Goal: Task Accomplishment & Management: Manage account settings

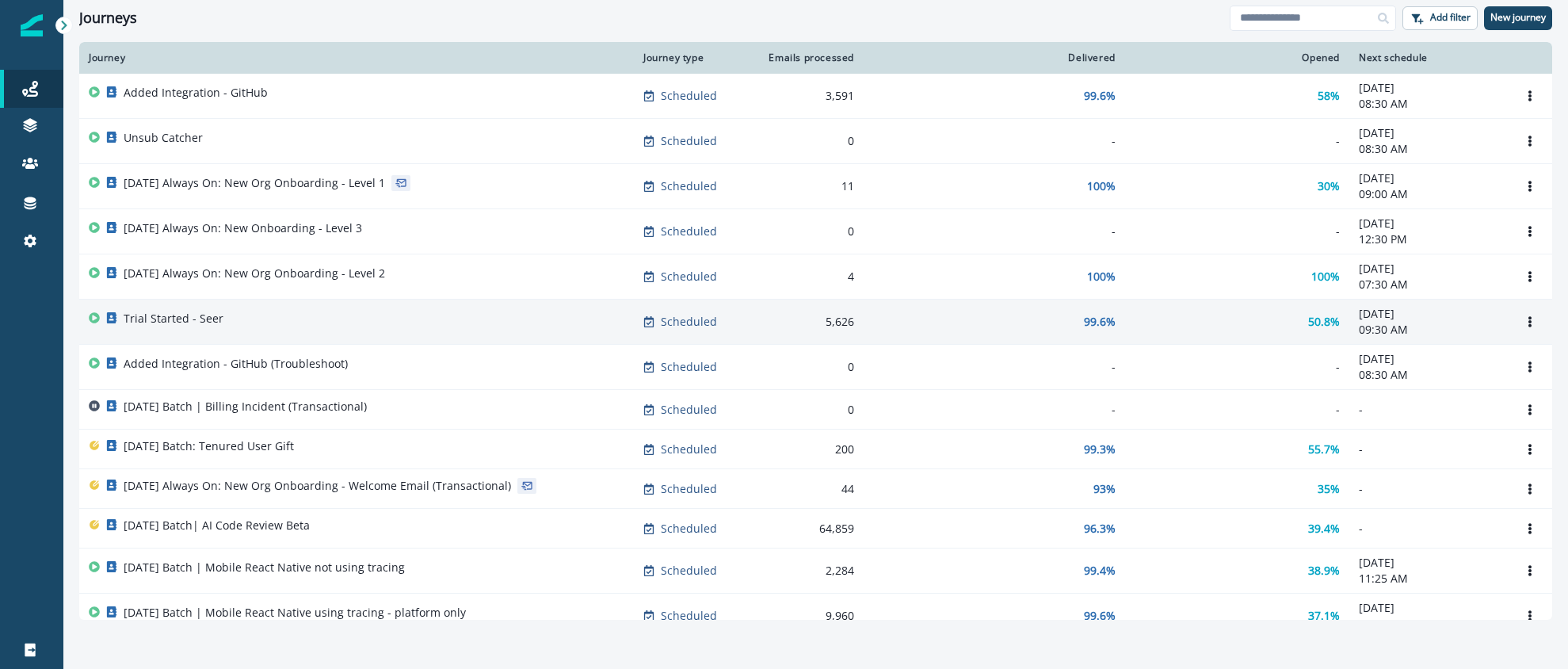
click at [287, 315] on div "Trial Started - Seer" at bounding box center [357, 321] width 536 height 22
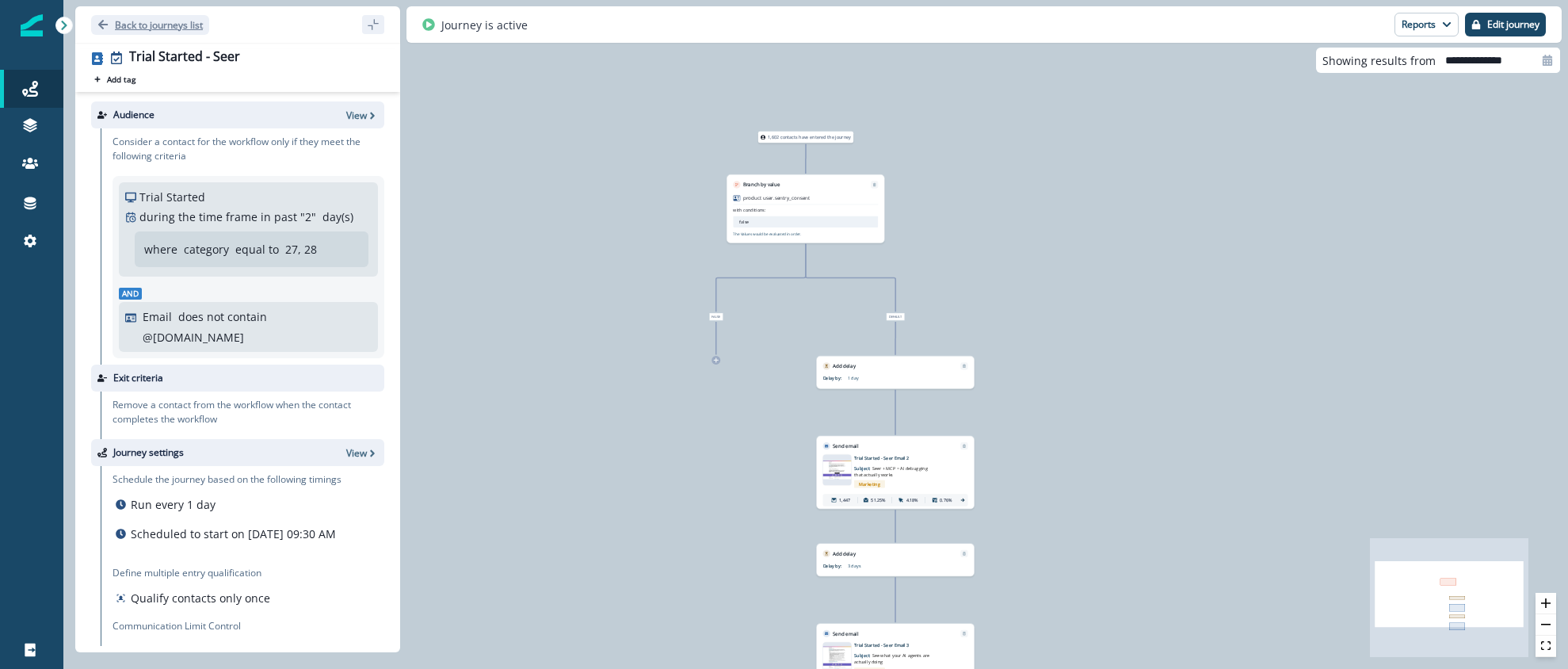
click at [122, 24] on p "Back to journeys list" at bounding box center [158, 25] width 88 height 13
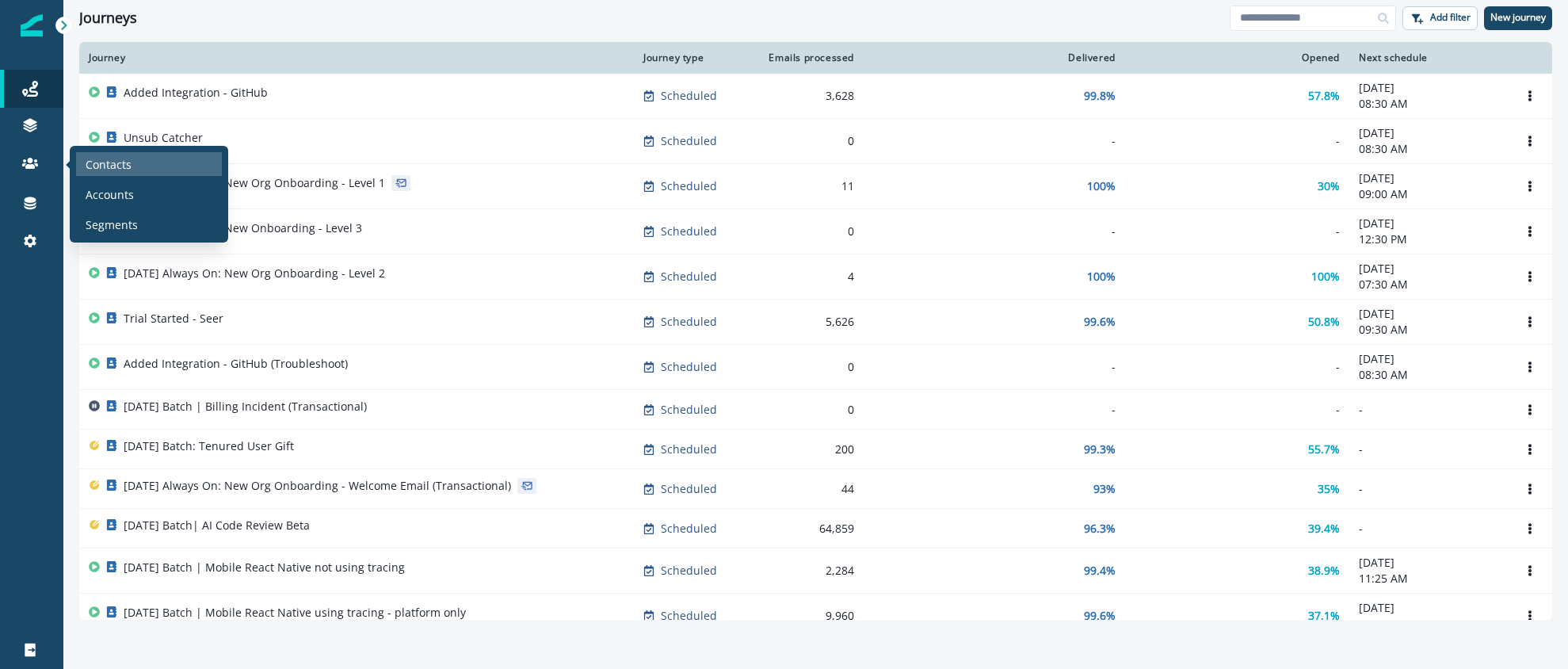
click at [123, 161] on p "Contacts" at bounding box center [109, 164] width 46 height 16
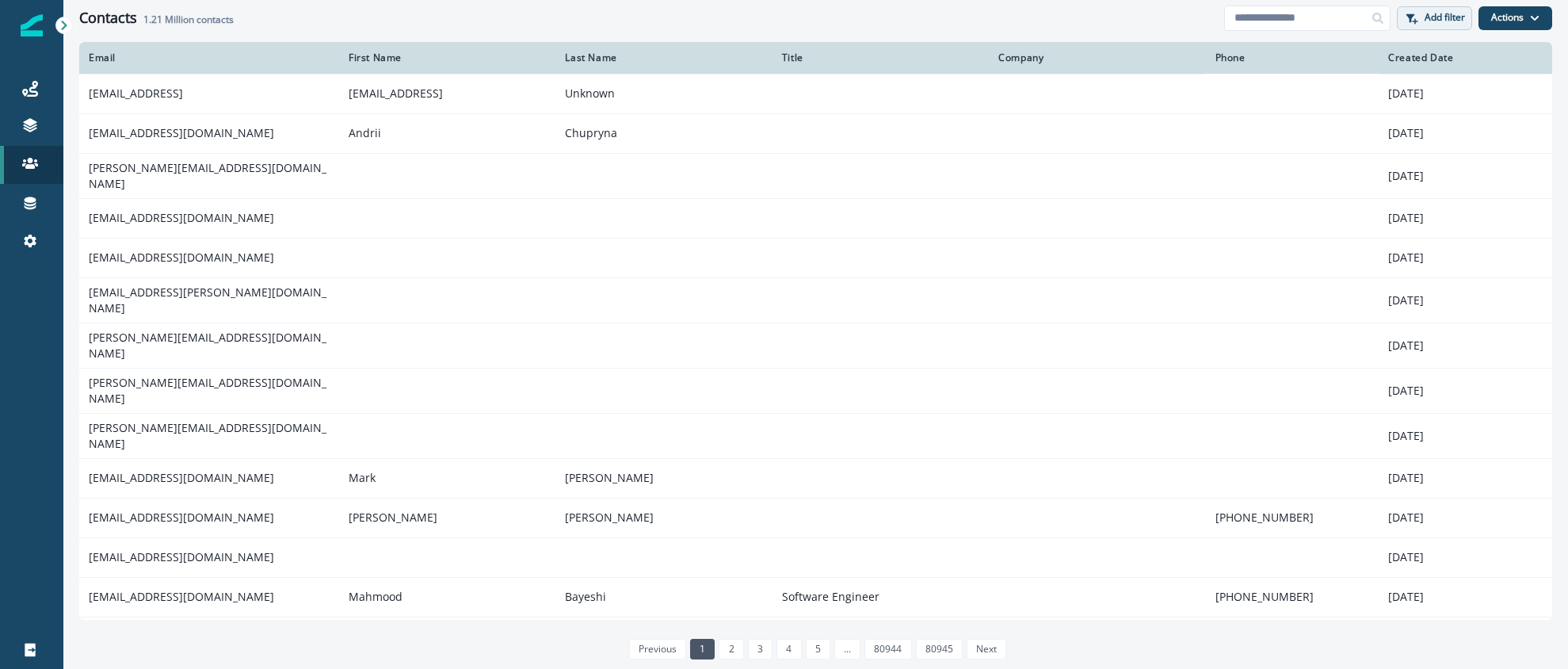
click at [1421, 11] on button "Add filter" at bounding box center [1435, 18] width 75 height 24
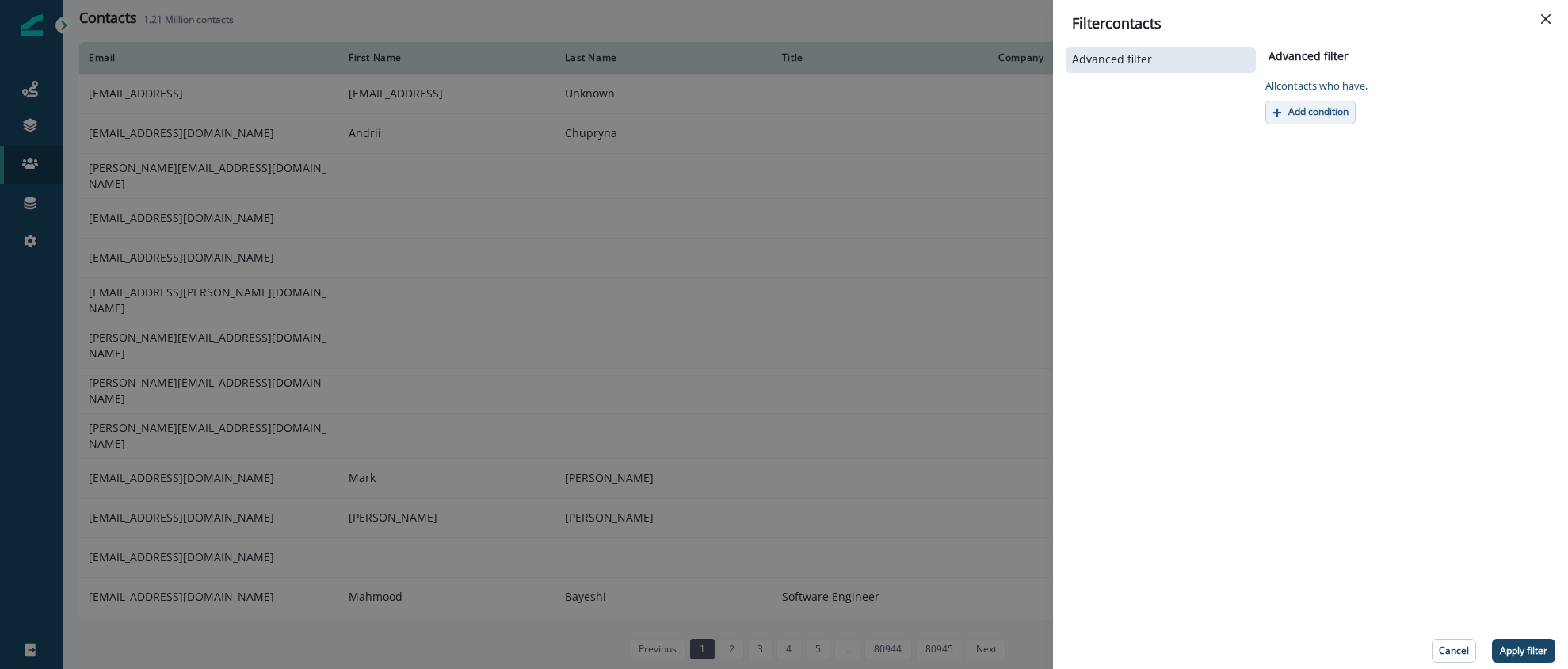
click at [1322, 114] on p "Add condition" at bounding box center [1318, 112] width 60 height 12
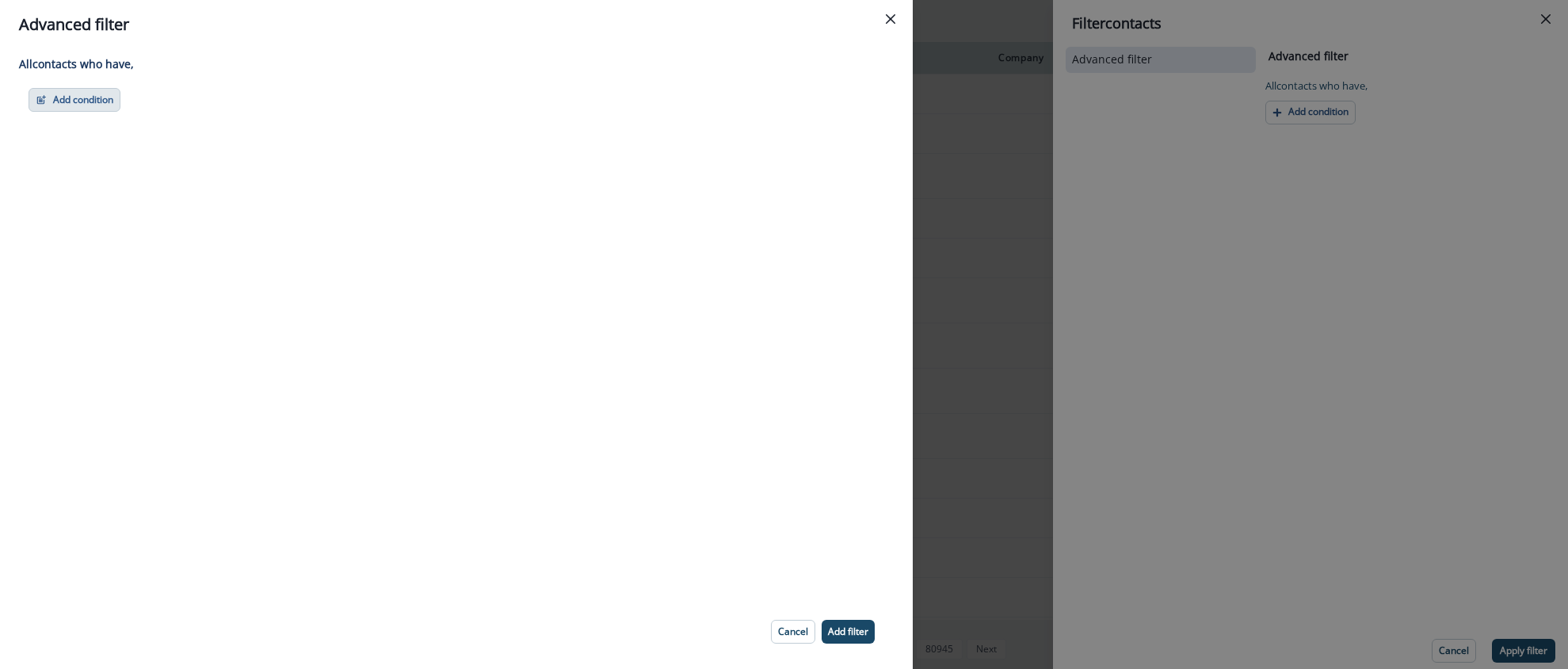
click at [106, 106] on button "Add condition" at bounding box center [74, 99] width 92 height 24
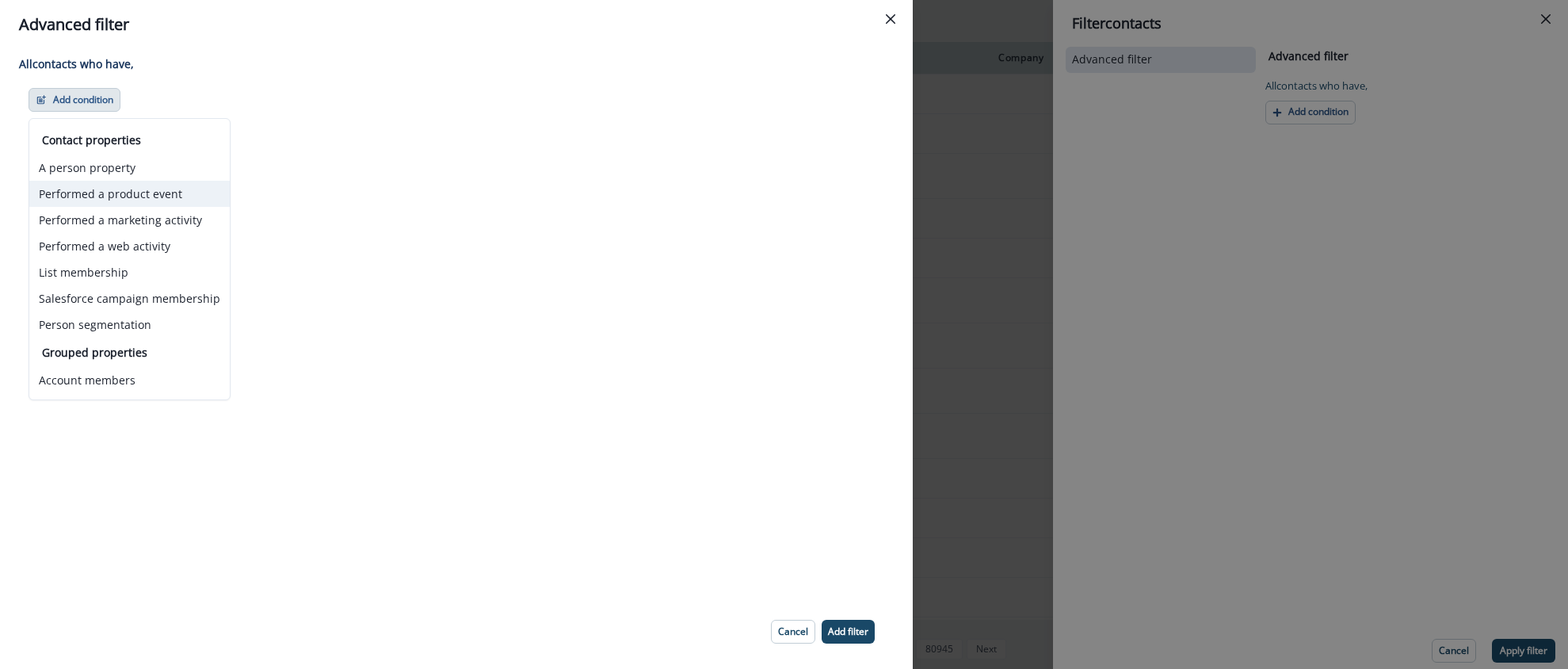
click at [146, 198] on button "Performed a product event" at bounding box center [129, 193] width 201 height 26
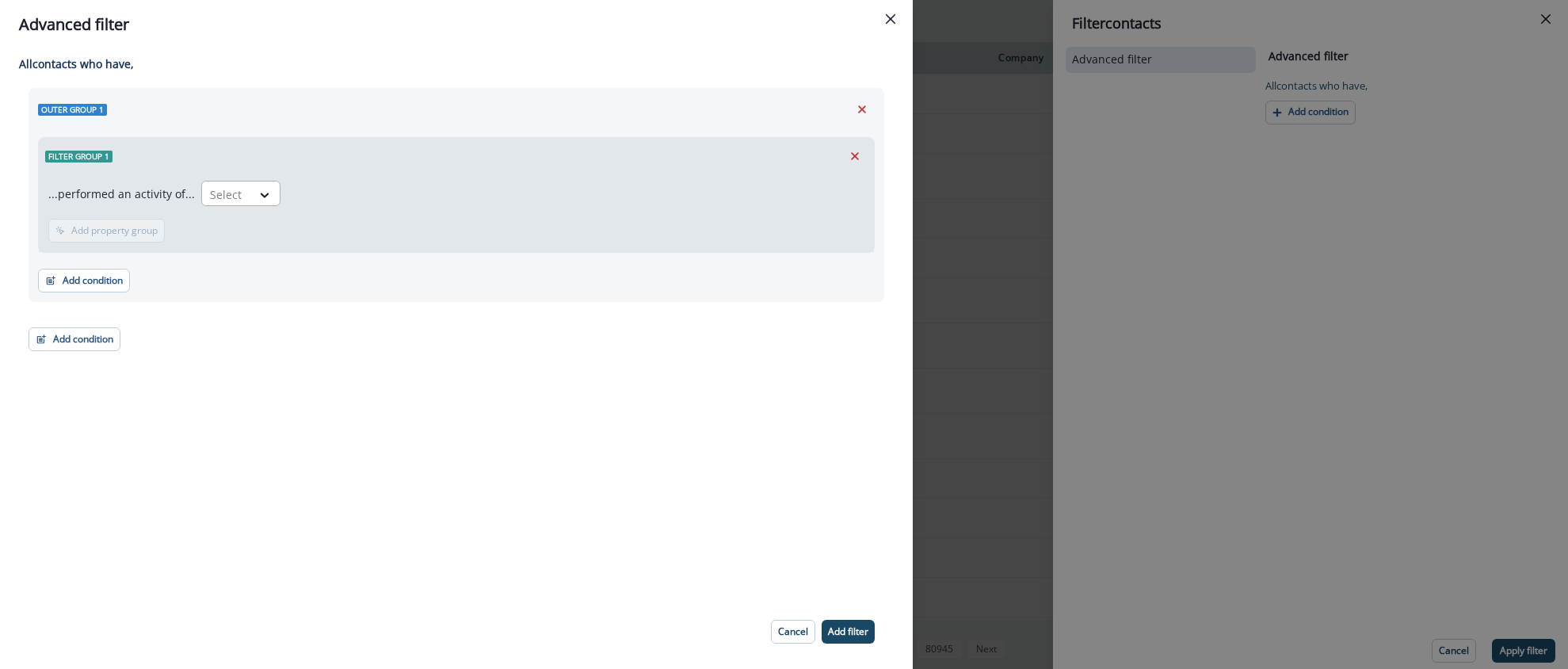
click at [265, 184] on div at bounding box center [266, 194] width 29 height 26
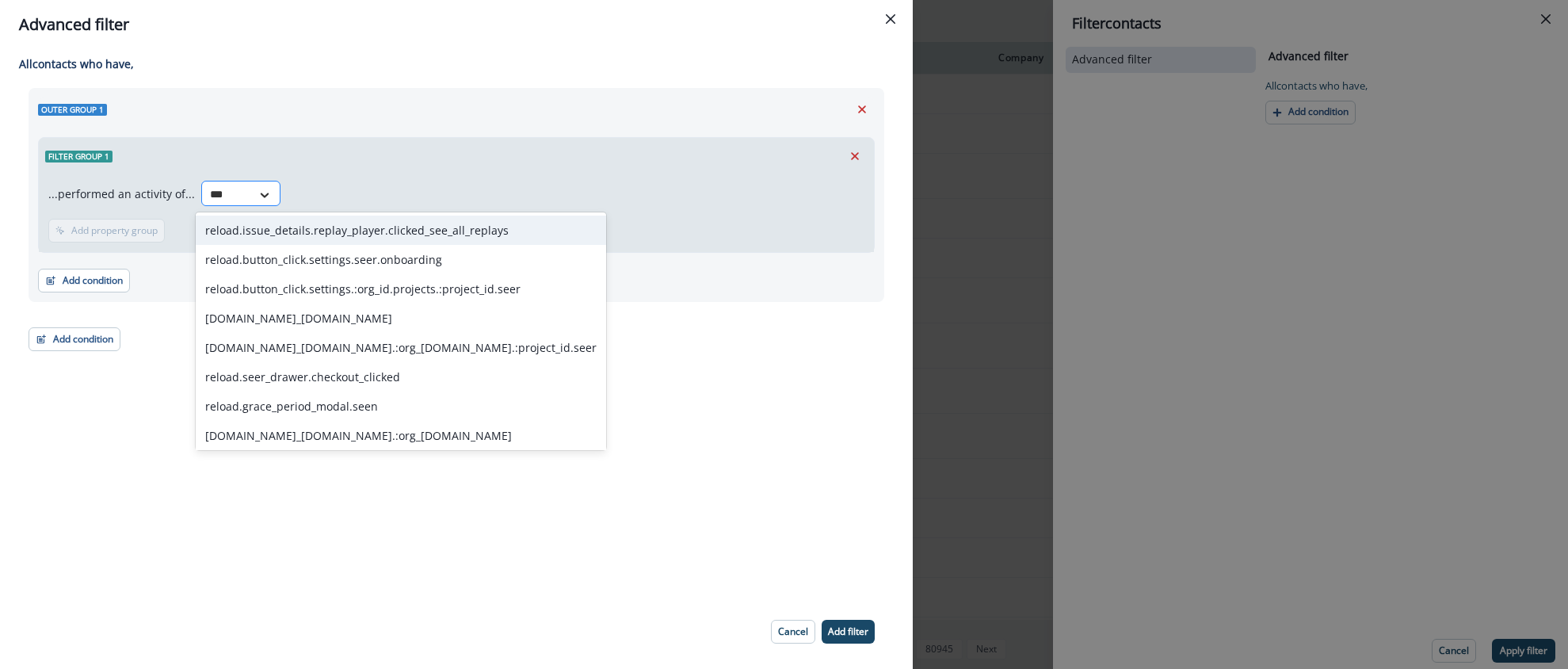
type input "****"
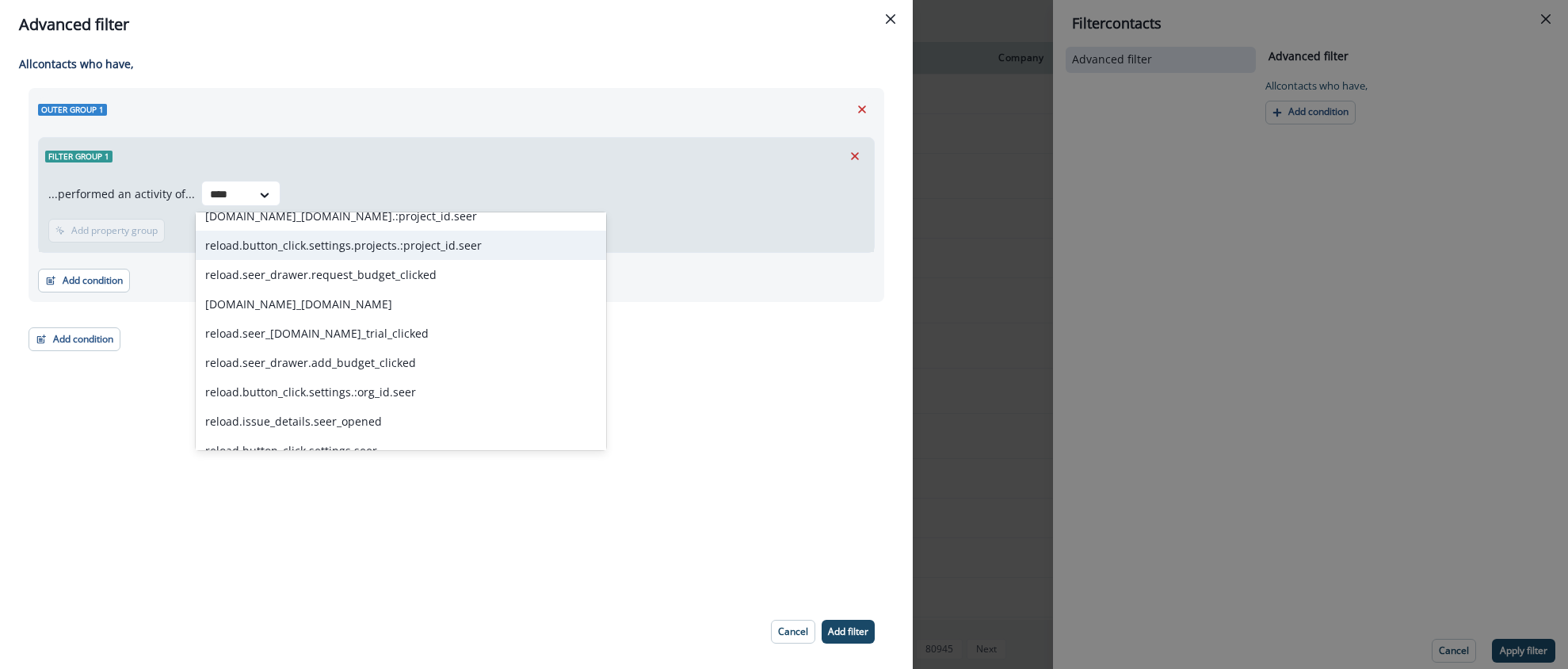
scroll to position [238, 0]
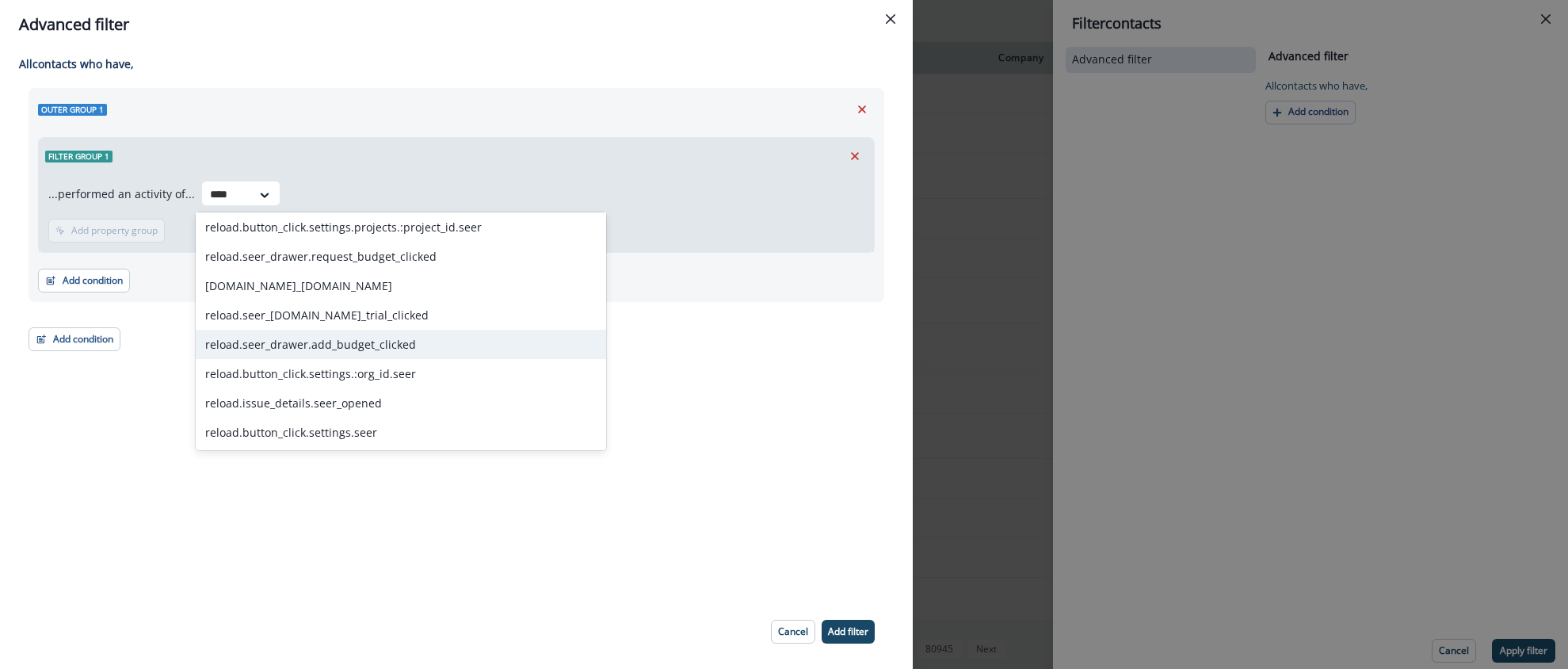
click at [359, 348] on div "reload.seer_drawer.add_budget_clicked" at bounding box center [401, 344] width 411 height 29
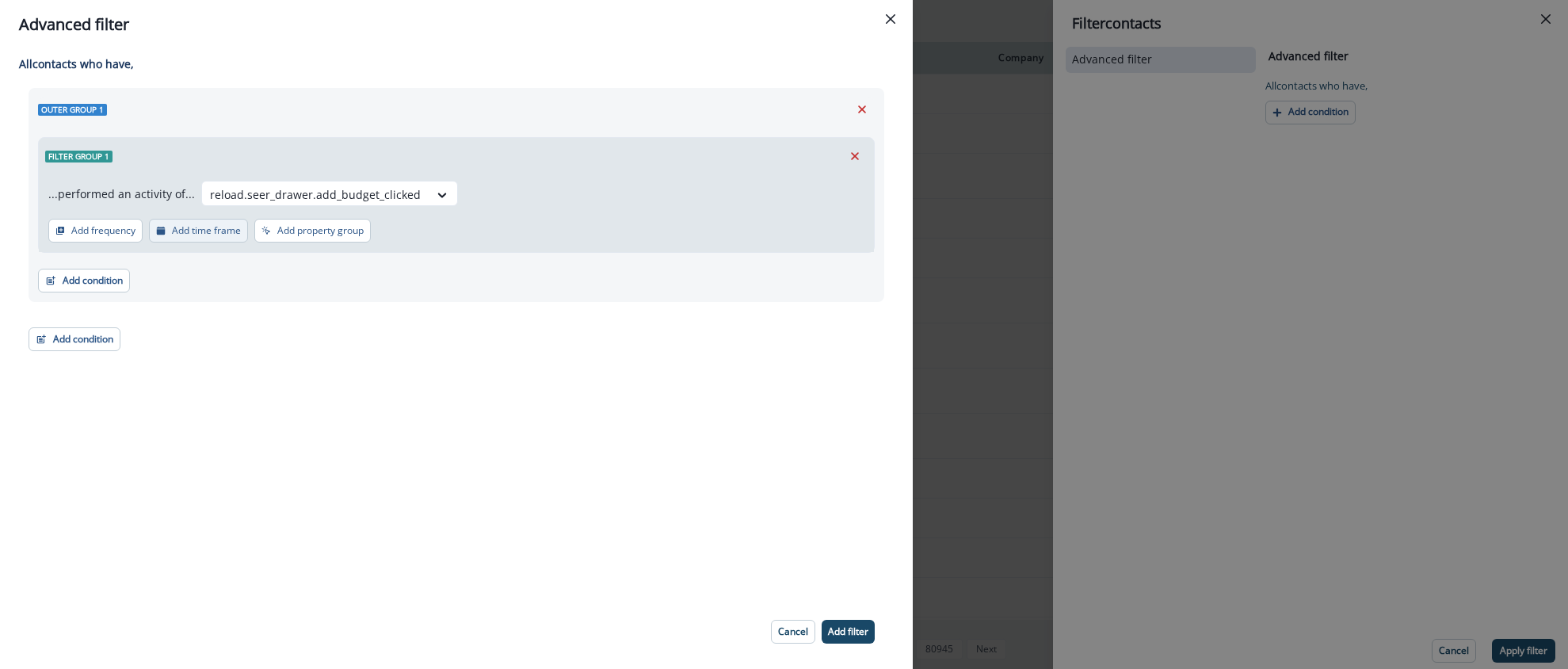
click at [205, 230] on p "Add time frame" at bounding box center [205, 230] width 68 height 12
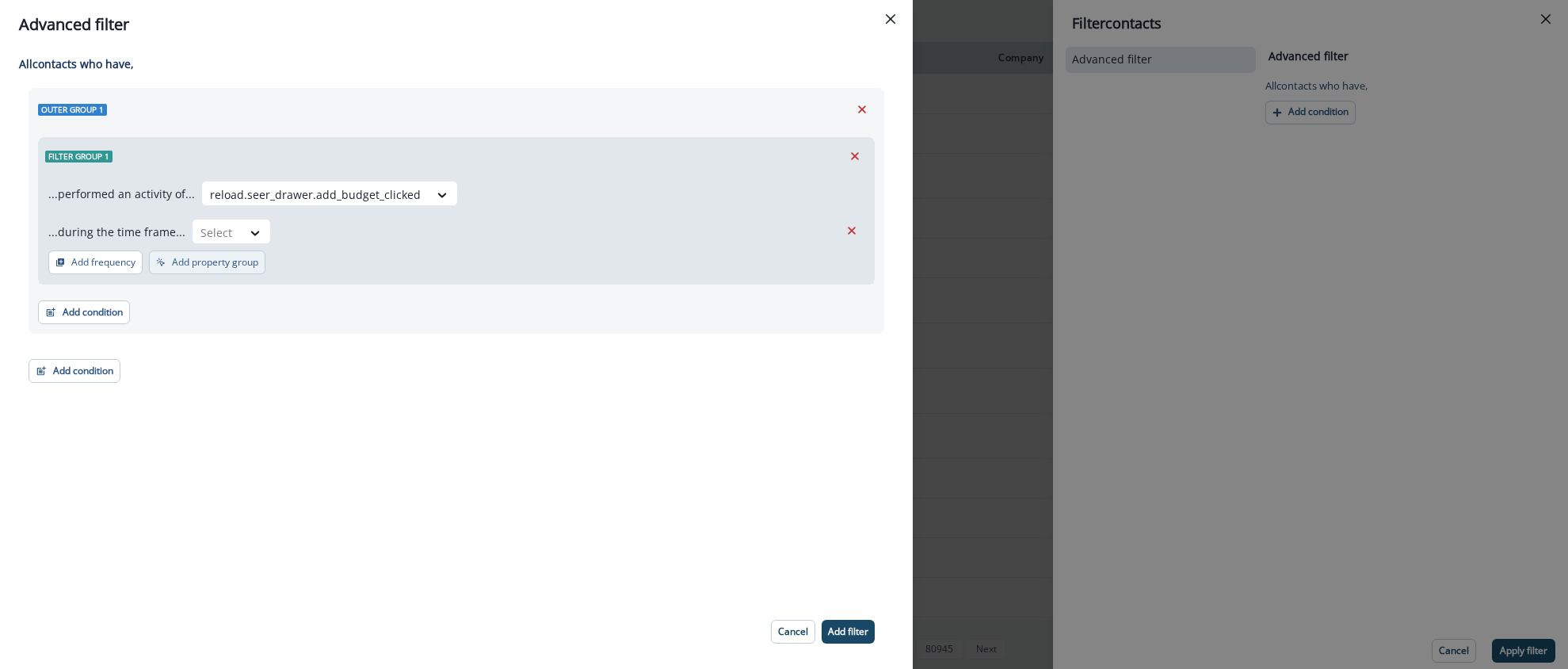
click at [225, 262] on p "Add property group" at bounding box center [215, 262] width 87 height 12
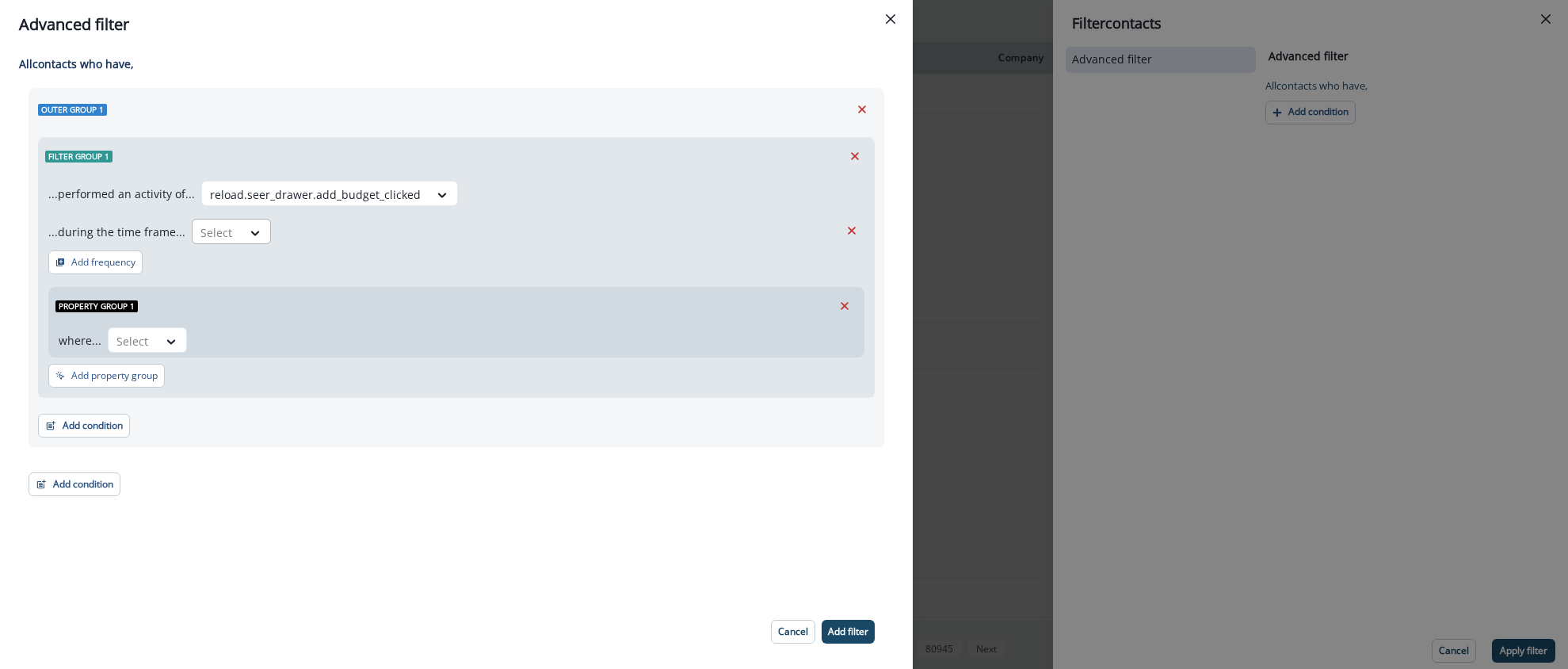
click at [230, 233] on div "Select" at bounding box center [217, 232] width 49 height 26
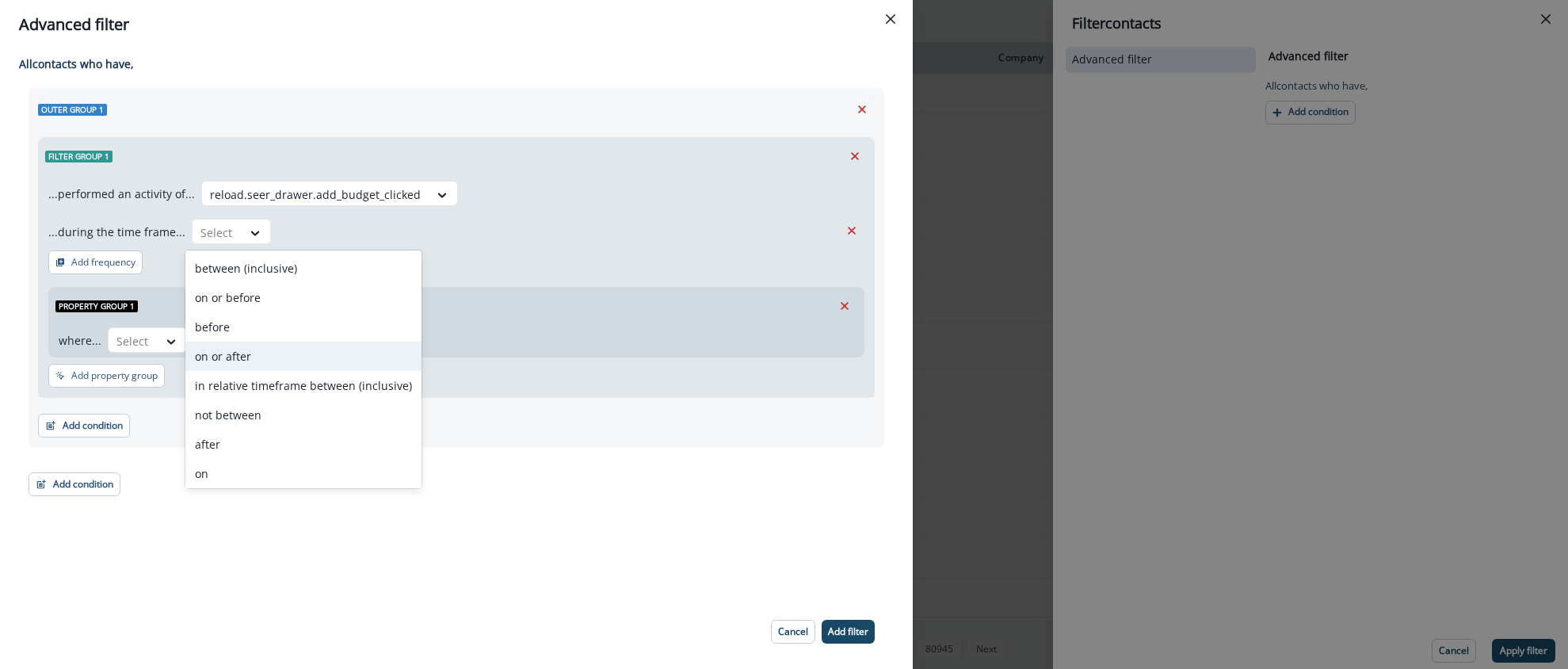
scroll to position [62, 0]
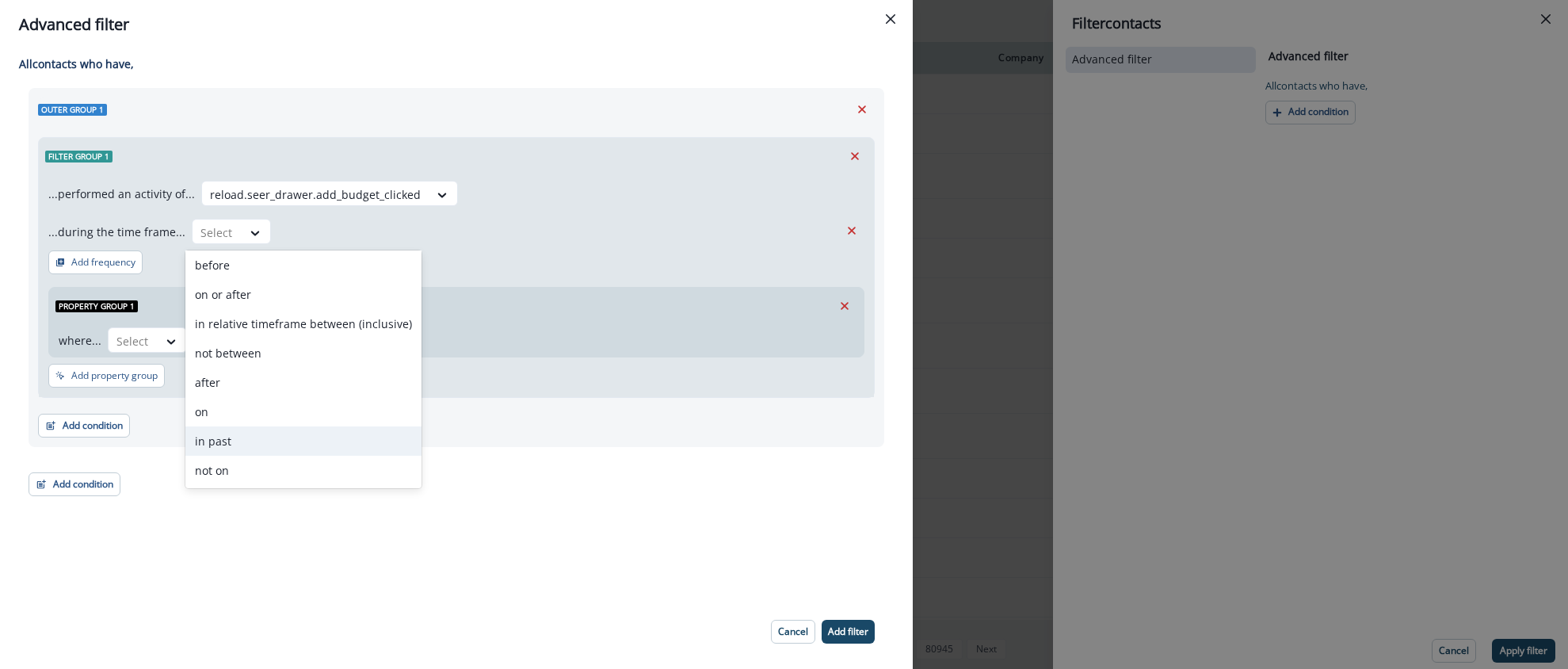
click at [236, 433] on div "in past" at bounding box center [303, 441] width 236 height 29
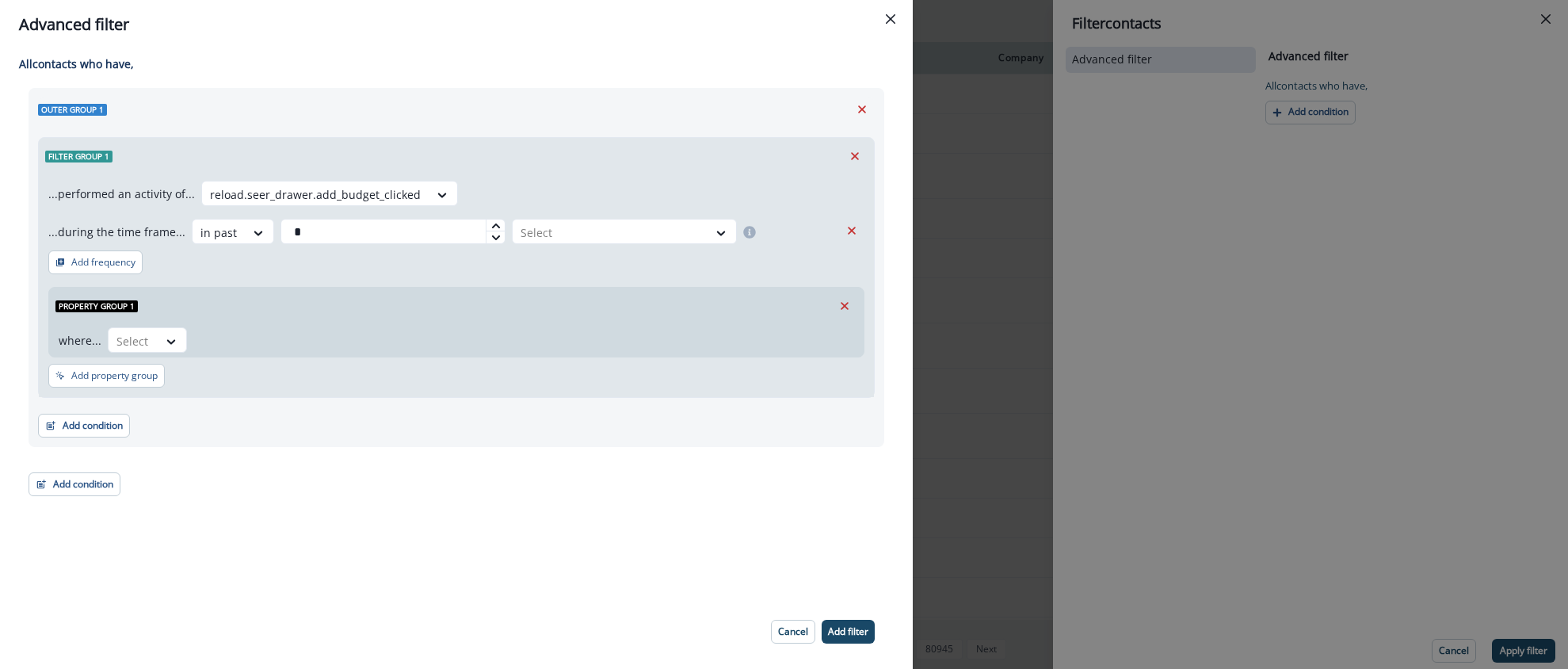
click at [492, 224] on icon at bounding box center [497, 226] width 10 height 10
type input "*"
click at [492, 224] on icon at bounding box center [497, 226] width 10 height 10
click at [671, 231] on div at bounding box center [610, 232] width 179 height 20
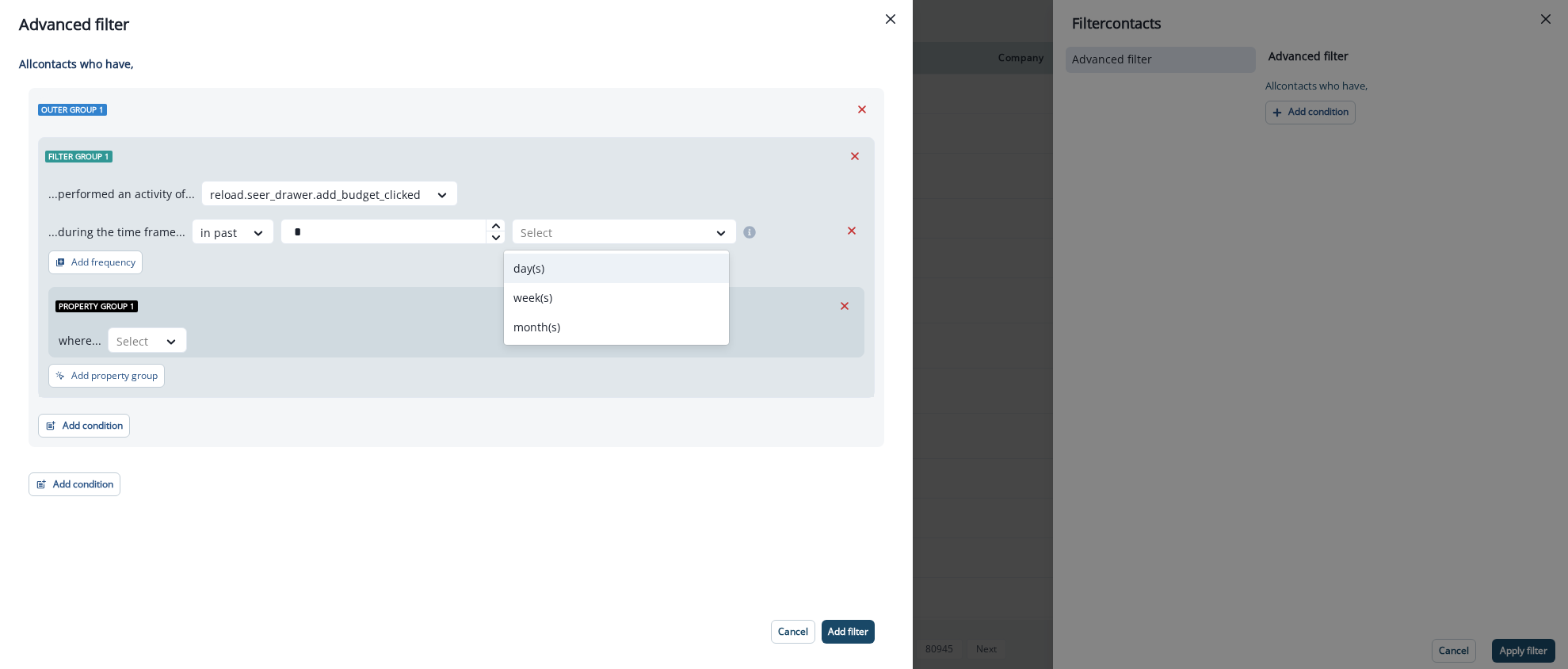
click at [607, 257] on div "day(s)" at bounding box center [616, 268] width 225 height 29
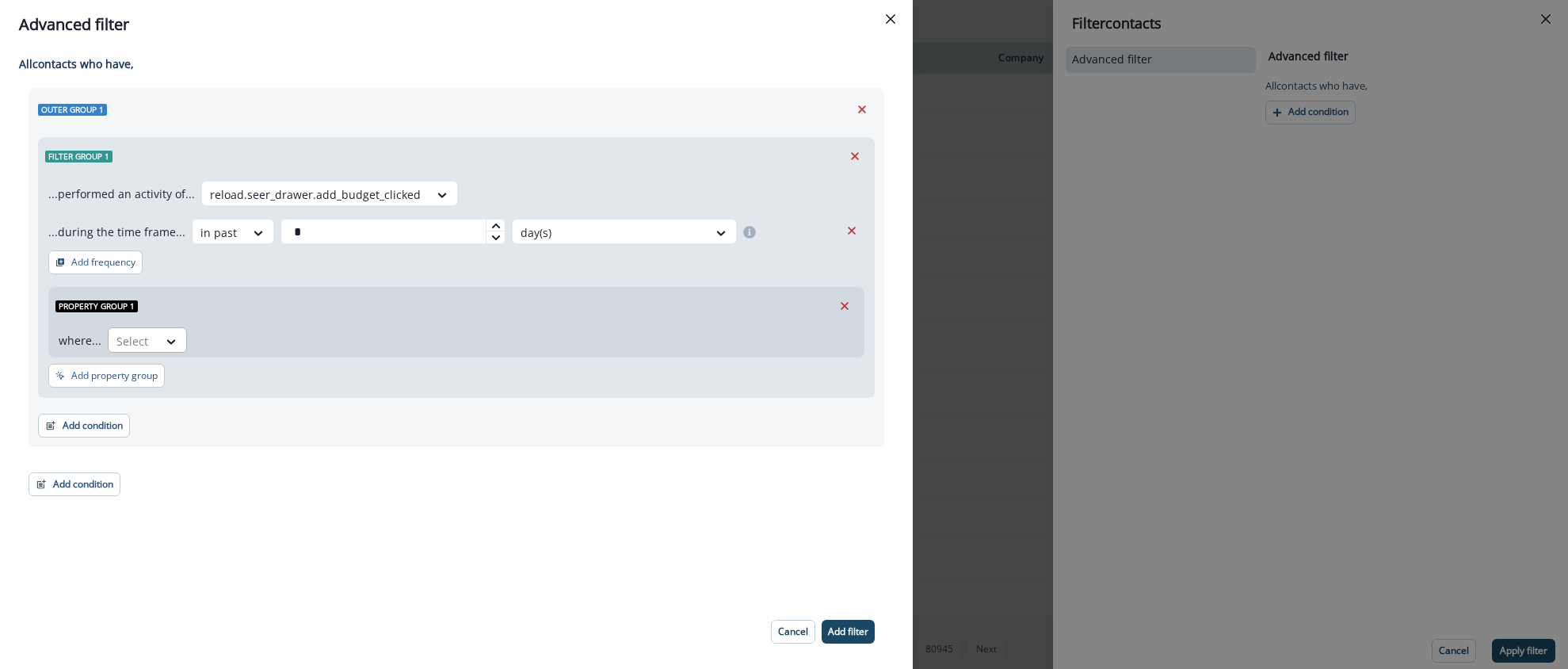
click at [175, 331] on div at bounding box center [173, 340] width 29 height 26
click at [847, 305] on icon "Remove" at bounding box center [845, 306] width 14 height 14
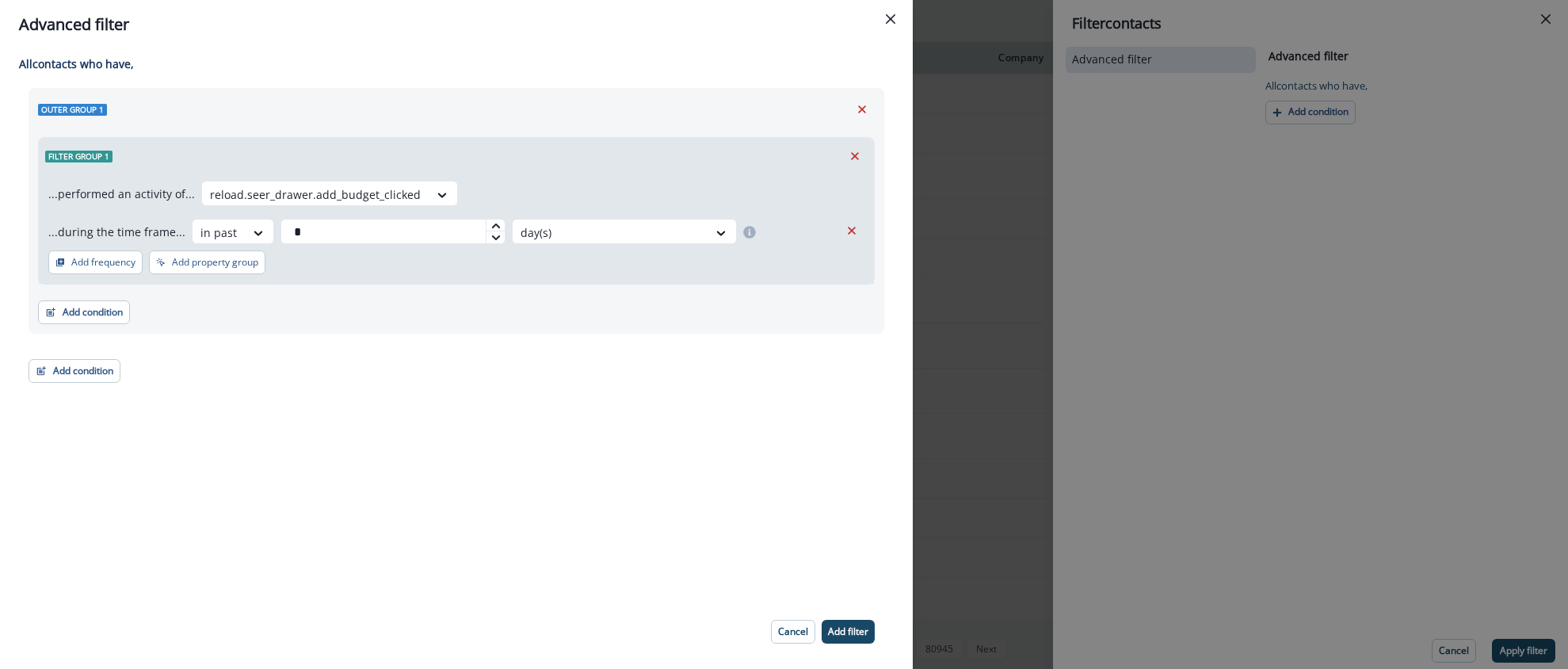
click at [845, 631] on p "Add filter" at bounding box center [849, 631] width 41 height 12
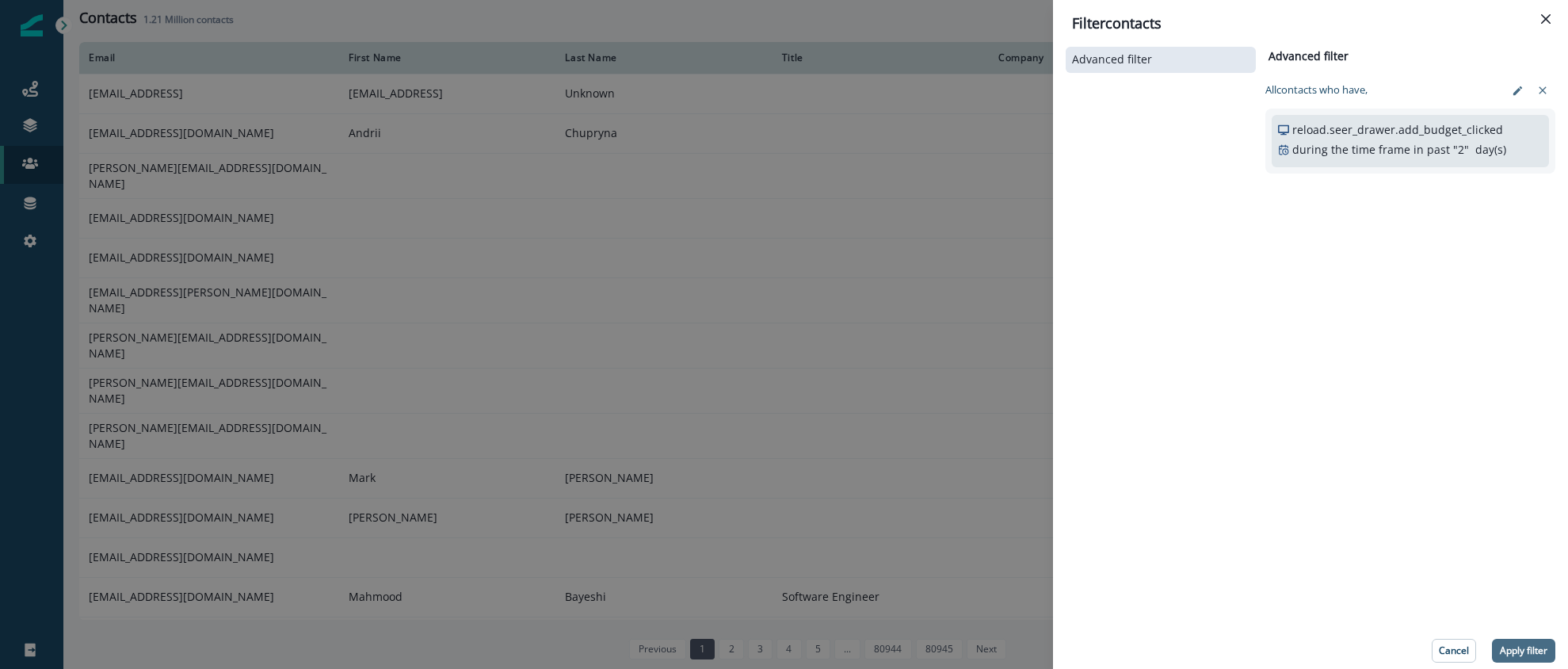
click at [1532, 647] on p "Apply filter" at bounding box center [1524, 651] width 47 height 12
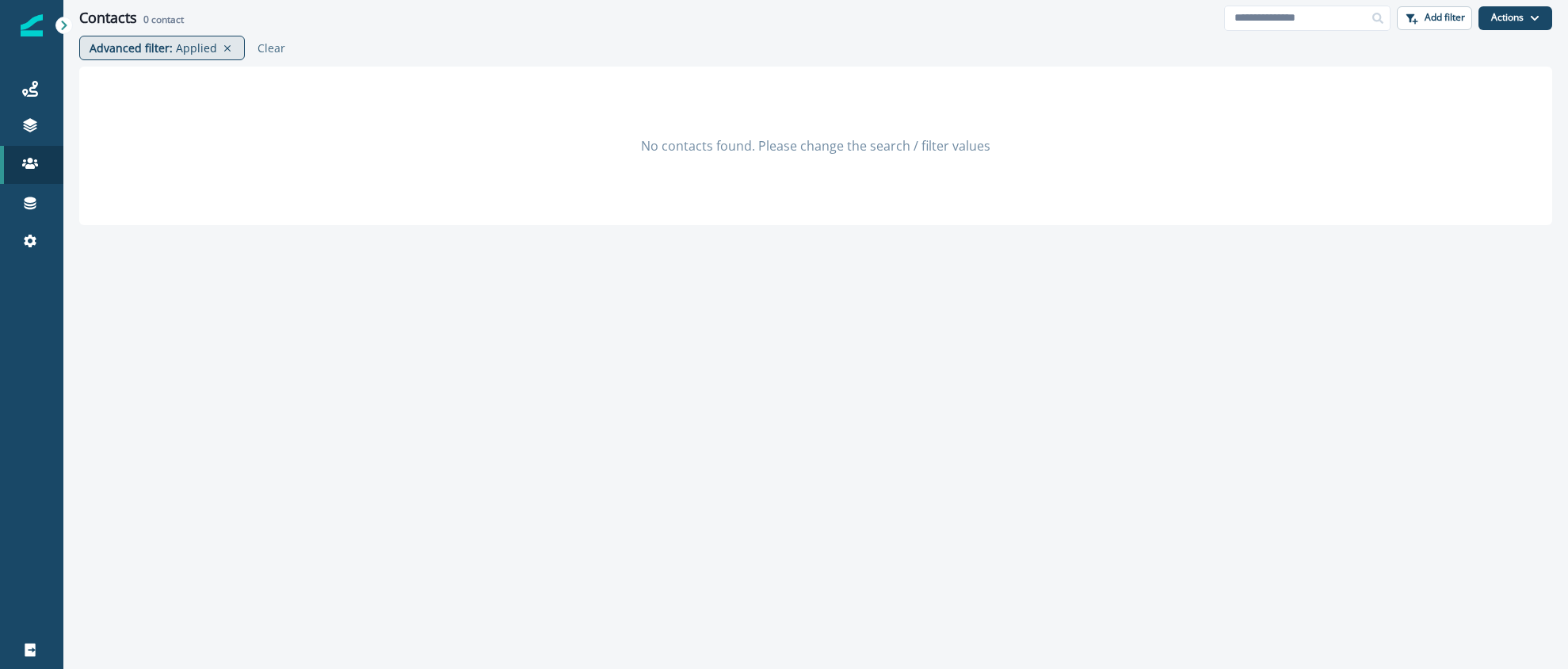
click at [182, 47] on p "Applied" at bounding box center [196, 47] width 41 height 16
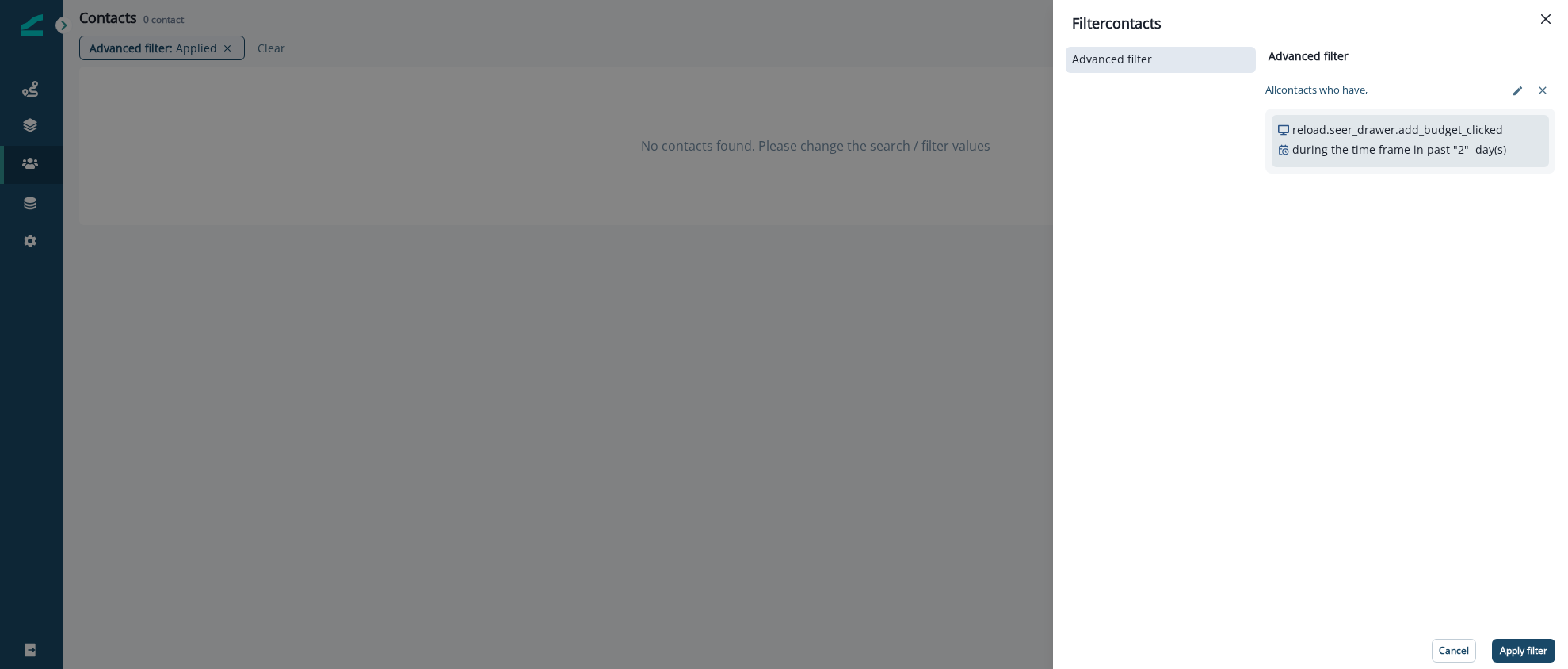
click at [1424, 140] on div "reload.seer_drawer.add_budget_clicked during the time frame in past " 2 " day(s)" at bounding box center [1411, 140] width 264 height 37
click at [1512, 93] on icon "edit-filter" at bounding box center [1518, 91] width 12 height 12
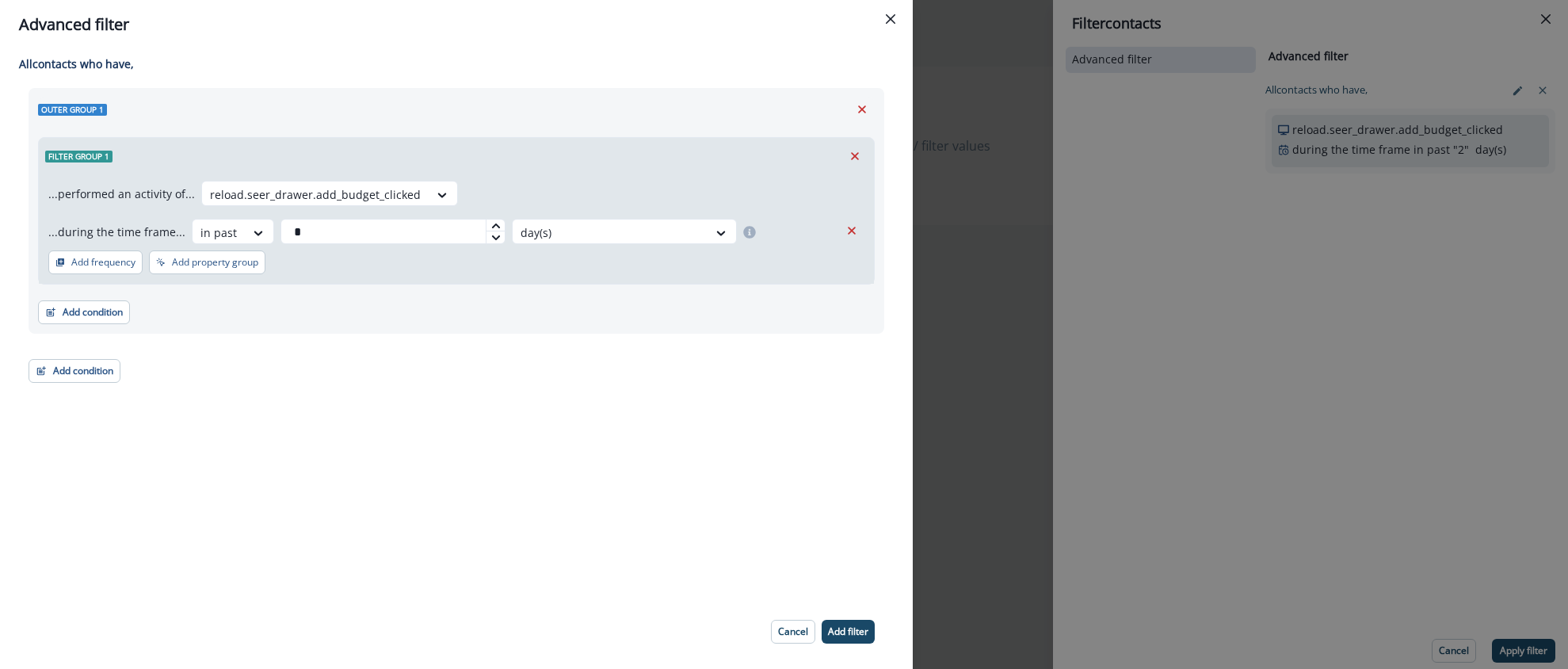
click at [492, 221] on icon at bounding box center [497, 226] width 10 height 10
type input "*"
click at [492, 221] on icon at bounding box center [497, 226] width 10 height 10
click at [852, 634] on p "Add filter" at bounding box center [849, 631] width 41 height 12
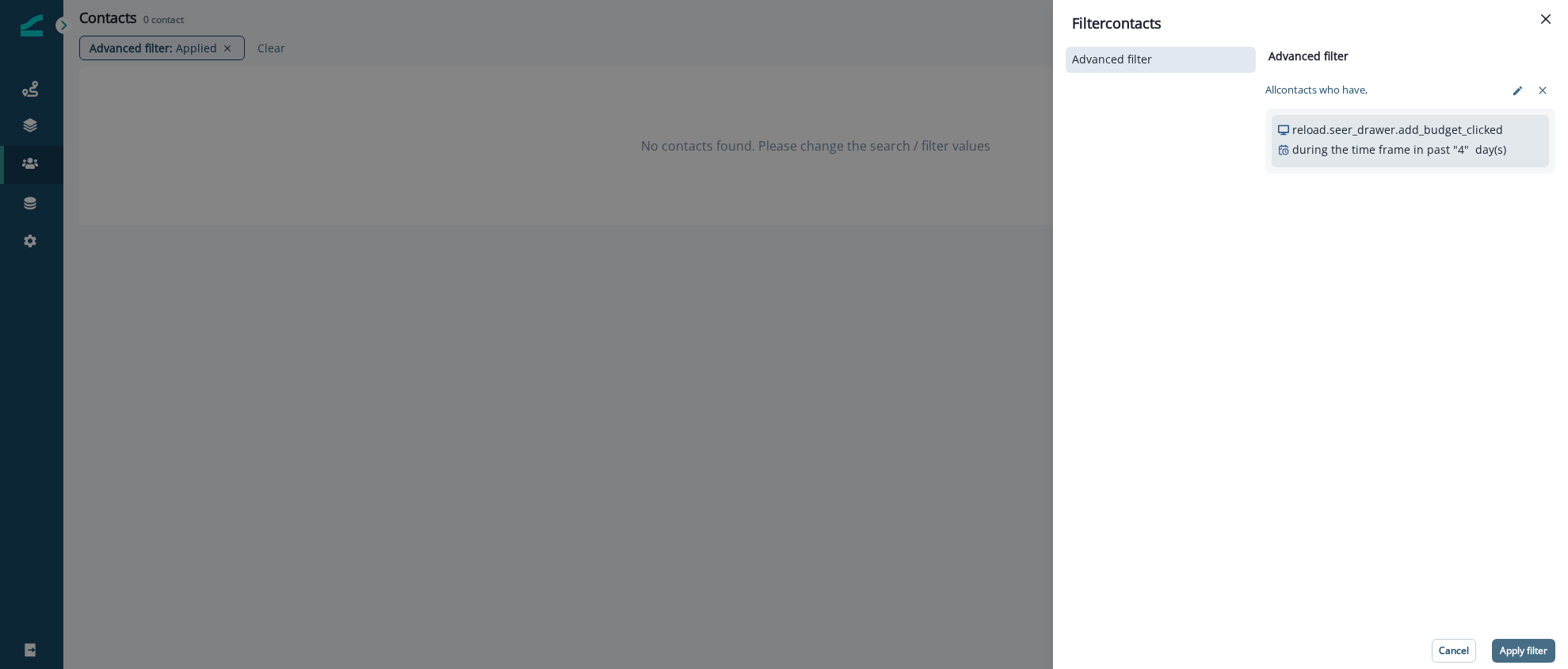
click at [1527, 652] on p "Apply filter" at bounding box center [1524, 651] width 47 height 12
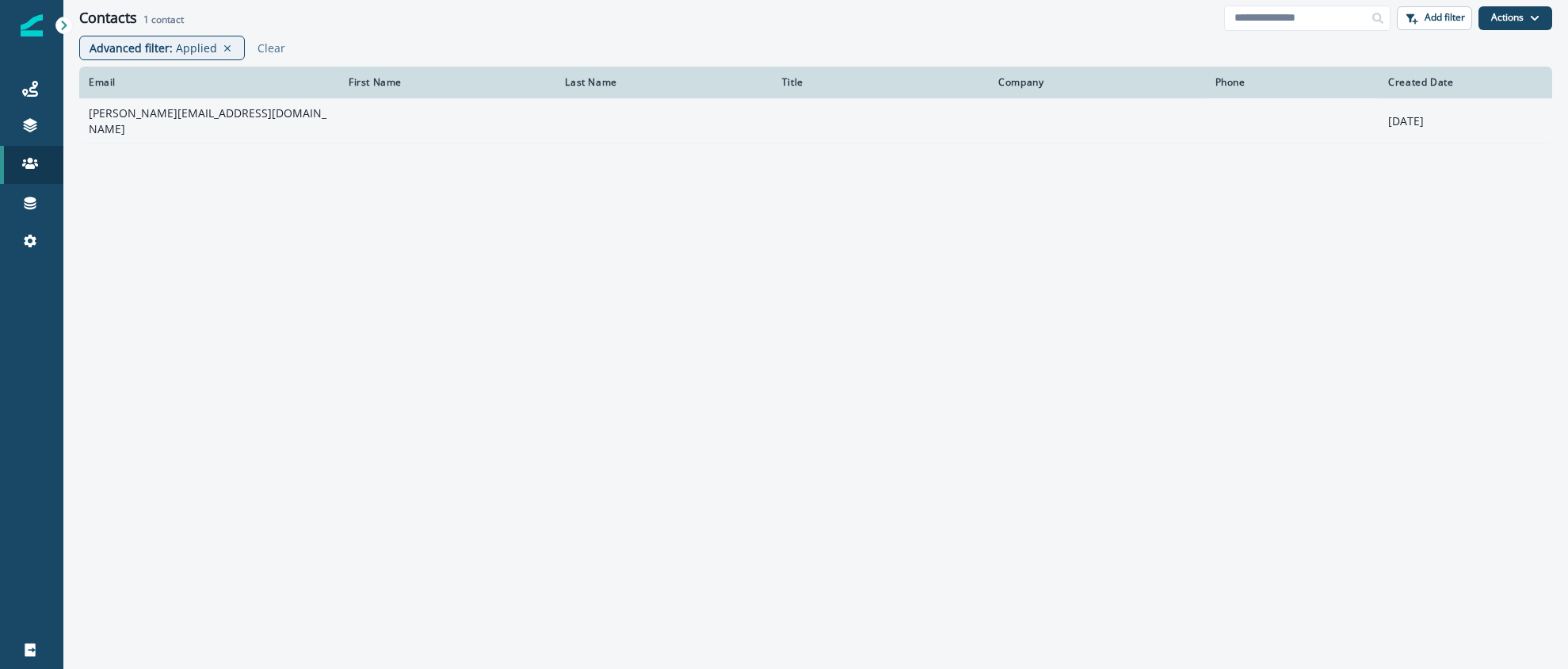
click at [160, 120] on td "jonathan@meterapp.co" at bounding box center [209, 120] width 260 height 45
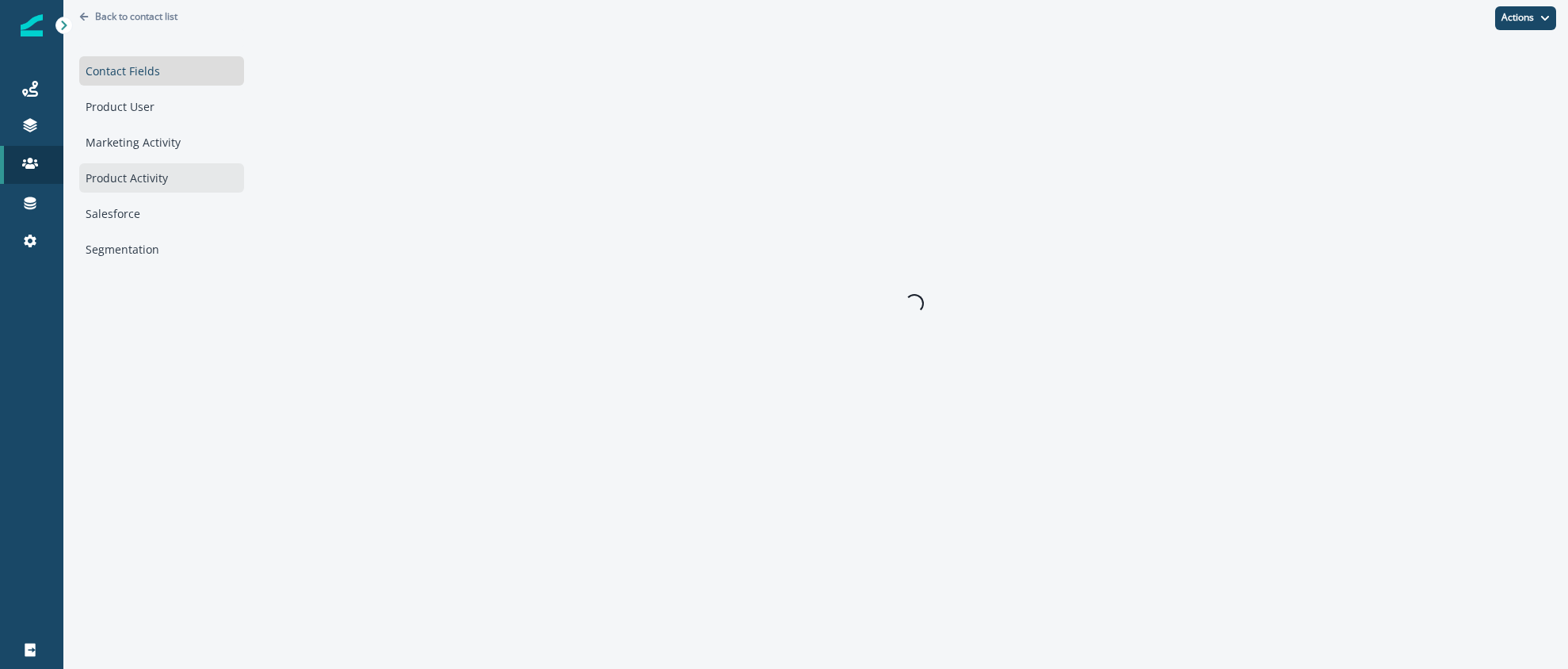
click at [127, 174] on div "Product Activity" at bounding box center [161, 177] width 165 height 29
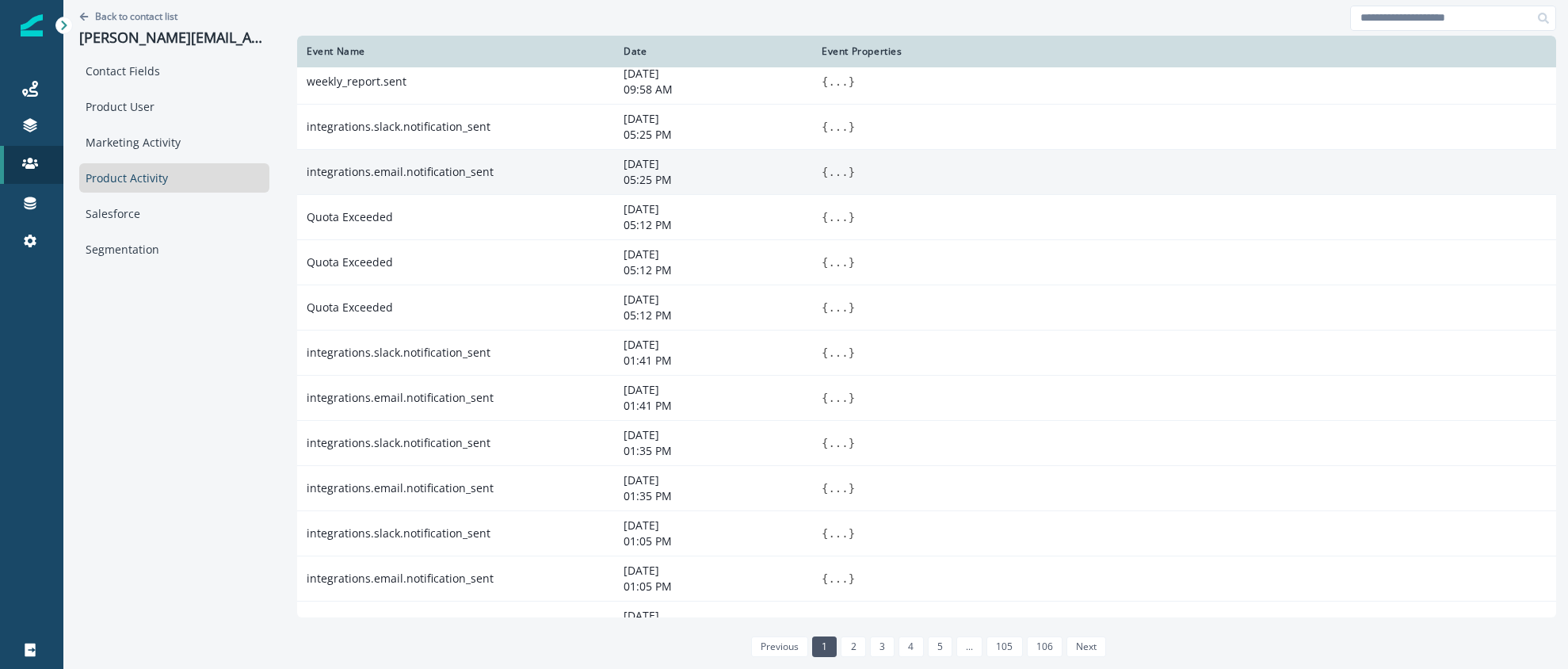
scroll to position [1, 0]
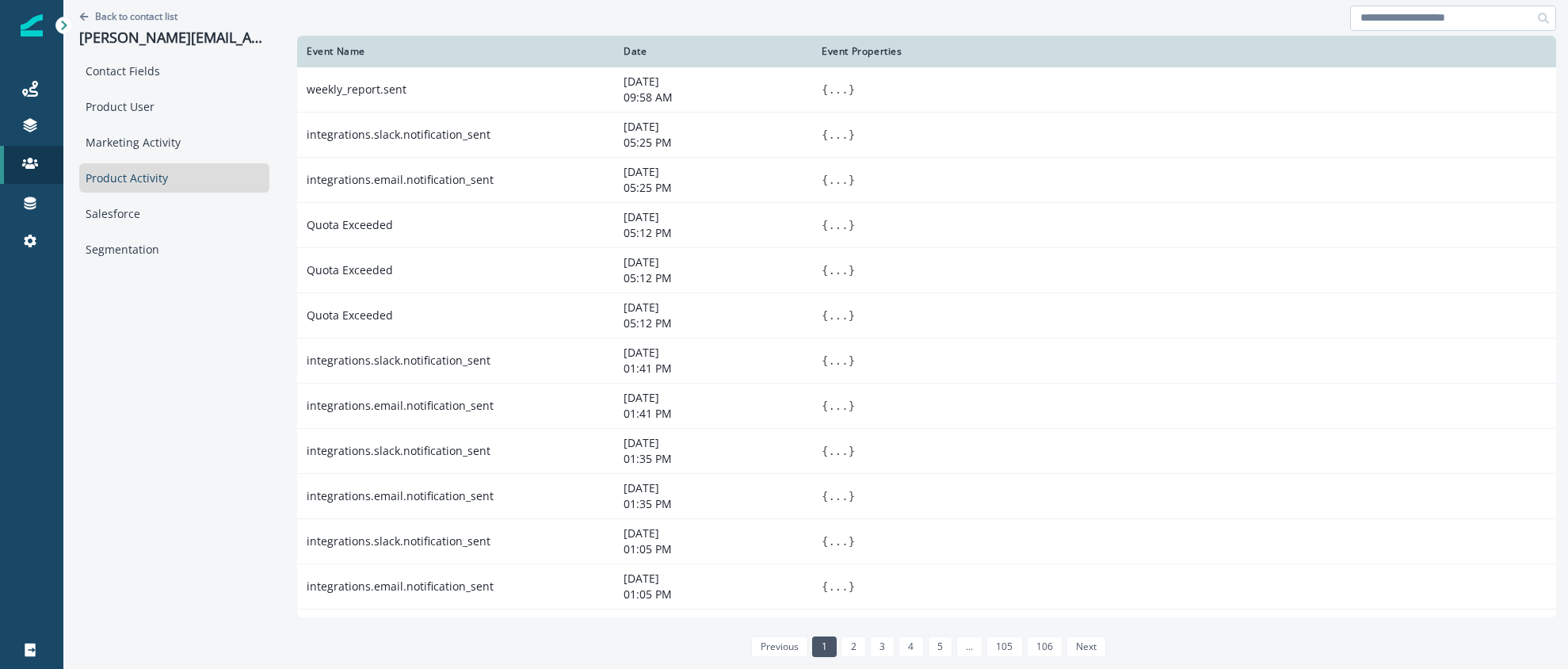
click at [1377, 25] on input at bounding box center [1453, 18] width 206 height 25
type input "****"
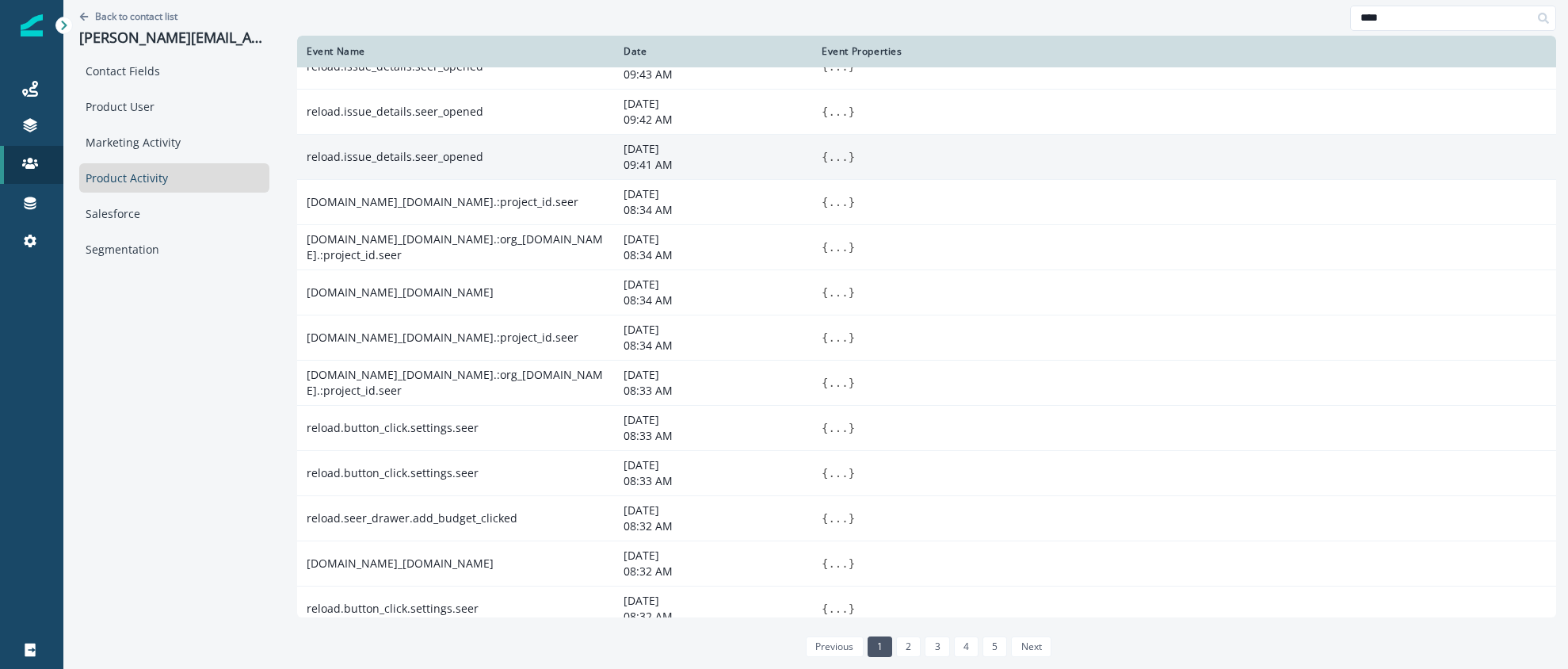
scroll to position [94, 0]
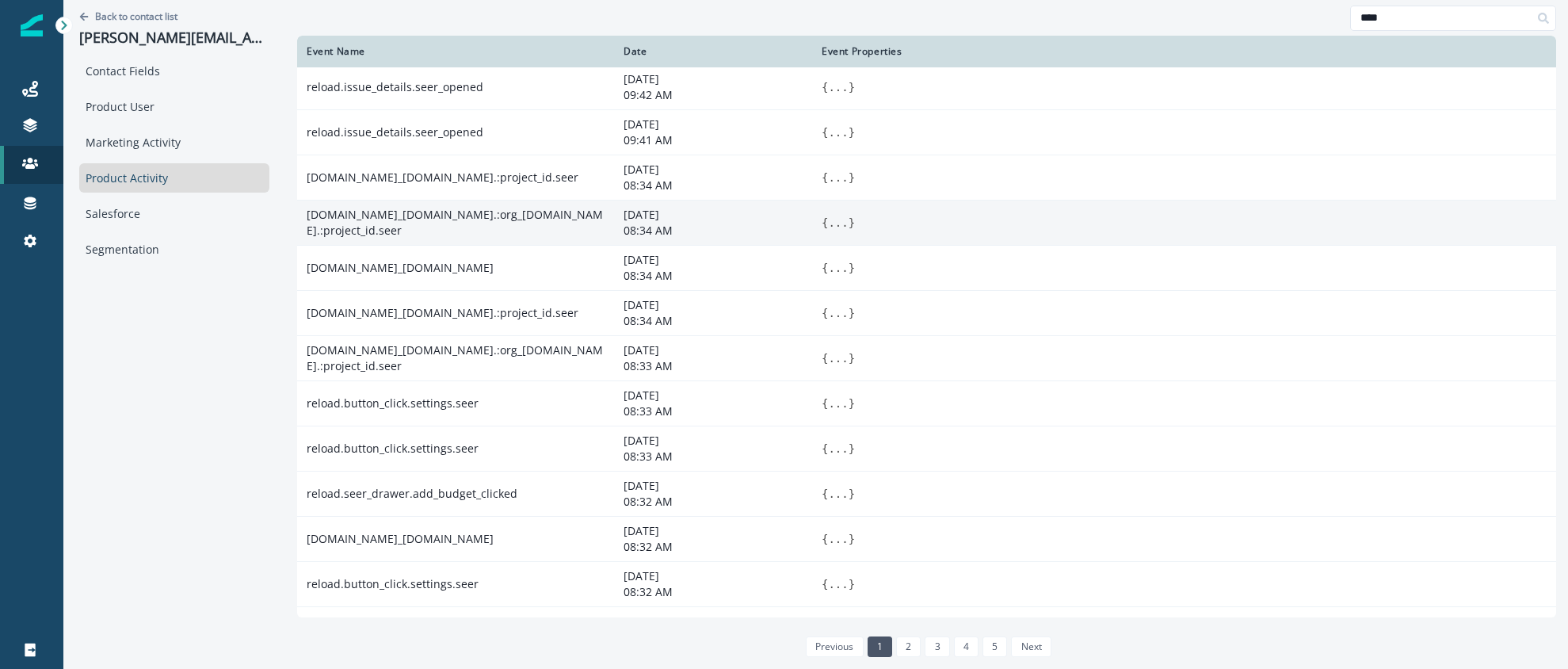
click at [828, 224] on button "..." at bounding box center [838, 223] width 20 height 15
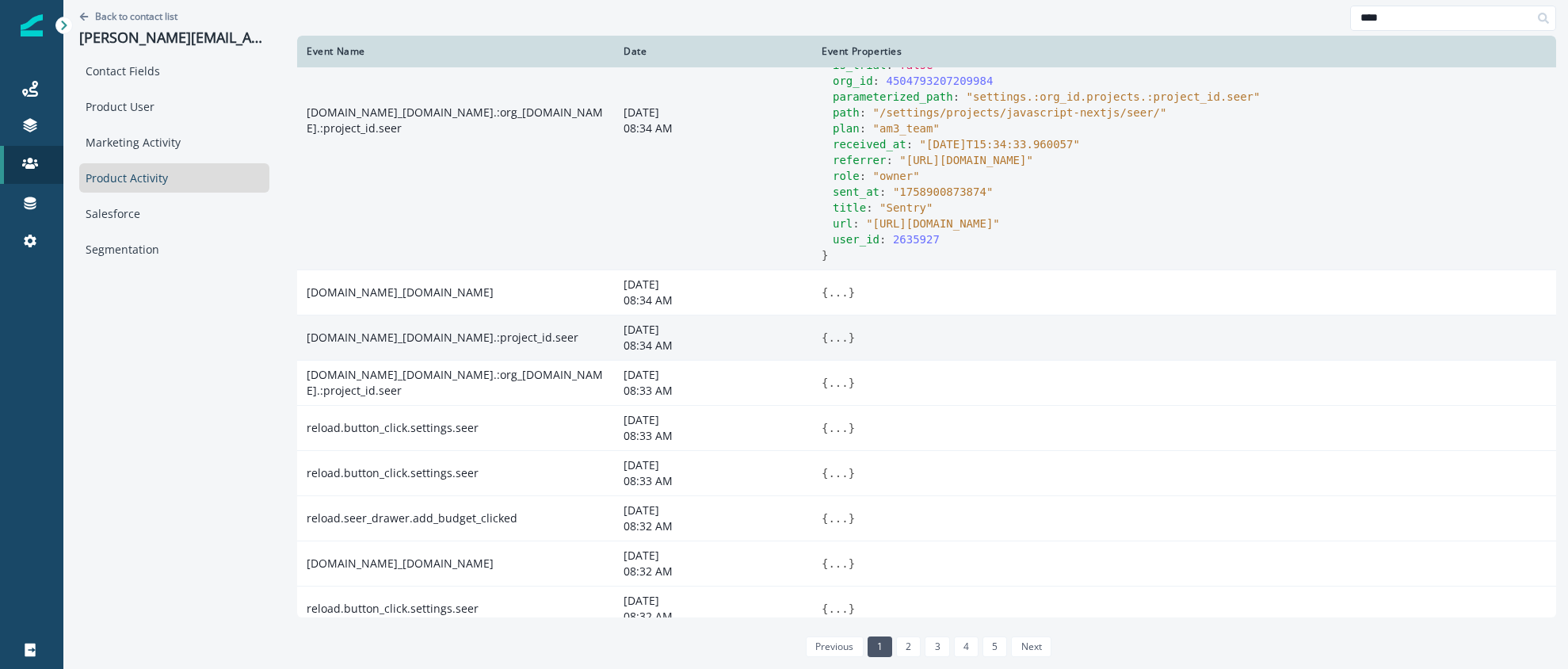
scroll to position [382, 0]
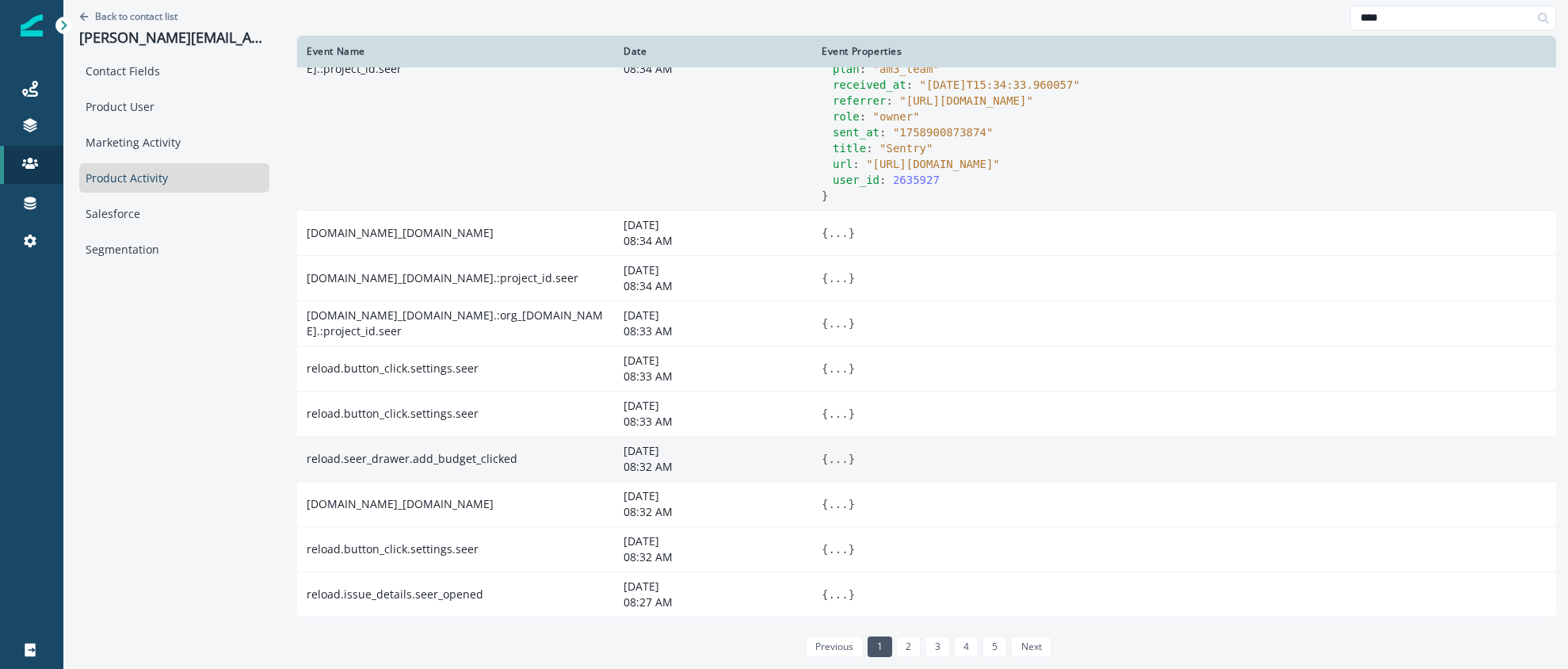
click at [828, 457] on button "..." at bounding box center [838, 459] width 20 height 15
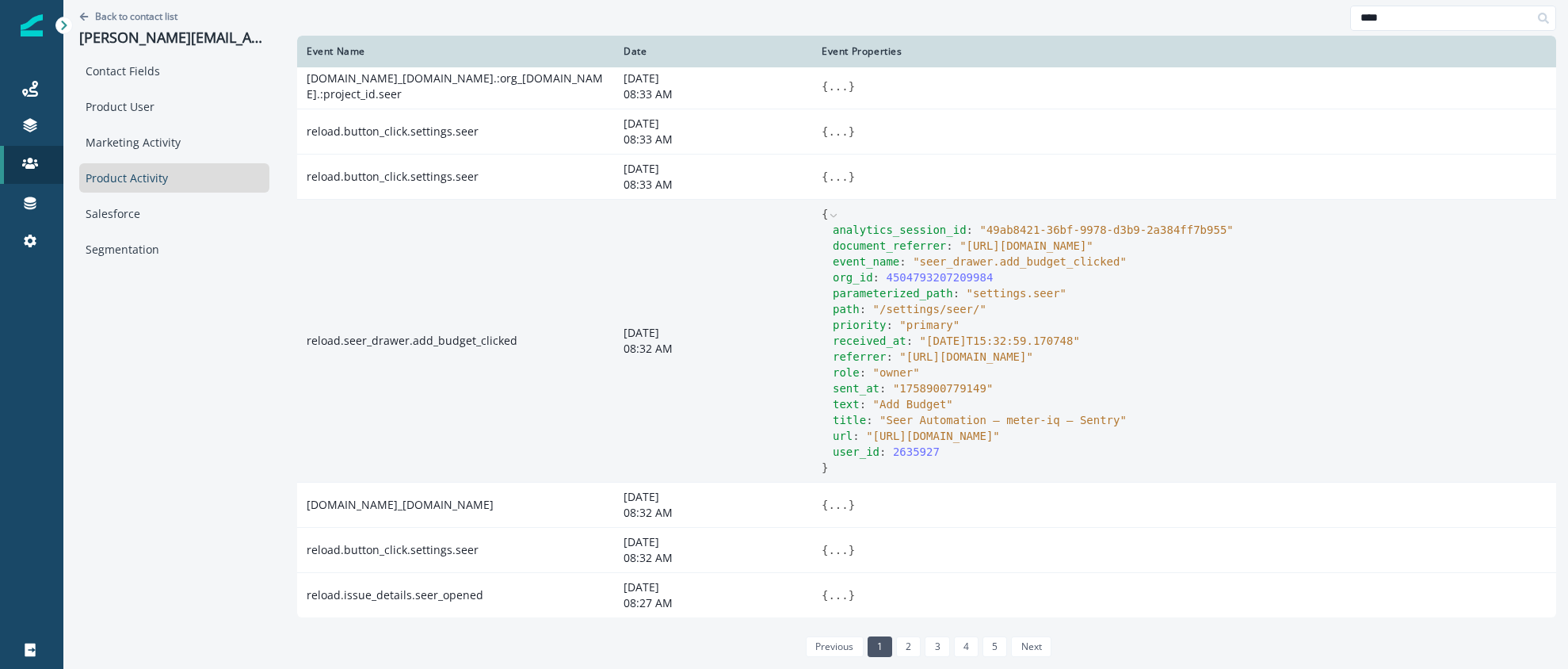
scroll to position [620, 0]
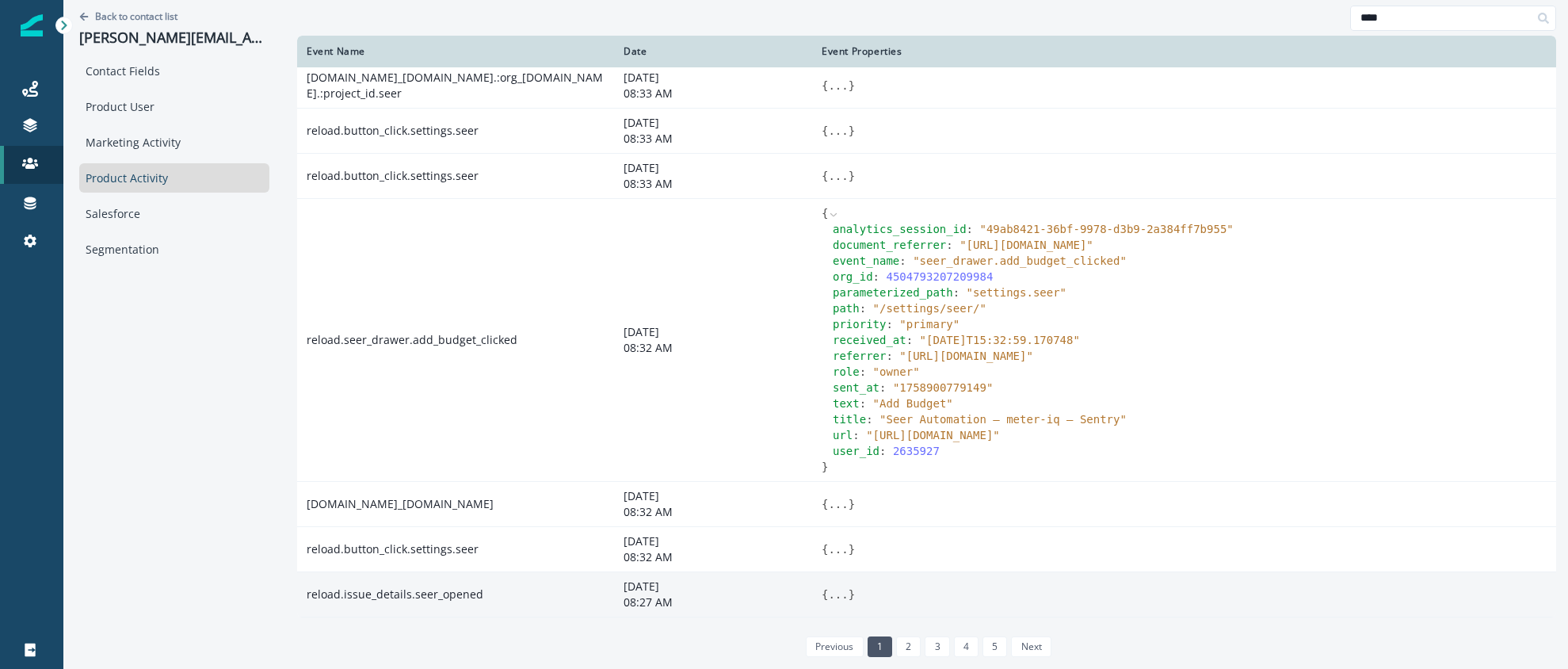
click at [828, 589] on button "..." at bounding box center [838, 594] width 20 height 15
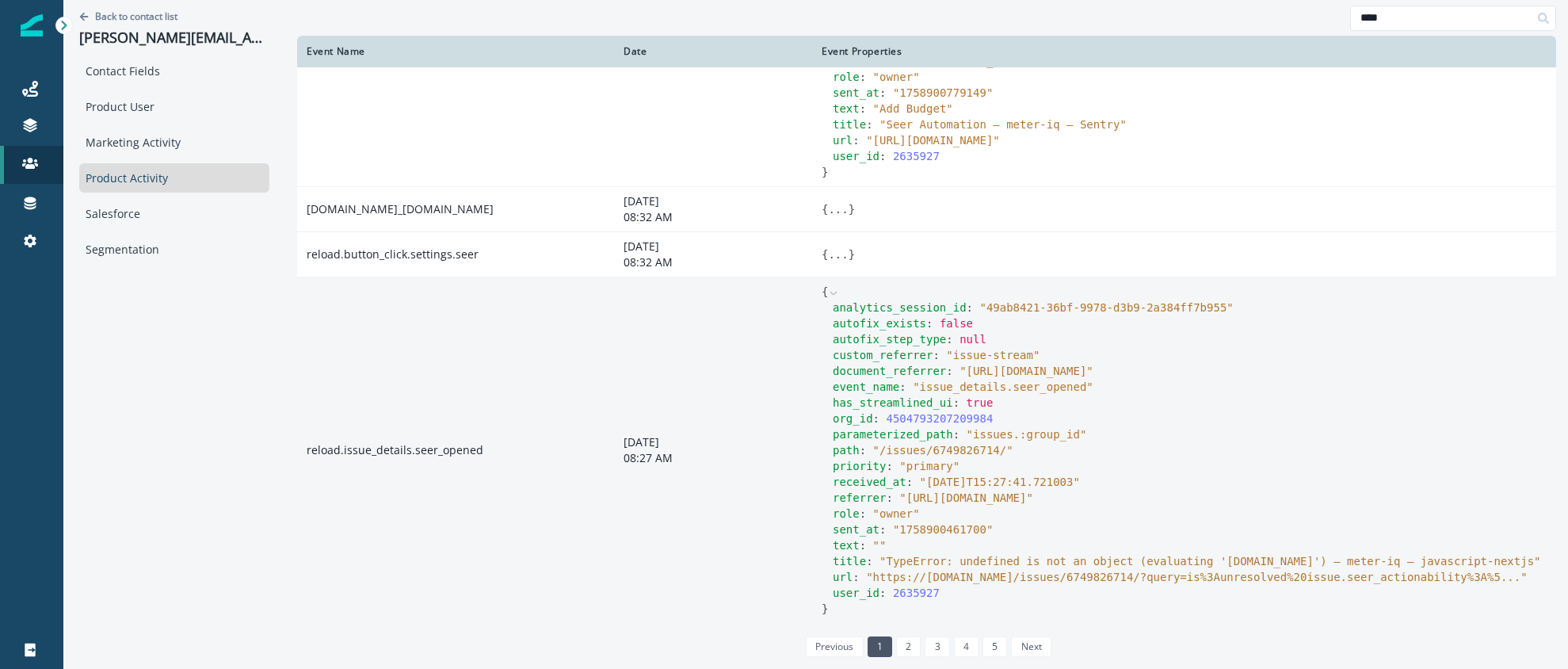
scroll to position [921, 0]
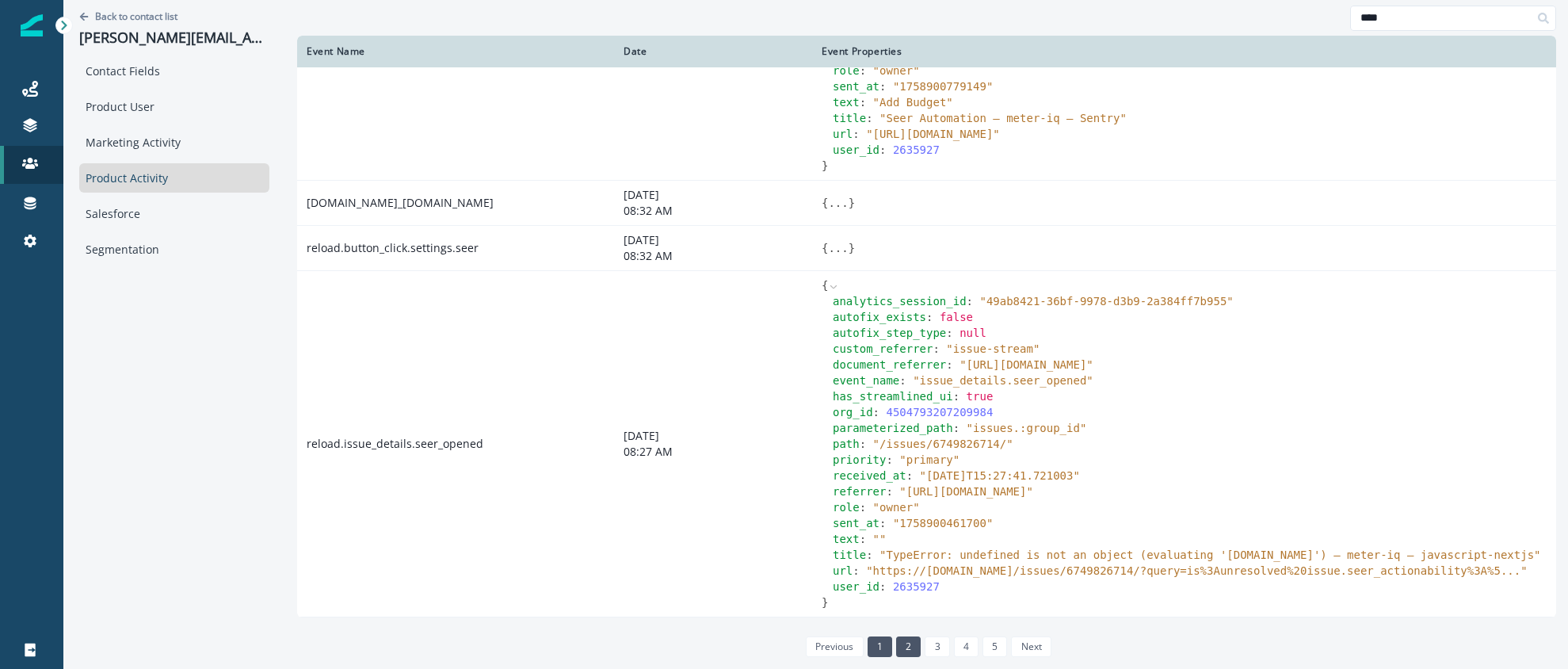
click at [897, 641] on link "2" at bounding box center [907, 646] width 24 height 20
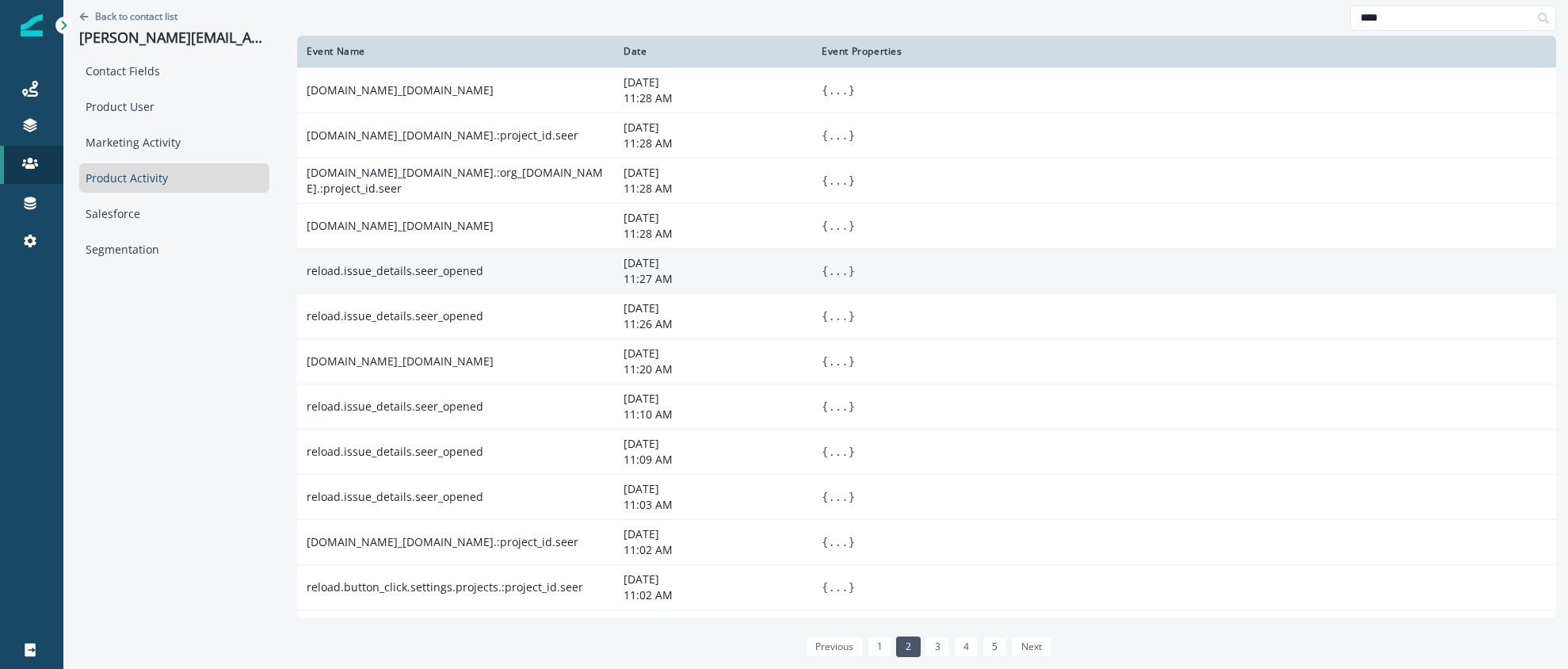
scroll to position [128, 0]
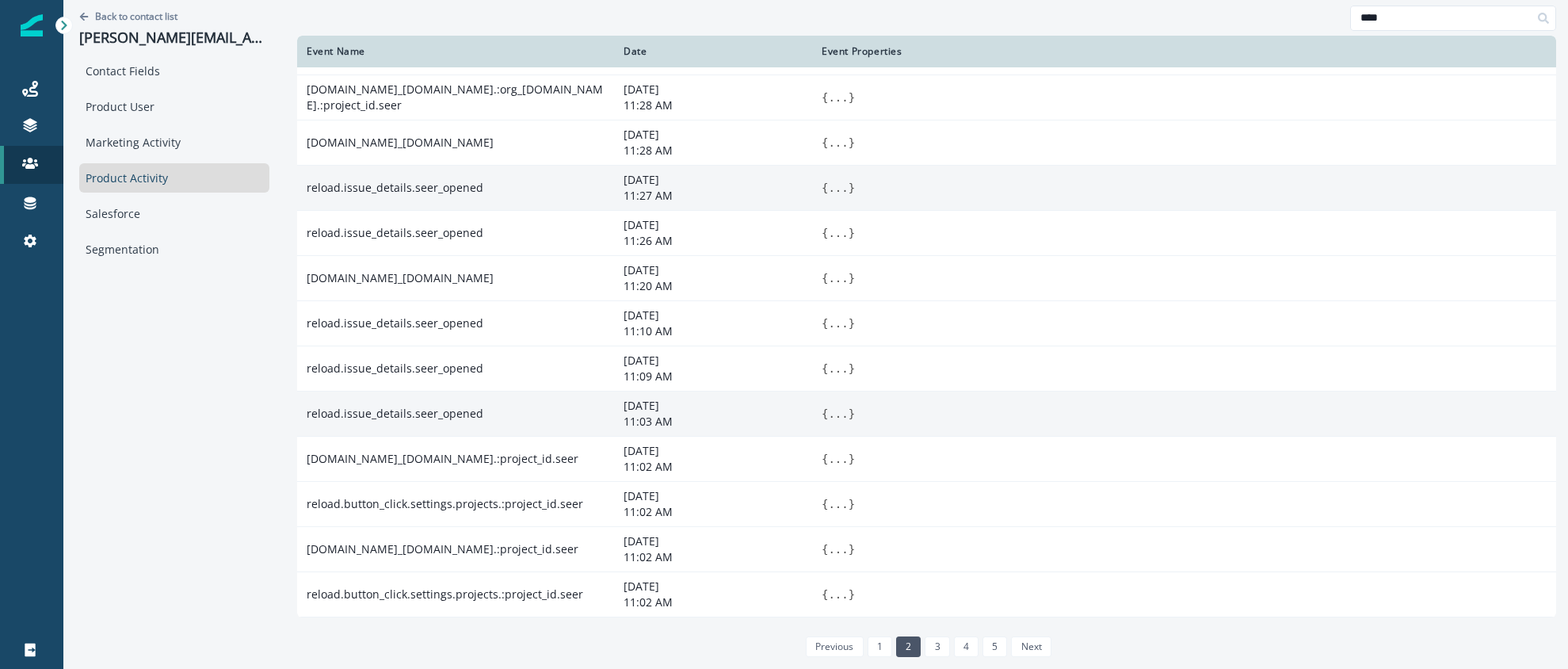
click at [828, 415] on button "..." at bounding box center [838, 414] width 20 height 15
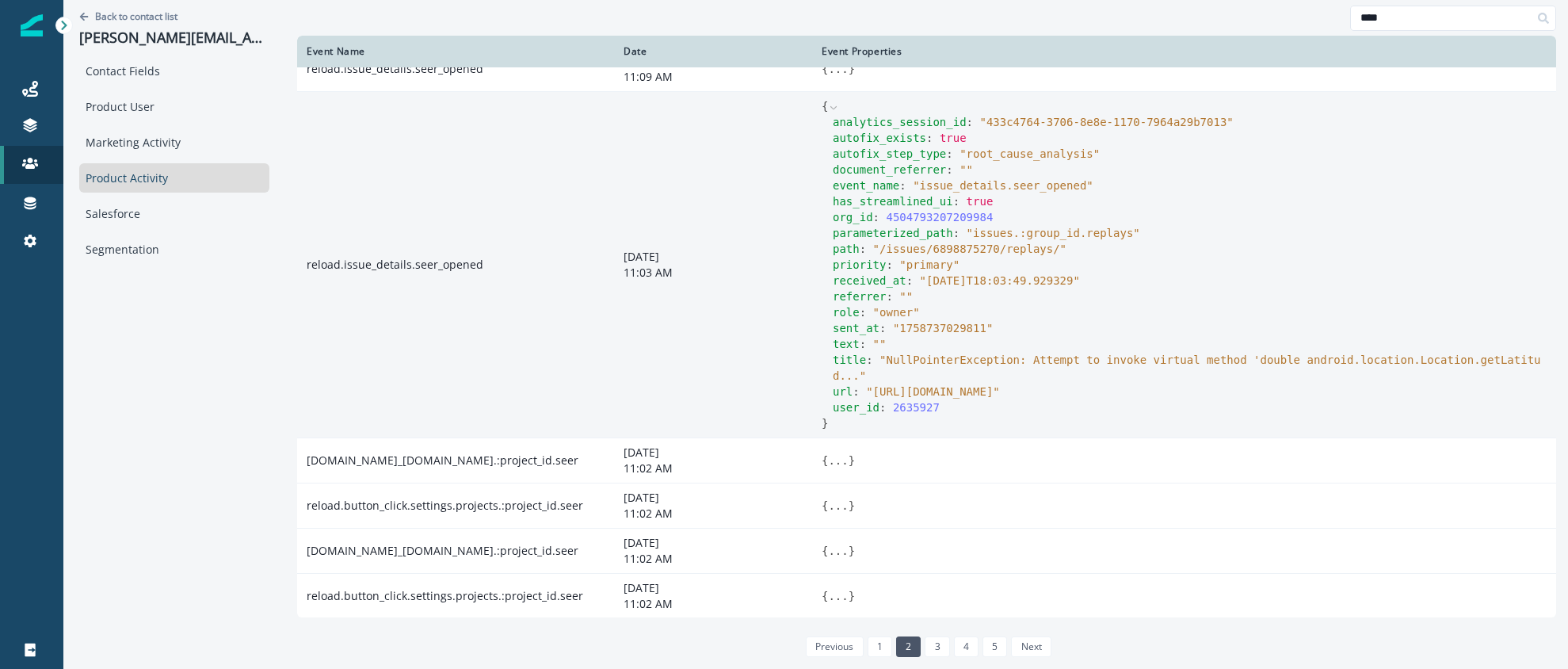
scroll to position [429, 0]
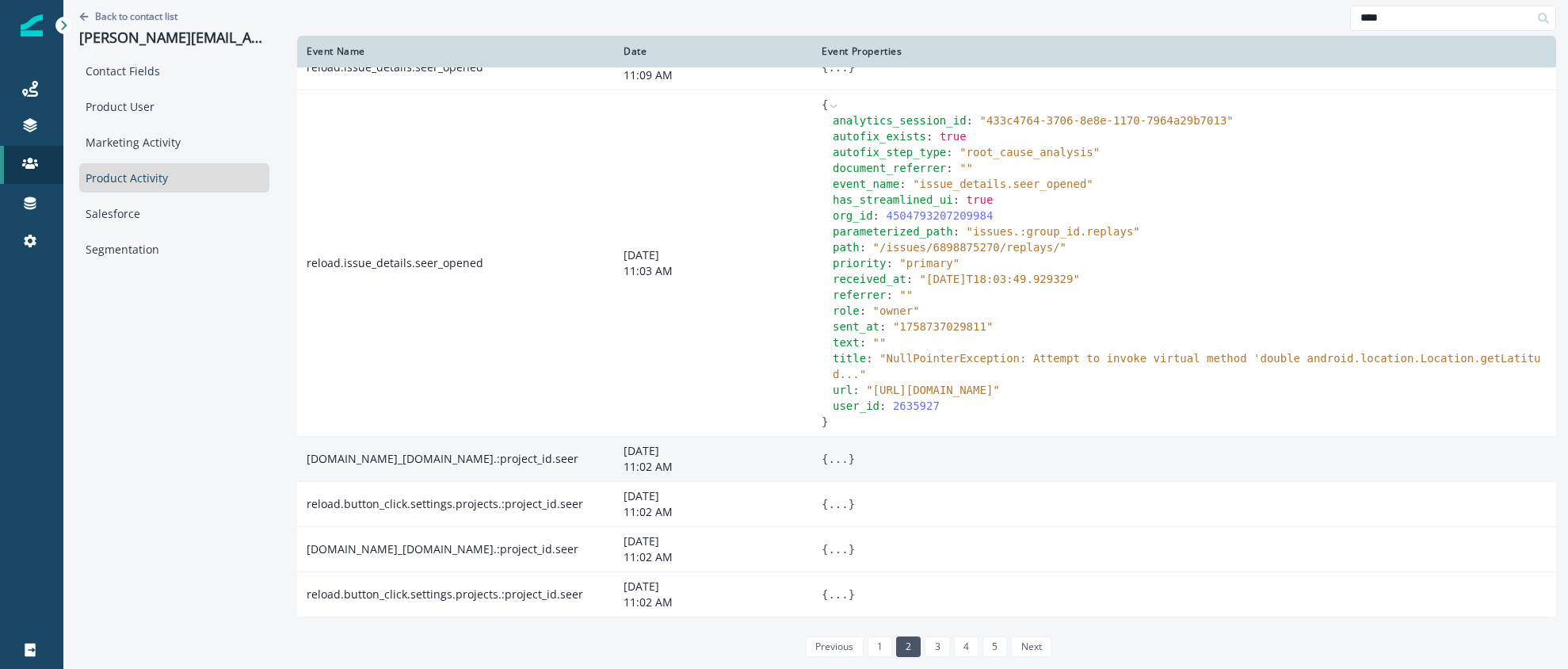
click at [828, 458] on button "..." at bounding box center [838, 459] width 20 height 15
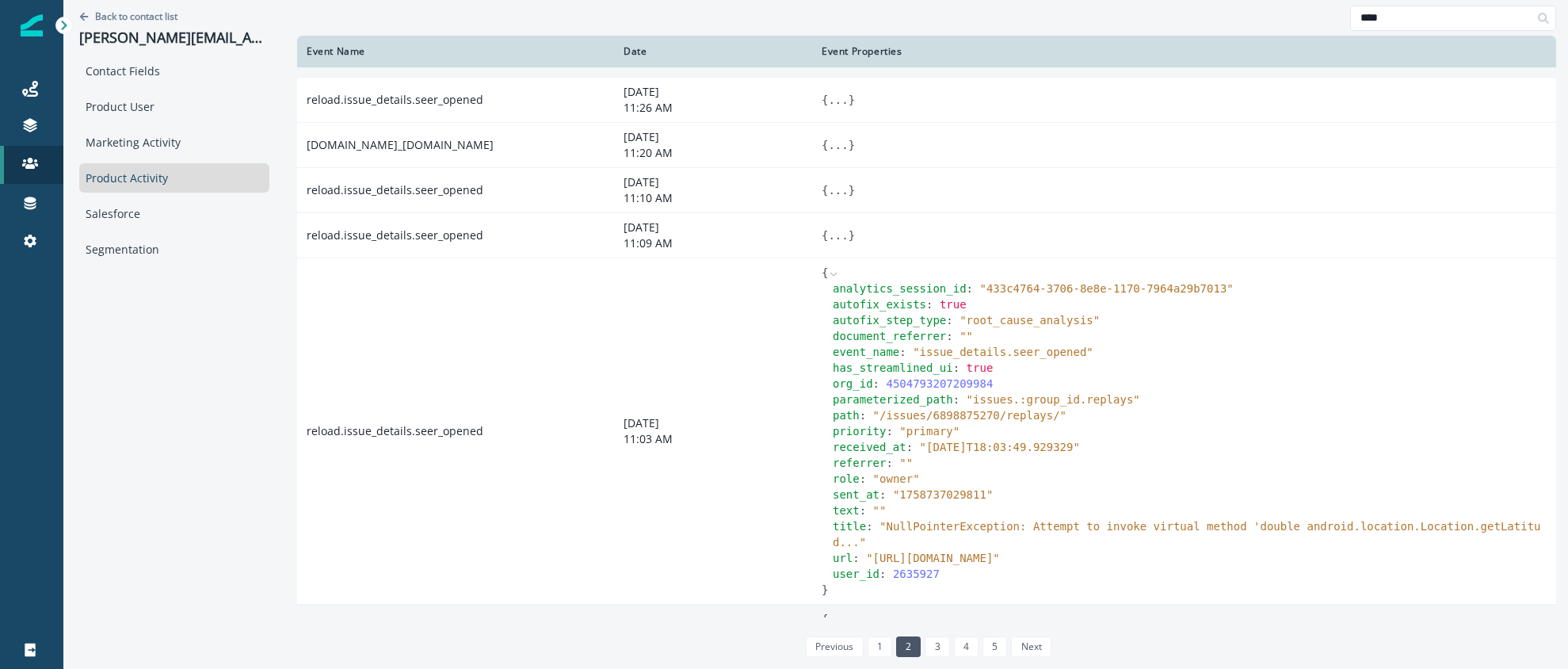
scroll to position [219, 0]
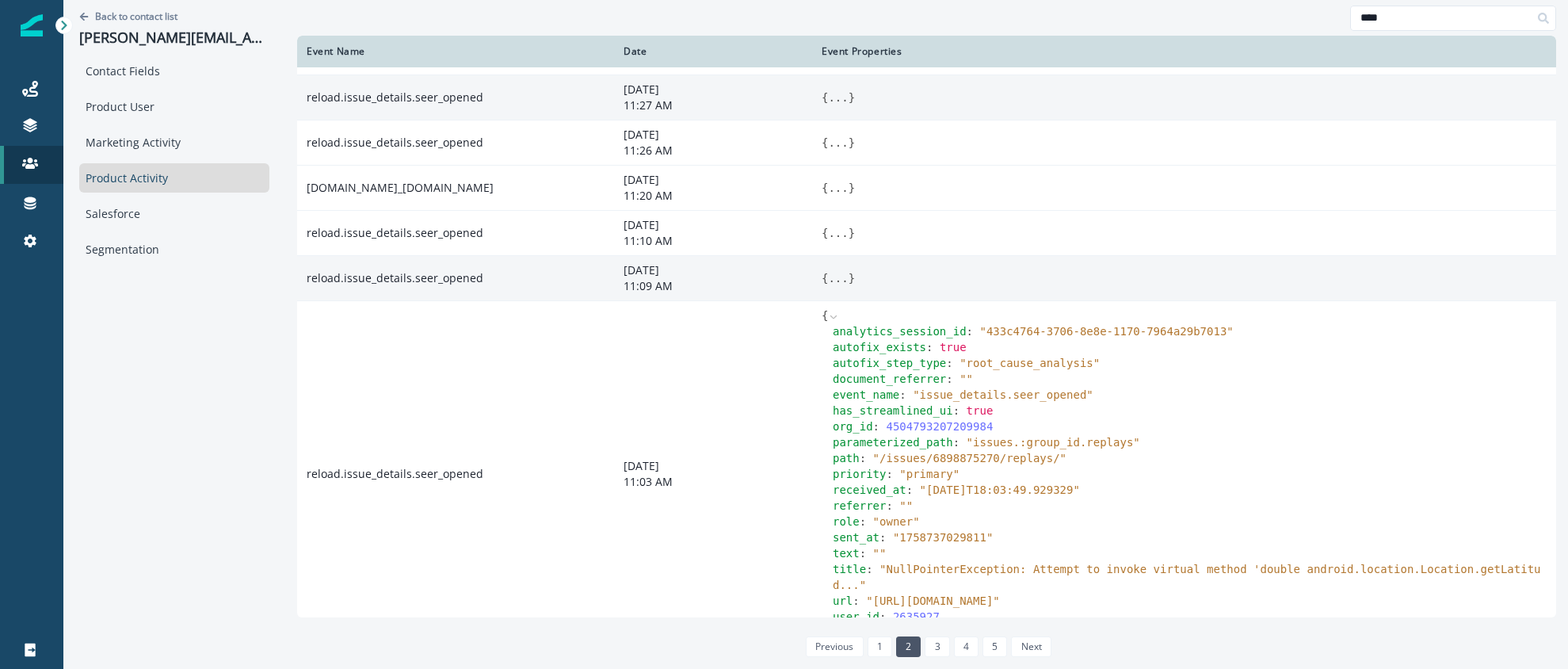
click at [828, 277] on button "..." at bounding box center [838, 278] width 20 height 15
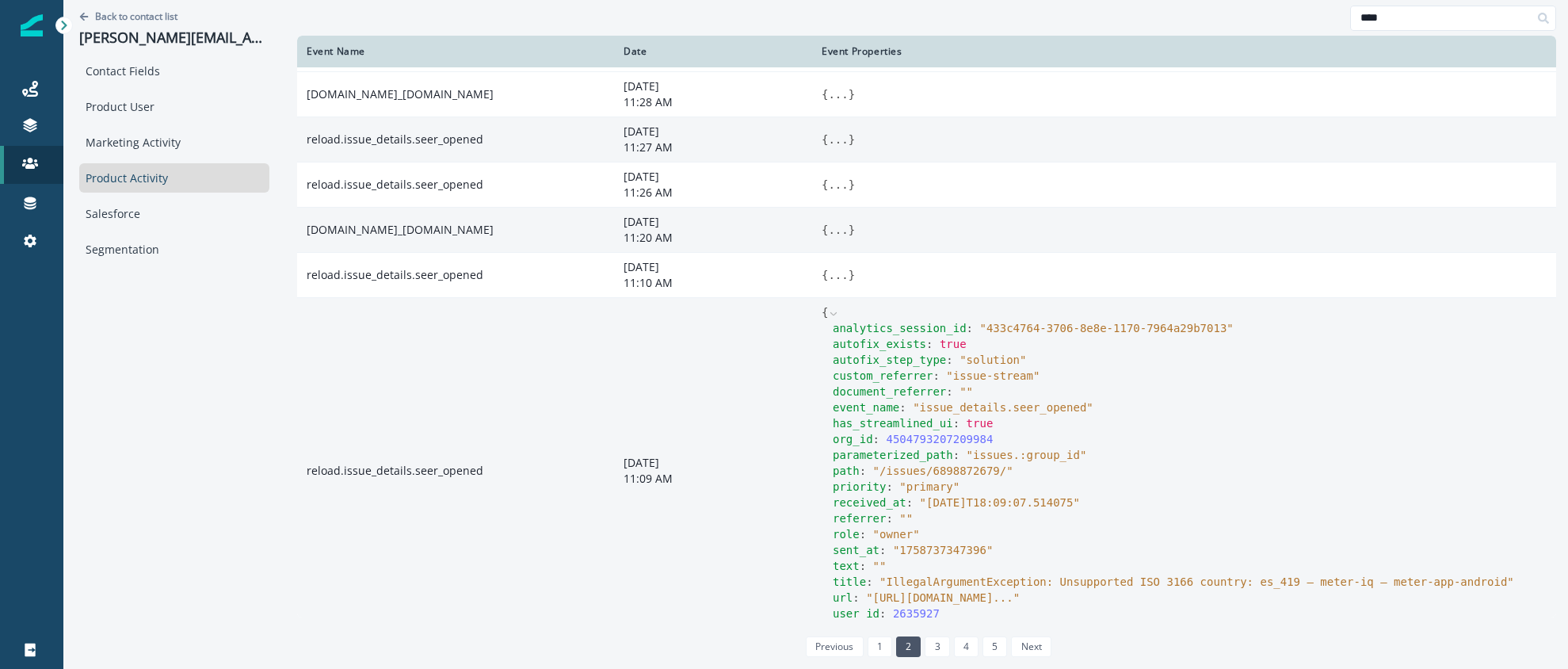
scroll to position [154, 0]
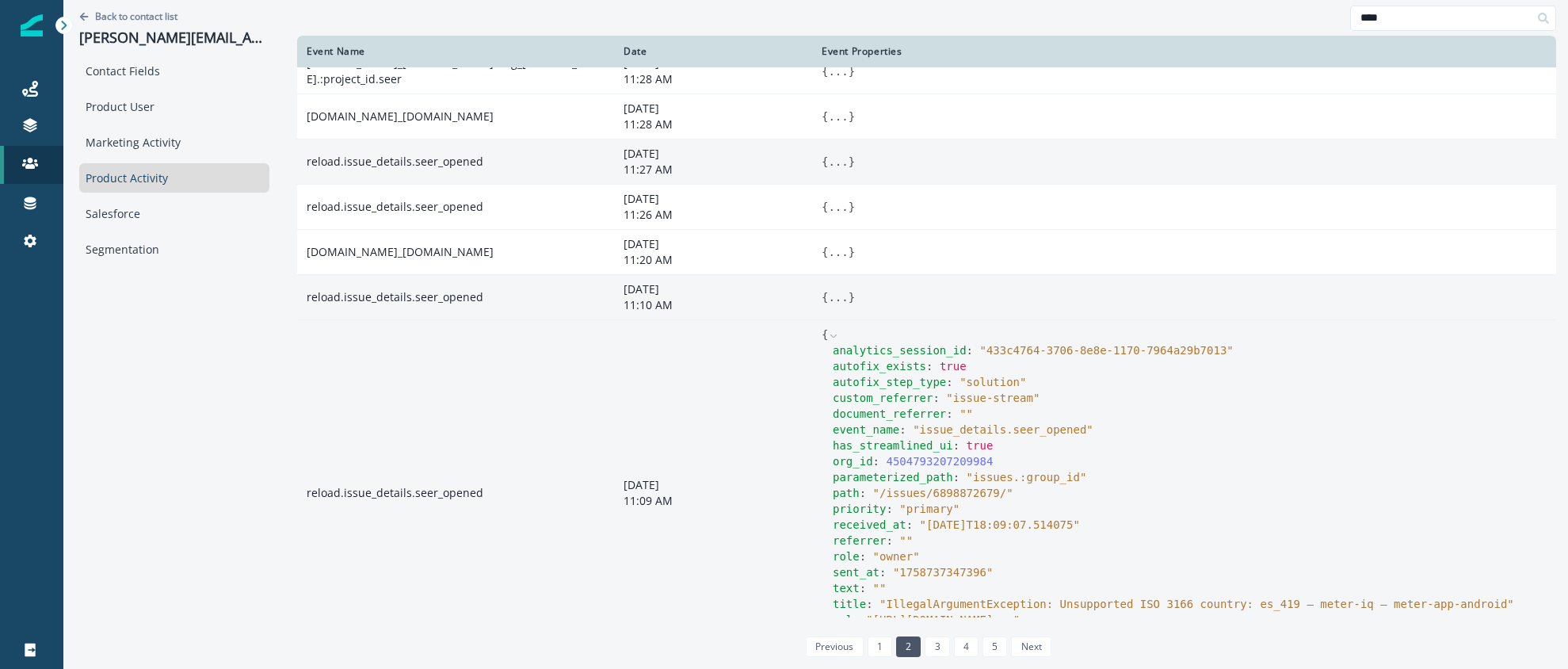
click at [828, 300] on button "..." at bounding box center [838, 297] width 20 height 15
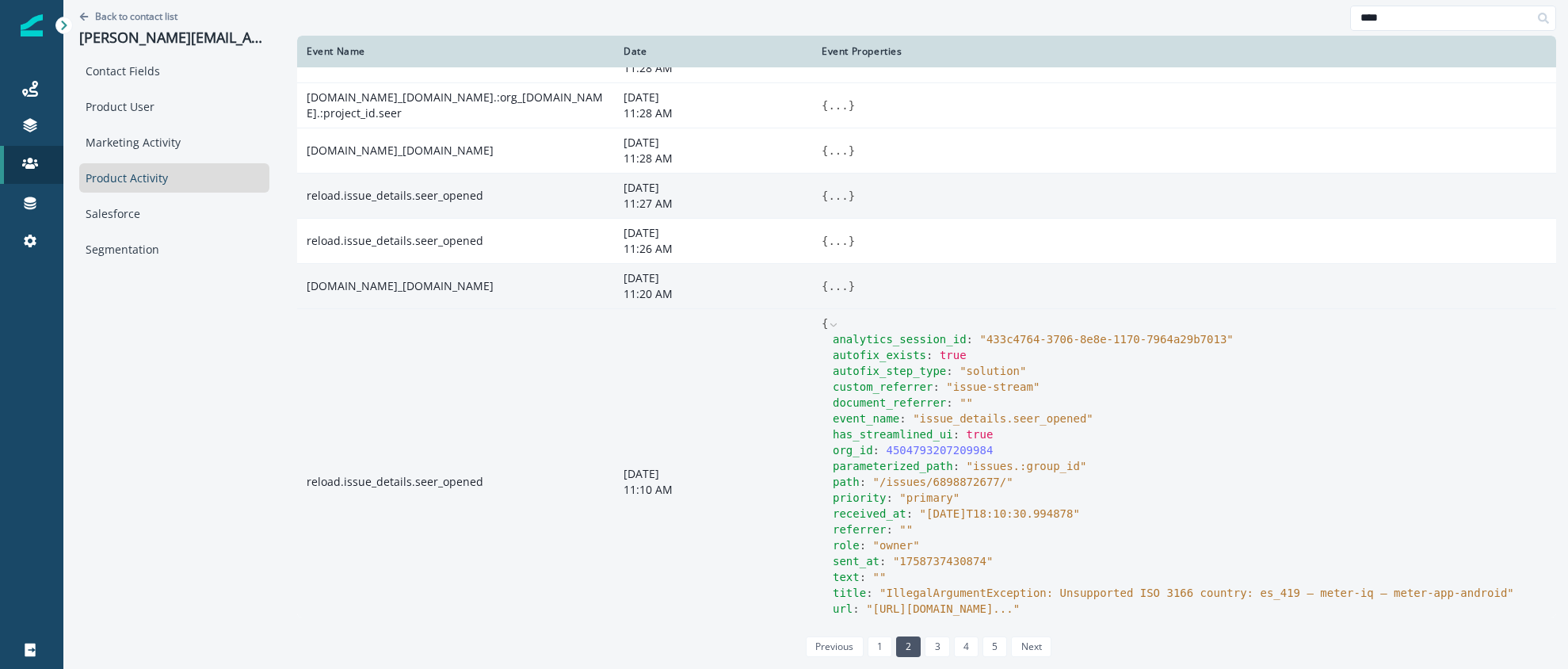
scroll to position [123, 0]
click at [828, 281] on button "..." at bounding box center [838, 282] width 20 height 15
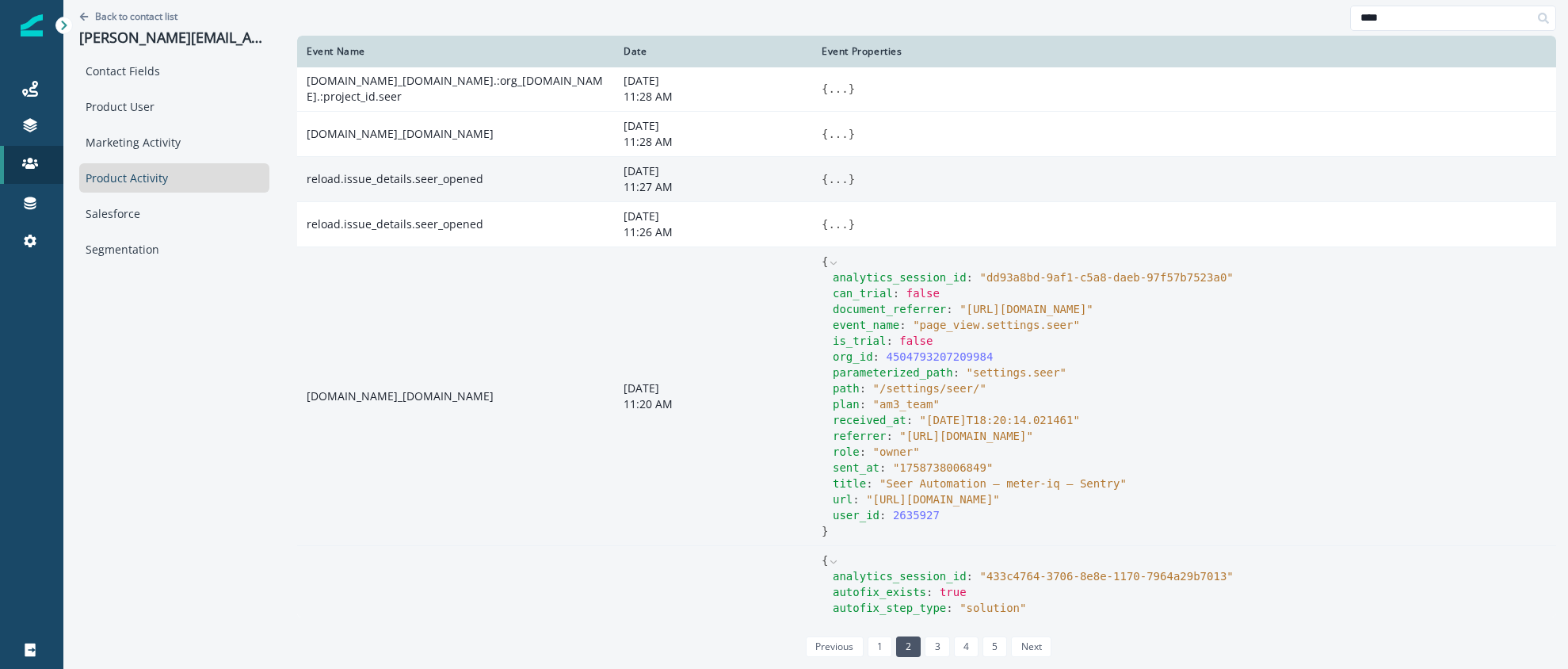
scroll to position [87, 0]
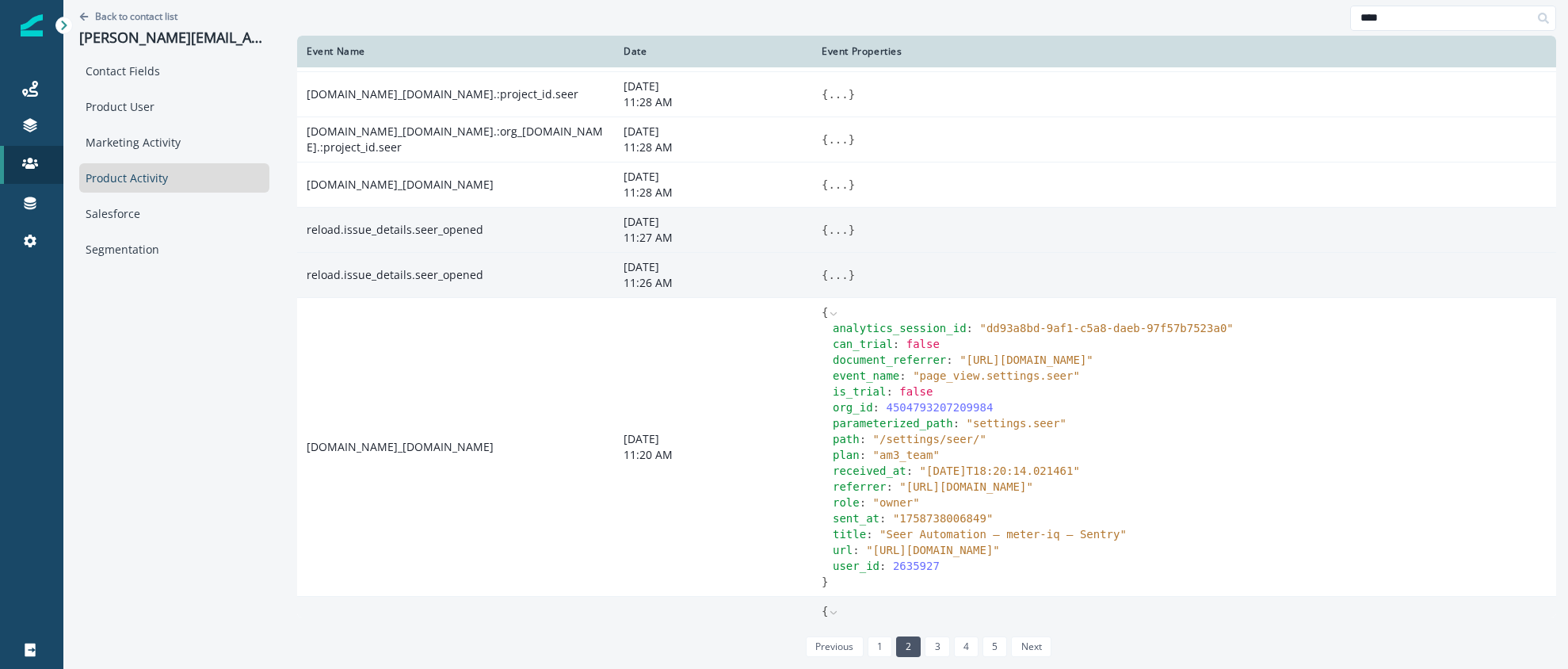
click at [828, 274] on button "..." at bounding box center [838, 275] width 20 height 15
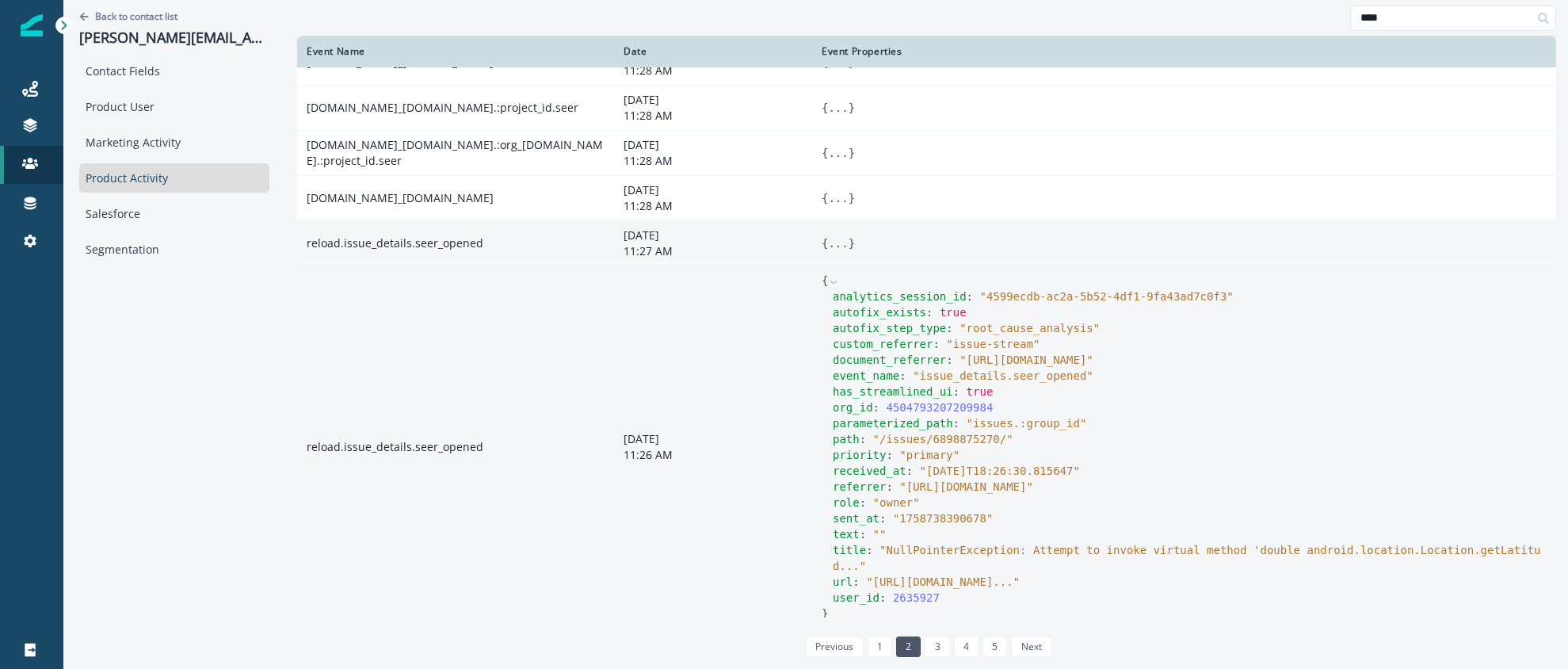
scroll to position [100, 0]
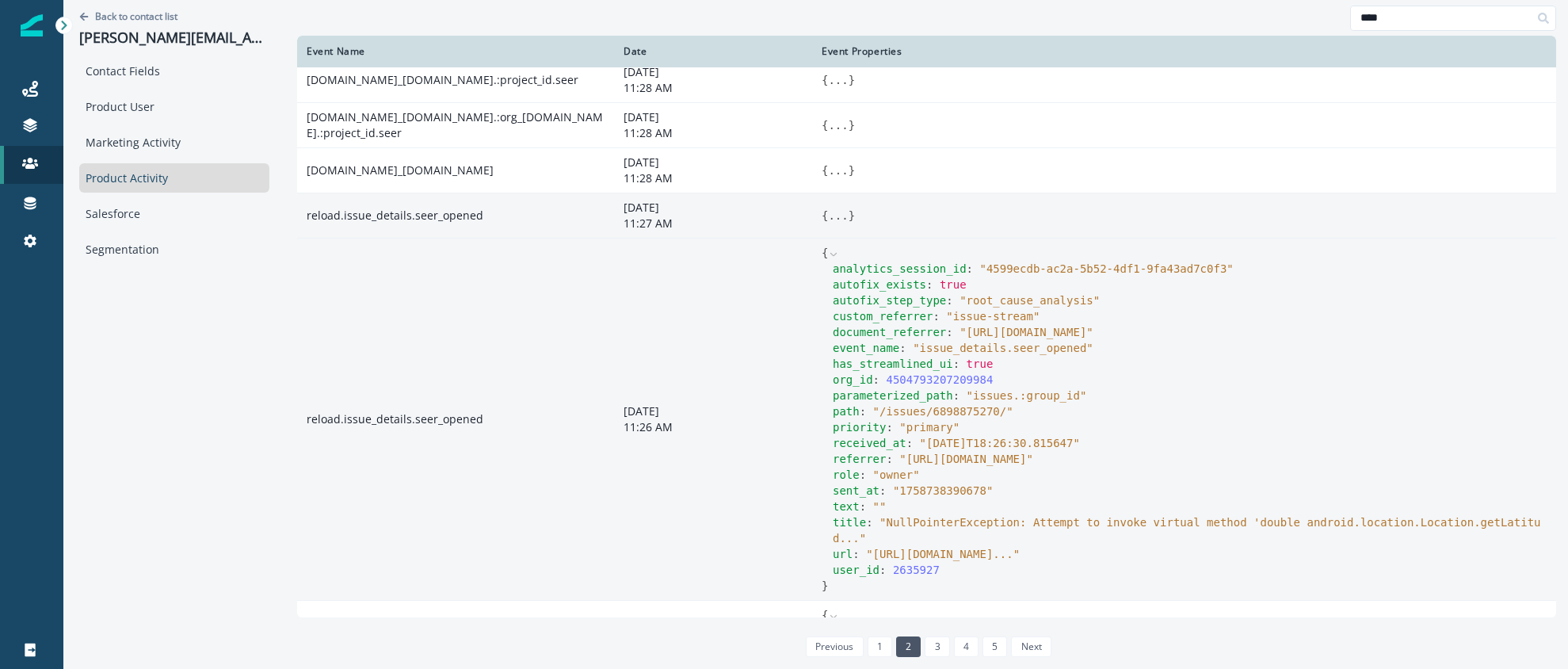
click at [872, 522] on span "" NullPointerException: Attempt to invoke virtual method 'double android.locati…" at bounding box center [1187, 530] width 708 height 29
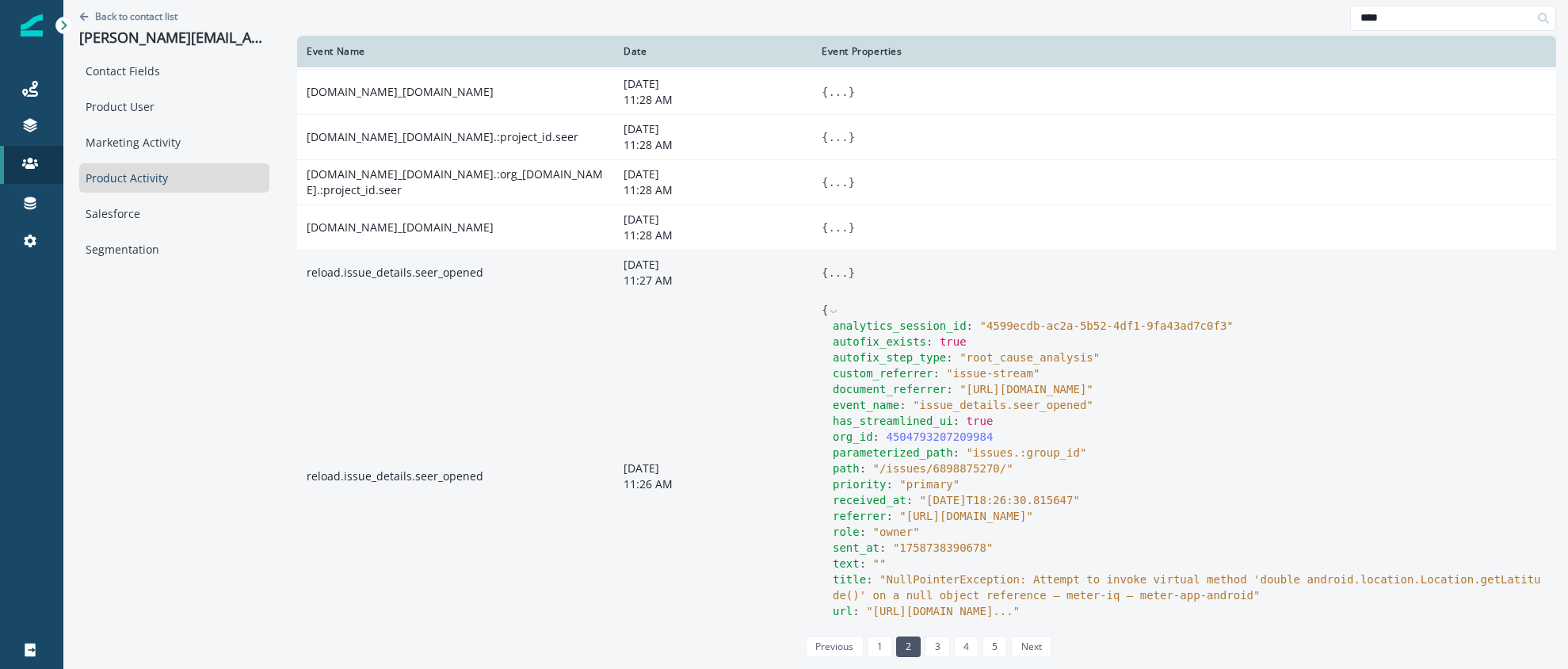
scroll to position [40, 0]
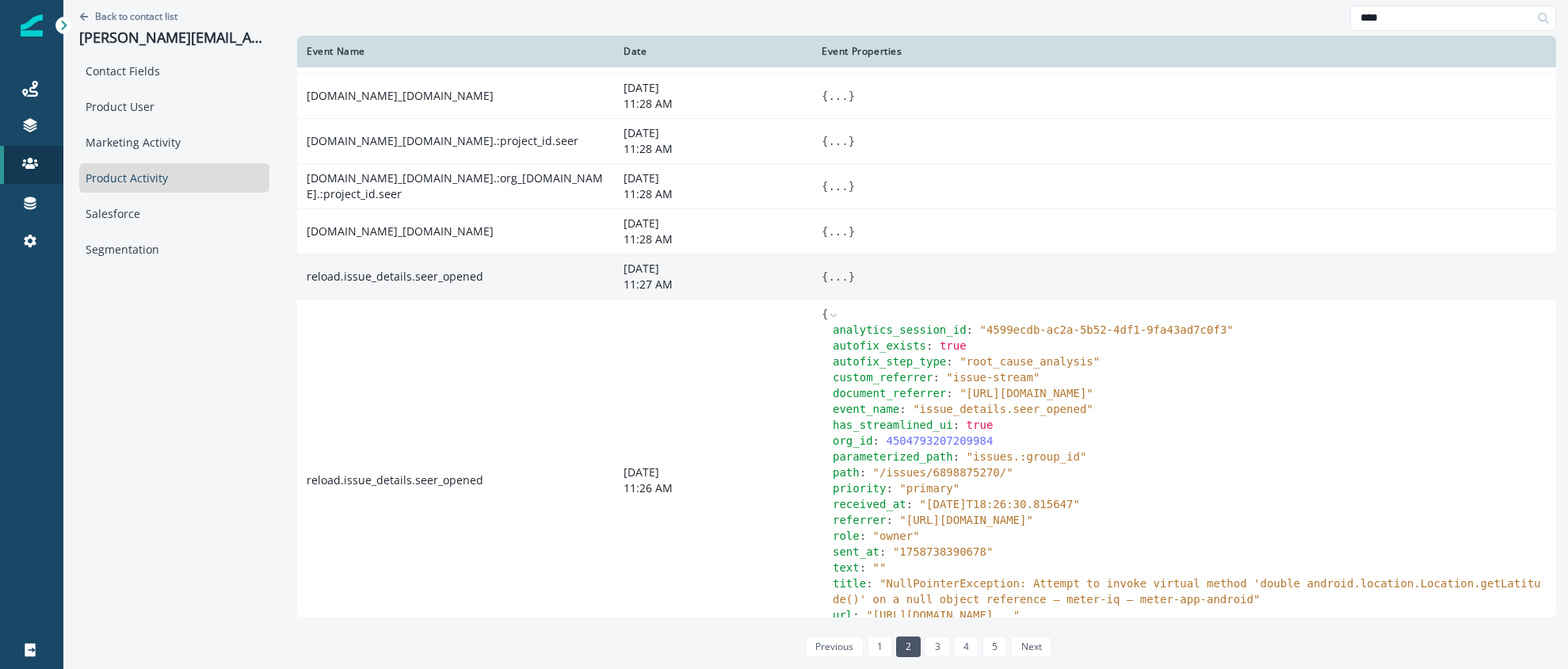
click at [828, 282] on button "..." at bounding box center [838, 277] width 20 height 15
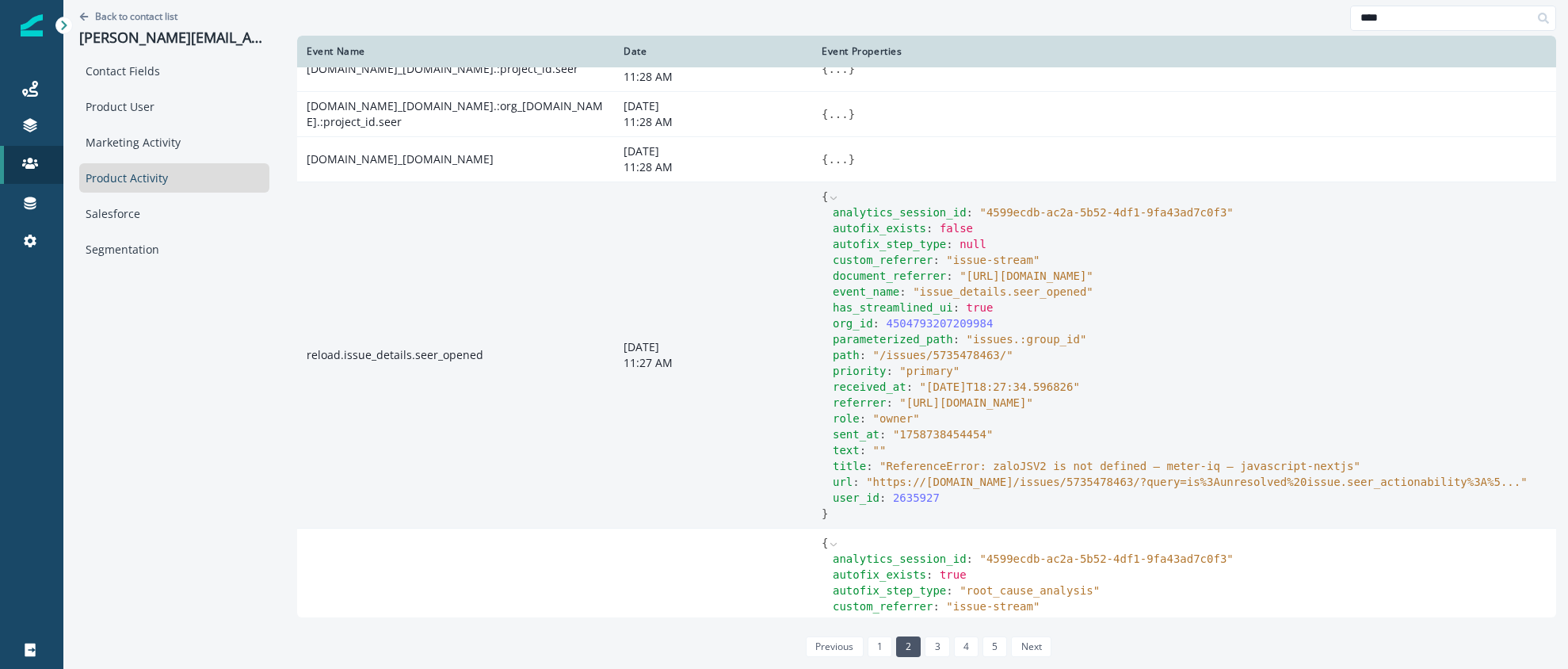
scroll to position [42, 0]
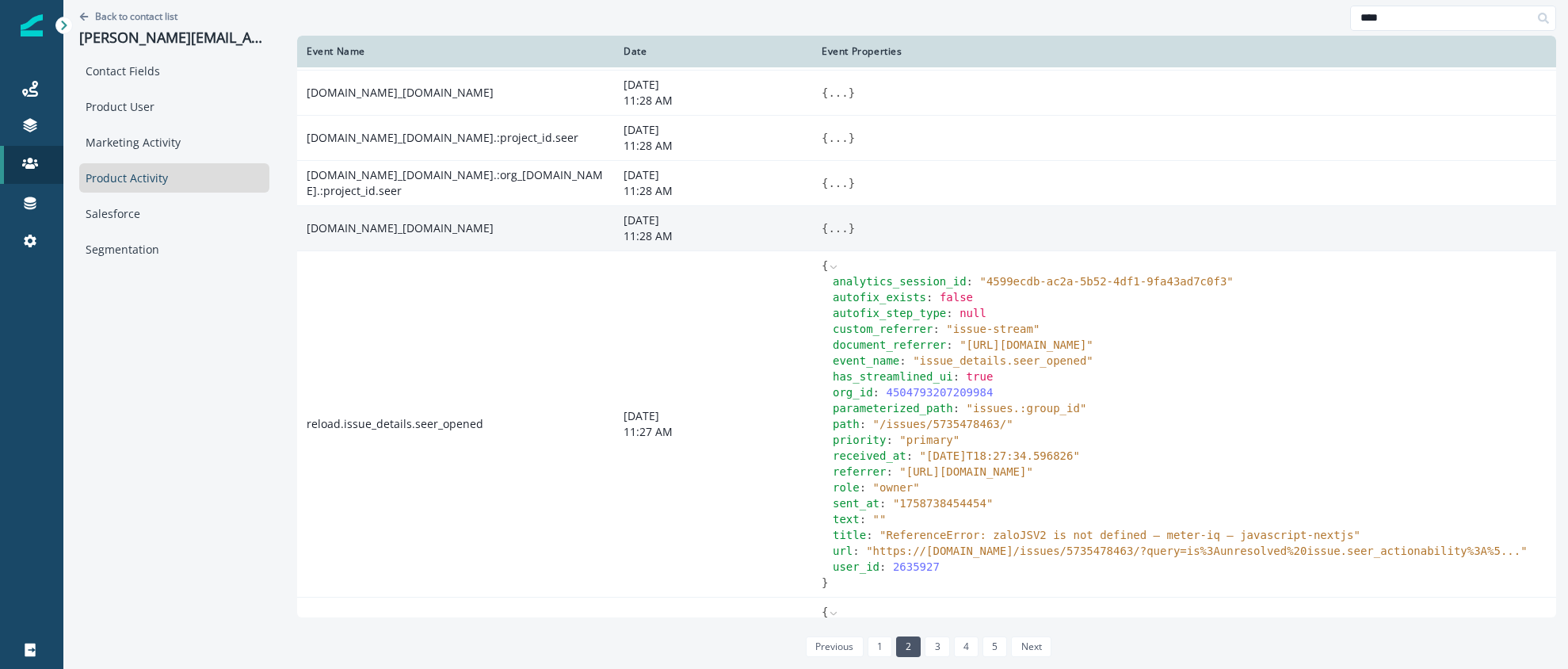
click at [828, 229] on button "..." at bounding box center [838, 227] width 20 height 15
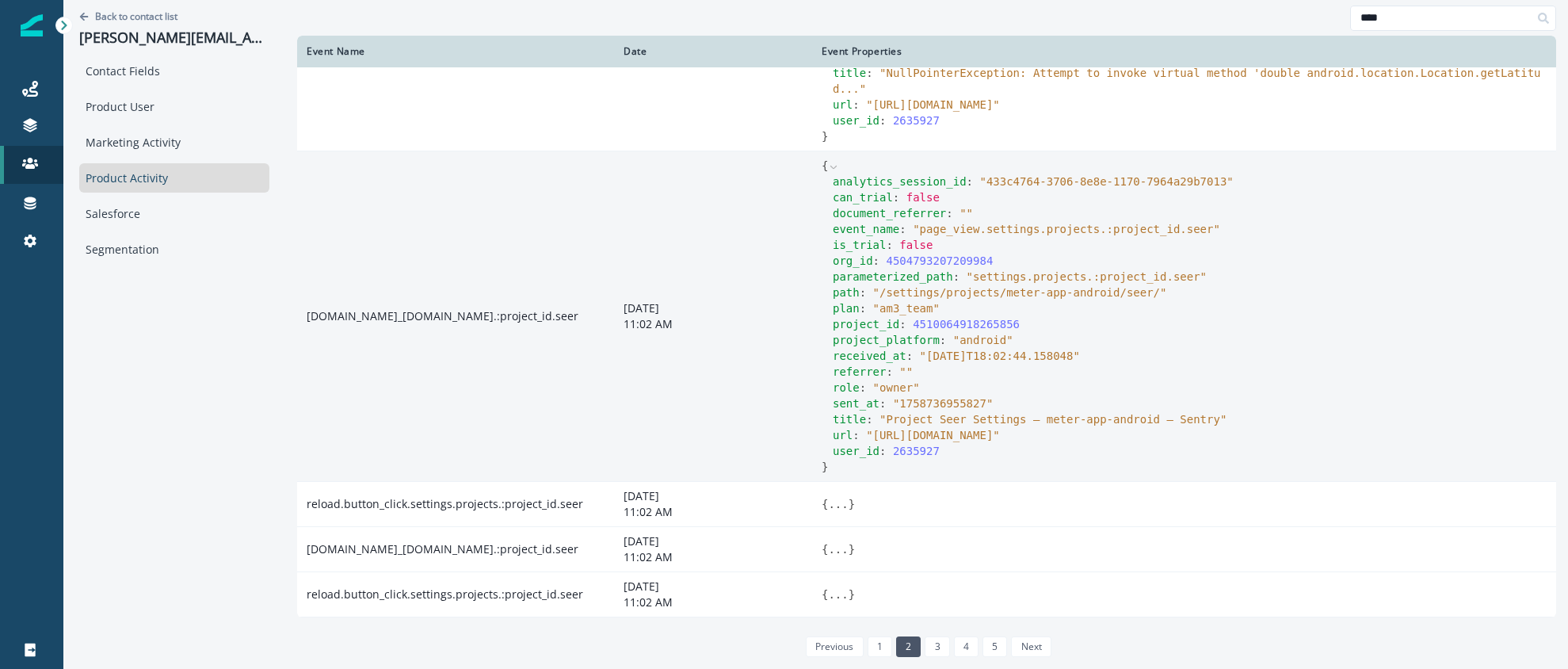
scroll to position [2474, 0]
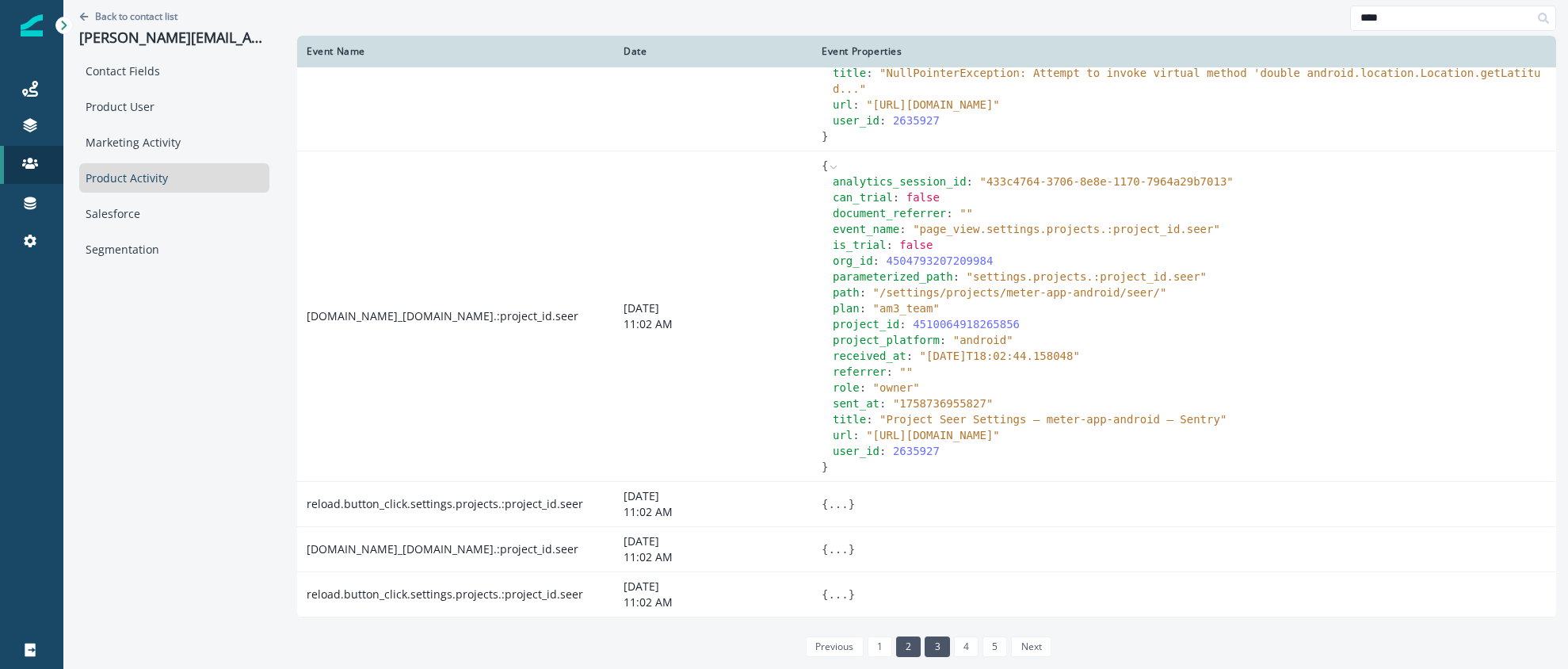
click at [925, 642] on link "3" at bounding box center [936, 646] width 24 height 20
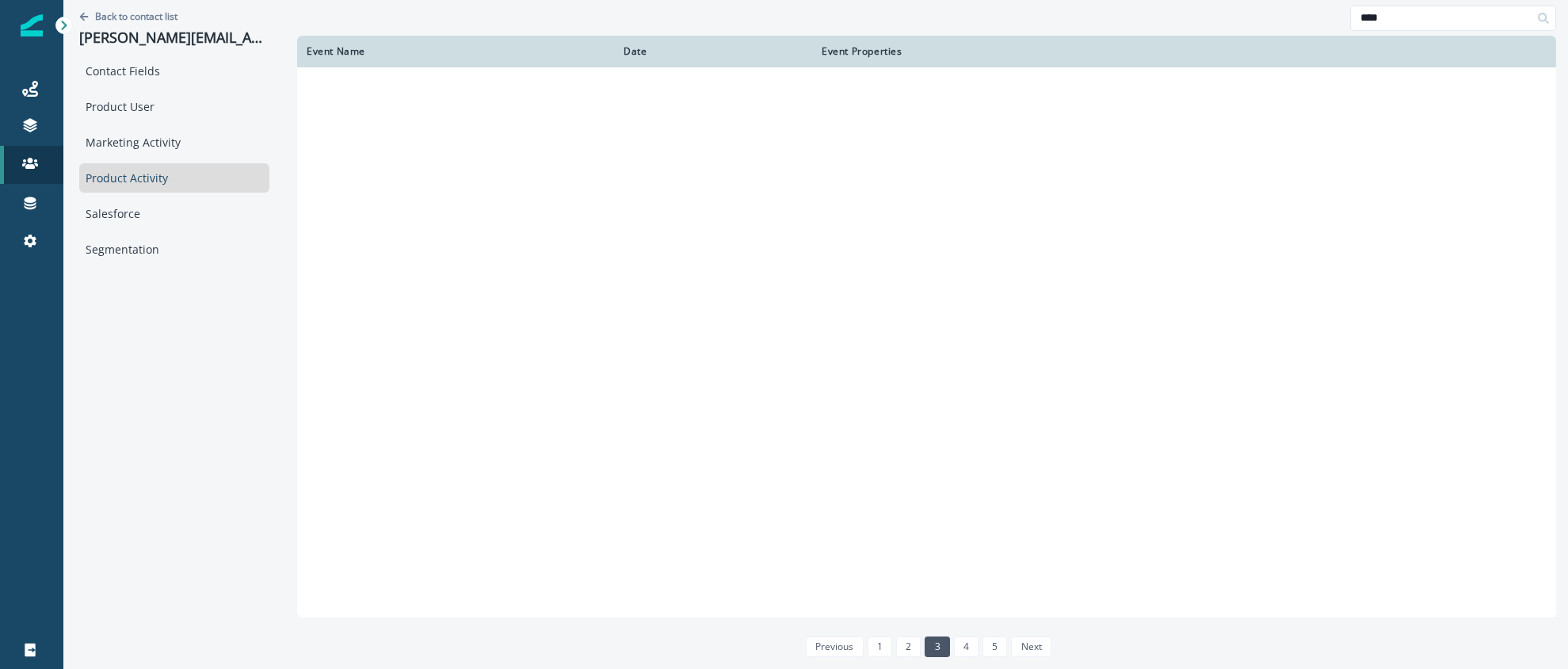
scroll to position [128, 0]
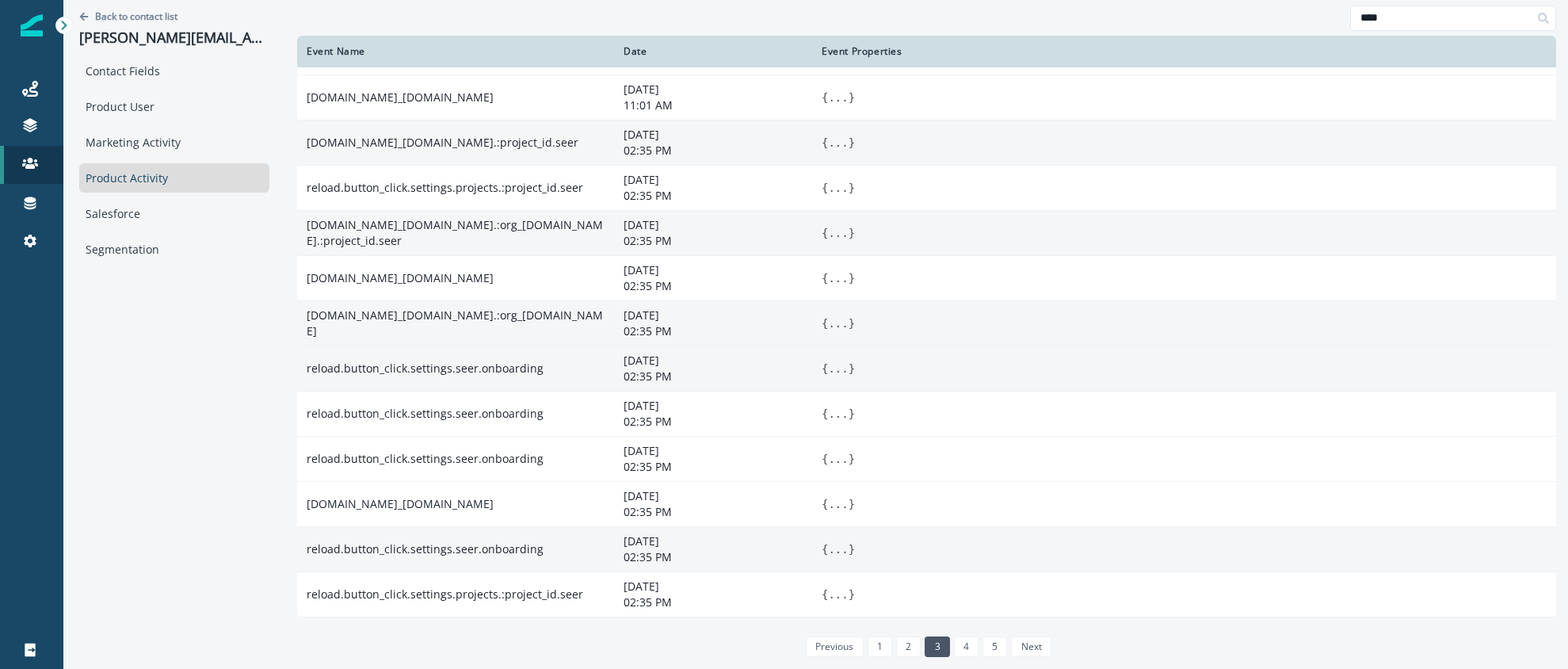
click at [828, 550] on button "..." at bounding box center [838, 549] width 20 height 15
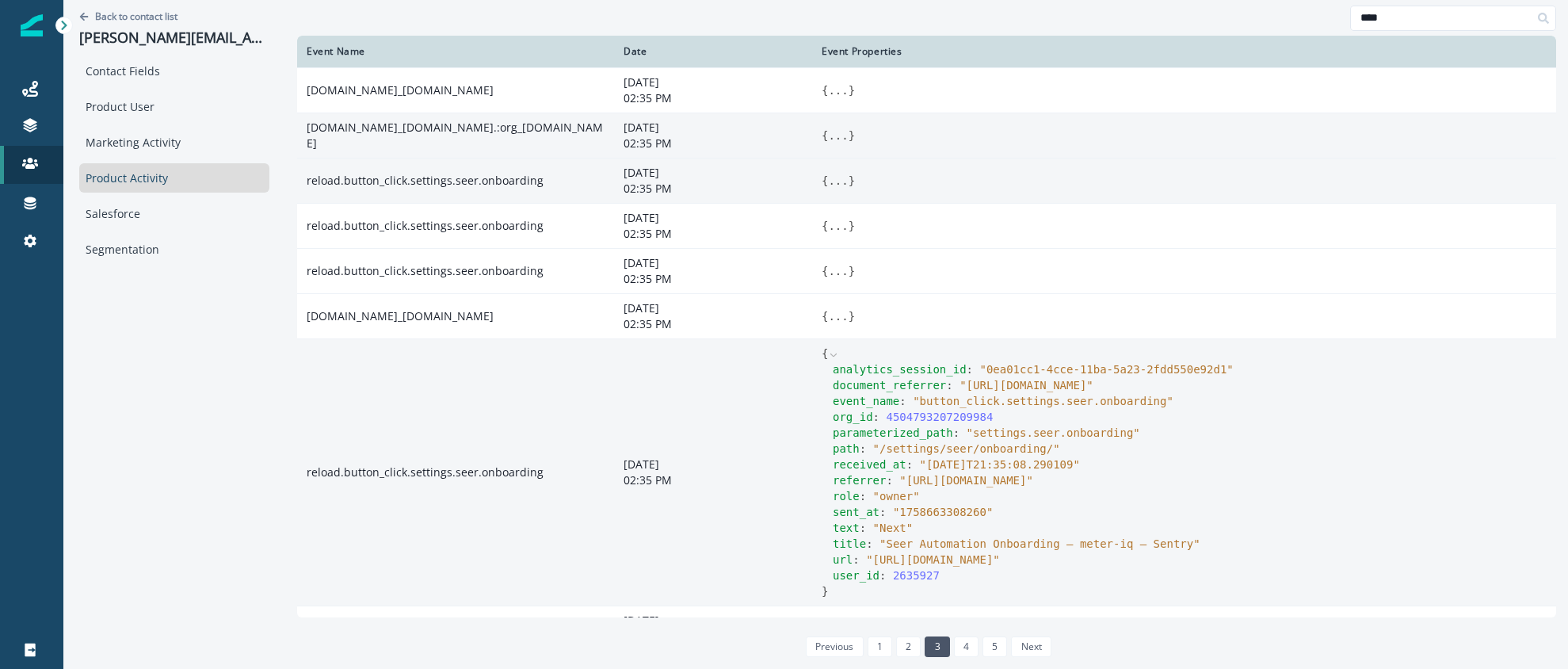
scroll to position [318, 0]
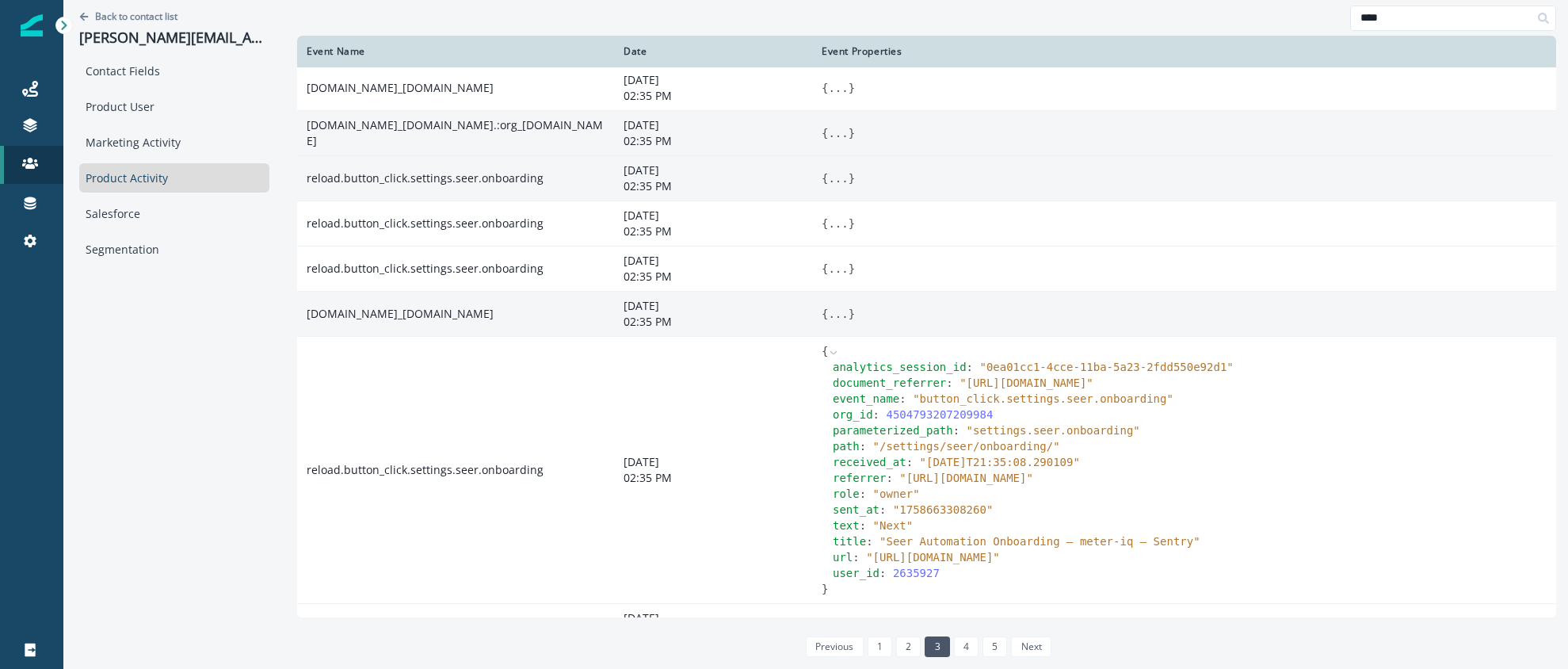
click at [828, 315] on button "..." at bounding box center [838, 313] width 20 height 15
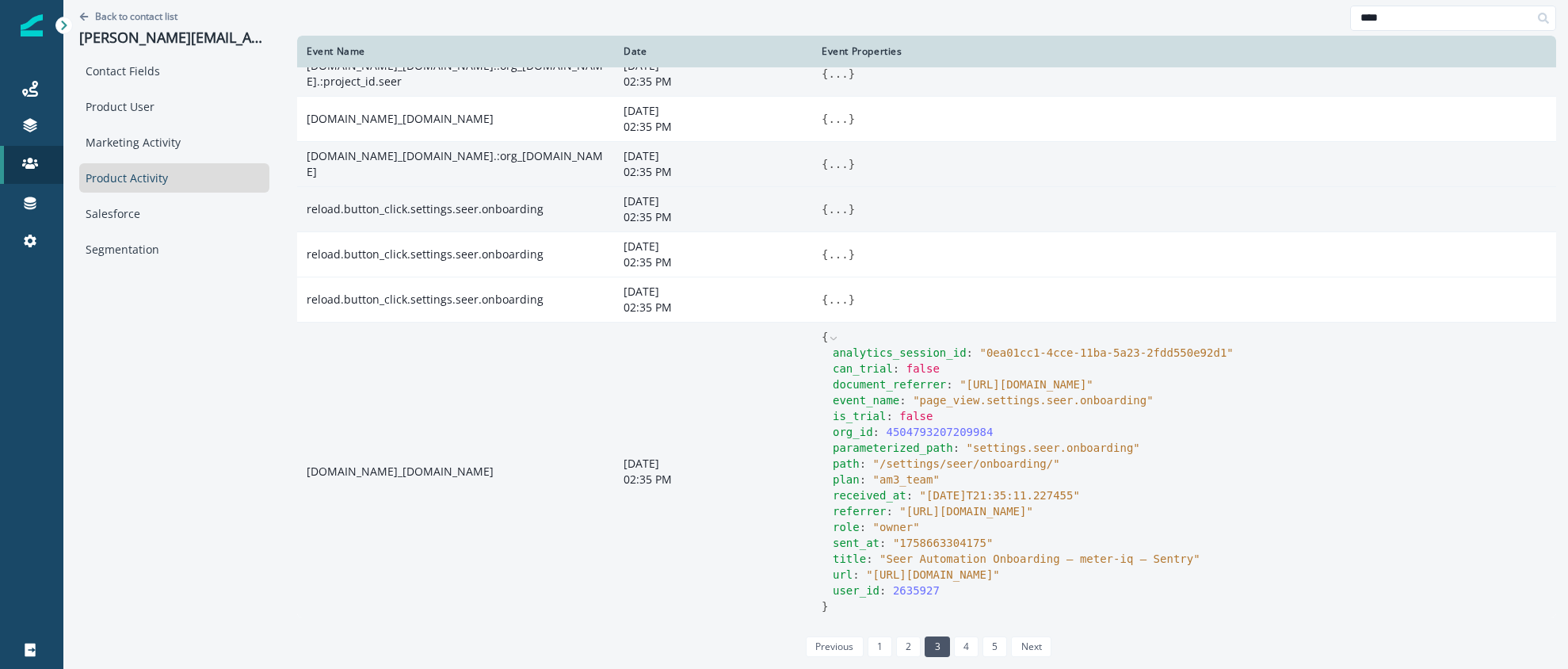
scroll to position [279, 0]
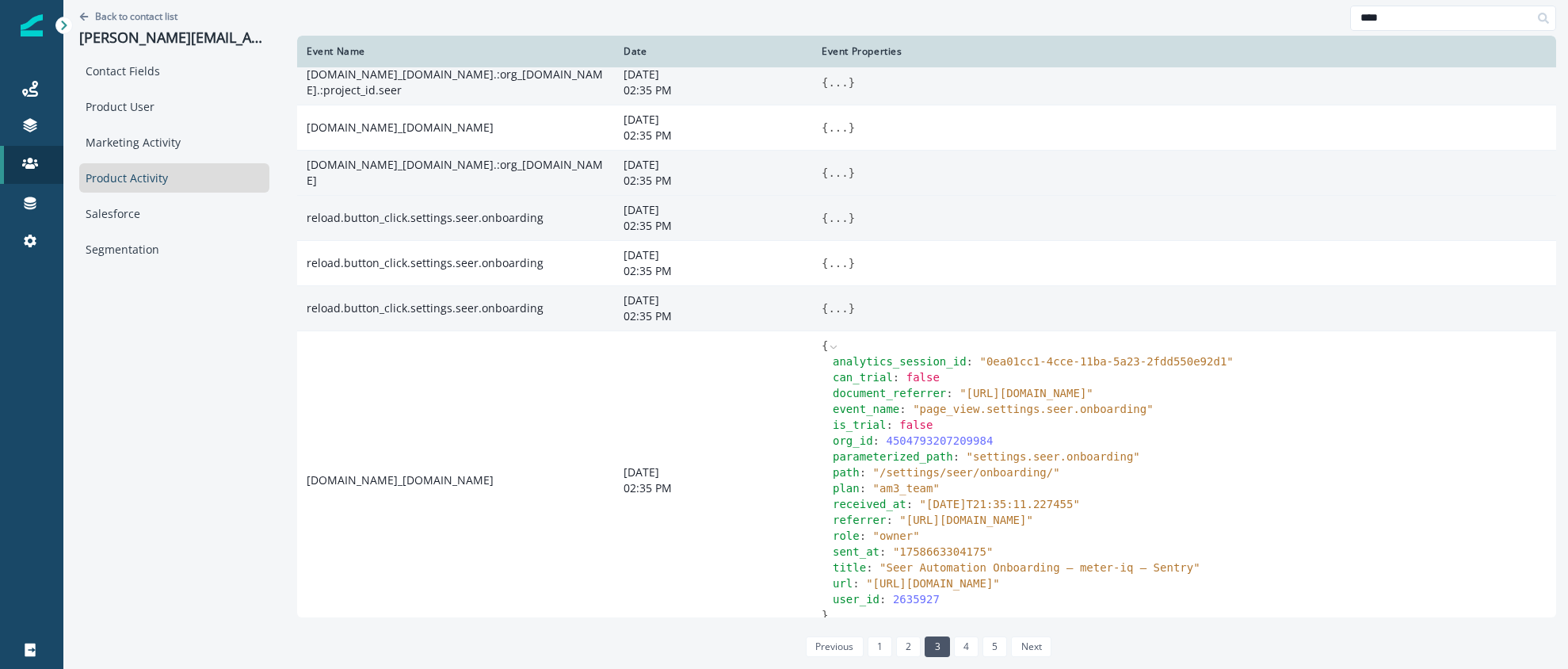
click at [828, 309] on button "..." at bounding box center [838, 308] width 20 height 15
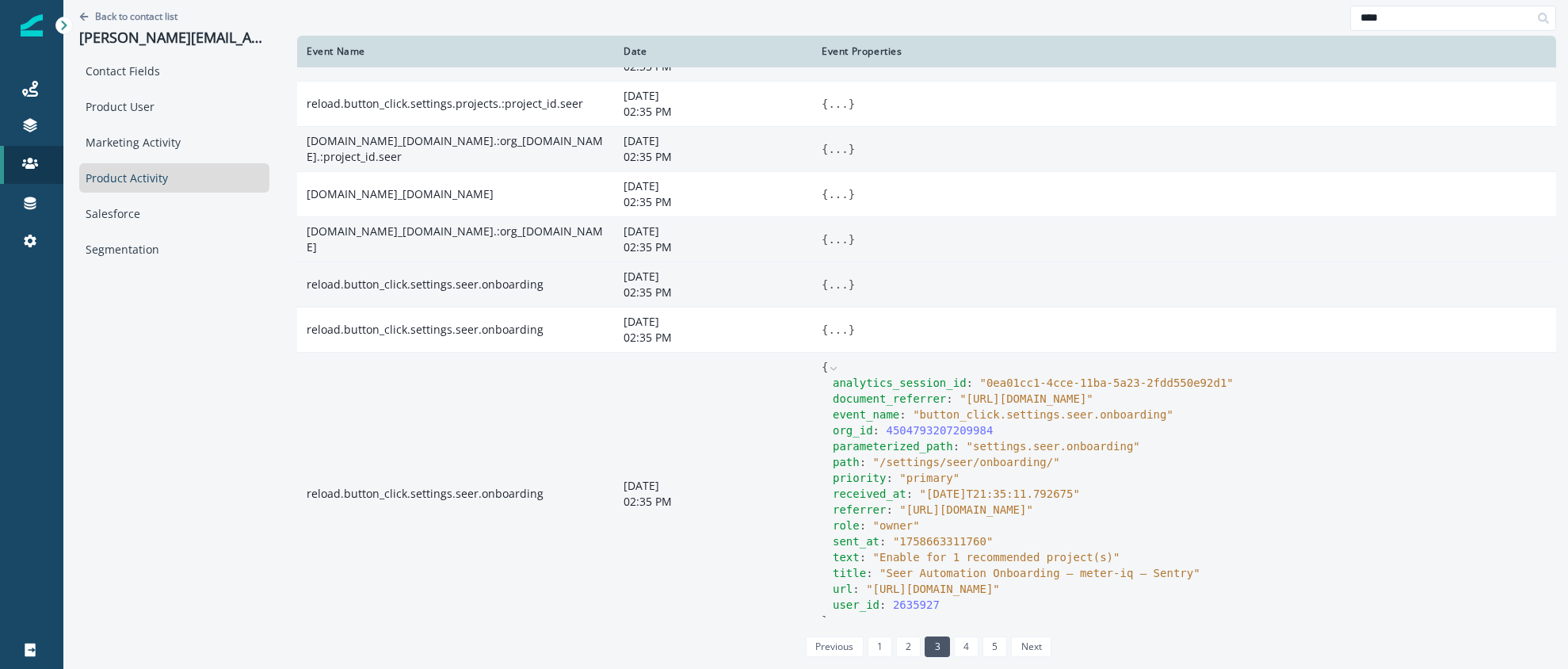
scroll to position [203, 0]
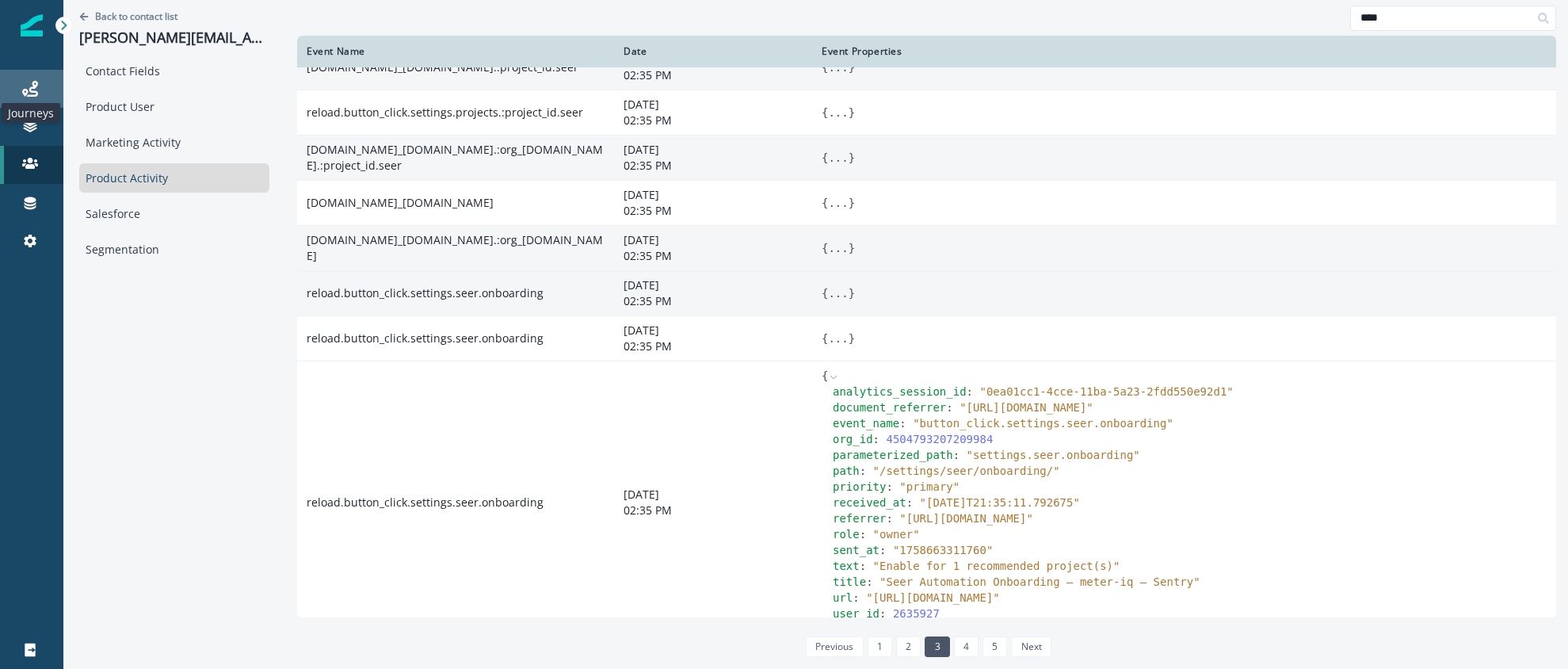
click at [28, 84] on icon at bounding box center [30, 89] width 15 height 15
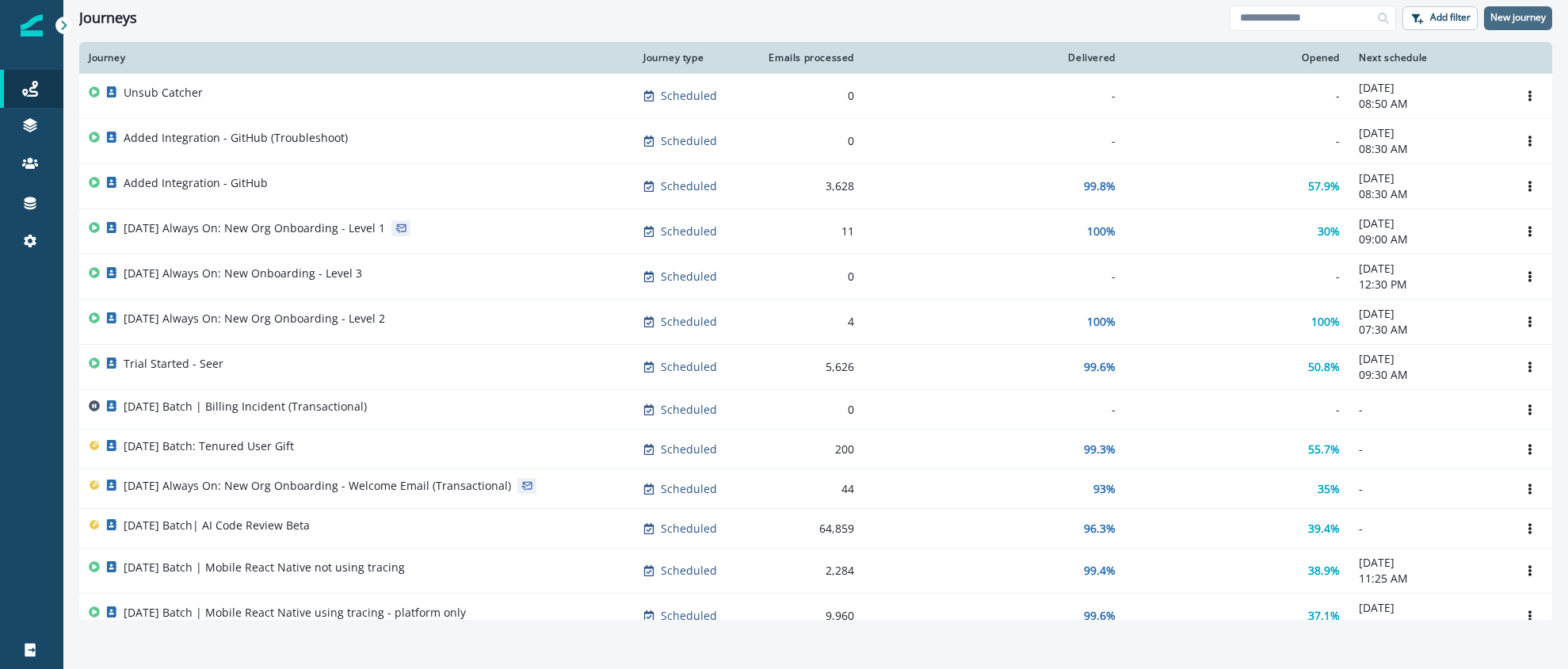
click at [1499, 20] on p "New journey" at bounding box center [1519, 17] width 56 height 12
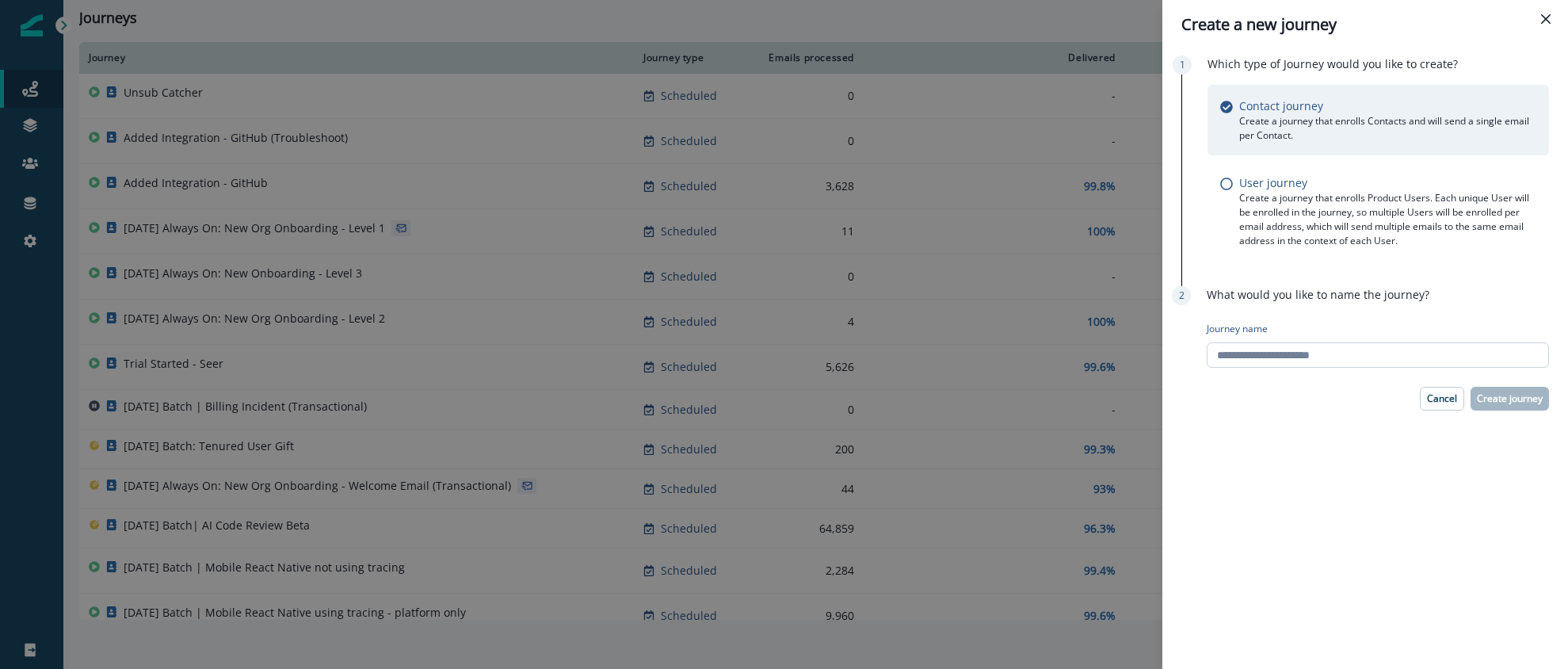
click at [1319, 361] on input "Journey name" at bounding box center [1378, 355] width 342 height 25
drag, startPoint x: 1247, startPoint y: 356, endPoint x: 1295, endPoint y: 355, distance: 48.0
click at [1295, 355] on input "**********" at bounding box center [1378, 355] width 342 height 25
click at [1309, 349] on input "**********" at bounding box center [1378, 355] width 342 height 25
click at [1312, 354] on input "**********" at bounding box center [1378, 355] width 342 height 25
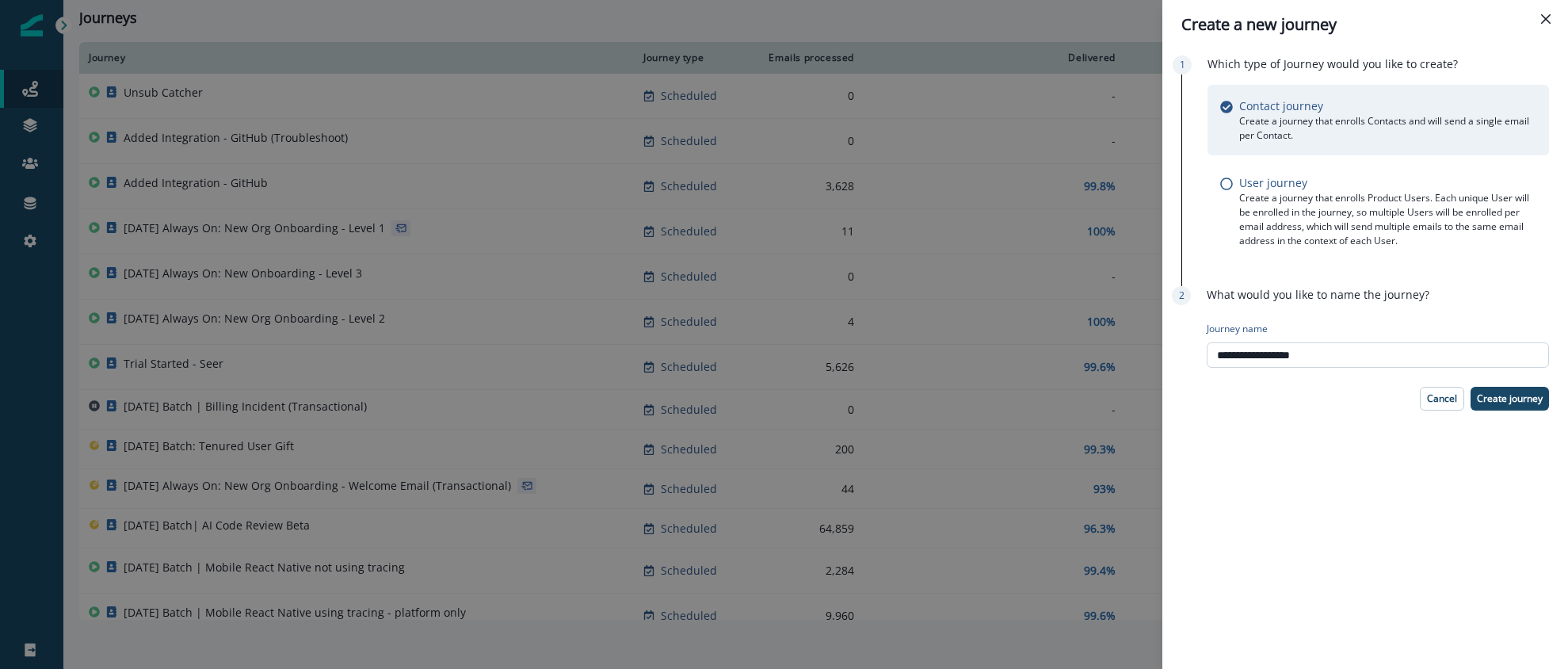
click at [1325, 354] on input "**********" at bounding box center [1378, 355] width 342 height 25
type input "**********"
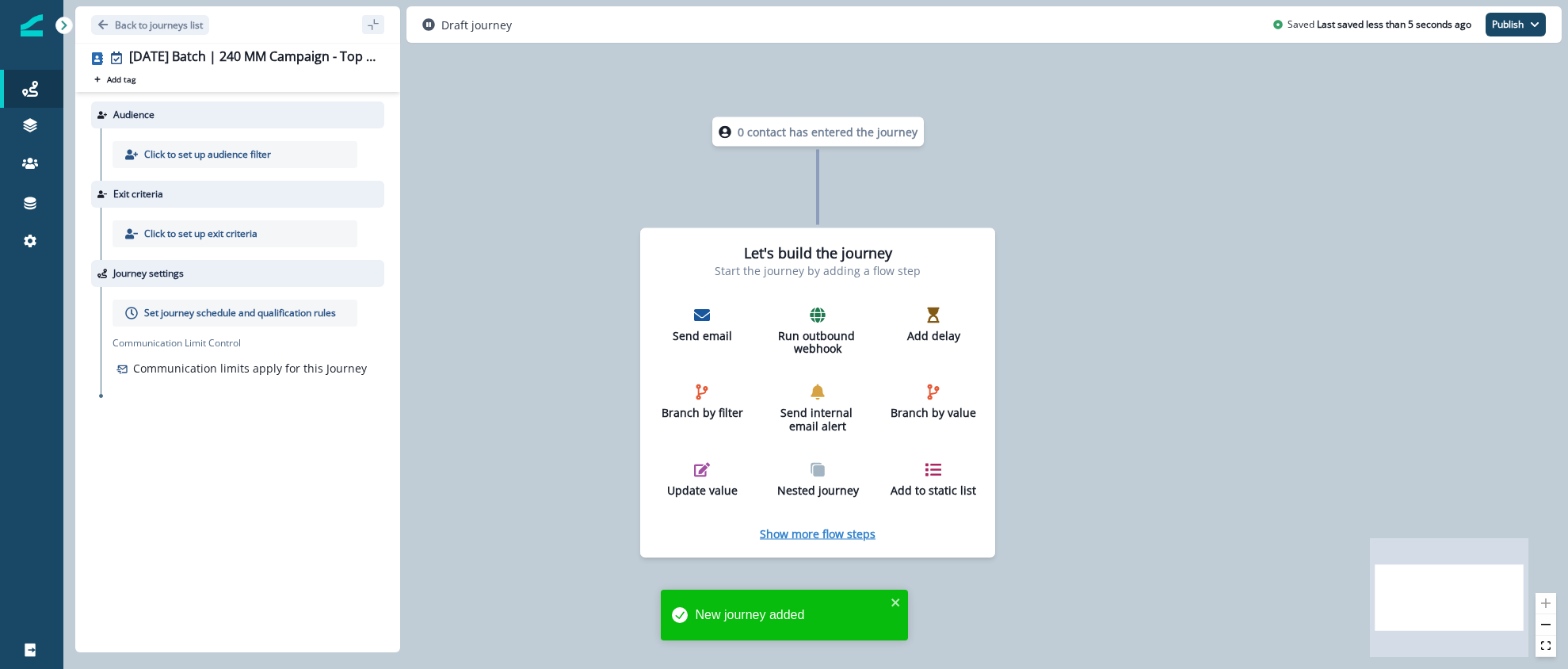
click at [824, 531] on p "Show more flow steps" at bounding box center [818, 533] width 116 height 15
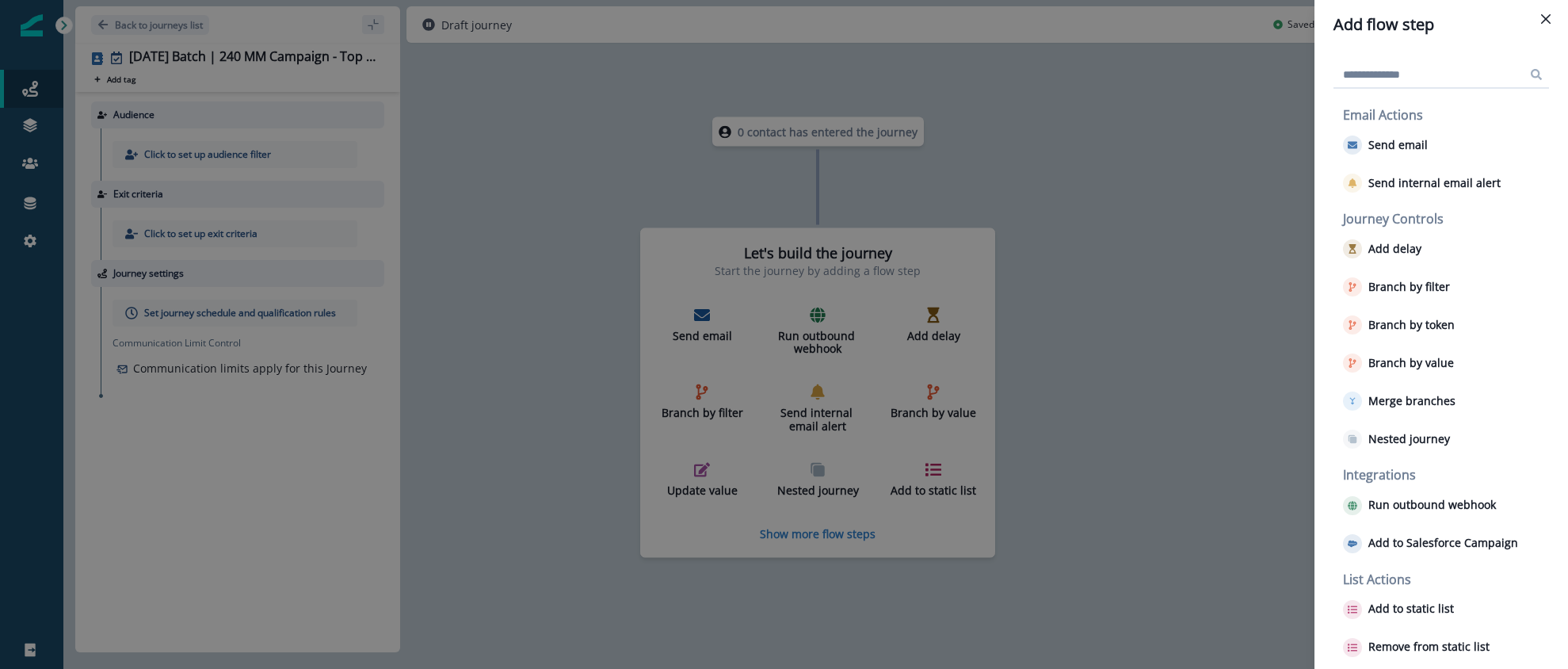
drag, startPoint x: 1413, startPoint y: 290, endPoint x: 893, endPoint y: 244, distance: 522.0
click at [893, 244] on div "Add flow step Email Actions Send email Send internal email alert Journey Contro…" at bounding box center [784, 334] width 1568 height 669
click at [1100, 420] on div "Add flow step Email Actions Send email Send internal email alert Journey Contro…" at bounding box center [784, 334] width 1568 height 669
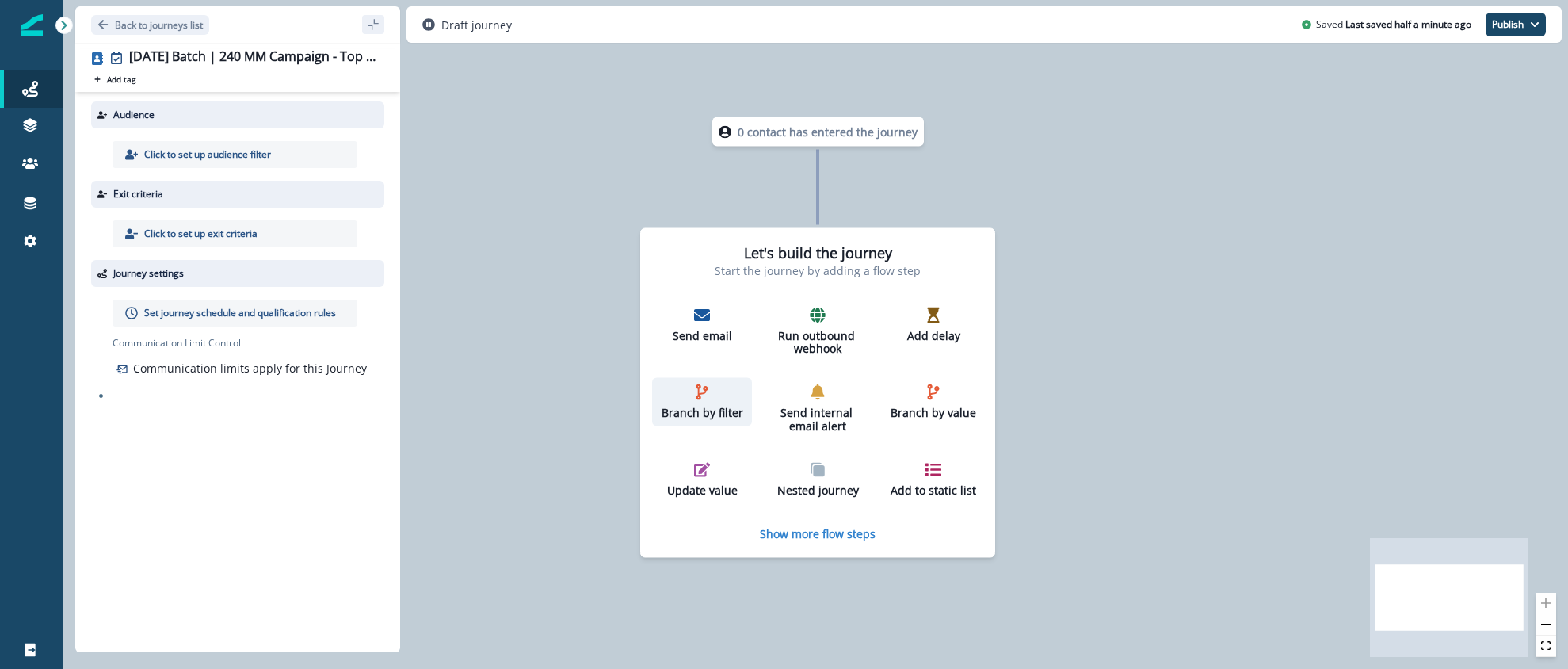
click at [705, 393] on icon "button" at bounding box center [702, 392] width 15 height 15
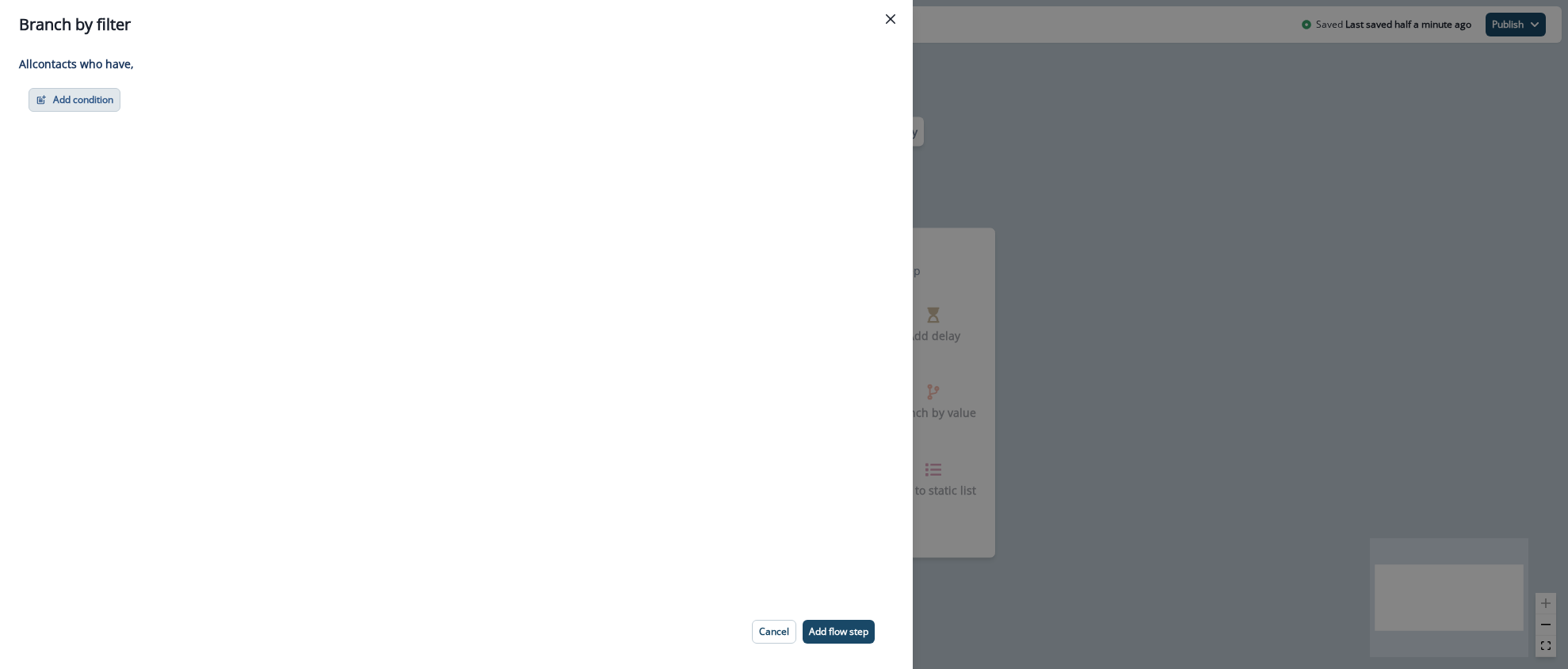
click at [91, 104] on button "Add condition" at bounding box center [74, 99] width 92 height 24
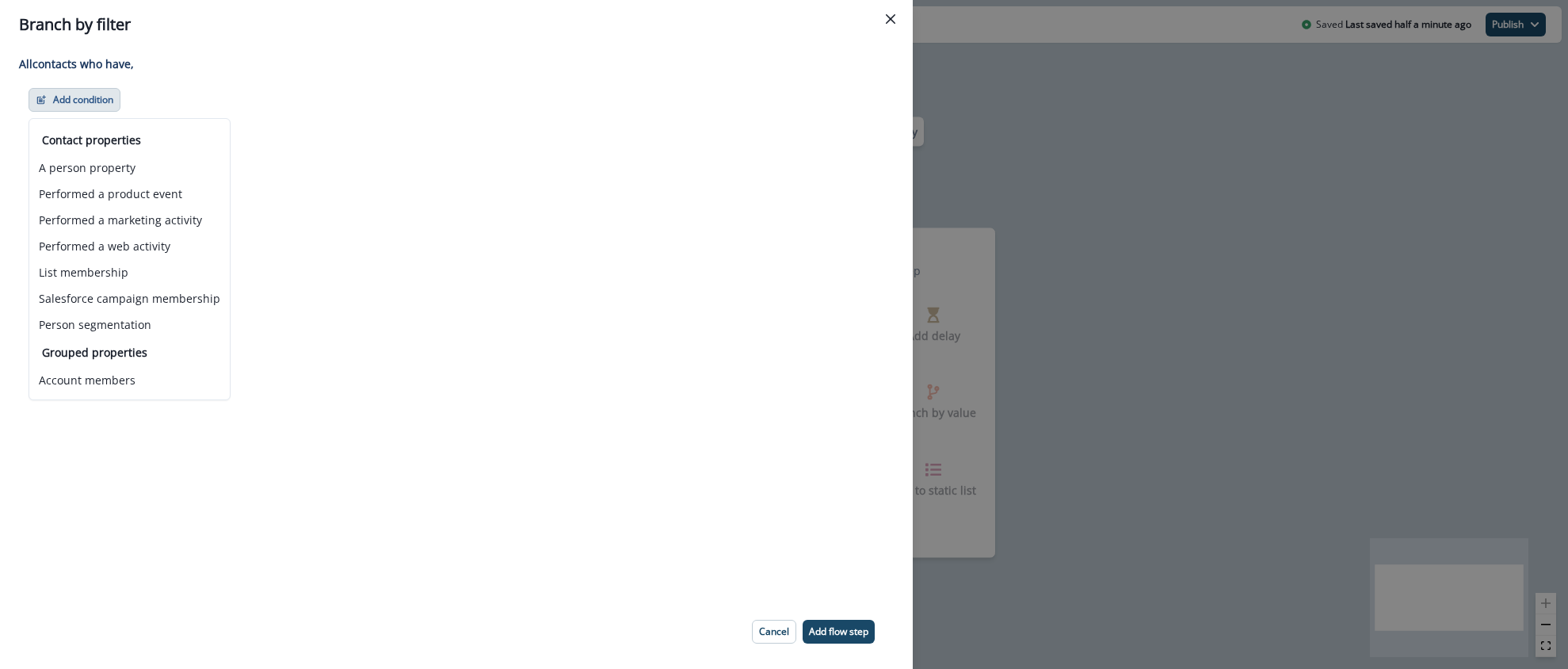
click at [257, 107] on div "Add condition Contact properties A person property Performed a product event Pe…" at bounding box center [457, 99] width 856 height 24
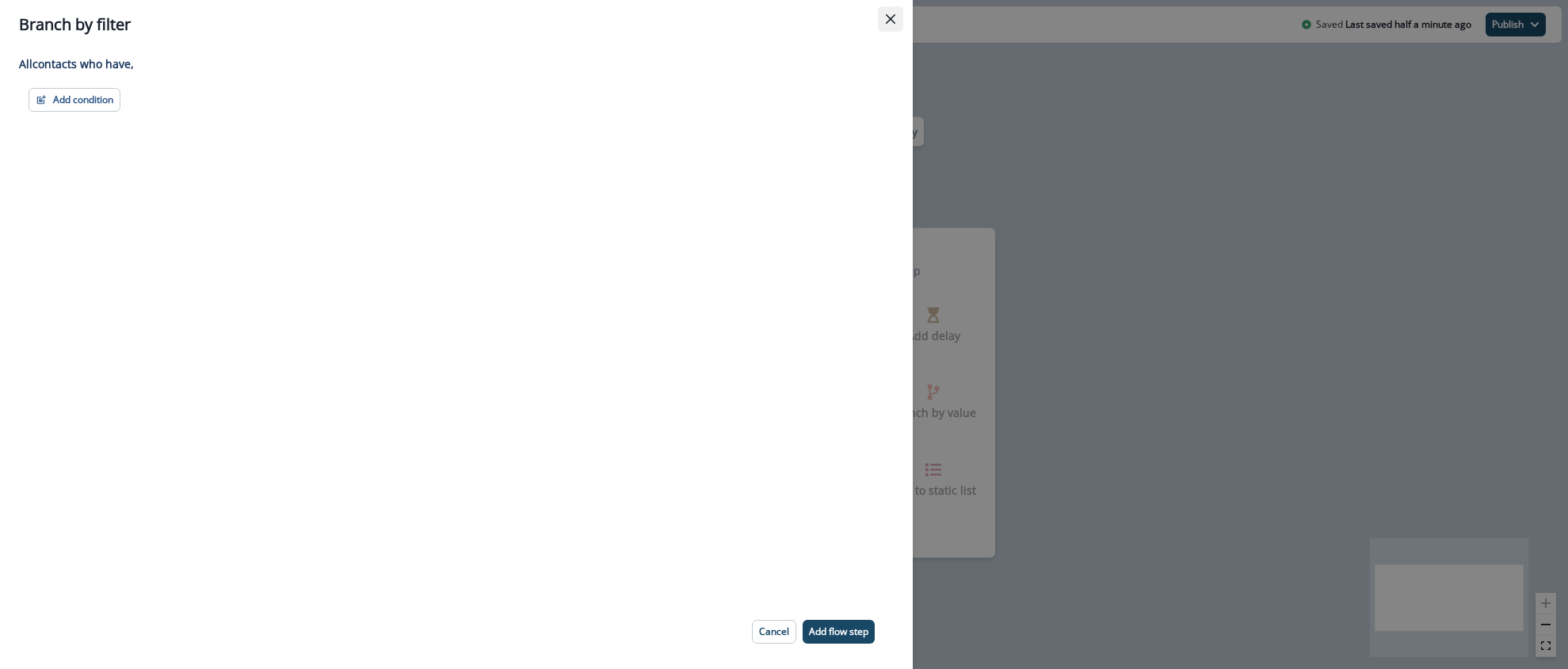
click at [894, 24] on button "Close" at bounding box center [891, 19] width 25 height 25
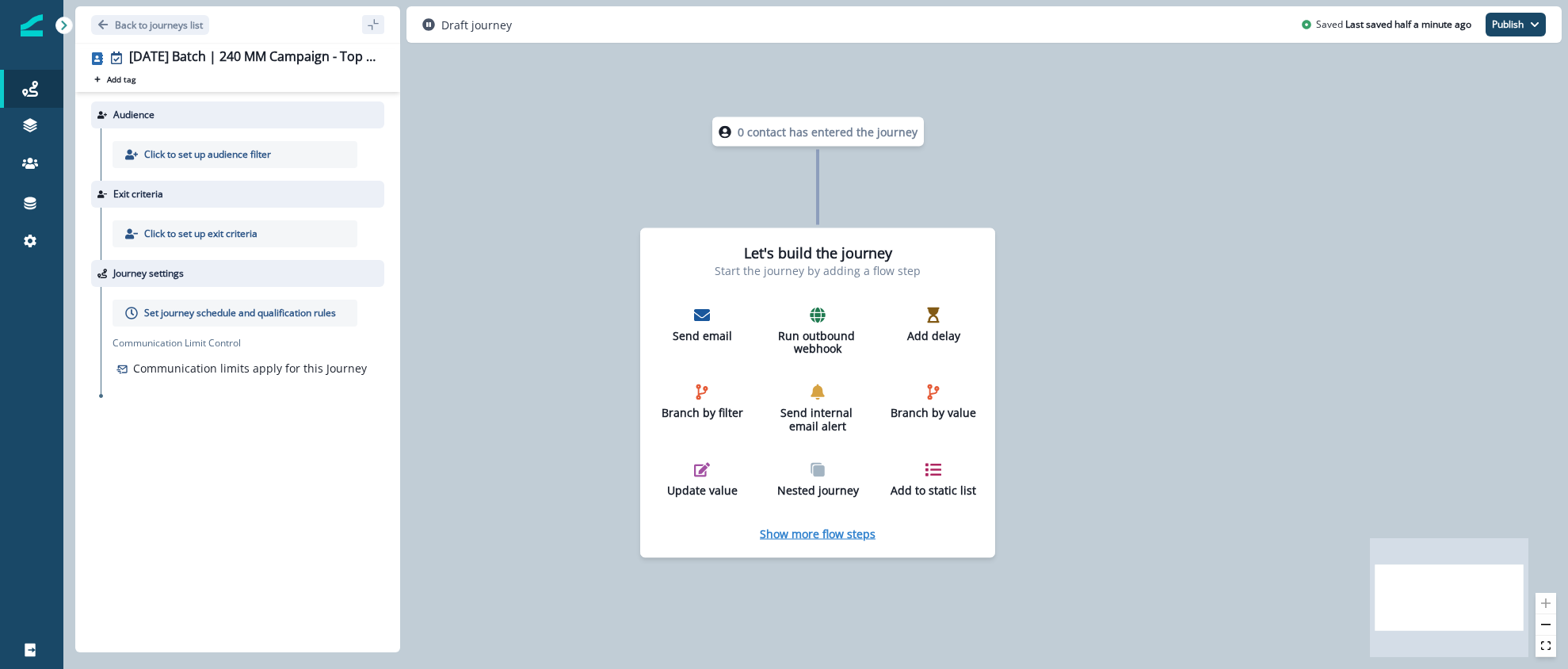
click at [829, 529] on p "Show more flow steps" at bounding box center [818, 533] width 116 height 15
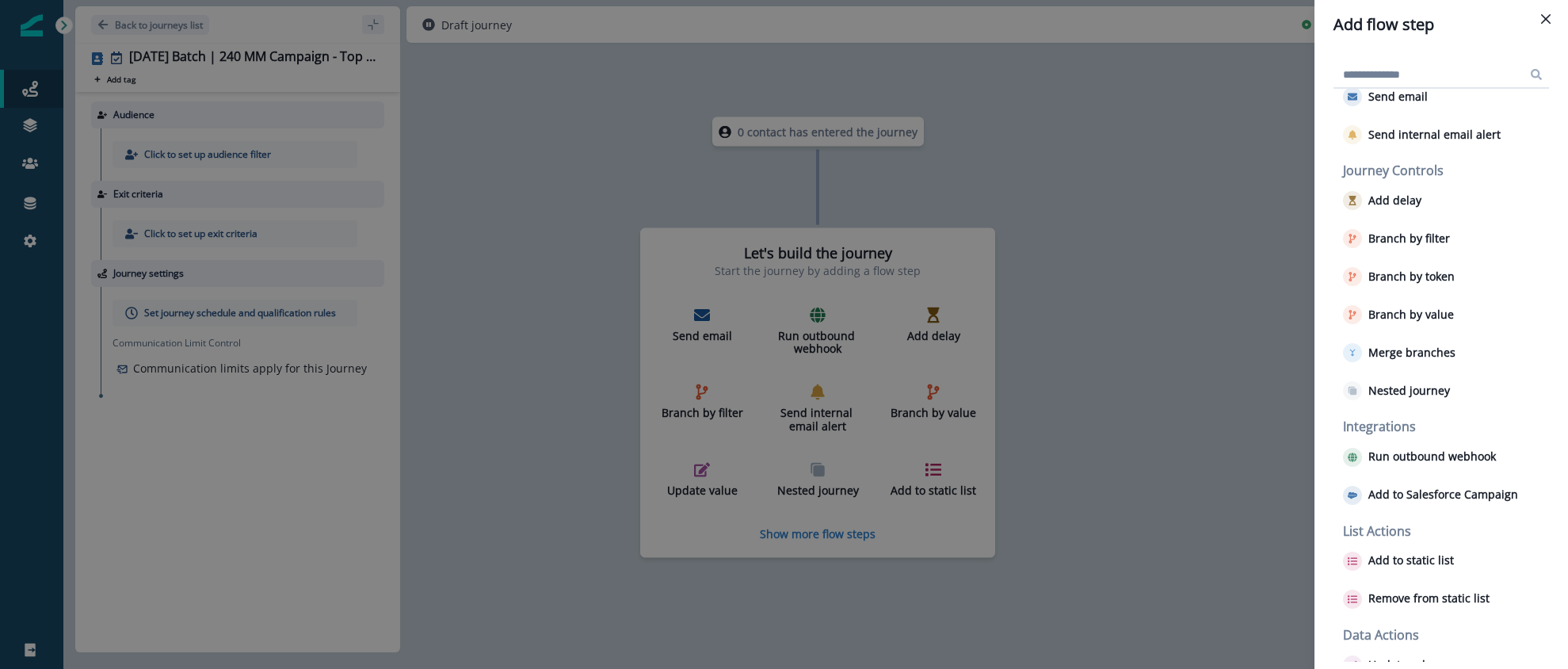
scroll to position [87, 0]
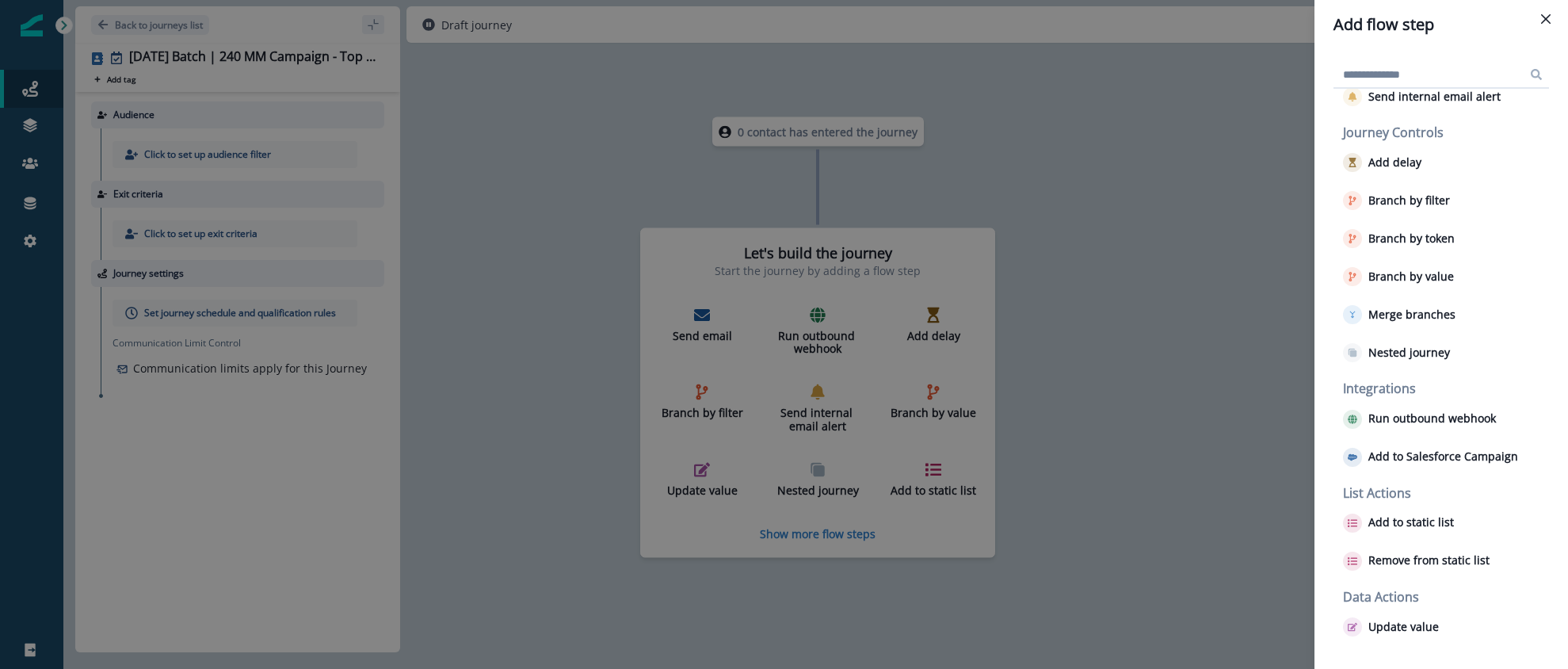
click at [926, 177] on div "Add flow step Email Actions Send email Send internal email alert Journey Contro…" at bounding box center [784, 334] width 1568 height 669
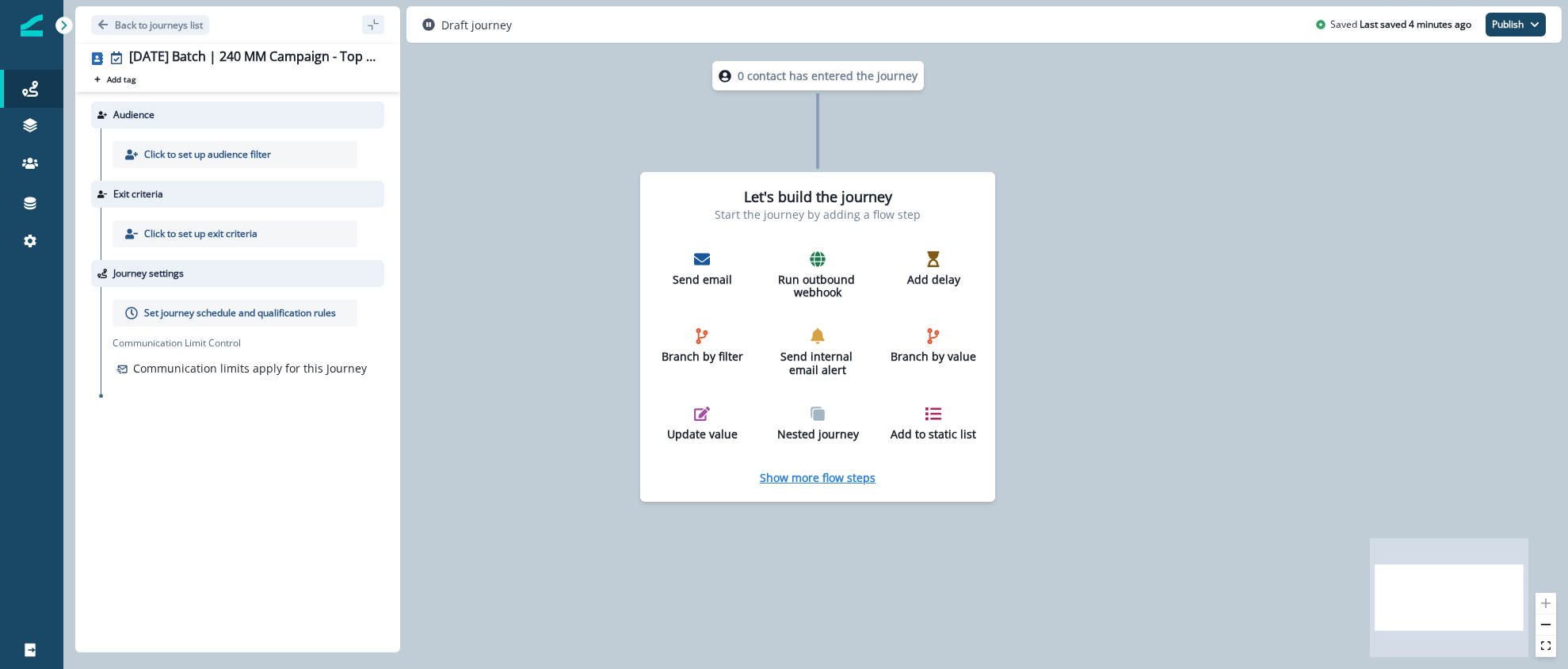
click at [810, 472] on p "Show more flow steps" at bounding box center [818, 477] width 116 height 15
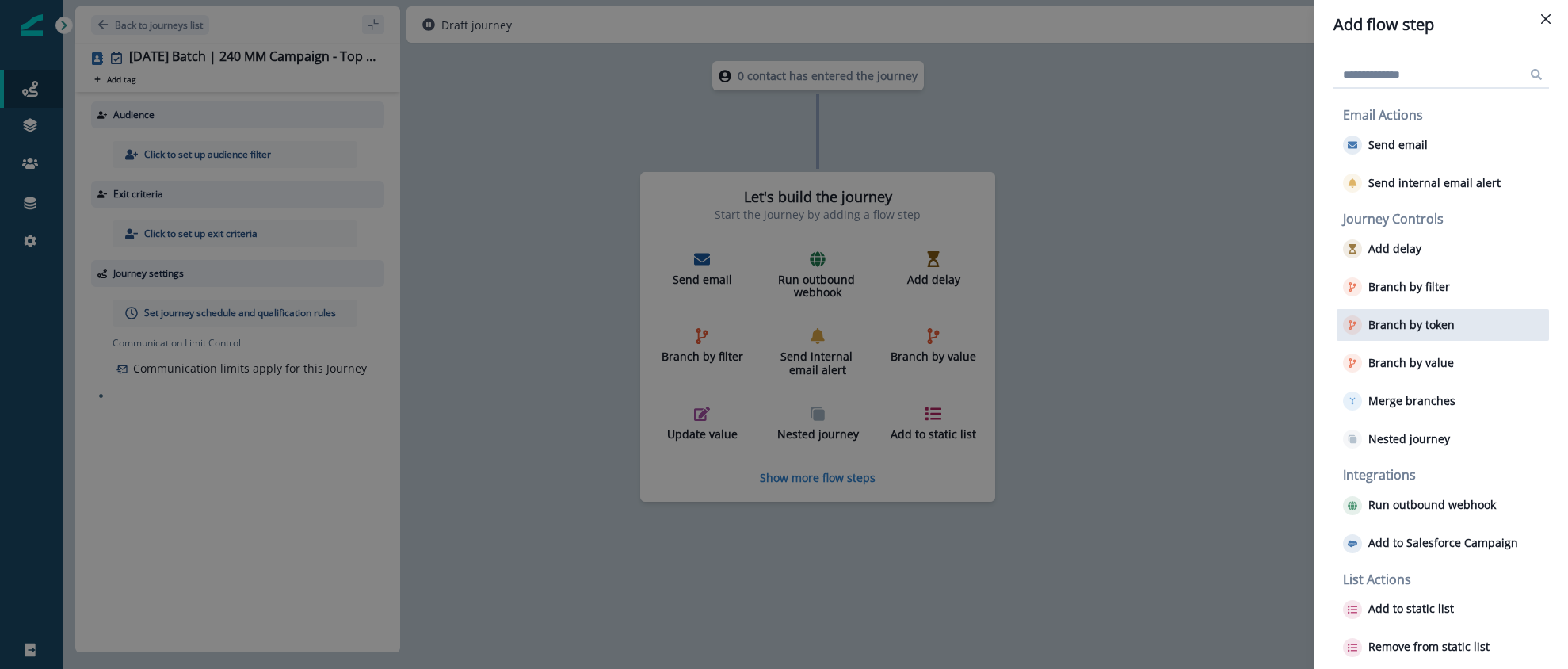
click at [1421, 330] on p "Branch by token" at bounding box center [1412, 325] width 87 height 13
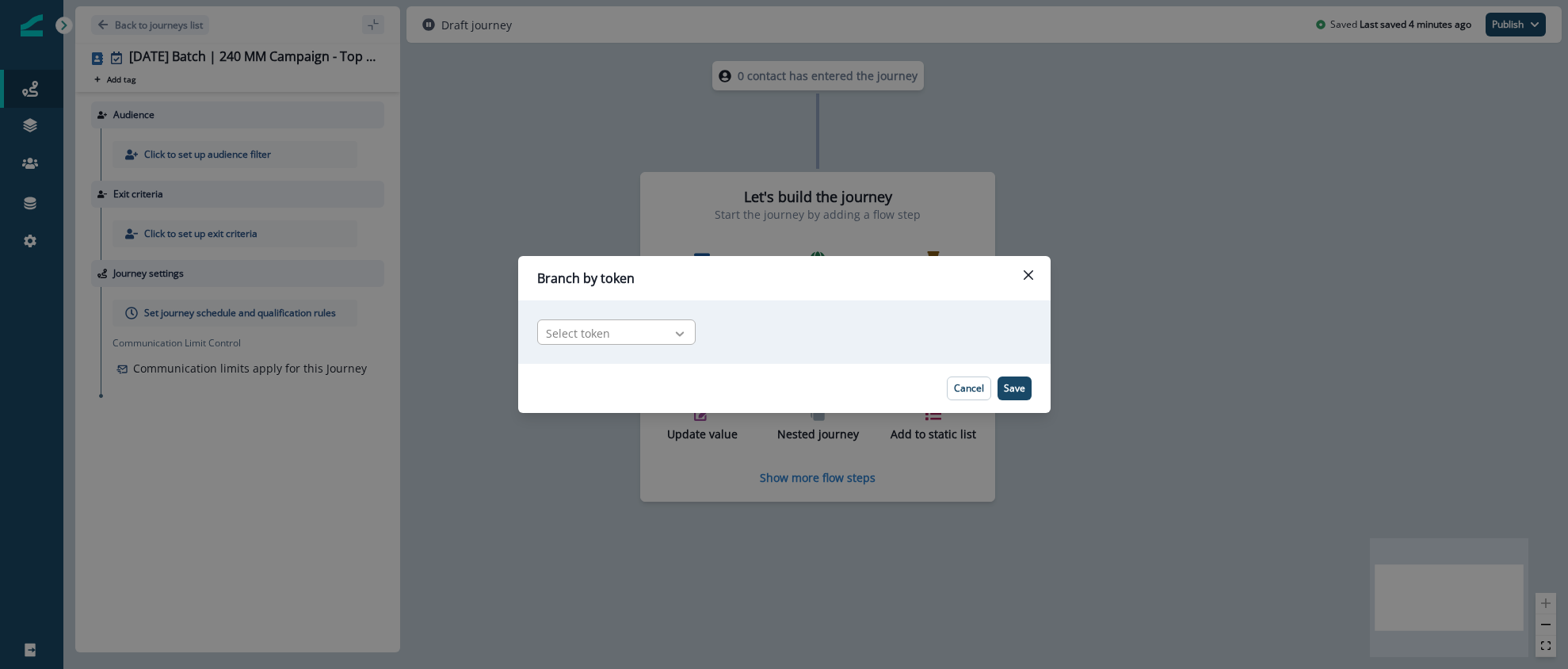
click at [690, 331] on div at bounding box center [680, 334] width 27 height 15
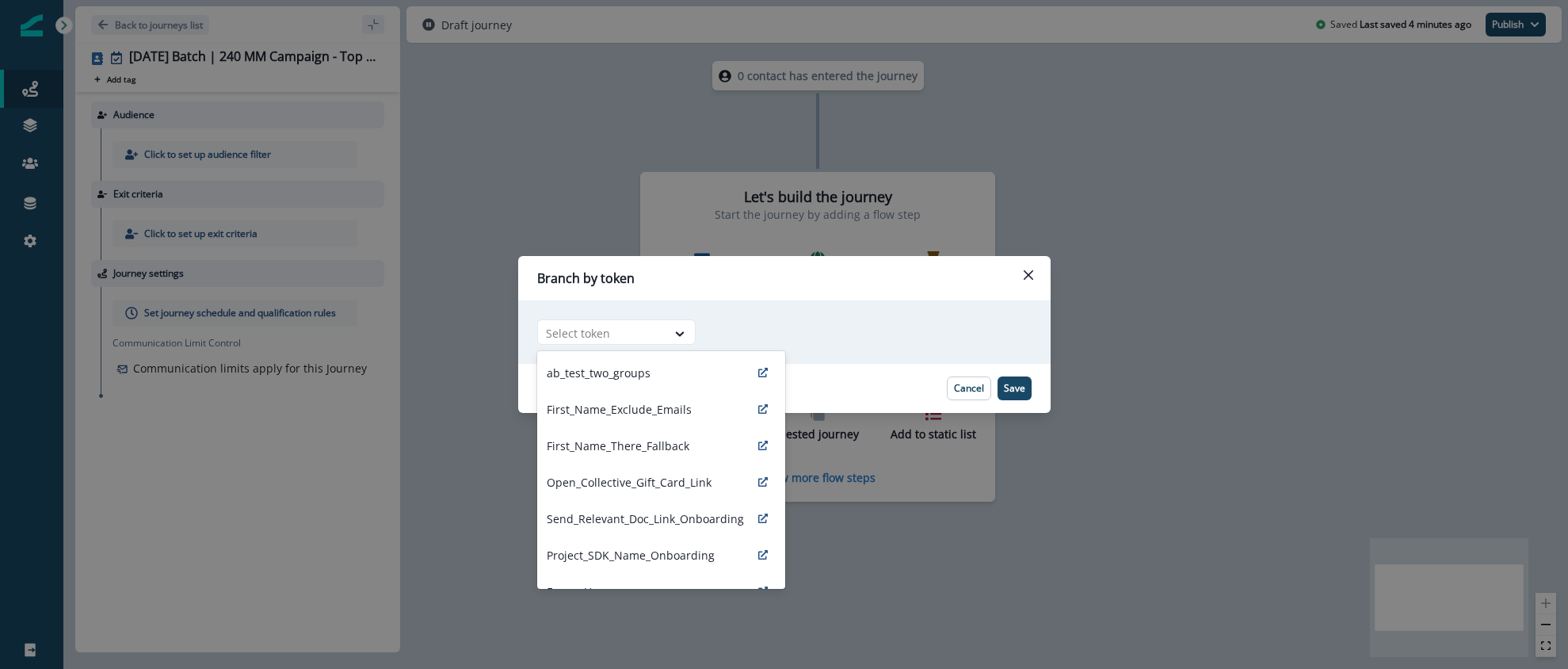
click at [659, 359] on div "ab_test_two_groups" at bounding box center [661, 372] width 248 height 37
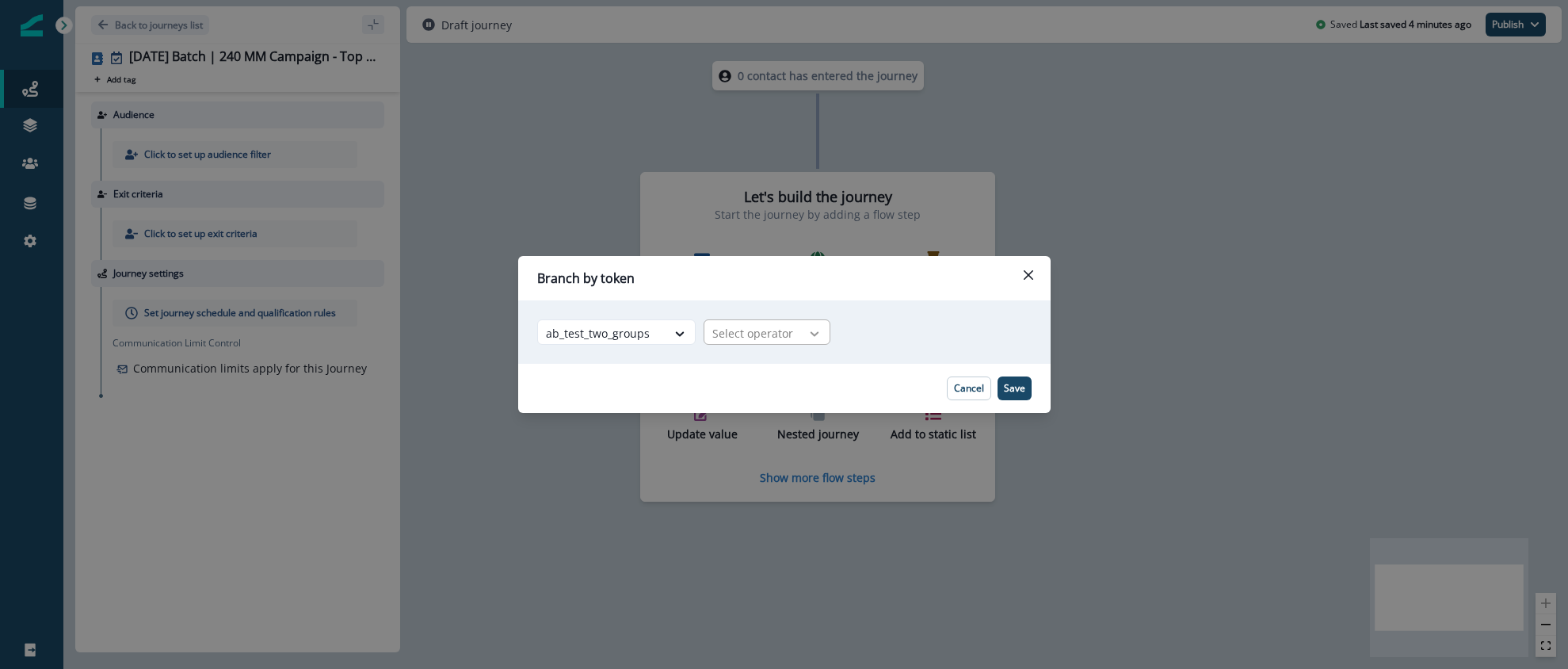
click at [807, 336] on icon at bounding box center [814, 334] width 14 height 15
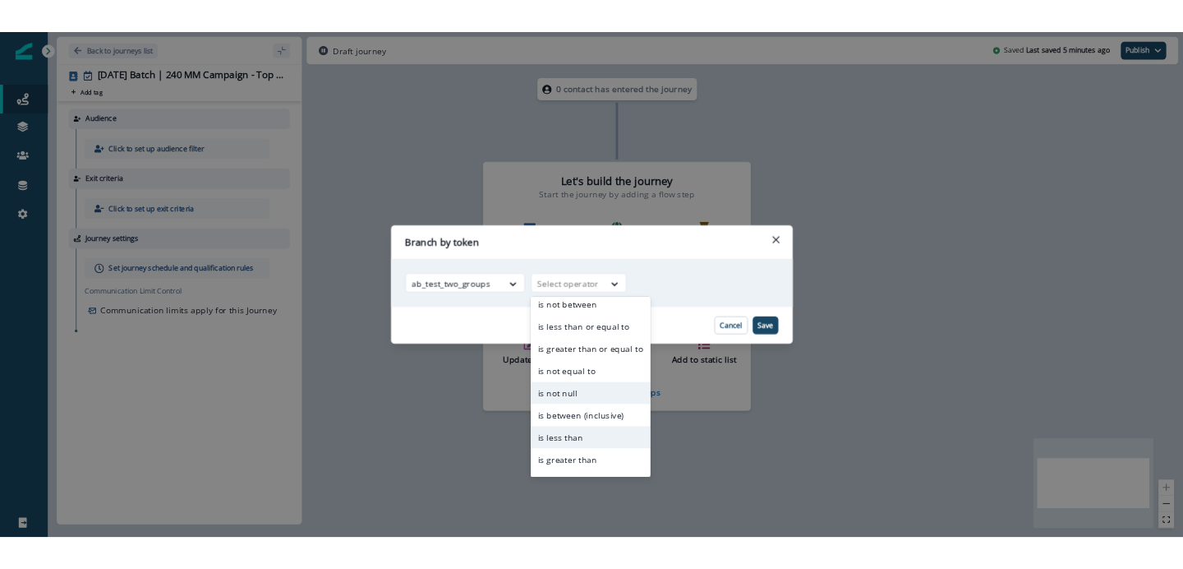
scroll to position [64, 0]
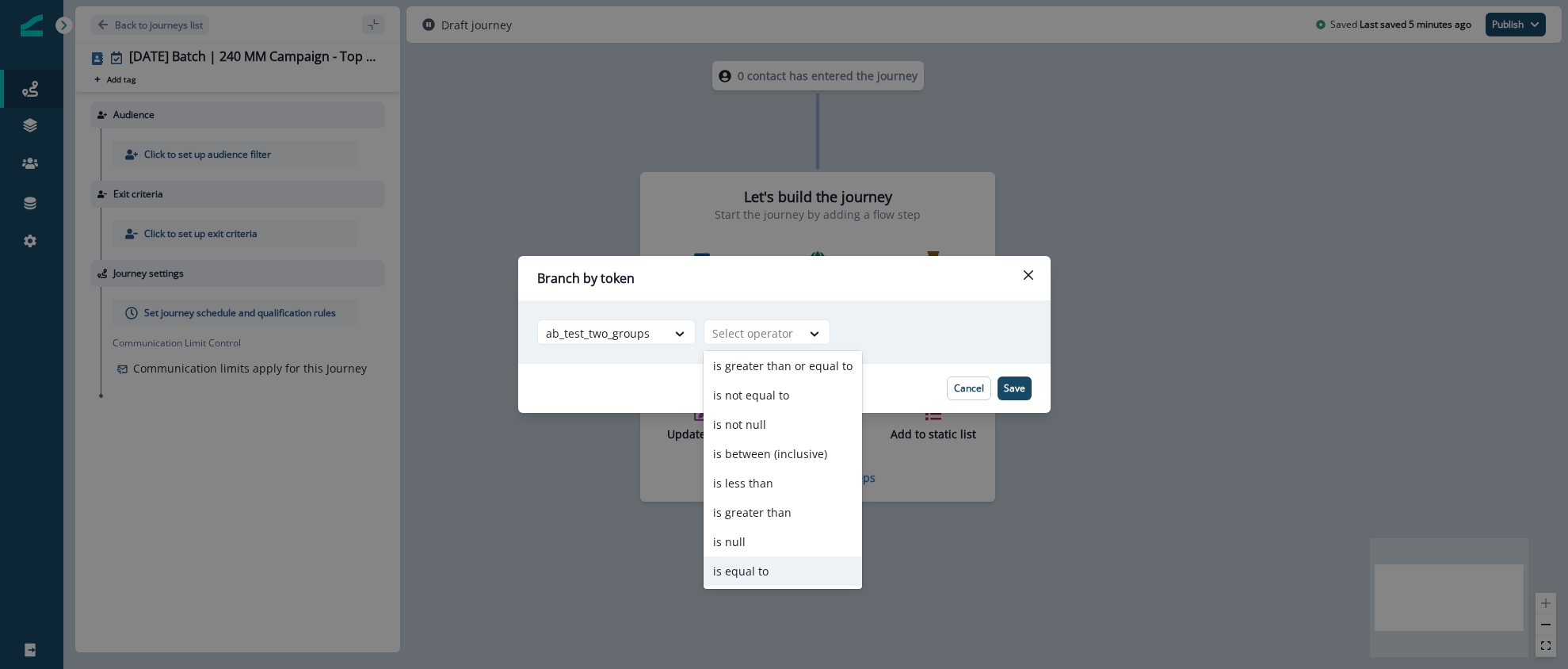
drag, startPoint x: 770, startPoint y: 570, endPoint x: 783, endPoint y: 532, distance: 40.2
click at [769, 569] on div "is equal to" at bounding box center [783, 571] width 158 height 29
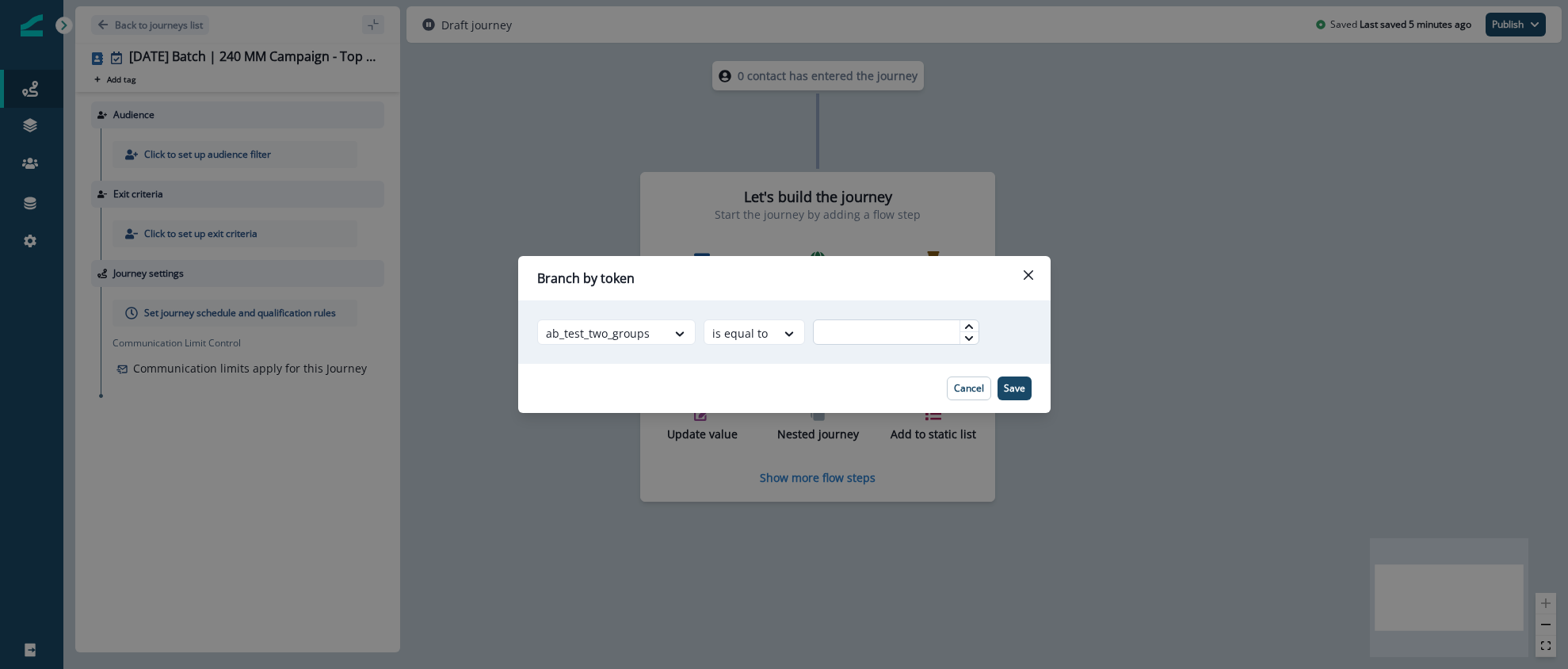
click at [825, 340] on input "text" at bounding box center [896, 332] width 167 height 25
type input "*"
click at [1016, 389] on p "Save" at bounding box center [1014, 388] width 21 height 12
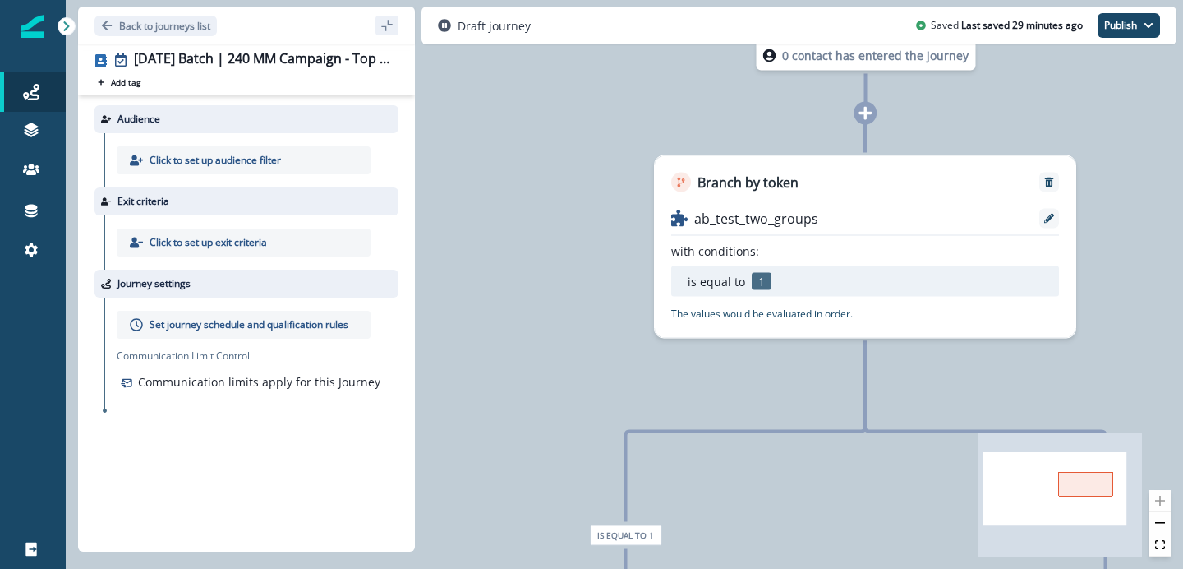
click at [71, 25] on icon at bounding box center [67, 27] width 12 height 12
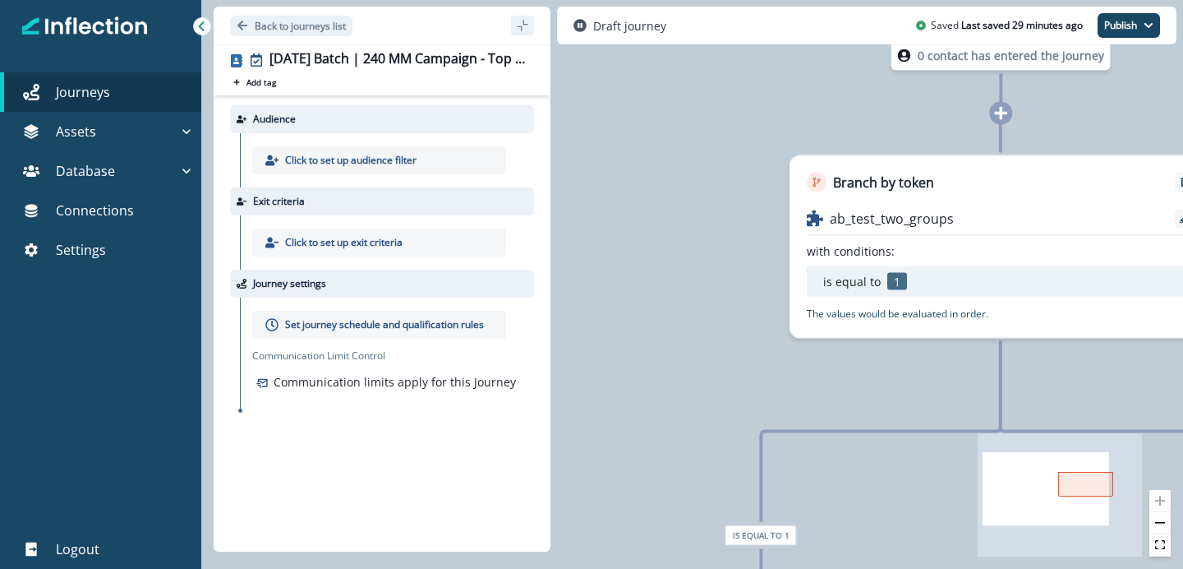
click at [339, 159] on p "Click to set up audience filter" at bounding box center [350, 160] width 131 height 15
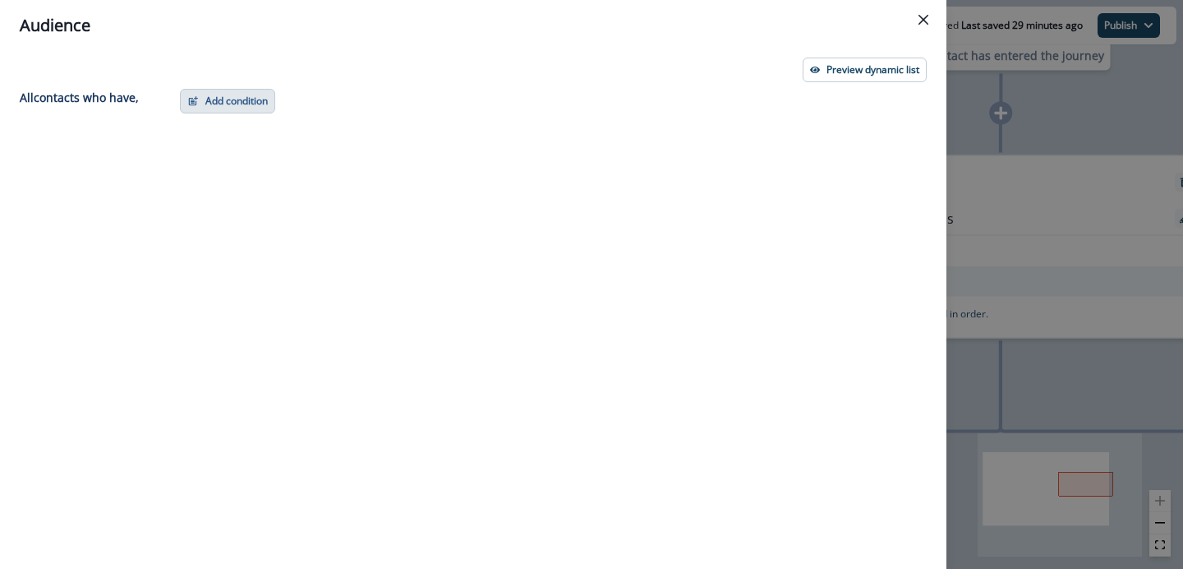
click at [244, 103] on button "Add condition" at bounding box center [227, 101] width 95 height 25
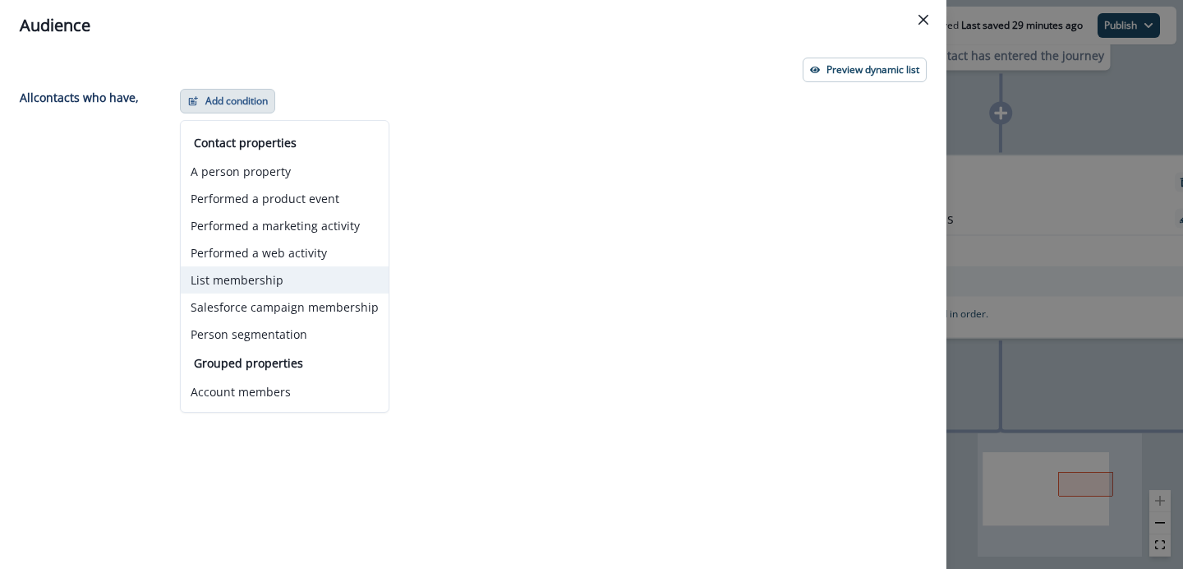
click at [270, 275] on button "List membership" at bounding box center [285, 279] width 208 height 27
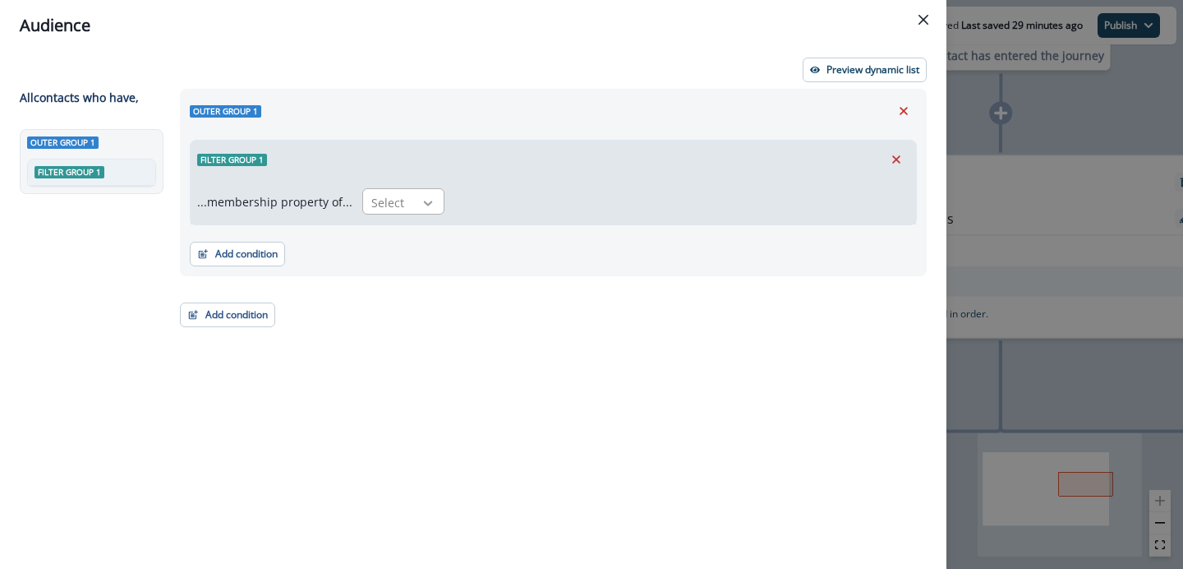
click at [414, 198] on div at bounding box center [428, 203] width 28 height 16
click at [390, 267] on div "in" at bounding box center [398, 270] width 82 height 30
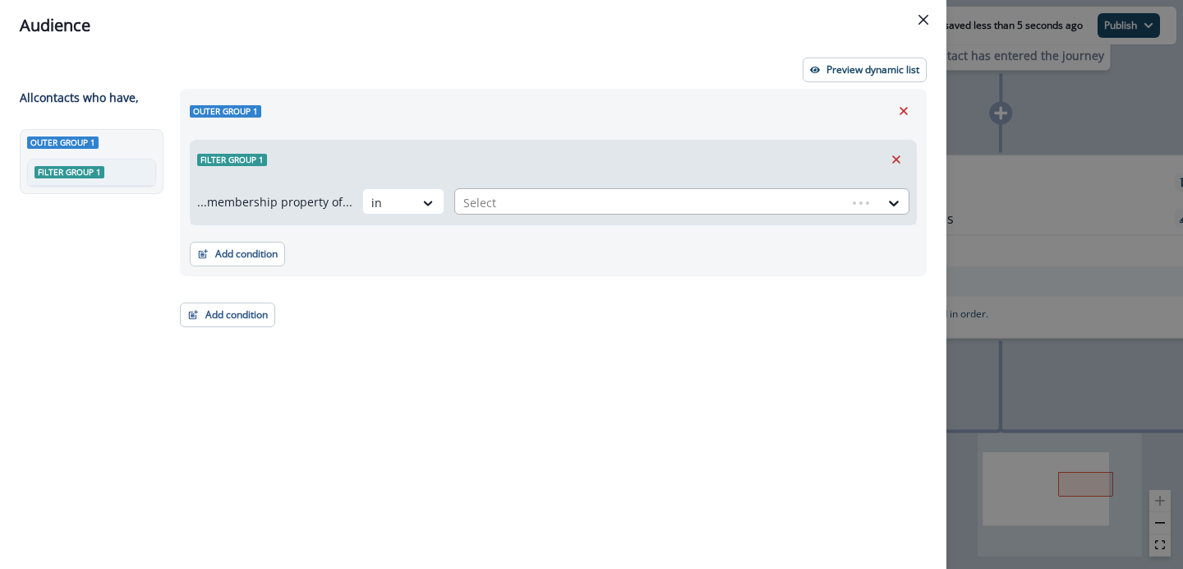
click at [505, 210] on div at bounding box center [651, 202] width 375 height 21
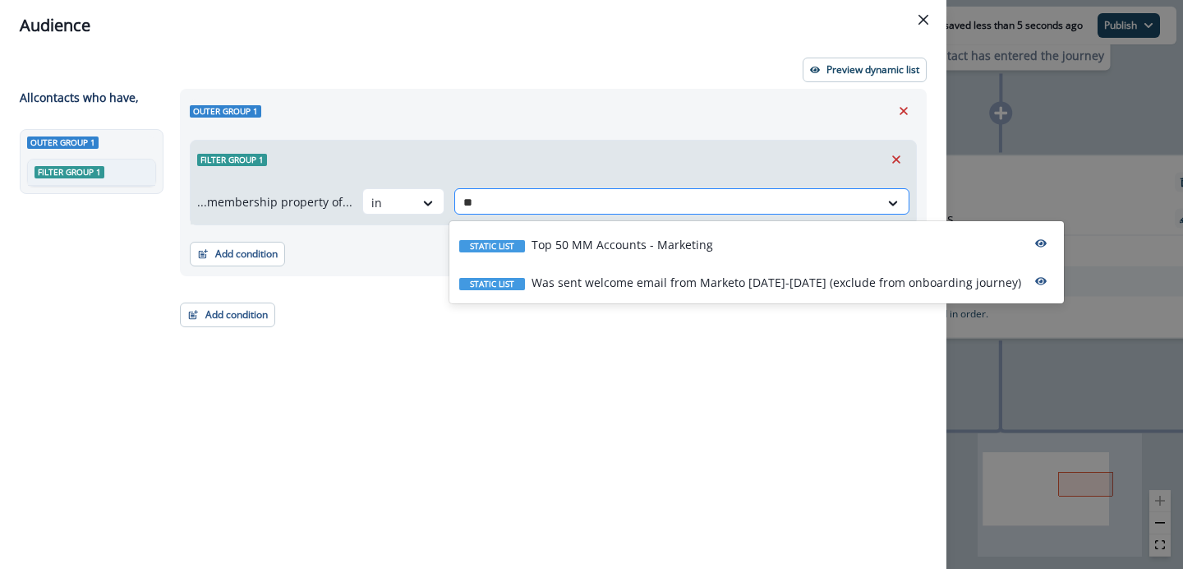
type input "***"
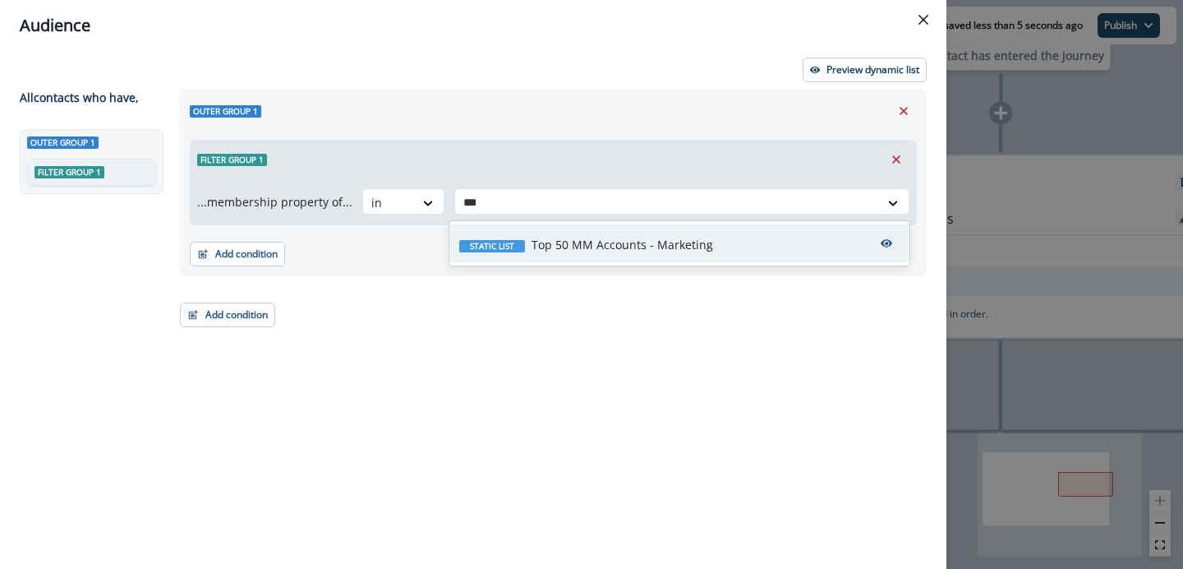
click at [568, 232] on div "Static list Top 50 MM Accounts - Marketing" at bounding box center [680, 243] width 460 height 38
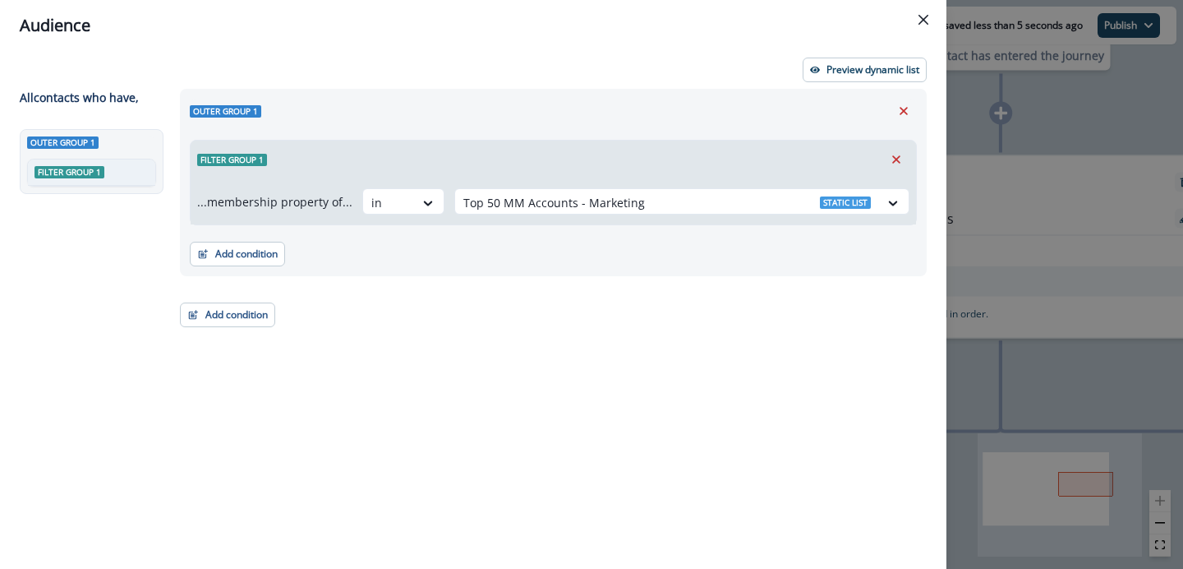
click at [526, 299] on div "Outer group 1 Filter group 1 ...membership property of... in option Top 50 MM A…" at bounding box center [548, 299] width 757 height 420
click at [243, 256] on button "Add condition" at bounding box center [237, 254] width 95 height 25
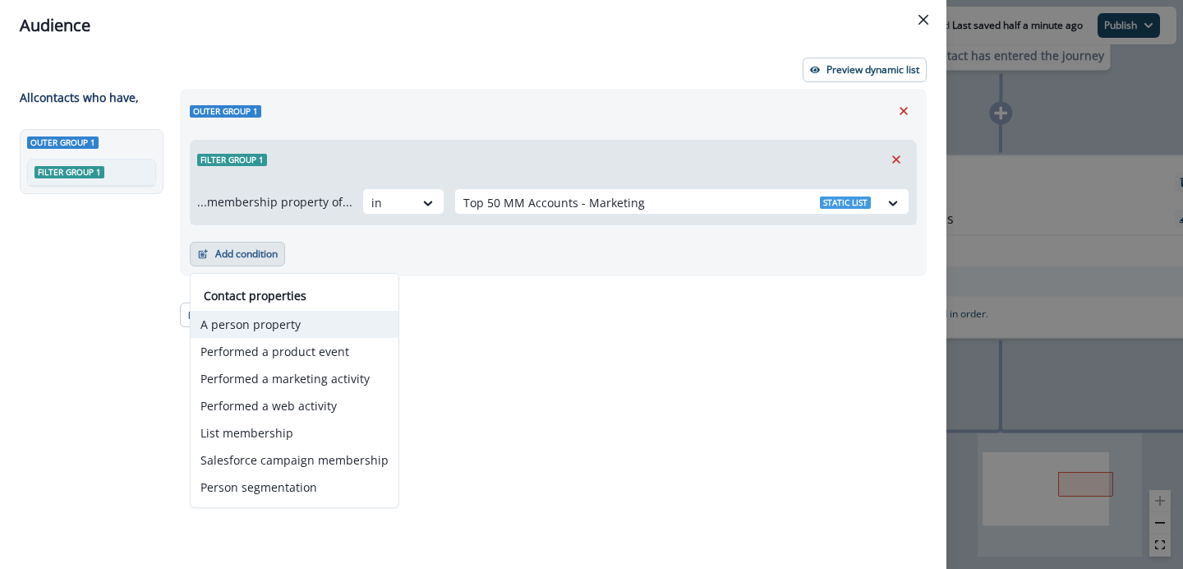
click at [285, 337] on button "A person property" at bounding box center [295, 324] width 208 height 27
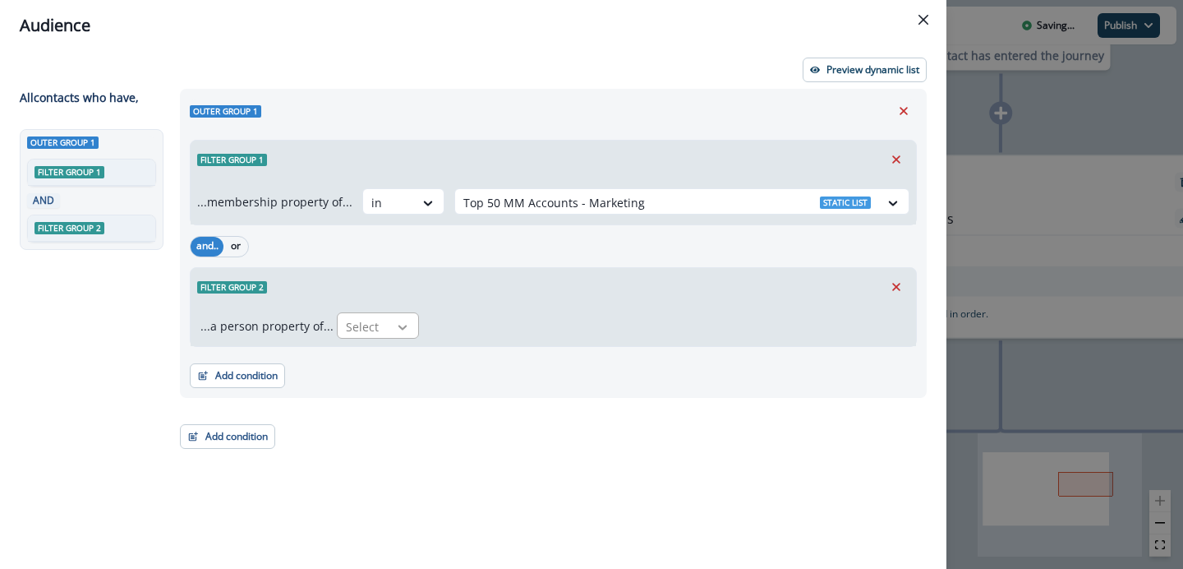
click at [389, 327] on div at bounding box center [403, 327] width 28 height 16
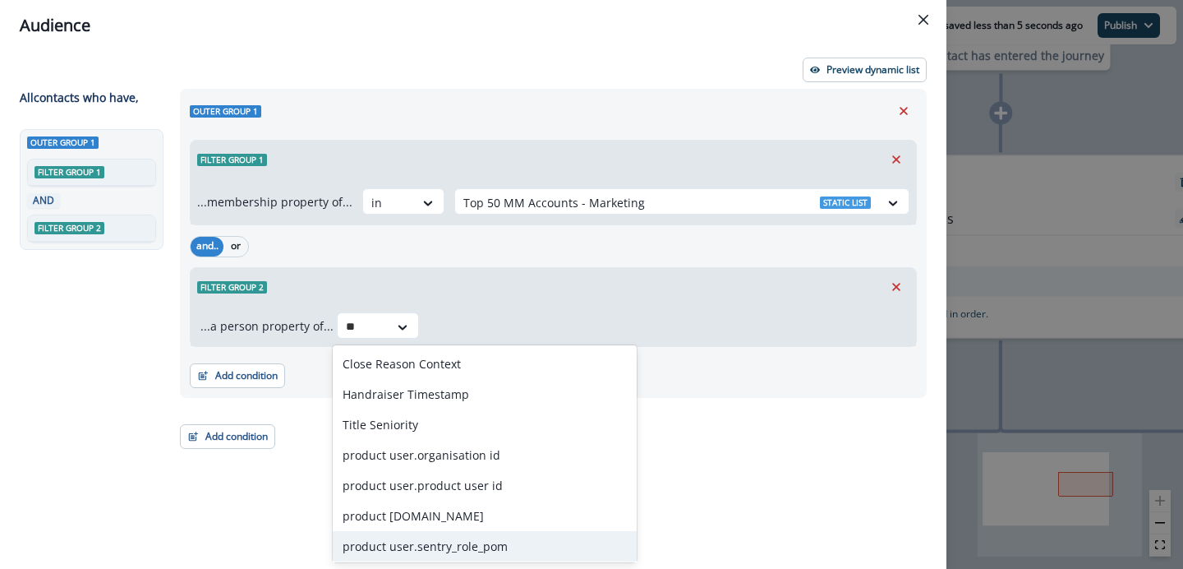
type input "*"
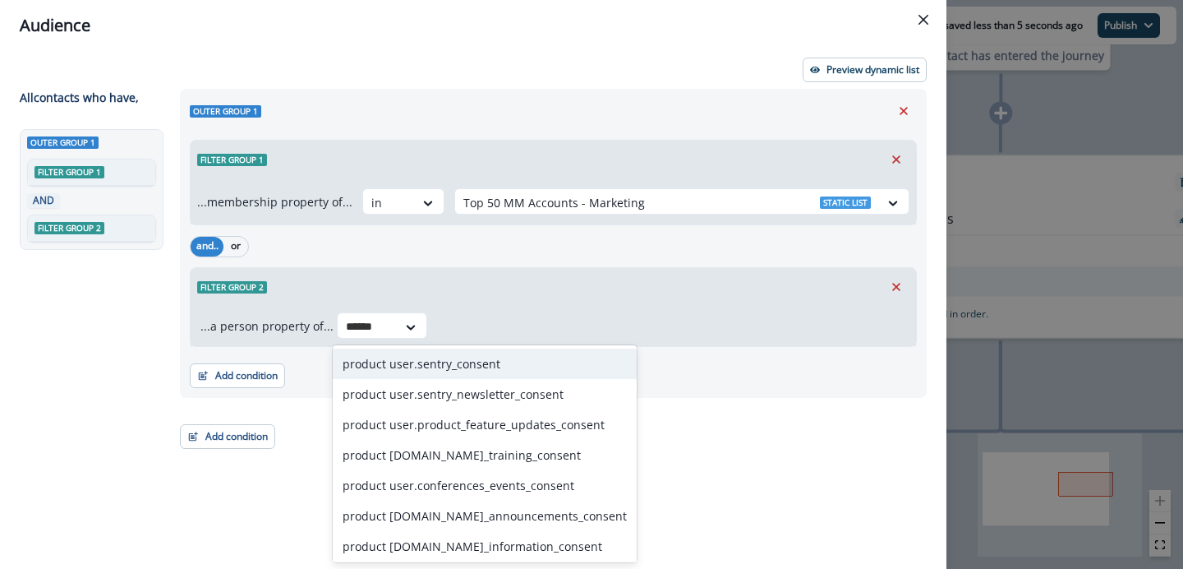
type input "*******"
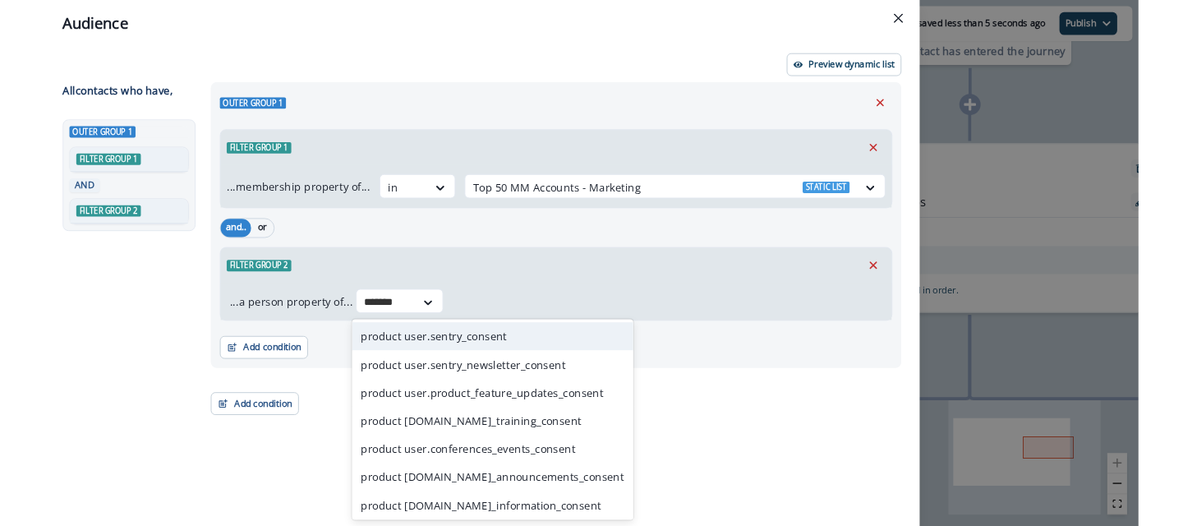
scroll to position [2, 0]
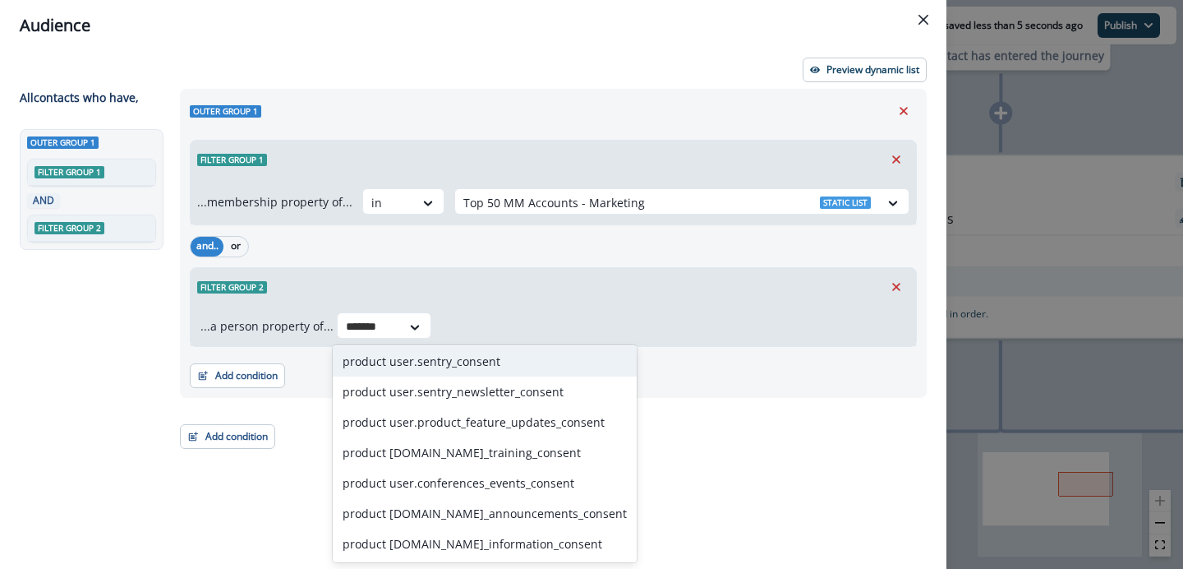
click at [461, 362] on div "product user.sentry_consent" at bounding box center [485, 361] width 304 height 30
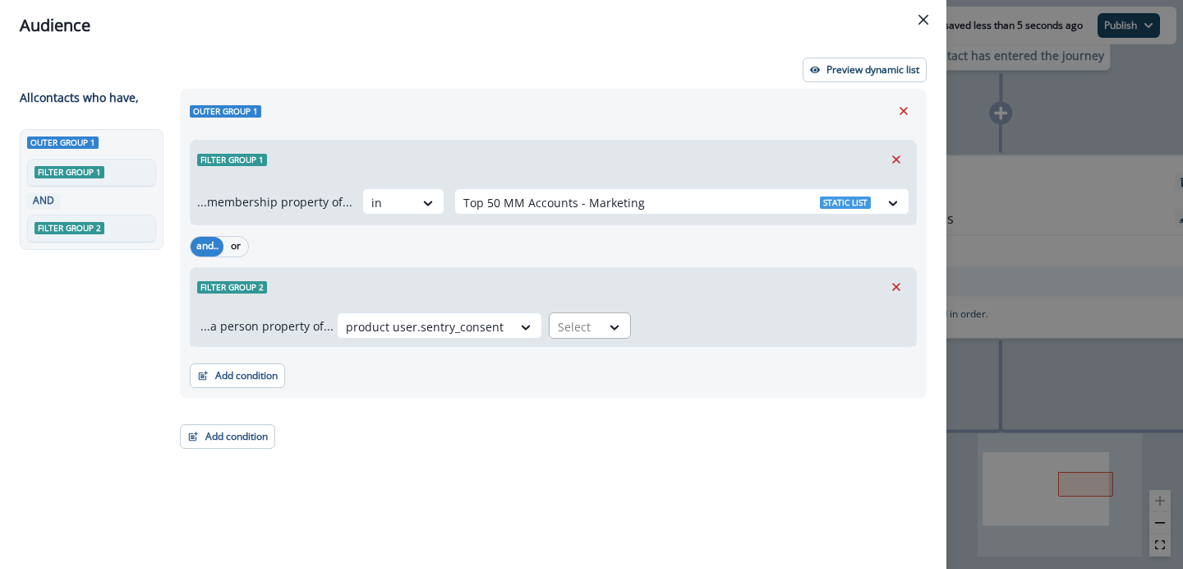
click at [562, 316] on div at bounding box center [575, 326] width 35 height 21
click at [588, 385] on div "true" at bounding box center [581, 394] width 82 height 30
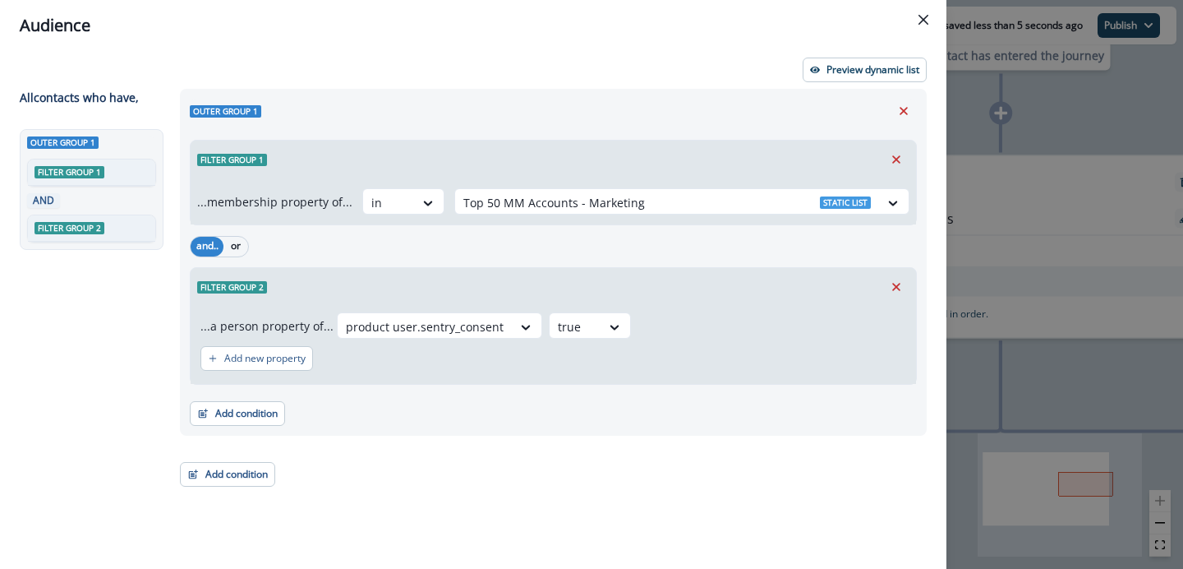
click at [680, 303] on div "Filter group 2" at bounding box center [554, 287] width 726 height 38
click at [868, 65] on p "Preview dynamic list" at bounding box center [873, 70] width 93 height 12
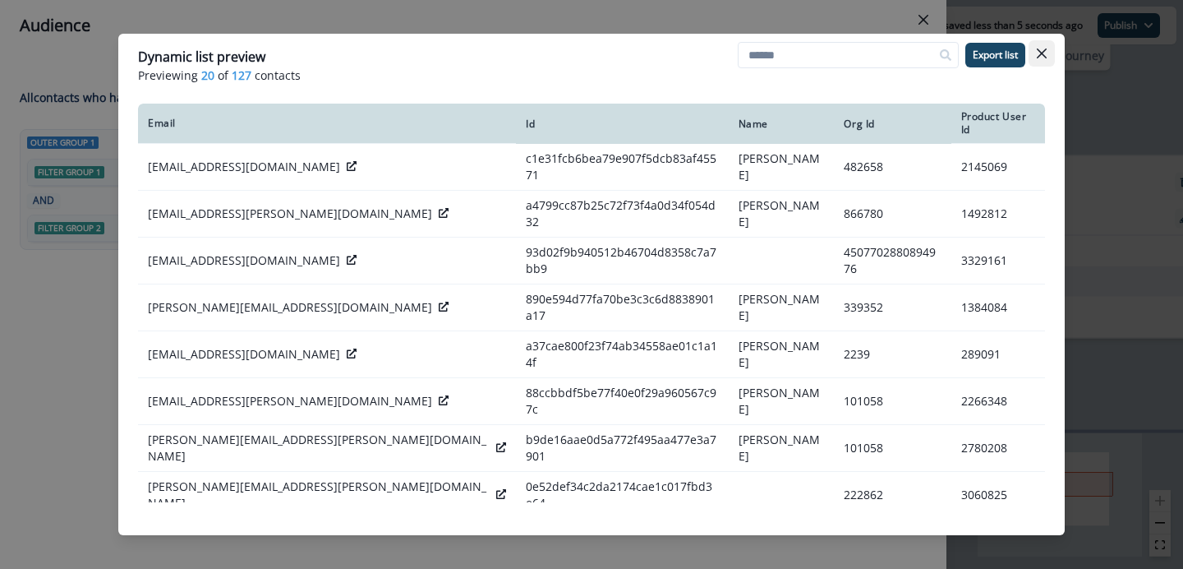
click at [1040, 56] on icon "Close" at bounding box center [1042, 53] width 10 height 10
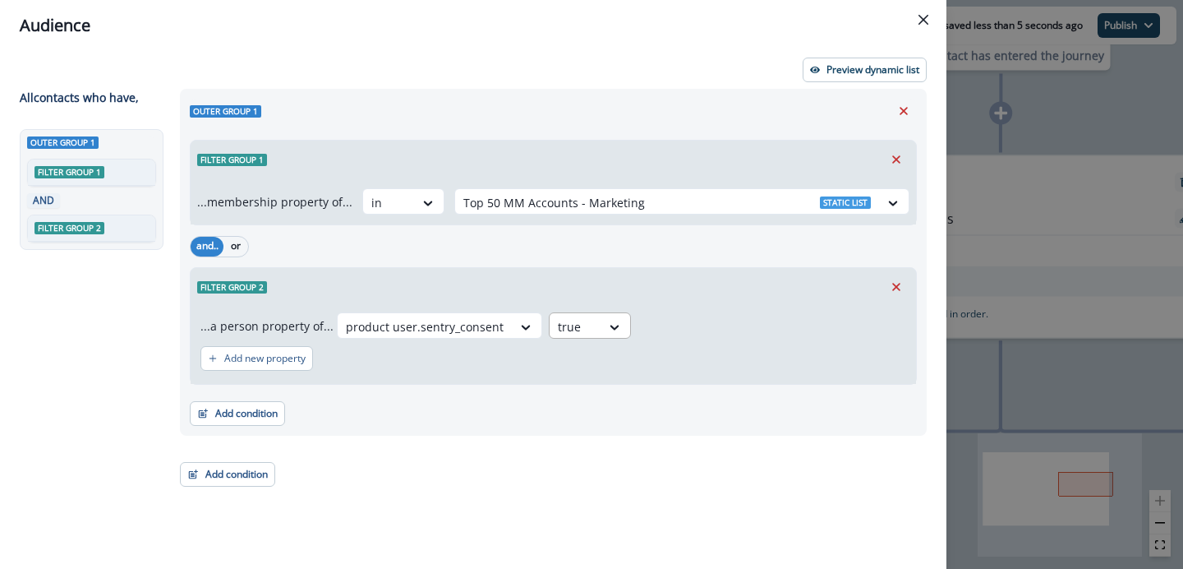
click at [581, 323] on div at bounding box center [575, 326] width 35 height 21
click at [586, 368] on div "false" at bounding box center [581, 363] width 82 height 30
click at [684, 301] on div "Filter group 2" at bounding box center [554, 287] width 726 height 38
click at [871, 72] on p "Preview dynamic list" at bounding box center [873, 70] width 93 height 12
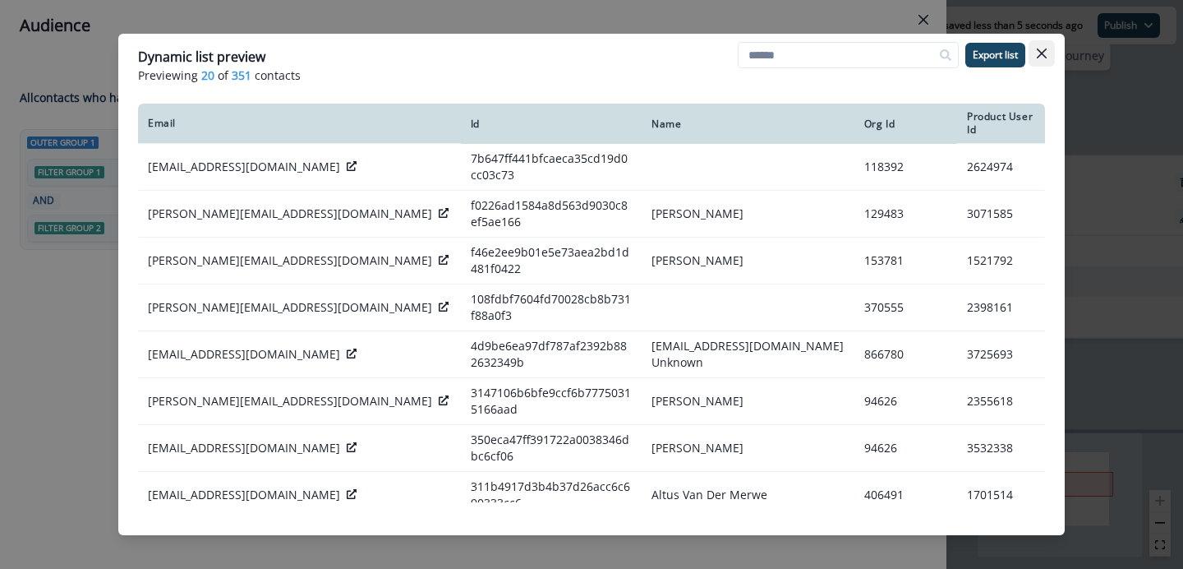
click at [1041, 52] on icon "Close" at bounding box center [1042, 53] width 10 height 10
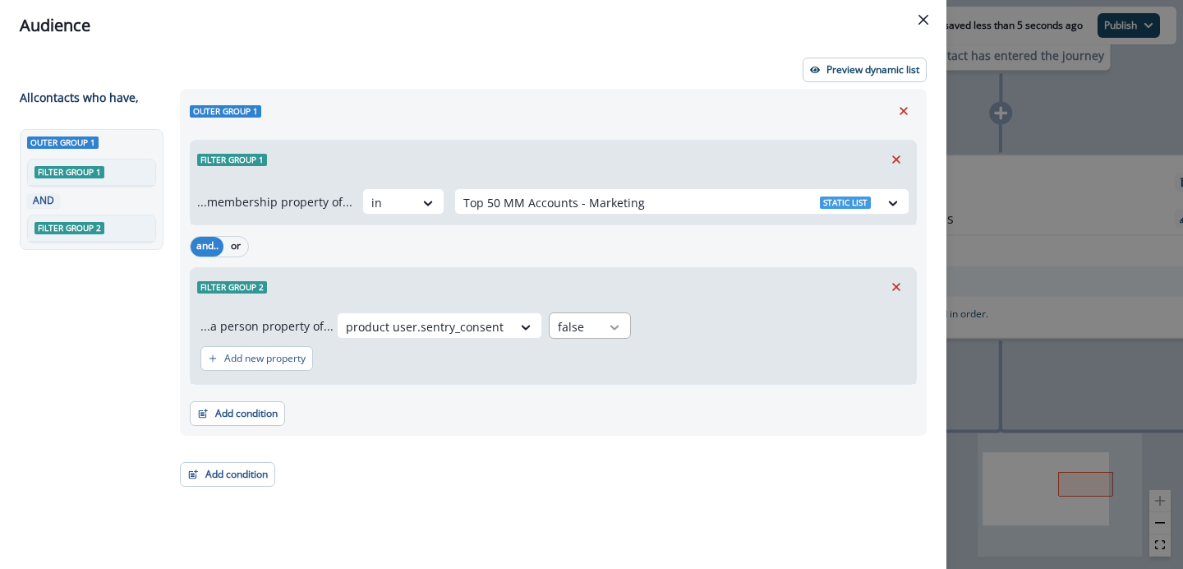
click at [613, 326] on div at bounding box center [615, 327] width 28 height 16
click at [647, 305] on div "Filter group 2" at bounding box center [554, 287] width 726 height 38
click at [893, 292] on icon "Remove" at bounding box center [896, 286] width 15 height 15
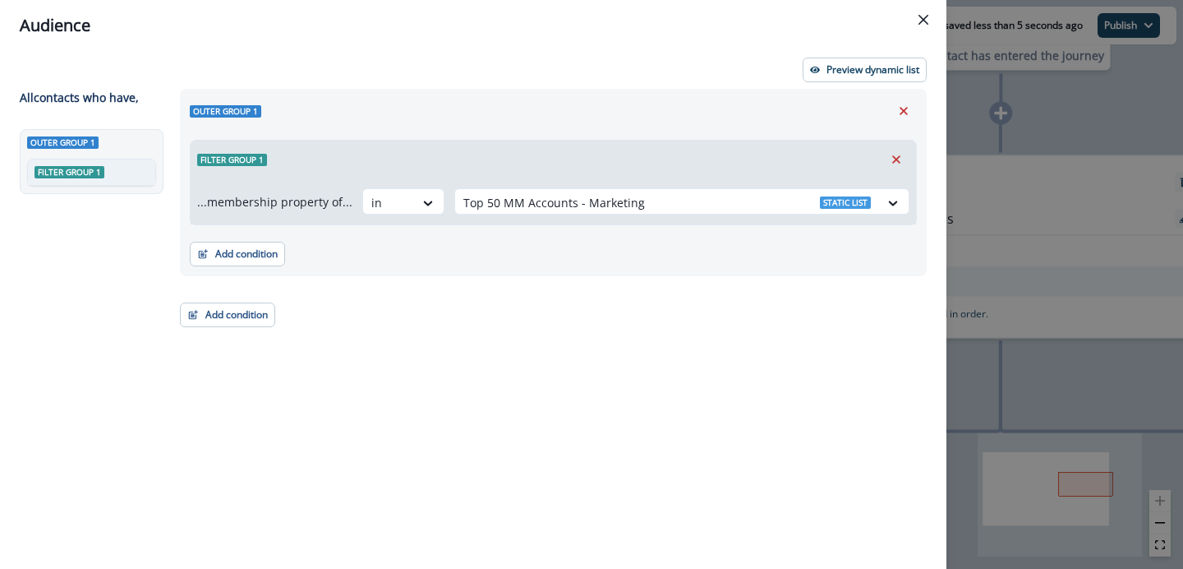
click at [908, 16] on div "Audience" at bounding box center [473, 25] width 907 height 25
click at [918, 17] on button "Close" at bounding box center [924, 20] width 26 height 26
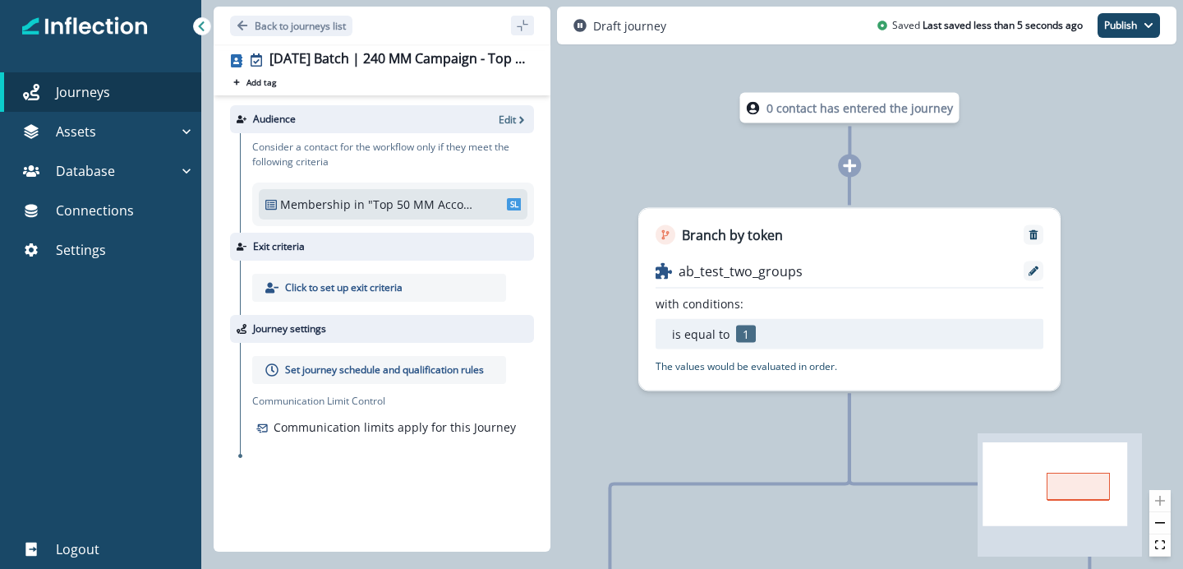
click at [850, 168] on icon at bounding box center [849, 165] width 13 height 13
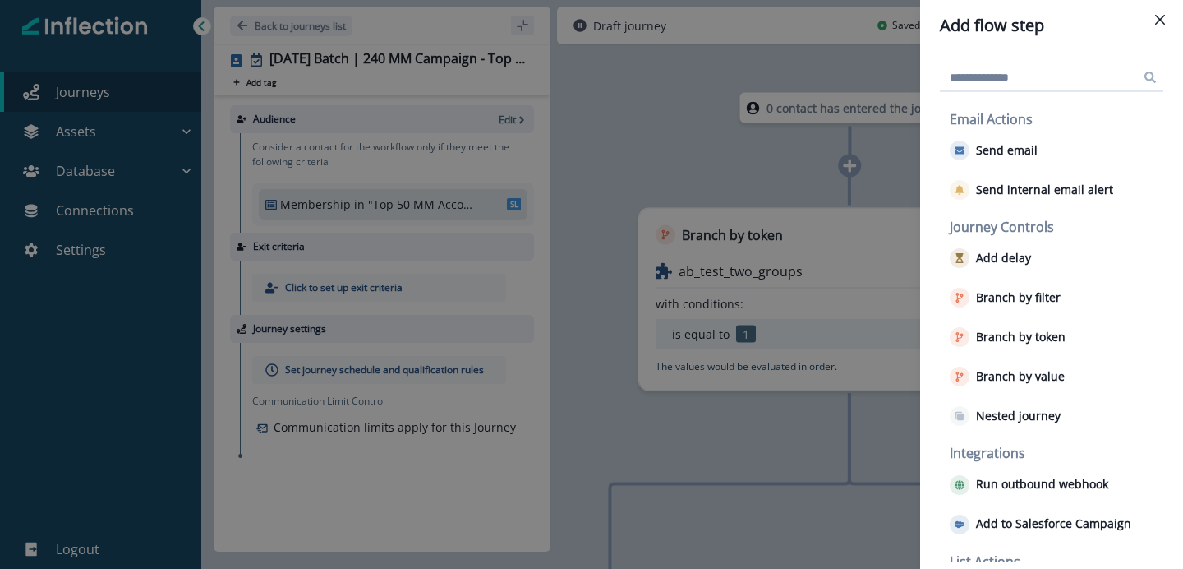
click at [1054, 82] on input at bounding box center [1052, 77] width 224 height 26
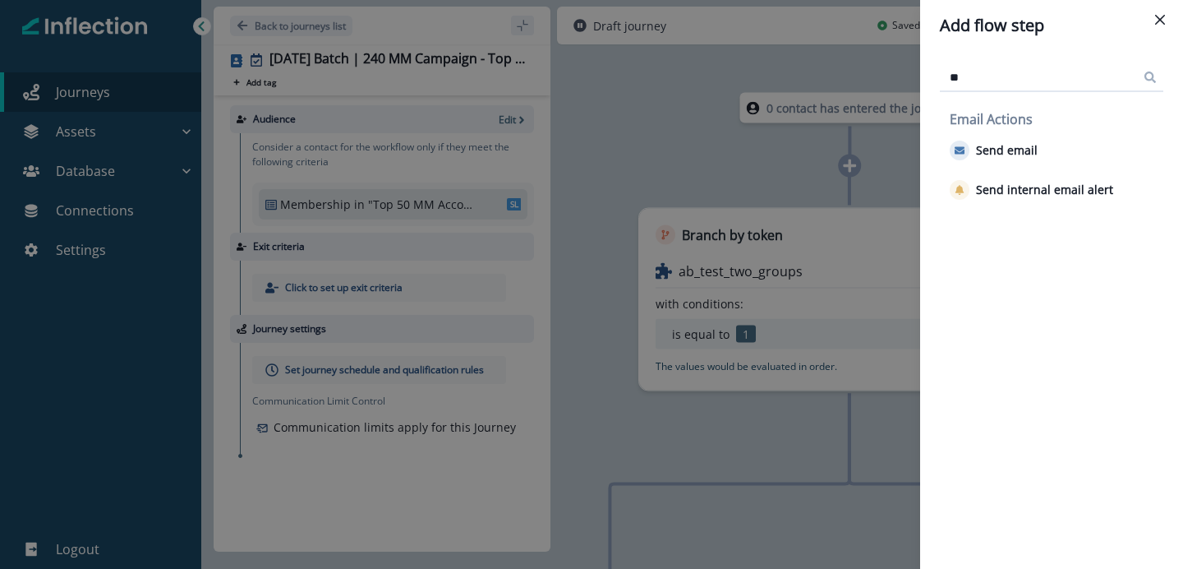
type input "*"
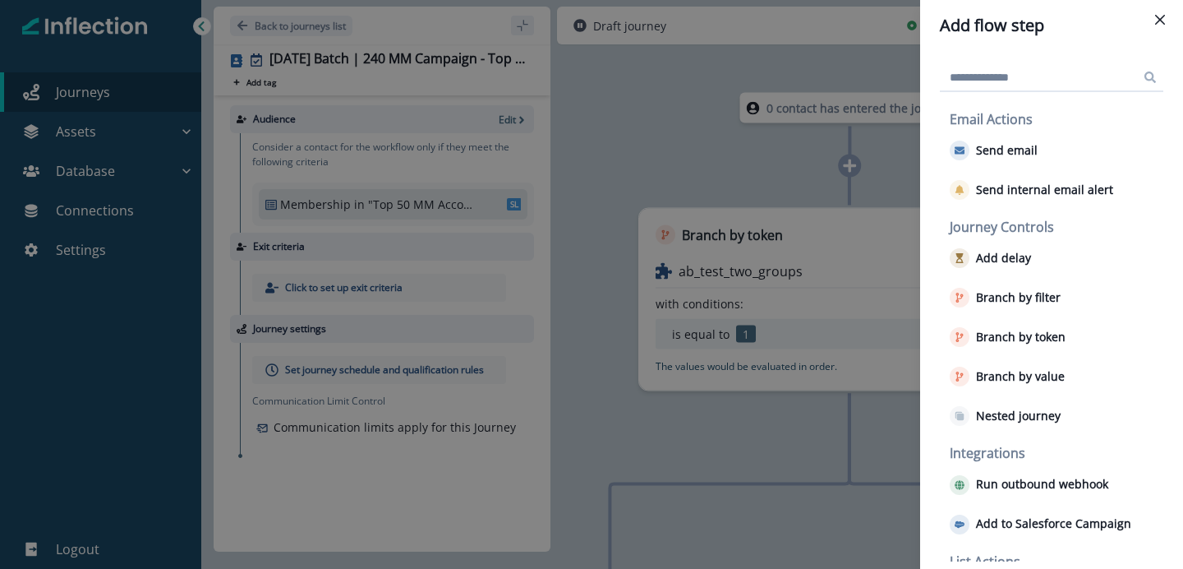
click at [782, 163] on div "Add flow step Email Actions Send email Send internal email alert Journey Contro…" at bounding box center [591, 284] width 1183 height 569
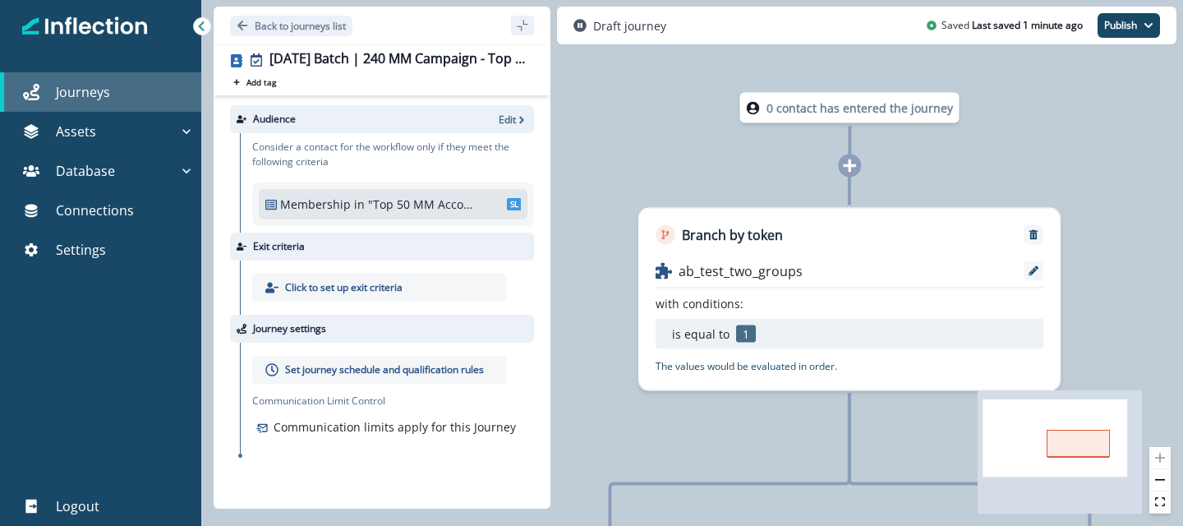
click at [70, 106] on link "Journeys" at bounding box center [100, 91] width 201 height 39
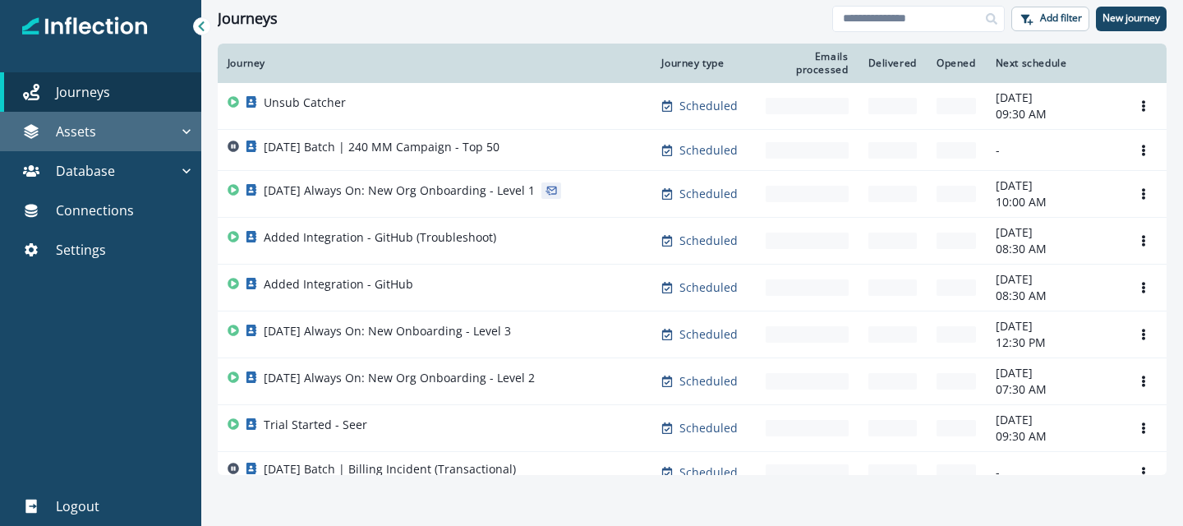
click at [111, 130] on div "Assets" at bounding box center [93, 132] width 172 height 20
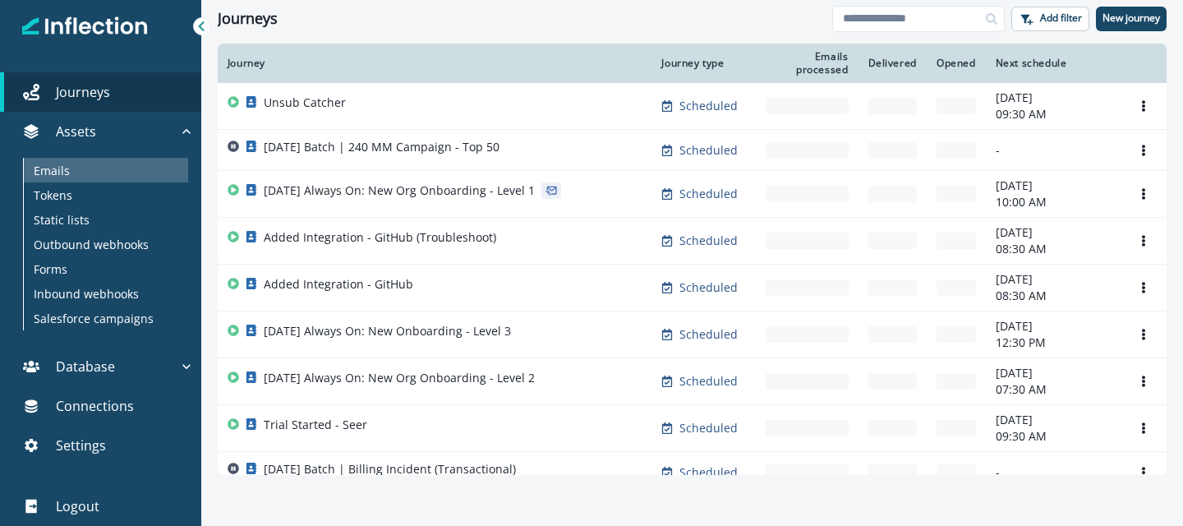
click at [74, 176] on div "Emails" at bounding box center [106, 170] width 164 height 25
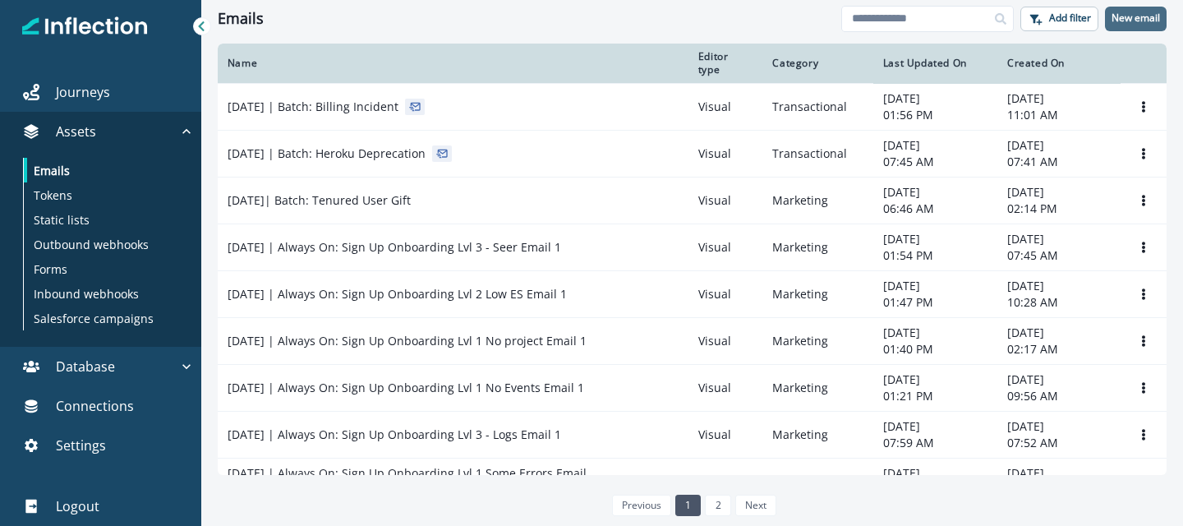
click at [1120, 16] on p "New email" at bounding box center [1136, 18] width 48 height 12
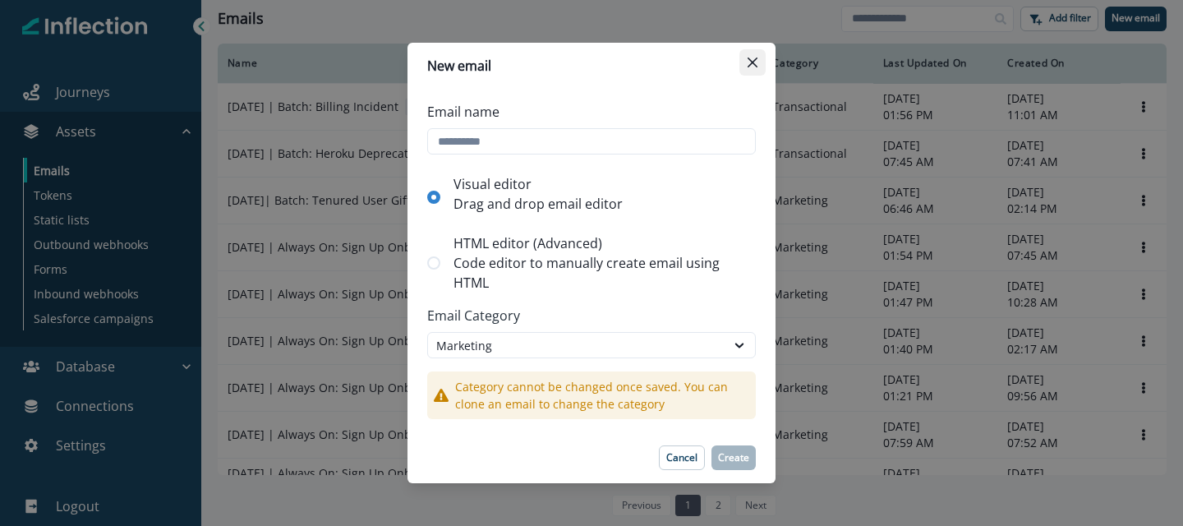
click at [756, 64] on icon "Close" at bounding box center [753, 63] width 10 height 10
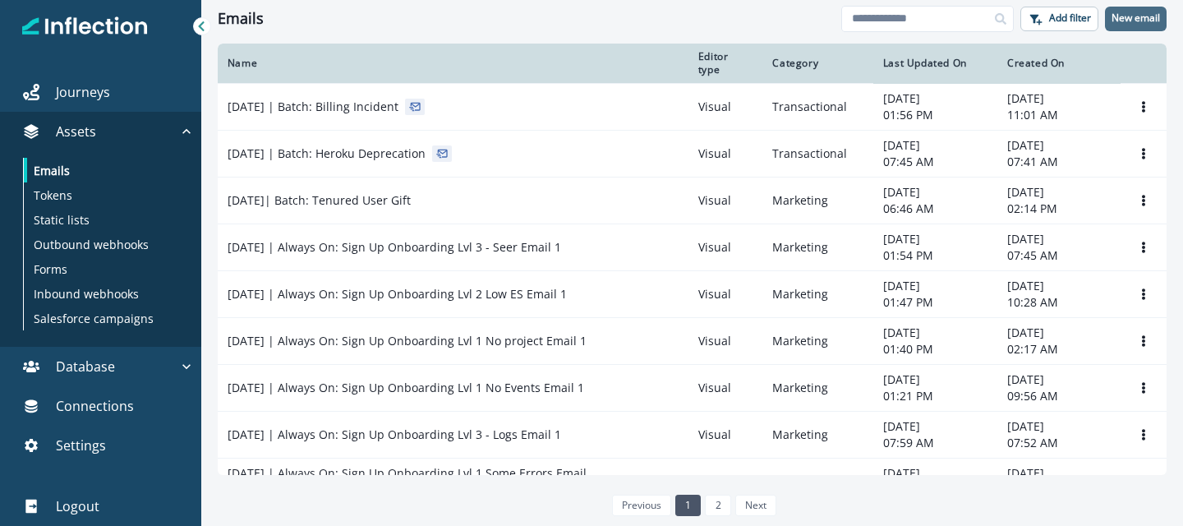
click at [1130, 15] on p "New email" at bounding box center [1136, 18] width 48 height 12
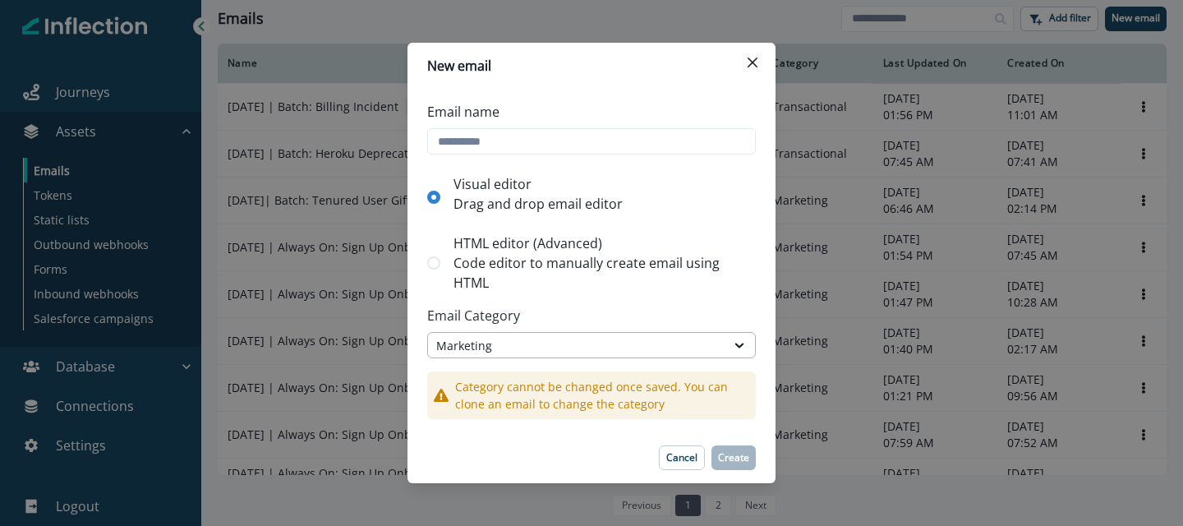
click at [526, 349] on div "Marketing" at bounding box center [576, 345] width 281 height 17
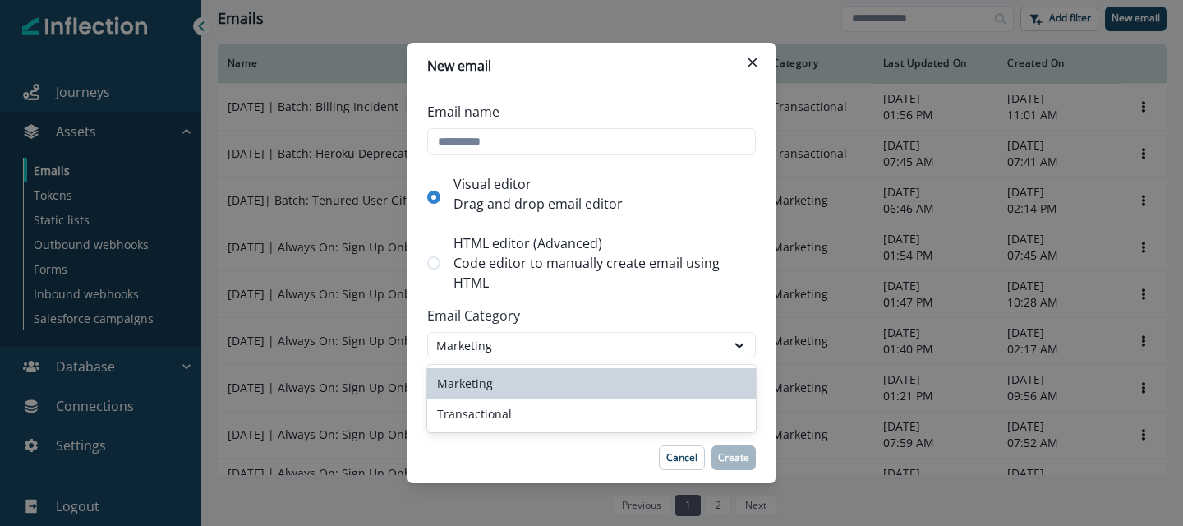
click at [505, 387] on div "Marketing" at bounding box center [591, 383] width 329 height 30
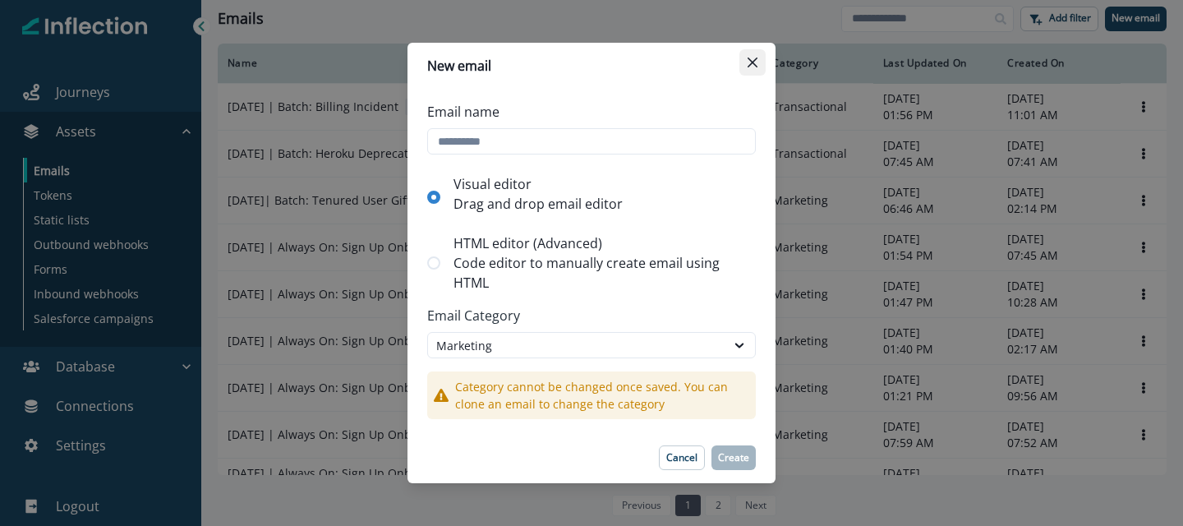
click at [758, 58] on button "Close" at bounding box center [753, 62] width 26 height 26
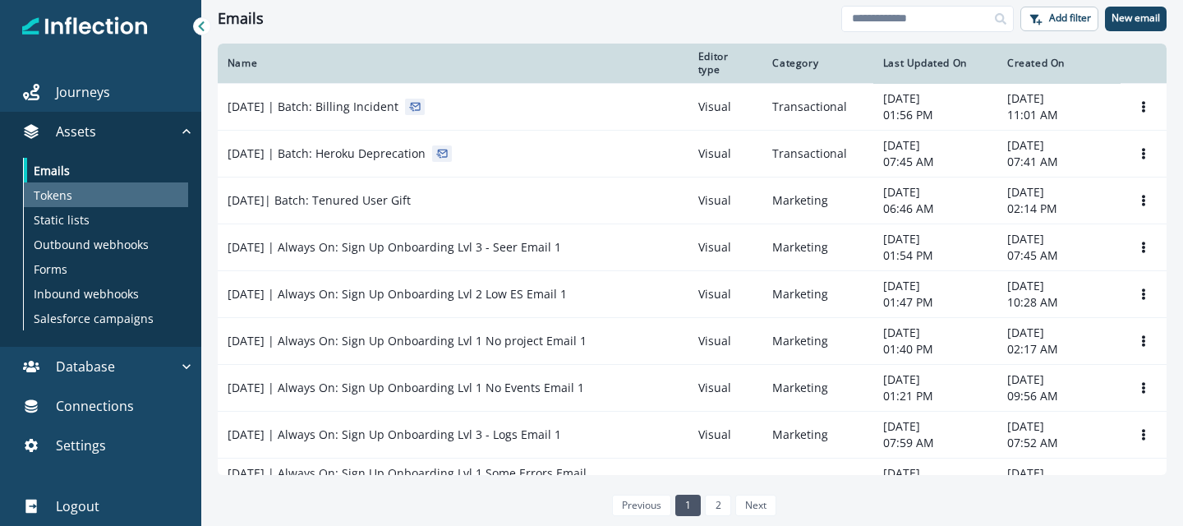
click at [81, 201] on div "Tokens" at bounding box center [106, 194] width 164 height 25
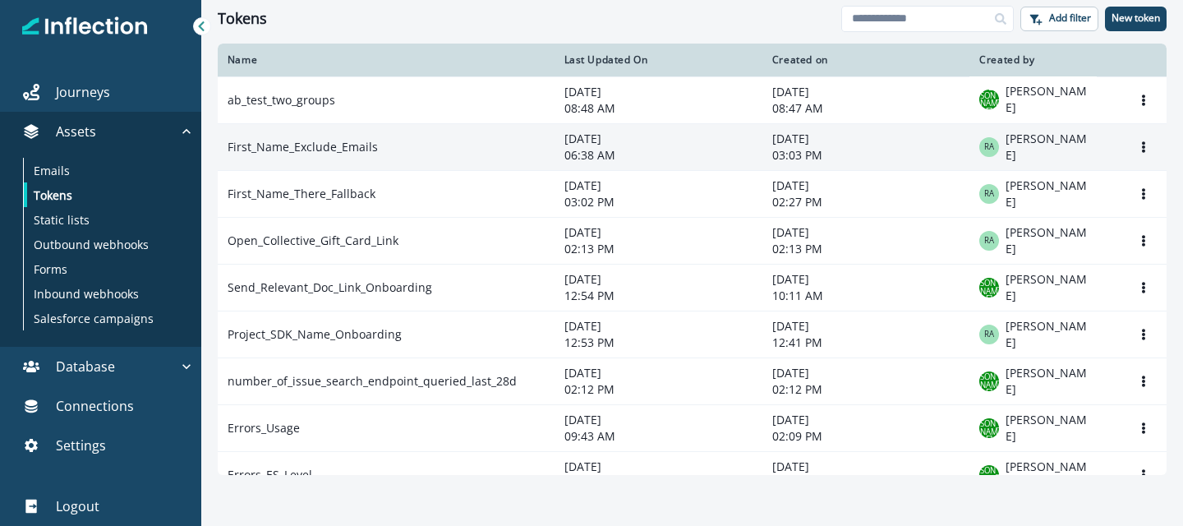
click at [336, 161] on td "First_Name_Exclude_Emails" at bounding box center [386, 146] width 337 height 47
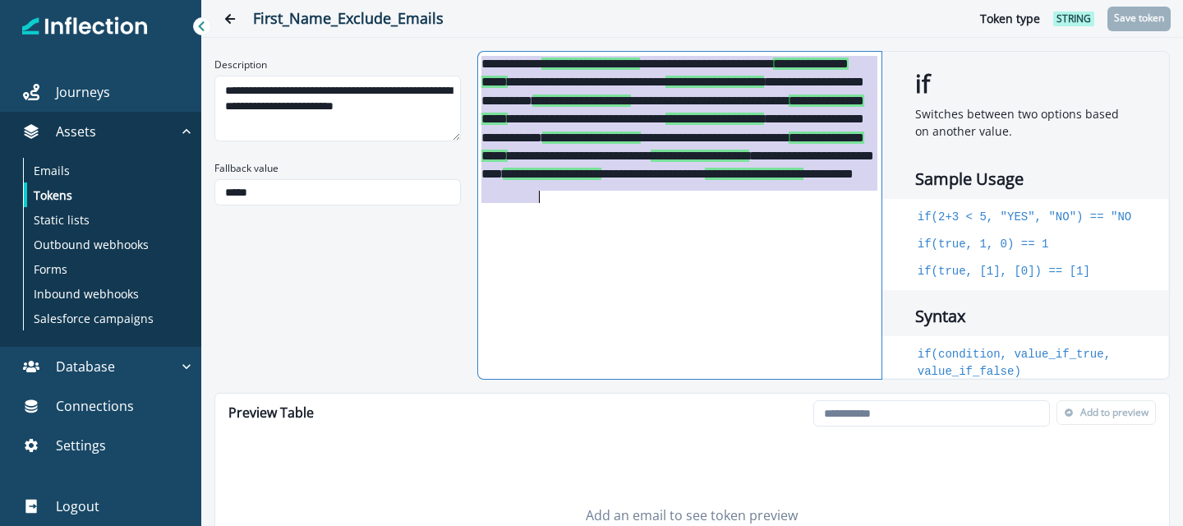
drag, startPoint x: 482, startPoint y: 63, endPoint x: 597, endPoint y: 205, distance: 183.4
click at [597, 205] on div "**********" at bounding box center [678, 215] width 401 height 327
click at [651, 162] on span "**********" at bounding box center [700, 156] width 99 height 12
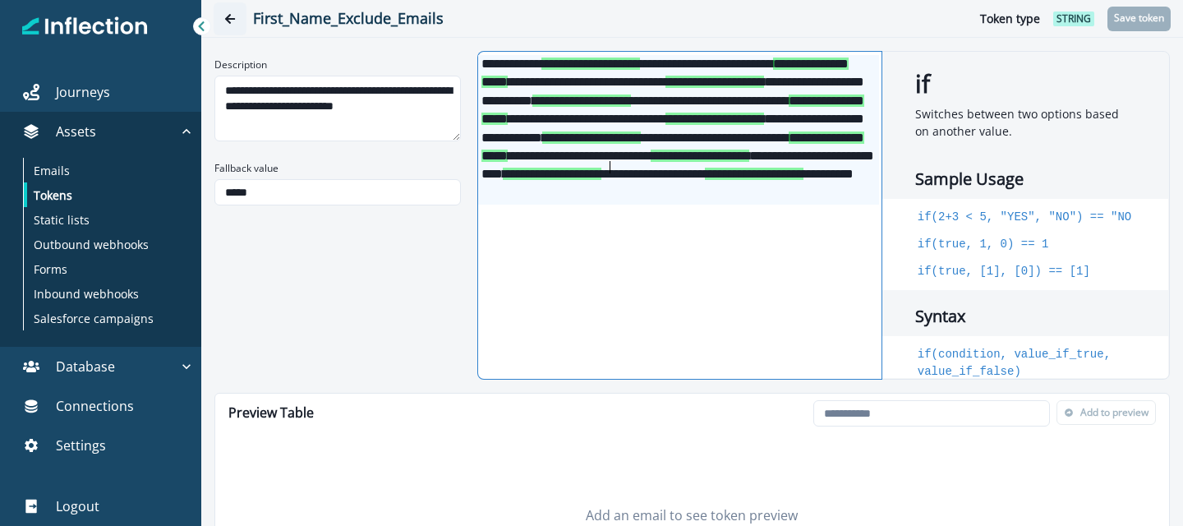
click at [236, 15] on button "Go back" at bounding box center [230, 18] width 33 height 33
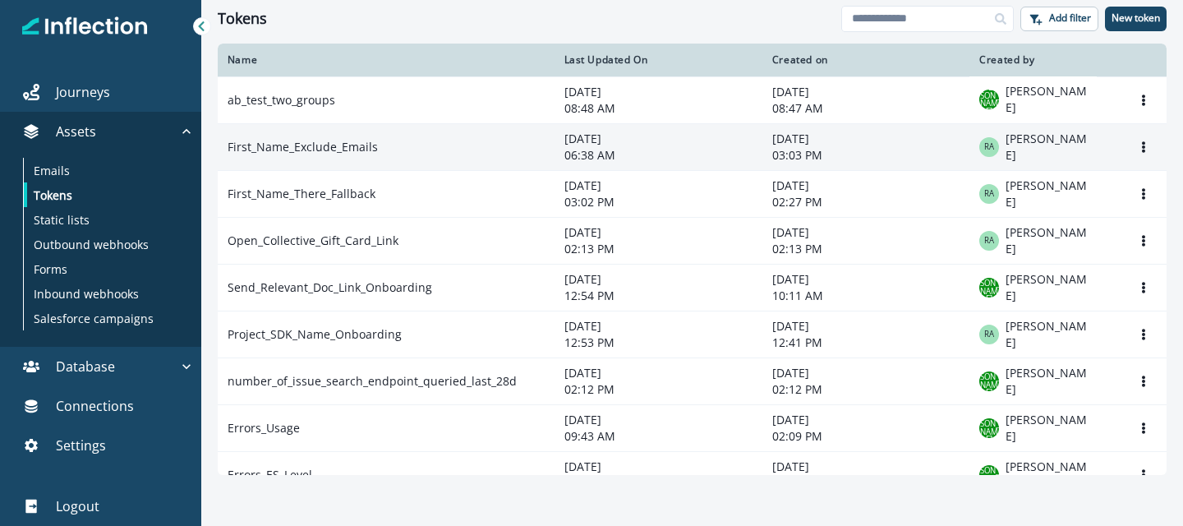
click at [353, 142] on td "First_Name_Exclude_Emails" at bounding box center [386, 146] width 337 height 47
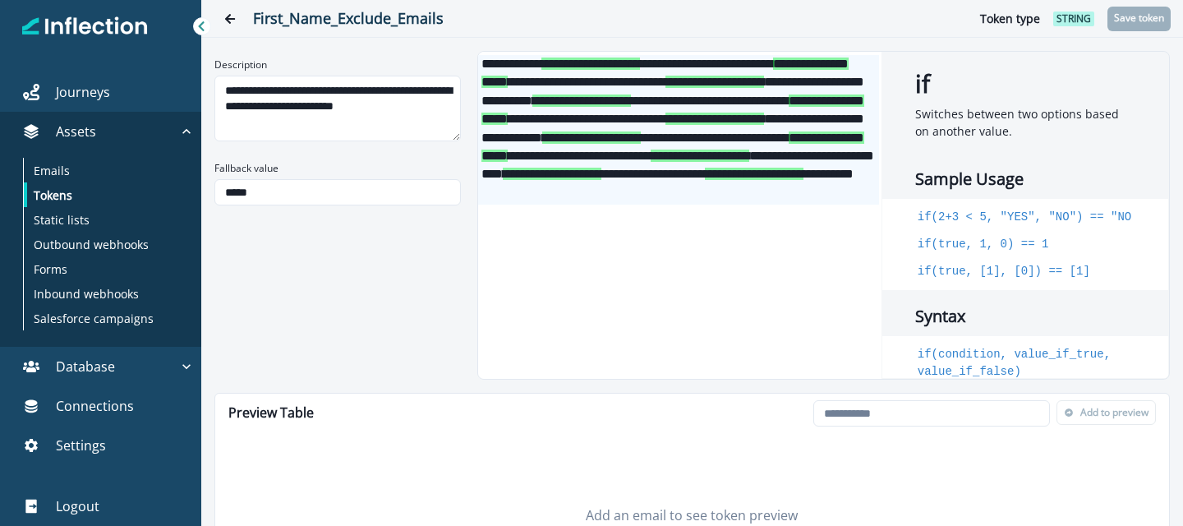
click at [651, 174] on div "**********" at bounding box center [678, 130] width 401 height 150
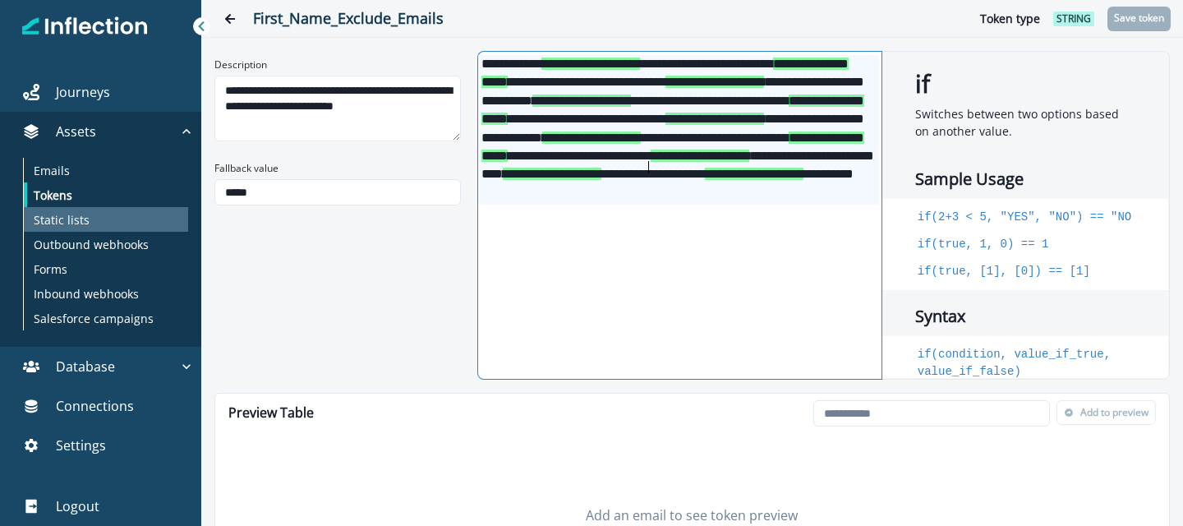
click at [62, 219] on p "Static lists" at bounding box center [62, 219] width 56 height 17
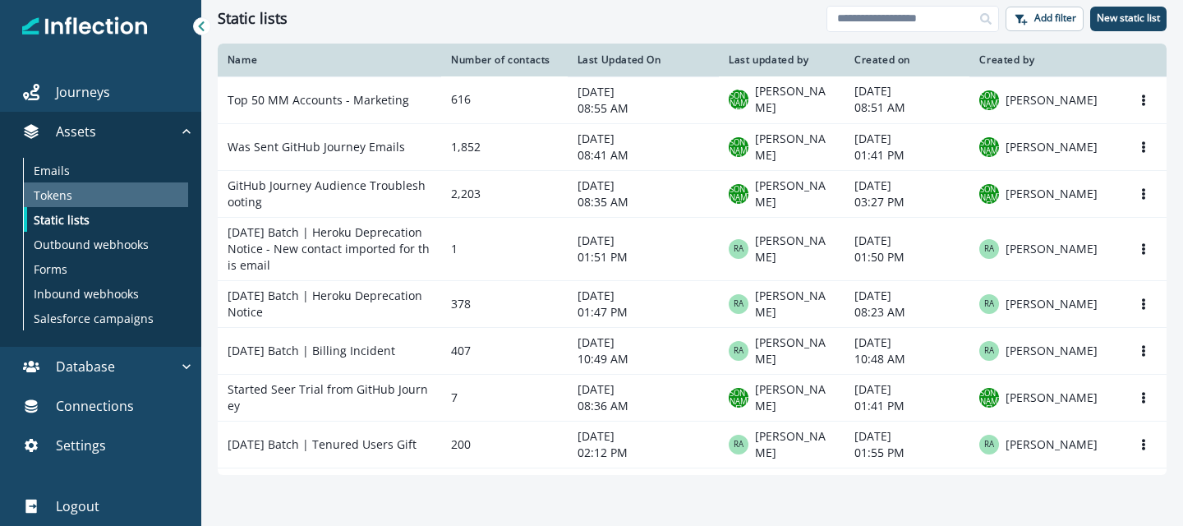
click at [66, 200] on p "Tokens" at bounding box center [53, 195] width 39 height 17
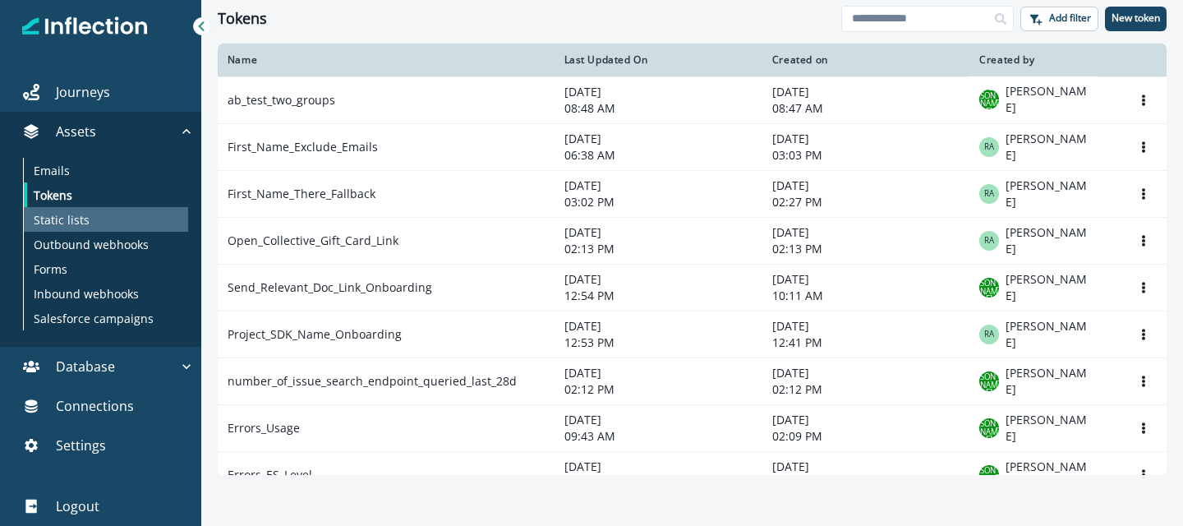
click at [82, 218] on p "Static lists" at bounding box center [62, 219] width 56 height 17
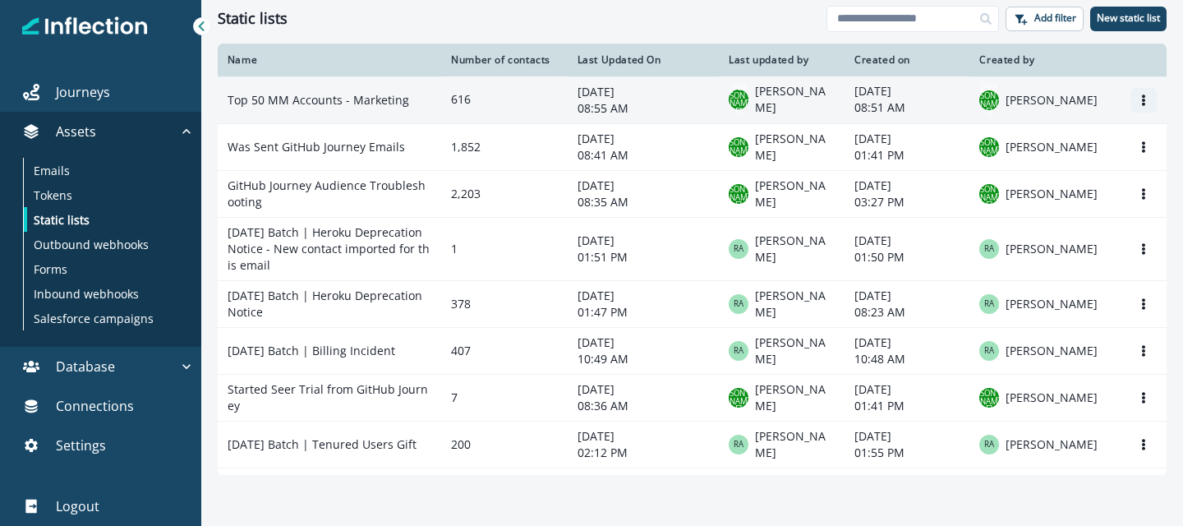
click at [1140, 106] on icon "Options" at bounding box center [1144, 101] width 12 height 12
click at [850, 101] on td "September 29, 2025 08:51 AM" at bounding box center [907, 99] width 125 height 47
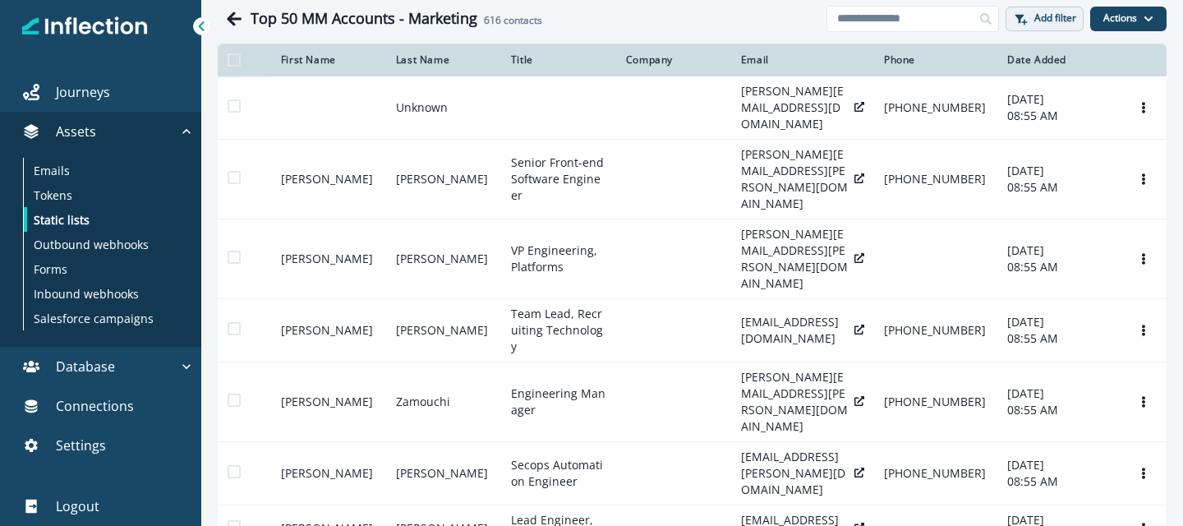
click at [1050, 25] on button "Add filter" at bounding box center [1045, 19] width 78 height 25
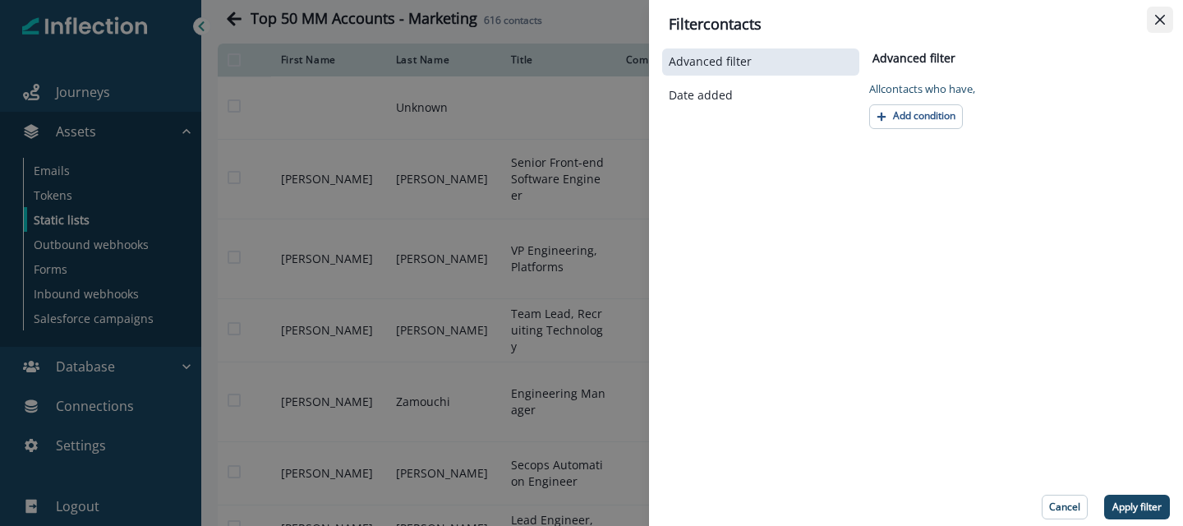
click at [1161, 17] on icon "Close" at bounding box center [1160, 20] width 10 height 10
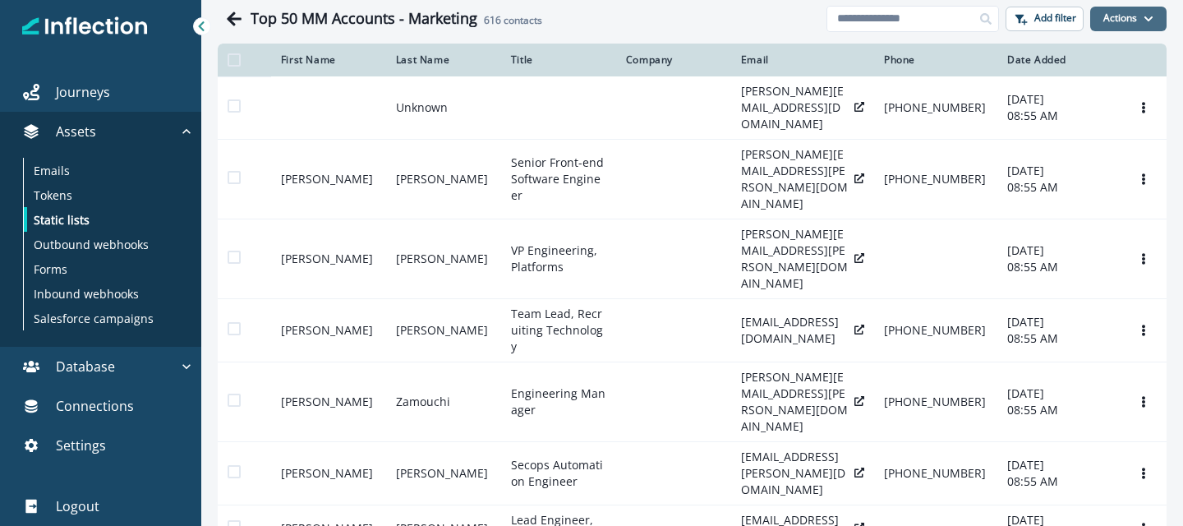
click at [1139, 24] on button "Actions" at bounding box center [1129, 19] width 76 height 25
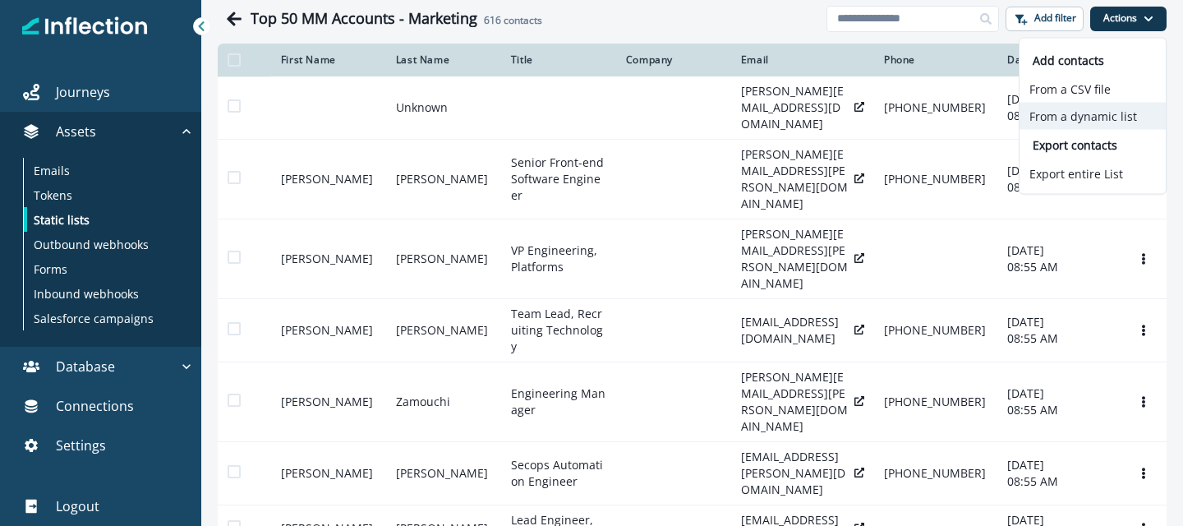
click at [1061, 111] on button "From a dynamic list" at bounding box center [1093, 116] width 146 height 27
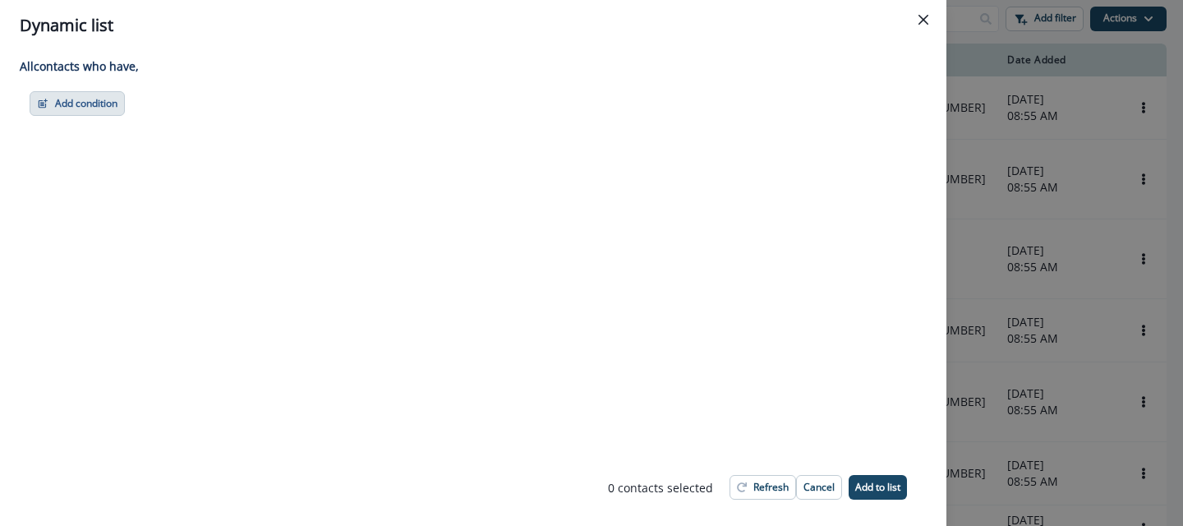
click at [104, 100] on button "Add condition" at bounding box center [77, 103] width 95 height 25
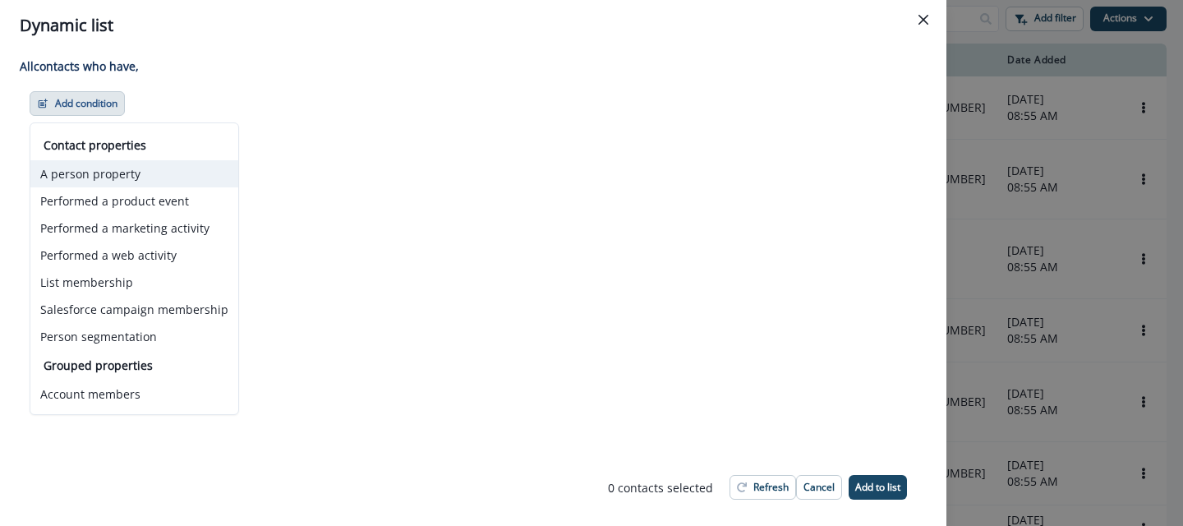
click at [99, 182] on button "A person property" at bounding box center [134, 173] width 208 height 27
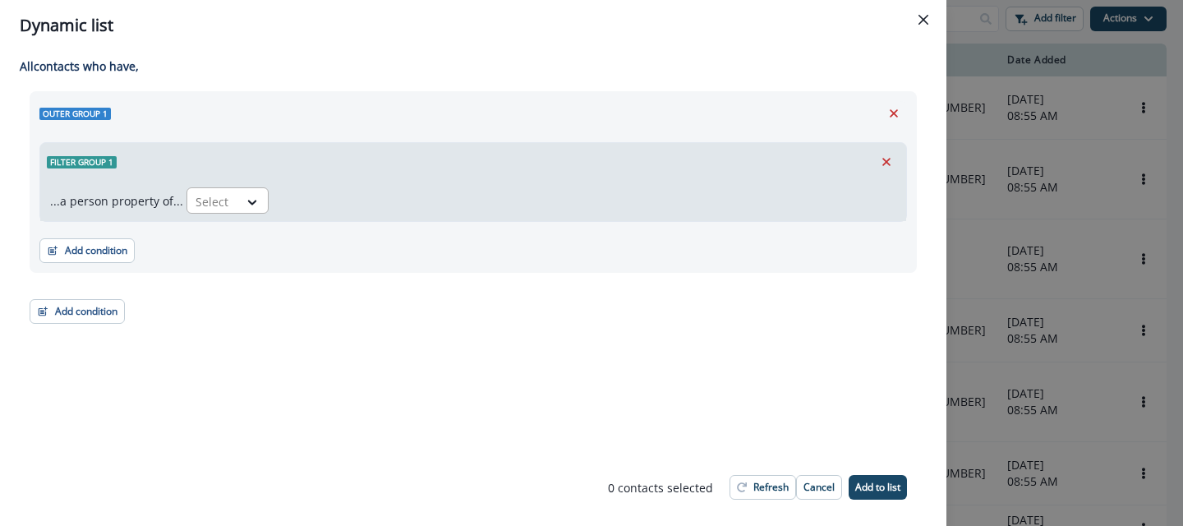
click at [210, 201] on div at bounding box center [213, 201] width 35 height 21
type input "********"
click at [203, 232] on div "org.slug" at bounding box center [228, 239] width 93 height 30
drag, startPoint x: 61, startPoint y: 199, endPoint x: 176, endPoint y: 200, distance: 115.1
click at [176, 200] on p "...a person property of..." at bounding box center [116, 200] width 133 height 17
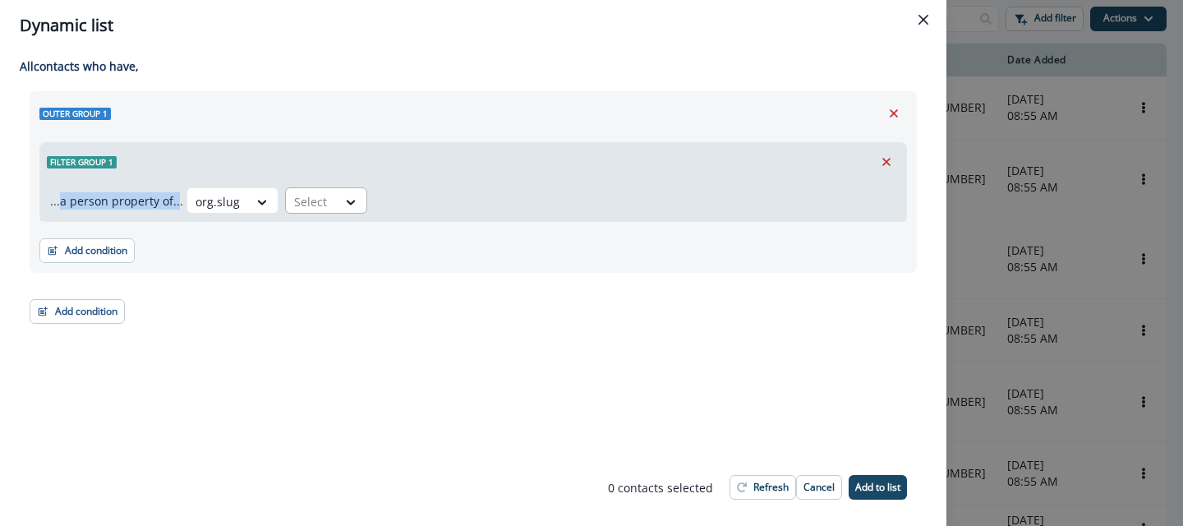
click at [318, 198] on div at bounding box center [311, 201] width 35 height 21
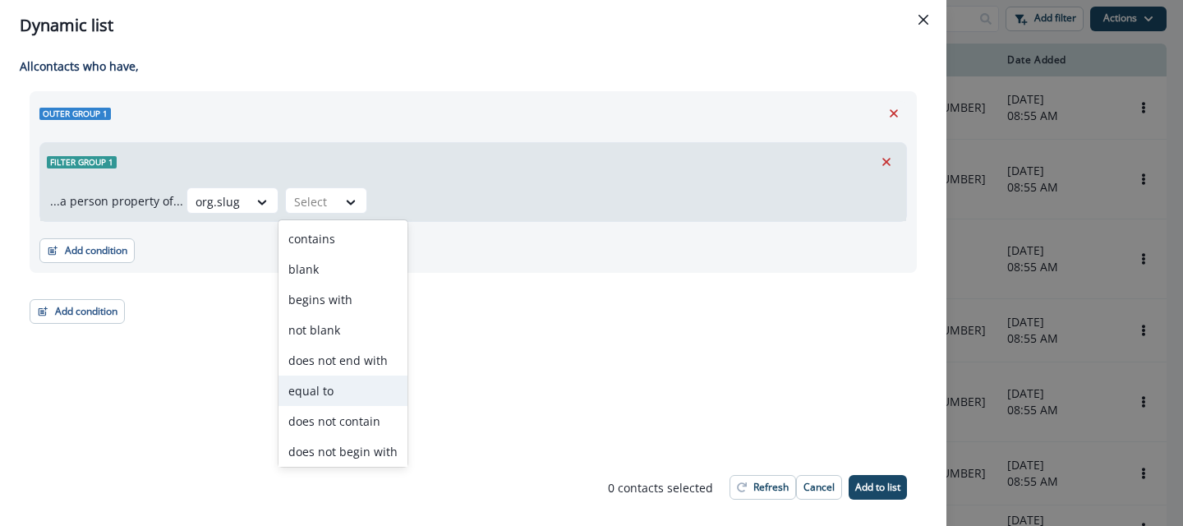
click at [339, 394] on div "equal to" at bounding box center [343, 391] width 129 height 30
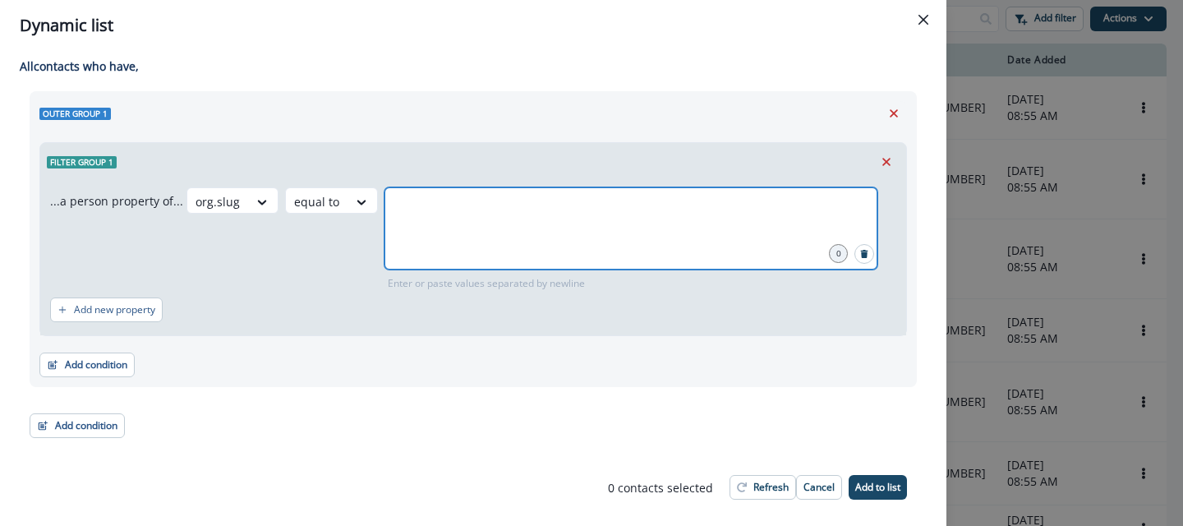
click at [450, 217] on input "text" at bounding box center [631, 207] width 488 height 33
click at [688, 211] on icon "close" at bounding box center [695, 208] width 15 height 15
click at [477, 214] on input "text" at bounding box center [631, 207] width 488 height 33
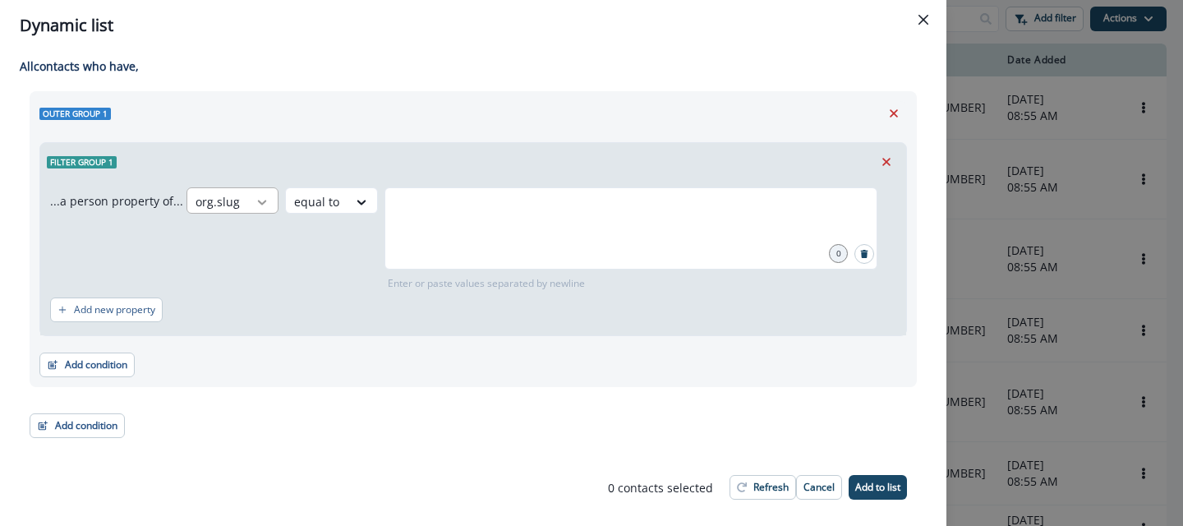
click at [258, 203] on icon at bounding box center [262, 202] width 9 height 5
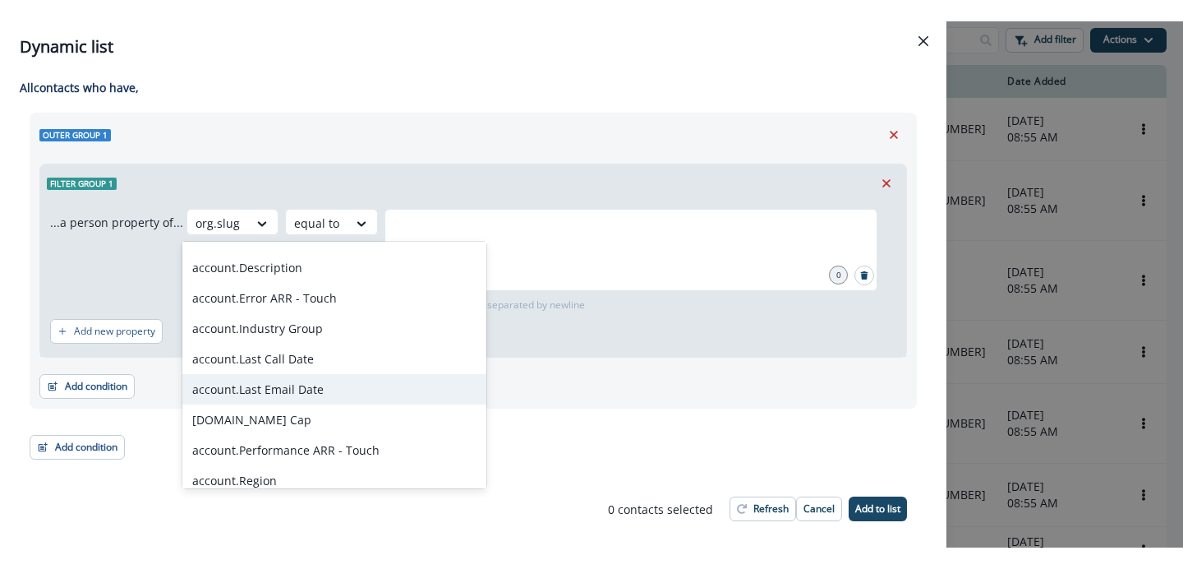
scroll to position [6267, 0]
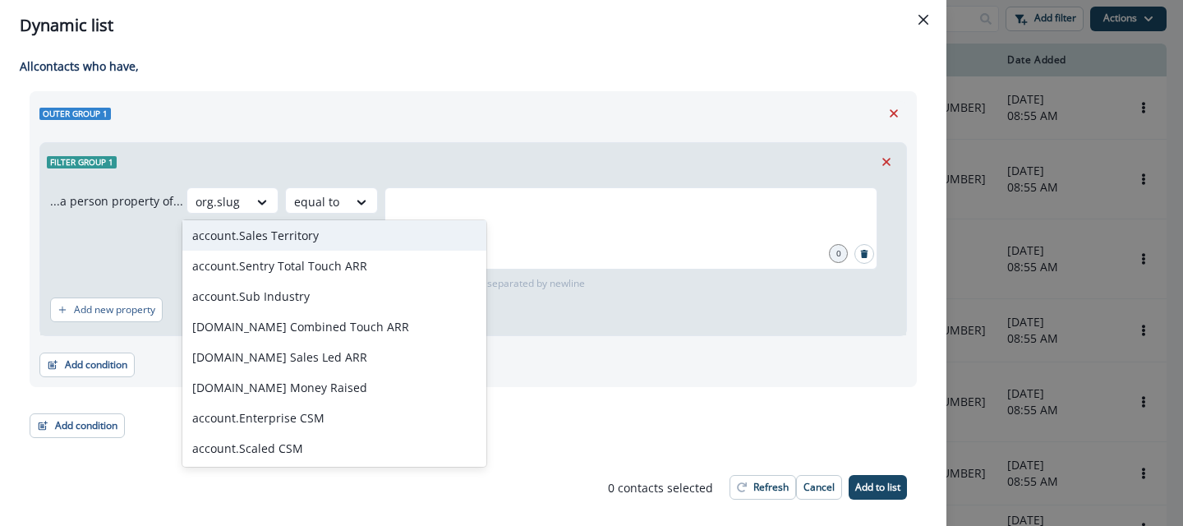
click at [398, 131] on div "Outer group 1 Filter group 1 ...a person property of... account.Sales Territory…" at bounding box center [474, 239] width 888 height 296
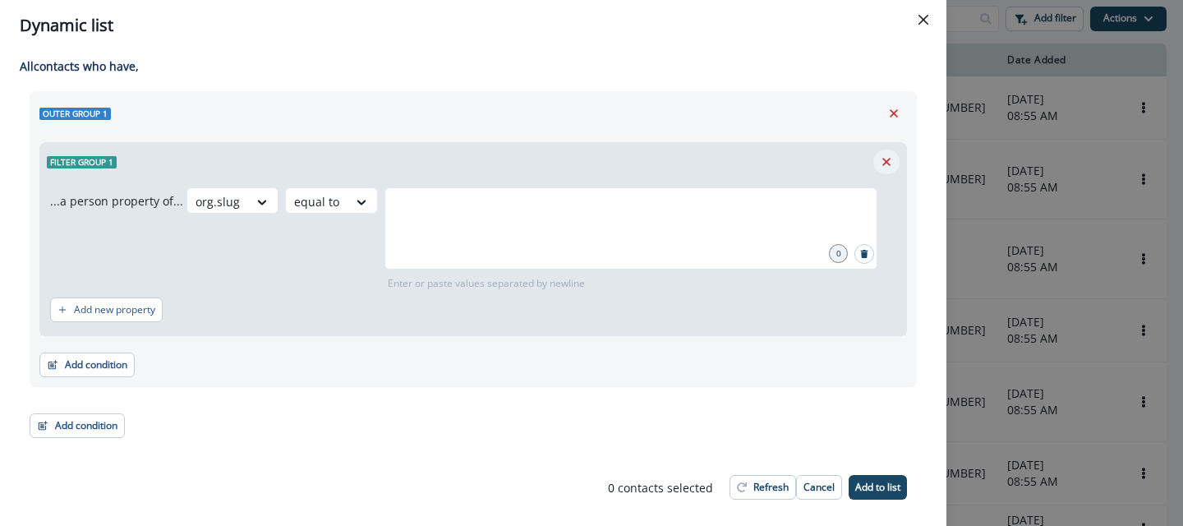
click at [886, 158] on icon "Remove" at bounding box center [886, 162] width 15 height 15
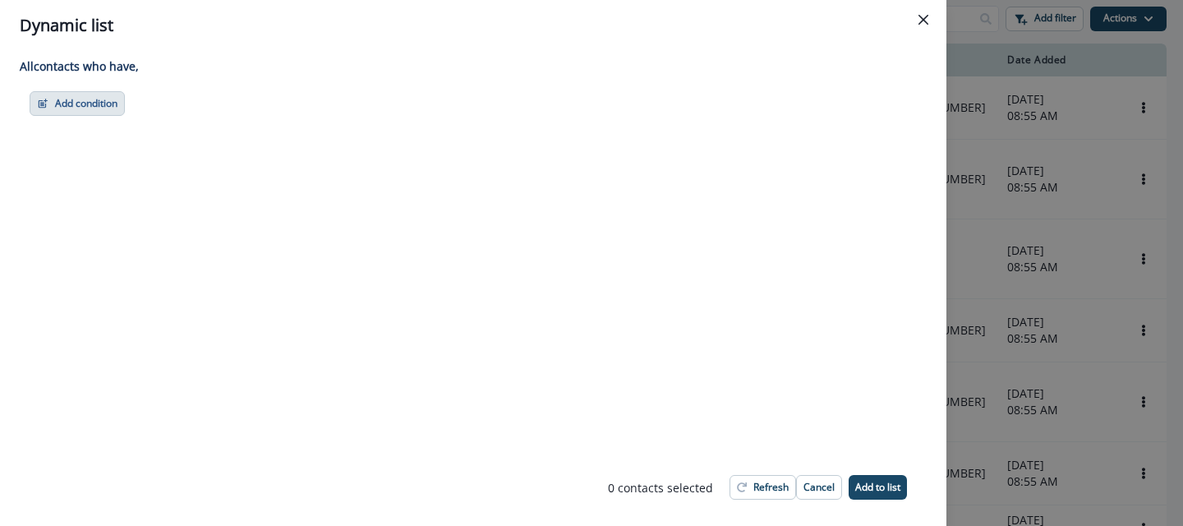
click at [99, 99] on button "Add condition" at bounding box center [77, 103] width 95 height 25
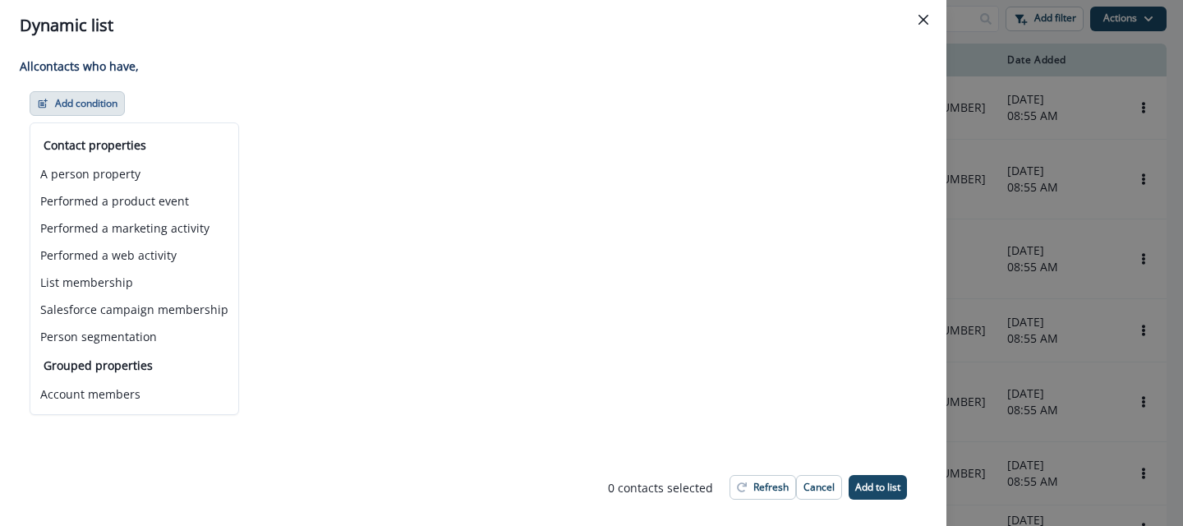
click at [346, 198] on div "All contact s who have, Add condition Contact properties A person property Perf…" at bounding box center [473, 250] width 947 height 398
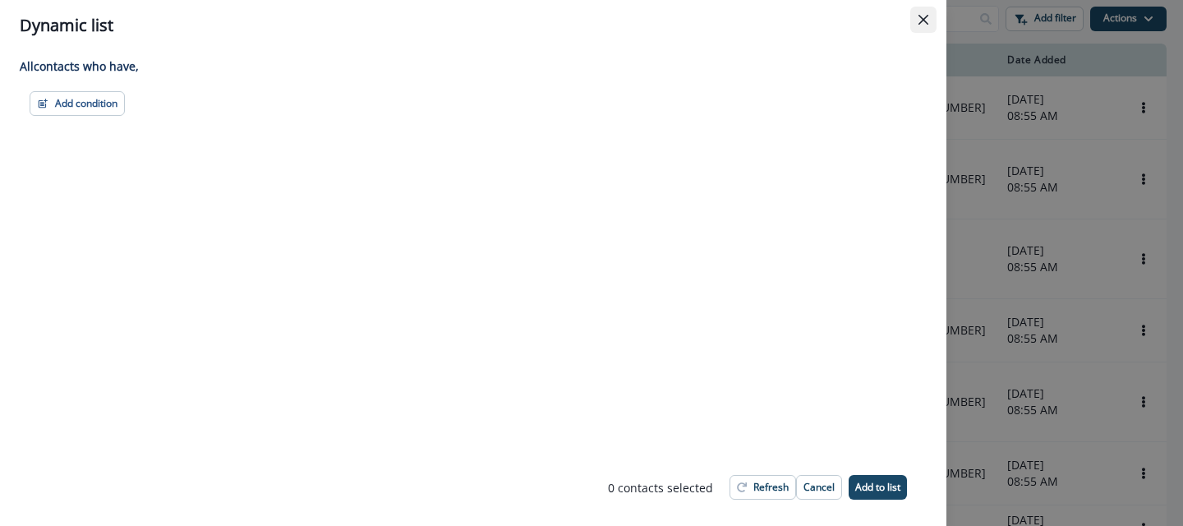
click at [921, 15] on icon "Close" at bounding box center [924, 20] width 10 height 10
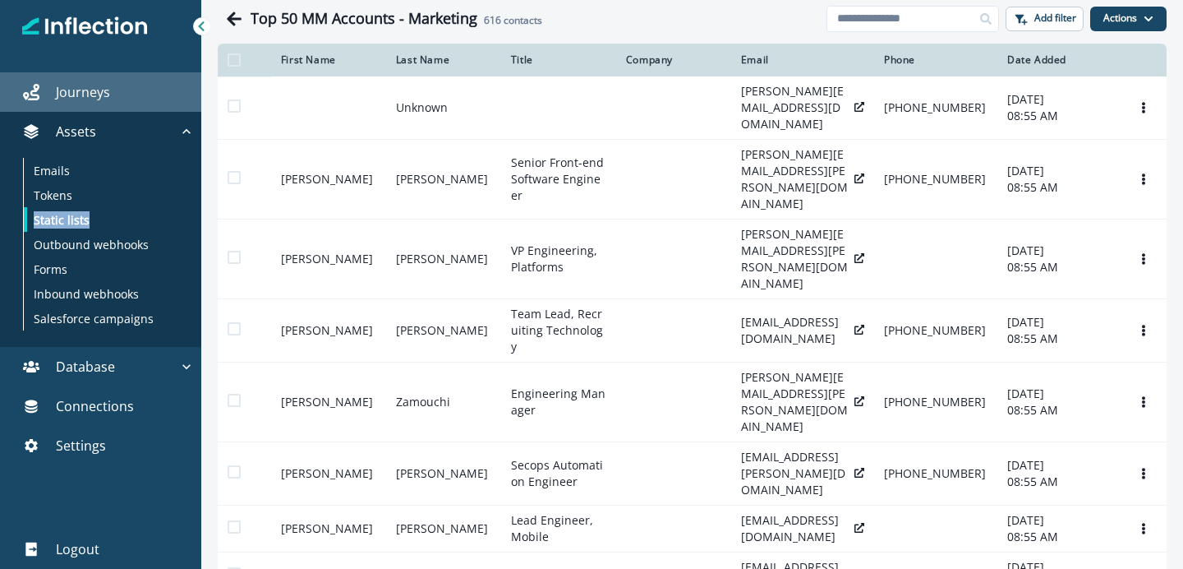
click at [93, 106] on link "Journeys" at bounding box center [100, 91] width 201 height 39
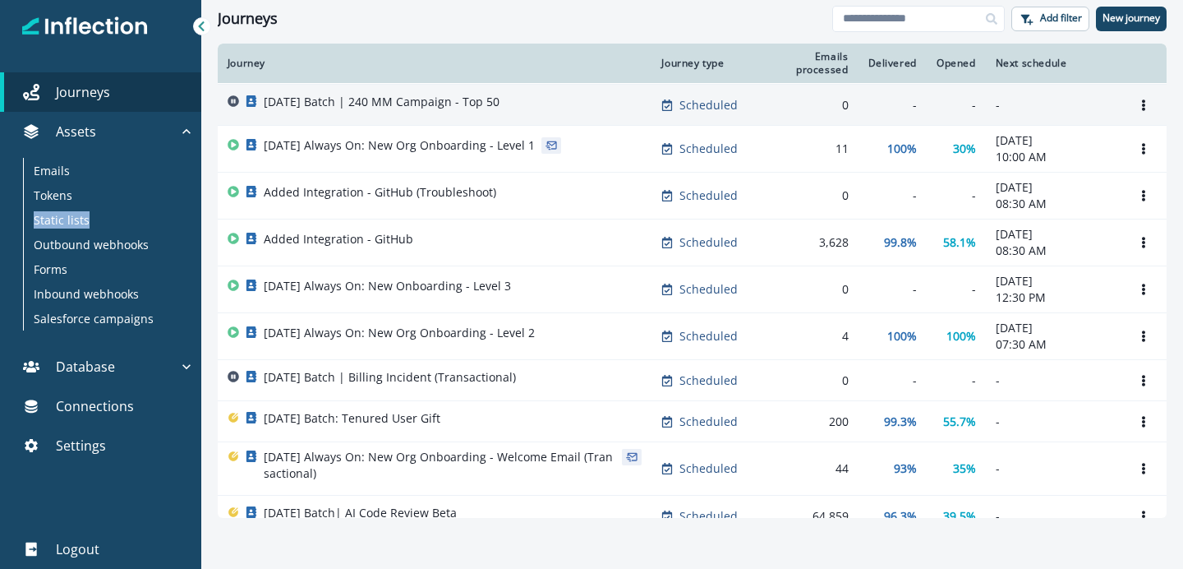
scroll to position [65, 0]
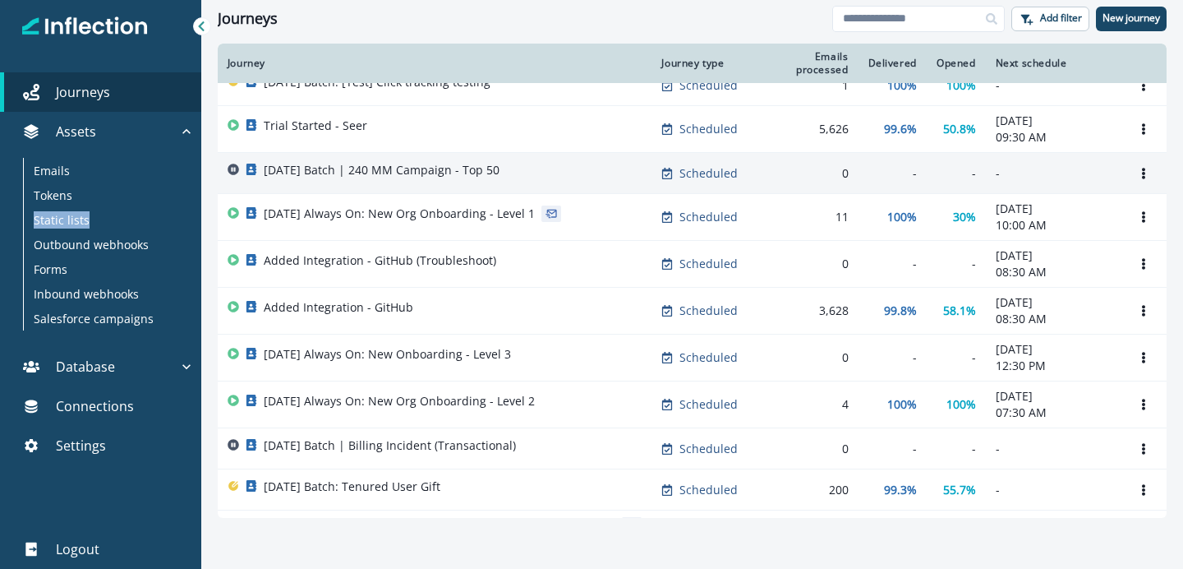
click at [404, 178] on p "[DATE] Batch | 240 MM Campaign - Top 50" at bounding box center [382, 170] width 236 height 16
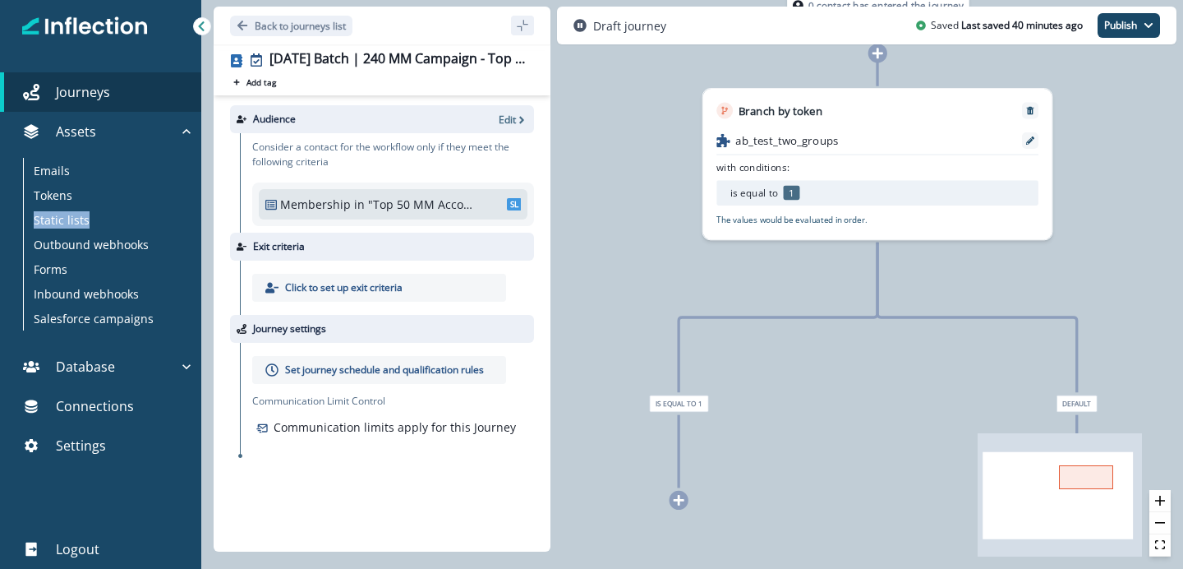
click at [674, 499] on icon at bounding box center [679, 500] width 11 height 11
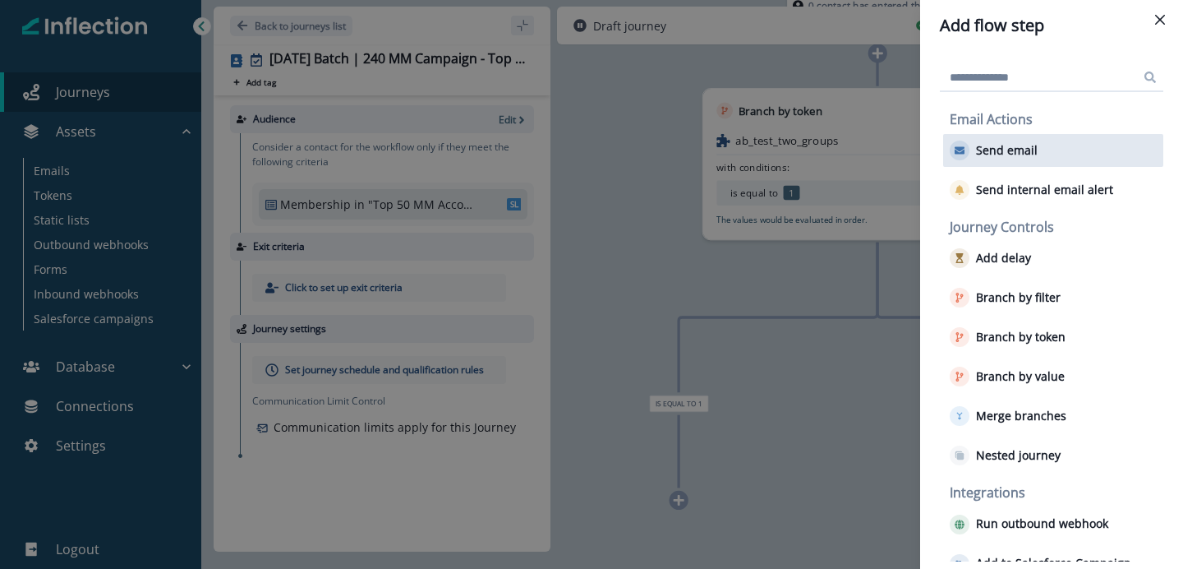
click at [1014, 148] on p "Send email" at bounding box center [1007, 151] width 62 height 14
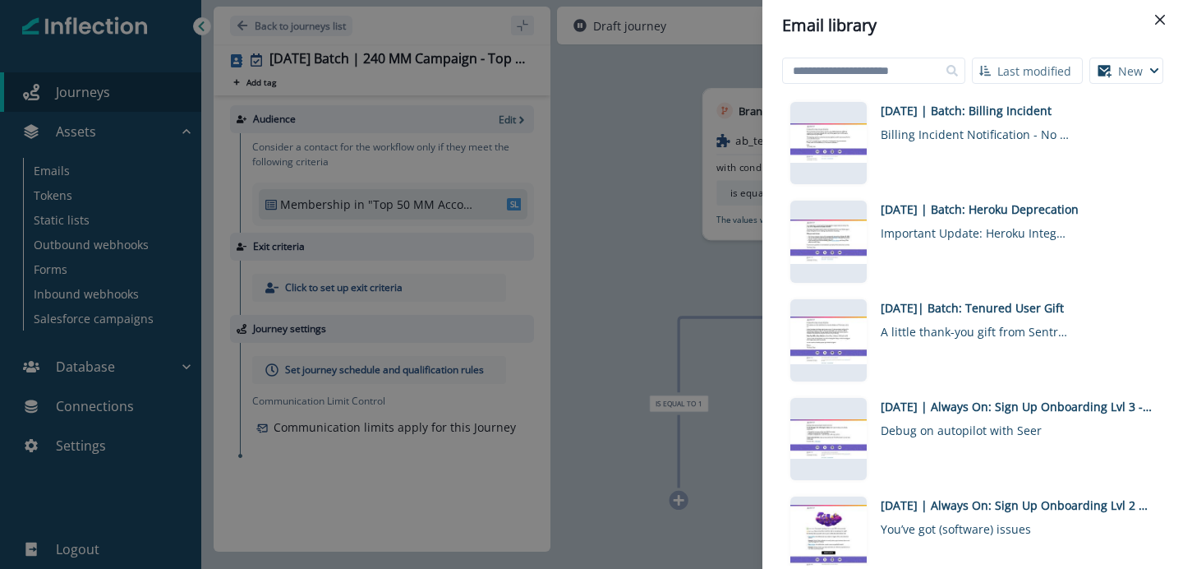
click at [1124, 67] on button "New" at bounding box center [1127, 71] width 74 height 26
click at [1059, 136] on button "HTML editor (Advanced)" at bounding box center [1071, 138] width 182 height 27
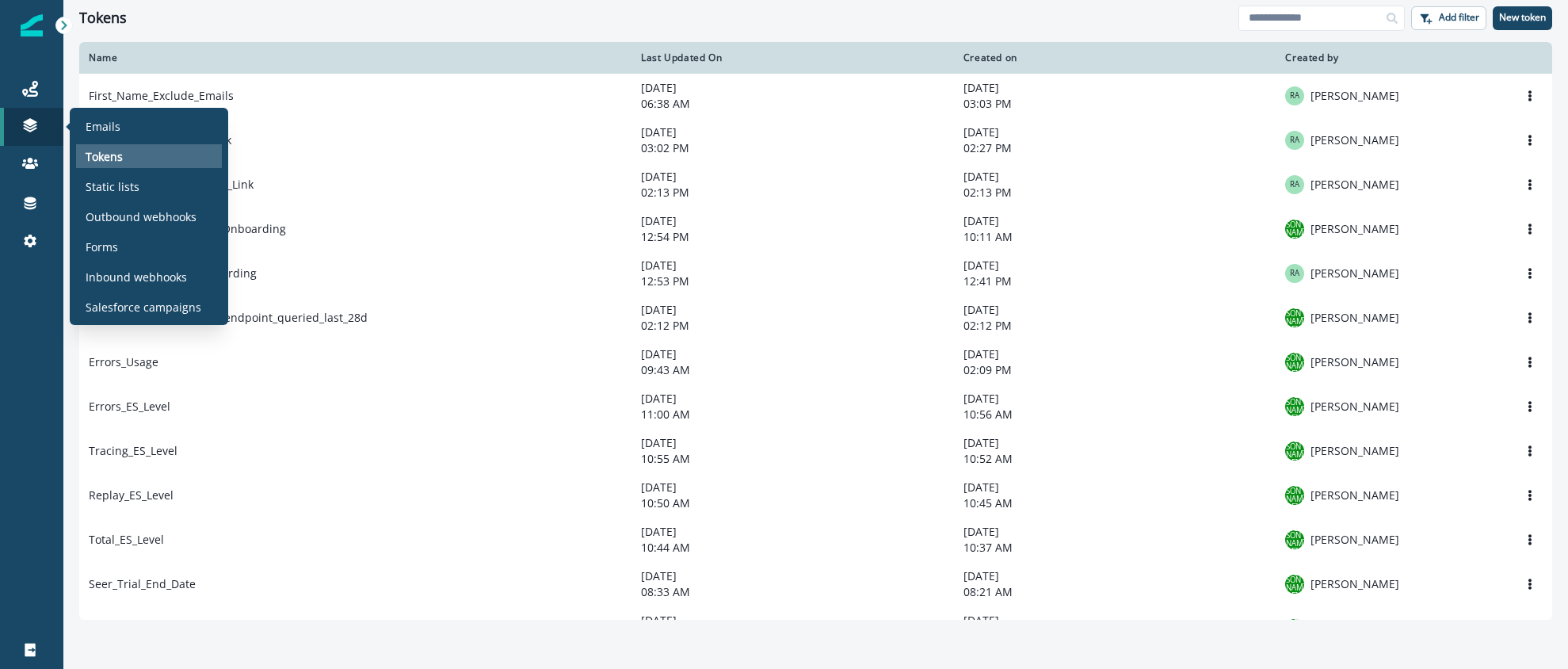
click at [112, 152] on p "Tokens" at bounding box center [104, 156] width 38 height 16
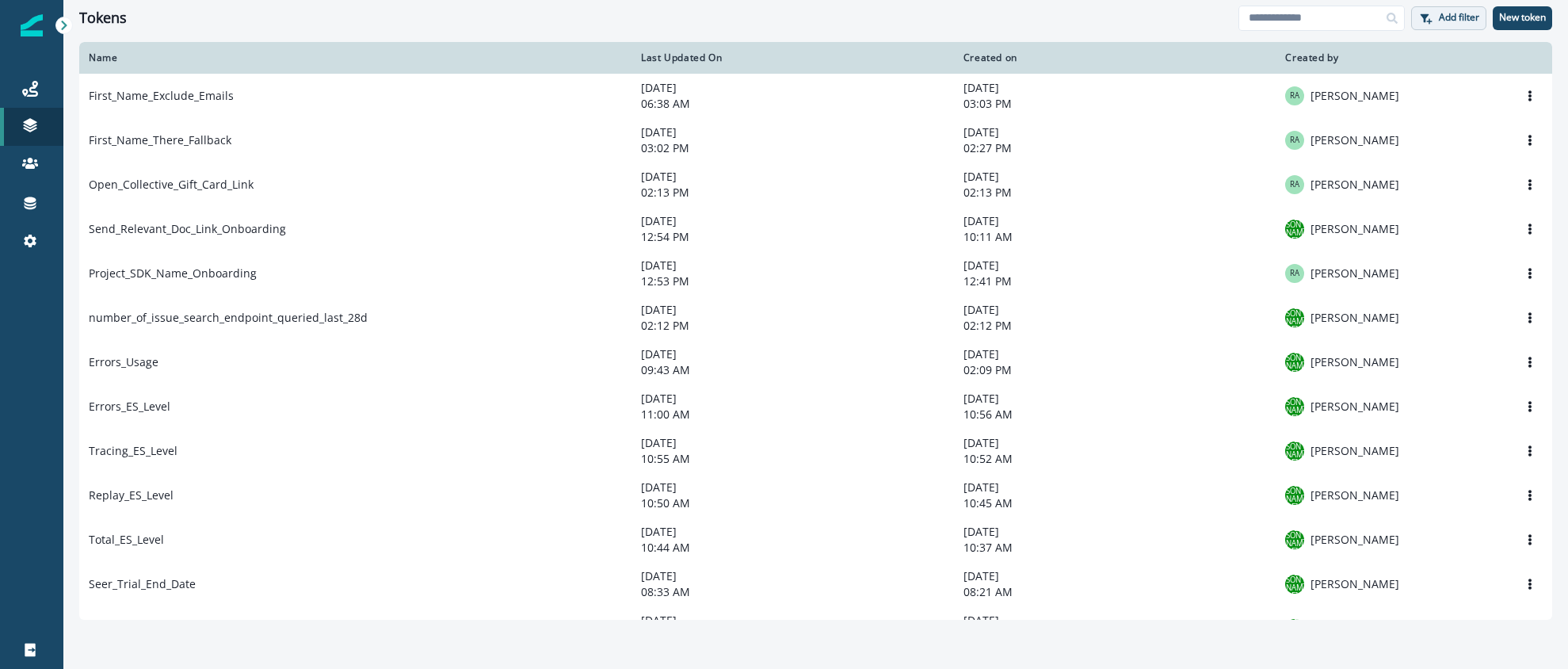
click at [1444, 13] on p "Add filter" at bounding box center [1459, 17] width 41 height 12
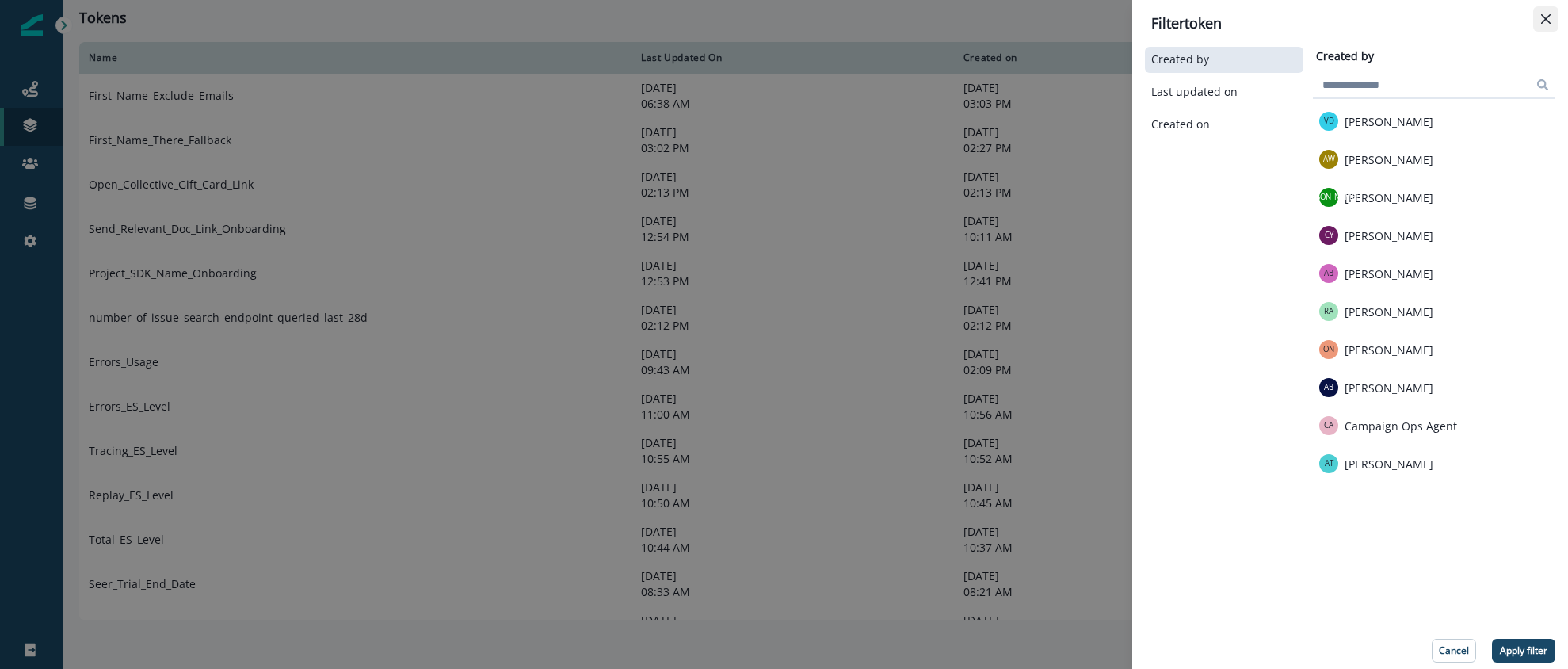
click at [1540, 20] on button "Close" at bounding box center [1546, 19] width 25 height 25
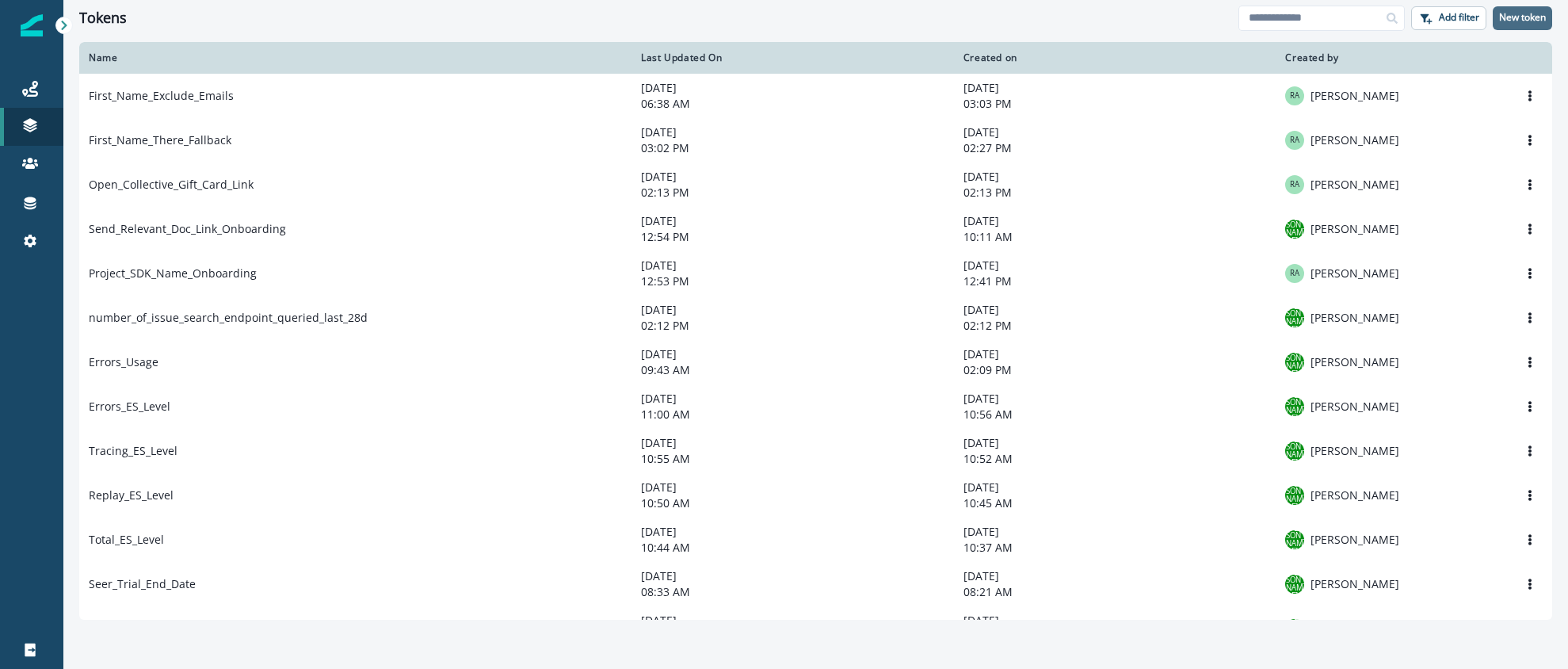
click at [1514, 19] on p "New token" at bounding box center [1523, 17] width 46 height 12
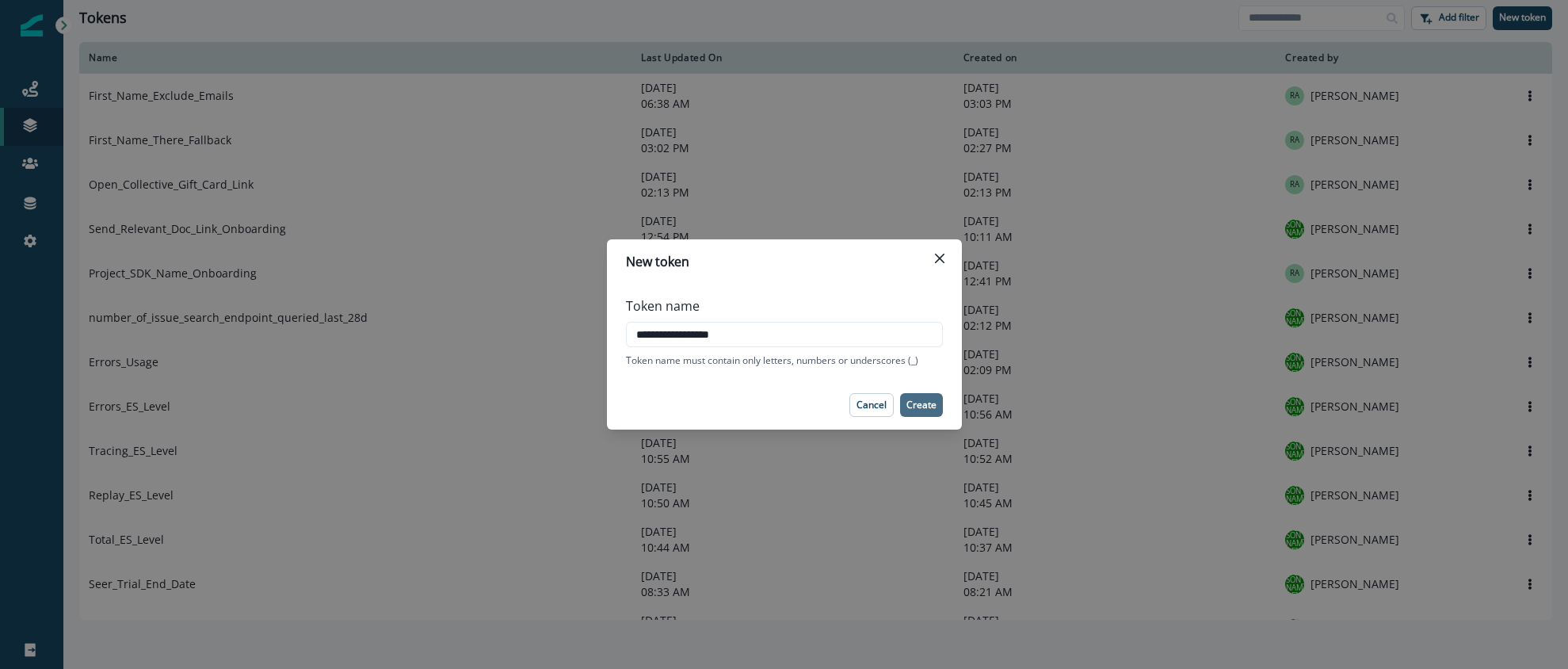
type input "**********"
click at [924, 399] on p "Create" at bounding box center [921, 405] width 30 height 12
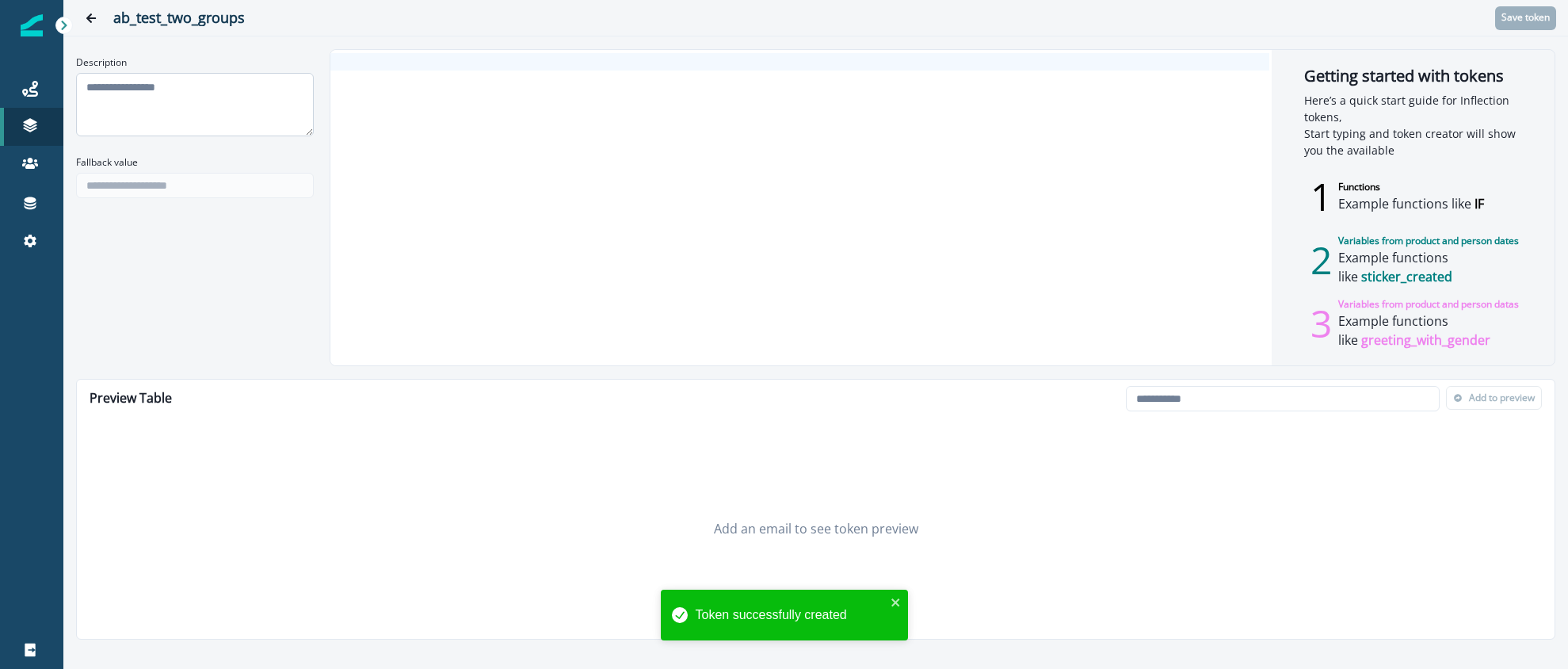
click at [217, 113] on textarea "Description" at bounding box center [195, 105] width 238 height 64
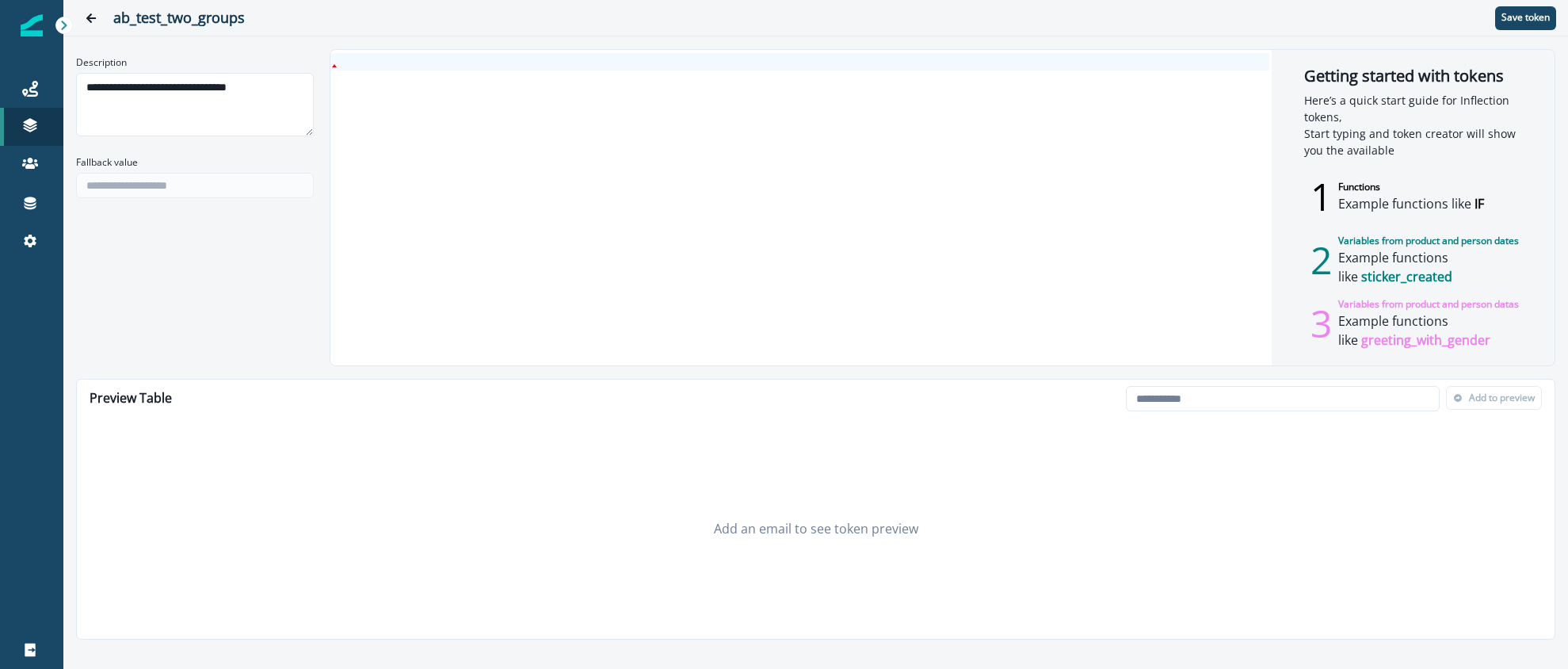
type textarea "**********"
drag, startPoint x: 245, startPoint y: 259, endPoint x: 314, endPoint y: 236, distance: 72.7
click at [245, 259] on div "**********" at bounding box center [816, 207] width 1479 height 317
click at [438, 135] on div at bounding box center [800, 207] width 939 height 315
click at [380, 60] on div "*****" at bounding box center [800, 60] width 939 height 14
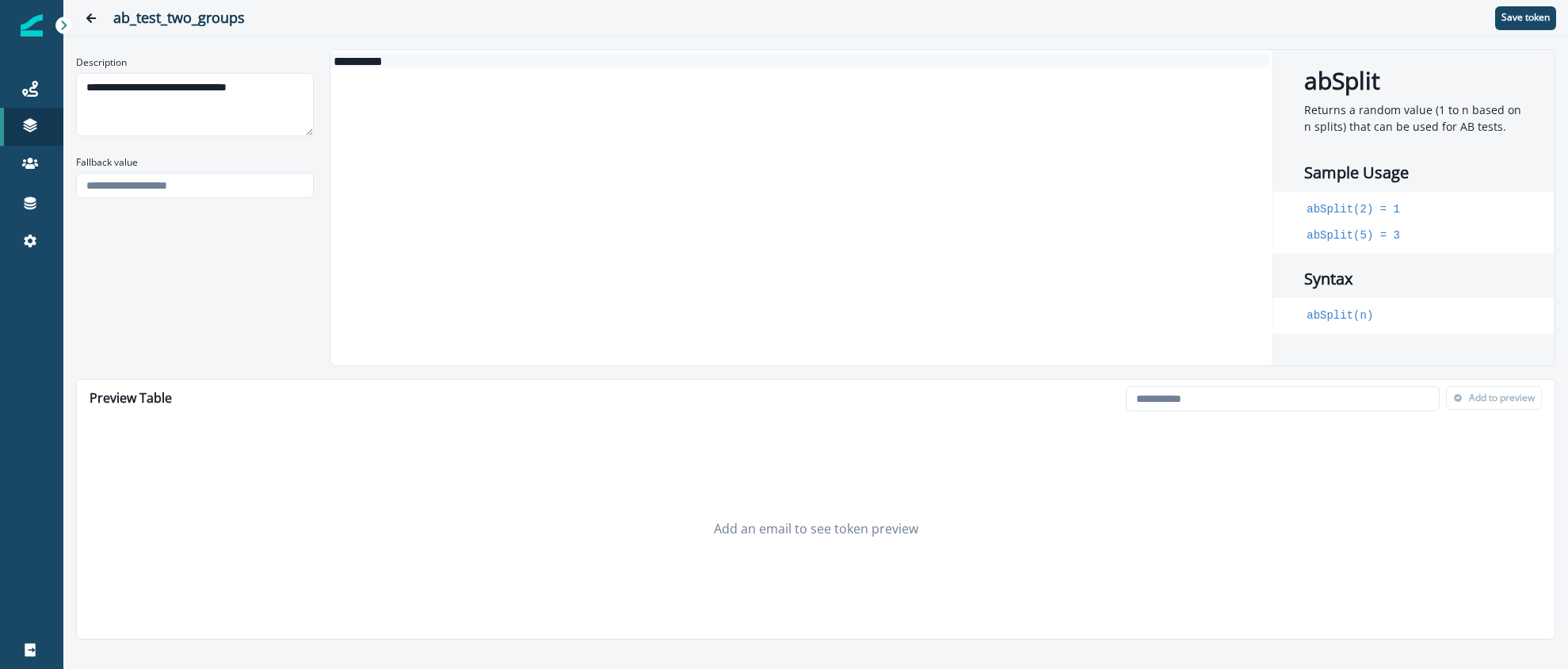
click at [1444, 147] on div "abSplit Returns a random value (1 to n based on n splits) that can be used for …" at bounding box center [1413, 207] width 283 height 315
click at [365, 141] on div "******* * * *" at bounding box center [800, 207] width 939 height 315
click at [421, 66] on div "******* * * *" at bounding box center [800, 60] width 939 height 14
click at [1533, 21] on p "Save token" at bounding box center [1526, 17] width 48 height 12
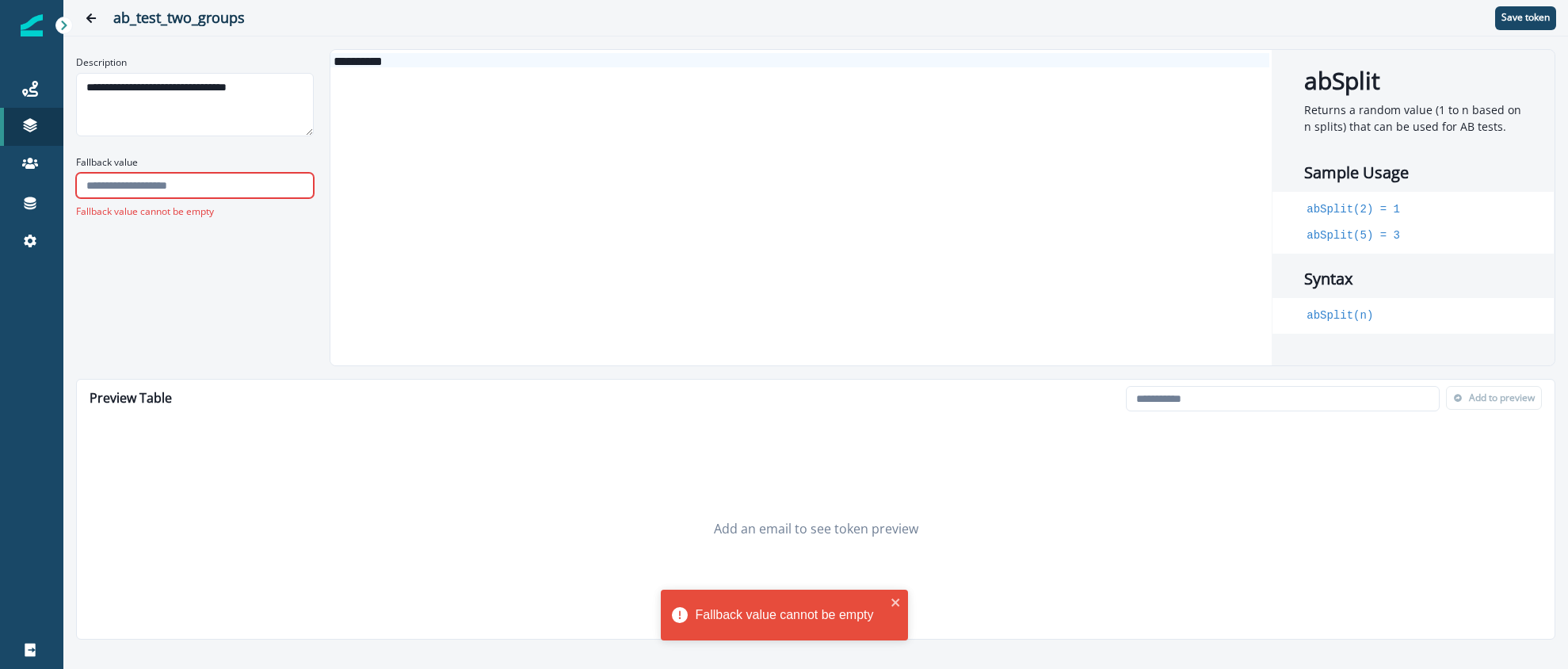
click at [191, 184] on input "Fallback value" at bounding box center [195, 185] width 238 height 25
type input "*"
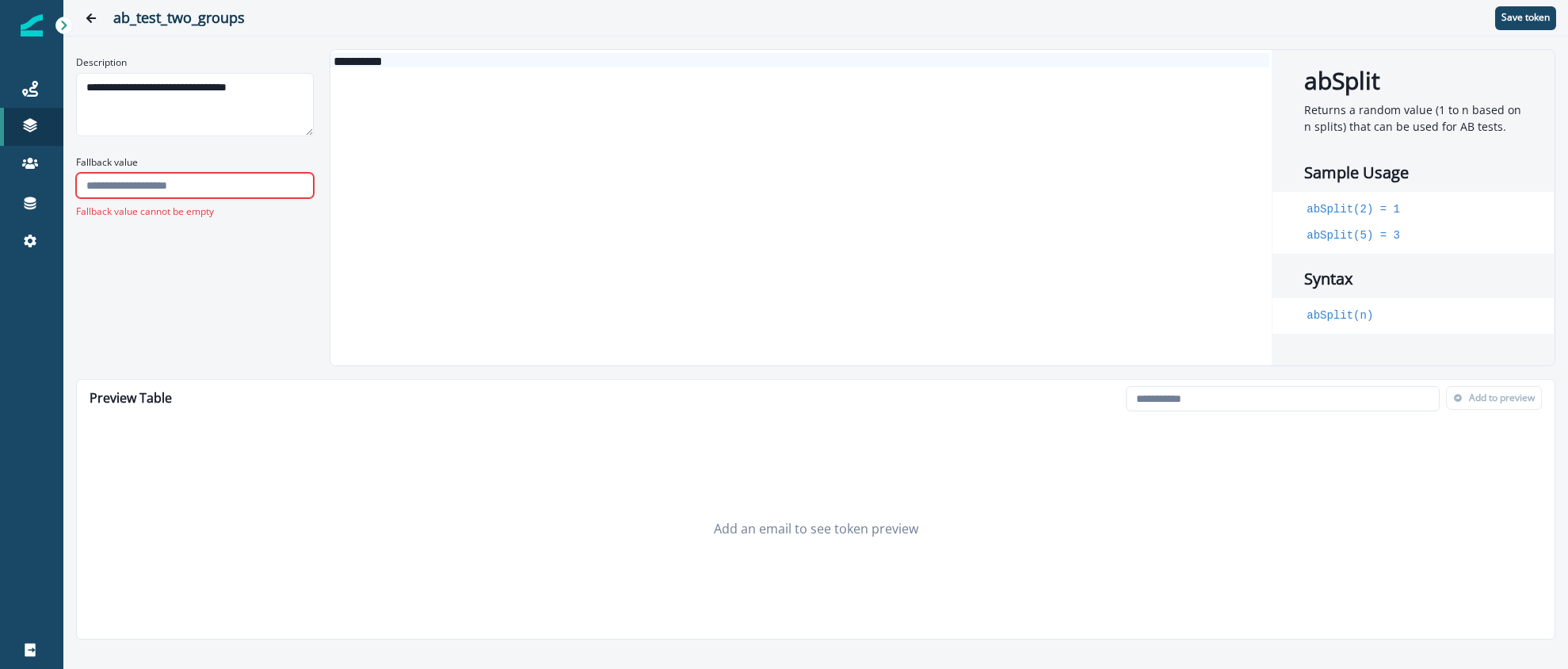
click at [124, 189] on input "Fallback value" at bounding box center [195, 185] width 238 height 25
type input "*"
click at [190, 236] on div "**********" at bounding box center [816, 207] width 1479 height 317
click at [252, 227] on div "**********" at bounding box center [816, 207] width 1479 height 317
click at [1518, 20] on p "Save token" at bounding box center [1526, 17] width 48 height 12
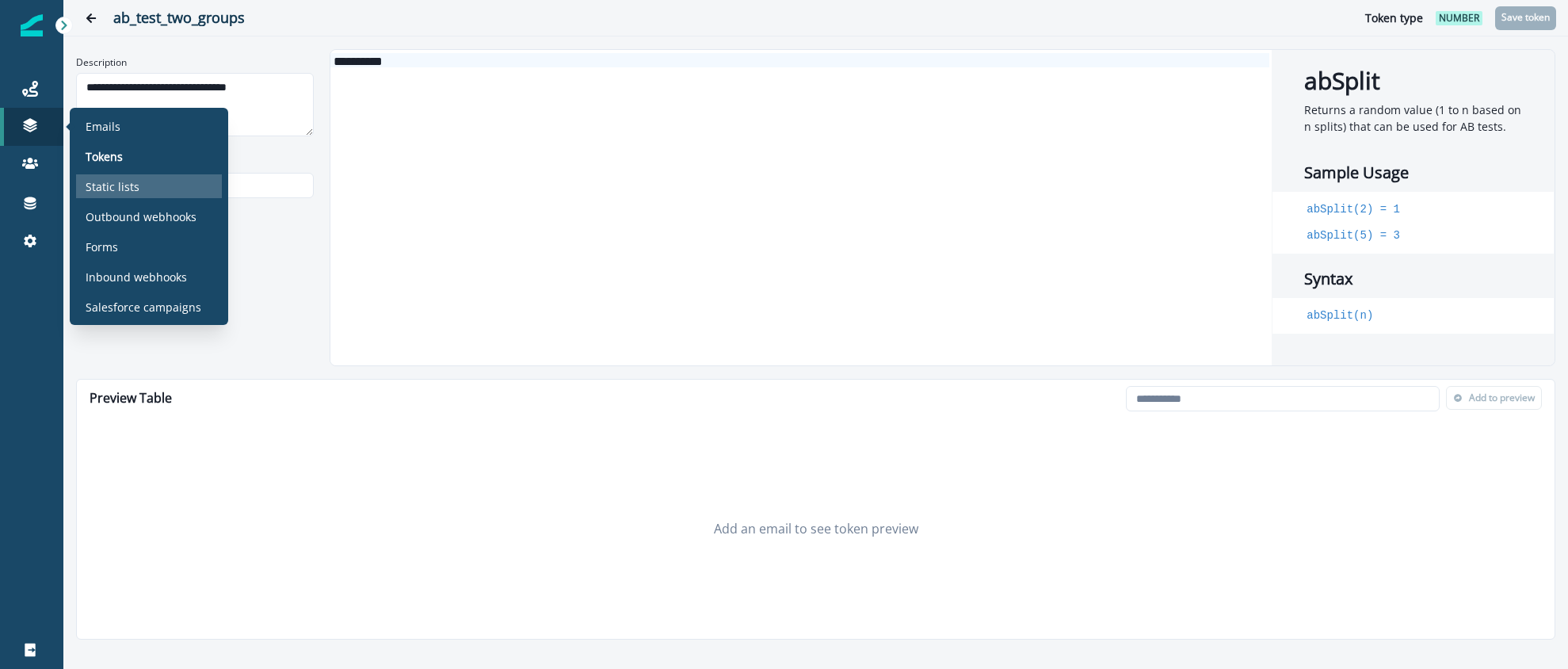
click at [122, 191] on p "Static lists" at bounding box center [113, 186] width 54 height 16
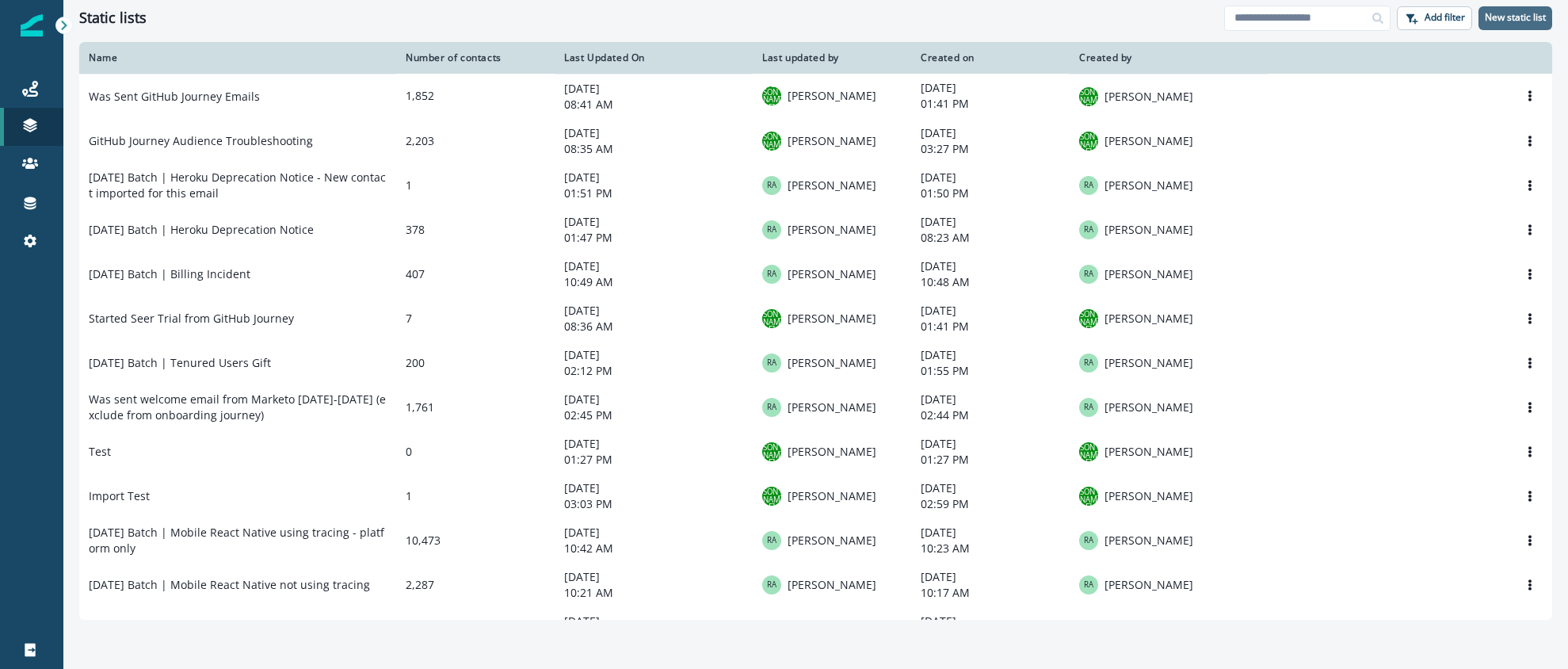
click at [1505, 16] on p "New static list" at bounding box center [1515, 17] width 61 height 12
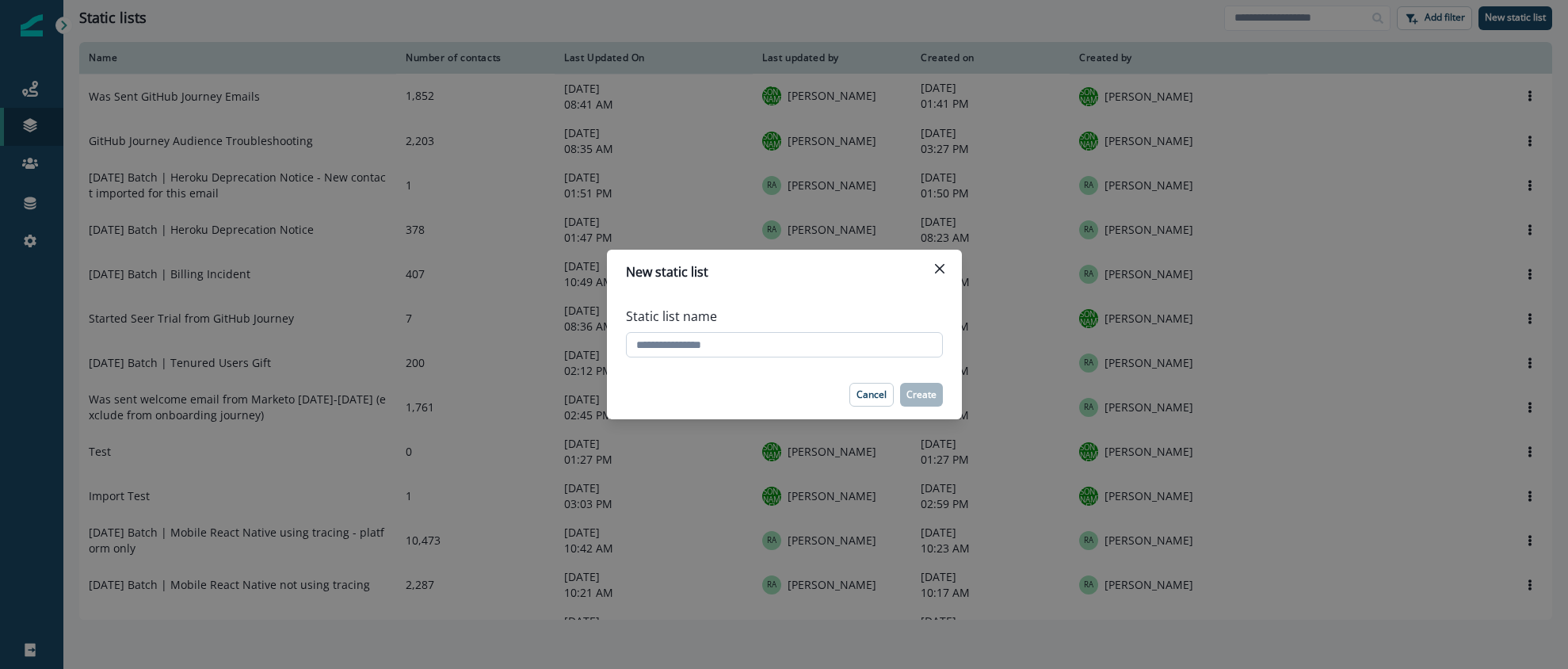
click at [803, 345] on input "Static list name" at bounding box center [784, 344] width 317 height 25
type input "**********"
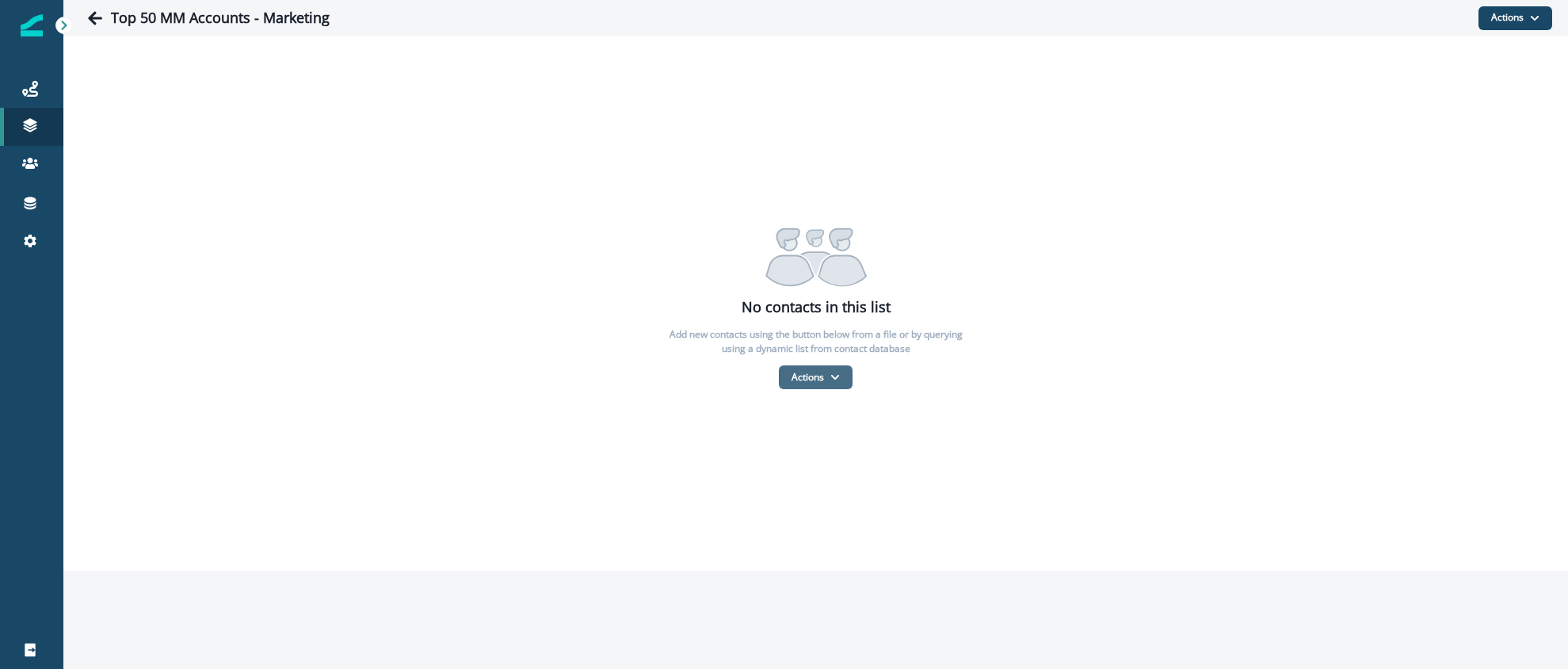
click at [826, 370] on button "Actions" at bounding box center [816, 377] width 73 height 24
click at [854, 468] on button "From a dynamic list" at bounding box center [851, 470] width 141 height 26
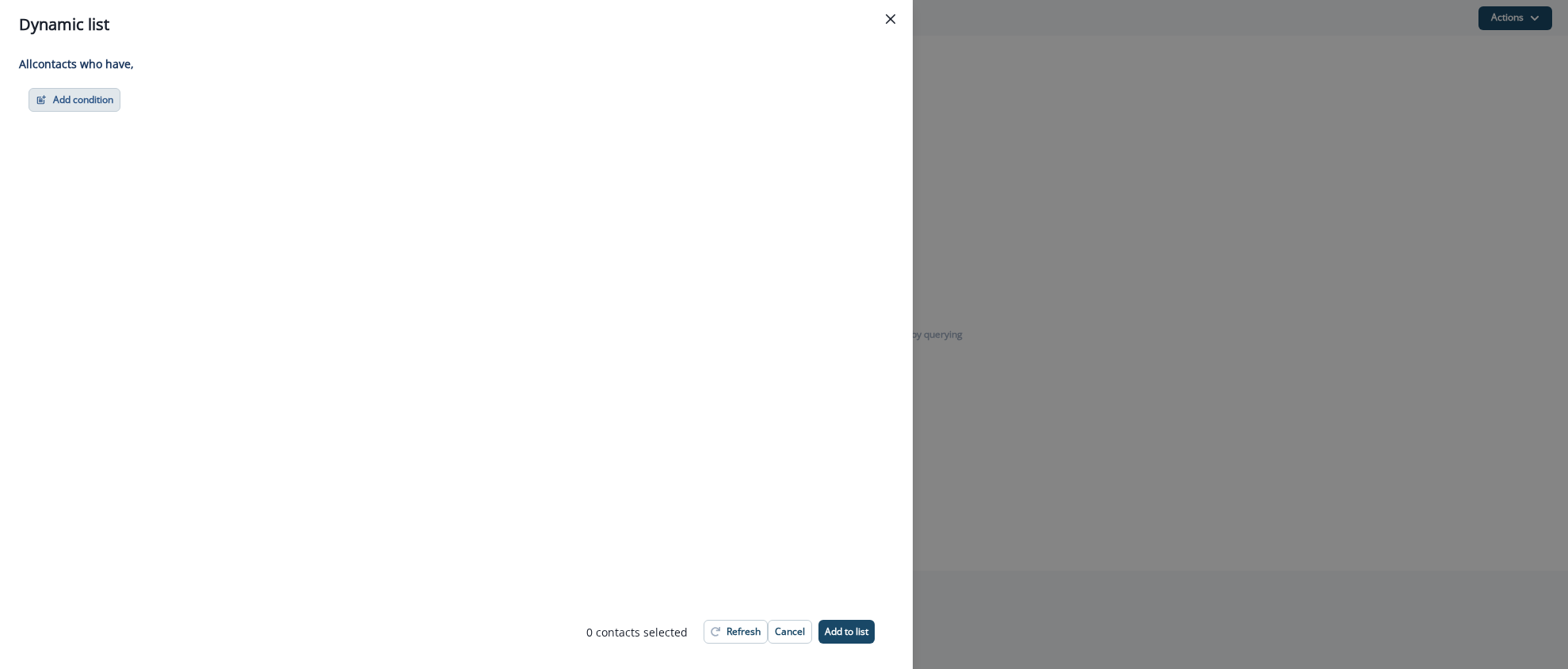
click at [93, 101] on button "Add condition" at bounding box center [74, 99] width 92 height 24
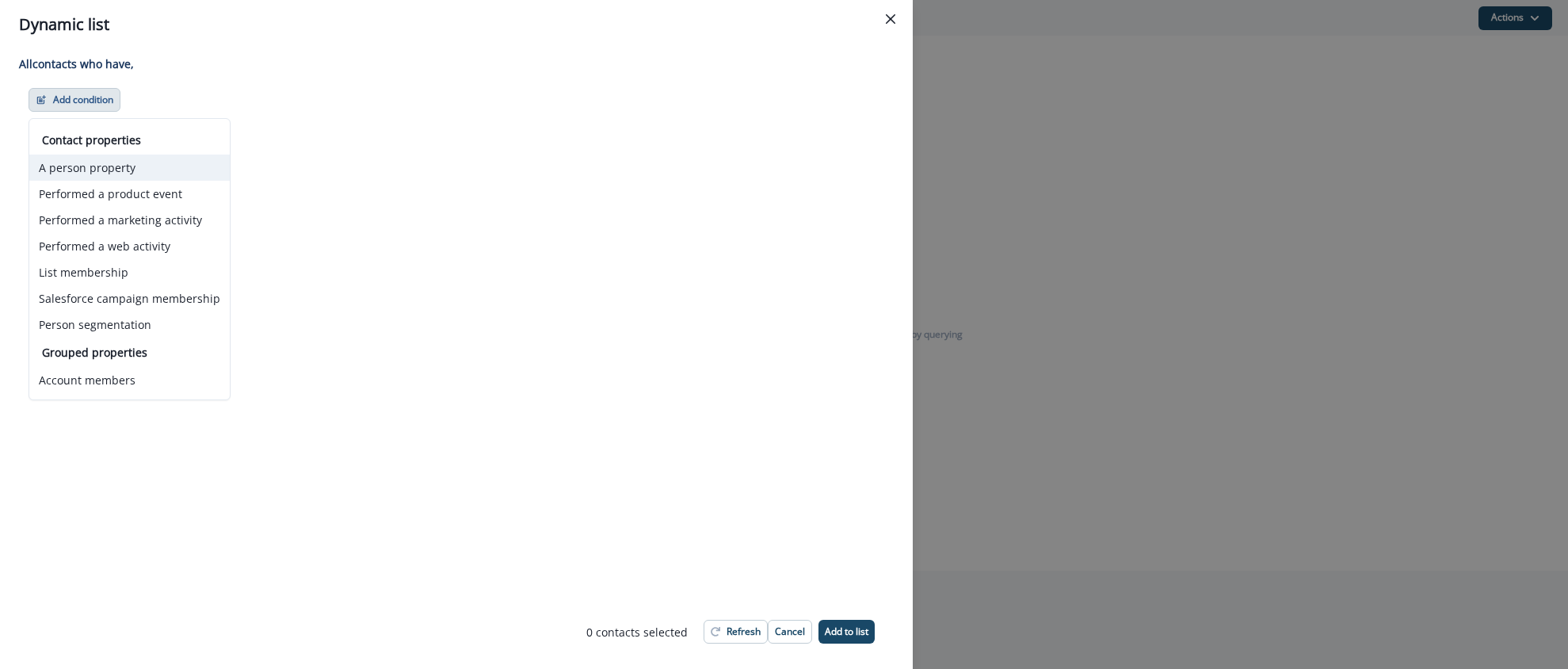
click at [100, 172] on button "A person property" at bounding box center [129, 167] width 201 height 26
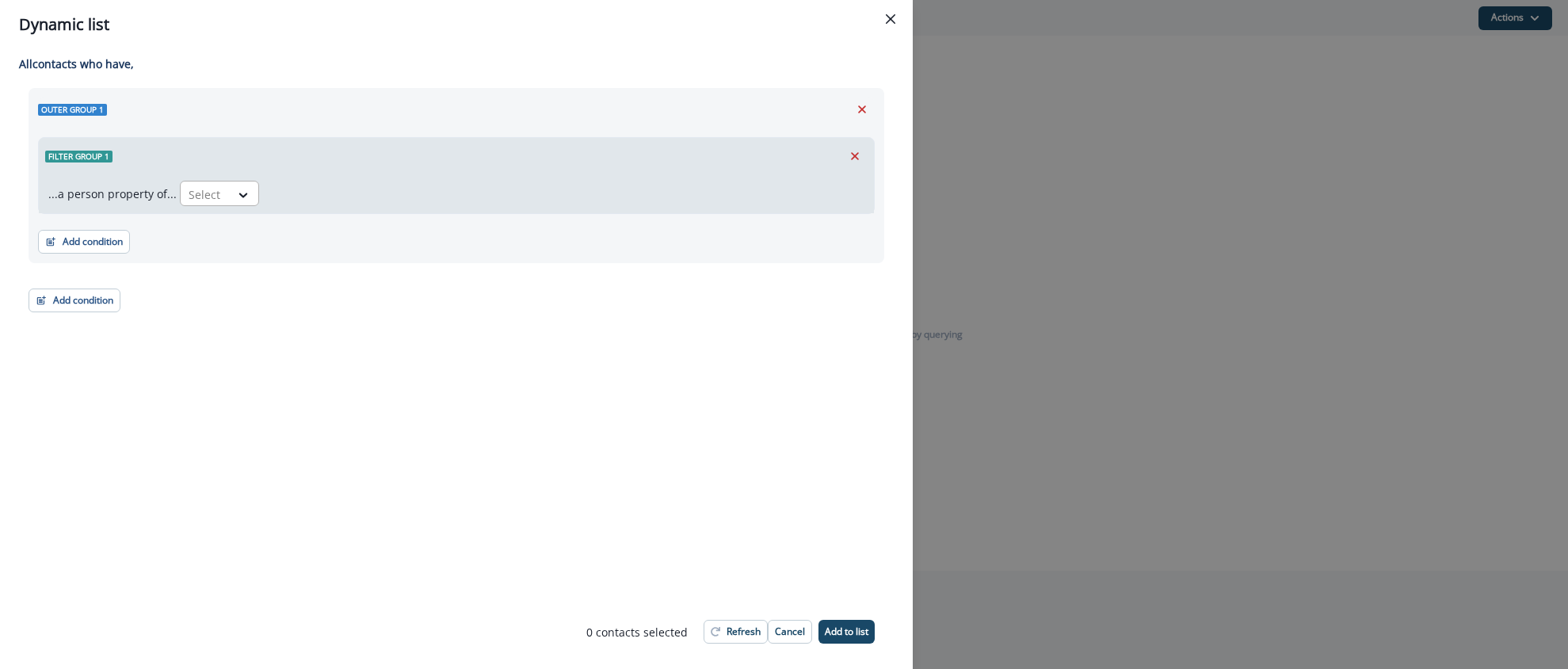
click at [220, 192] on div "Select" at bounding box center [204, 194] width 49 height 26
type input "****"
click at [214, 255] on div "org.slug" at bounding box center [264, 259] width 178 height 29
click at [332, 194] on icon at bounding box center [338, 195] width 14 height 15
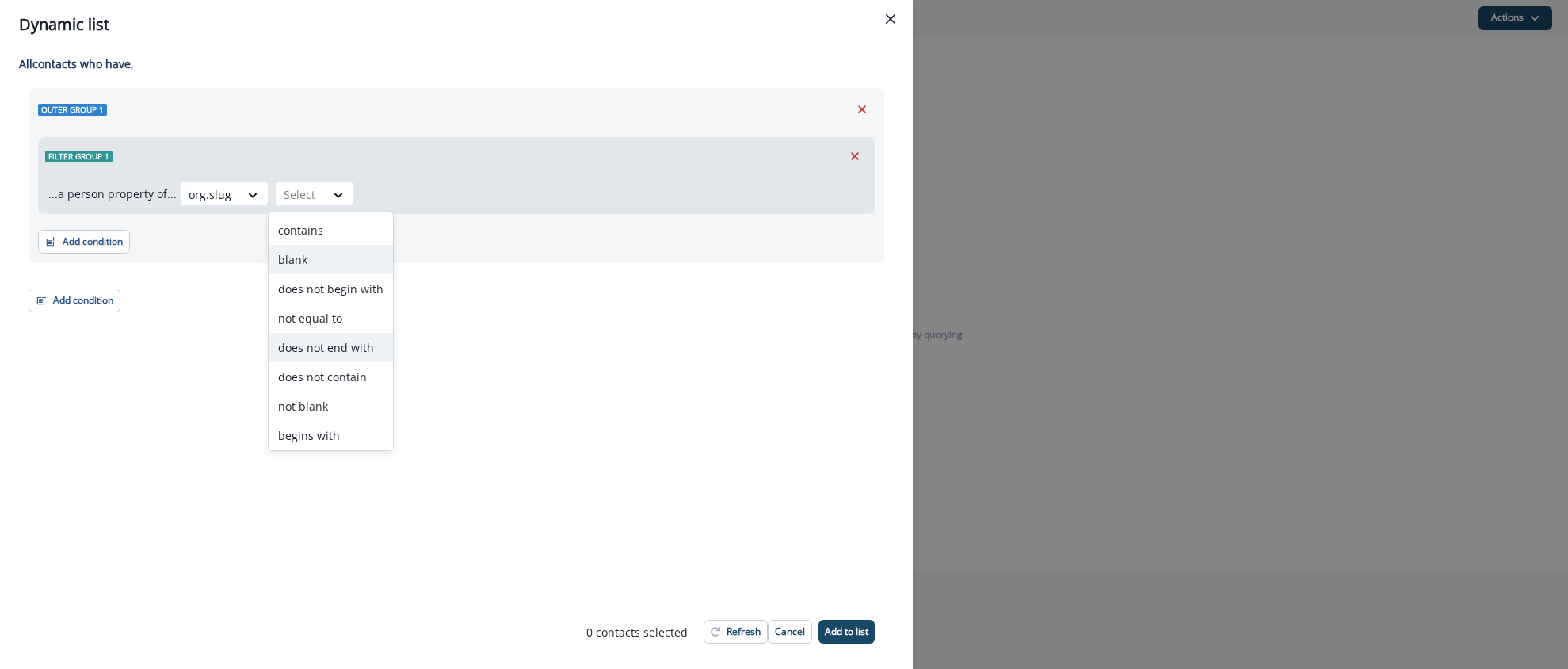
scroll to position [62, 0]
click at [319, 391] on div "equal to" at bounding box center [331, 403] width 124 height 29
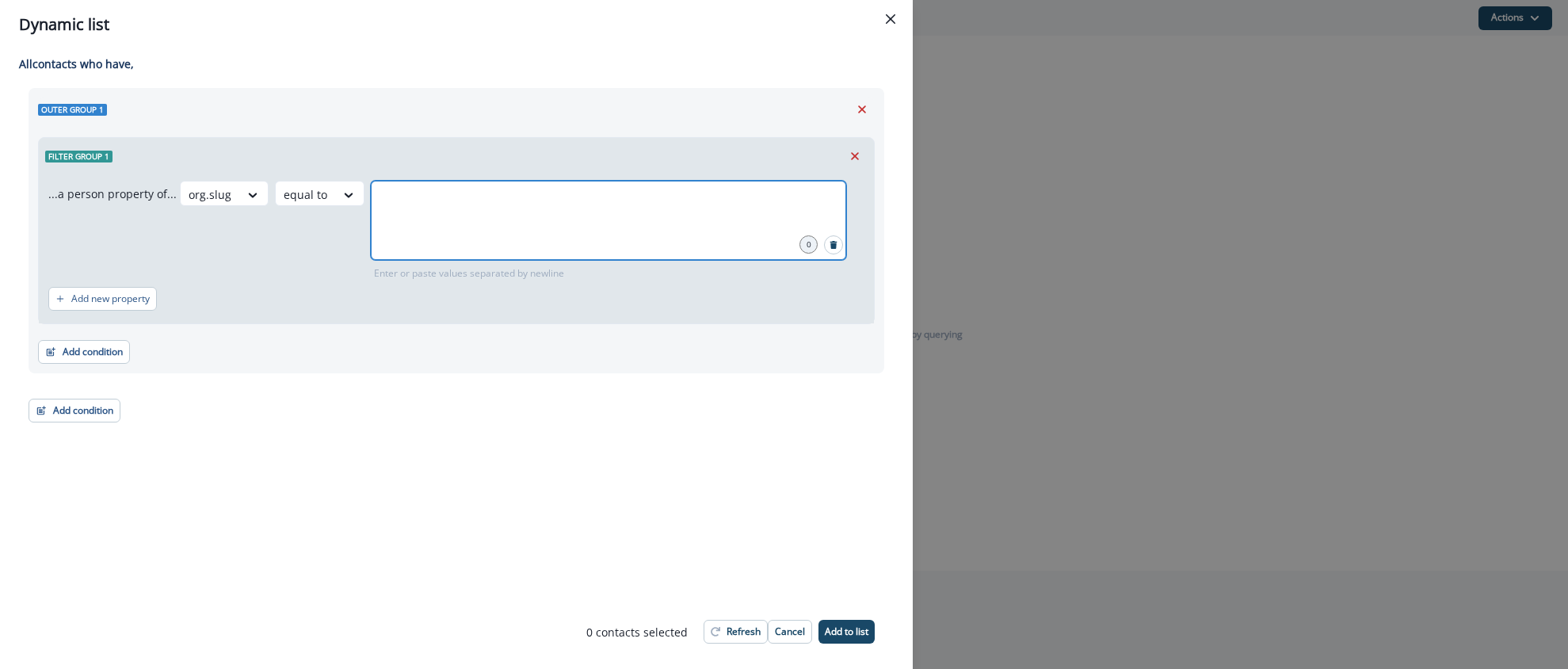
drag, startPoint x: 525, startPoint y: 212, endPoint x: 516, endPoint y: 211, distance: 9.1
click at [524, 212] on input "text" at bounding box center [608, 200] width 471 height 32
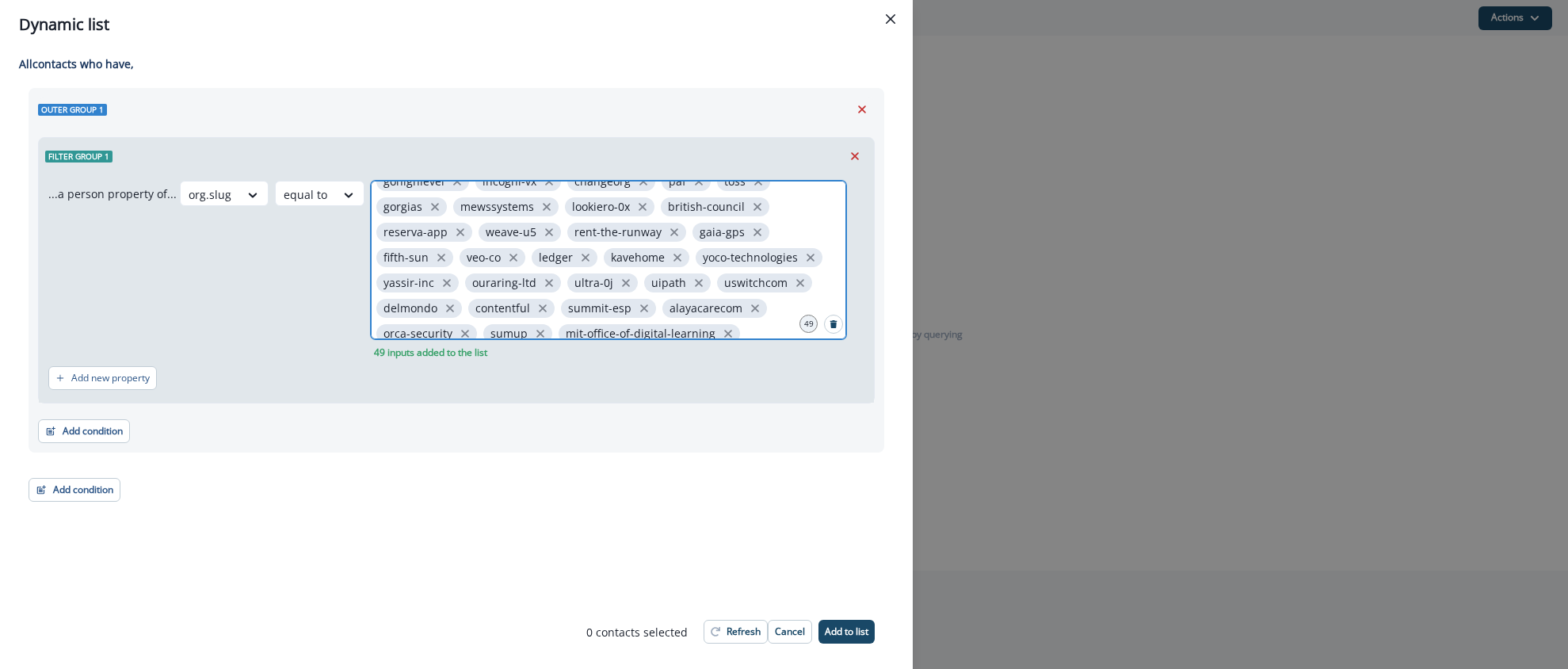
scroll to position [185, 0]
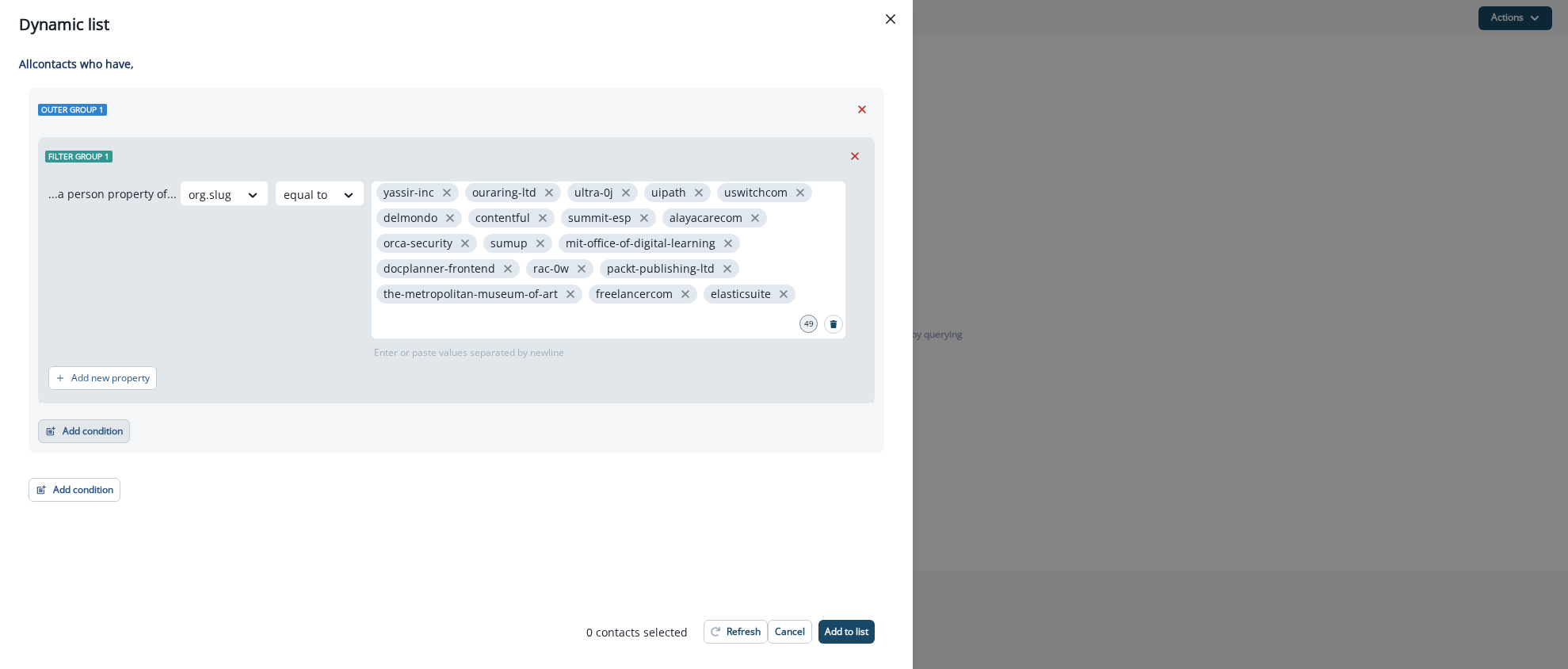
click at [82, 435] on button "Add condition" at bounding box center [83, 431] width 92 height 24
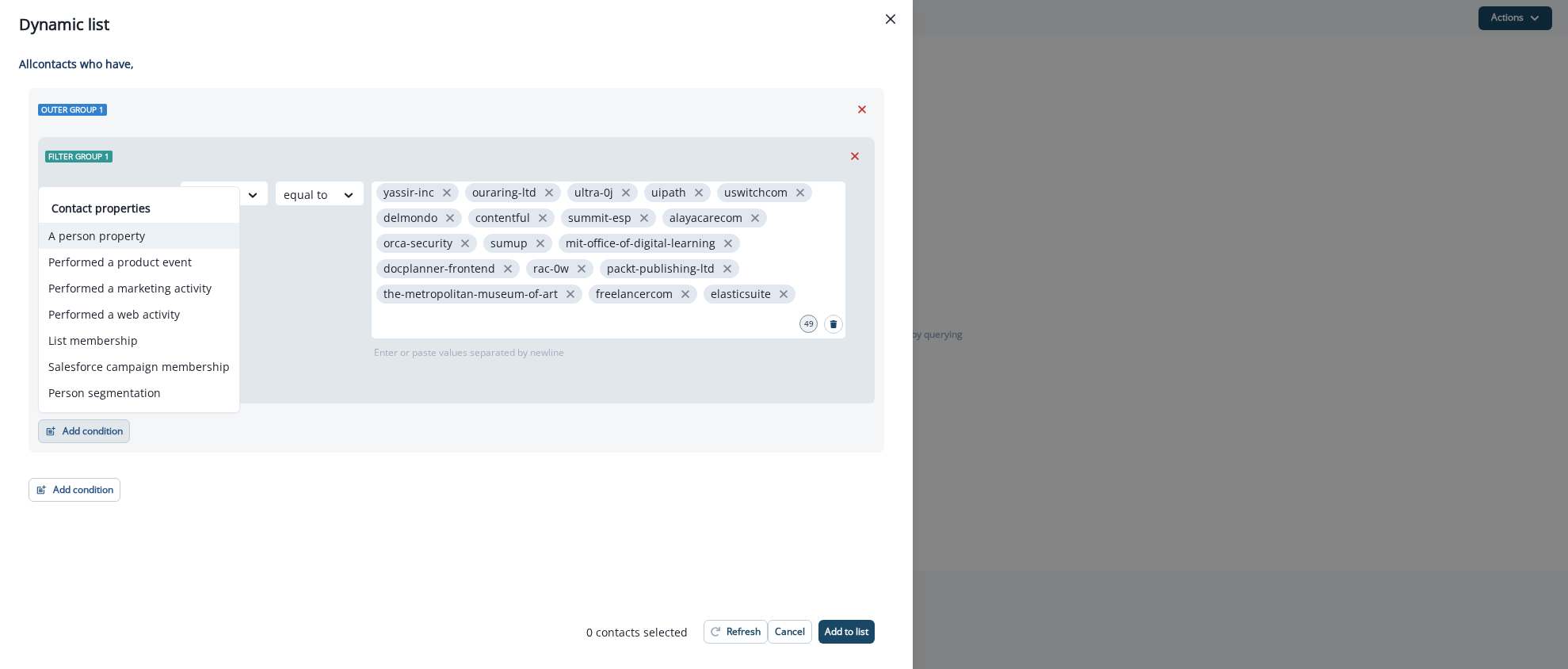
click at [92, 238] on button "A person property" at bounding box center [139, 235] width 201 height 26
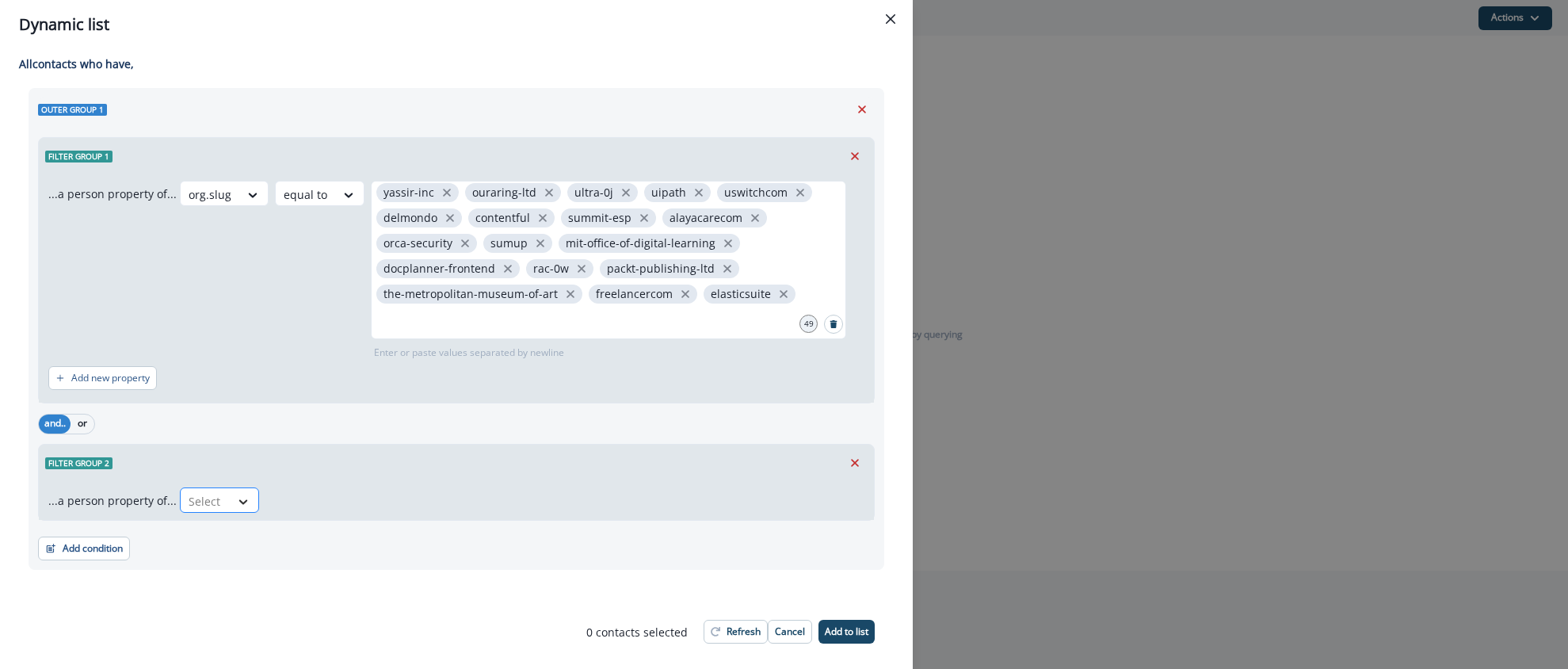
click at [230, 500] on div at bounding box center [243, 501] width 27 height 15
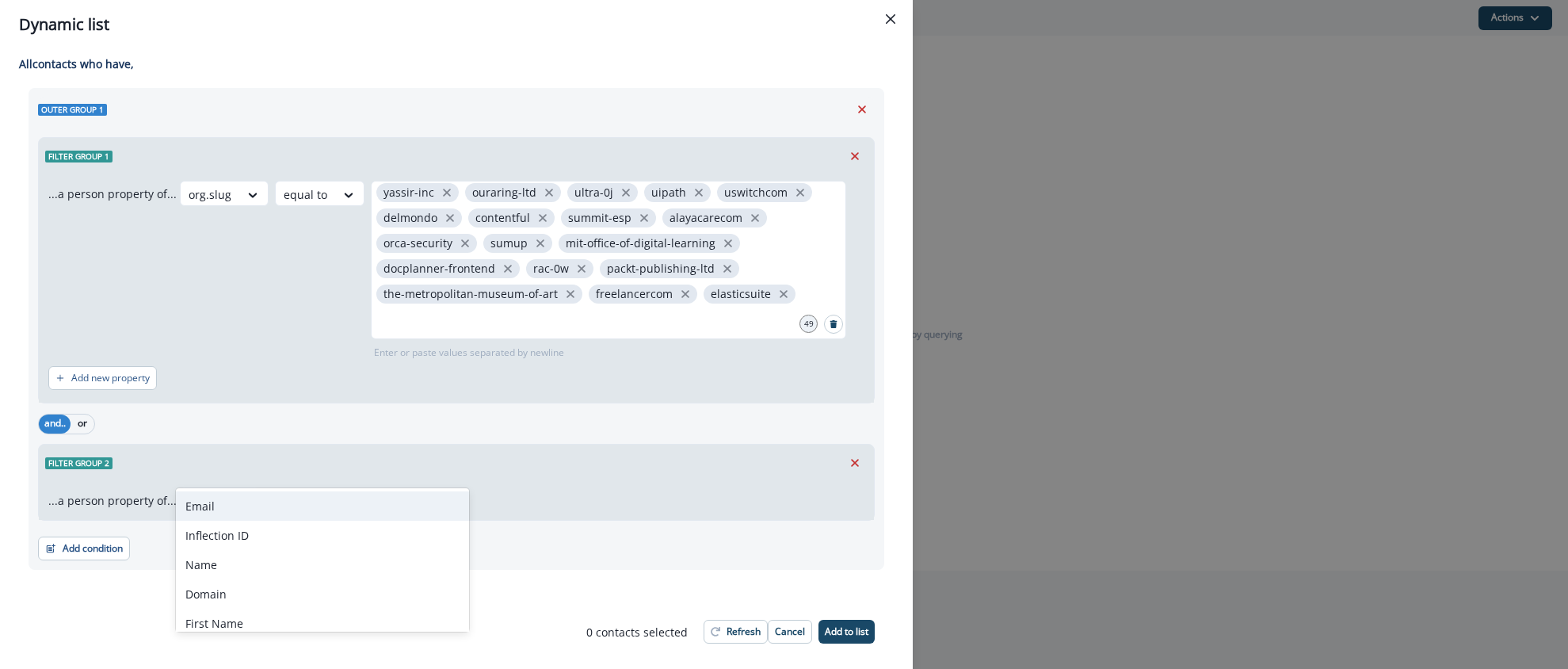
scroll to position [31, 0]
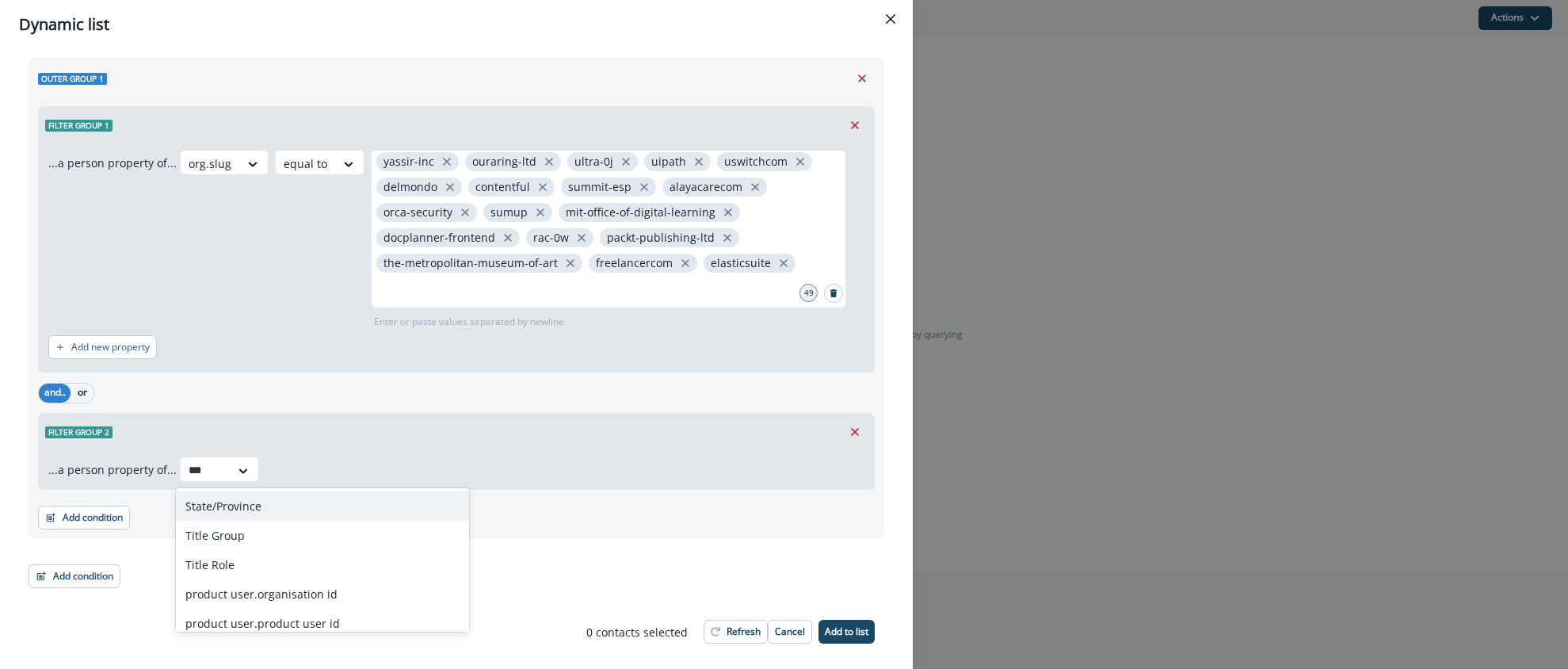
type input "****"
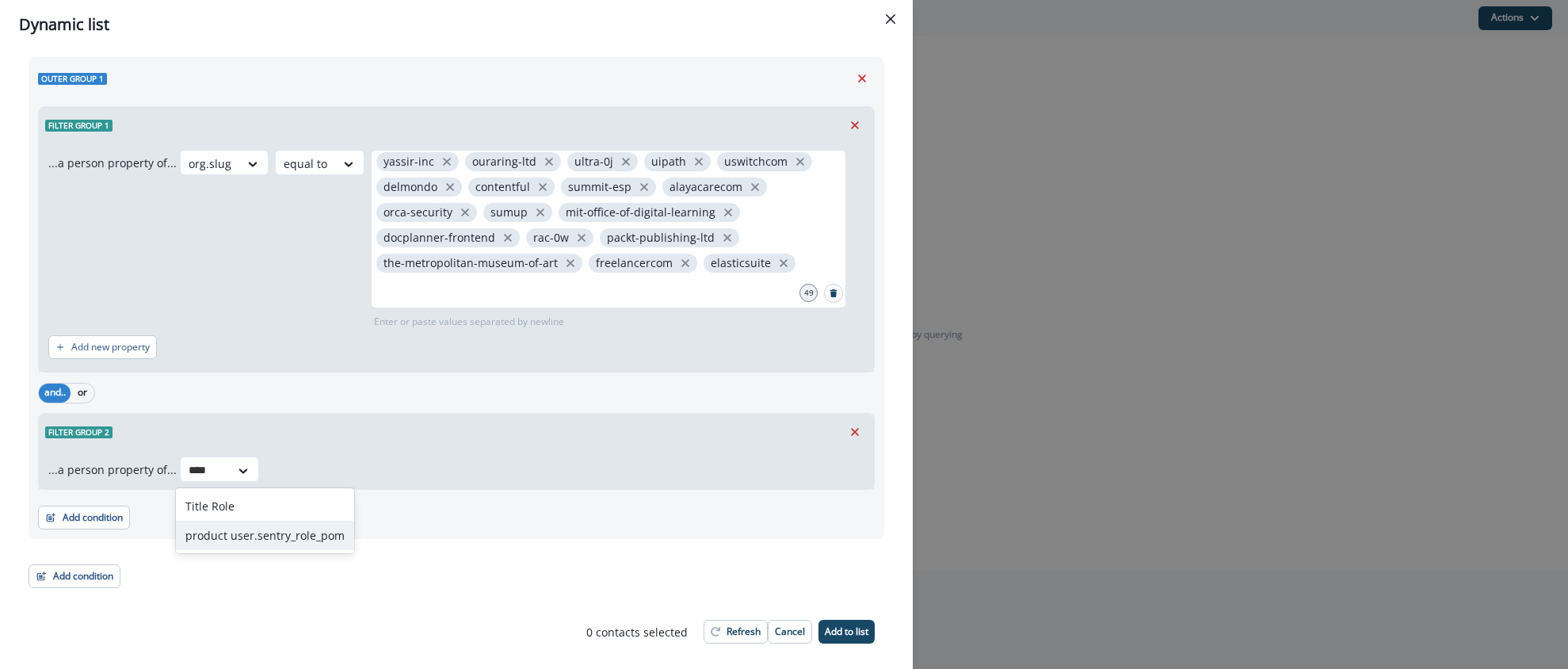
click at [260, 538] on div "product user.sentry_role_pom" at bounding box center [264, 535] width 178 height 29
click at [400, 472] on input "text" at bounding box center [401, 469] width 3 height 16
type input "*****"
click at [445, 473] on div at bounding box center [458, 470] width 27 height 15
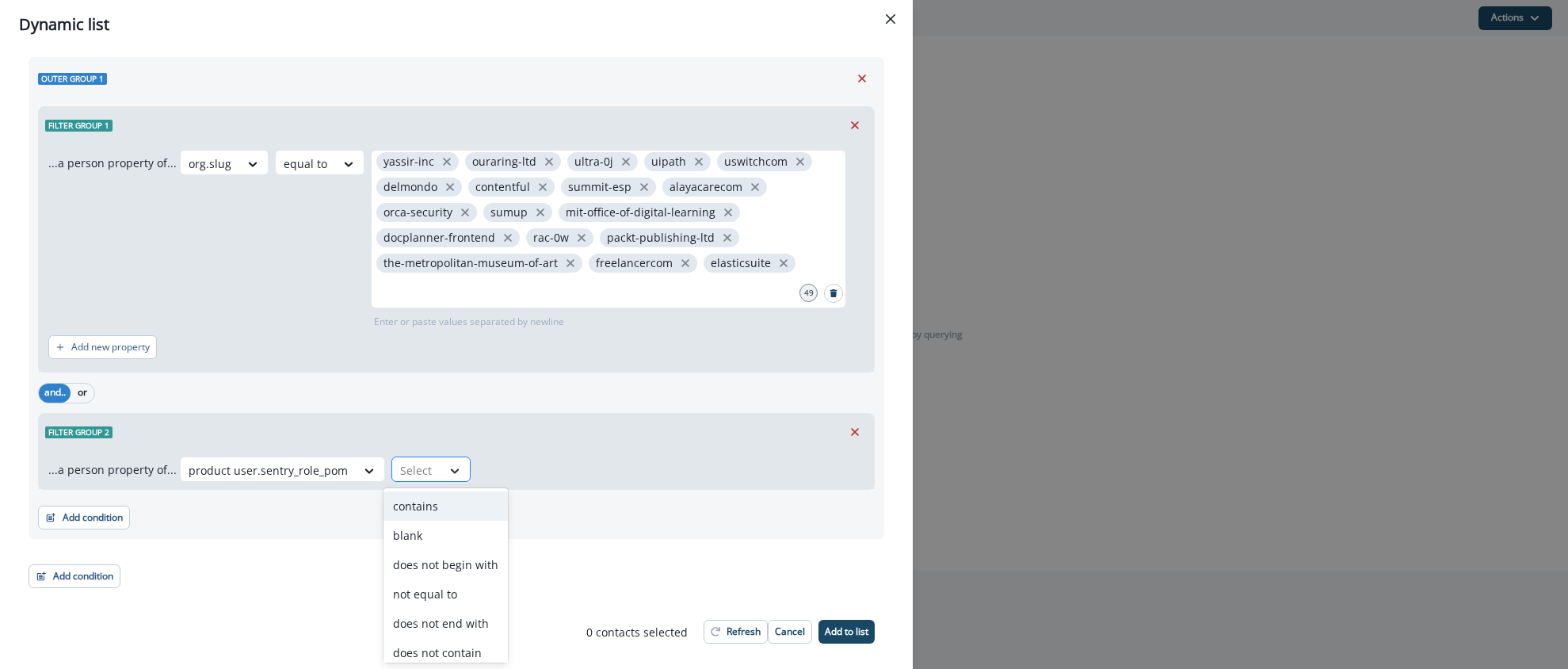
click at [447, 473] on icon at bounding box center [454, 470] width 14 height 15
click at [436, 622] on div "equal to" at bounding box center [446, 615] width 124 height 29
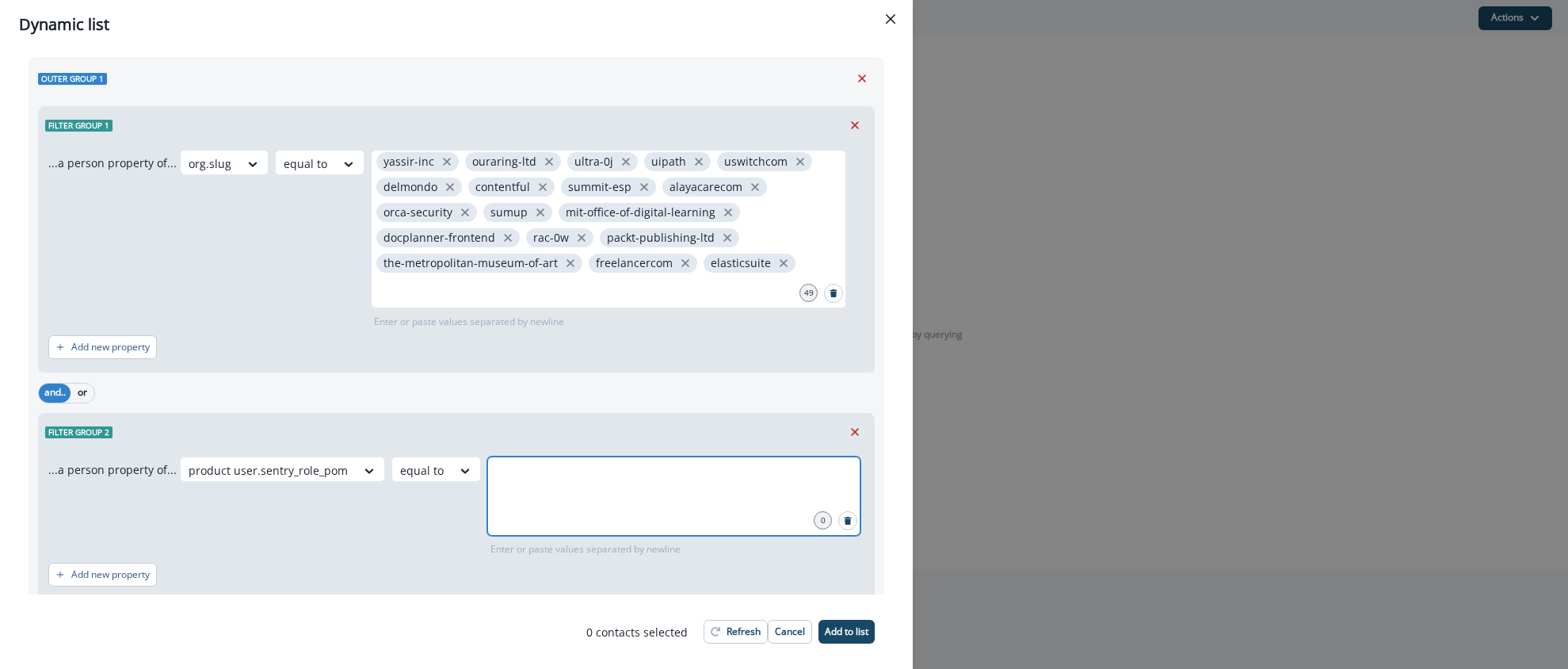
click at [514, 491] on input "text" at bounding box center [674, 475] width 368 height 32
type input "*****"
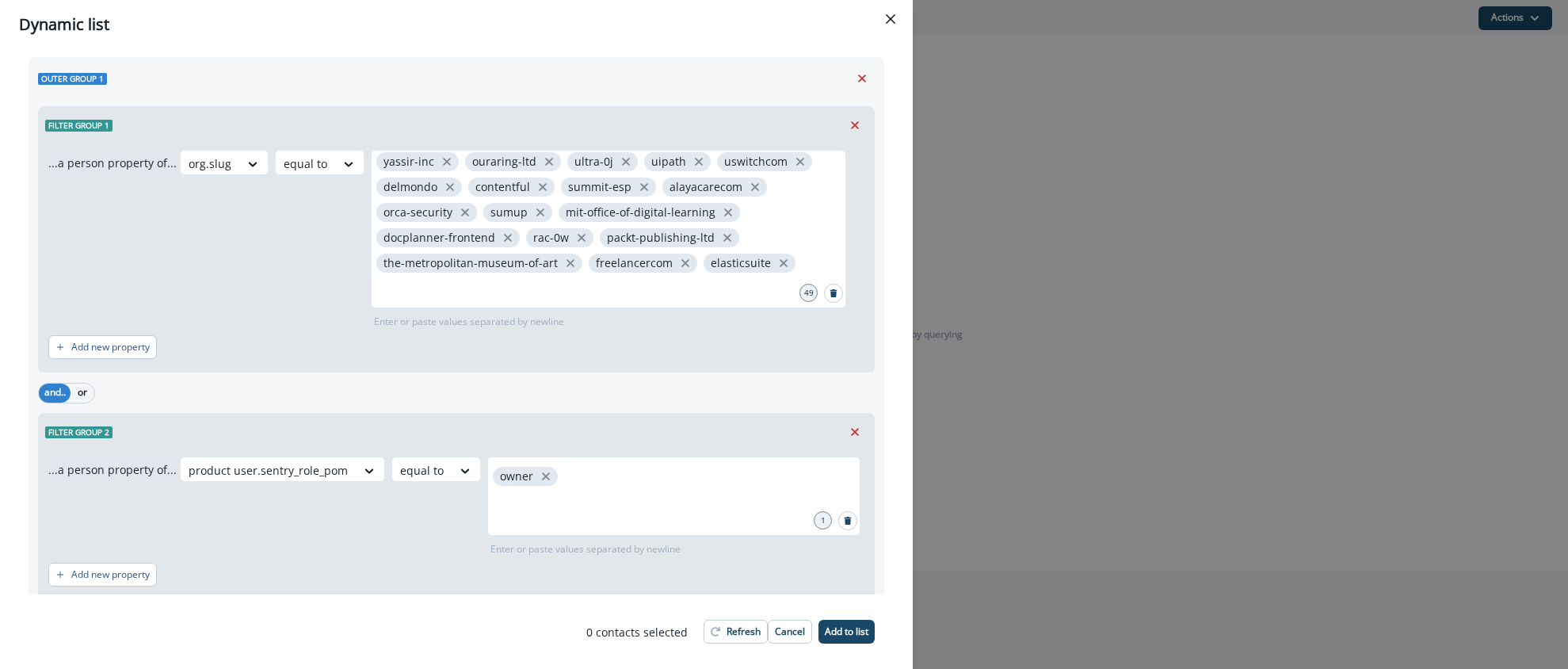
drag, startPoint x: 607, startPoint y: 594, endPoint x: 575, endPoint y: 577, distance: 36.2
click at [606, 593] on div "...a person property of... product user.sentry_role_pom equal to owner 1 Enter …" at bounding box center [456, 524] width 835 height 149
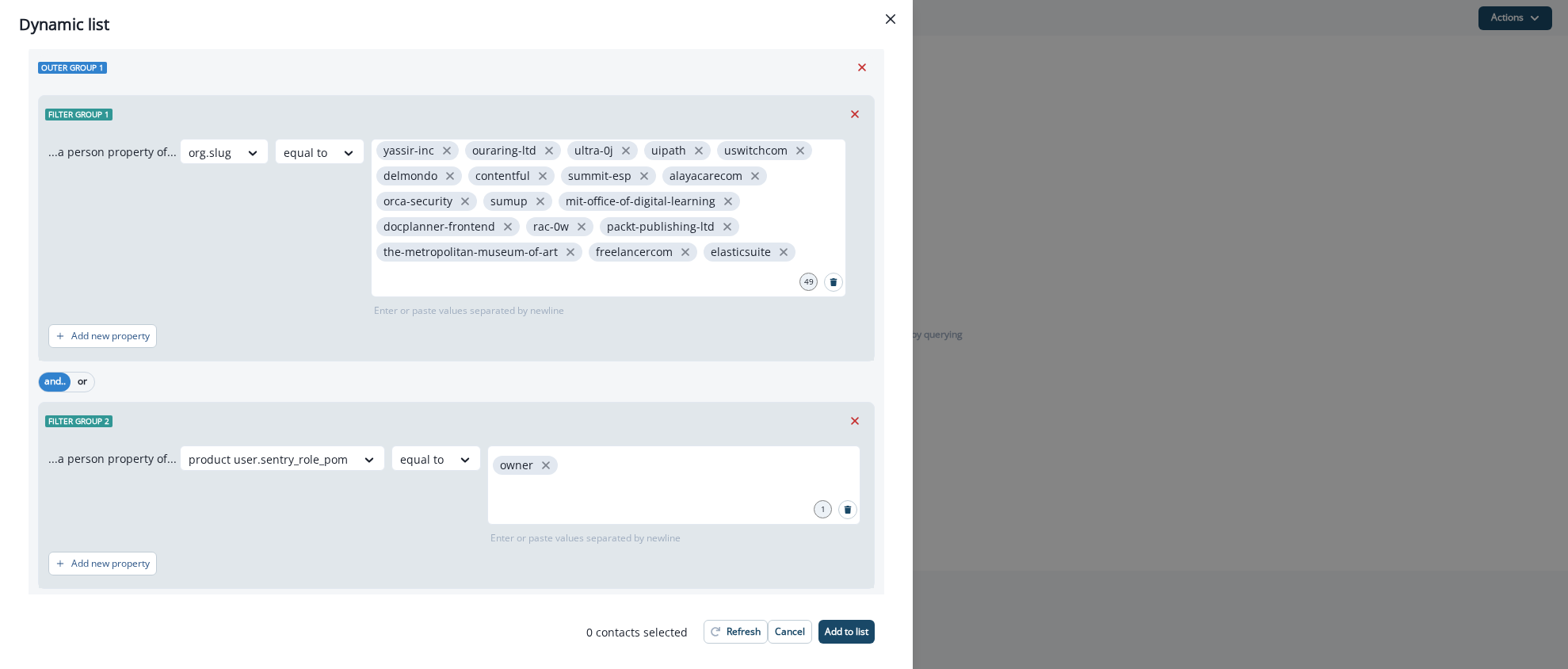
scroll to position [141, 0]
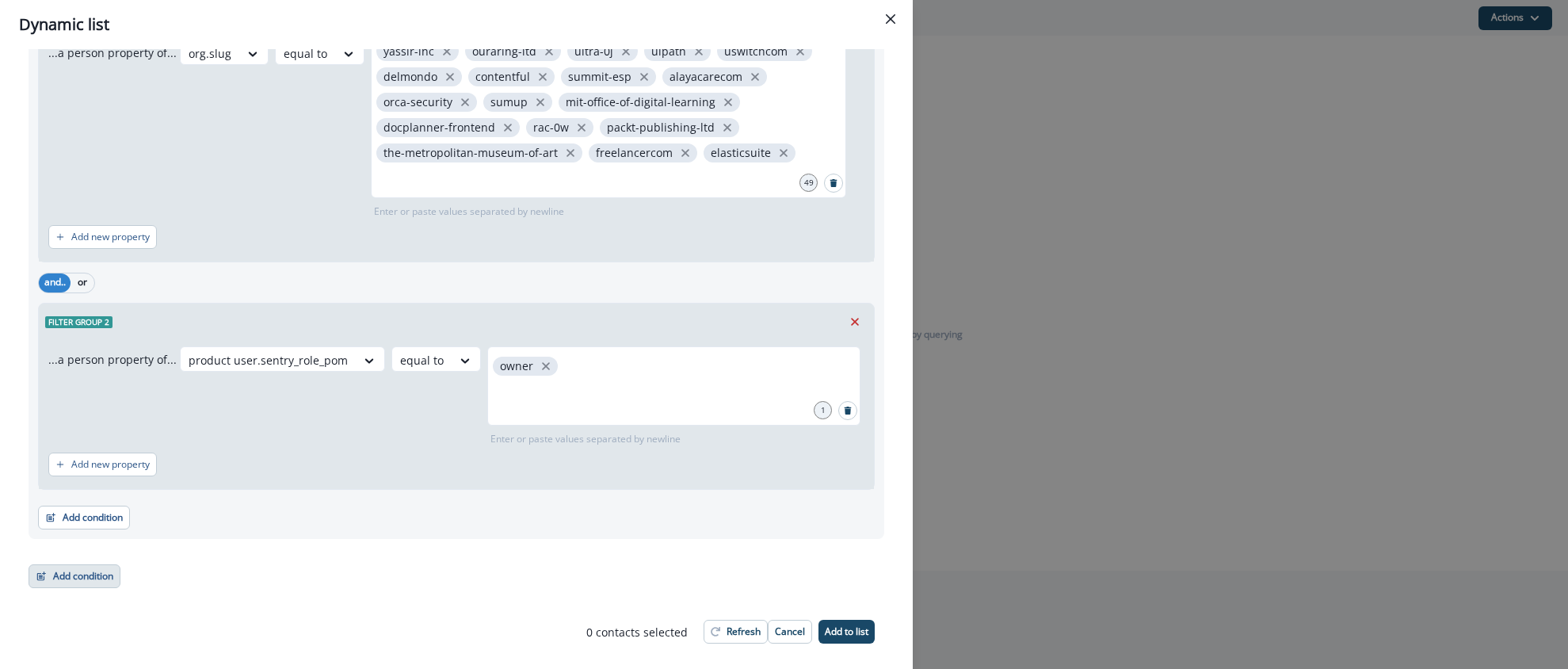
click at [82, 576] on button "Add condition" at bounding box center [74, 575] width 92 height 24
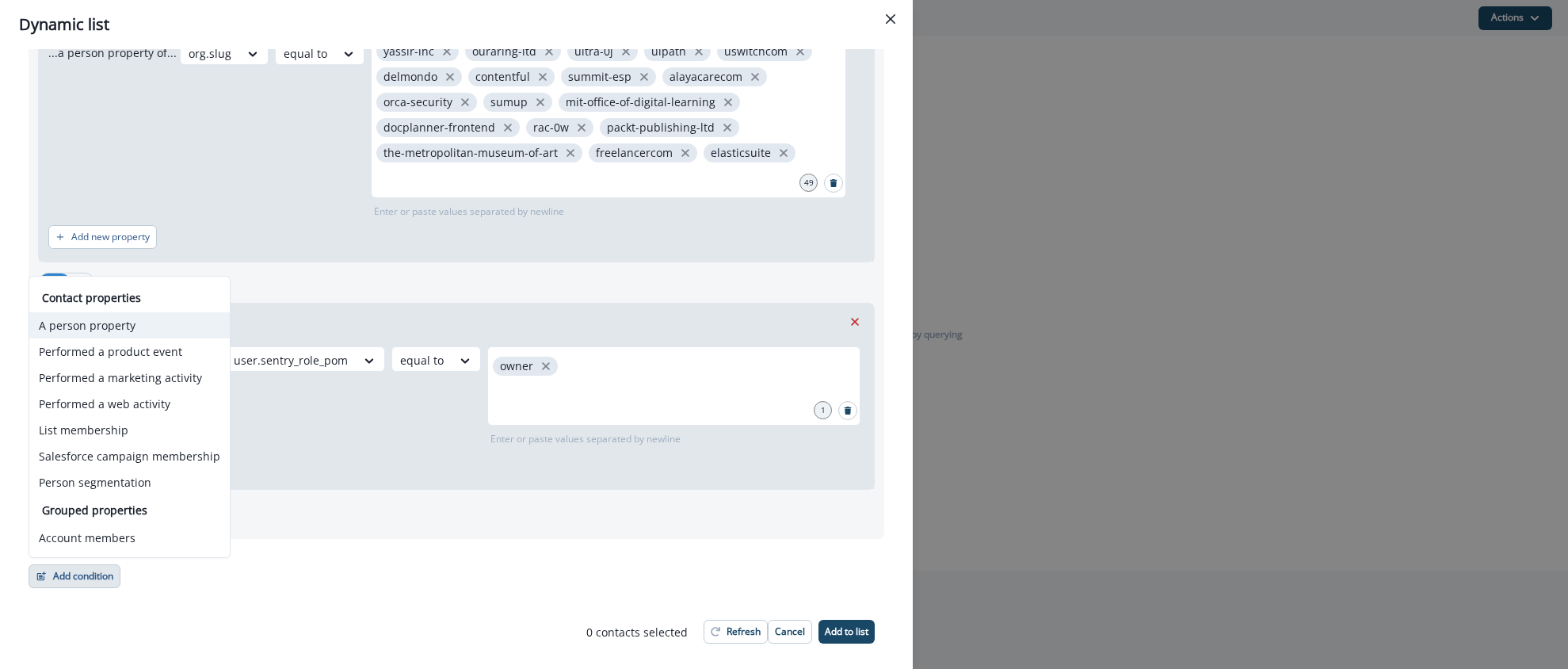
click at [104, 331] on button "A person property" at bounding box center [129, 325] width 201 height 26
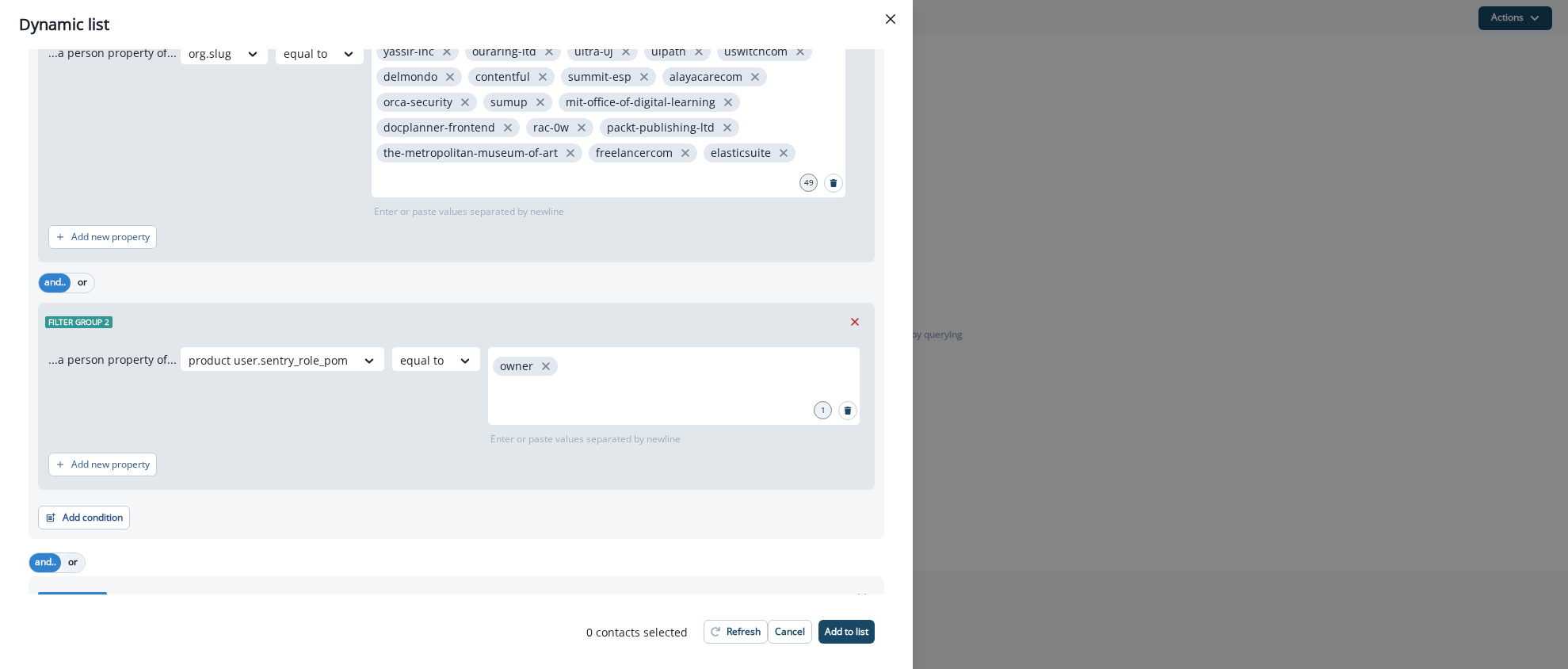
click at [77, 559] on button "or" at bounding box center [72, 563] width 24 height 19
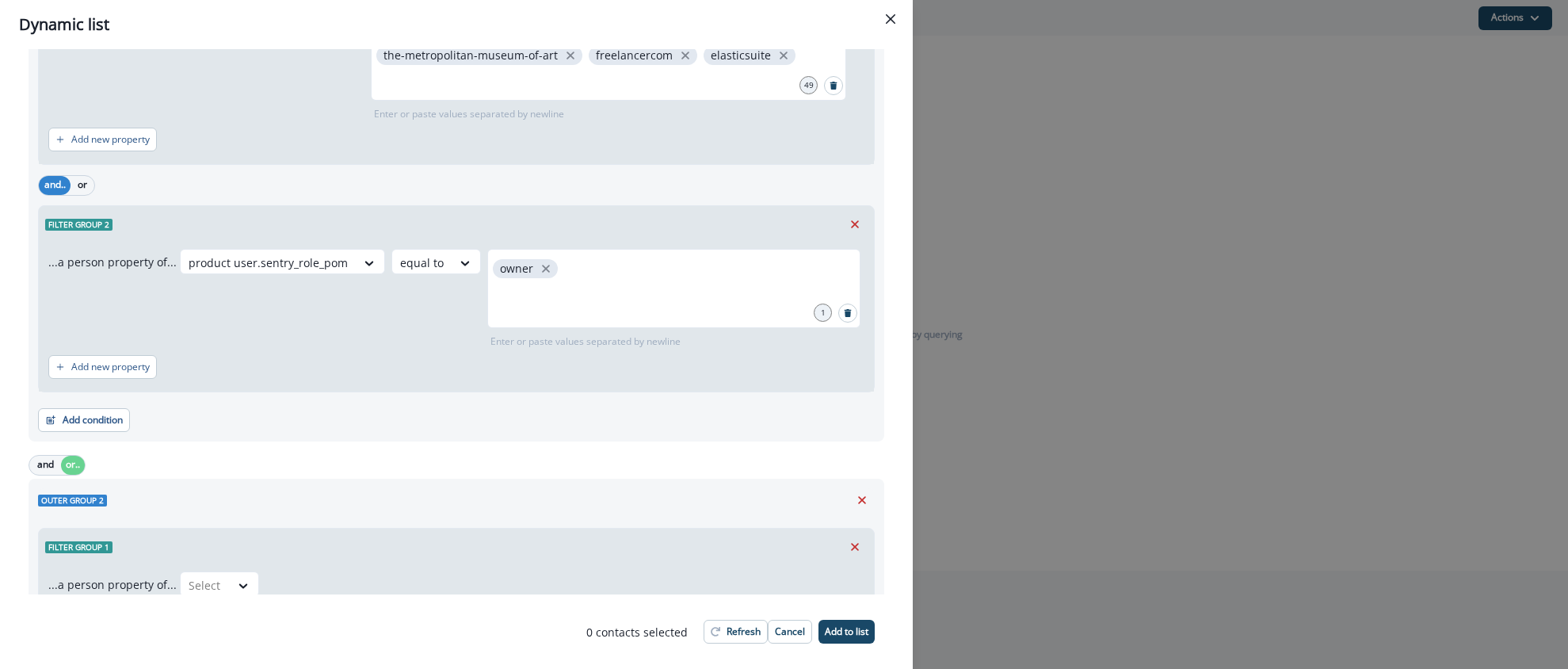
scroll to position [196, 0]
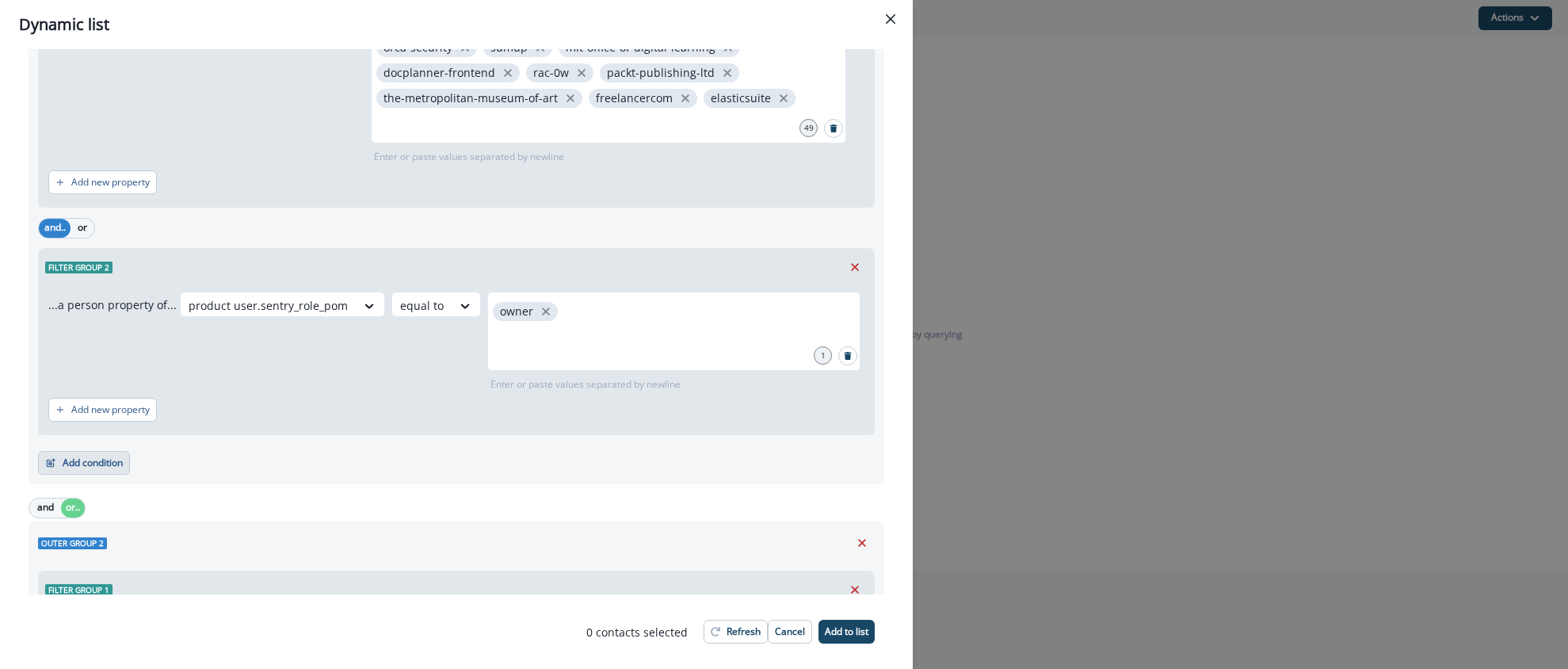
click at [75, 455] on button "Add condition" at bounding box center [83, 463] width 92 height 24
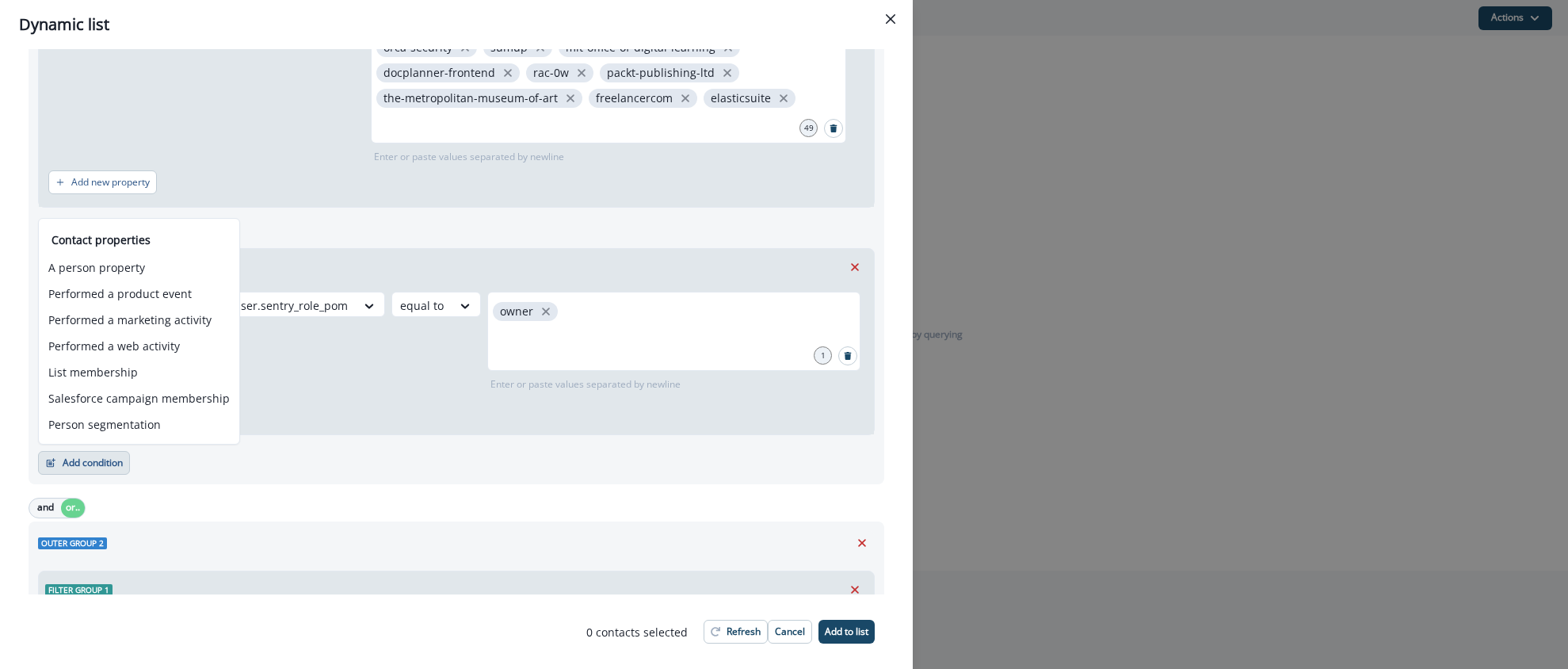
click at [322, 447] on div "Add condition Contact properties A person property Performed a product event Pe…" at bounding box center [456, 454] width 837 height 40
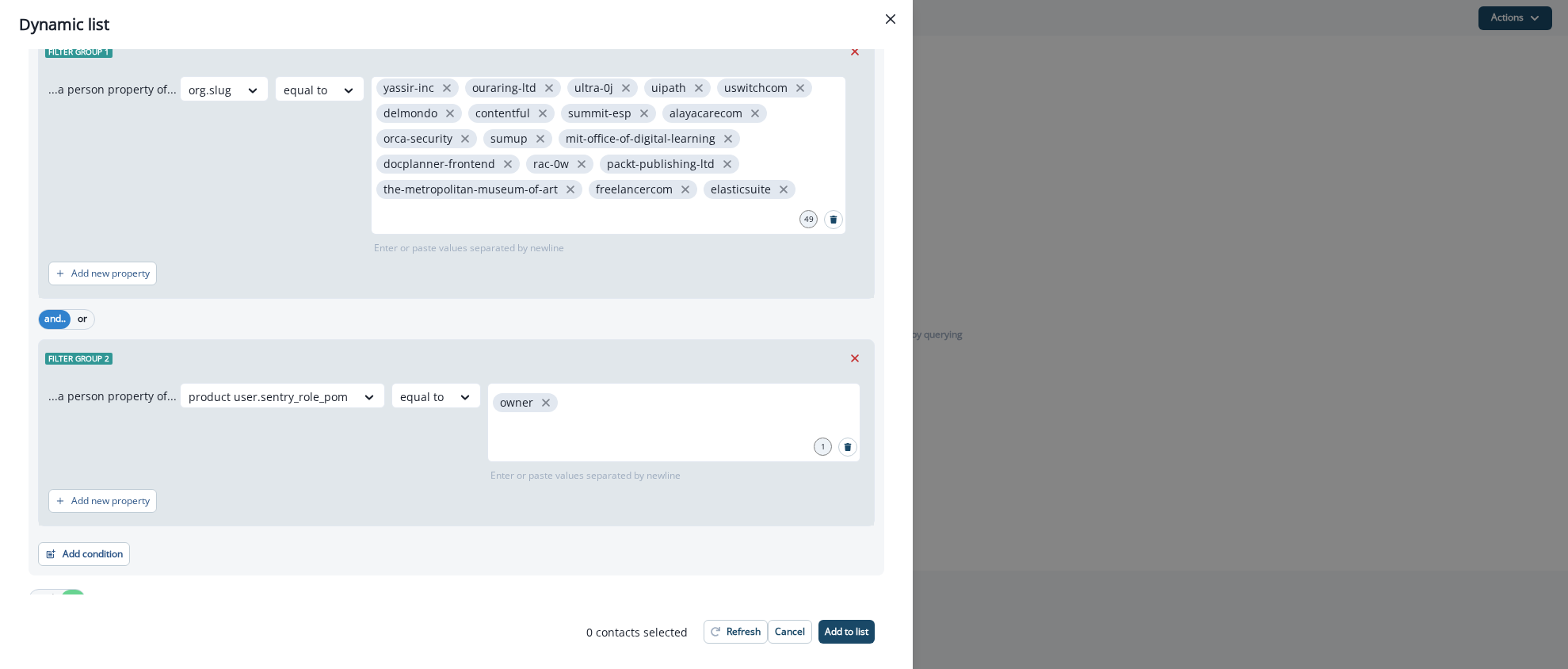
scroll to position [53, 0]
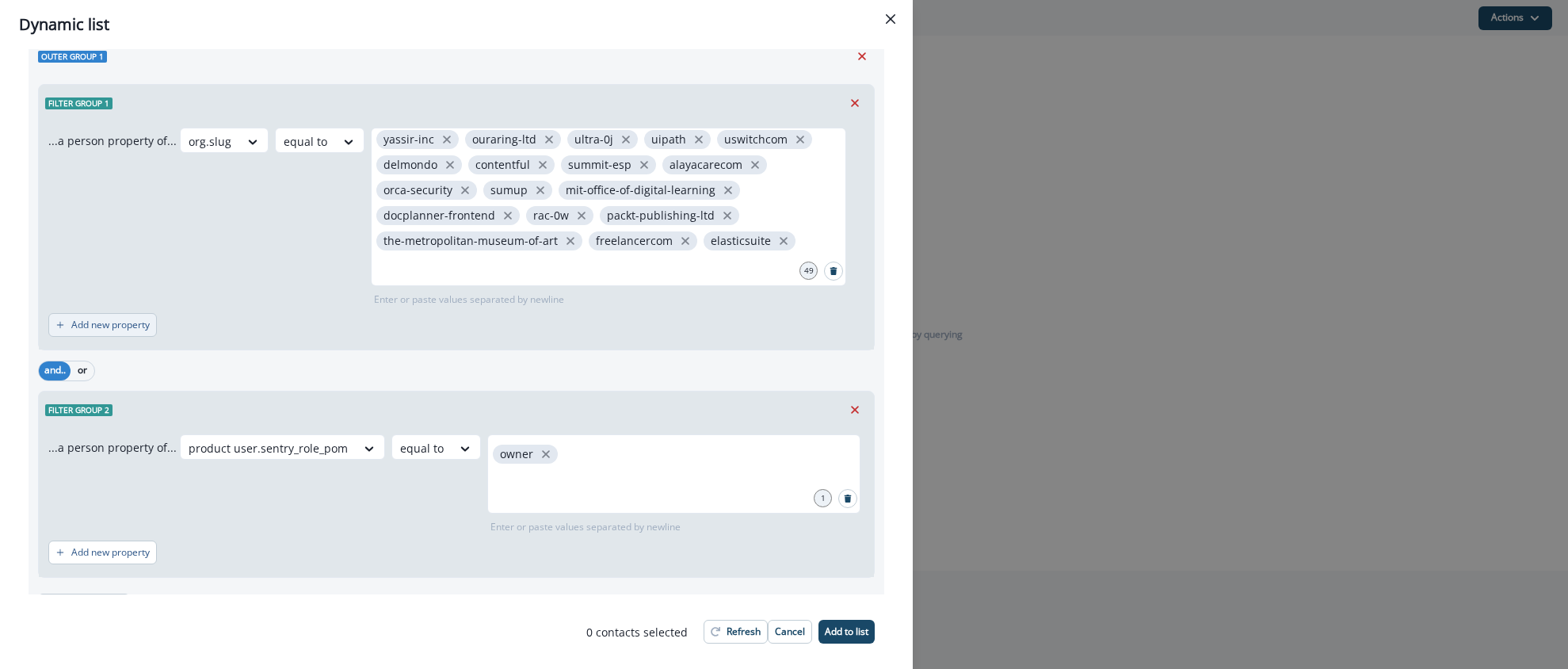
click at [110, 334] on button "Add new property" at bounding box center [102, 325] width 109 height 24
click at [148, 332] on div at bounding box center [134, 333] width 34 height 20
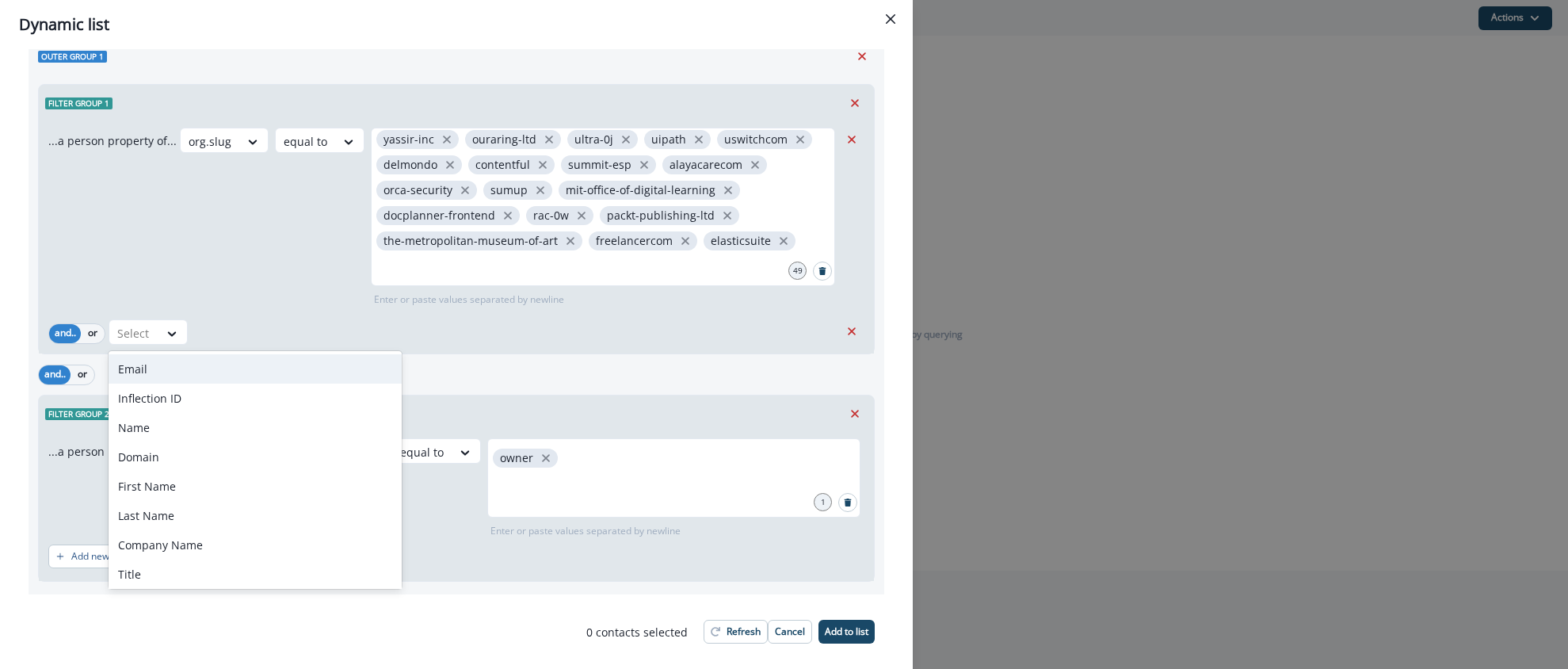
click at [407, 328] on div "Email, 1 of 214. 214 results available. Use Up and Down to choose options, pres…" at bounding box center [474, 332] width 731 height 25
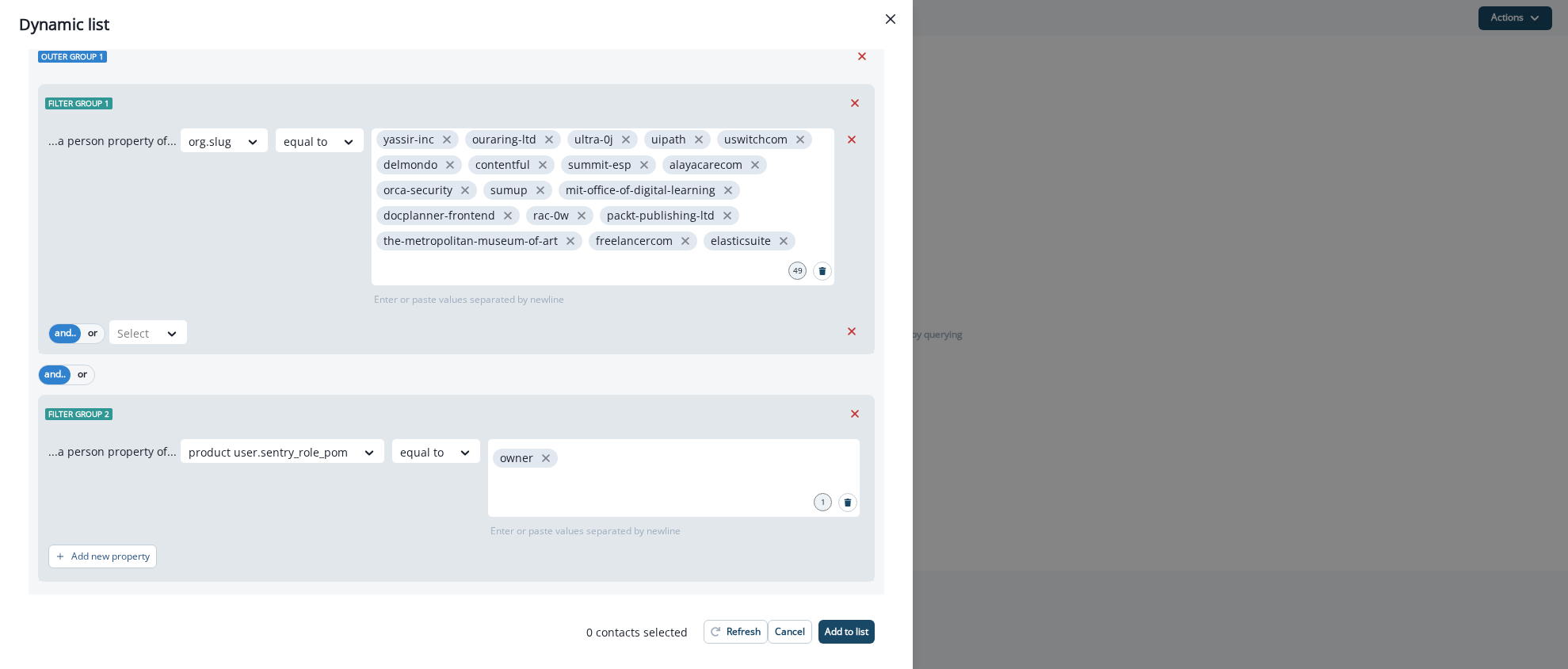
click at [852, 407] on icon "Remove" at bounding box center [854, 414] width 14 height 14
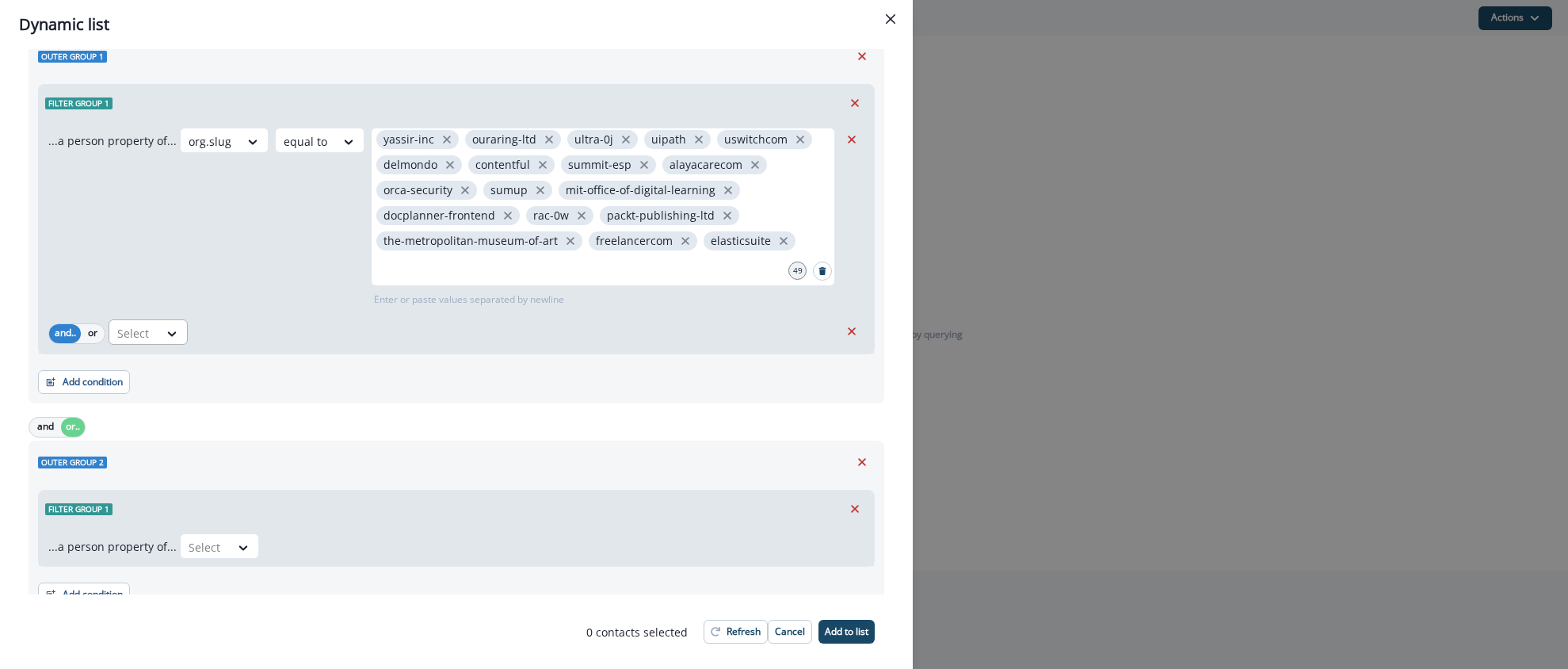
click at [157, 332] on div "Select" at bounding box center [133, 333] width 49 height 26
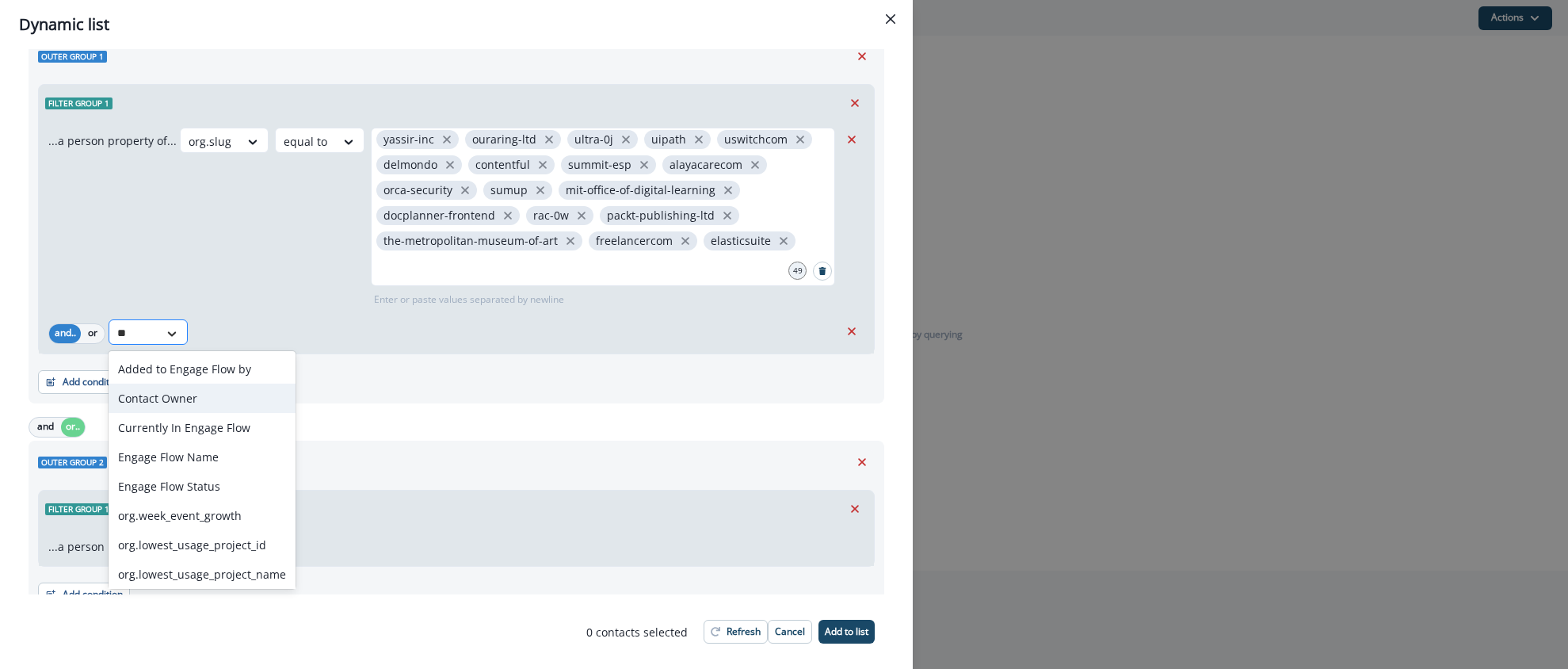
type input "*"
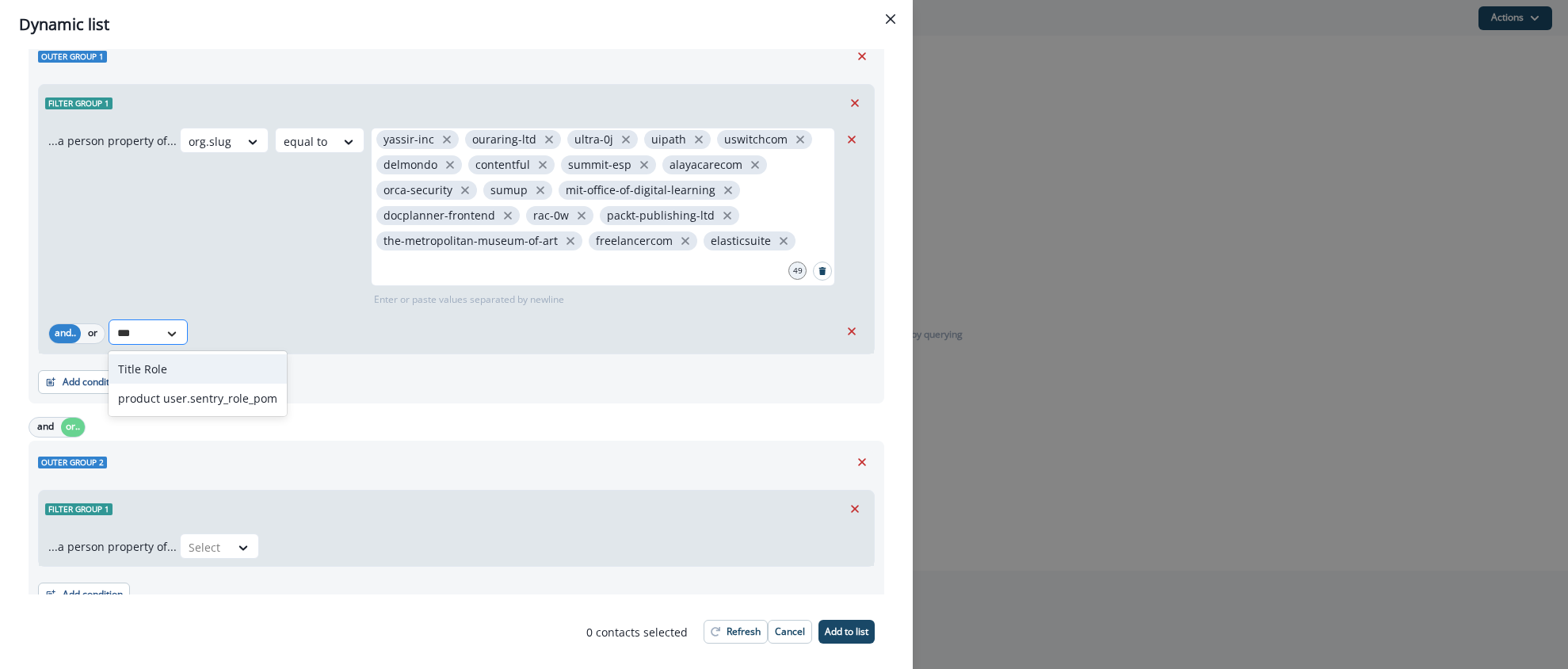
type input "****"
click at [206, 393] on div "product user.sentry_role_pom" at bounding box center [198, 398] width 178 height 29
click at [380, 335] on icon at bounding box center [383, 334] width 14 height 15
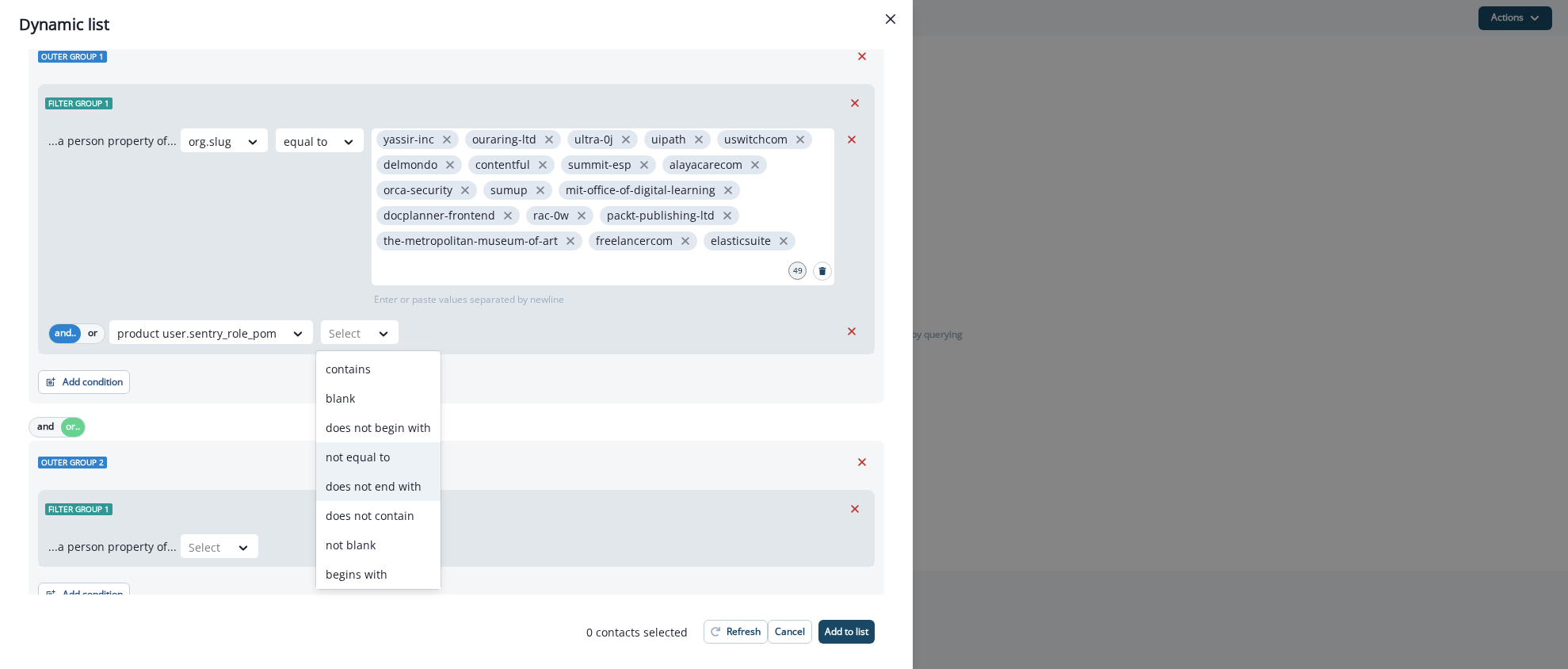
scroll to position [62, 0]
click at [365, 533] on div "equal to" at bounding box center [378, 542] width 124 height 29
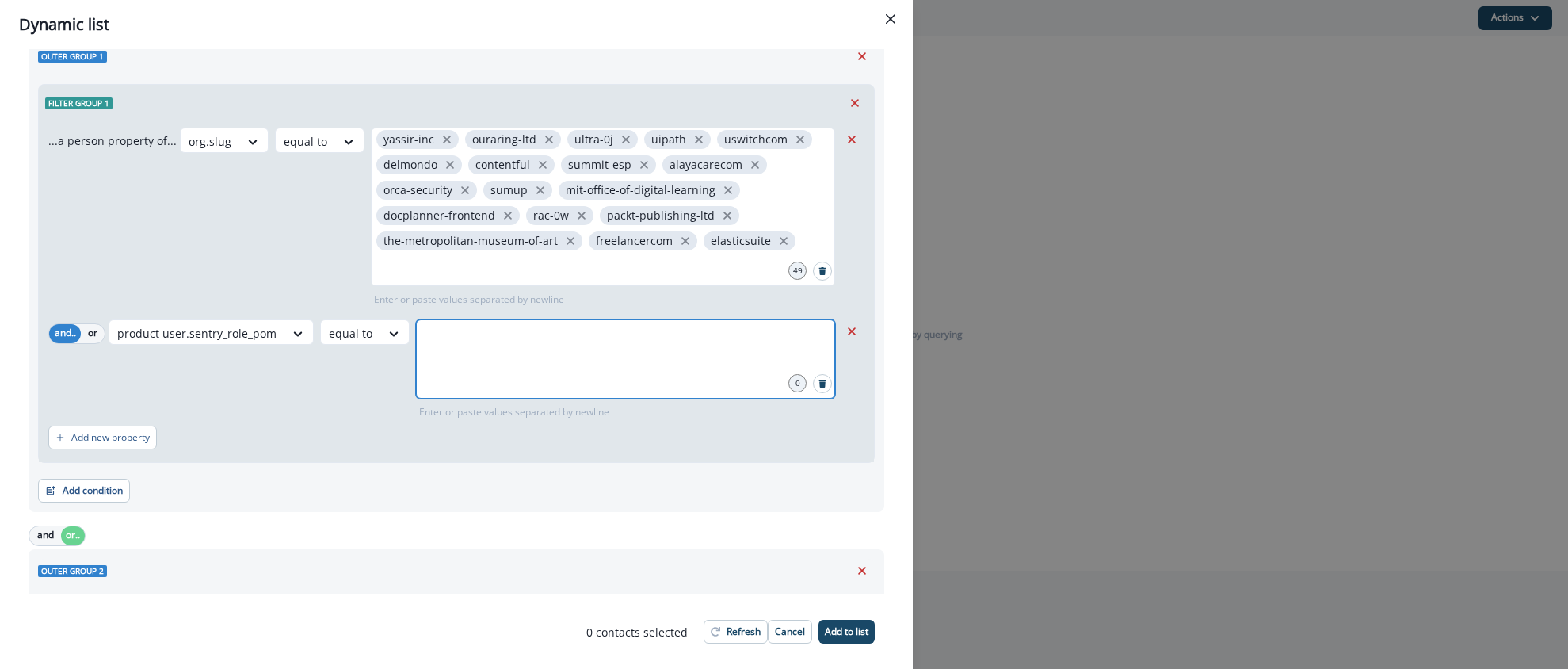
click at [475, 349] on input "text" at bounding box center [626, 338] width 415 height 32
type input "*****"
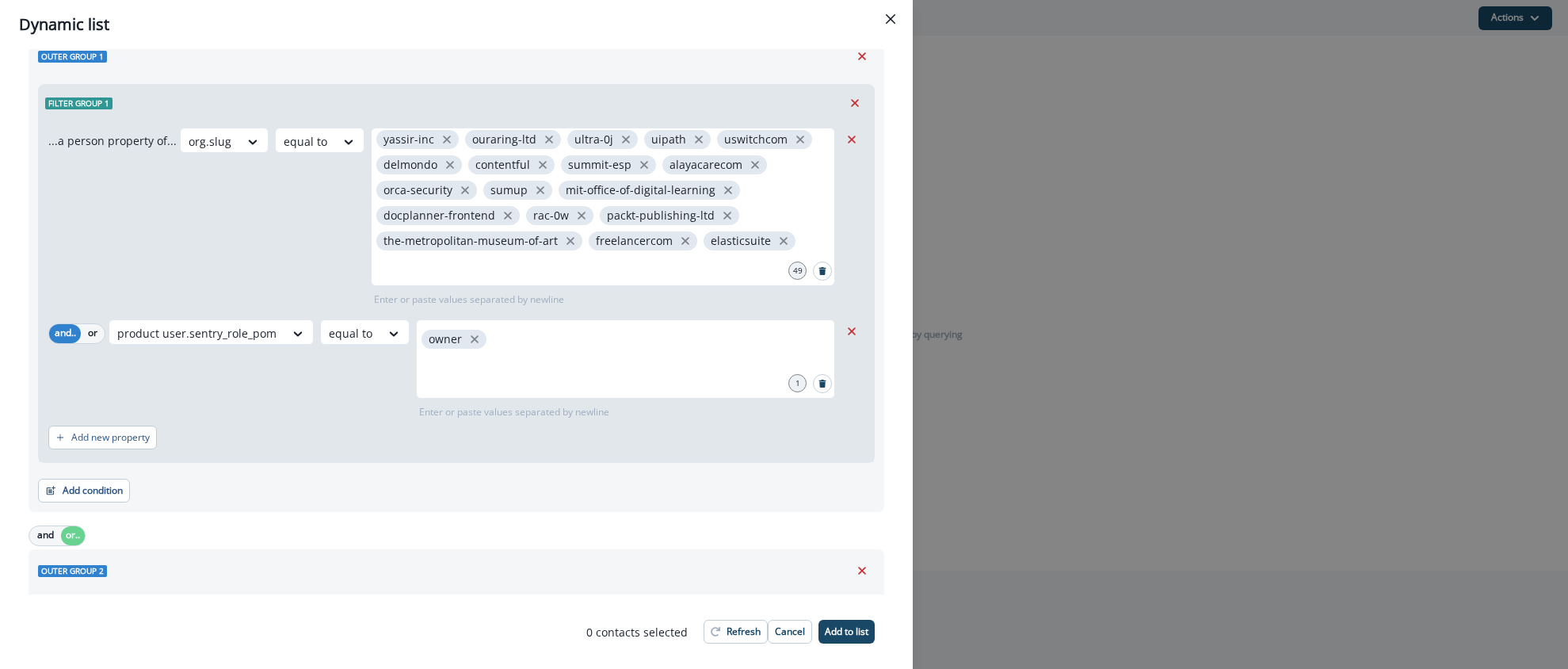
click at [379, 388] on div "product user.sentry_role_pom equal to owner 1 Enter or paste values separated b…" at bounding box center [474, 369] width 731 height 100
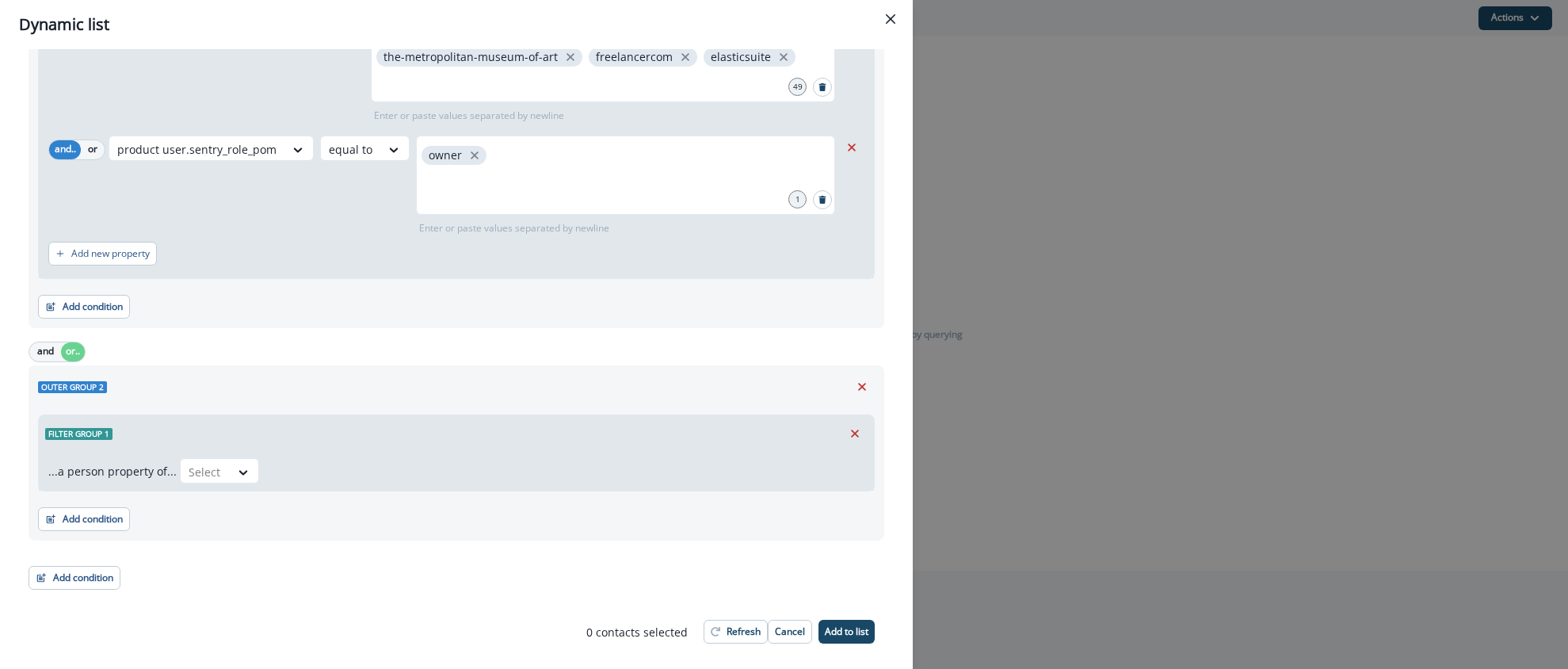
scroll to position [238, 0]
click at [240, 468] on icon at bounding box center [243, 470] width 14 height 15
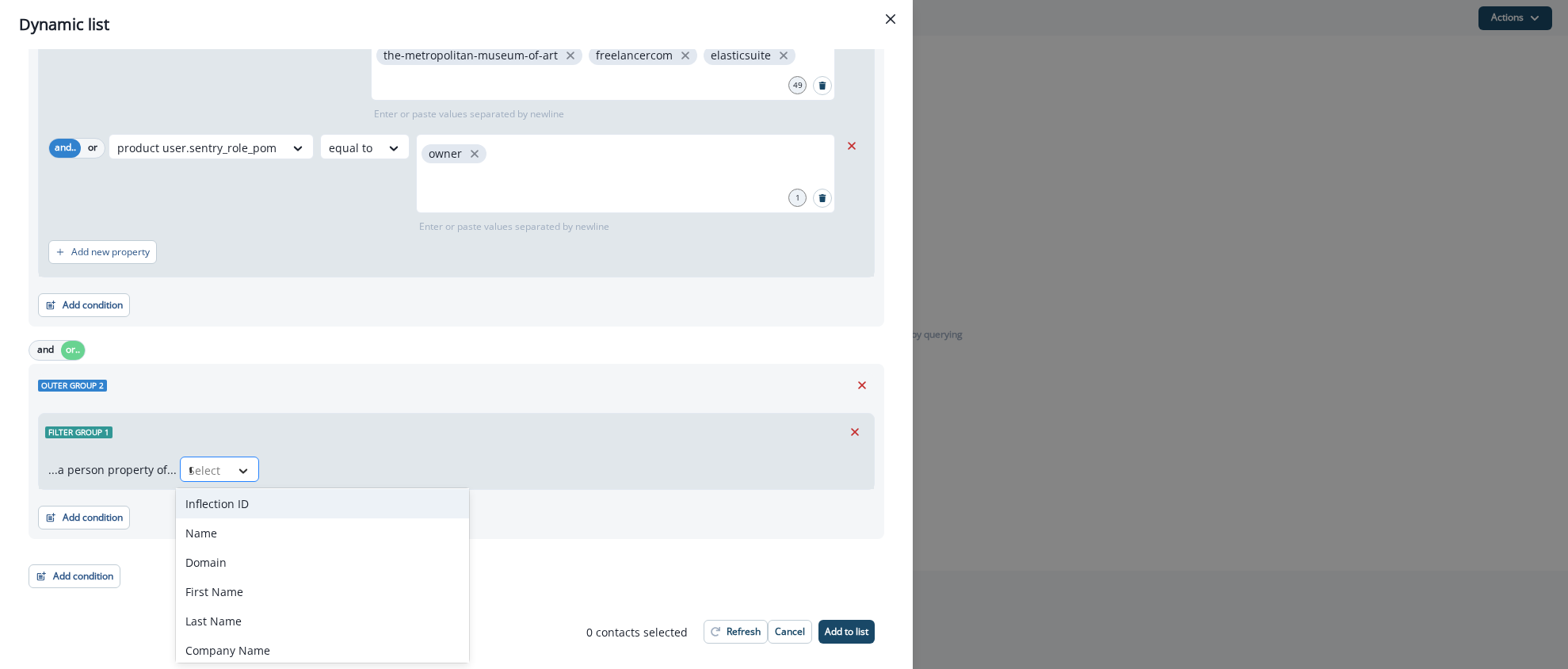
scroll to position [0, 0]
type input "****"
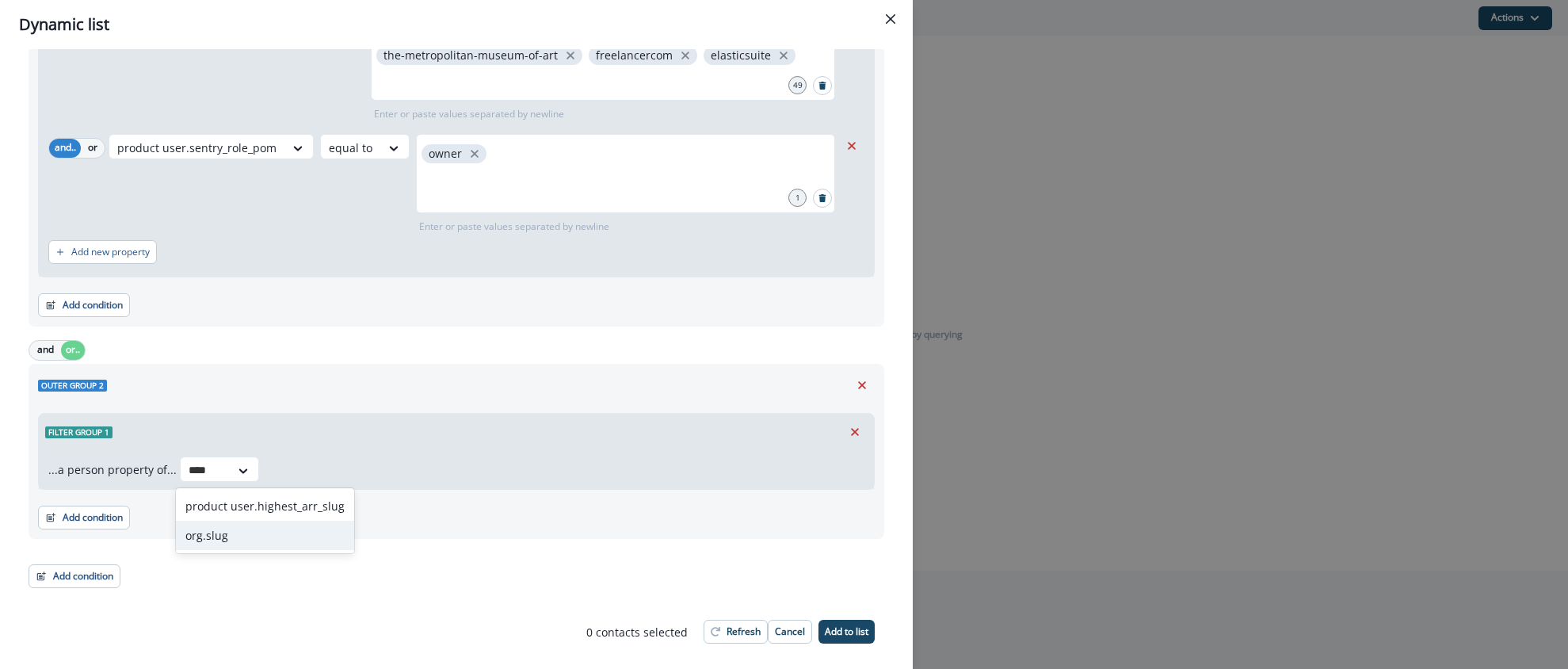
click at [216, 533] on div "org.slug" at bounding box center [264, 535] width 178 height 29
click at [332, 473] on icon at bounding box center [338, 470] width 14 height 15
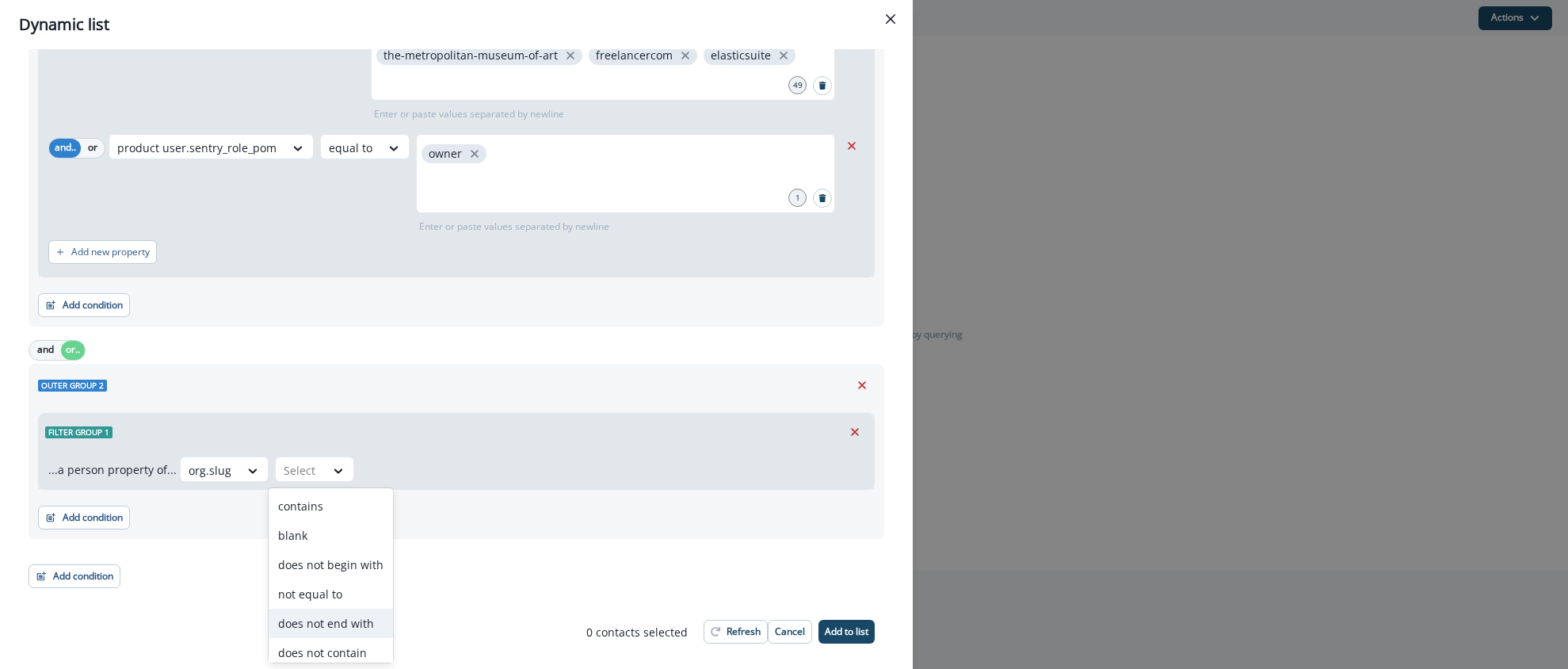
scroll to position [125, 0]
click at [315, 619] on div "equal to" at bounding box center [331, 615] width 124 height 29
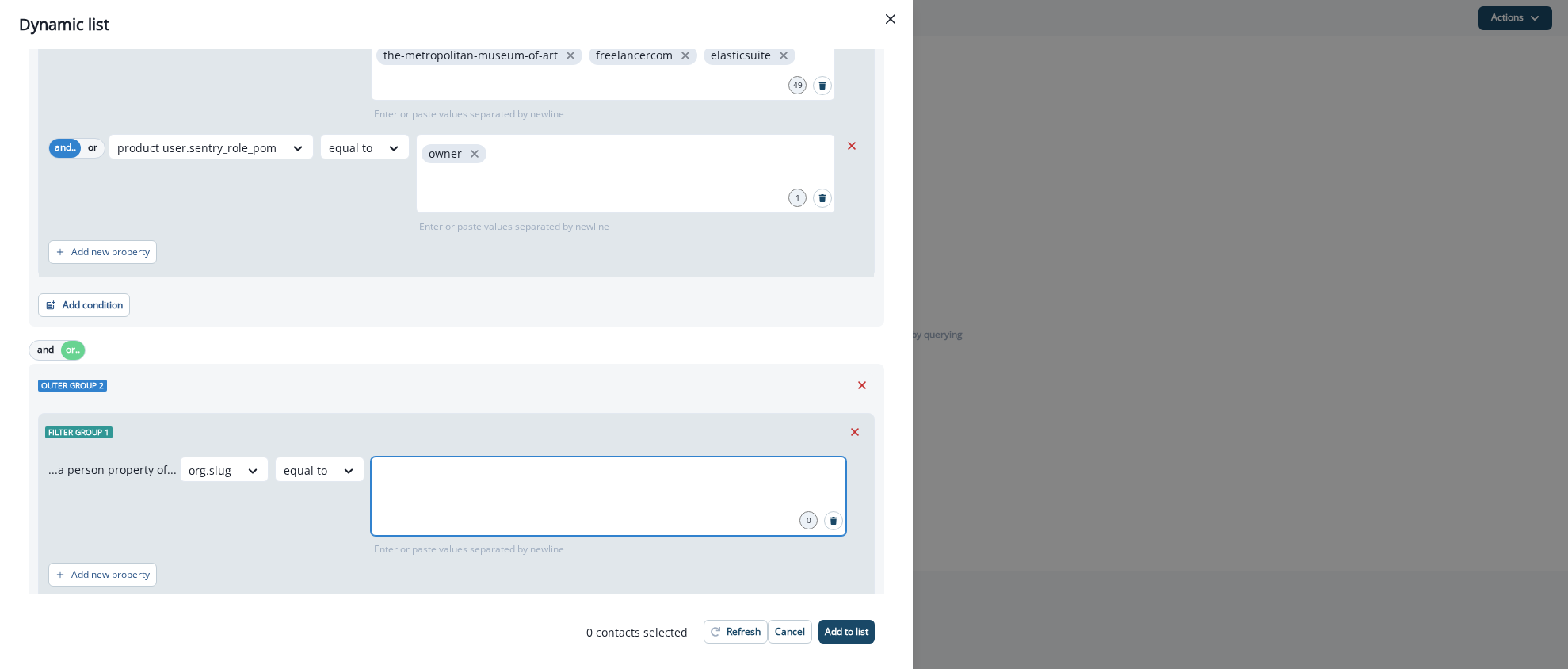
click at [402, 482] on input "text" at bounding box center [608, 475] width 471 height 32
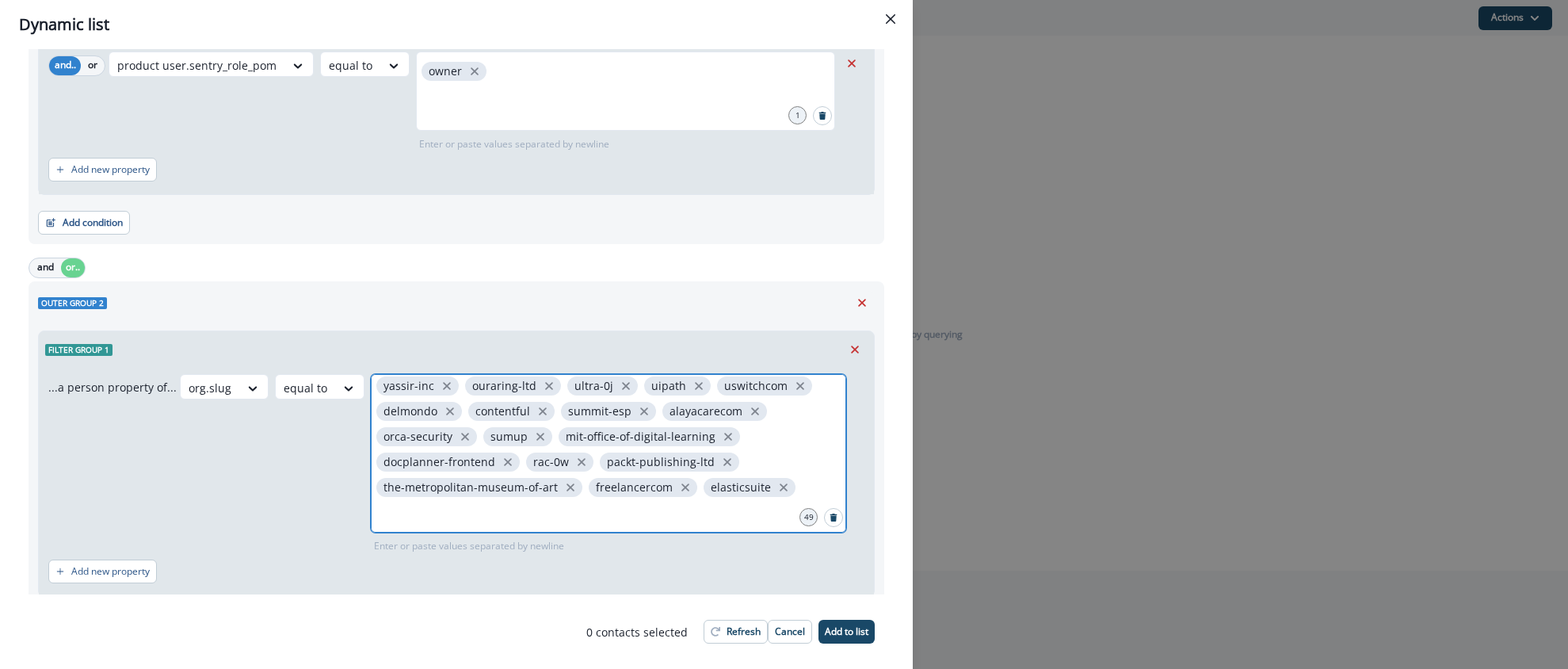
scroll to position [428, 0]
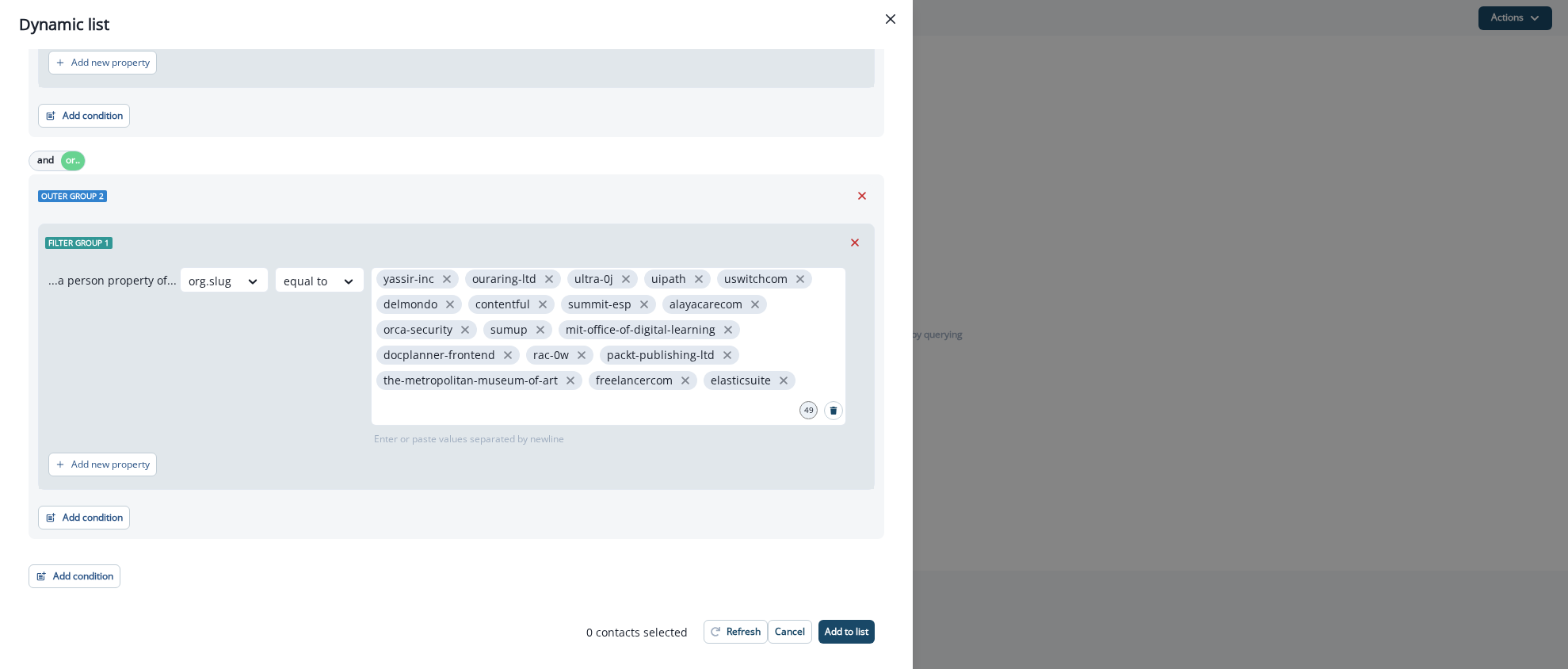
click at [272, 349] on div "org.slug equal to vodacom akinon bending-spoons blueprint-prep-b2 noon mentimet…" at bounding box center [523, 357] width 685 height 179
click at [123, 460] on p "Add new property" at bounding box center [110, 465] width 78 height 12
click at [149, 470] on div at bounding box center [134, 472] width 34 height 20
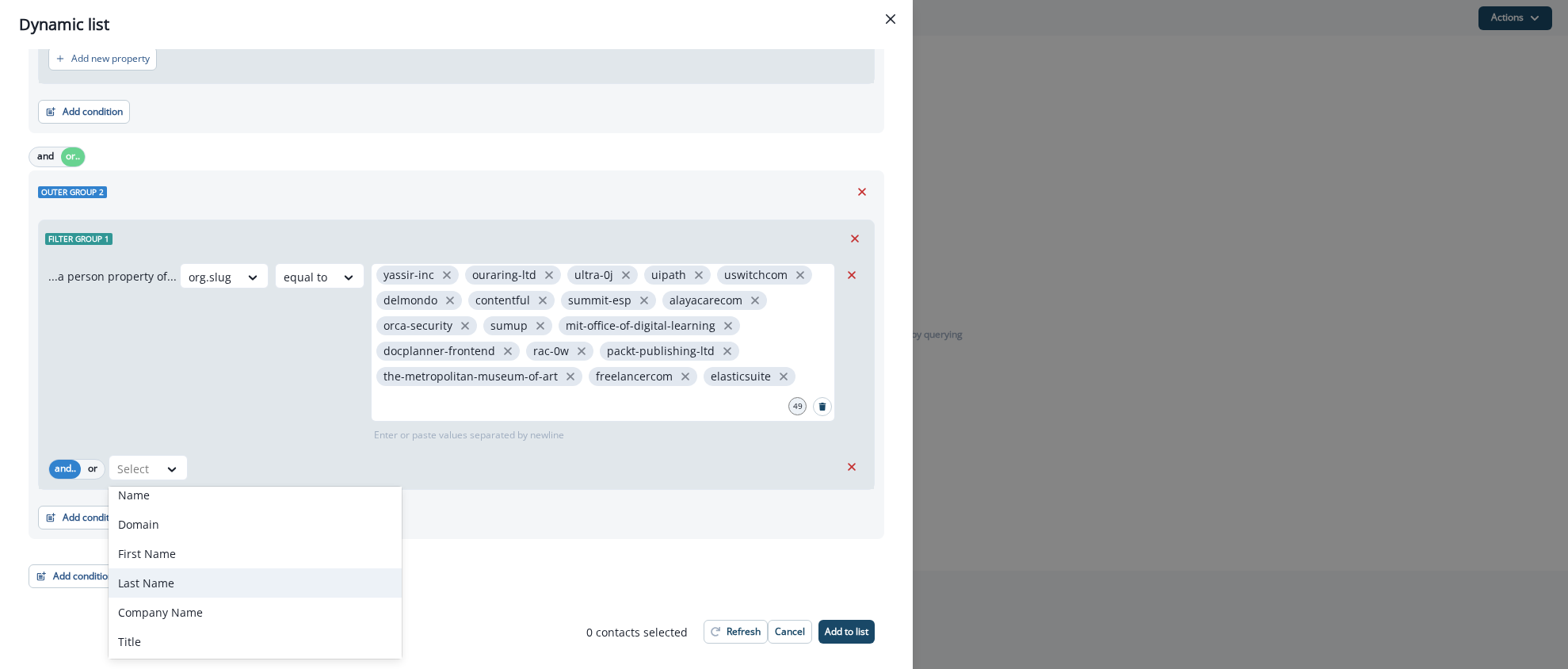
scroll to position [67, 0]
click at [848, 466] on icon "Remove" at bounding box center [852, 467] width 14 height 14
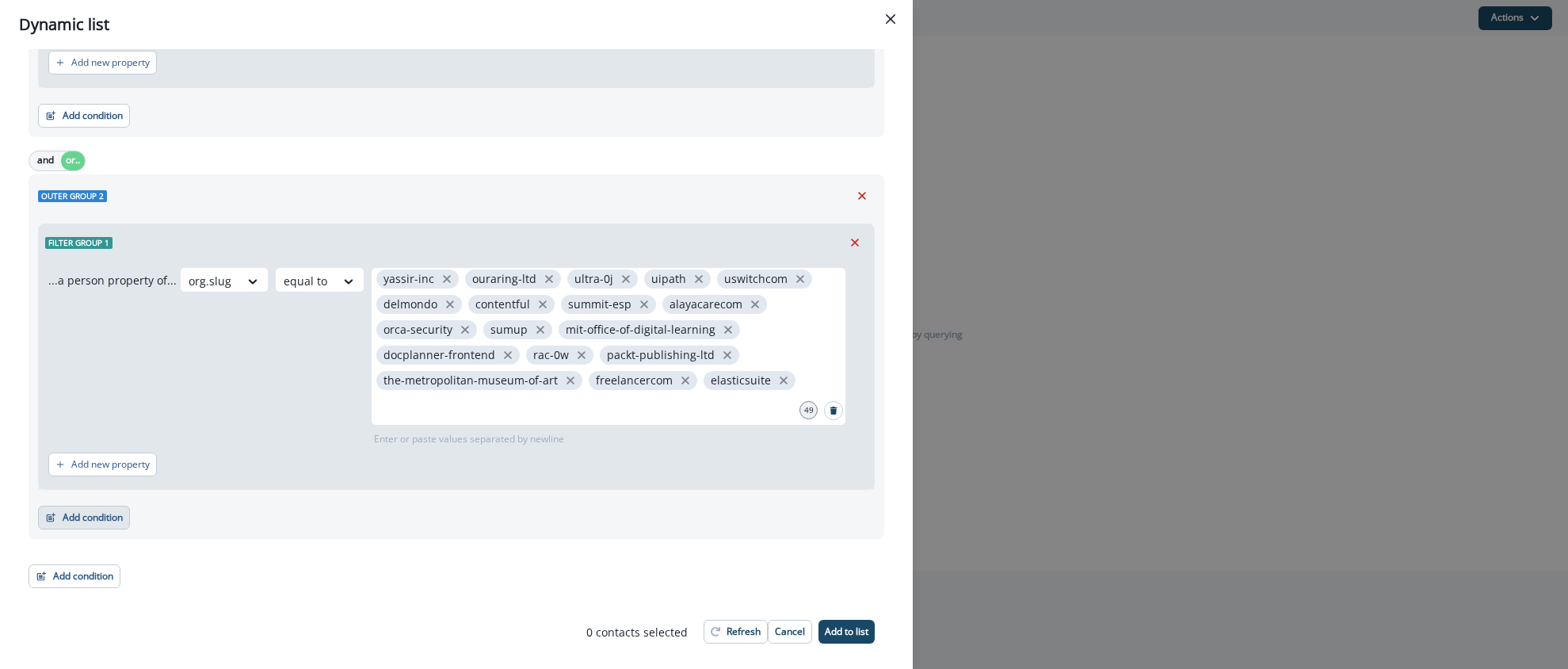
click at [75, 521] on button "Add condition" at bounding box center [83, 517] width 92 height 24
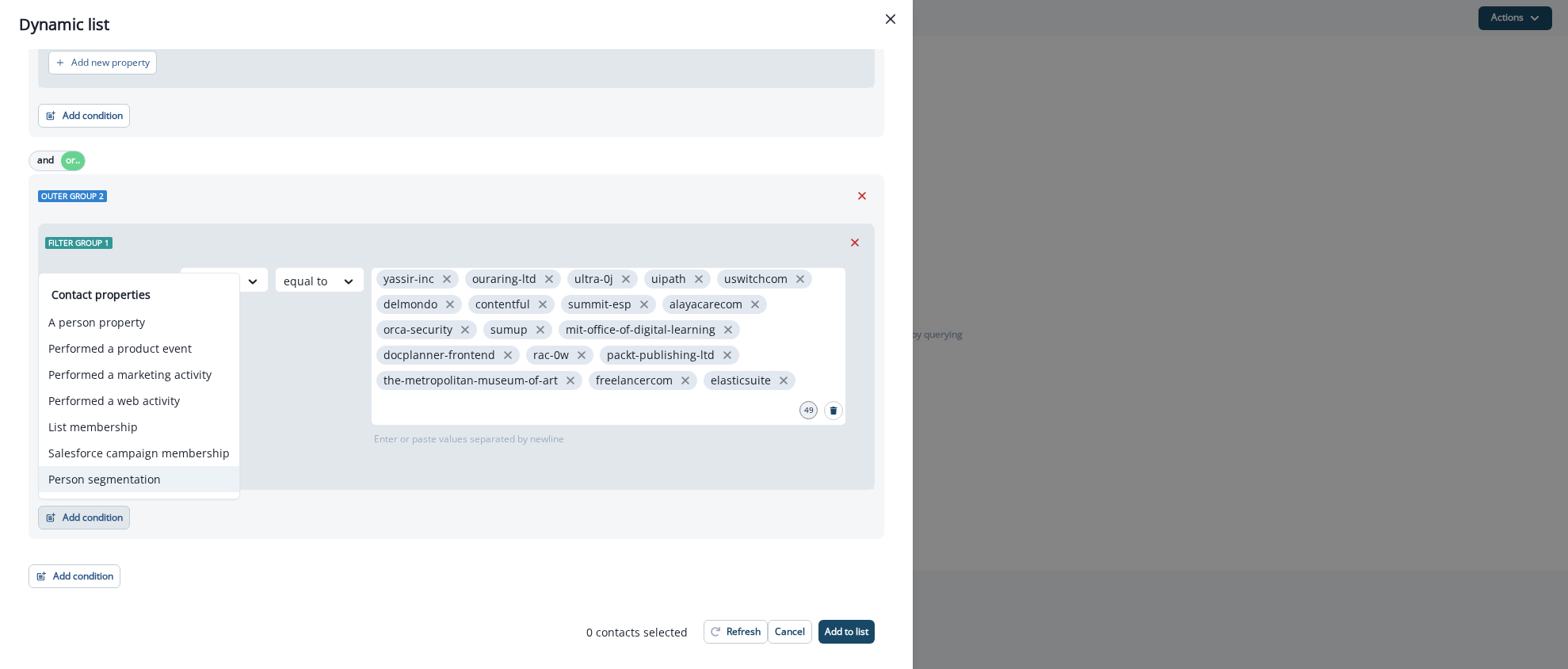
click at [120, 469] on button "Person segmentation" at bounding box center [139, 478] width 201 height 26
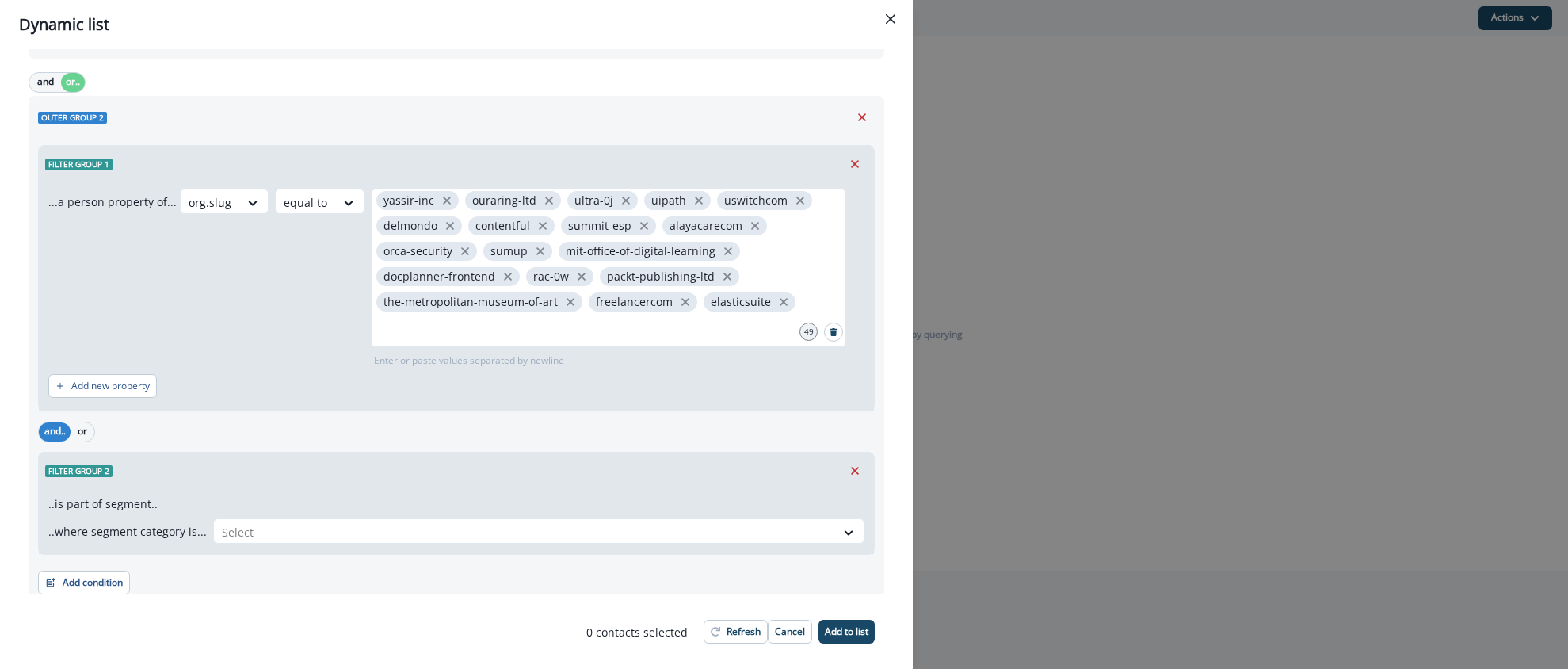
scroll to position [509, 0]
click at [371, 528] on div at bounding box center [525, 529] width 606 height 20
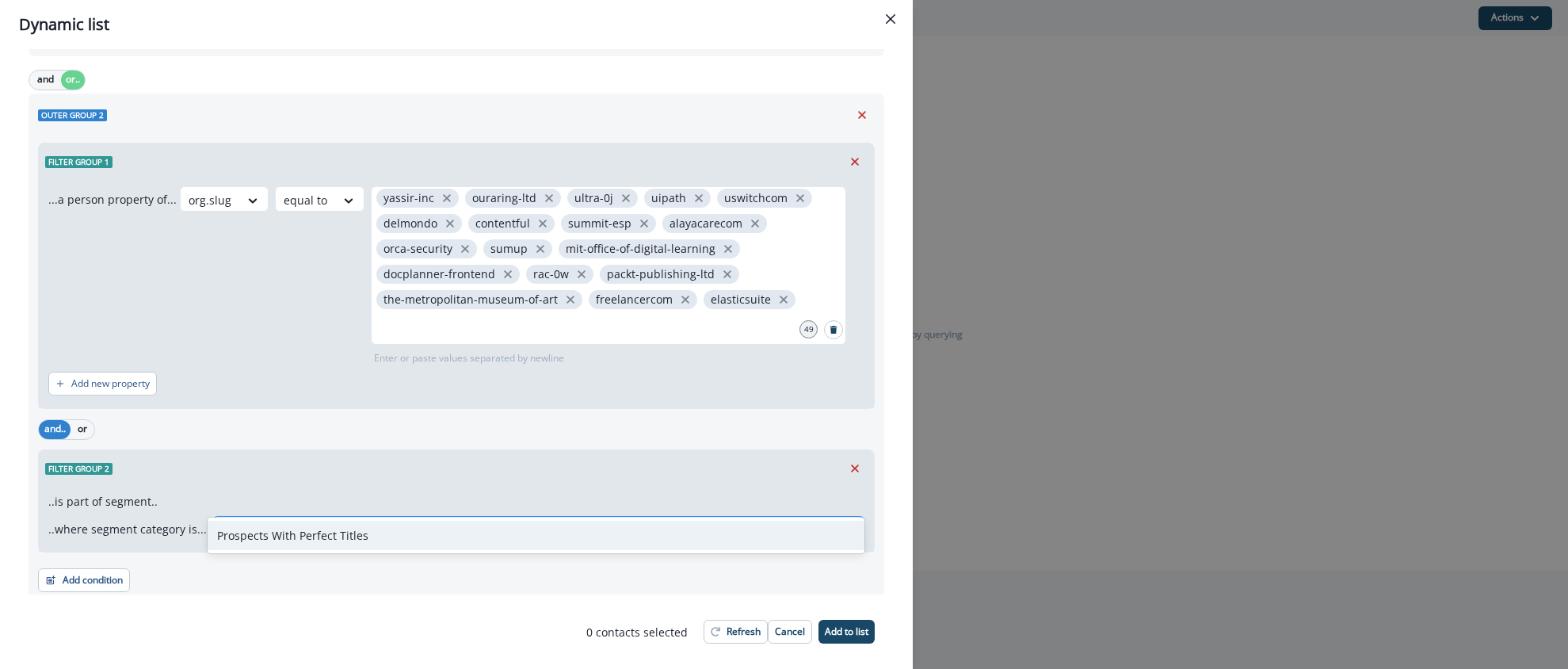
scroll to position [572, 0]
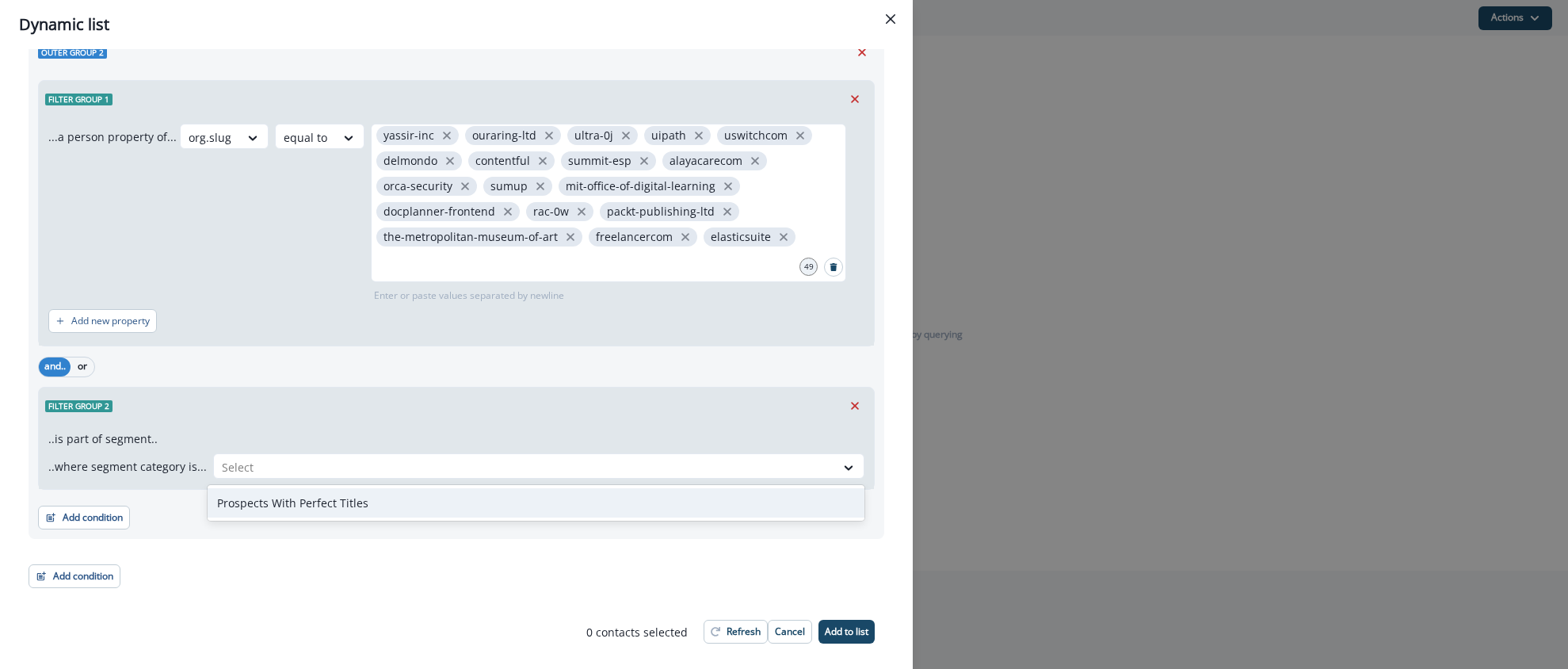
click at [339, 503] on div "Prospects With Perfect Titles" at bounding box center [535, 502] width 657 height 29
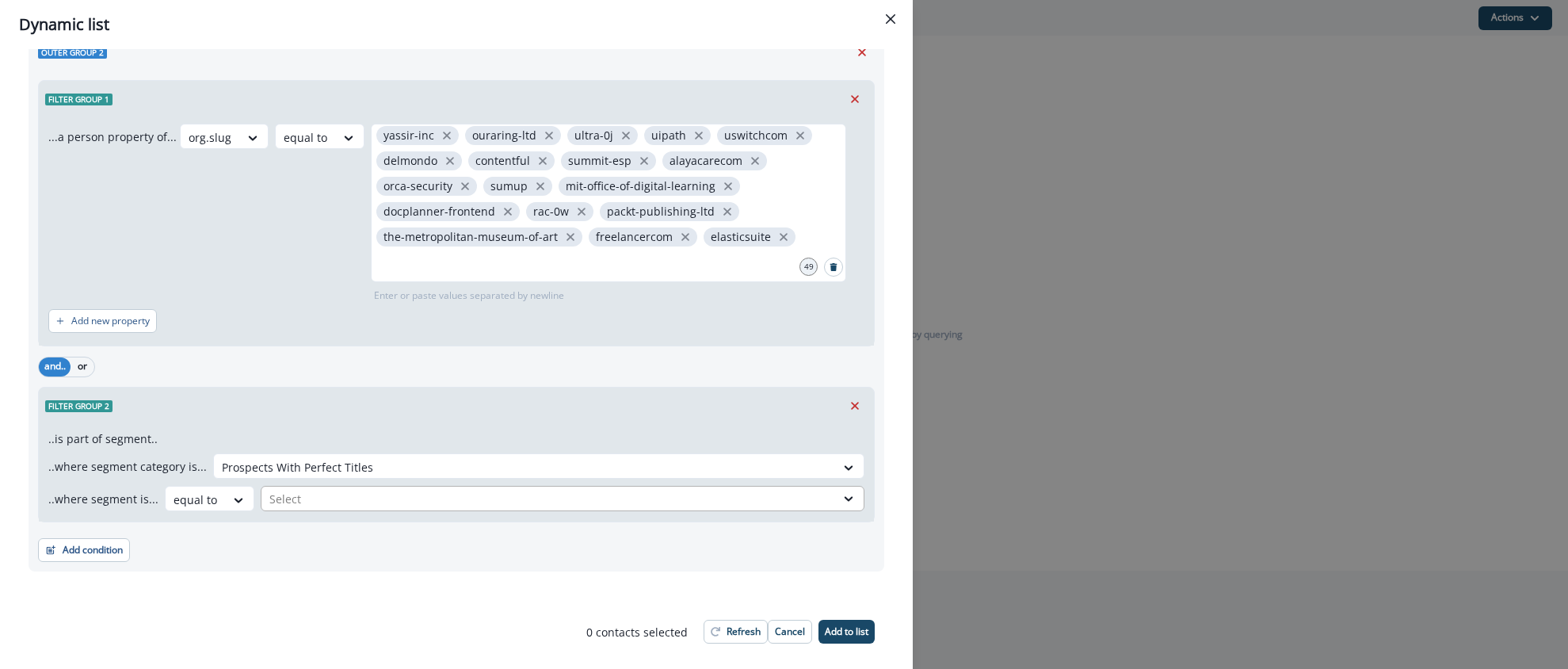
click at [286, 502] on div at bounding box center [548, 498] width 558 height 20
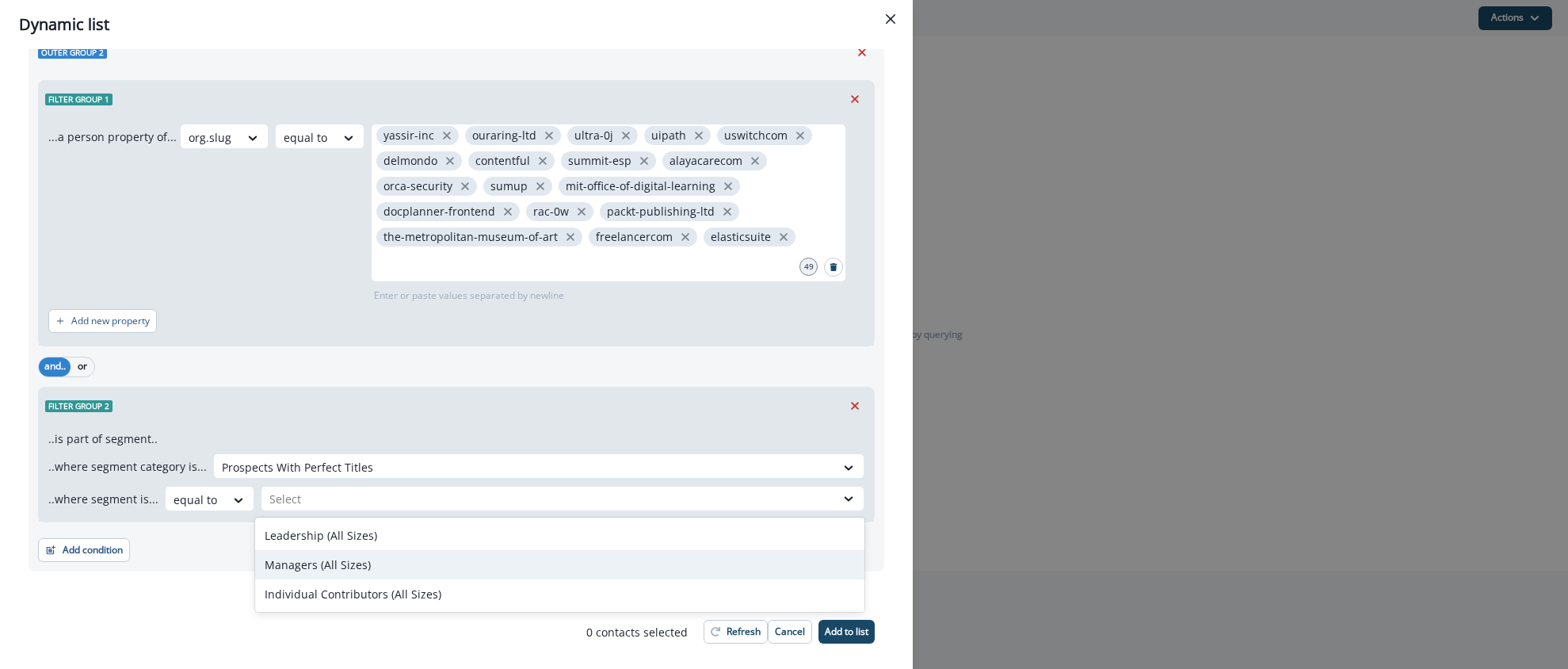
click at [354, 553] on div "Managers (All Sizes)" at bounding box center [560, 564] width 609 height 29
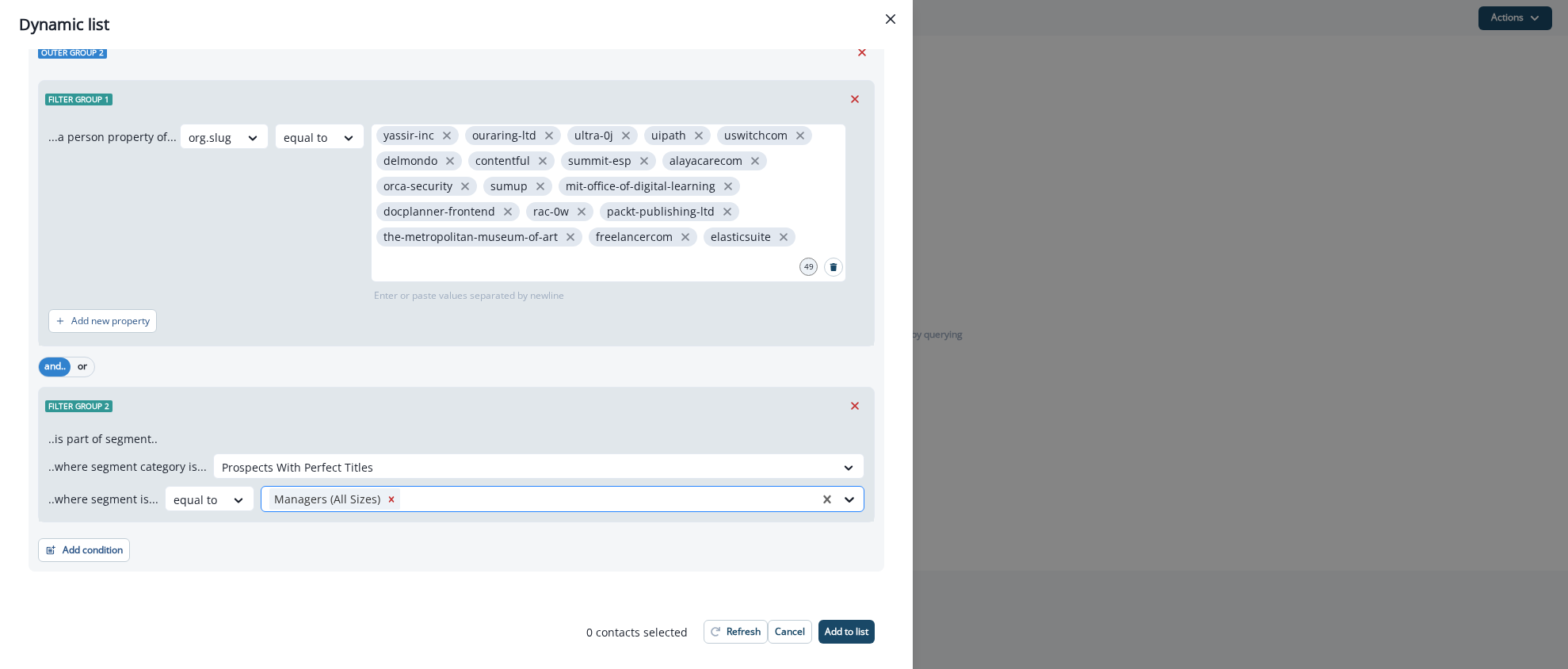
click at [473, 501] on div at bounding box center [607, 498] width 408 height 20
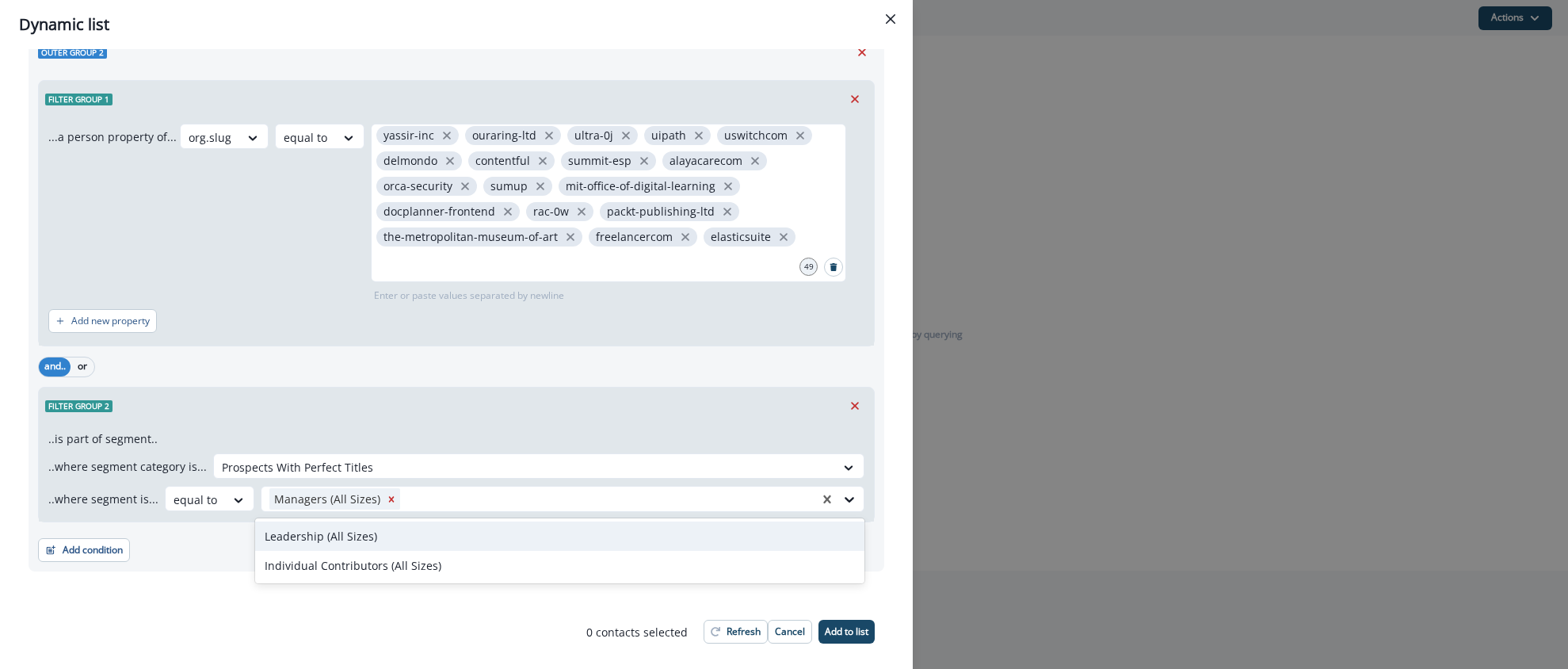
click at [426, 540] on div "Leadership (All Sizes)" at bounding box center [560, 536] width 609 height 29
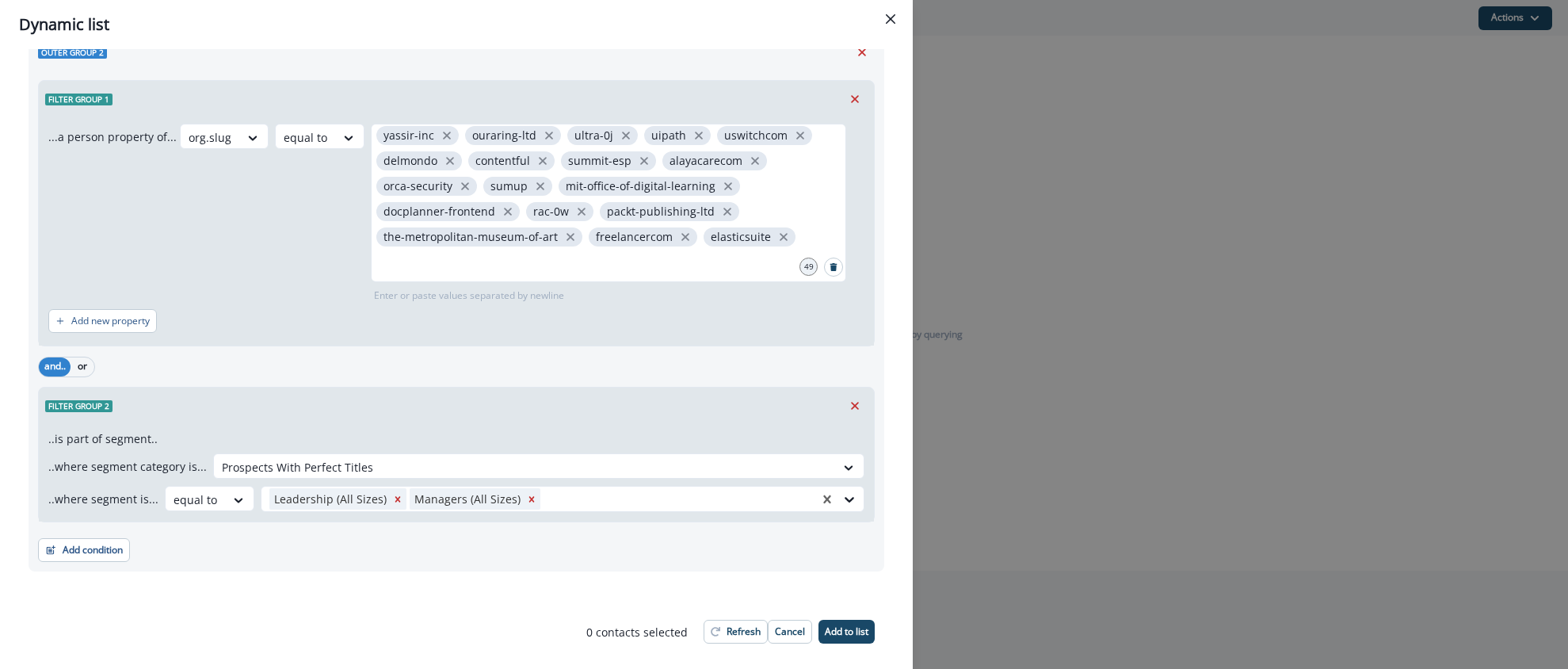
click at [385, 415] on div "Filter group 2" at bounding box center [456, 406] width 835 height 37
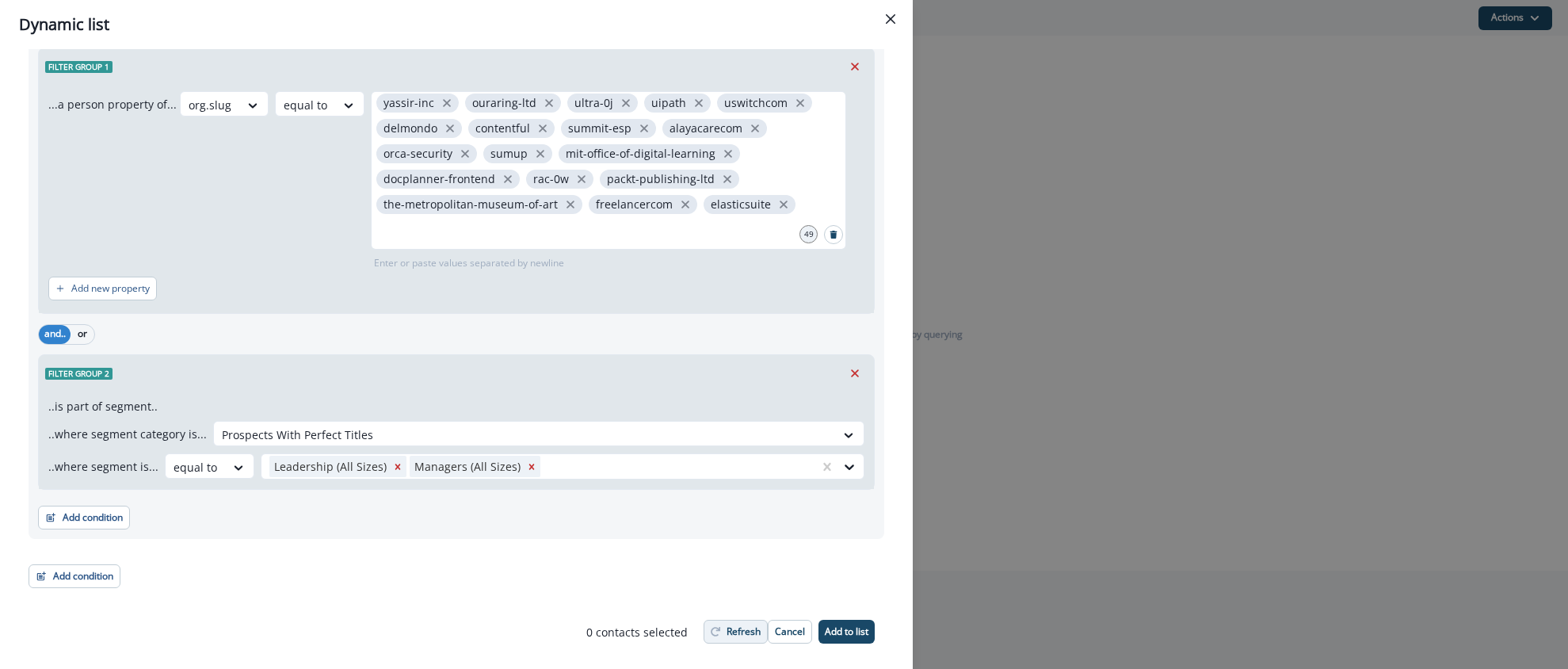
click at [736, 631] on p "Refresh" at bounding box center [743, 631] width 34 height 12
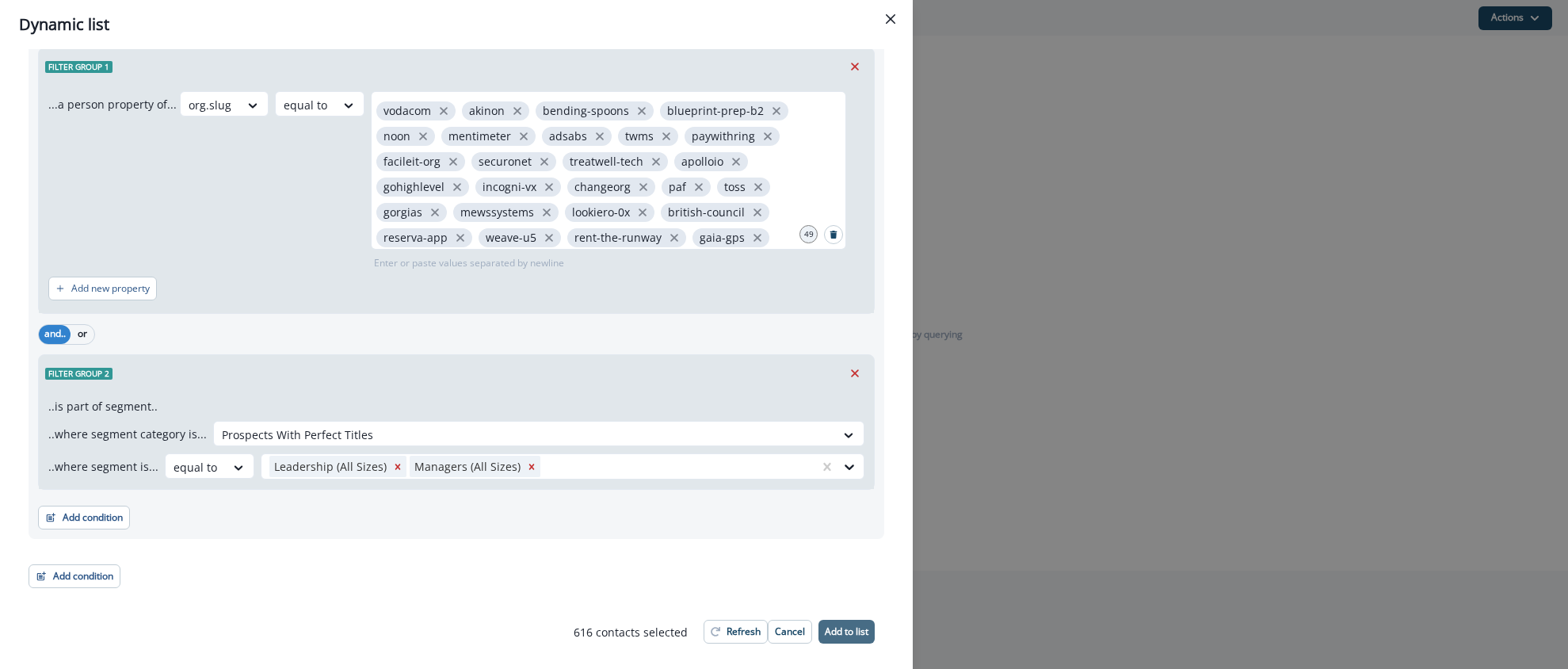
click at [833, 626] on p "Add to list" at bounding box center [847, 631] width 43 height 12
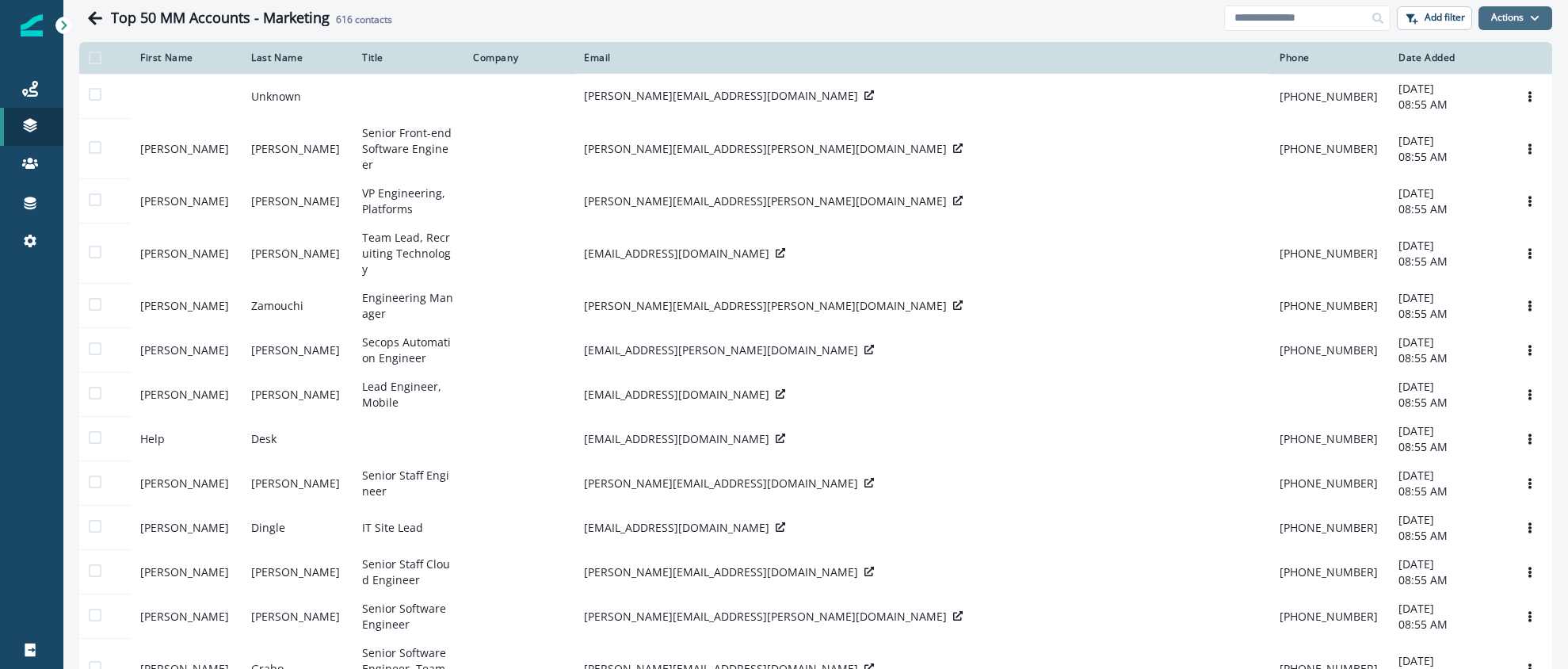
click at [1498, 20] on button "Actions" at bounding box center [1516, 18] width 73 height 24
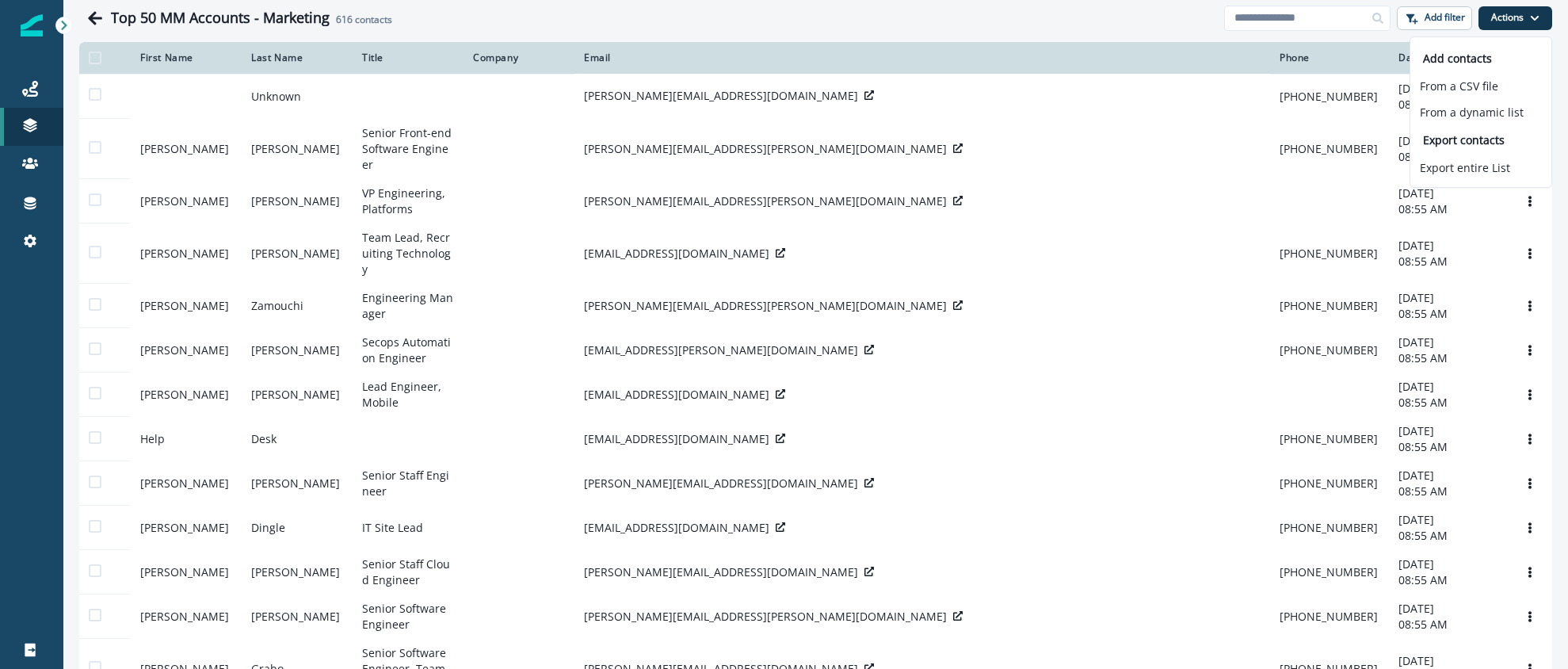
click at [1018, 19] on div "Top 50 MM Accounts - Marketing 616 contacts" at bounding box center [667, 18] width 1114 height 17
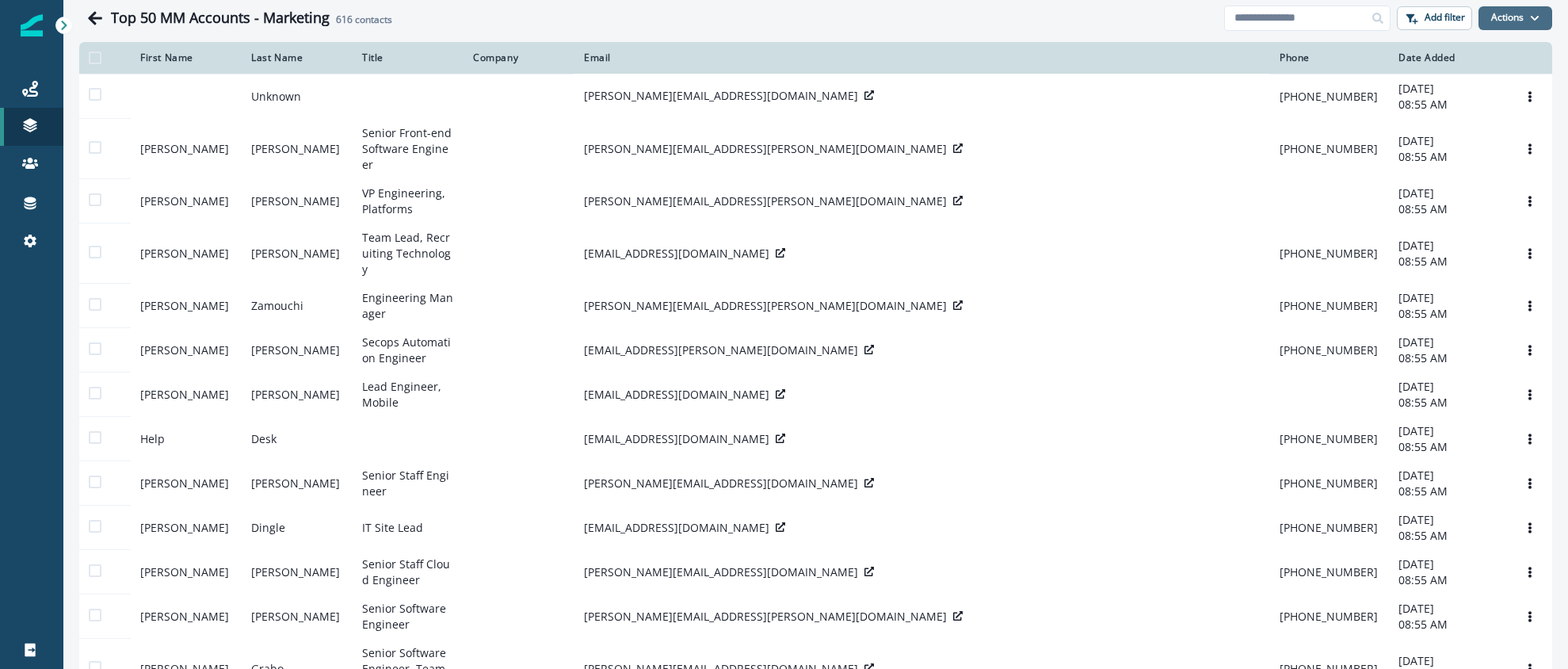
click at [1510, 25] on button "Actions" at bounding box center [1516, 18] width 73 height 24
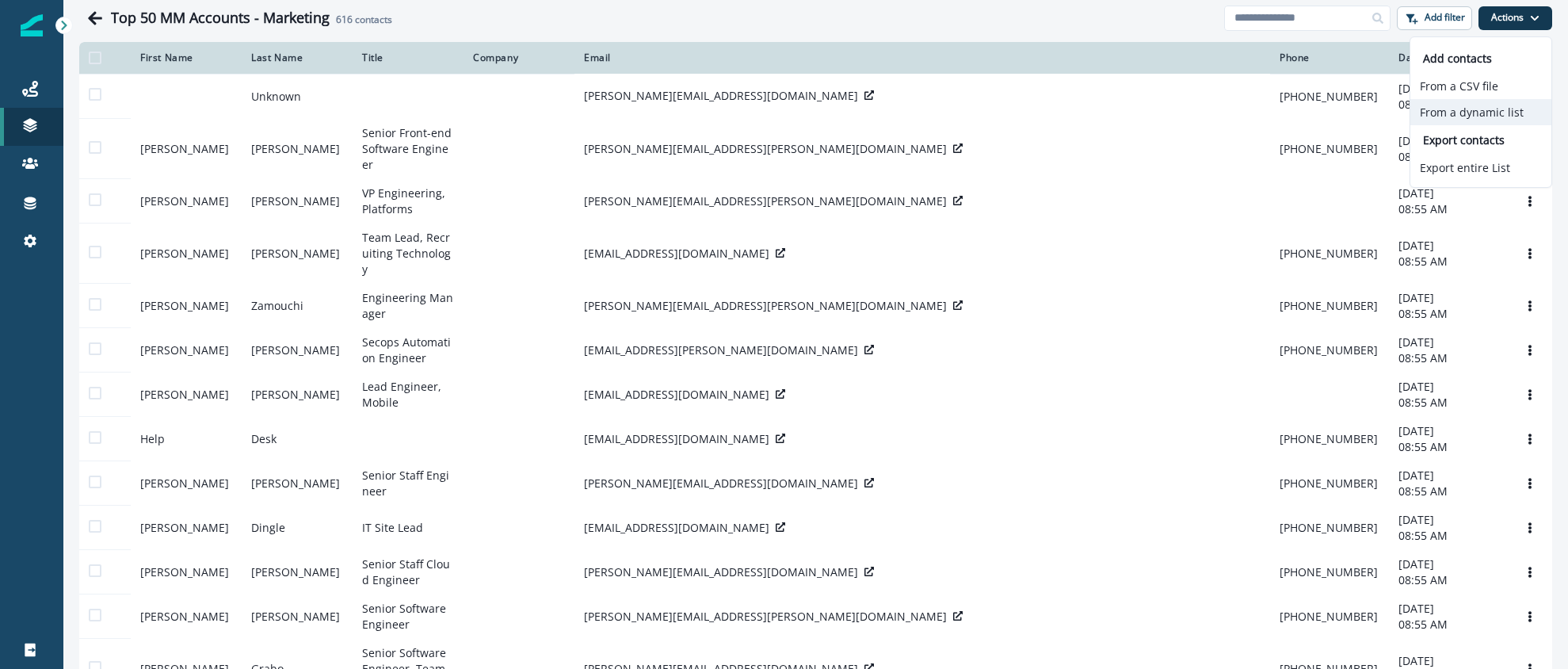
click at [1476, 118] on button "From a dynamic list" at bounding box center [1481, 112] width 141 height 26
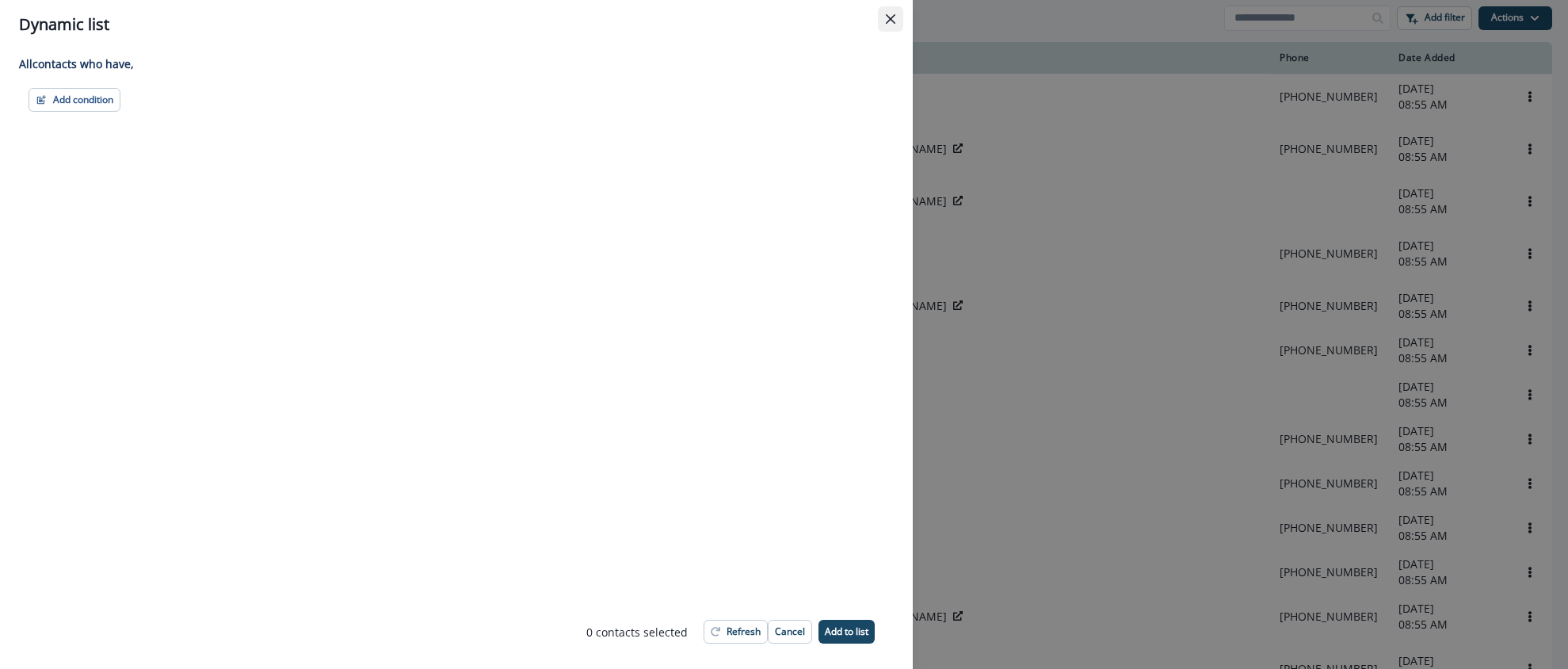
click at [889, 25] on button "Close" at bounding box center [891, 19] width 25 height 25
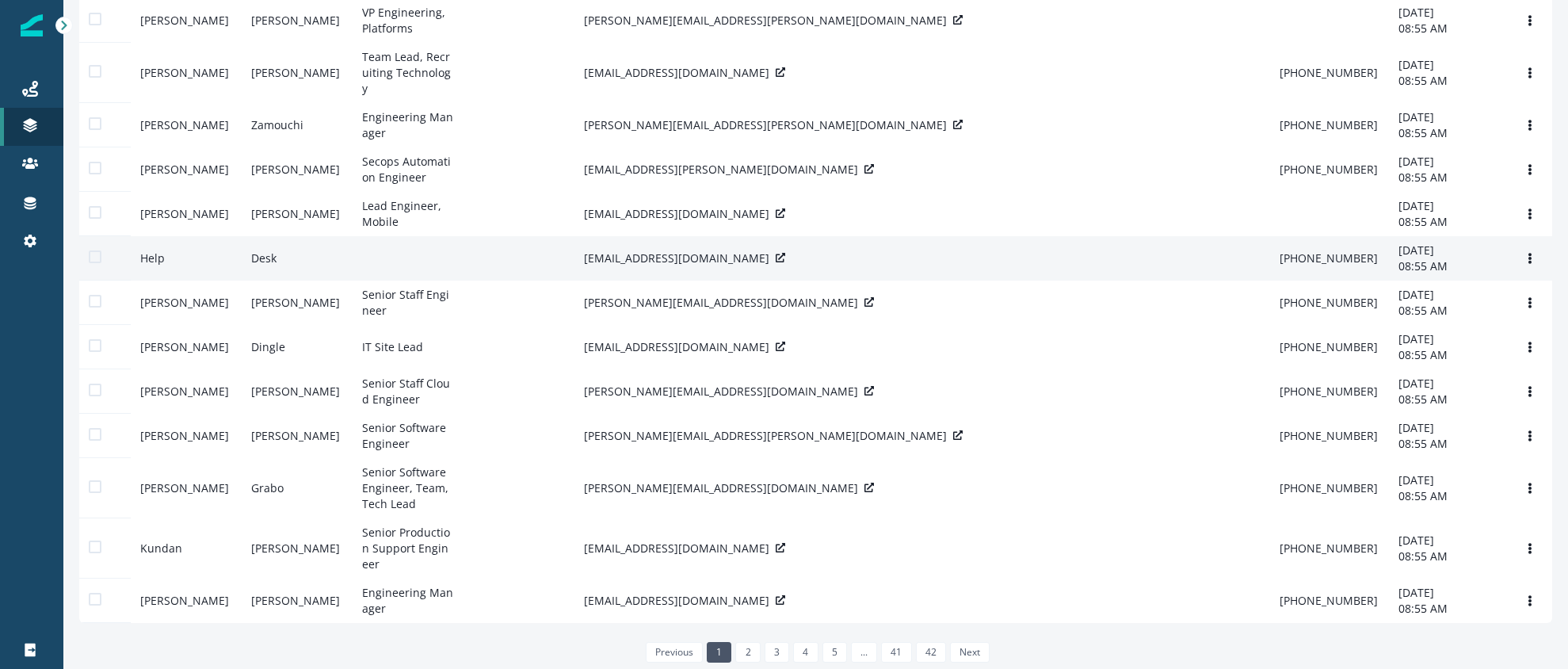
scroll to position [367, 0]
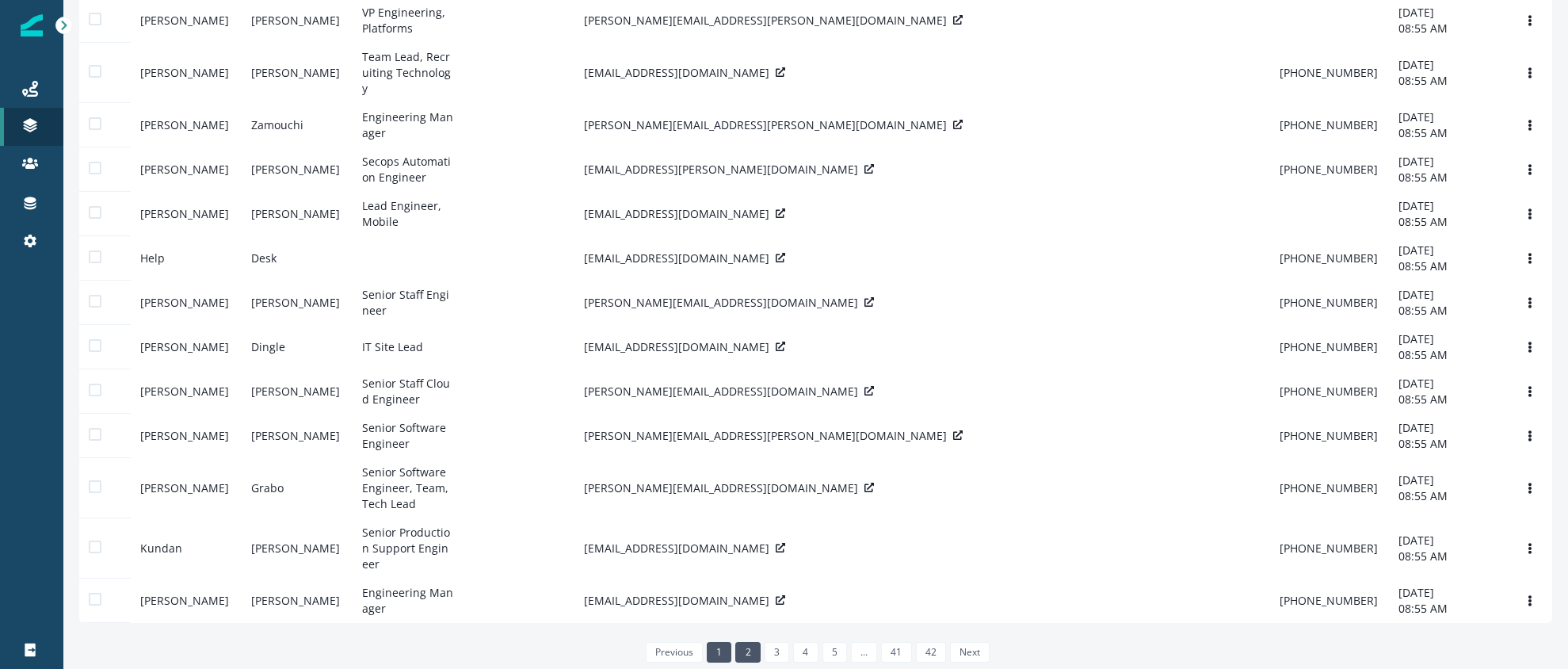
click at [746, 654] on link "2" at bounding box center [747, 652] width 24 height 20
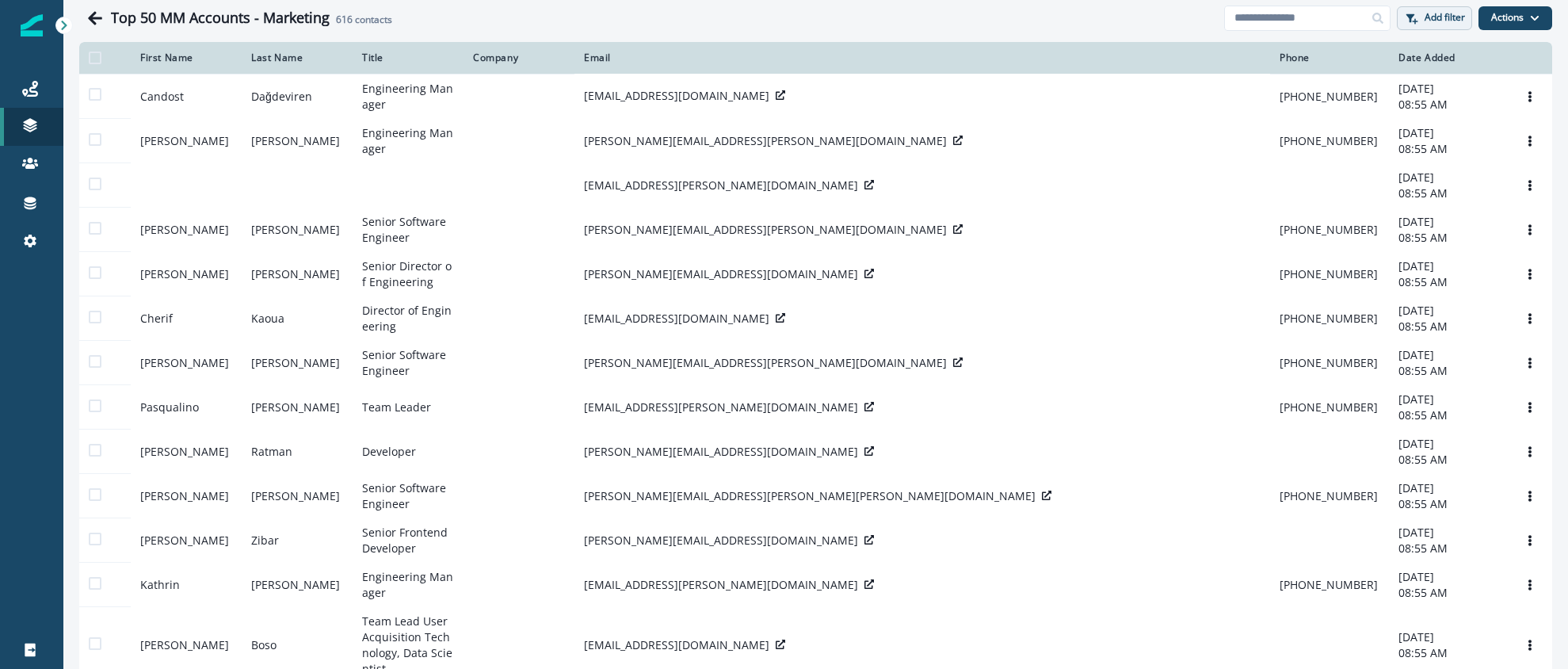
click at [1433, 19] on p "Add filter" at bounding box center [1446, 17] width 41 height 12
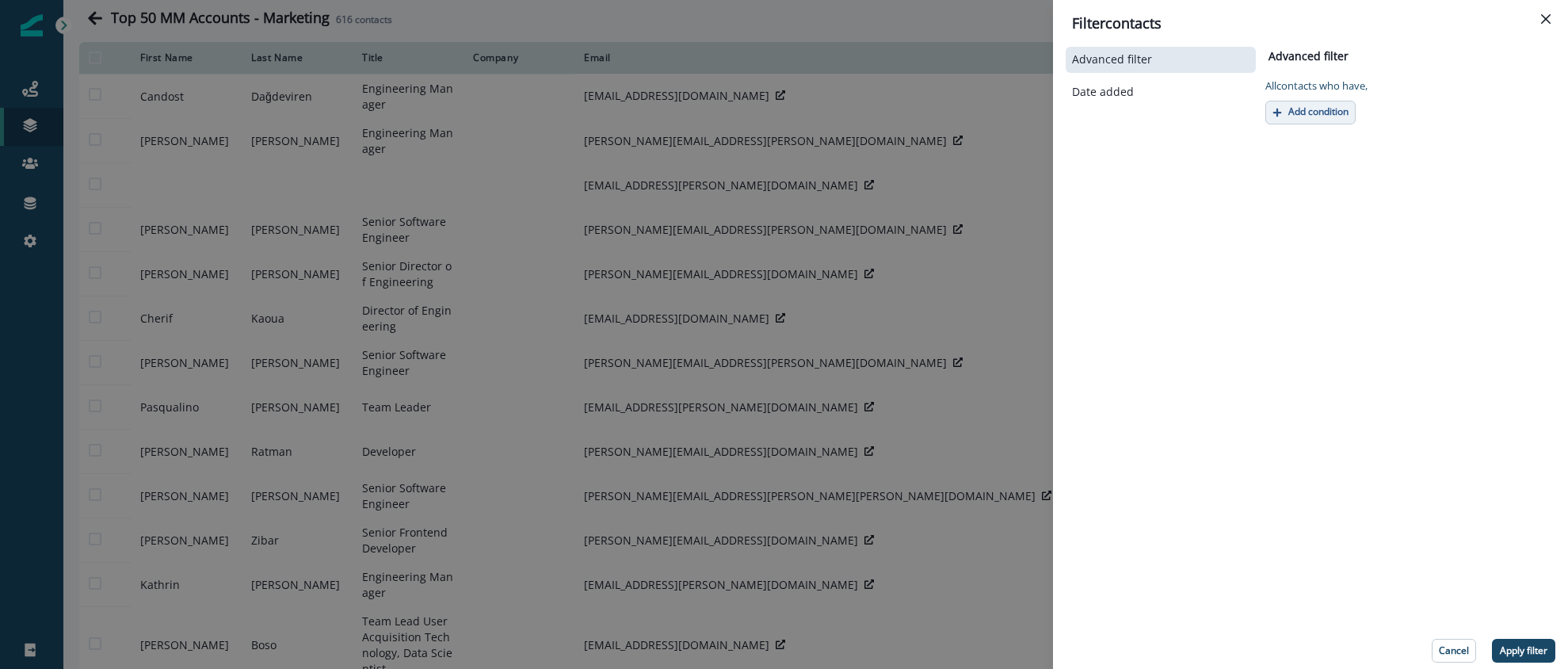
click at [1315, 110] on p "Add condition" at bounding box center [1318, 112] width 60 height 12
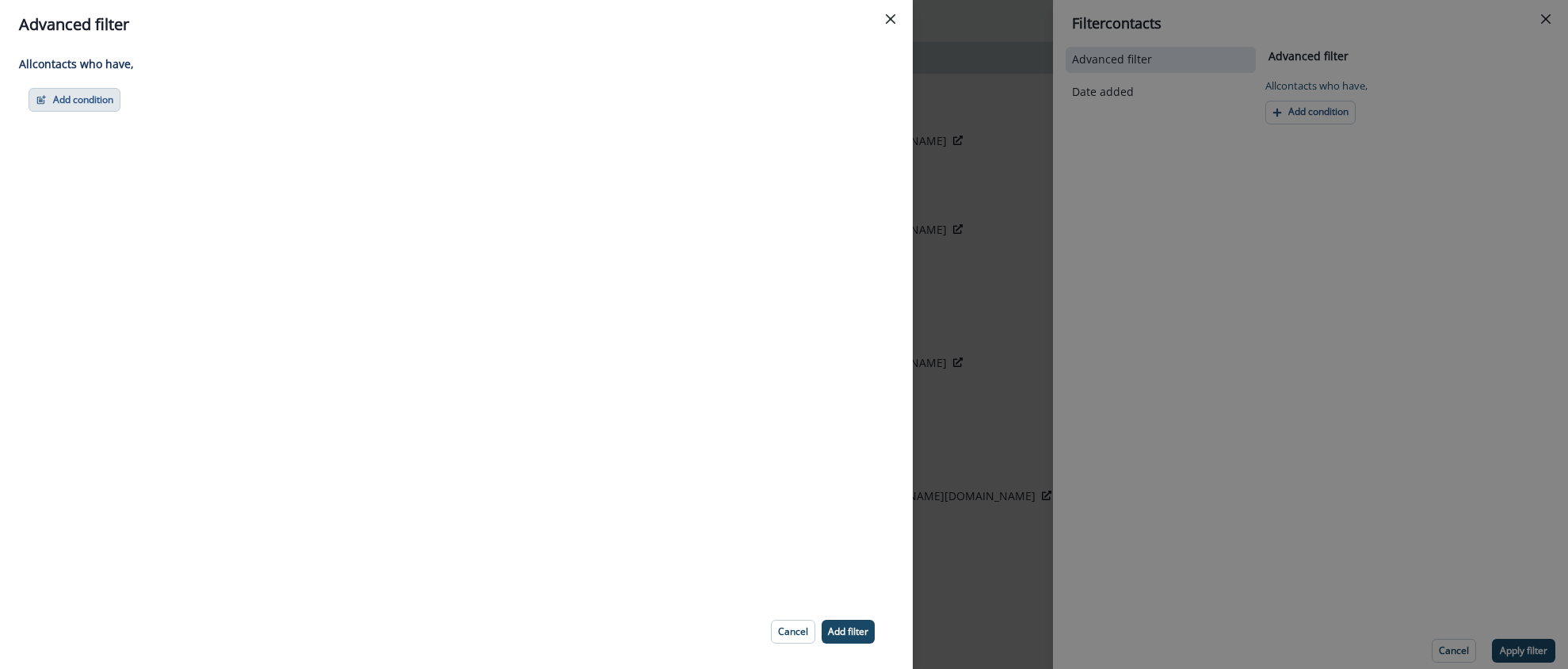
click at [97, 102] on button "Add condition" at bounding box center [74, 99] width 92 height 24
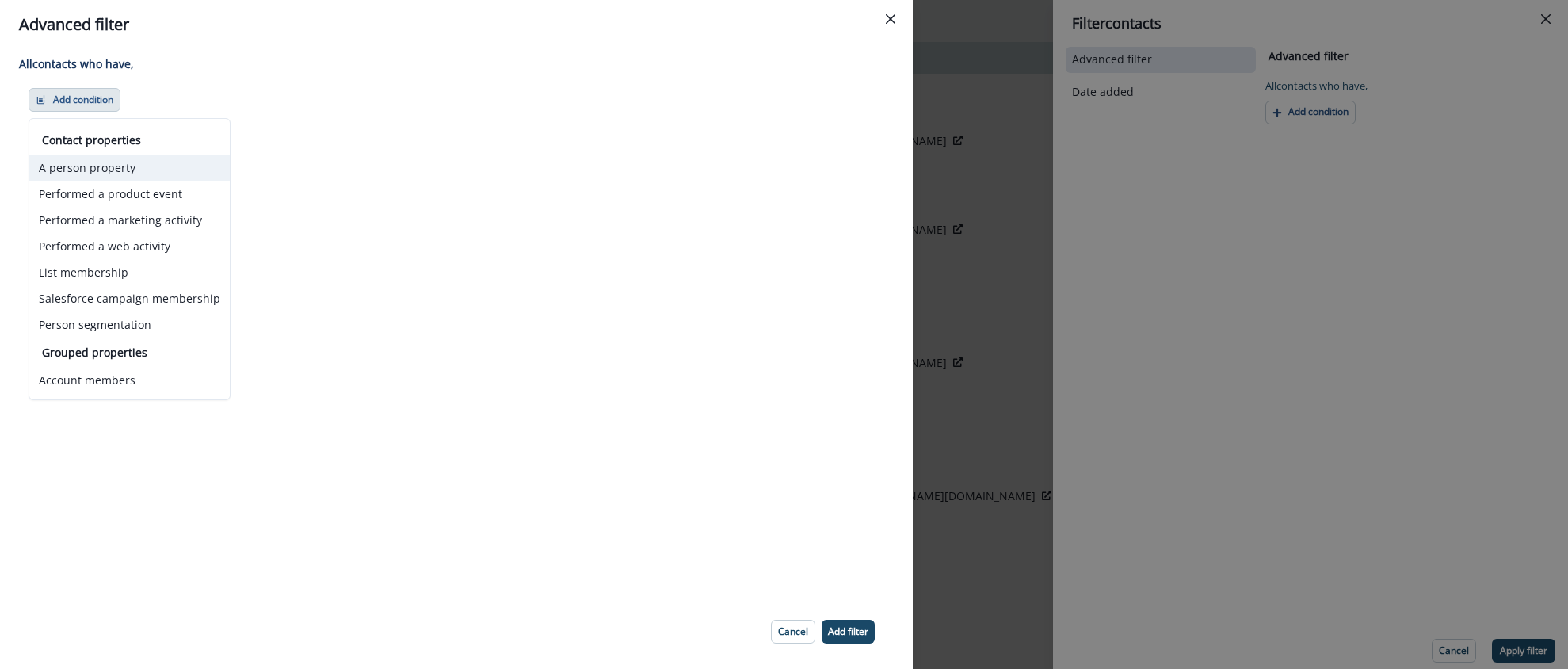
click at [130, 163] on button "A person property" at bounding box center [129, 167] width 201 height 26
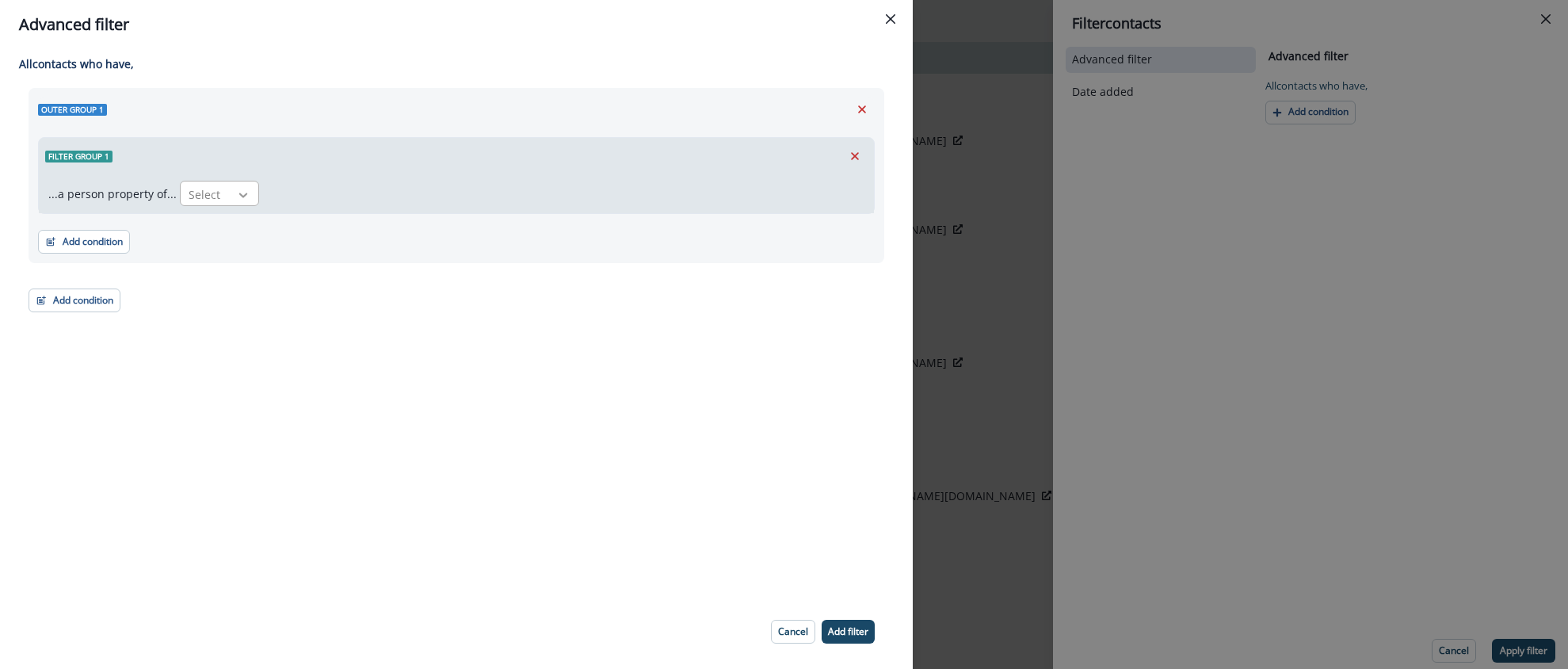
click at [230, 198] on div at bounding box center [243, 195] width 27 height 15
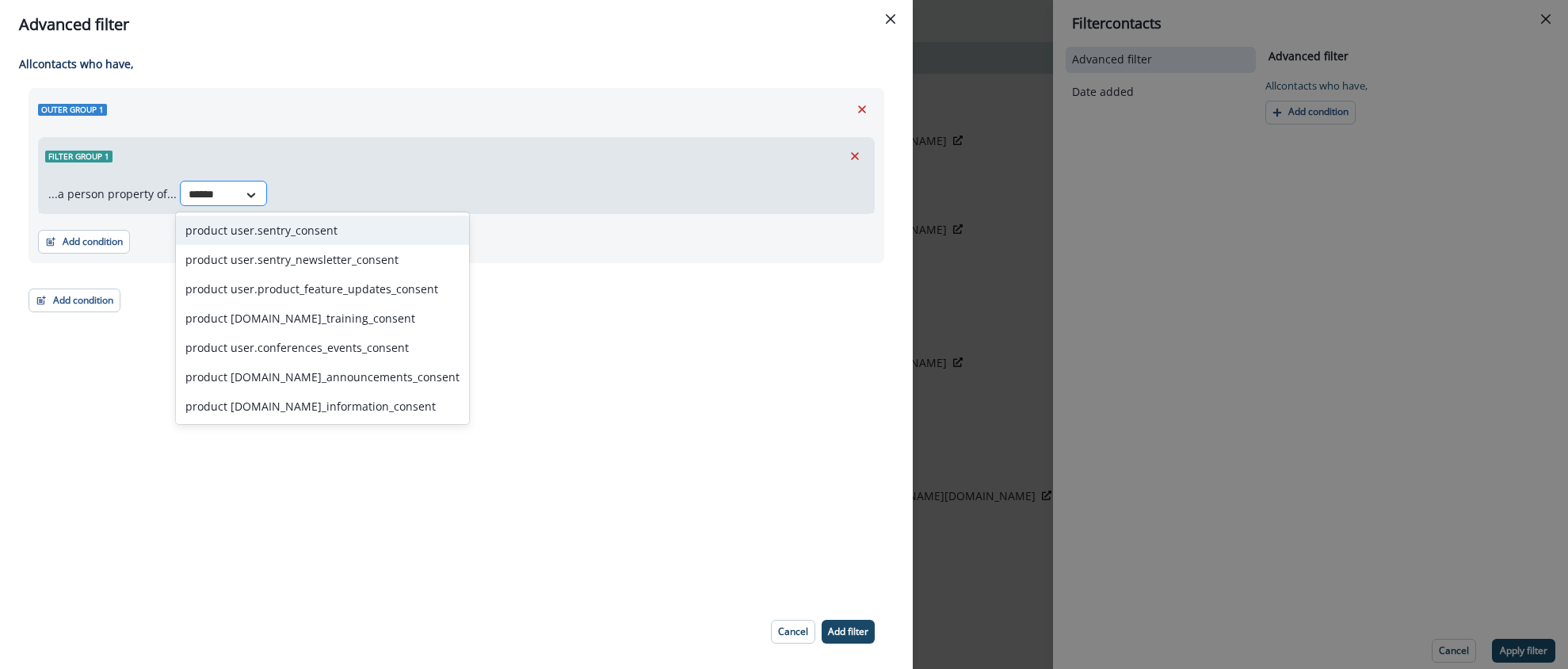
type input "*******"
click at [246, 224] on div "product user.sentry_consent" at bounding box center [322, 230] width 293 height 29
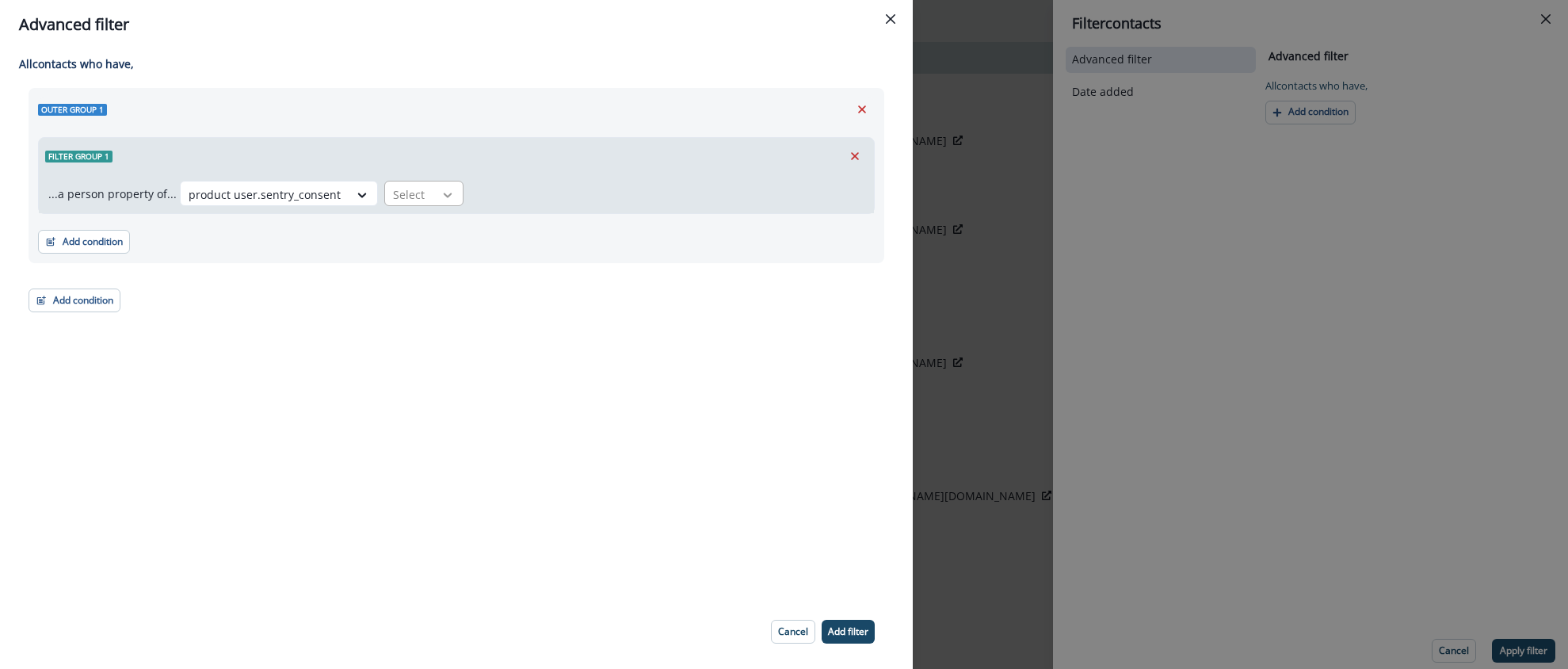
click at [441, 197] on icon at bounding box center [447, 195] width 14 height 15
click at [407, 254] on div "true" at bounding box center [416, 259] width 79 height 29
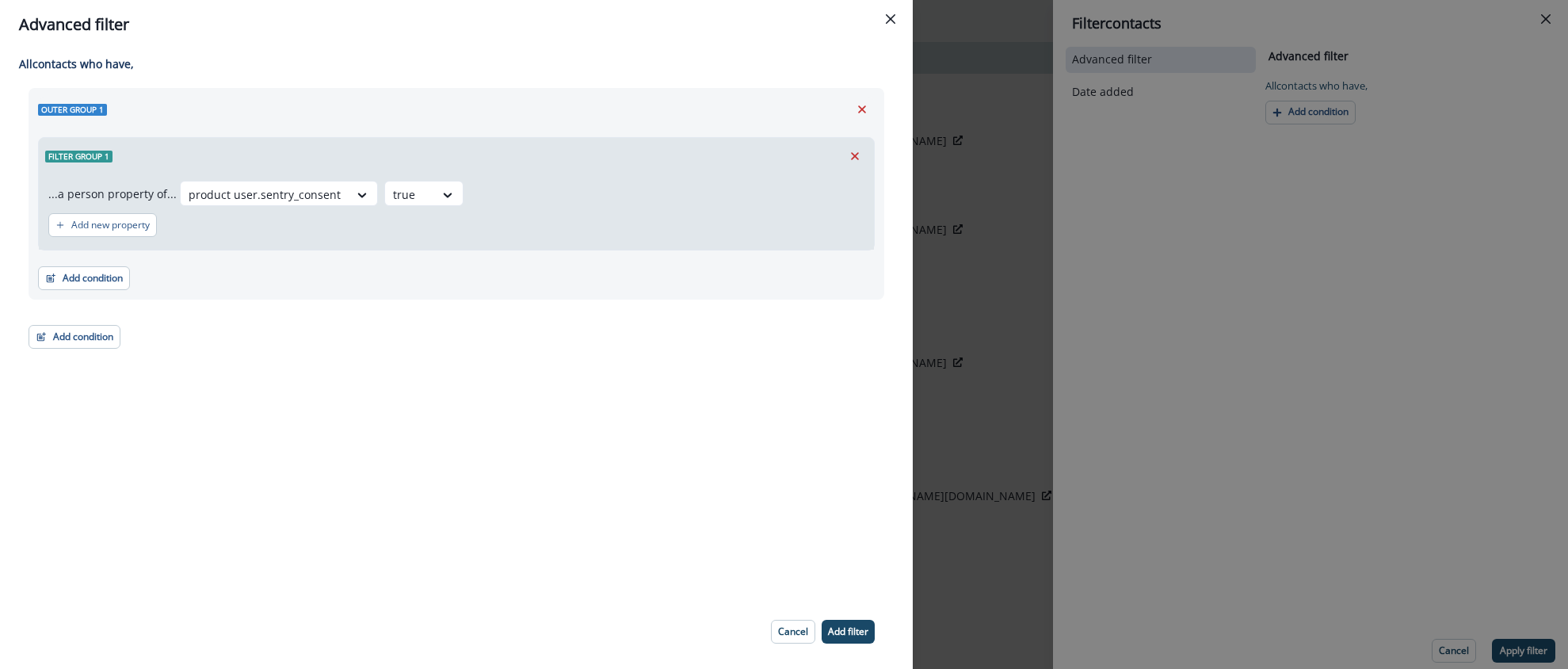
click at [843, 628] on p "Add filter" at bounding box center [849, 631] width 41 height 12
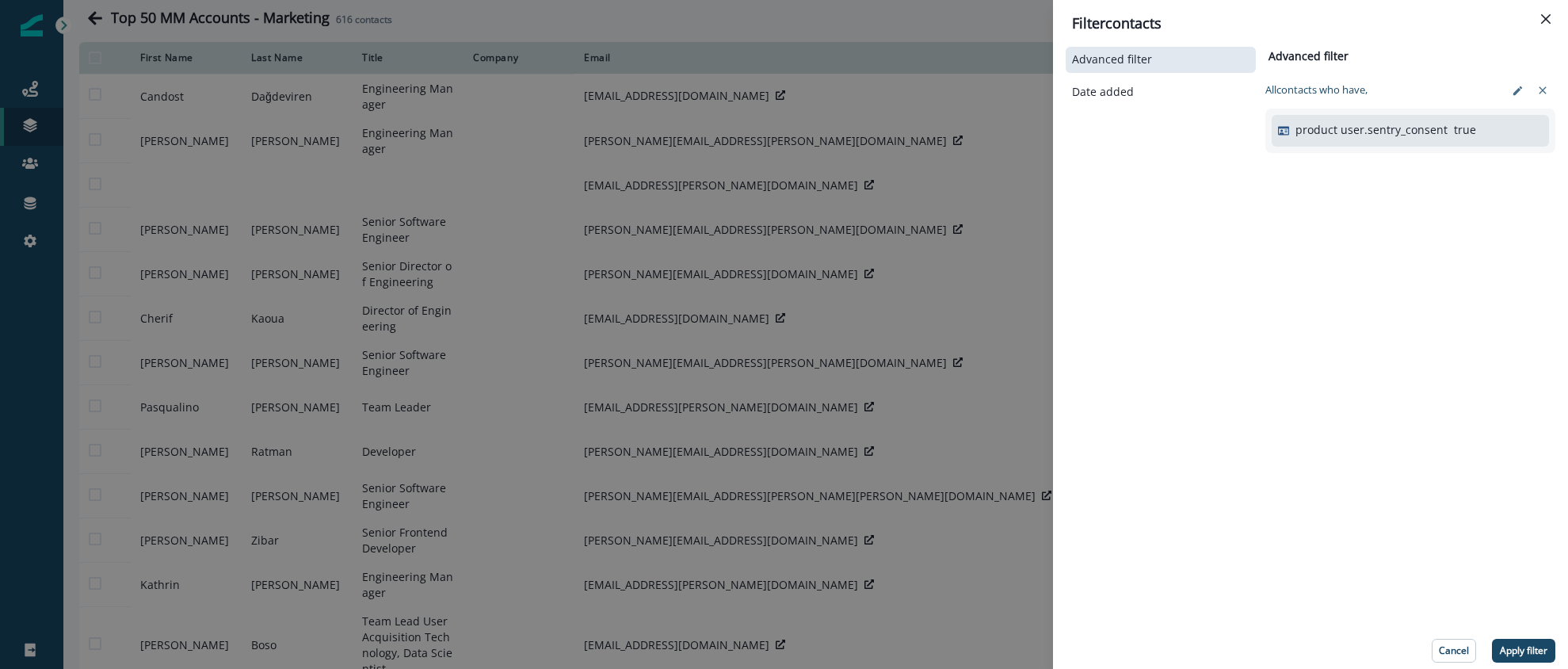
click at [1512, 639] on button "Apply filter" at bounding box center [1525, 650] width 64 height 24
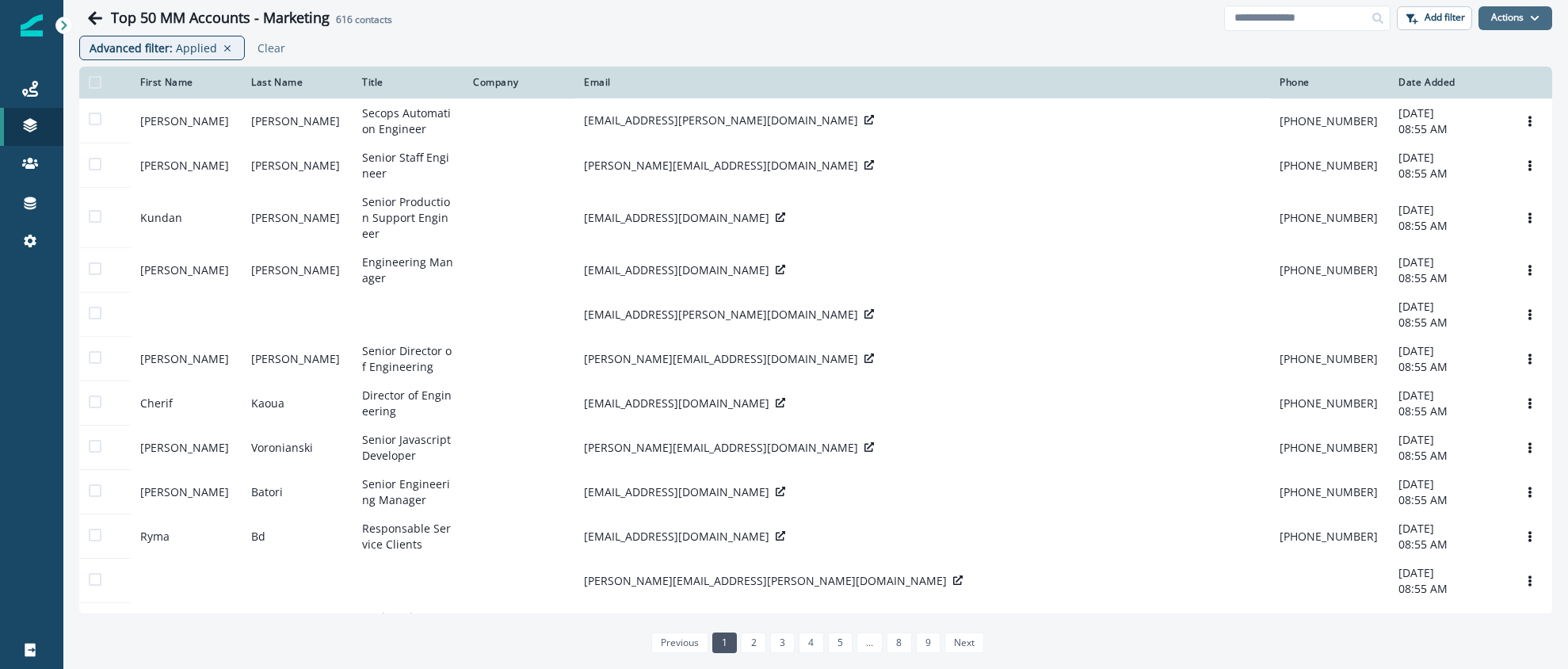
click at [1537, 11] on button "Actions" at bounding box center [1516, 18] width 73 height 24
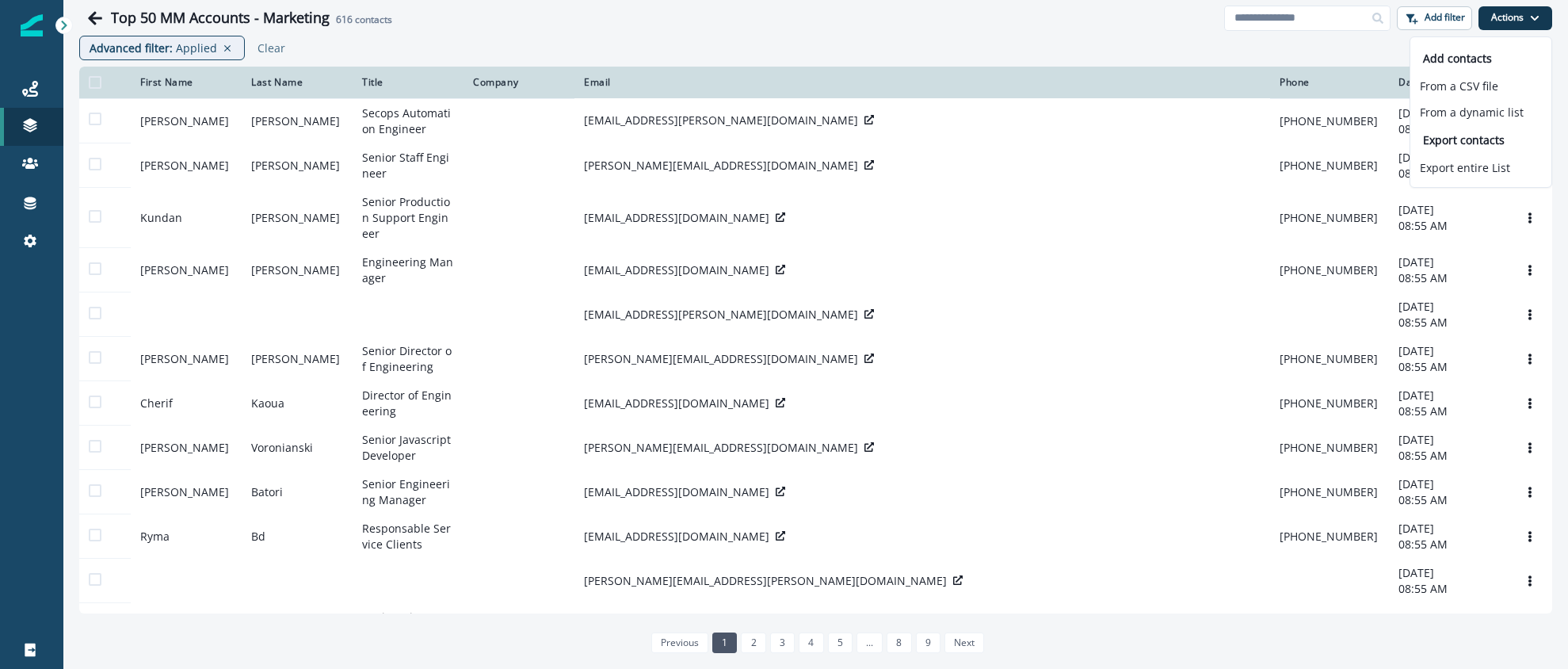
click at [1339, 44] on div "Advanced filter : Applied Clear" at bounding box center [816, 51] width 1505 height 31
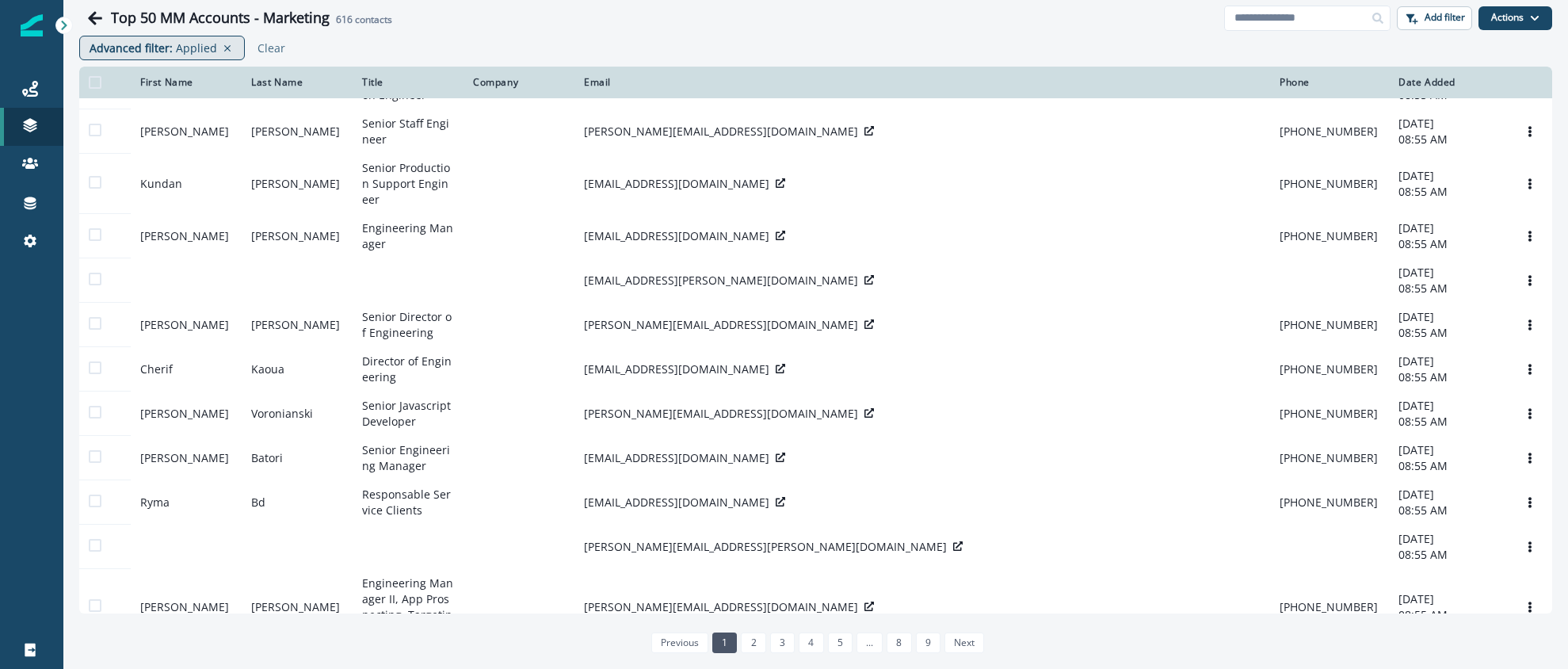
scroll to position [35, 0]
click at [190, 47] on p "Applied" at bounding box center [196, 47] width 41 height 16
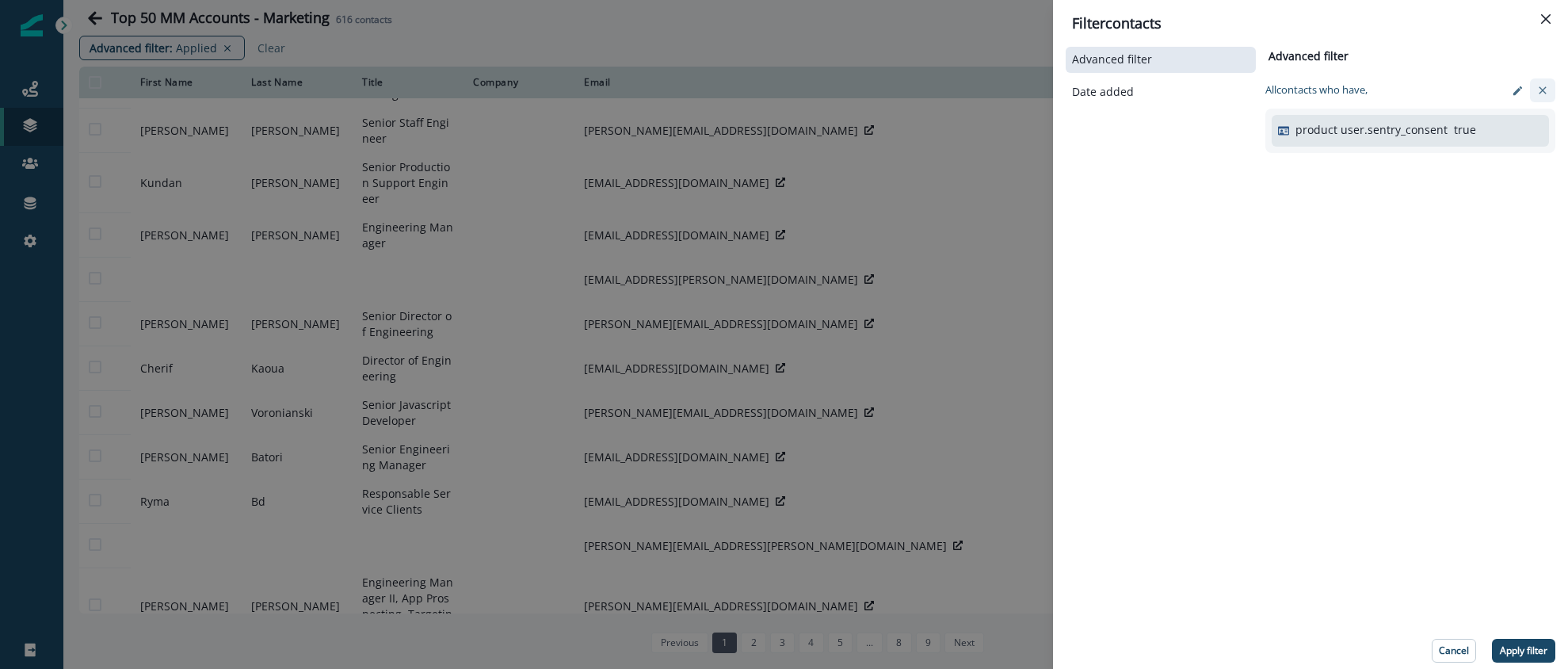
click at [1546, 86] on icon "clear-filter" at bounding box center [1543, 90] width 13 height 13
drag, startPoint x: 1524, startPoint y: 644, endPoint x: 1514, endPoint y: 641, distance: 10.4
click at [1521, 645] on p "Apply filter" at bounding box center [1524, 651] width 47 height 12
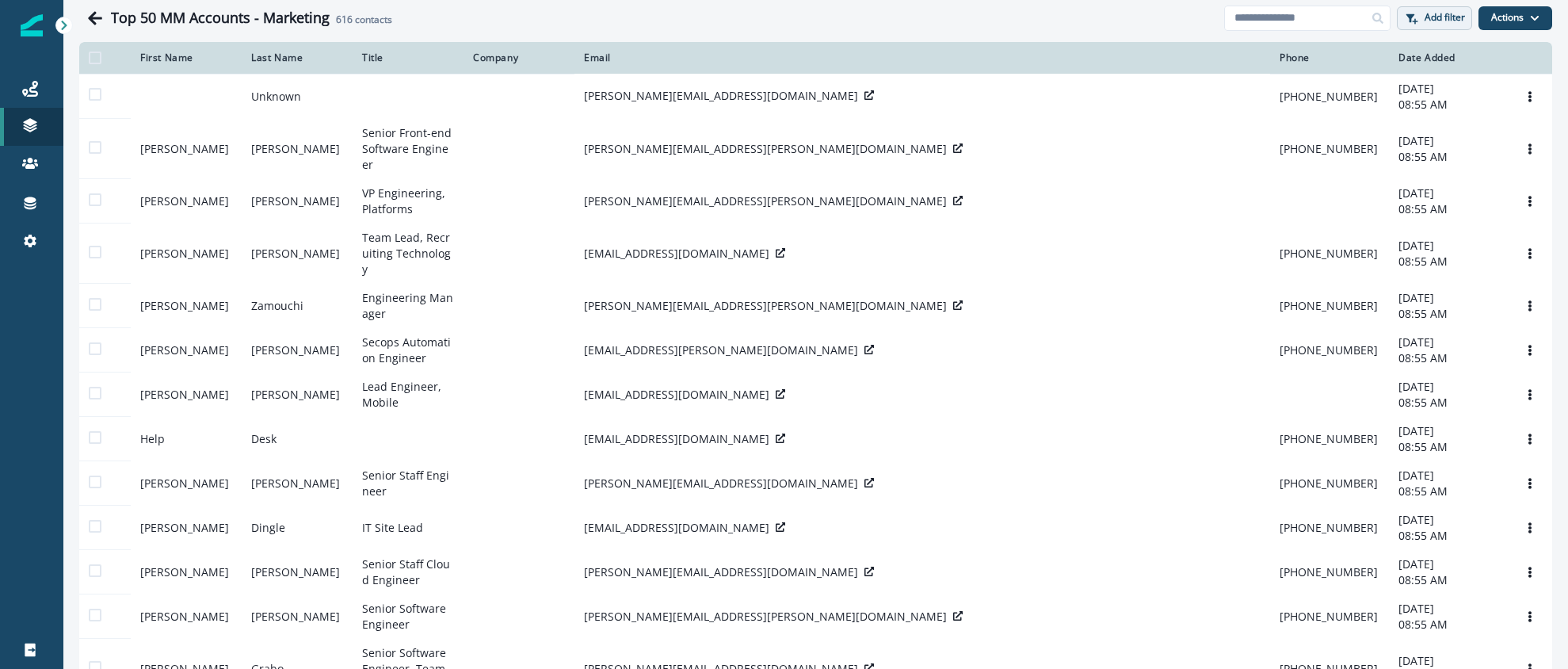
click at [1429, 22] on p "Add filter" at bounding box center [1446, 17] width 41 height 12
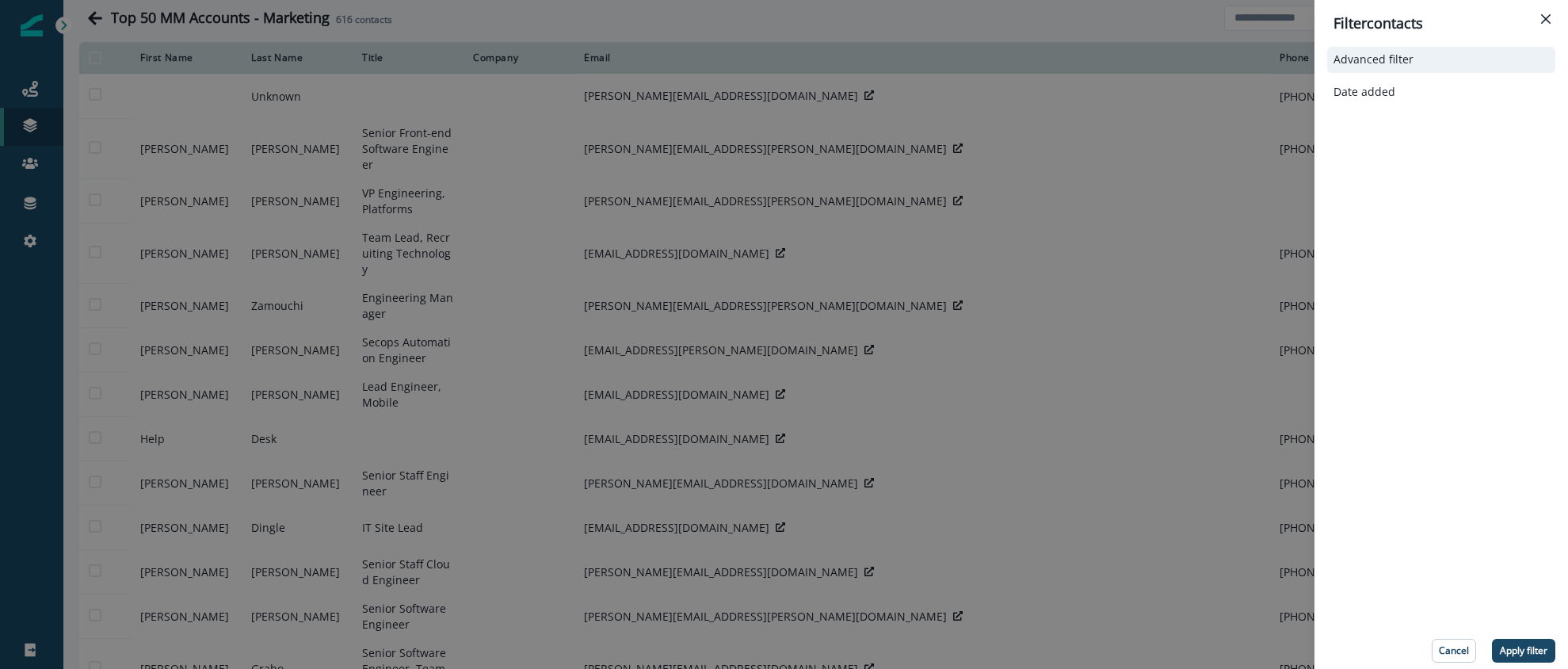
click at [1394, 67] on div "Advanced filter" at bounding box center [1442, 59] width 229 height 26
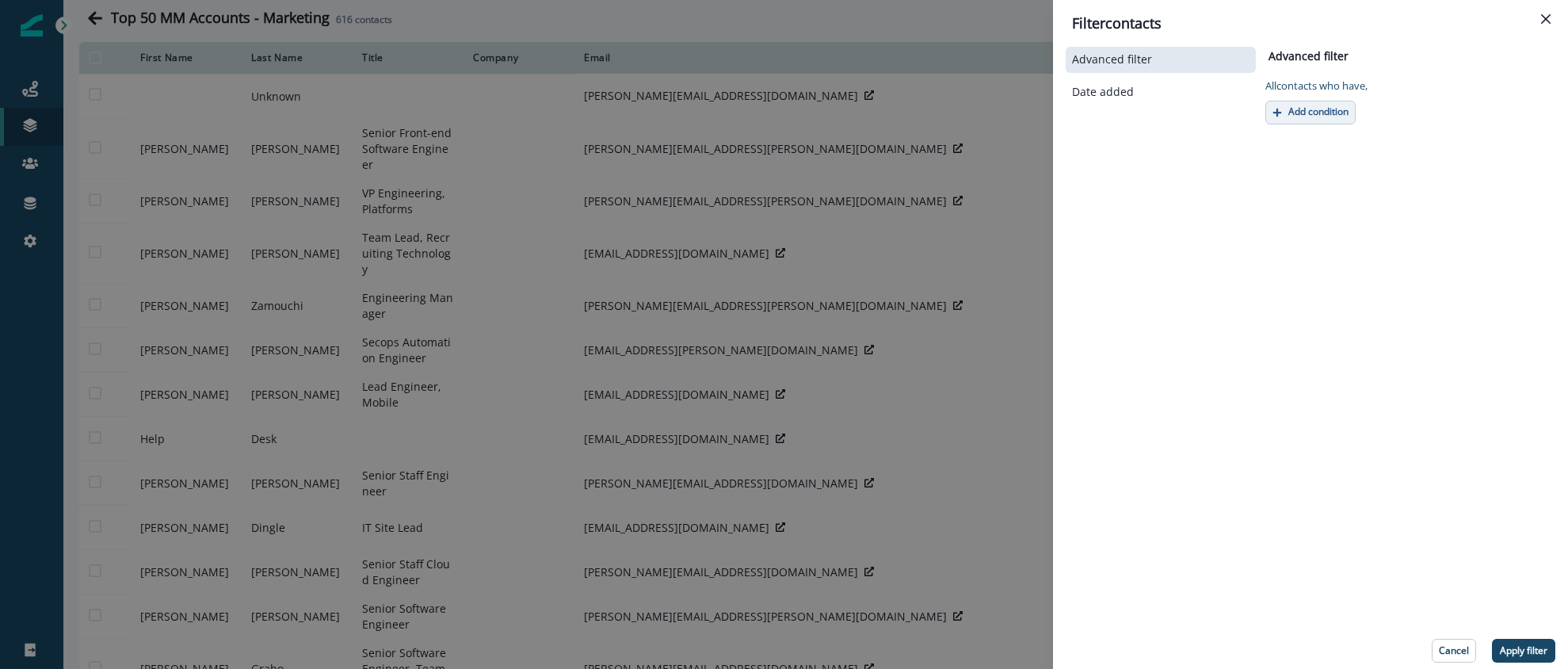
click at [1314, 107] on p "Add condition" at bounding box center [1318, 112] width 60 height 12
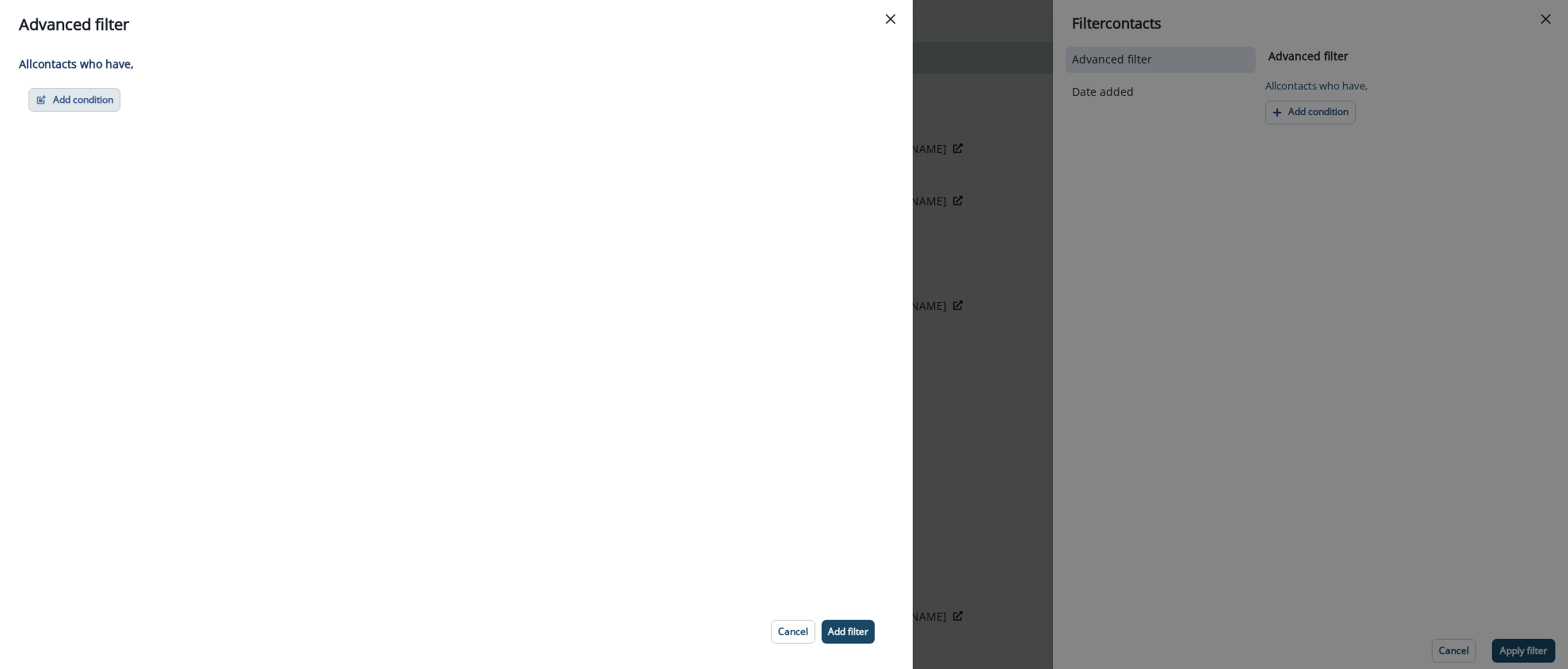
click at [58, 104] on button "Add condition" at bounding box center [74, 99] width 92 height 24
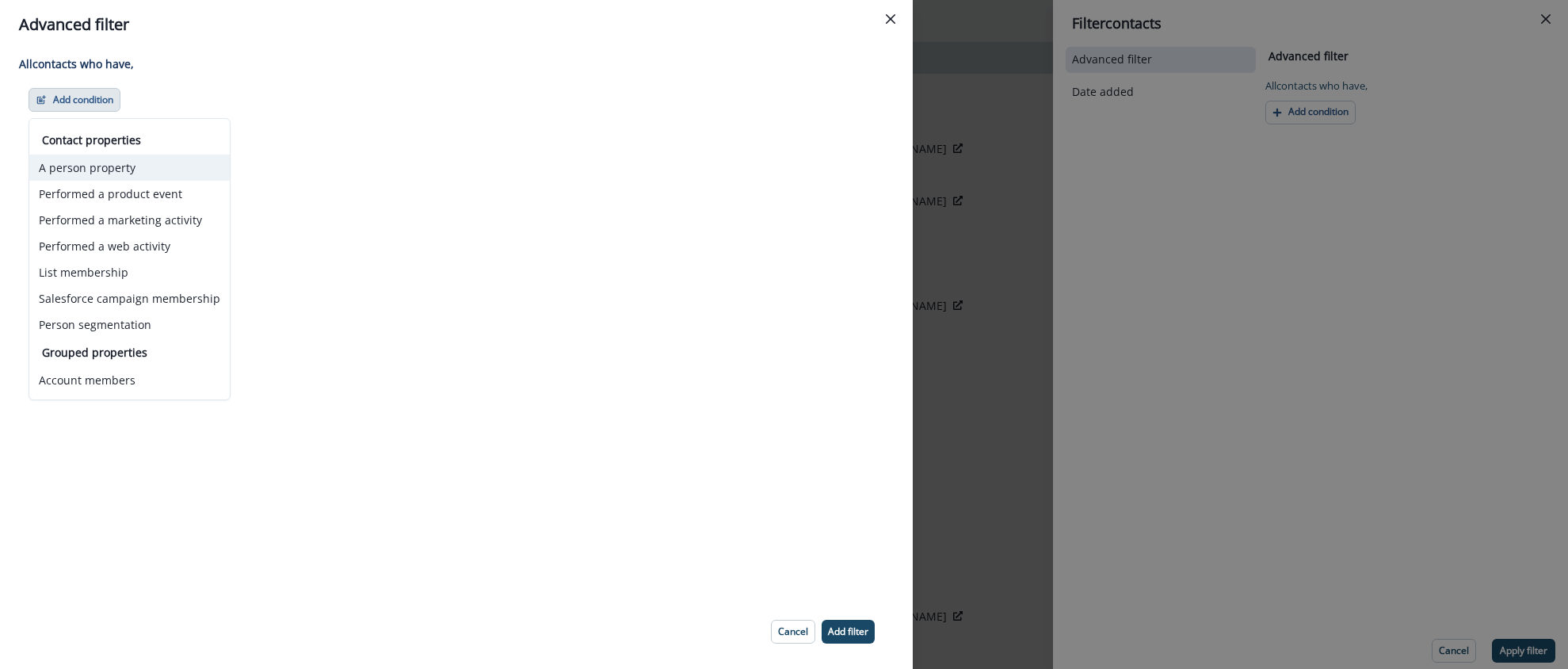
click at [122, 165] on button "A person property" at bounding box center [129, 167] width 201 height 26
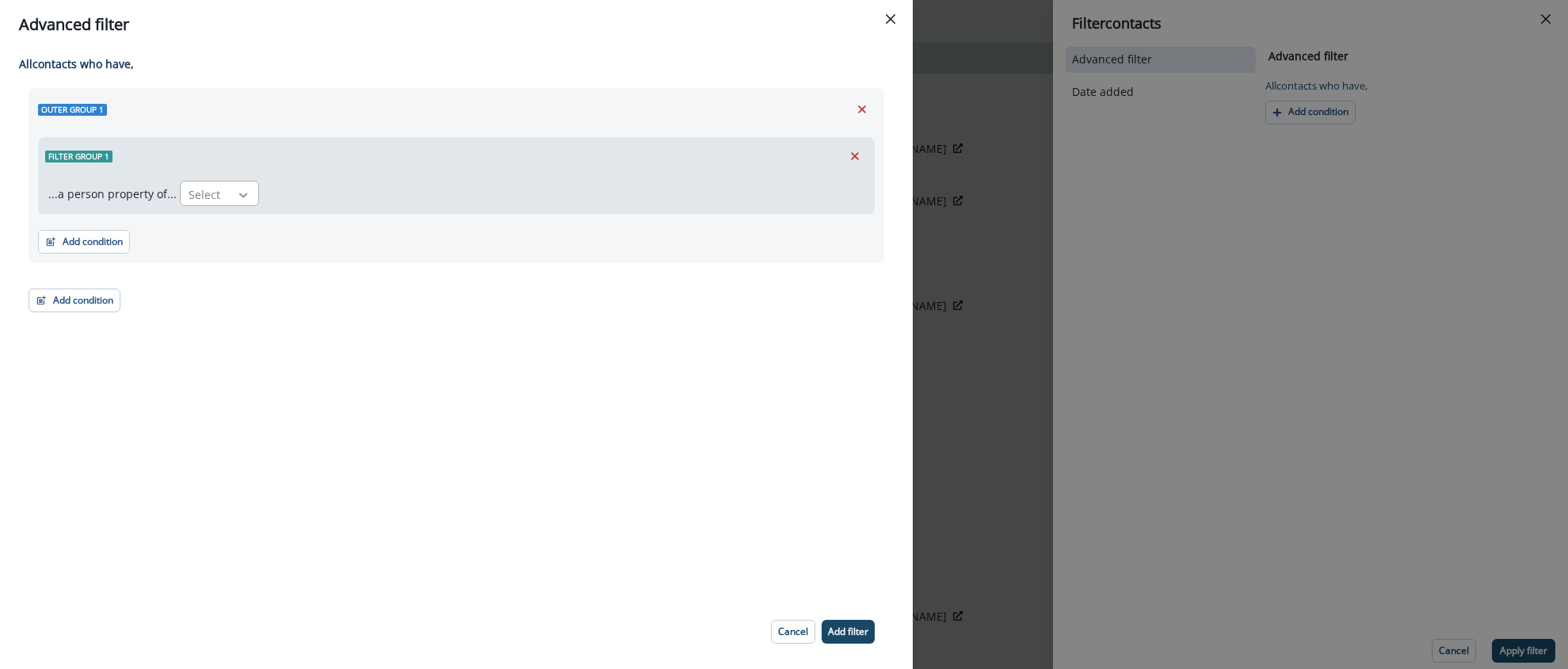
click at [247, 189] on div at bounding box center [243, 195] width 27 height 15
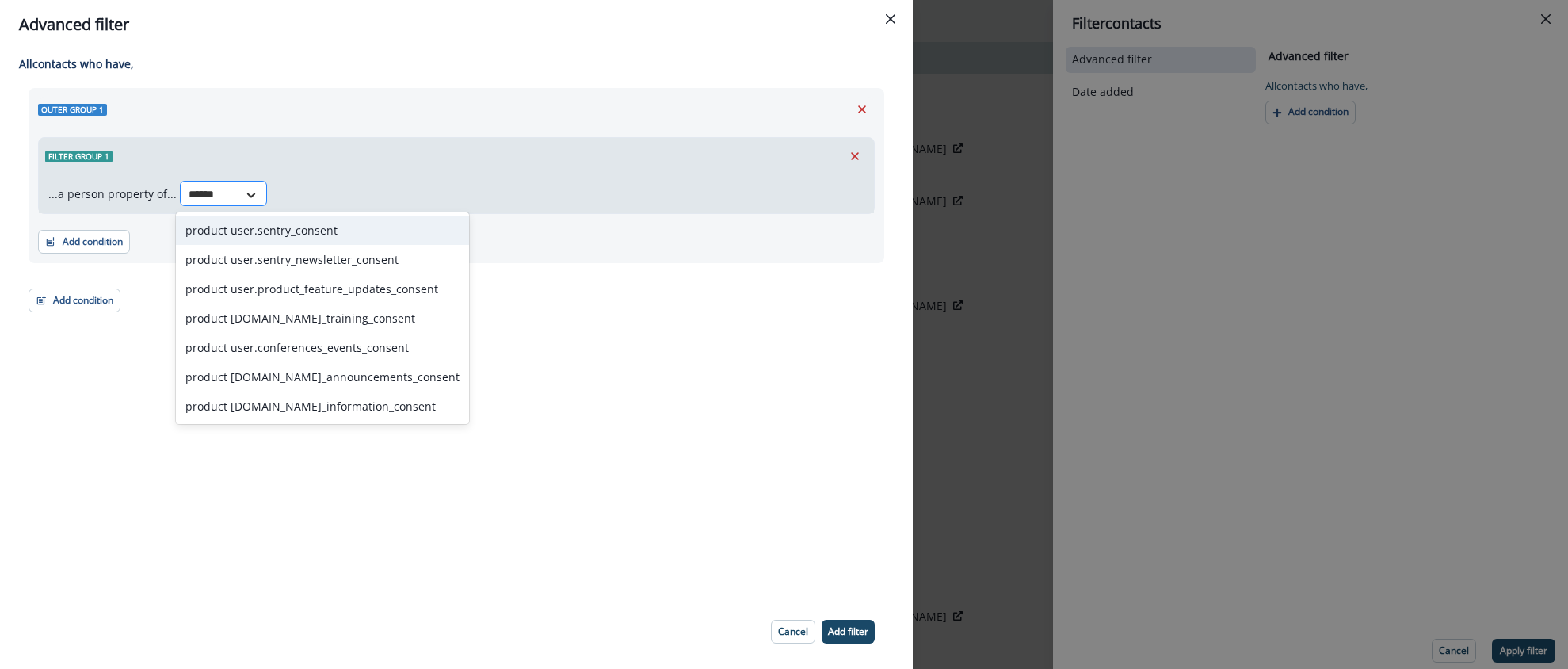
type input "*******"
click at [270, 224] on div "product user.sentry_consent" at bounding box center [322, 230] width 293 height 29
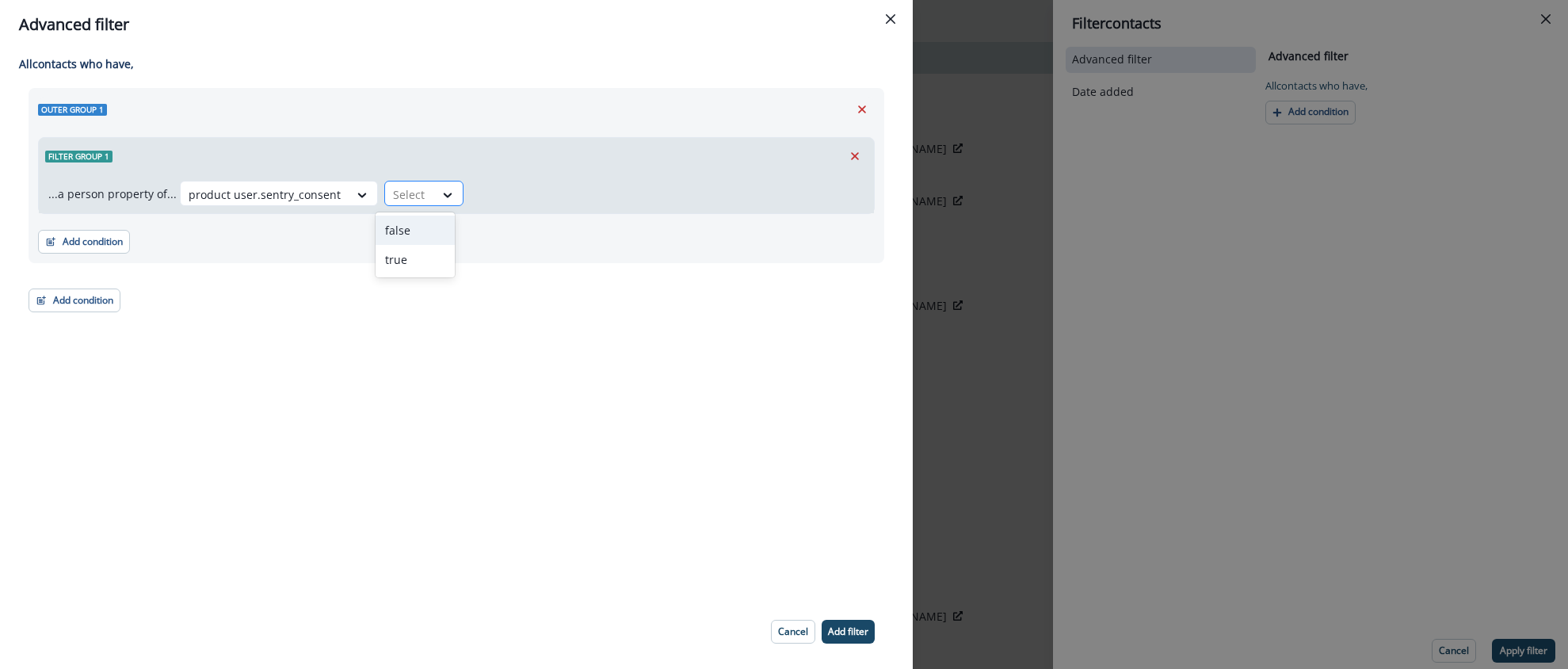
click at [418, 190] on div "Select" at bounding box center [409, 194] width 49 height 26
click at [417, 228] on div "false" at bounding box center [416, 230] width 79 height 29
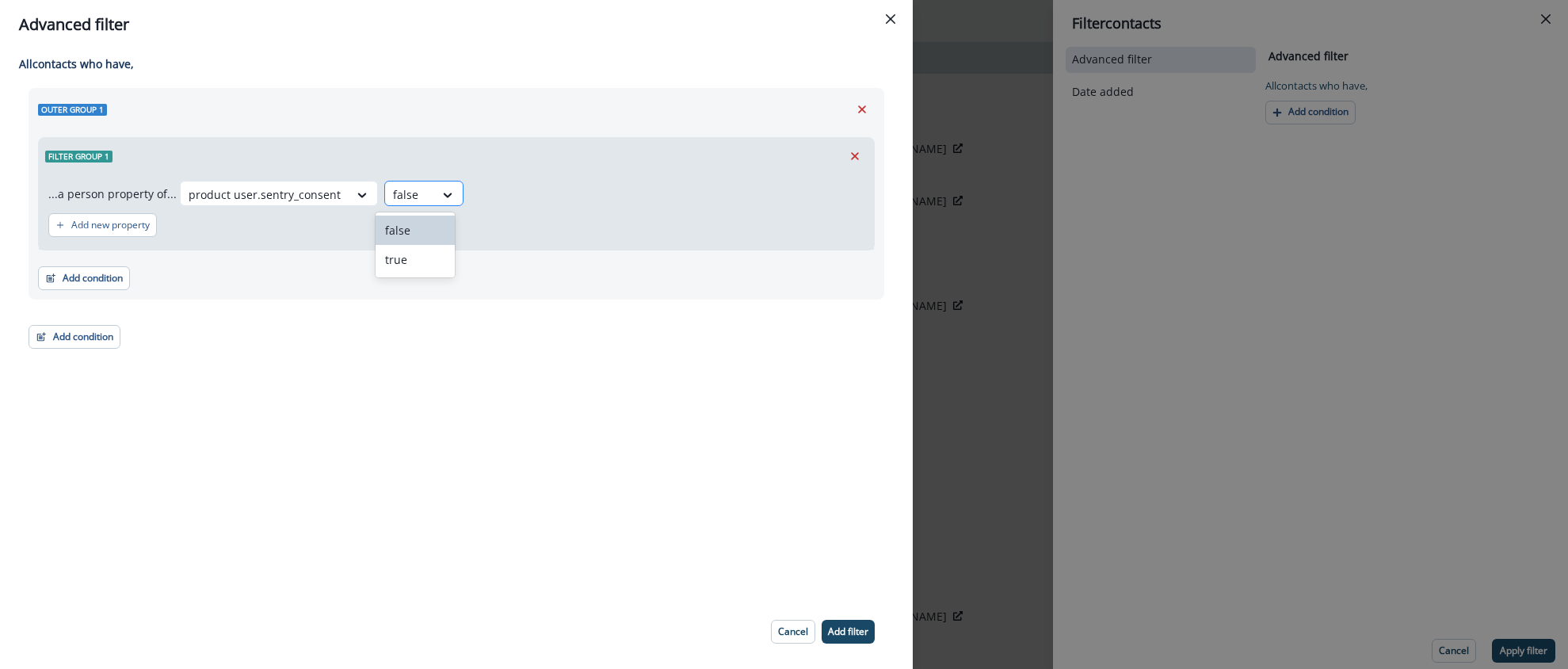
click at [425, 189] on div "false" at bounding box center [409, 194] width 49 height 26
click at [429, 254] on div "true" at bounding box center [416, 259] width 79 height 29
drag, startPoint x: 865, startPoint y: 641, endPoint x: 856, endPoint y: 635, distance: 10.8
click at [863, 640] on button "Add filter" at bounding box center [848, 631] width 53 height 24
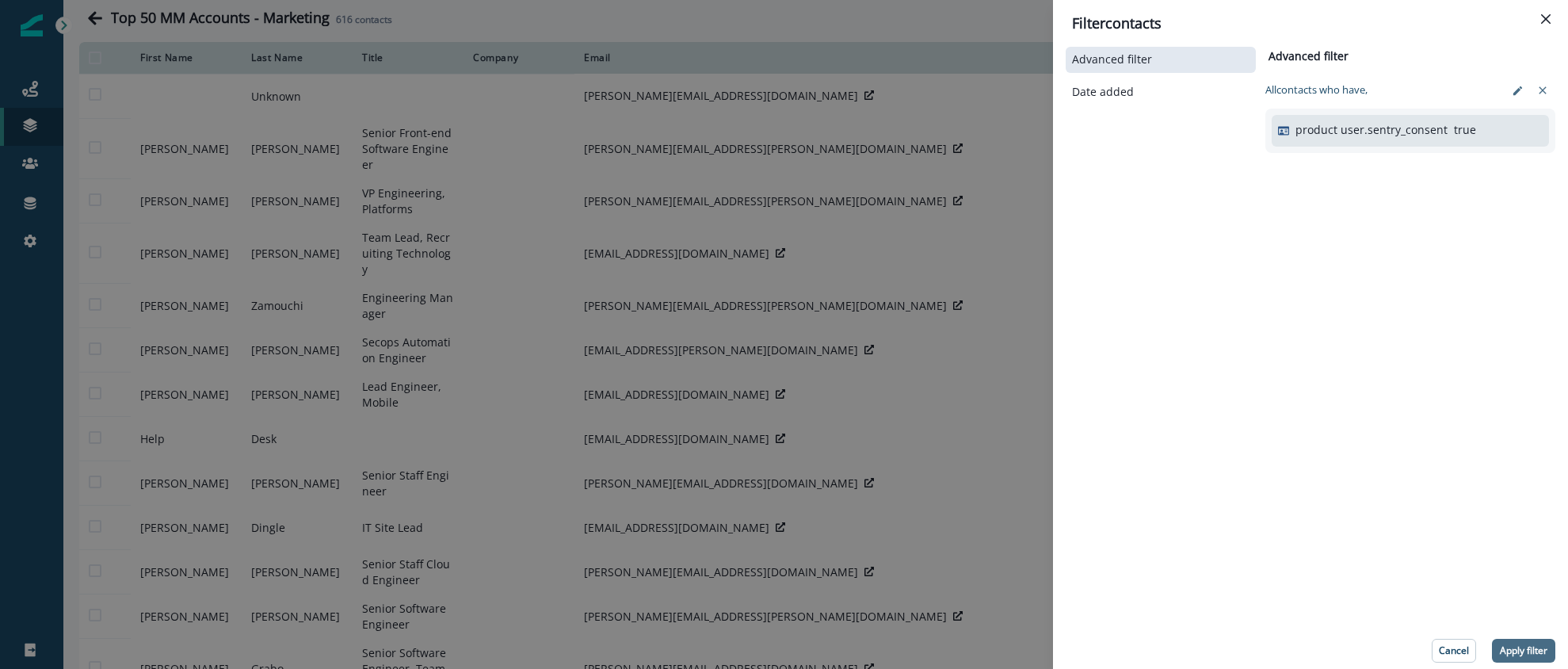
click at [1526, 650] on p "Apply filter" at bounding box center [1524, 651] width 47 height 12
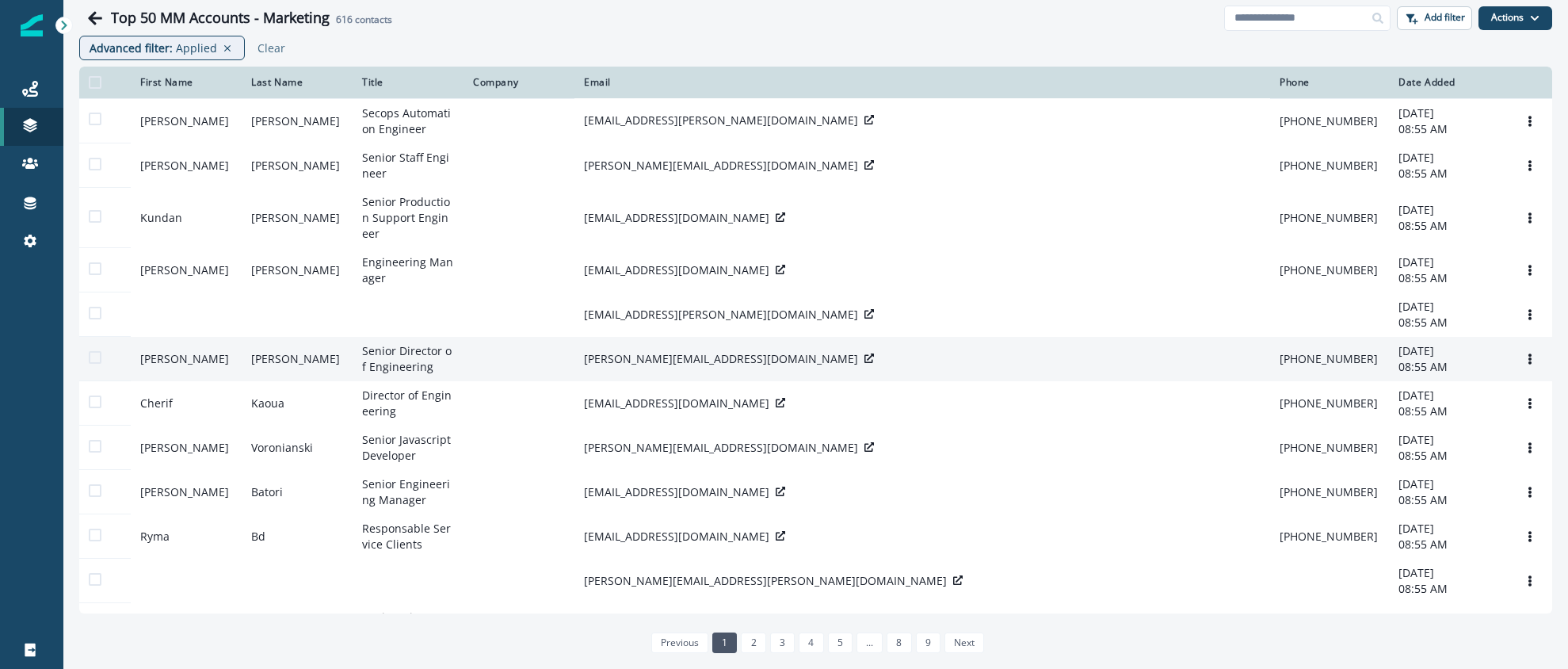
scroll to position [16, 0]
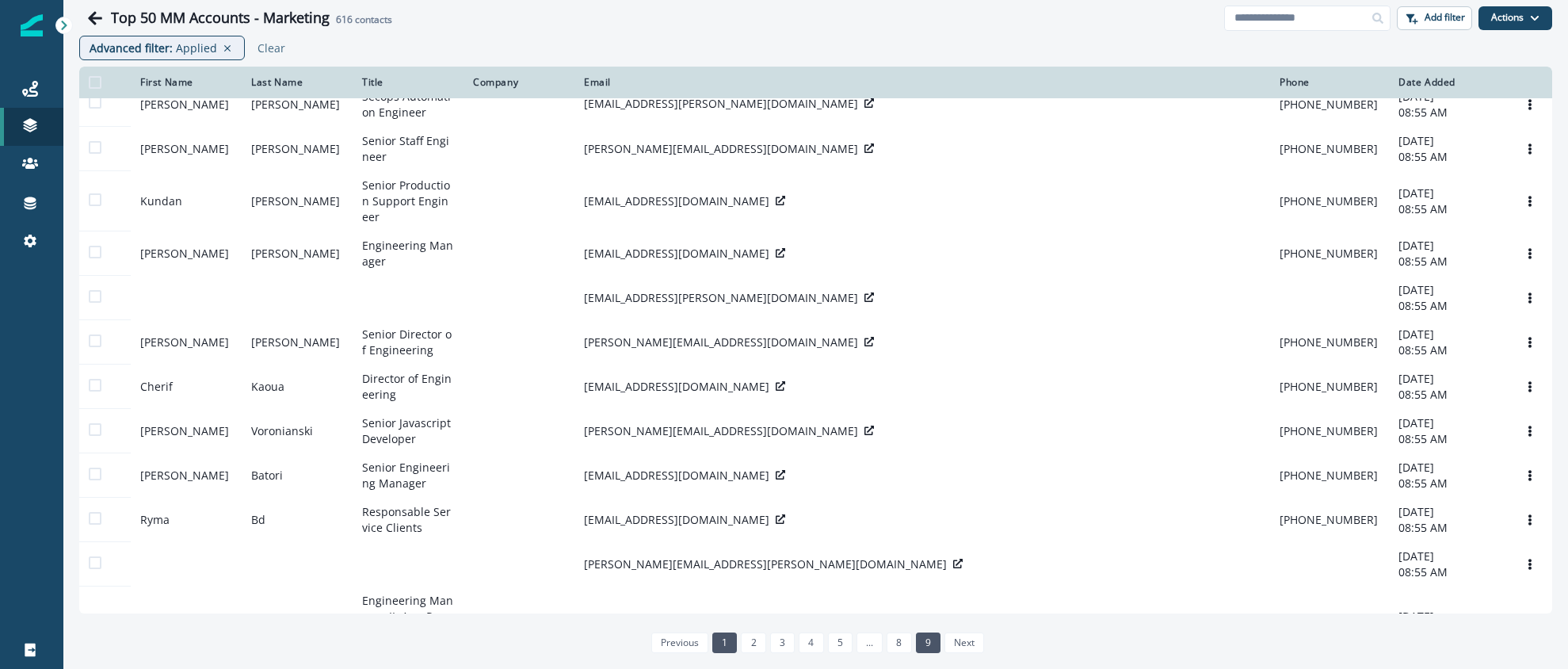
click at [921, 639] on link "9" at bounding box center [928, 642] width 24 height 20
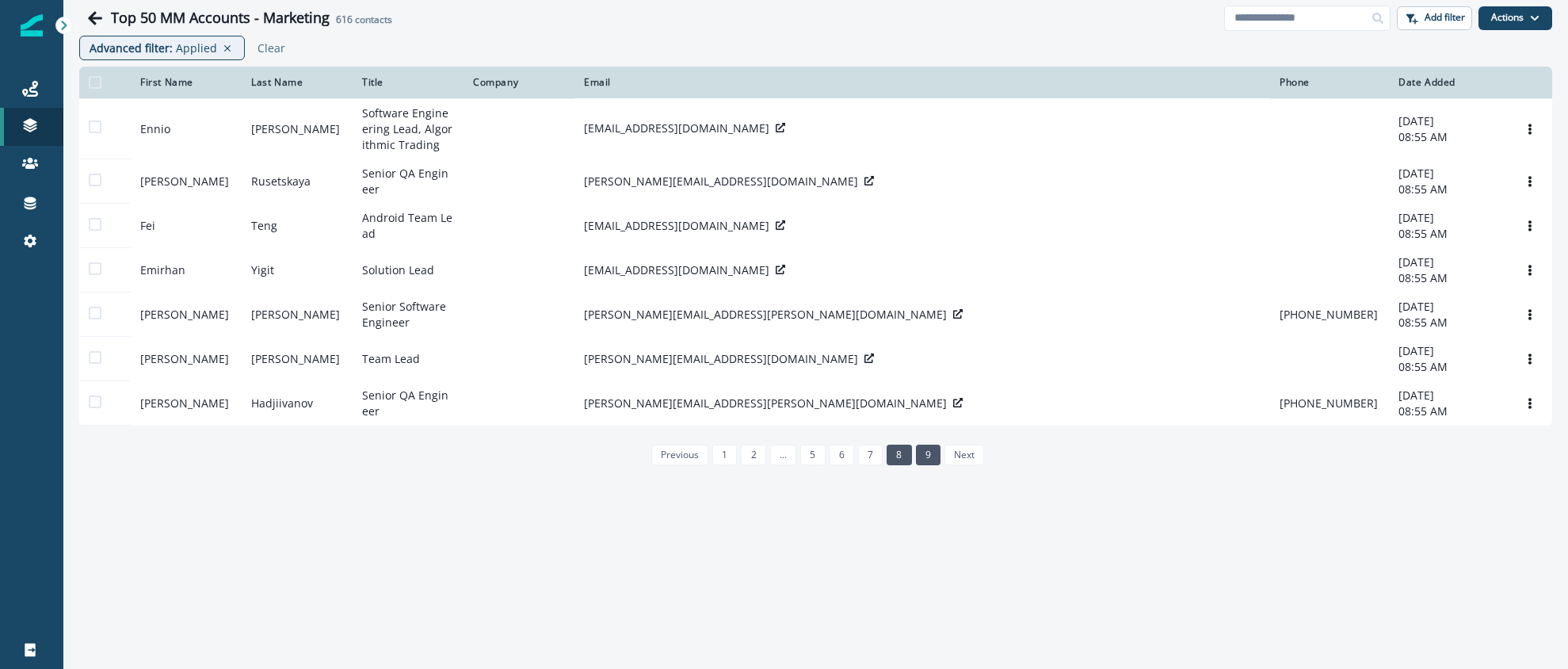
click at [902, 465] on link "8" at bounding box center [899, 454] width 24 height 20
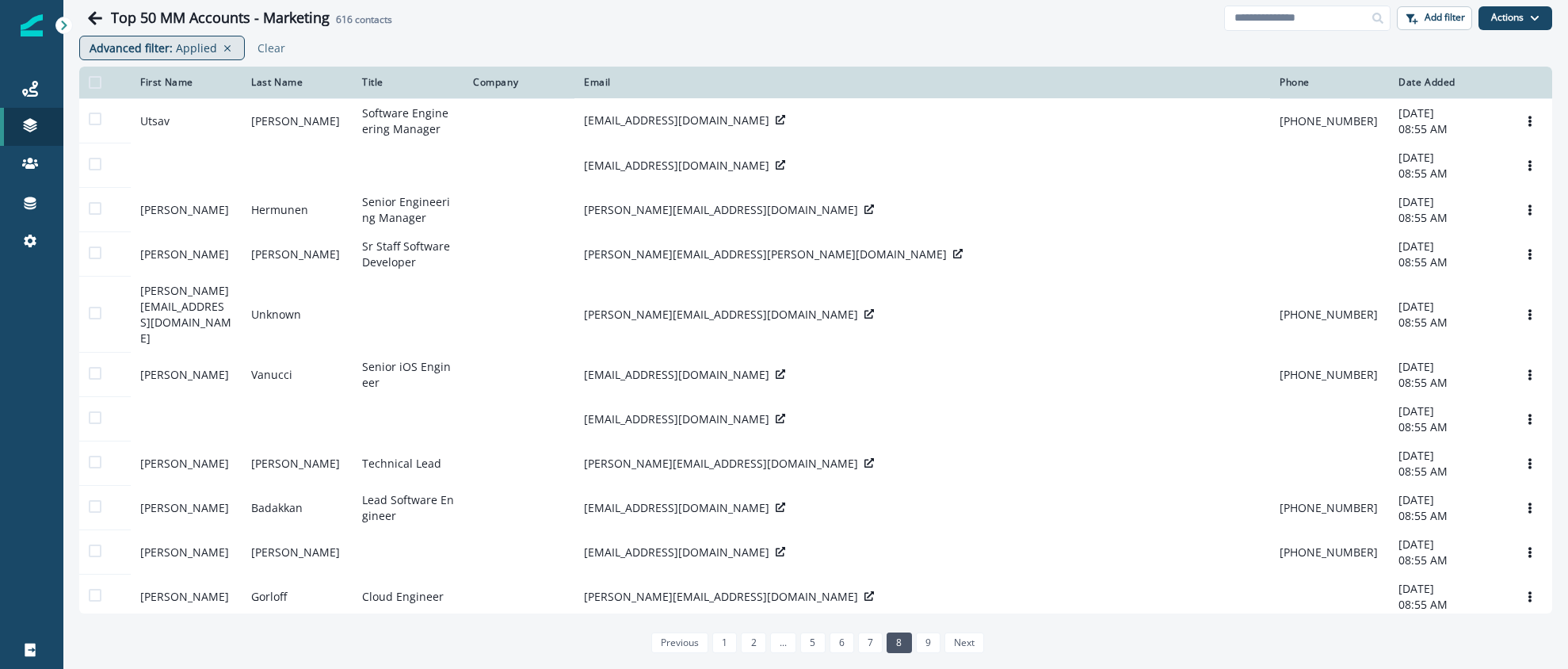
click at [204, 49] on p "Applied" at bounding box center [196, 47] width 41 height 16
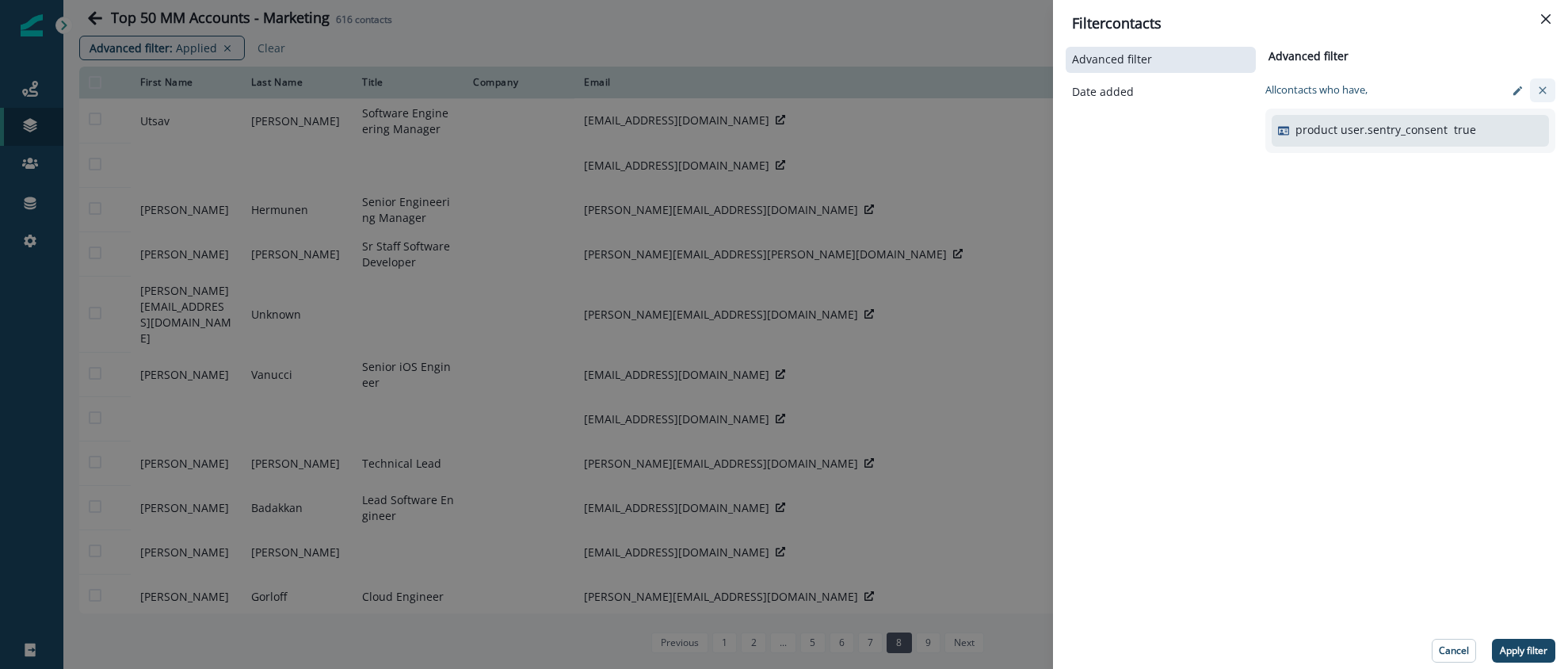
click at [1546, 94] on icon "clear-filter" at bounding box center [1542, 90] width 7 height 7
click at [1514, 642] on button "Apply filter" at bounding box center [1525, 650] width 64 height 24
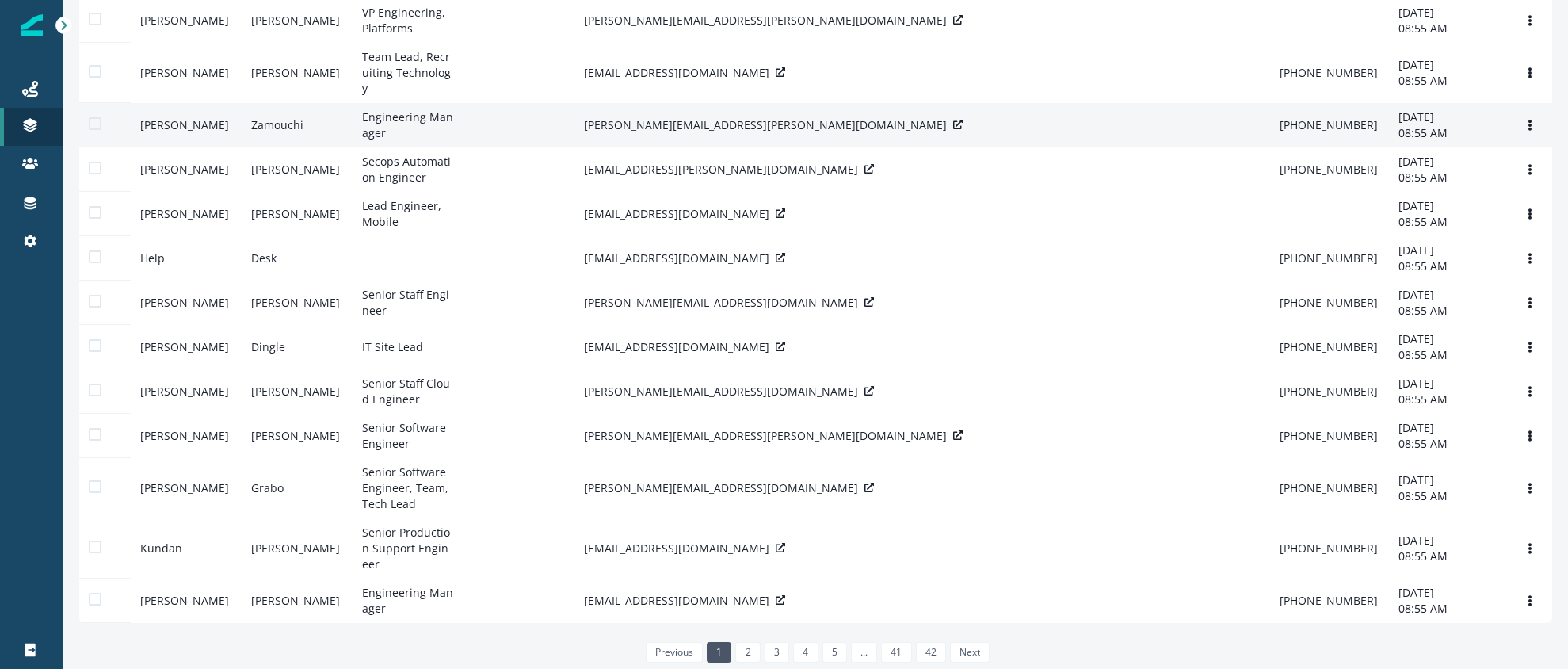
scroll to position [167, 0]
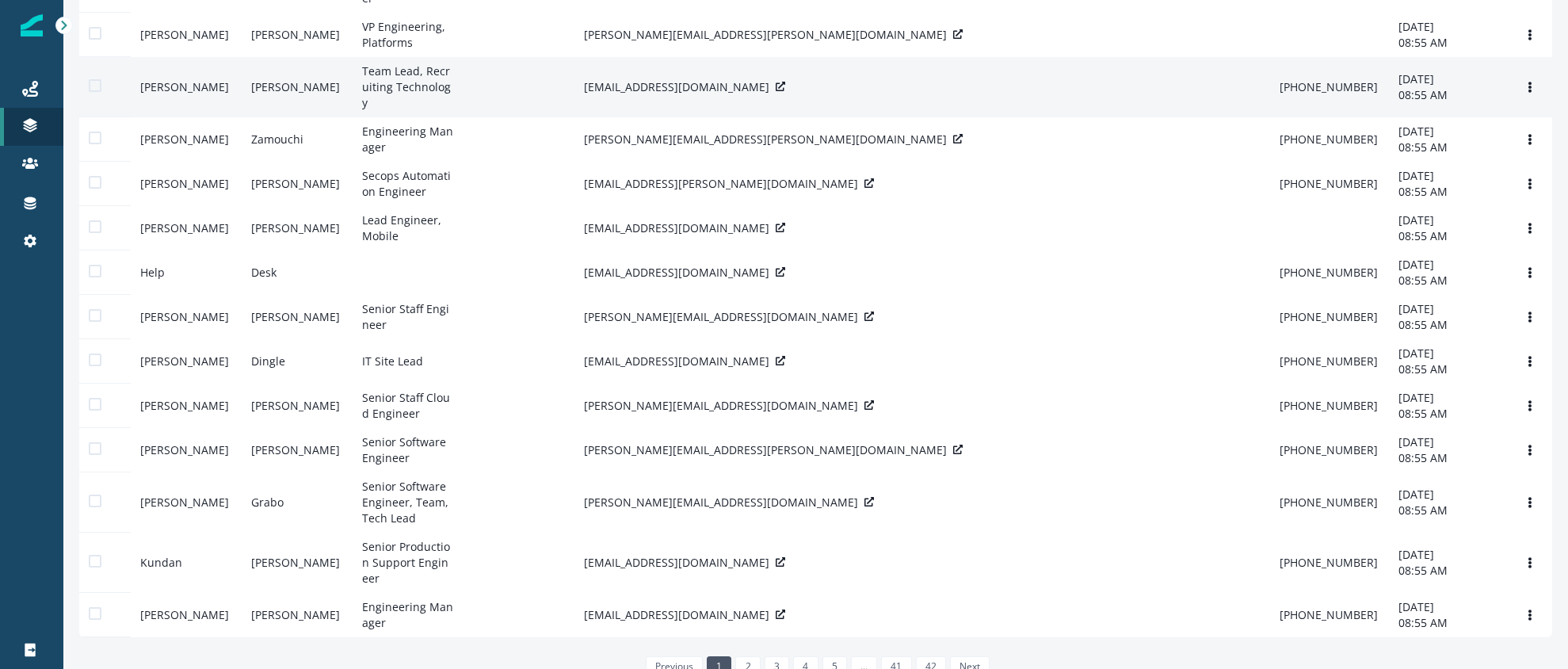
click at [776, 92] on icon at bounding box center [781, 87] width 10 height 10
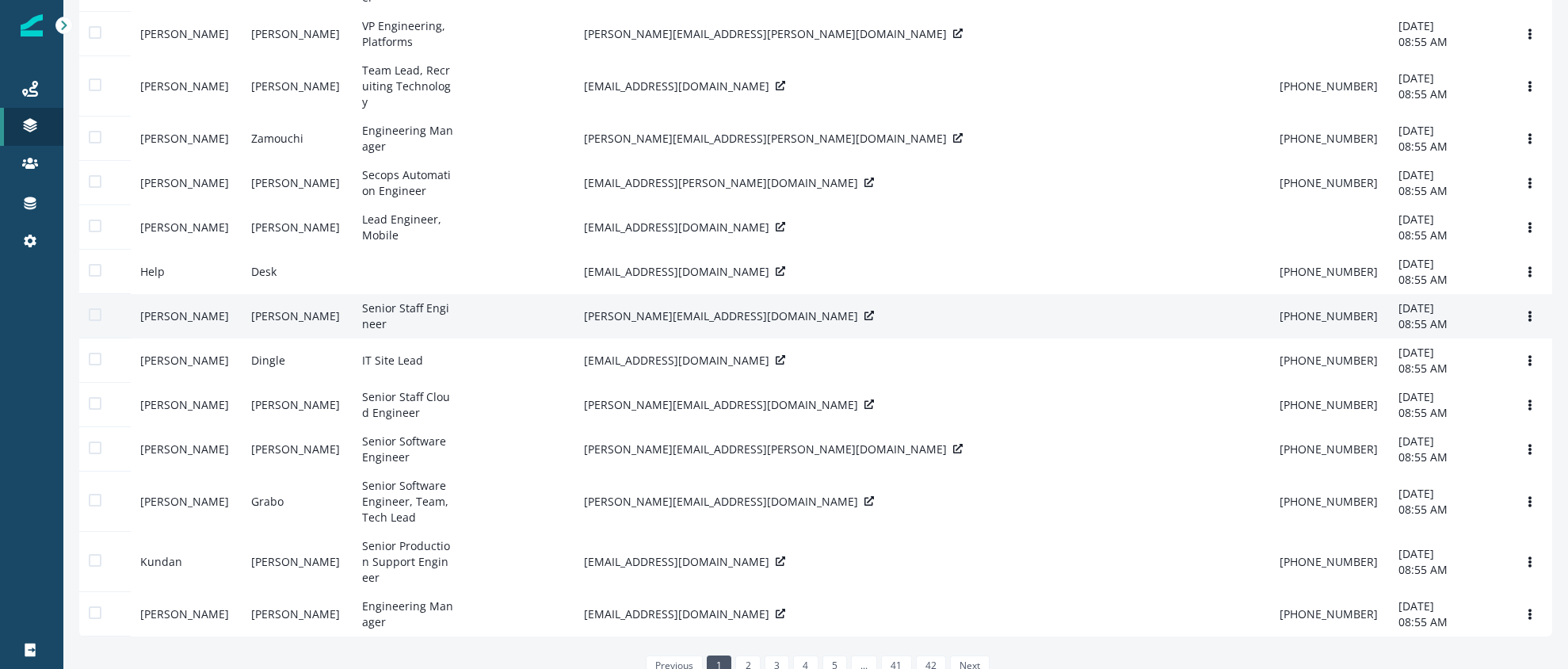
scroll to position [174, 0]
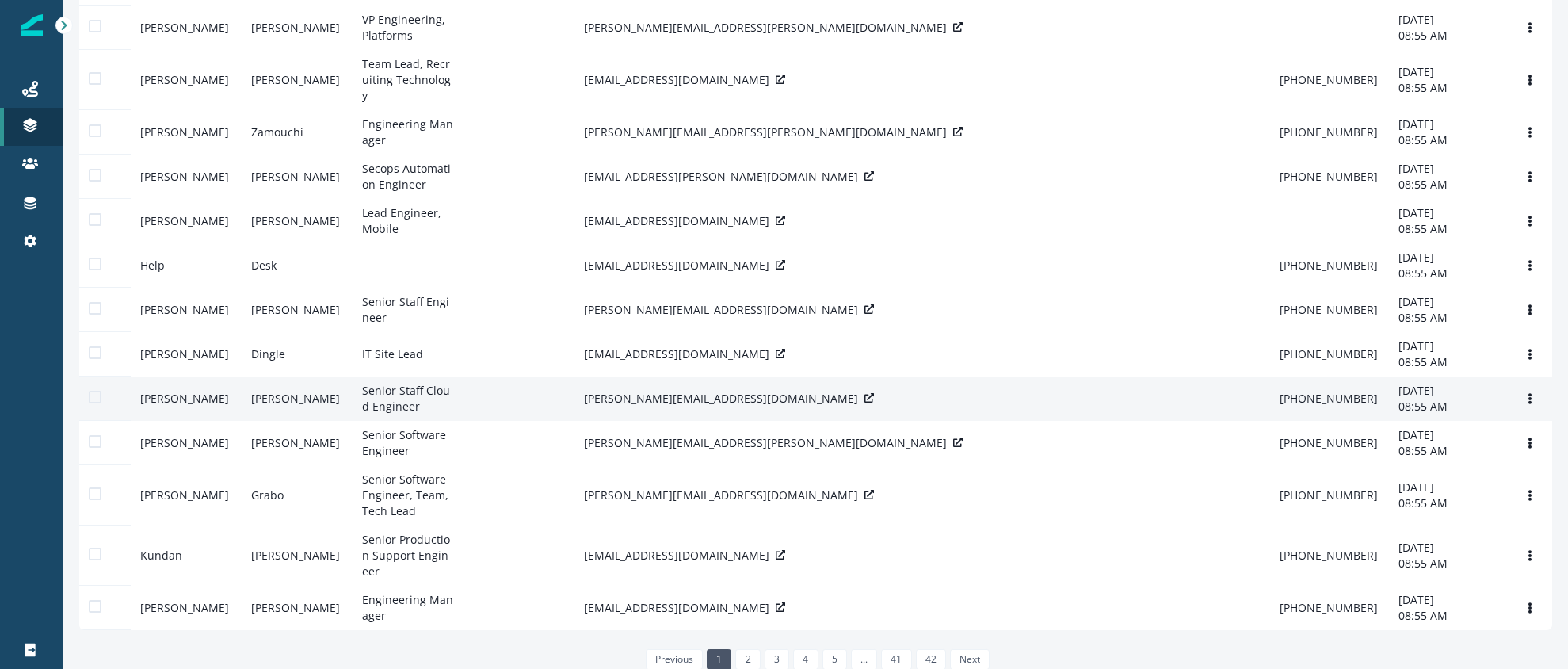
click at [678, 407] on div "bryan@yoco.com" at bounding box center [923, 398] width 677 height 15
click at [689, 407] on div "bryan@yoco.com" at bounding box center [923, 398] width 677 height 15
click at [865, 402] on icon at bounding box center [870, 398] width 10 height 10
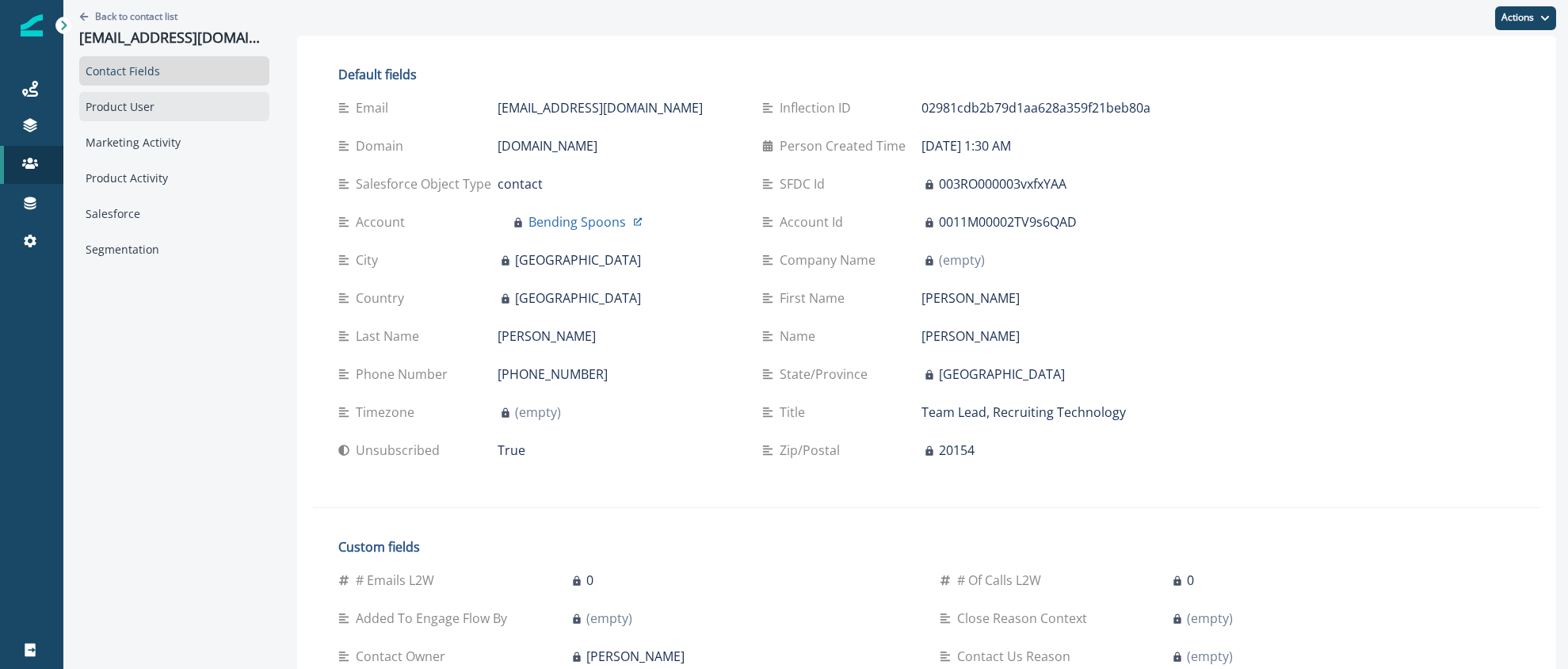
click at [127, 116] on div "Product User" at bounding box center [174, 106] width 190 height 29
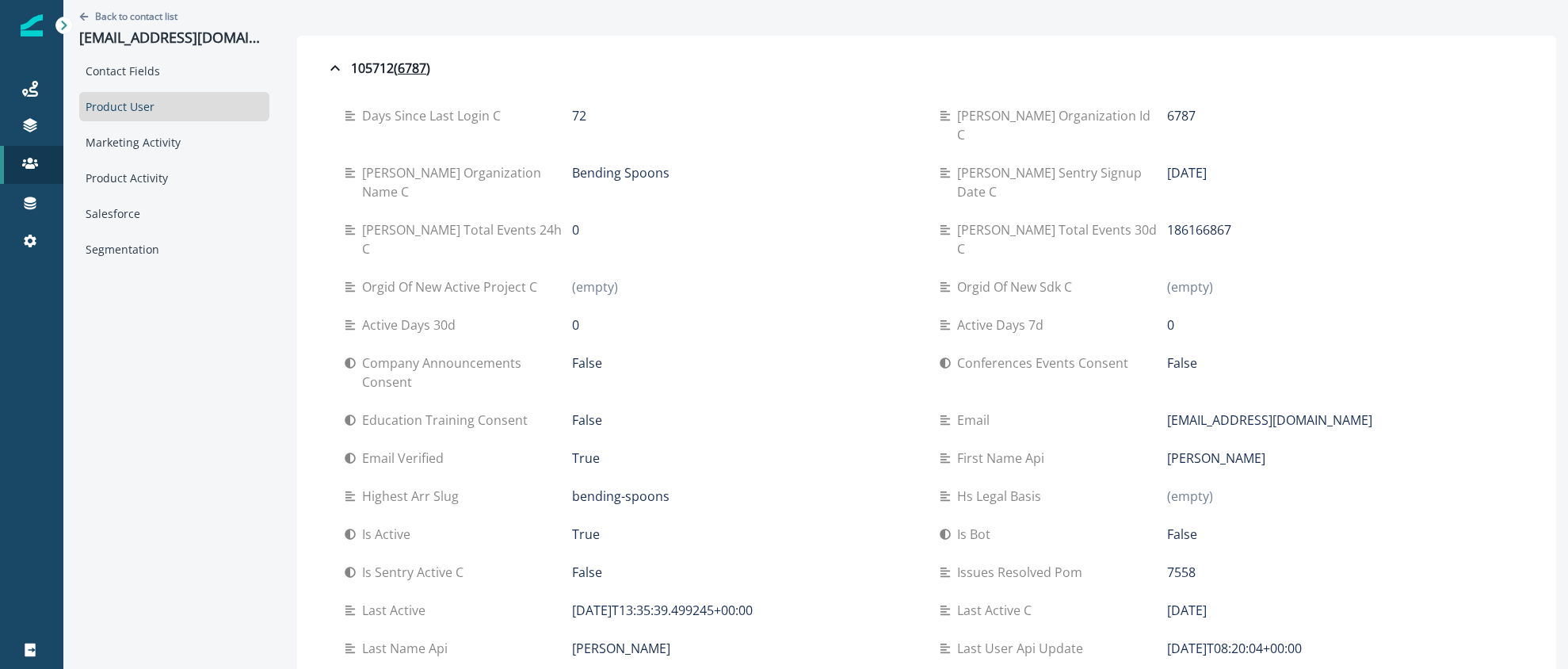
click at [127, 109] on div "Product User" at bounding box center [174, 106] width 190 height 29
click at [126, 15] on p "Back to contact list" at bounding box center [136, 16] width 82 height 13
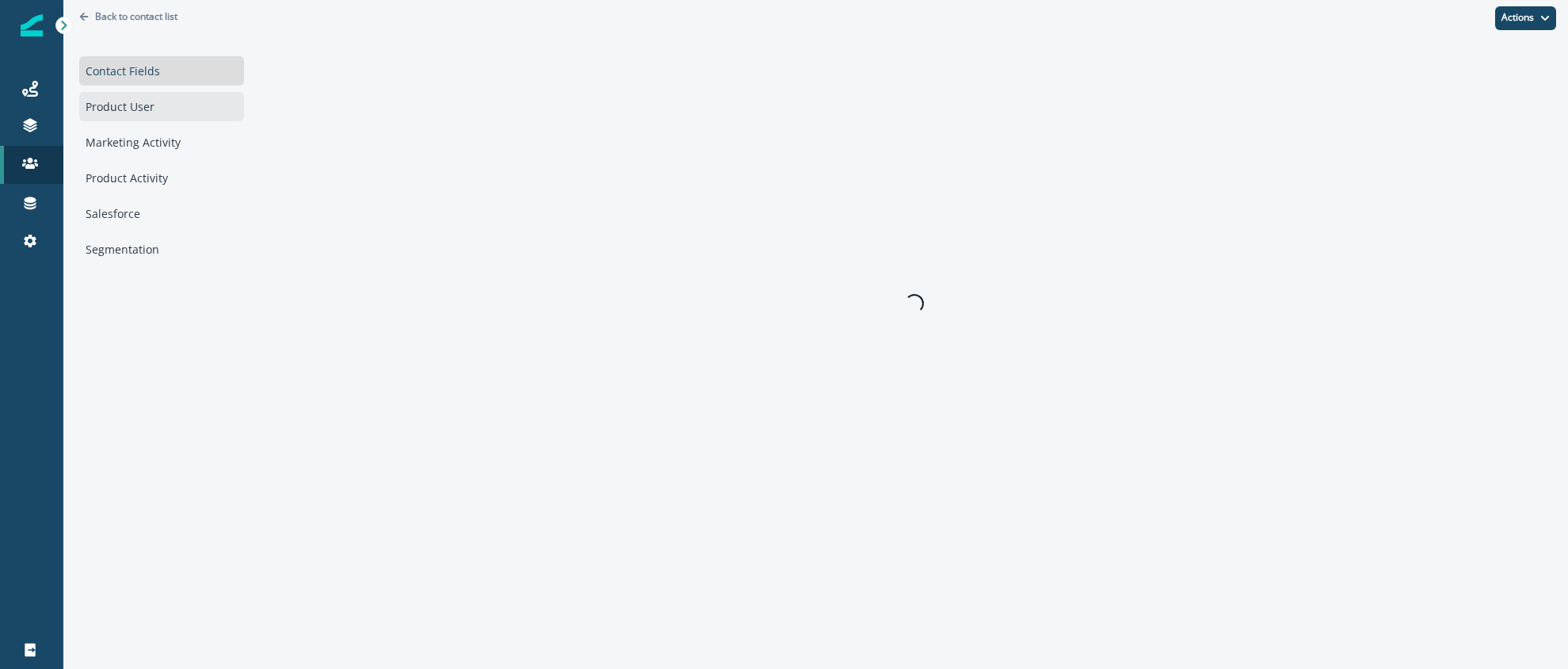
click at [135, 113] on div "Product User" at bounding box center [161, 106] width 165 height 29
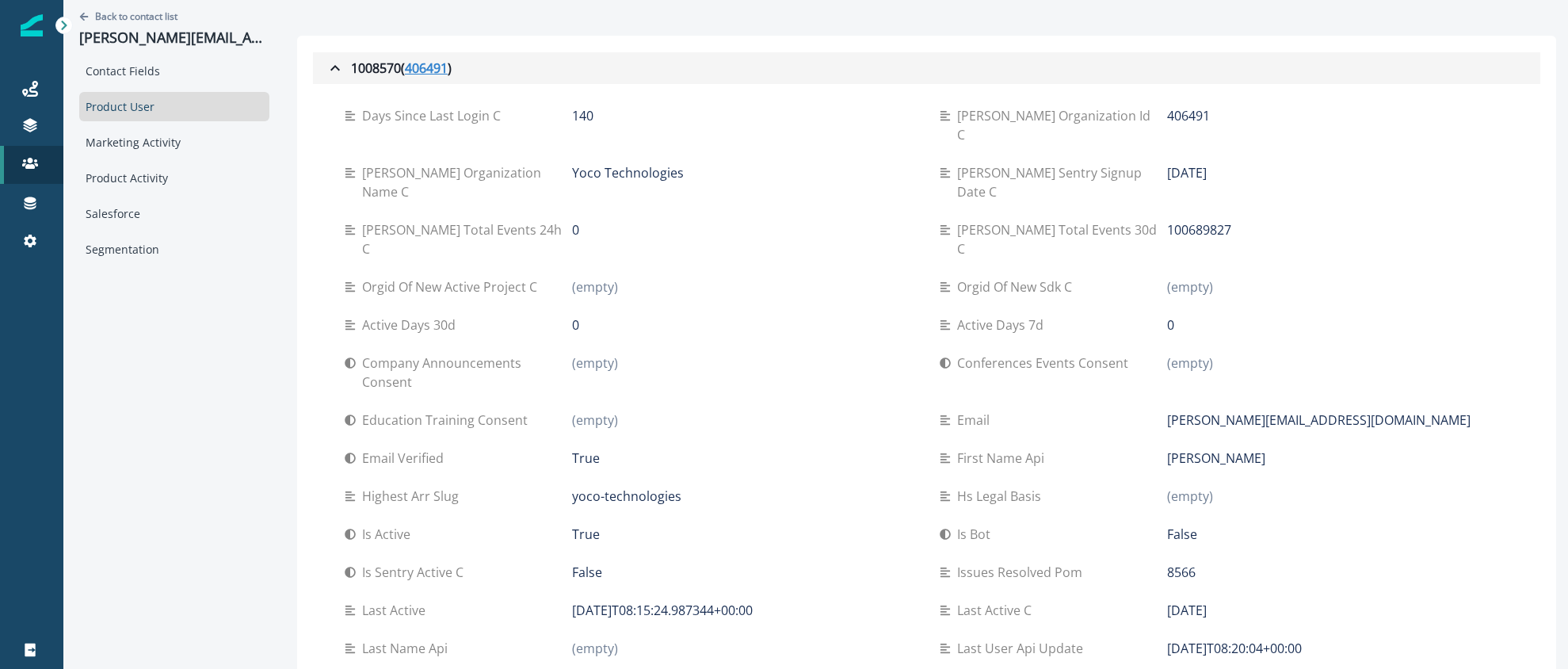
click at [405, 66] on u "406491" at bounding box center [426, 68] width 42 height 19
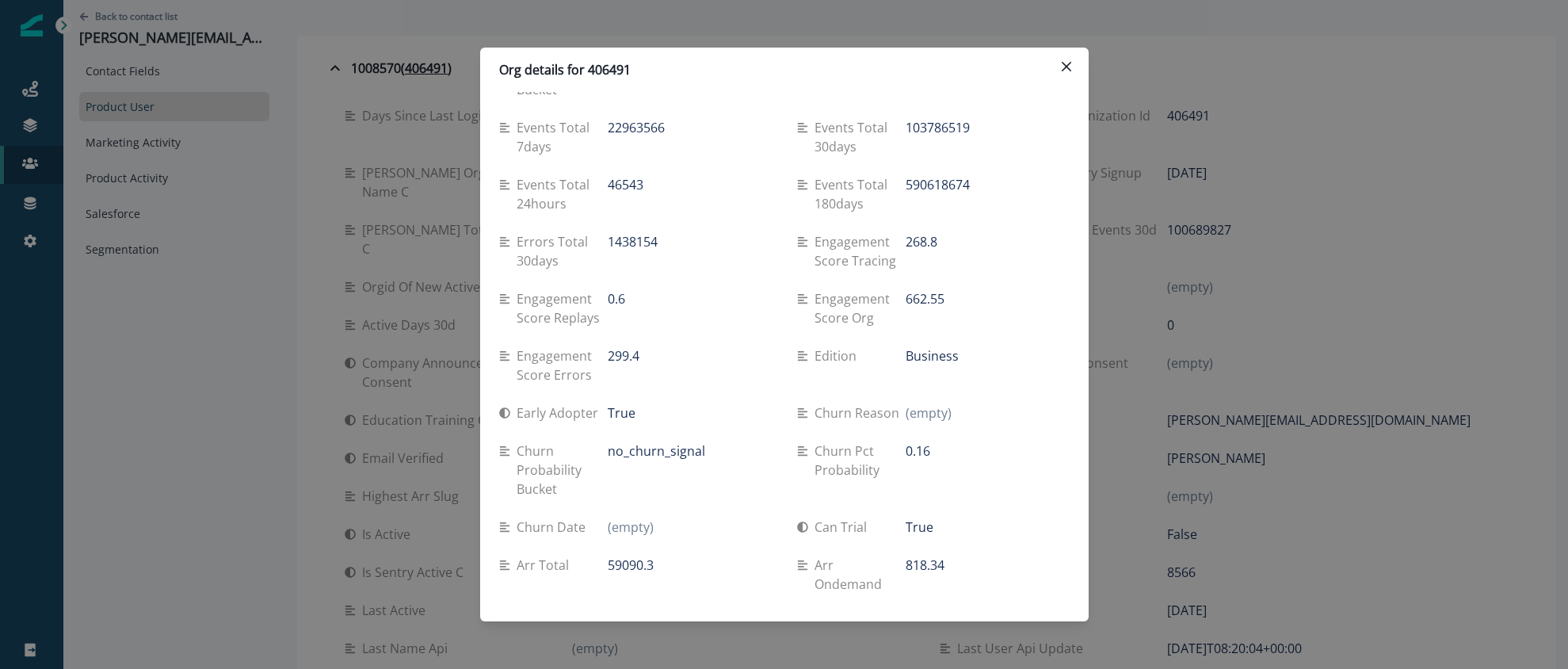
scroll to position [2758, 0]
click at [1060, 67] on button "Close" at bounding box center [1067, 67] width 25 height 25
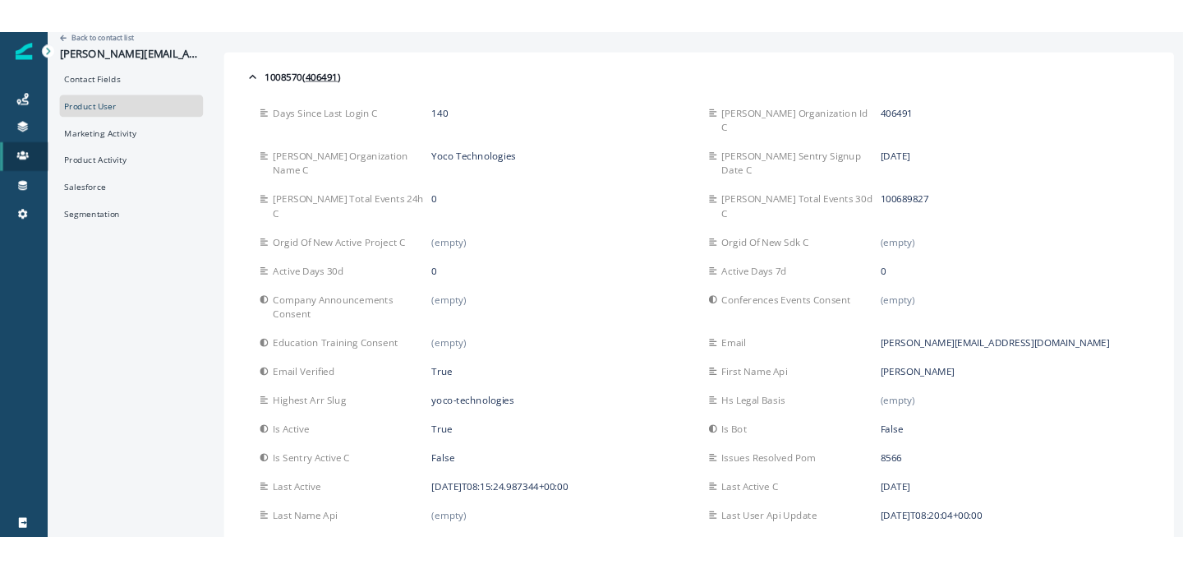
scroll to position [0, 0]
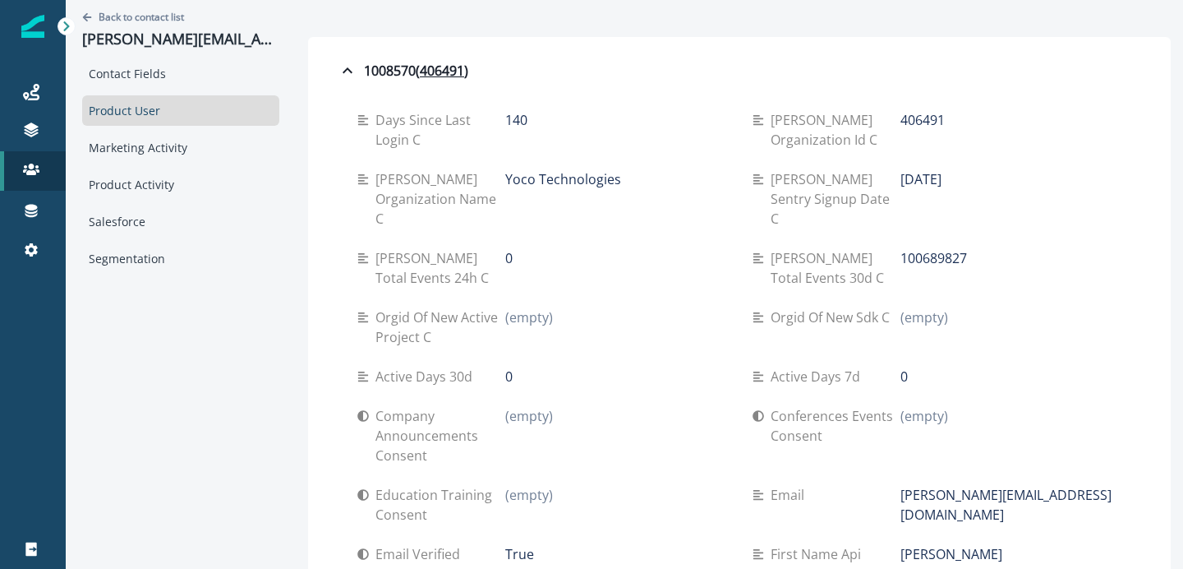
click at [624, 208] on div "Yoco Technologies" at bounding box center [615, 198] width 221 height 59
click at [23, 238] on link "Settings" at bounding box center [33, 249] width 66 height 39
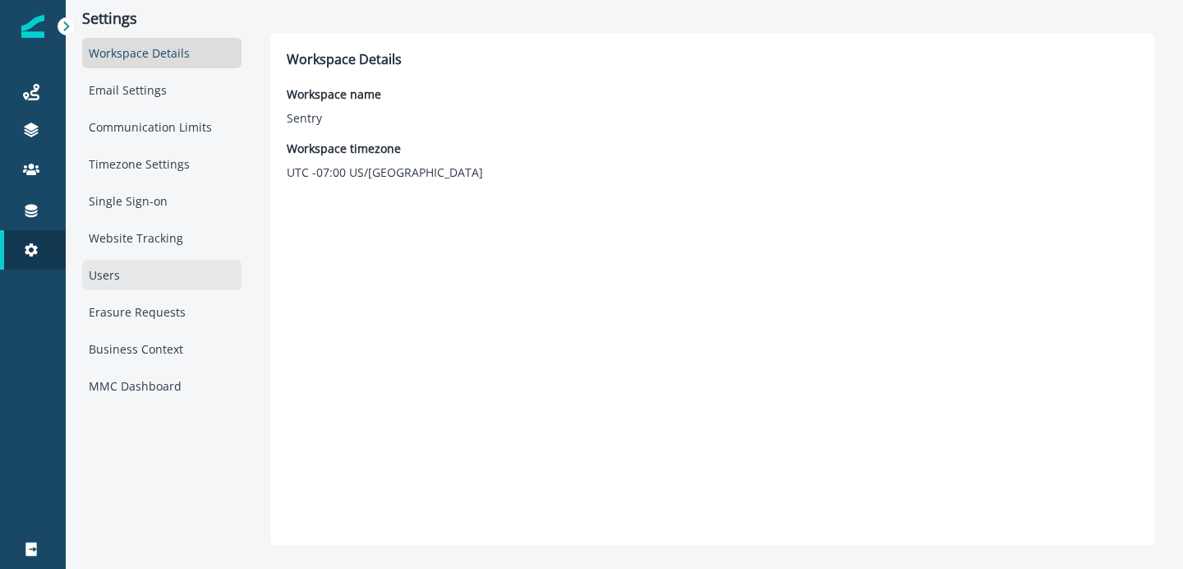
click at [138, 271] on div "Users" at bounding box center [161, 275] width 159 height 30
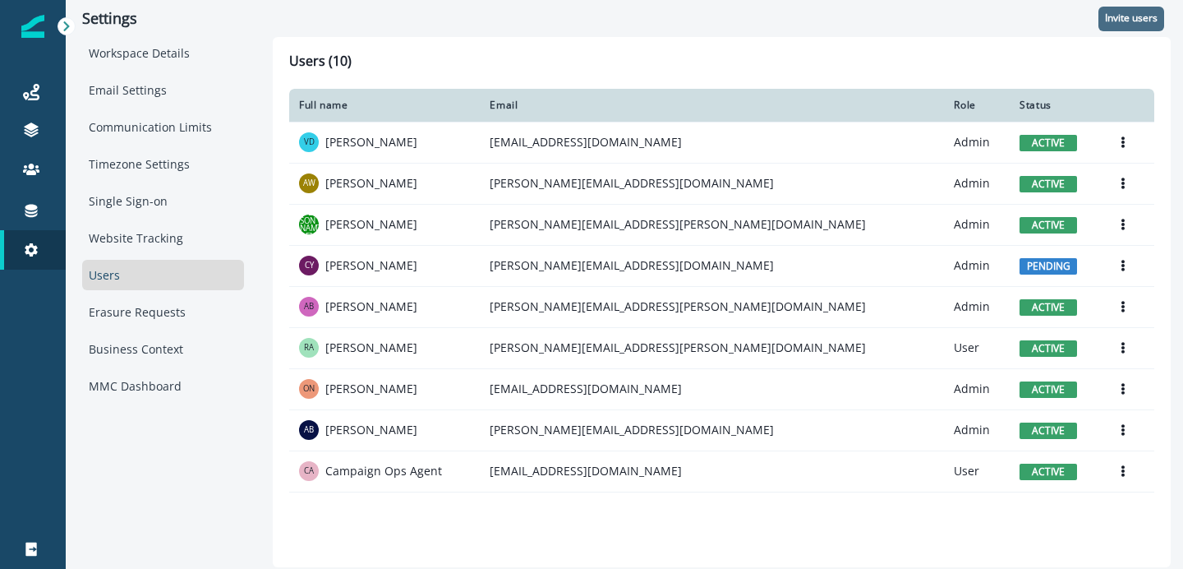
click at [1128, 21] on p "Invite users" at bounding box center [1131, 18] width 53 height 12
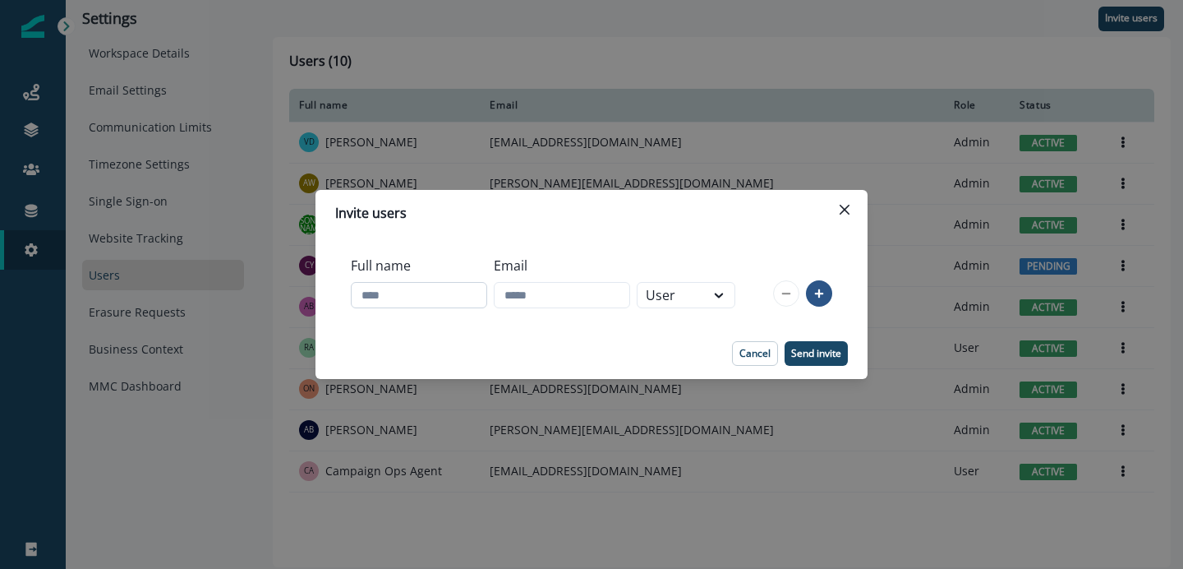
click at [446, 301] on input "Full name" at bounding box center [419, 295] width 136 height 26
type input "*****"
type input "****"
click at [810, 357] on p "Send invite" at bounding box center [816, 354] width 50 height 12
click at [530, 298] on input "****" at bounding box center [562, 295] width 136 height 26
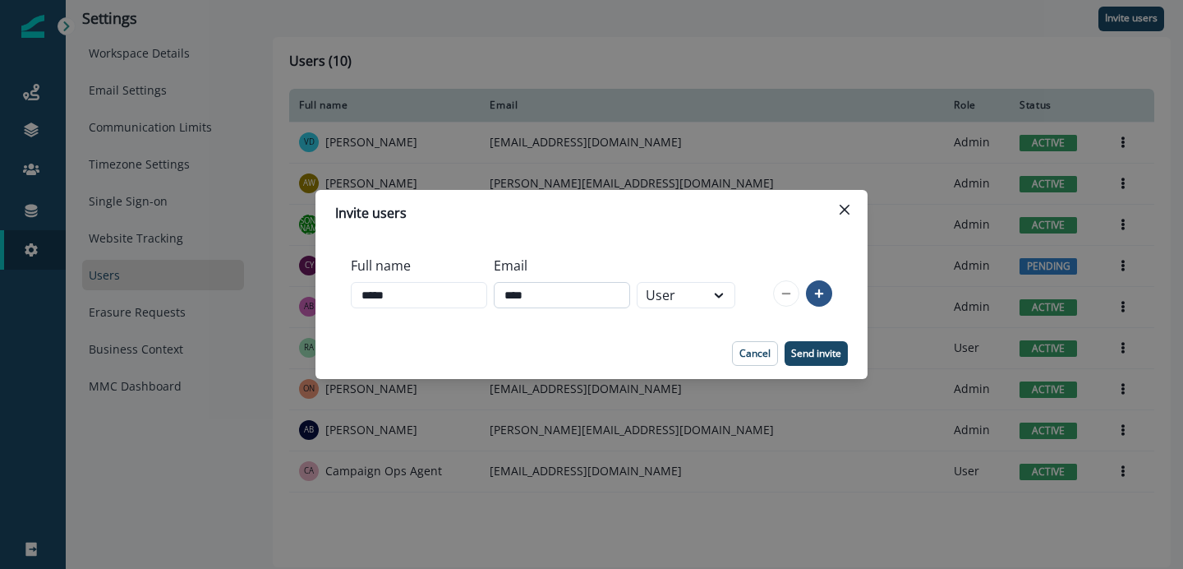
click at [530, 298] on input "****" at bounding box center [562, 295] width 136 height 26
click at [443, 317] on div "Full name ***** Email User" at bounding box center [592, 282] width 552 height 92
click at [453, 316] on div "Full name ***** Email User" at bounding box center [592, 282] width 552 height 92
click at [461, 292] on input "*****" at bounding box center [419, 295] width 136 height 26
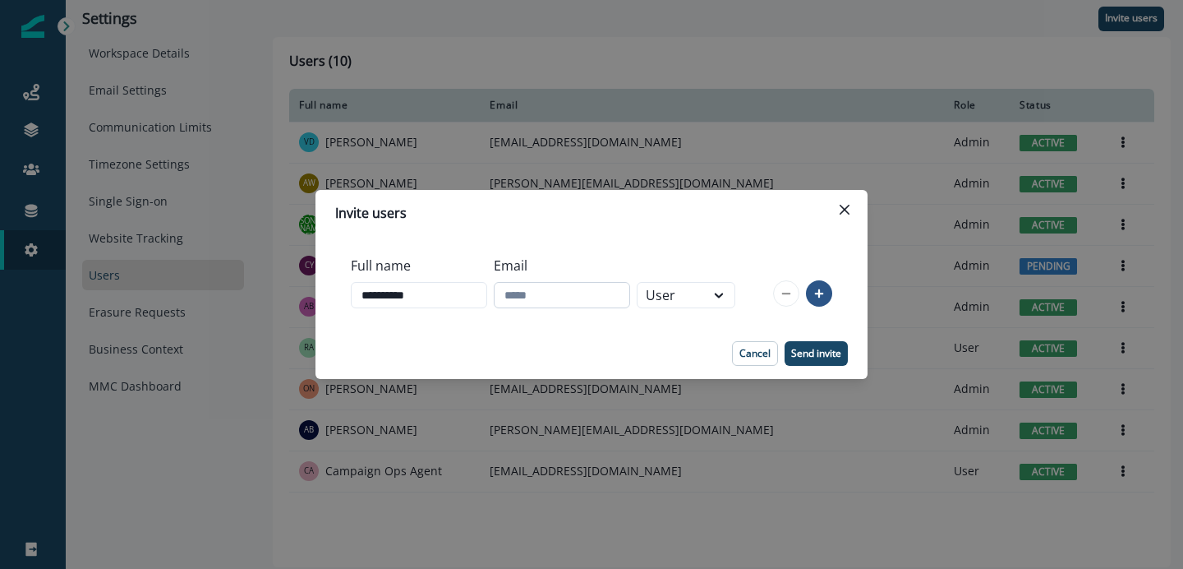
type input "**********"
click at [622, 299] on body "A newer version of Inflection.io is available. Refresh your page to load the la…" at bounding box center [591, 284] width 1183 height 569
paste input "**********"
type input "**********"
click at [823, 358] on p "Send invite" at bounding box center [816, 354] width 50 height 12
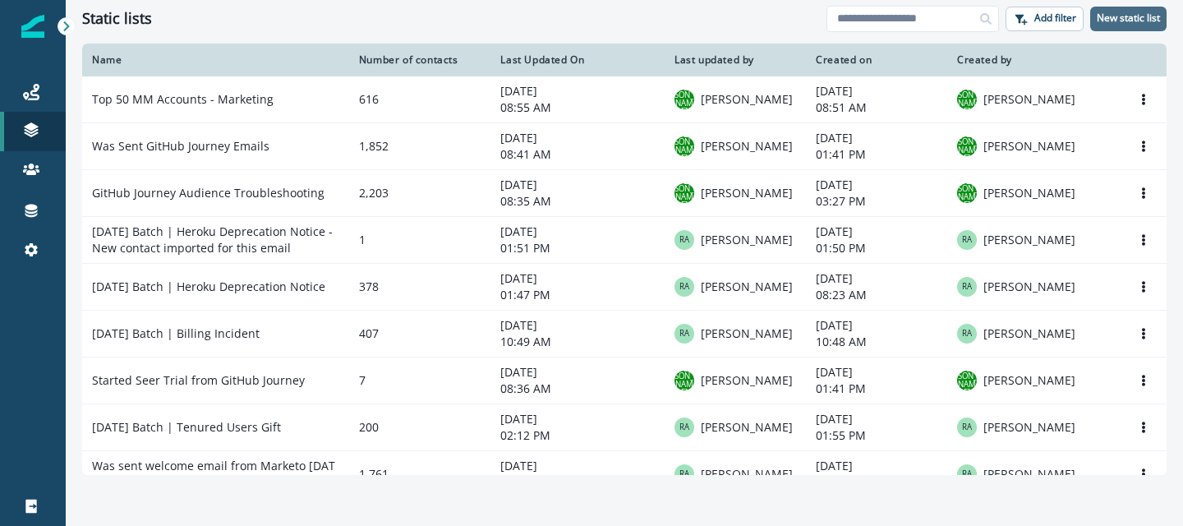
click at [1123, 19] on p "New static list" at bounding box center [1128, 18] width 63 height 12
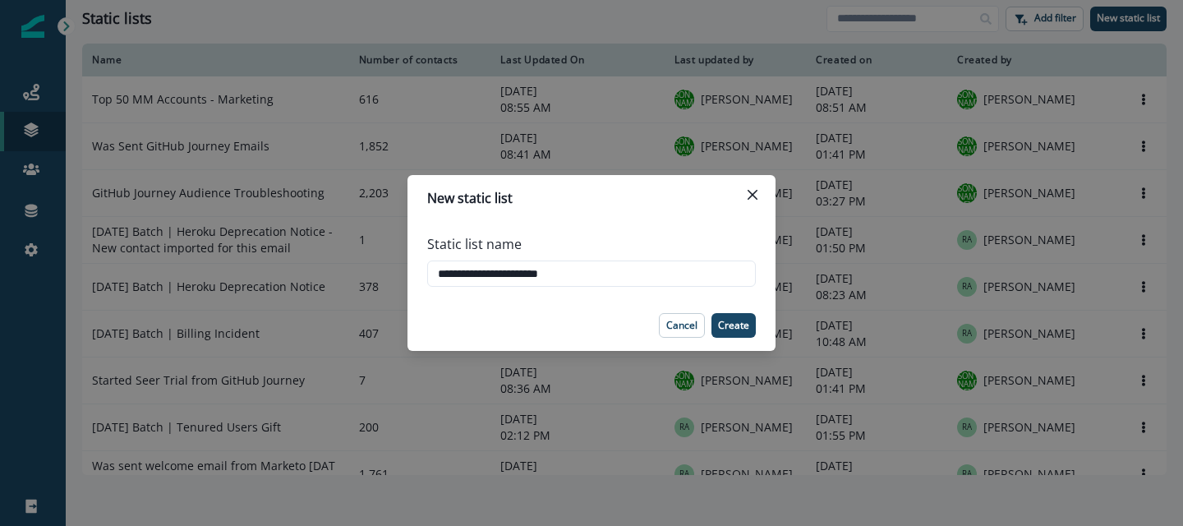
type input "**********"
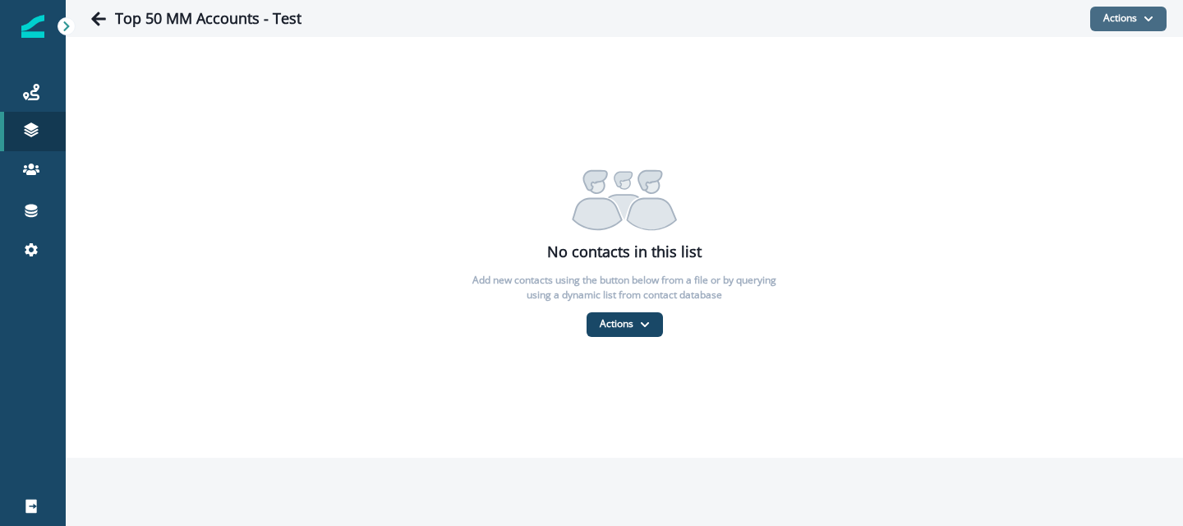
click at [1108, 29] on button "Actions" at bounding box center [1129, 19] width 76 height 25
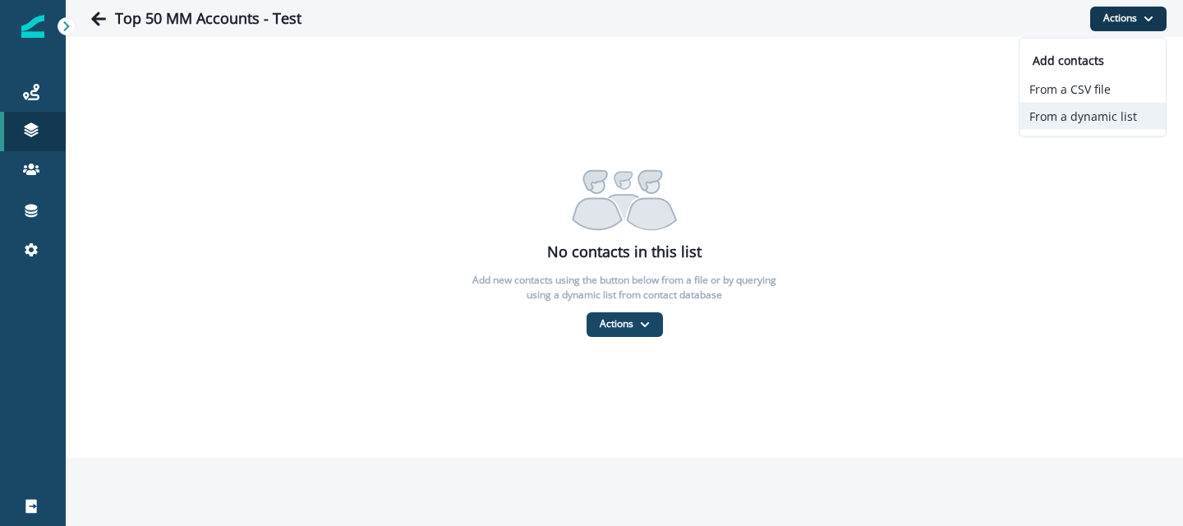
click at [1063, 117] on button "From a dynamic list" at bounding box center [1093, 116] width 146 height 27
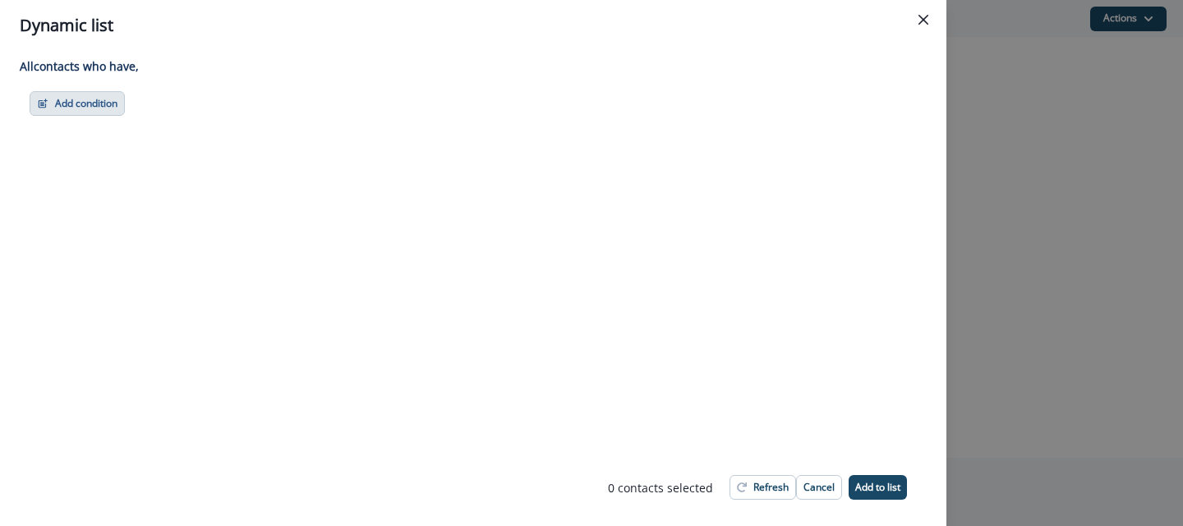
click at [107, 95] on button "Add condition" at bounding box center [77, 103] width 95 height 25
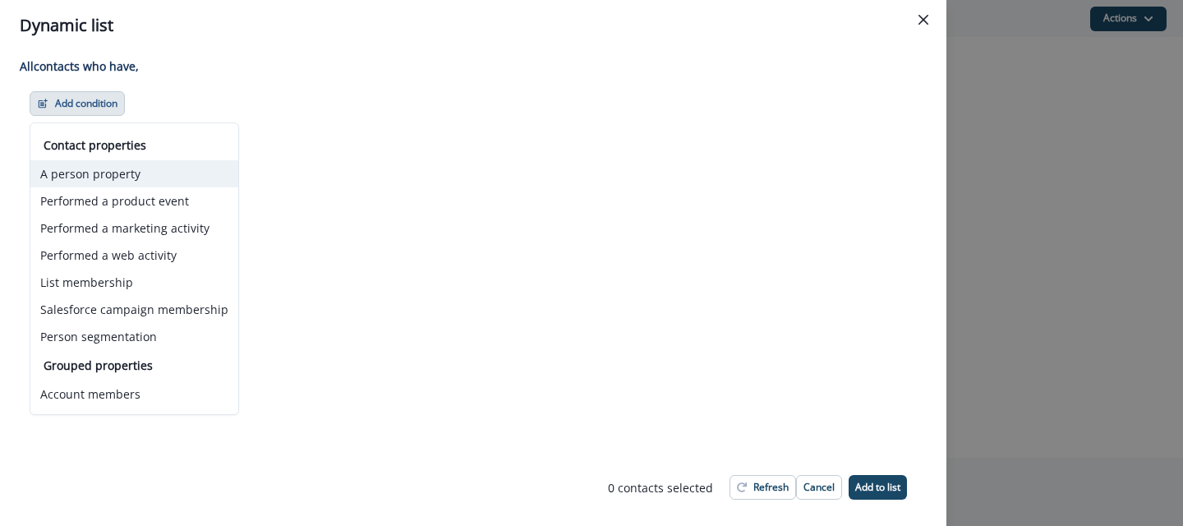
click at [127, 171] on button "A person property" at bounding box center [134, 173] width 208 height 27
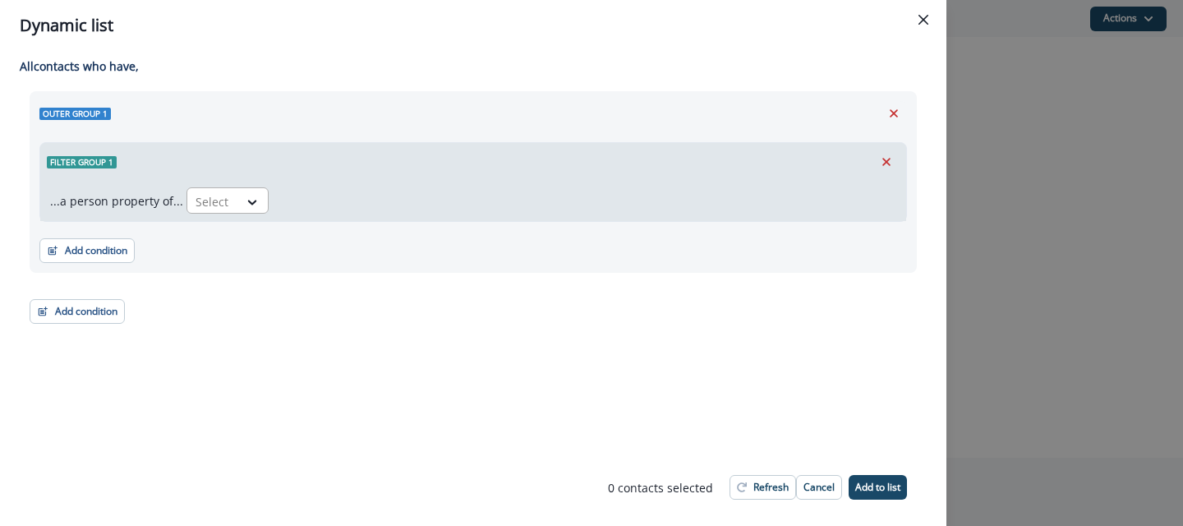
click at [226, 195] on div "Select" at bounding box center [212, 201] width 51 height 27
type input "****"
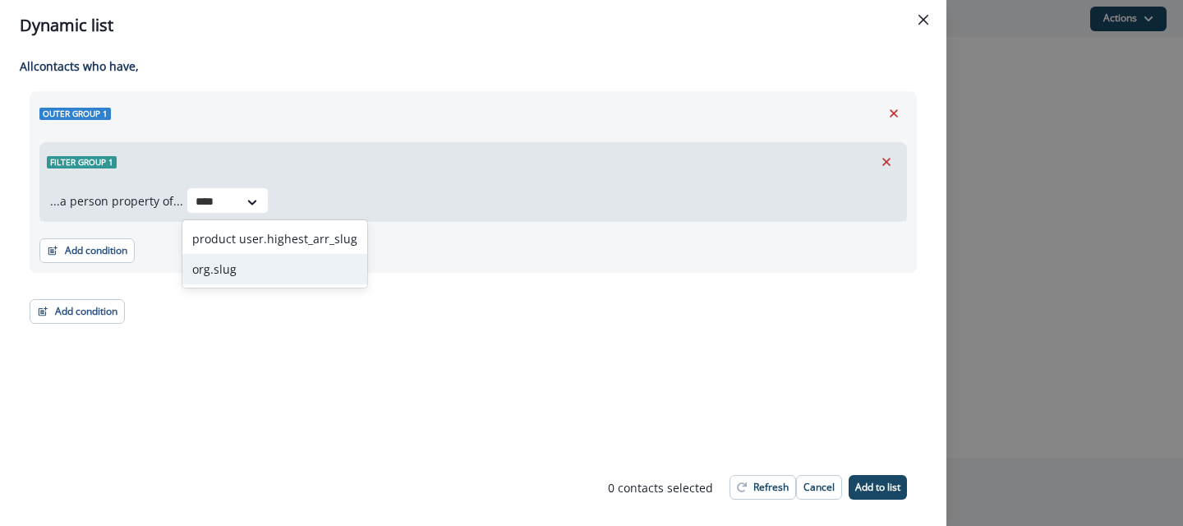
click at [260, 264] on div "org.slug" at bounding box center [274, 269] width 185 height 30
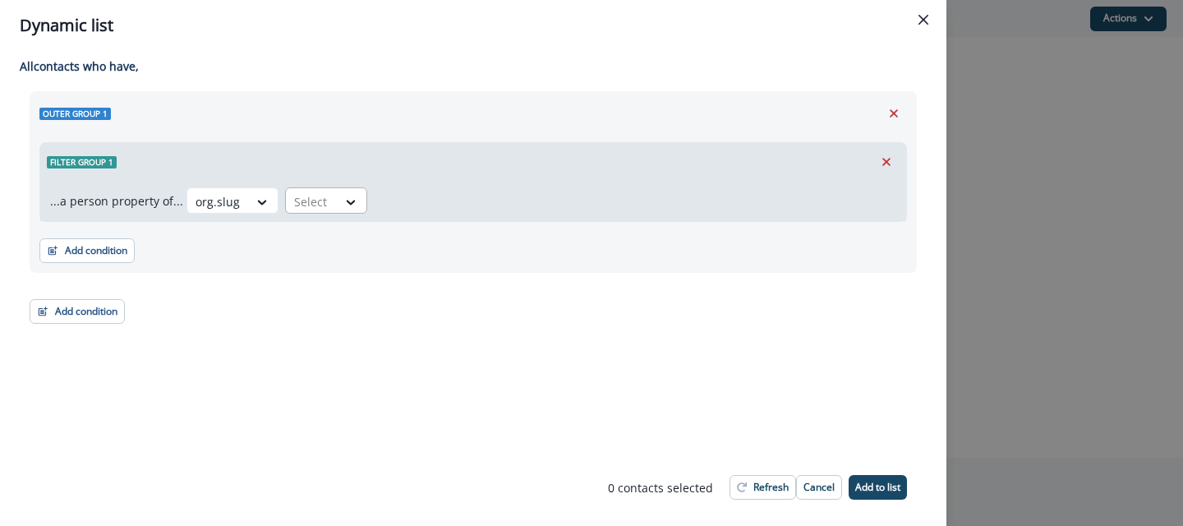
click at [325, 197] on div "Select" at bounding box center [311, 201] width 51 height 27
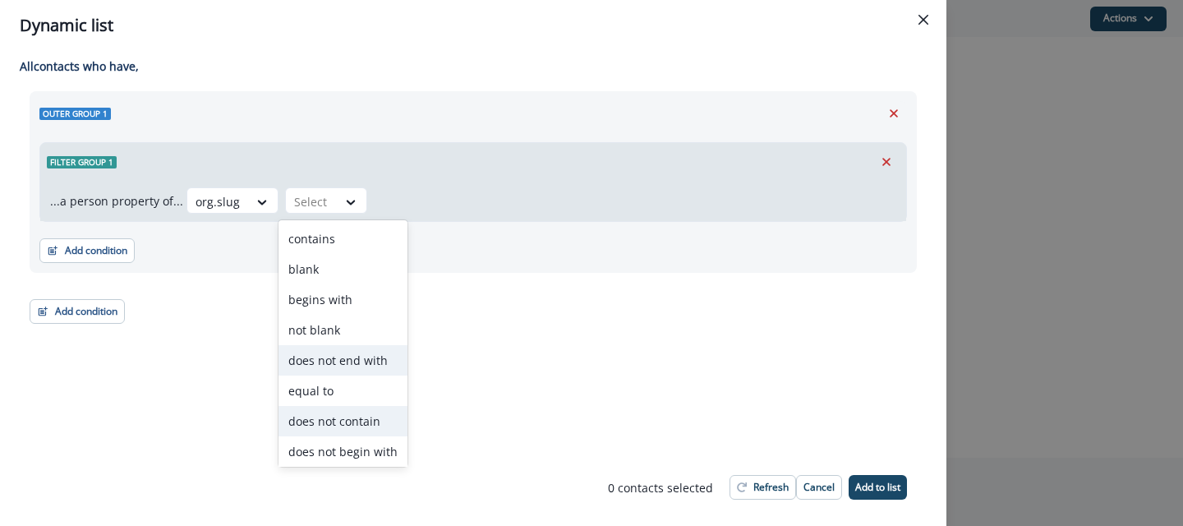
scroll to position [64, 0]
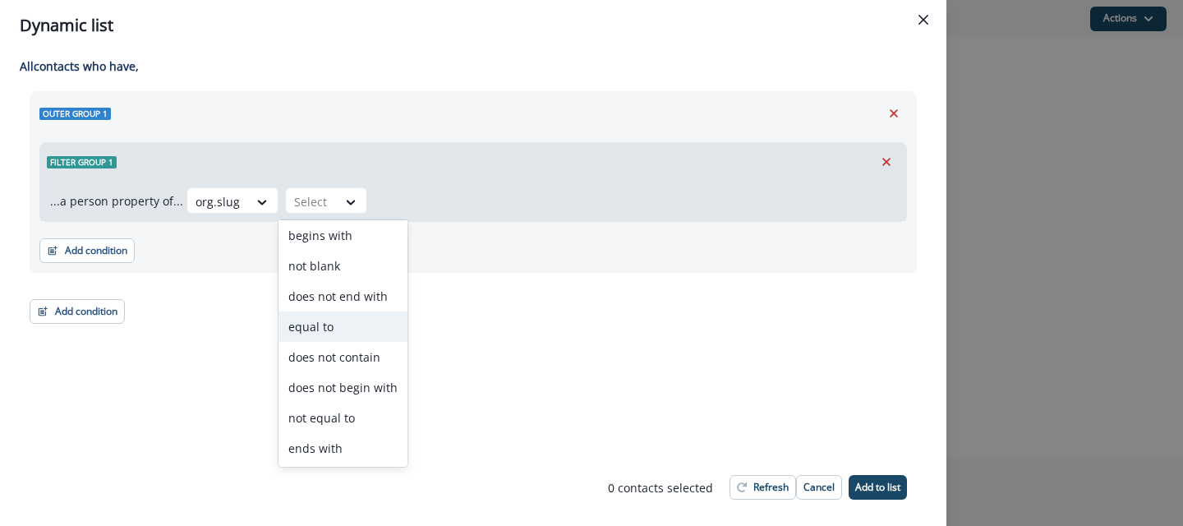
click at [312, 329] on div "equal to" at bounding box center [343, 326] width 129 height 30
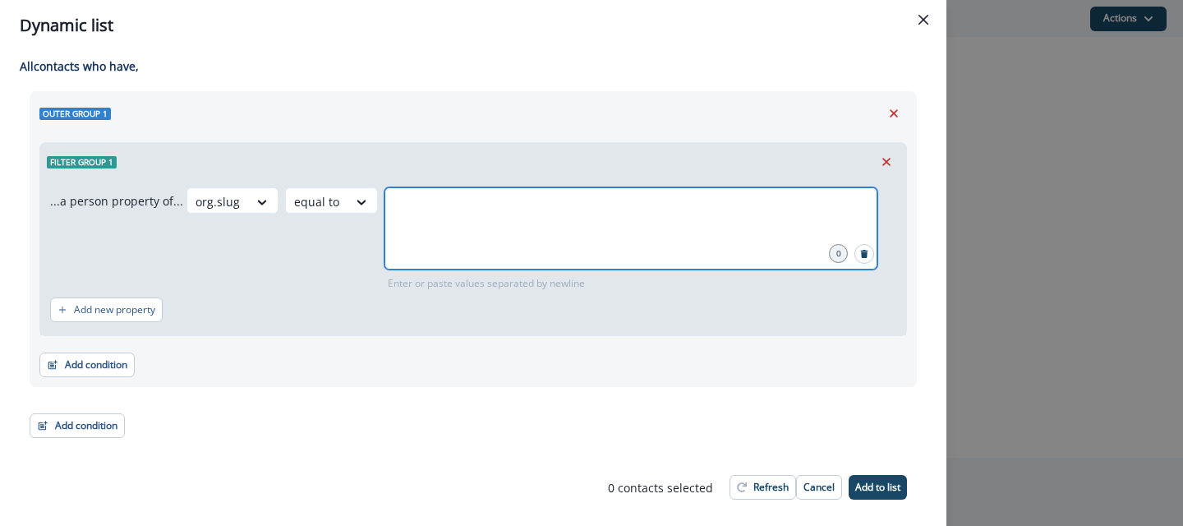
click at [439, 208] on input "text" at bounding box center [631, 207] width 488 height 33
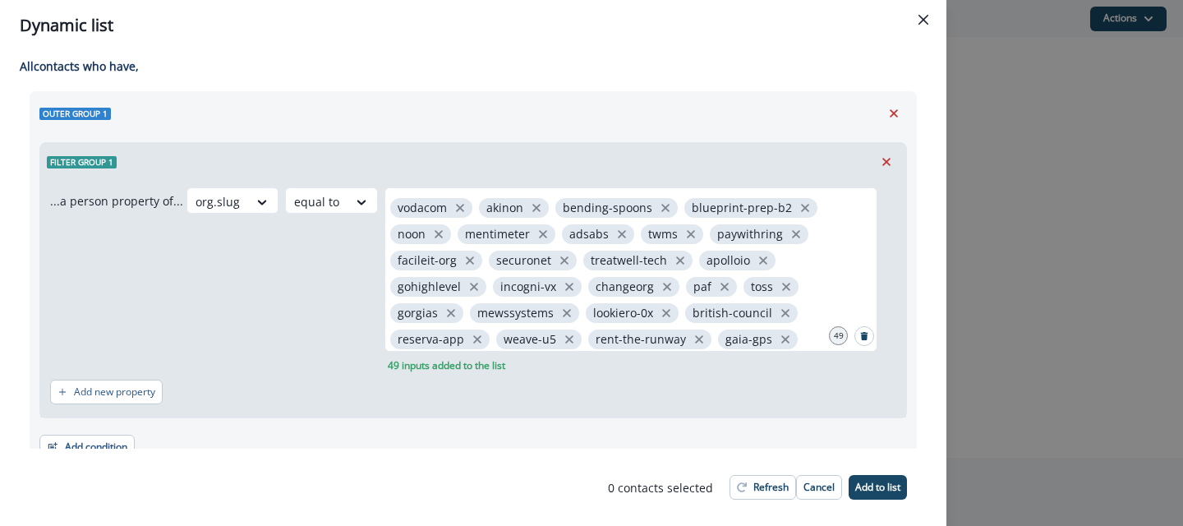
click at [303, 285] on div "org.slug equal to vodacom akinon bending-spoons blueprint-prep-b2 noon mentimet…" at bounding box center [542, 280] width 710 height 186
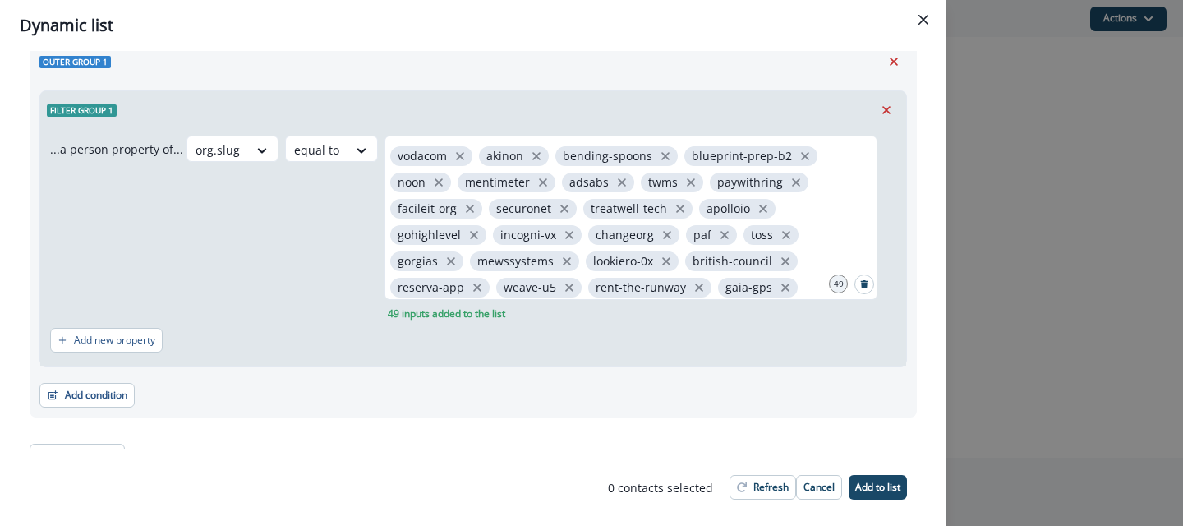
scroll to position [78, 0]
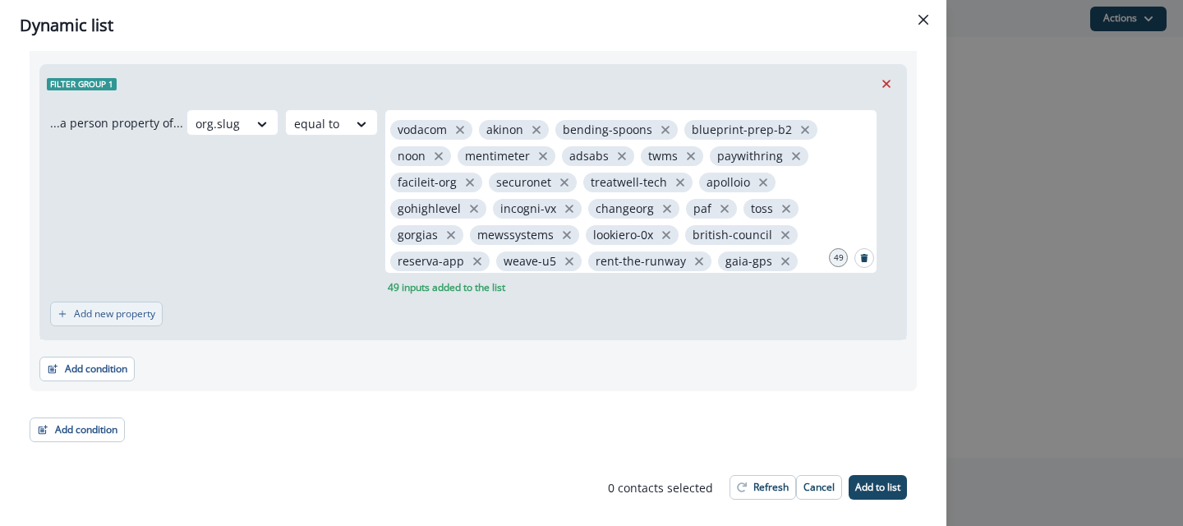
click at [139, 316] on p "Add new property" at bounding box center [114, 314] width 81 height 12
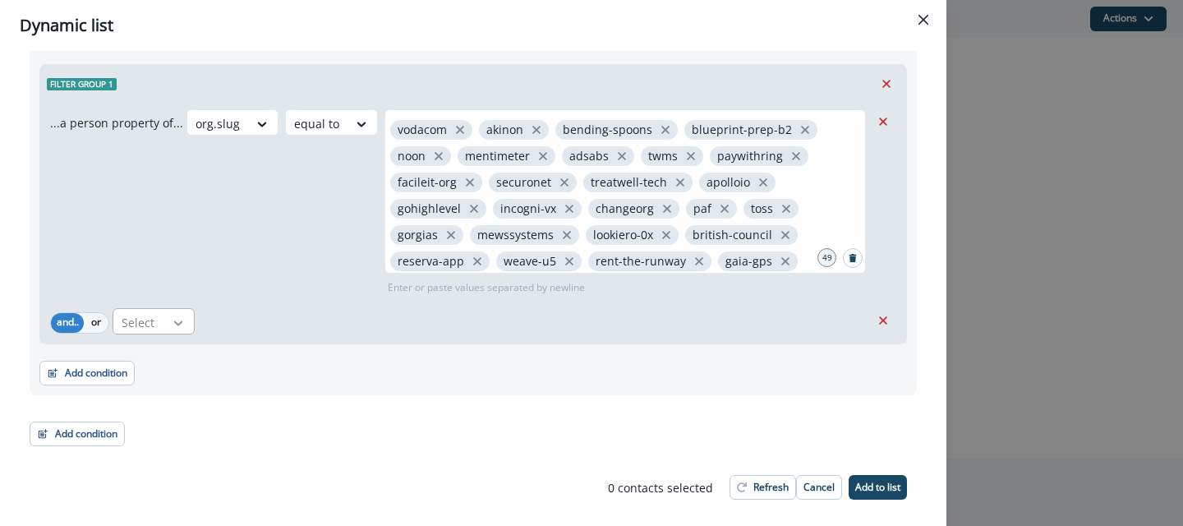
click at [187, 325] on div at bounding box center [178, 323] width 28 height 16
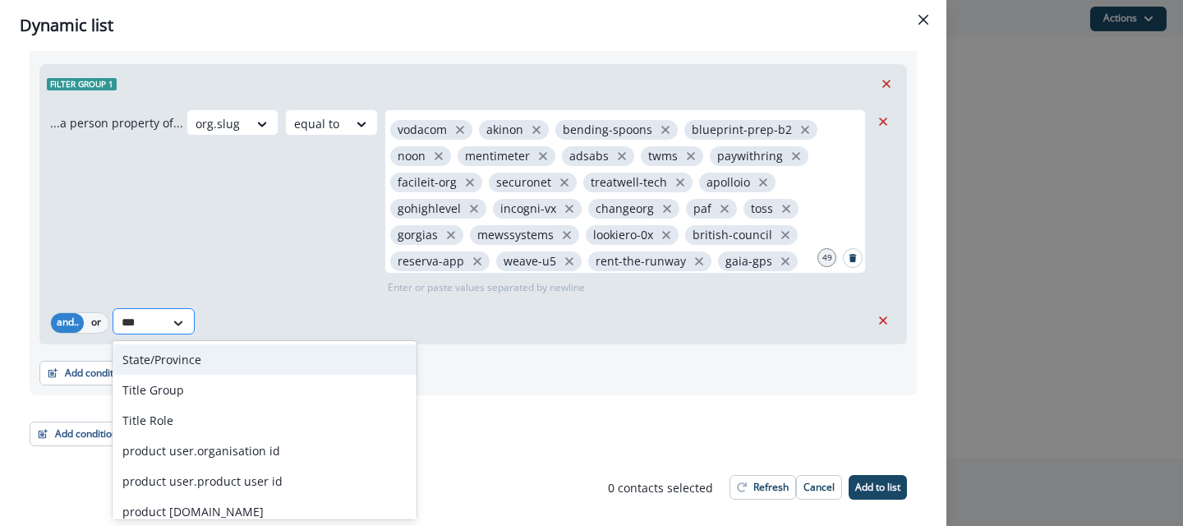
type input "****"
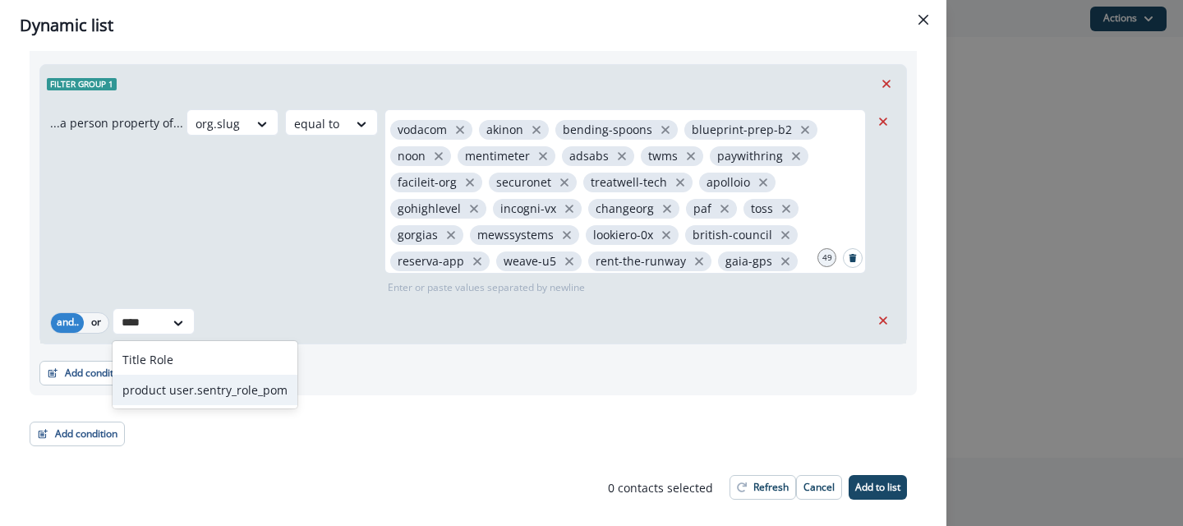
click at [242, 384] on div "product user.sentry_role_pom" at bounding box center [205, 390] width 185 height 30
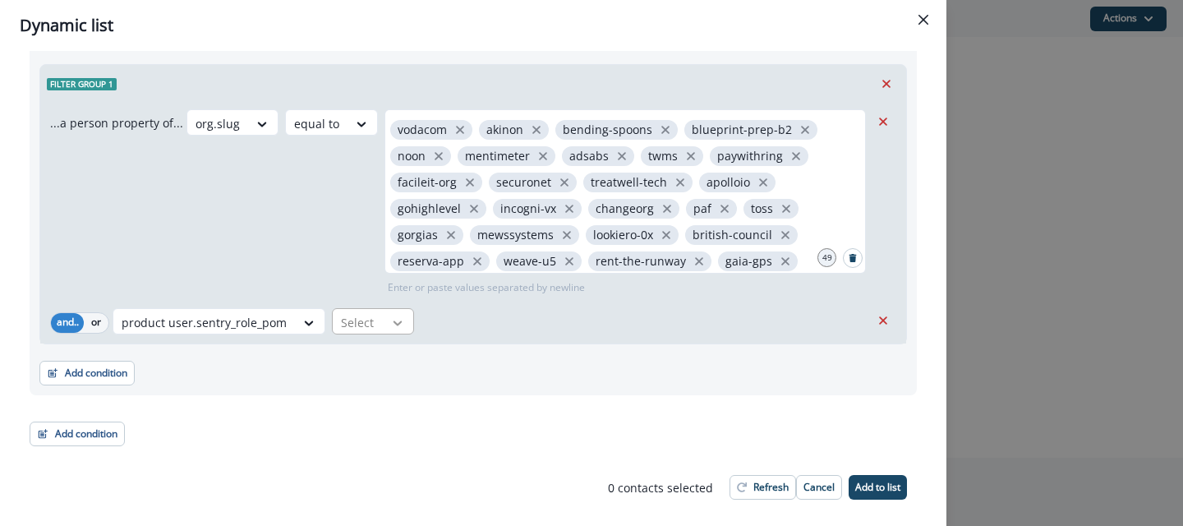
click at [384, 328] on div at bounding box center [398, 323] width 28 height 16
type input "*"
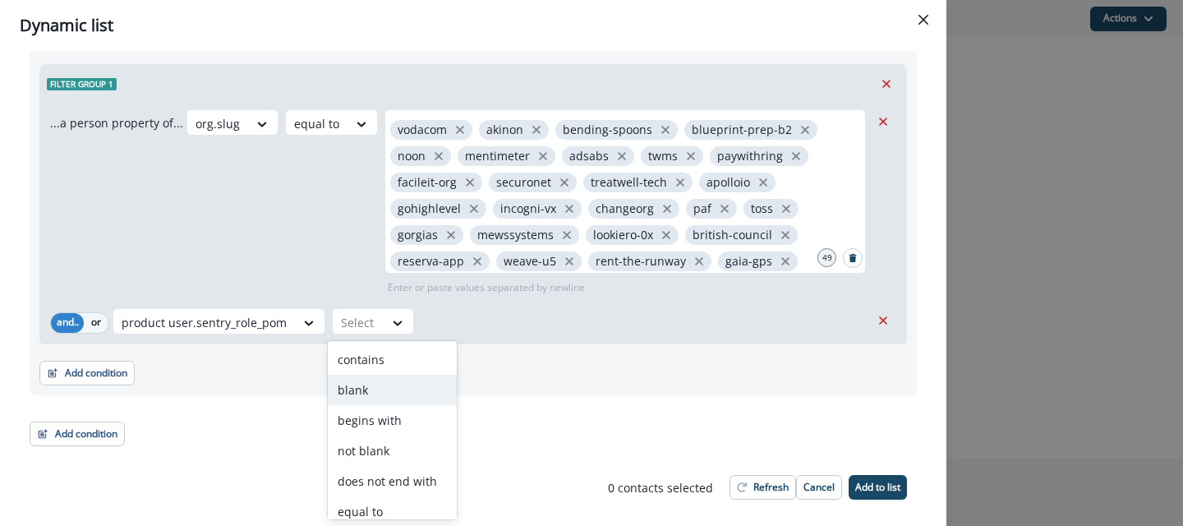
scroll to position [132, 0]
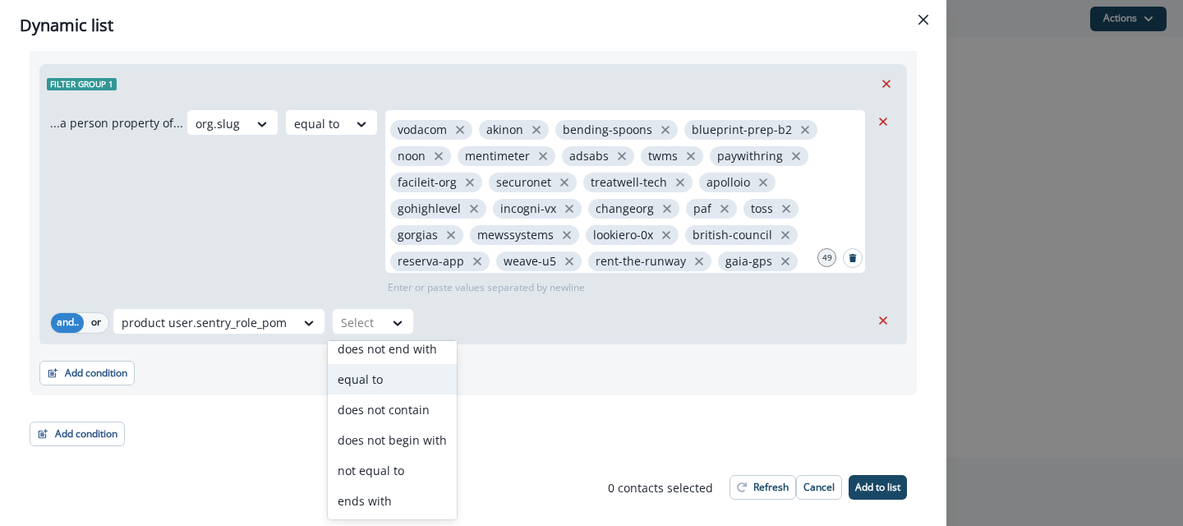
click at [381, 372] on div "equal to" at bounding box center [392, 379] width 129 height 30
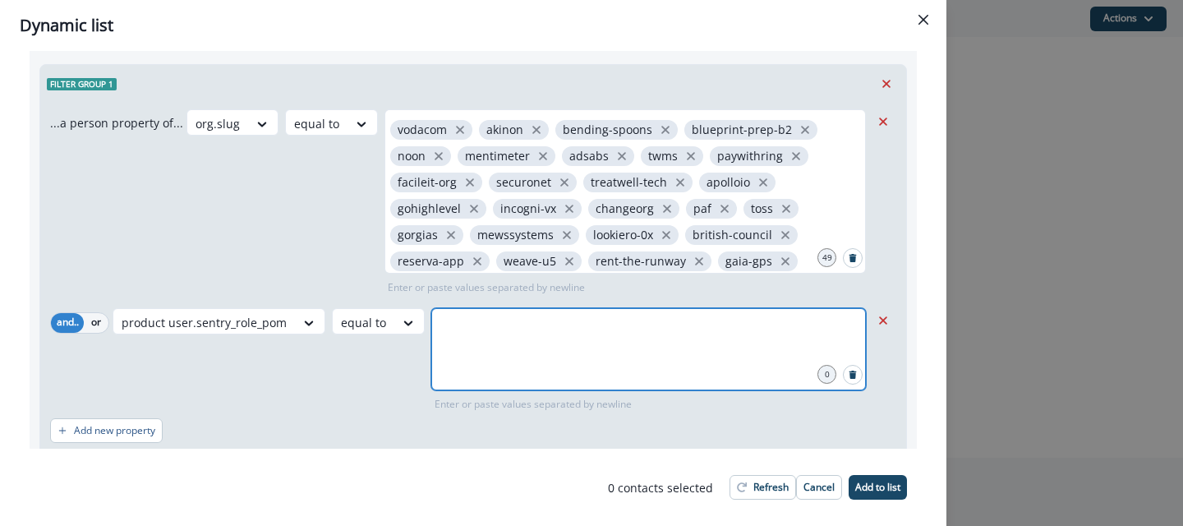
click at [475, 332] on input "text" at bounding box center [649, 328] width 430 height 33
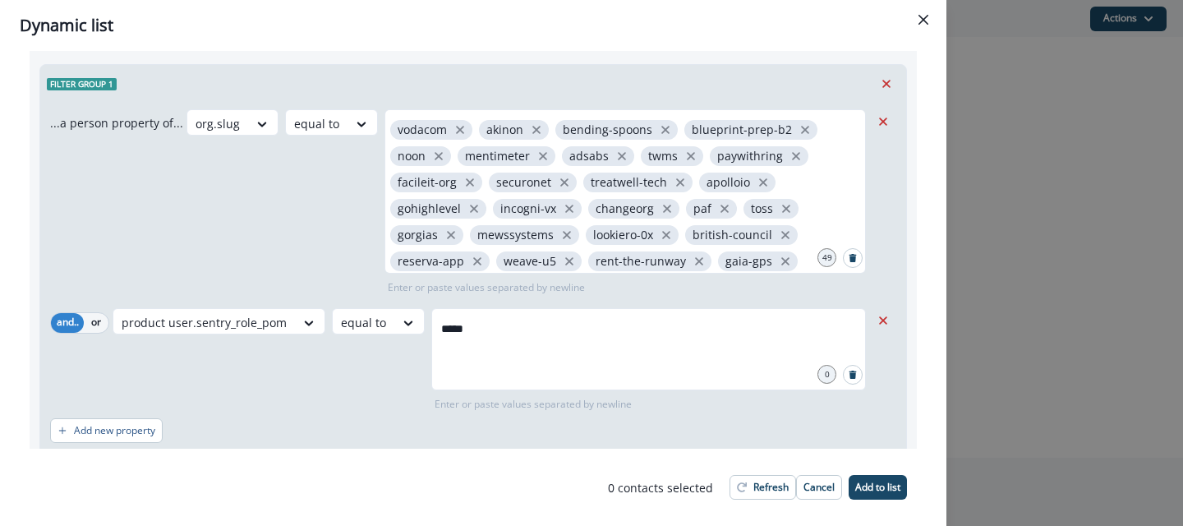
click at [385, 360] on div "product user.sentry_role_pom equal to ***** 0 Enter or paste values separated b…" at bounding box center [492, 360] width 758 height 104
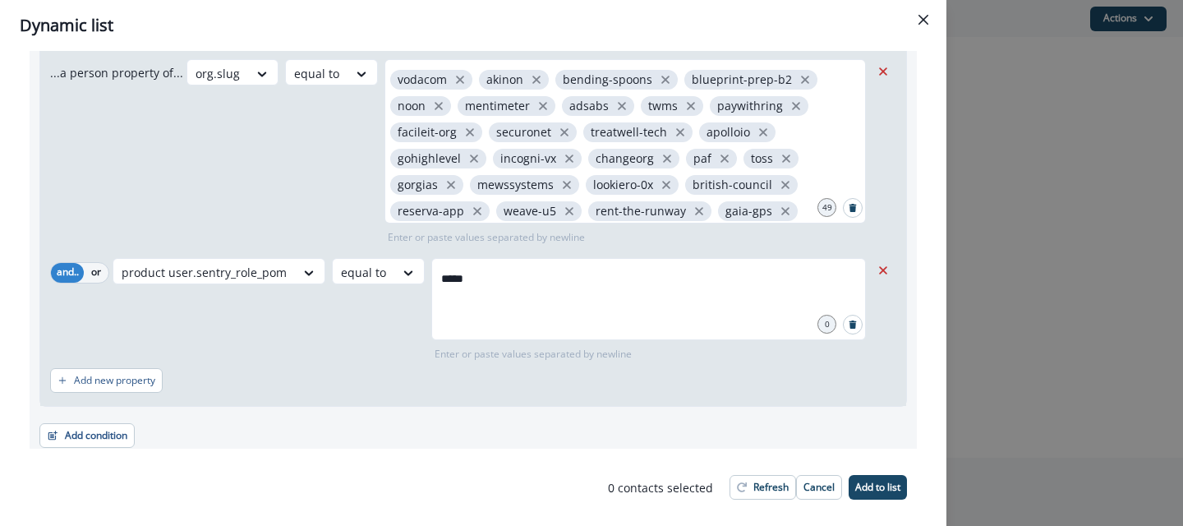
scroll to position [135, 0]
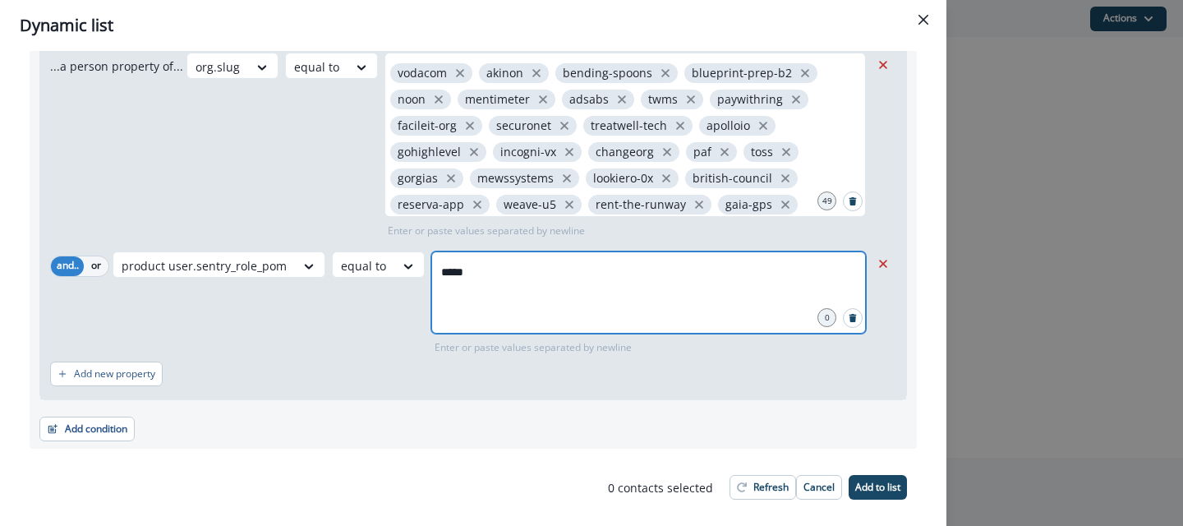
click at [499, 265] on input "*****" at bounding box center [649, 272] width 430 height 33
type input "*****"
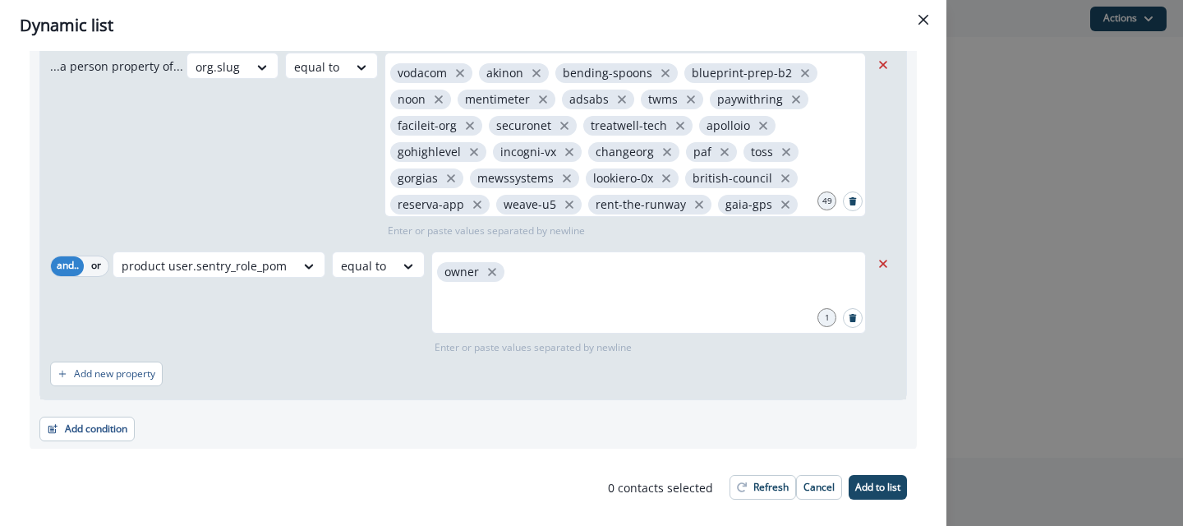
click at [331, 329] on div "product user.sentry_role_pom equal to owner 1 Enter or paste values separated b…" at bounding box center [492, 303] width 758 height 104
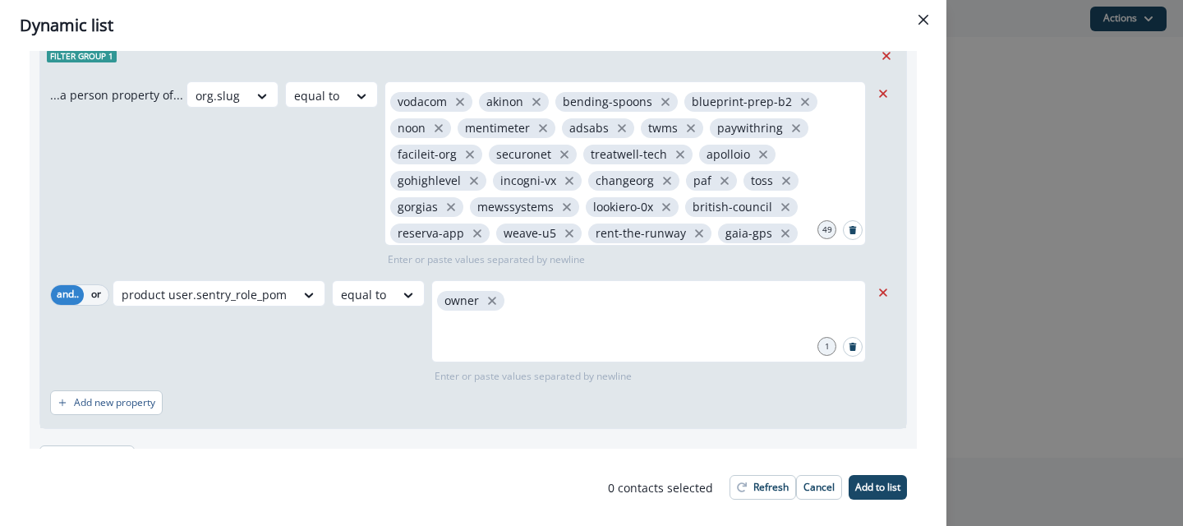
scroll to position [195, 0]
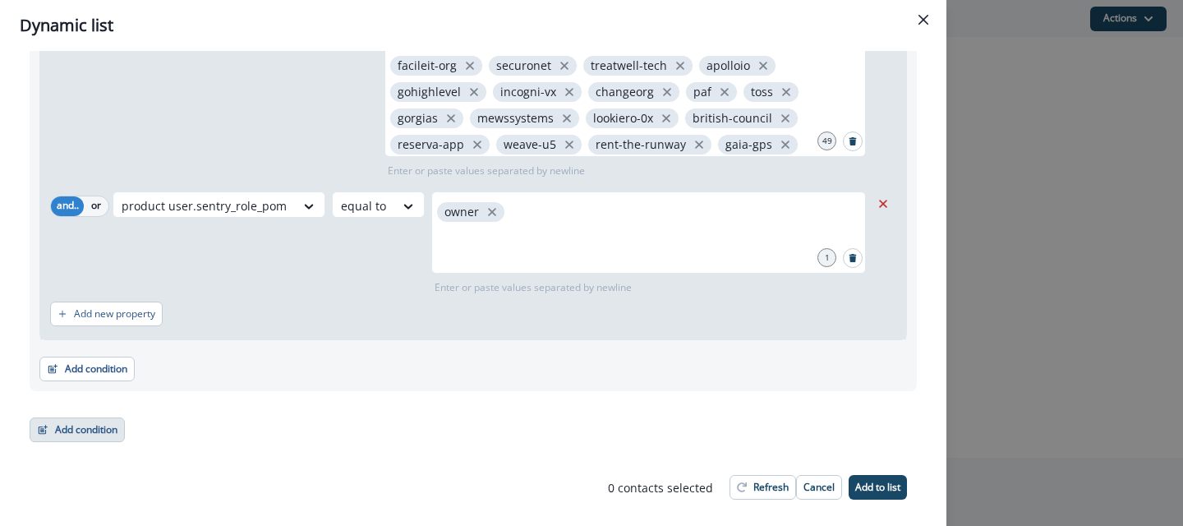
click at [93, 422] on button "Add condition" at bounding box center [77, 429] width 95 height 25
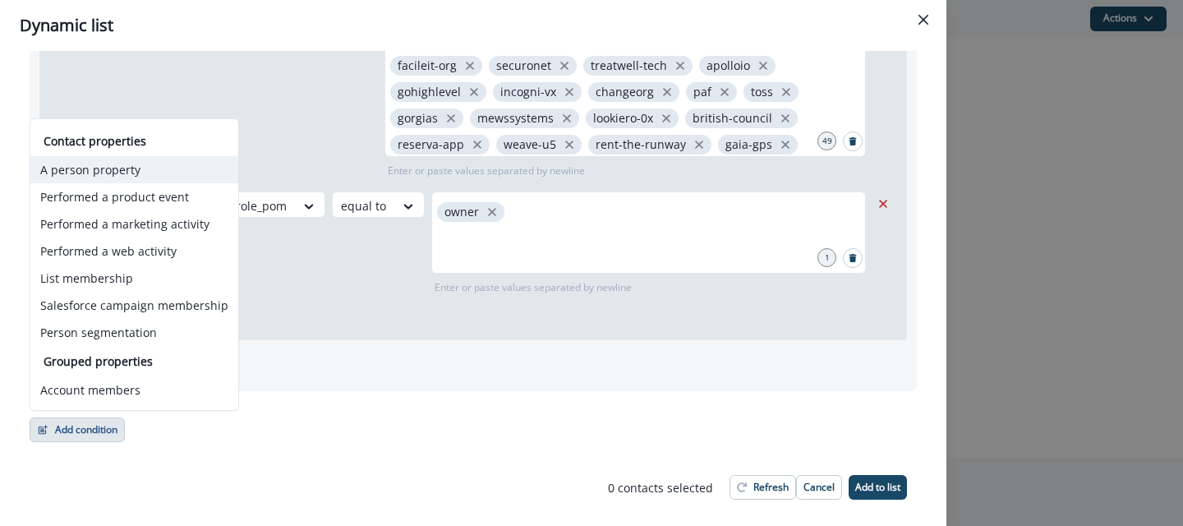
click at [108, 171] on button "A person property" at bounding box center [134, 169] width 208 height 27
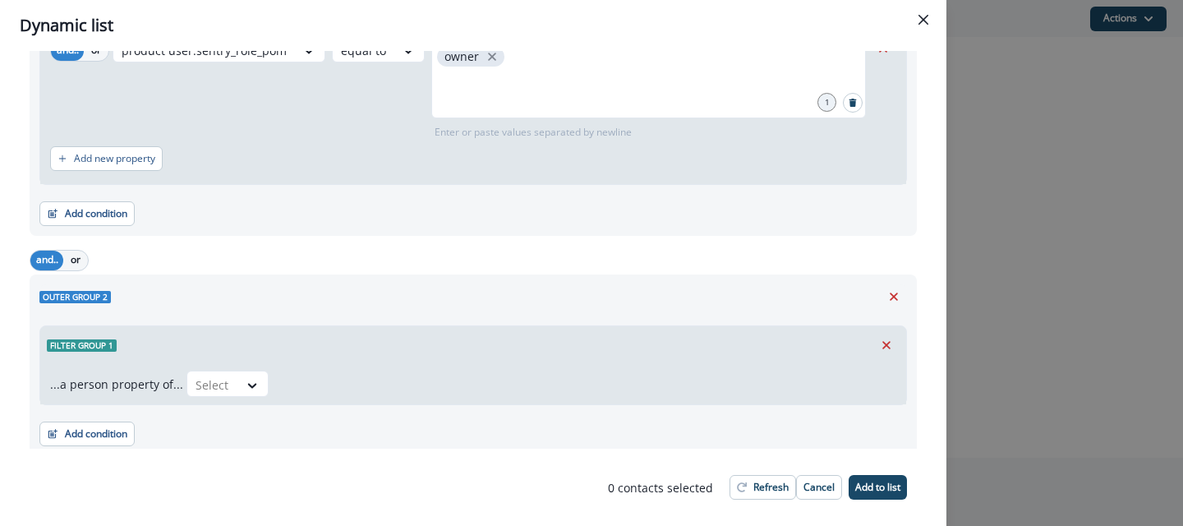
scroll to position [381, 0]
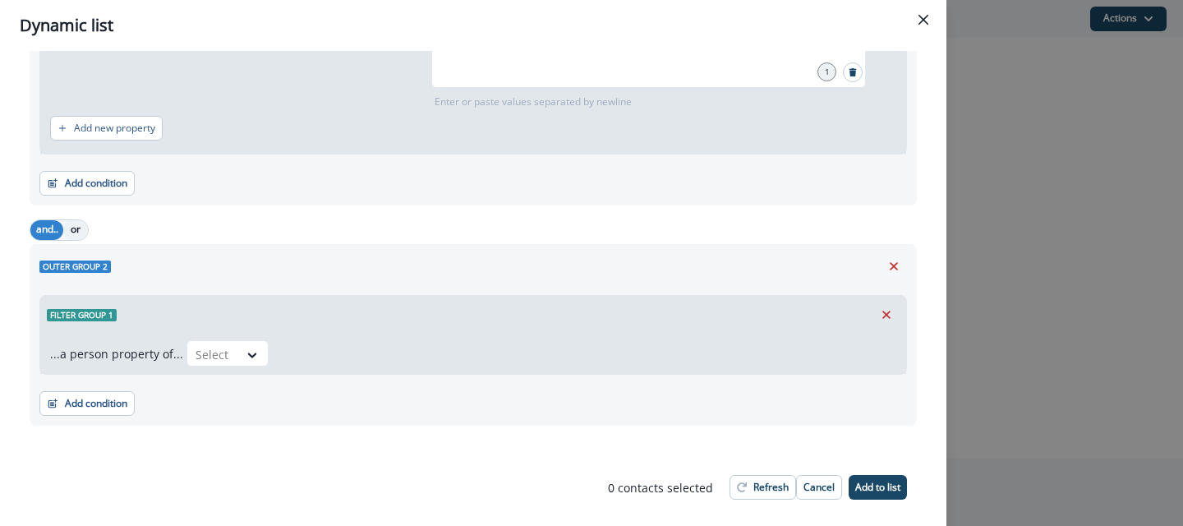
click at [63, 226] on button "or" at bounding box center [75, 230] width 25 height 20
click at [203, 347] on div at bounding box center [213, 354] width 35 height 21
type input "**"
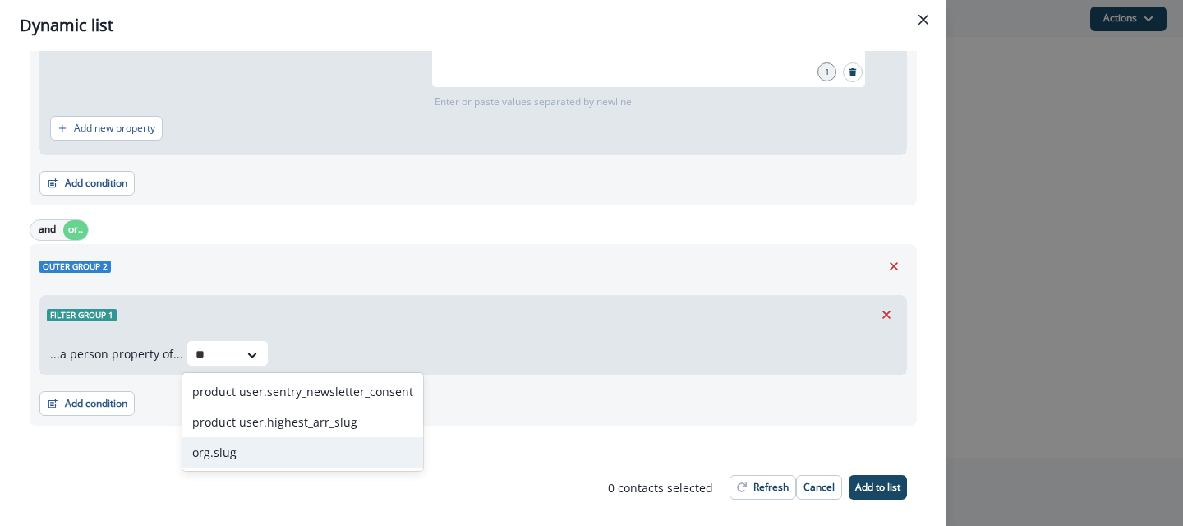
click at [236, 451] on div "org.slug" at bounding box center [302, 452] width 241 height 30
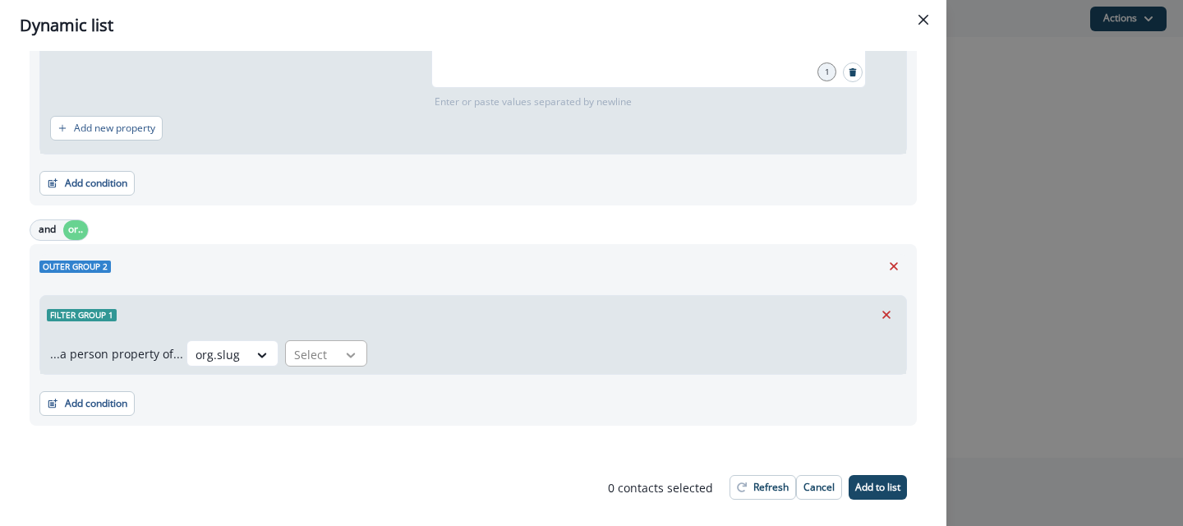
click at [348, 348] on icon at bounding box center [351, 355] width 15 height 16
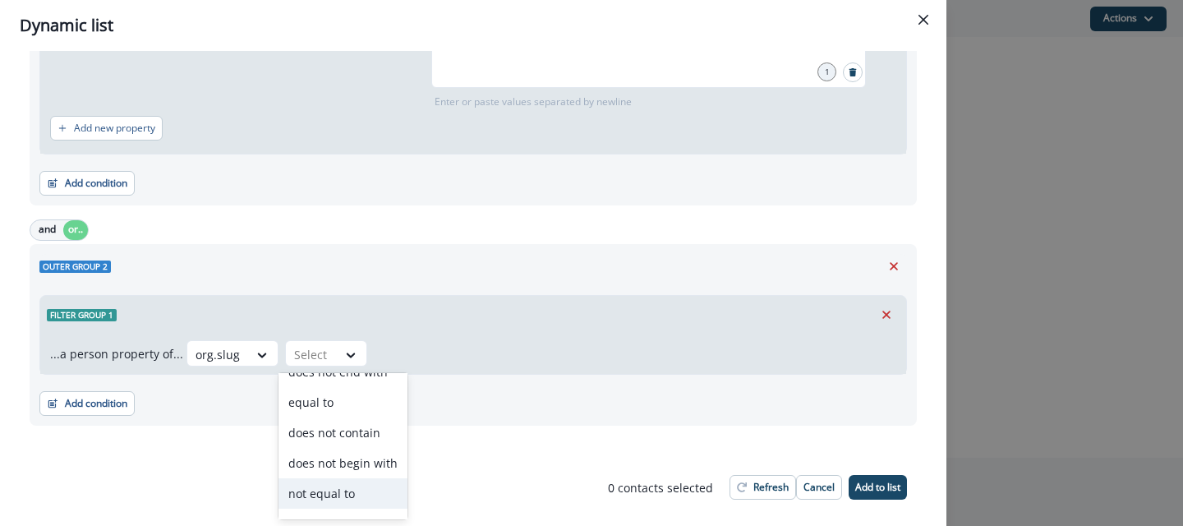
scroll to position [131, 0]
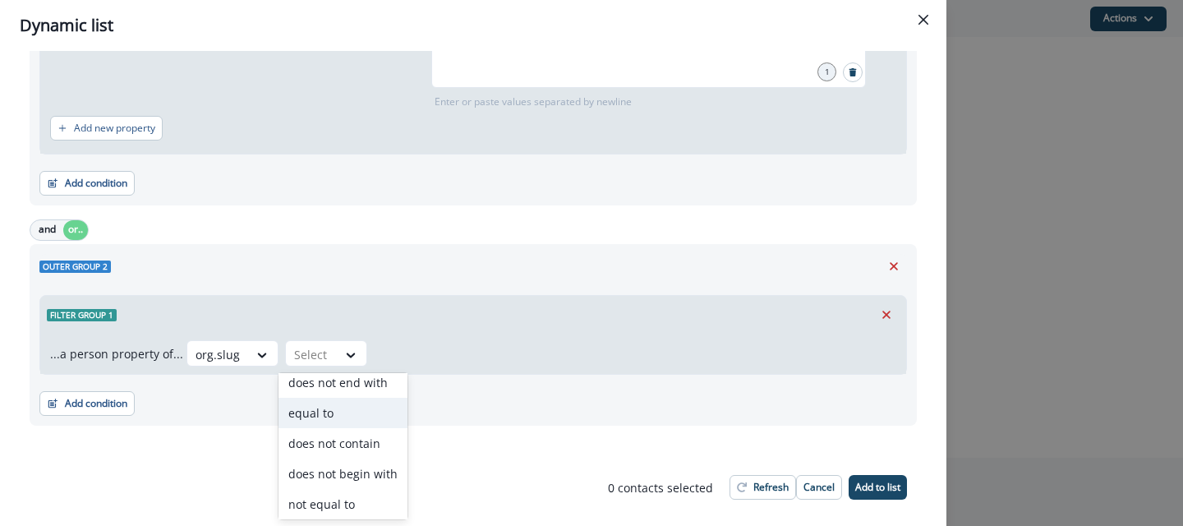
click at [337, 406] on div "equal to" at bounding box center [343, 413] width 129 height 30
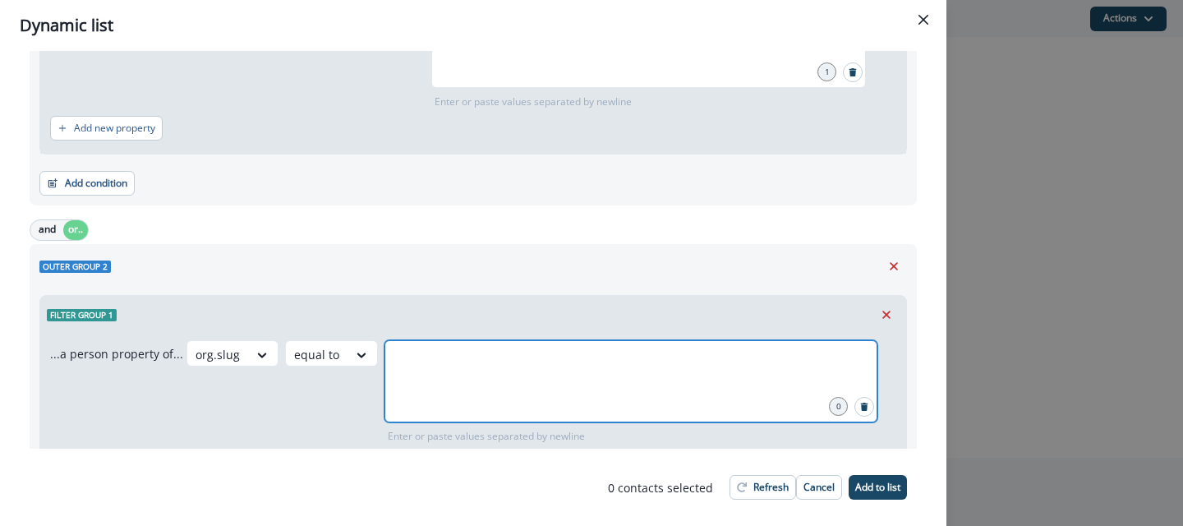
click at [481, 357] on input "text" at bounding box center [631, 360] width 488 height 33
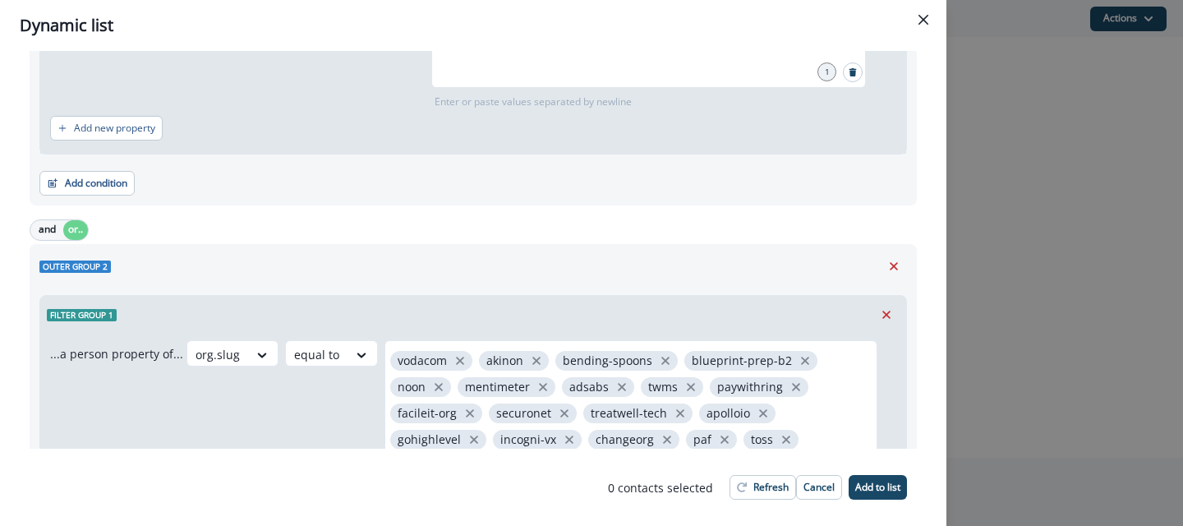
click at [522, 303] on div "Filter group 1" at bounding box center [473, 315] width 866 height 38
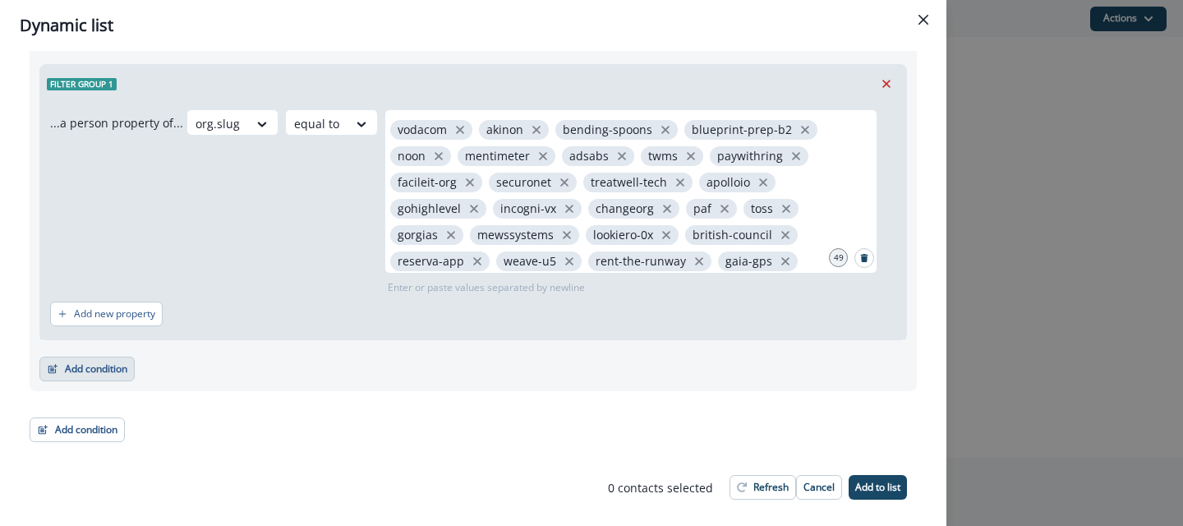
click at [93, 364] on button "Add condition" at bounding box center [86, 369] width 95 height 25
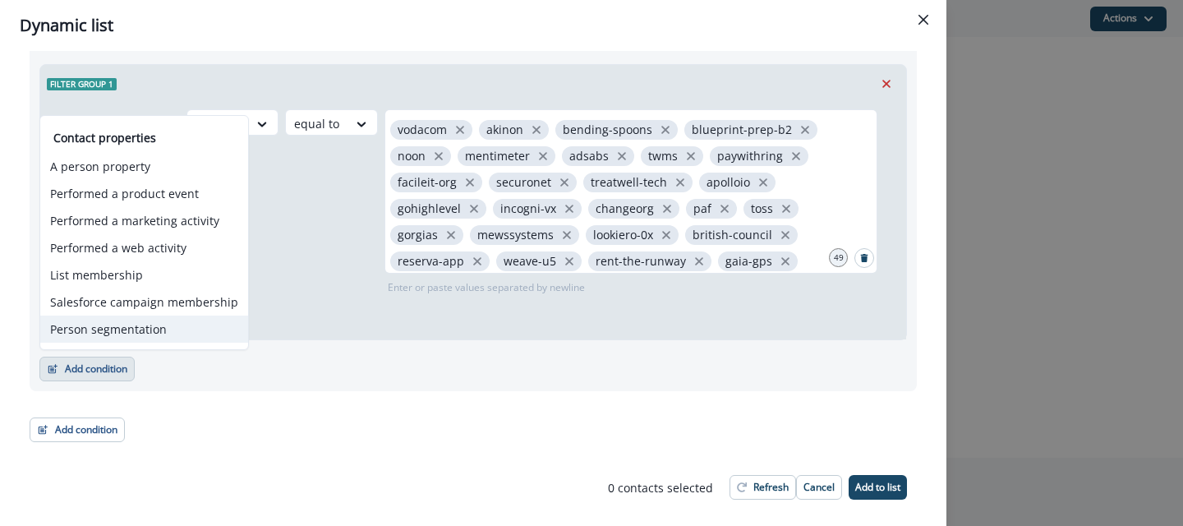
click at [129, 330] on button "Person segmentation" at bounding box center [144, 329] width 208 height 27
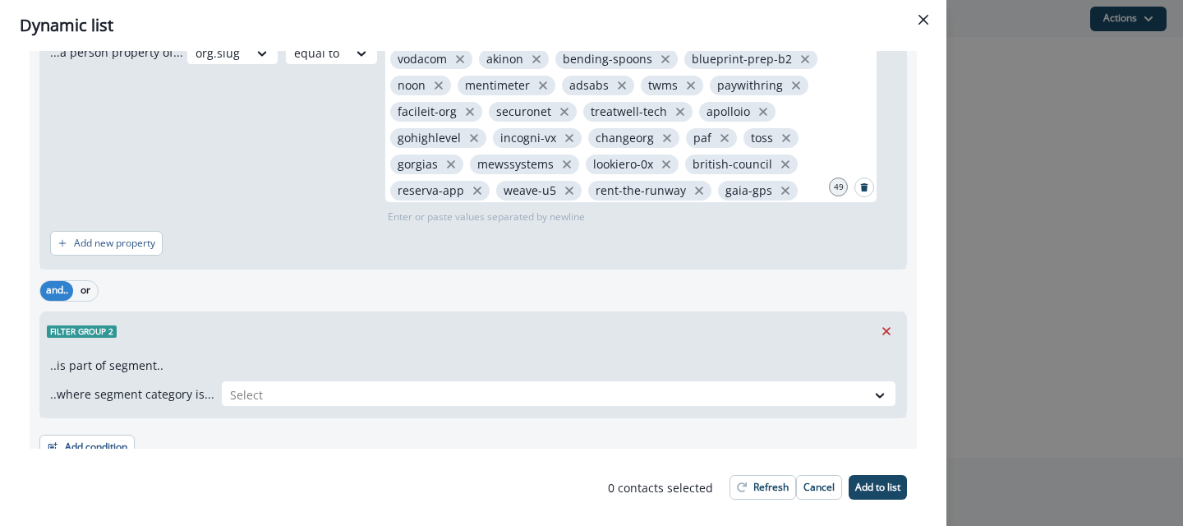
scroll to position [760, 0]
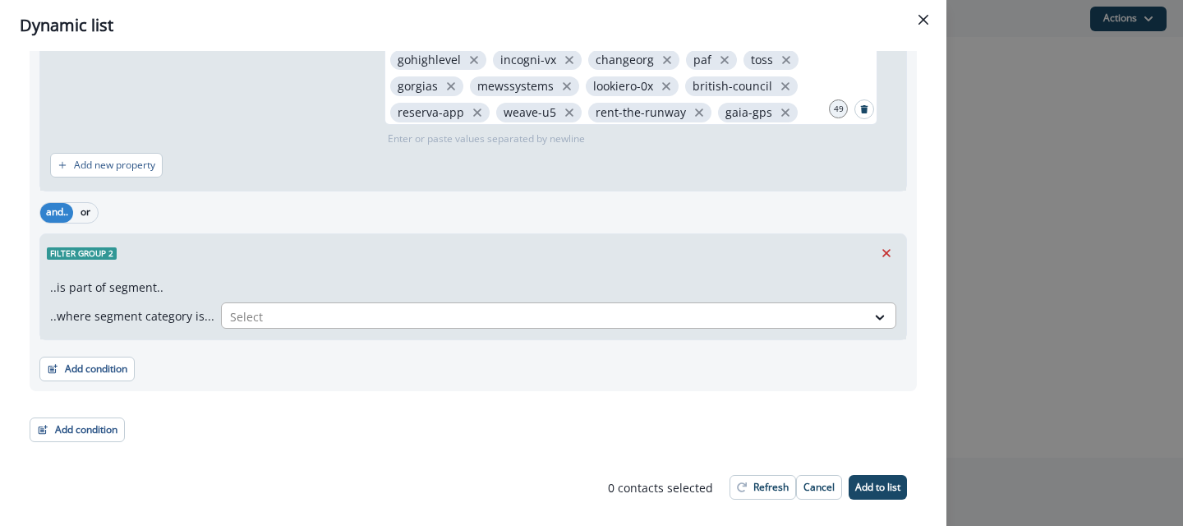
click at [342, 316] on div at bounding box center [544, 317] width 628 height 21
click at [330, 350] on div "Prospects With Perfect Titles" at bounding box center [555, 354] width 681 height 30
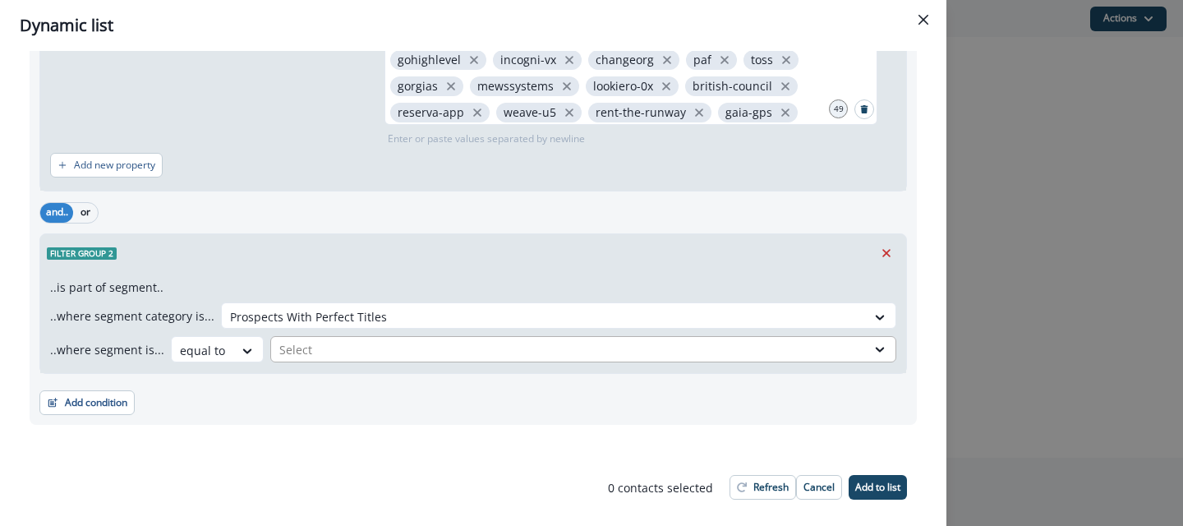
click at [326, 354] on div at bounding box center [568, 349] width 579 height 21
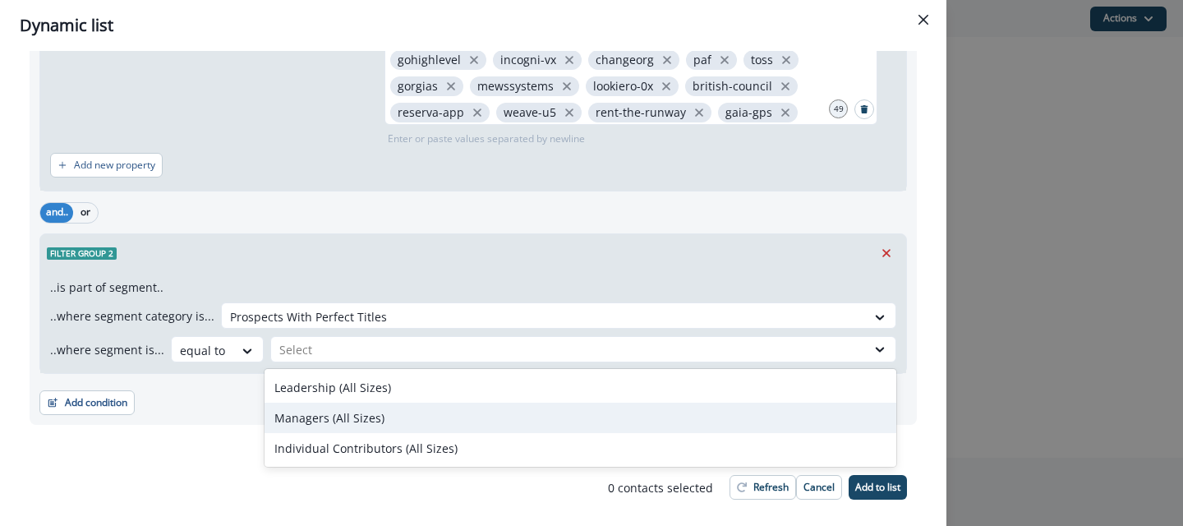
click at [347, 416] on div "Managers (All Sizes)" at bounding box center [581, 418] width 632 height 30
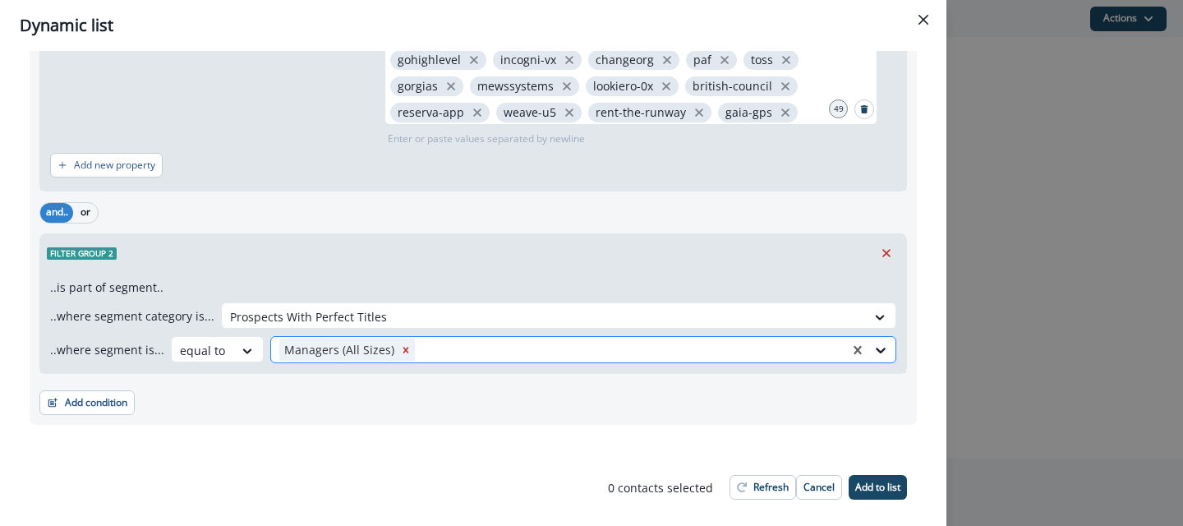
click at [433, 346] on div at bounding box center [629, 349] width 423 height 21
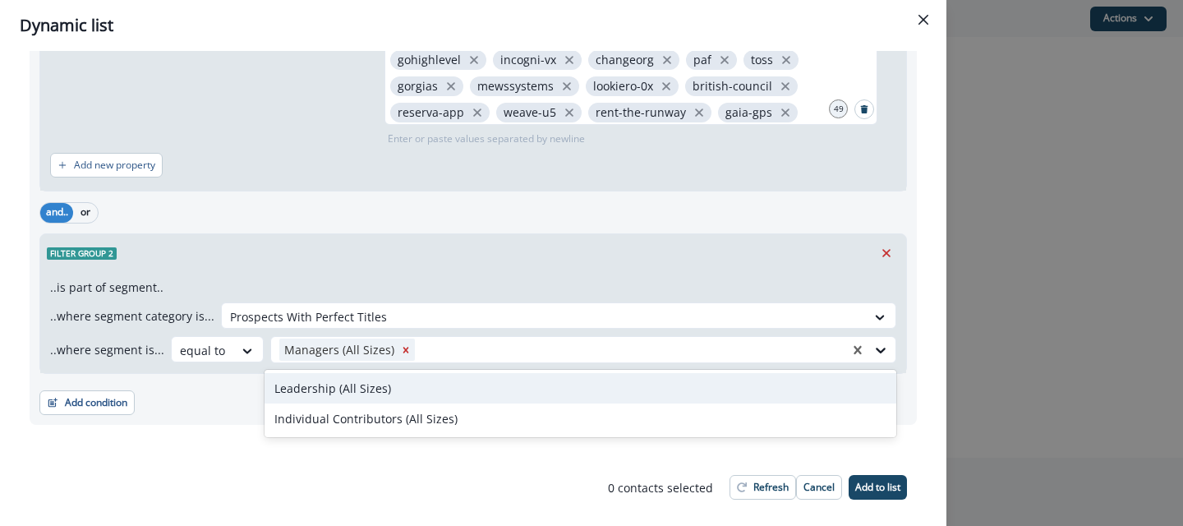
click at [408, 386] on div "Leadership (All Sizes)" at bounding box center [581, 388] width 632 height 30
click at [463, 390] on div "Add condition Contact properties A person property Performed a product event Pe…" at bounding box center [473, 394] width 868 height 41
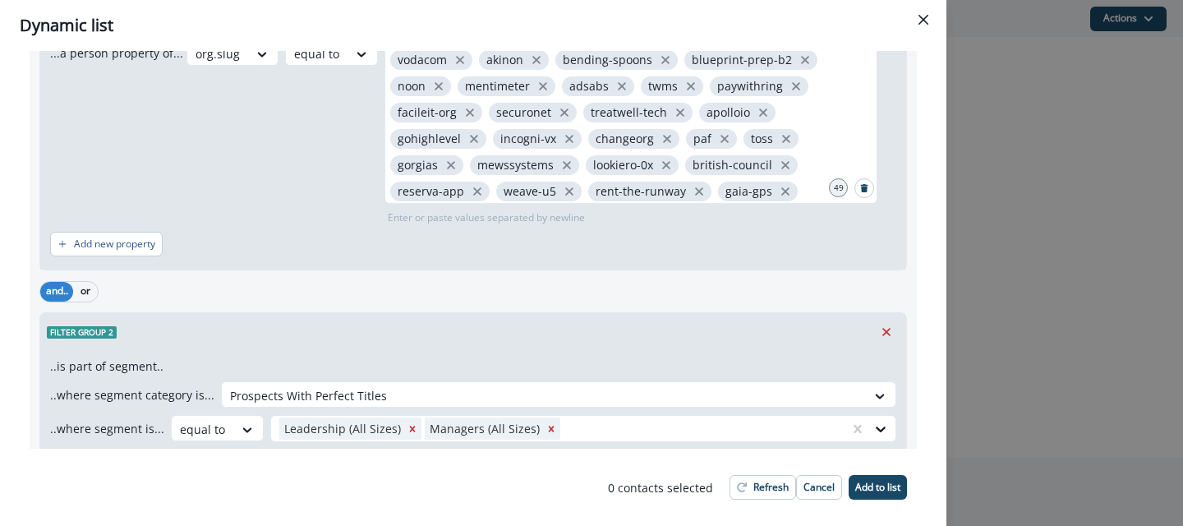
scroll to position [794, 0]
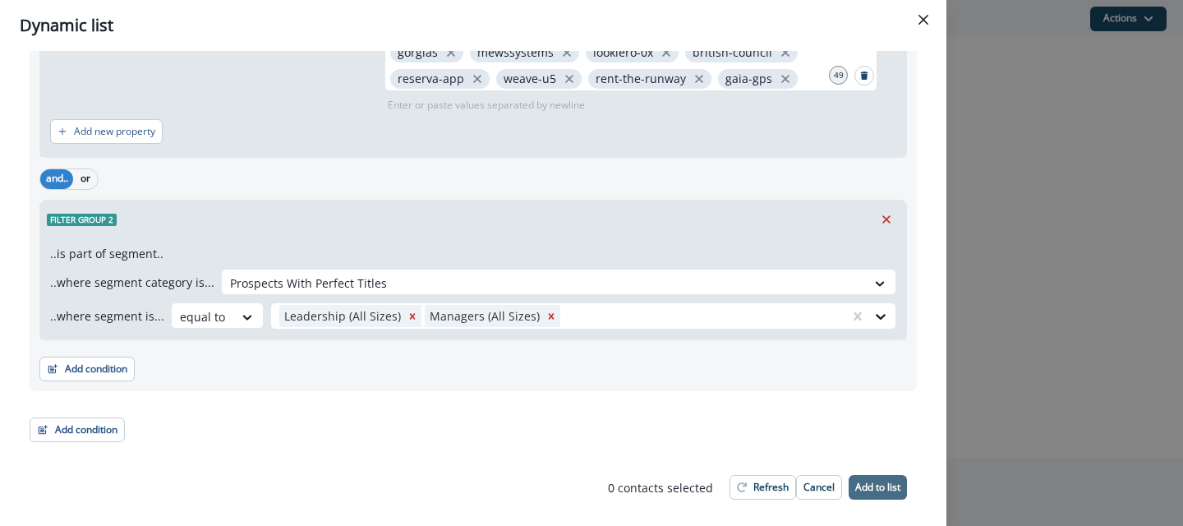
click at [876, 488] on p "Add to list" at bounding box center [878, 488] width 45 height 12
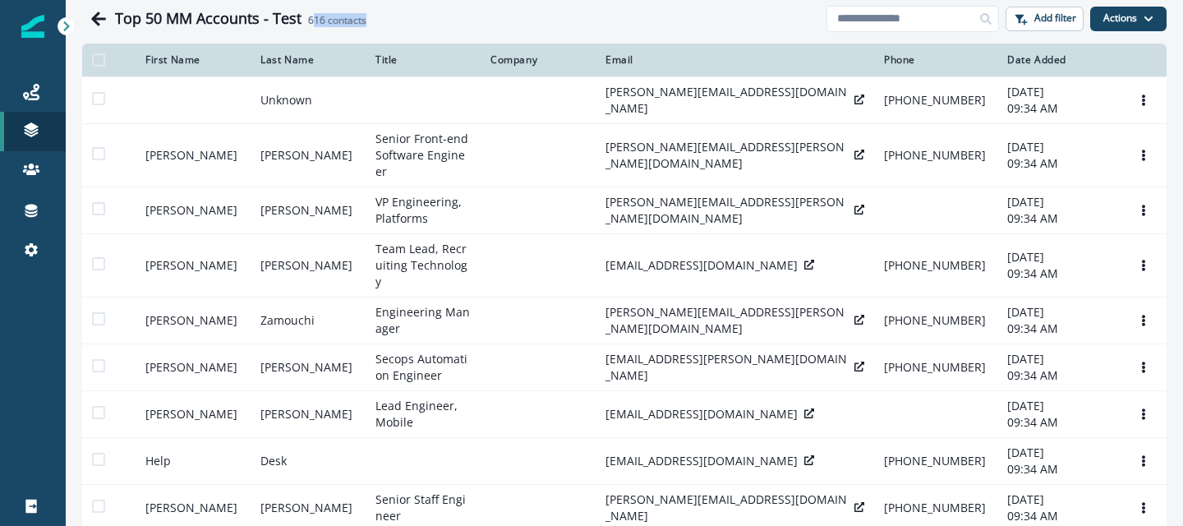
drag, startPoint x: 311, startPoint y: 24, endPoint x: 449, endPoint y: 24, distance: 137.2
click at [449, 24] on div "Top 50 MM Accounts - Test 616 contacts" at bounding box center [471, 19] width 712 height 18
click at [376, 34] on div "Top 50 MM Accounts - Test 616 contacts" at bounding box center [454, 18] width 745 height 33
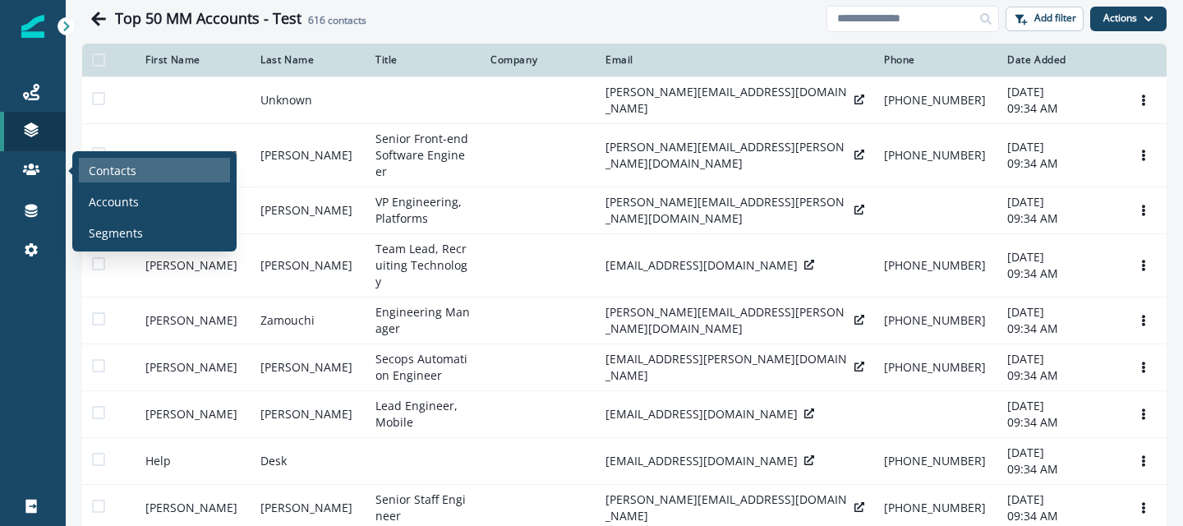
click at [131, 173] on p "Contacts" at bounding box center [113, 170] width 48 height 17
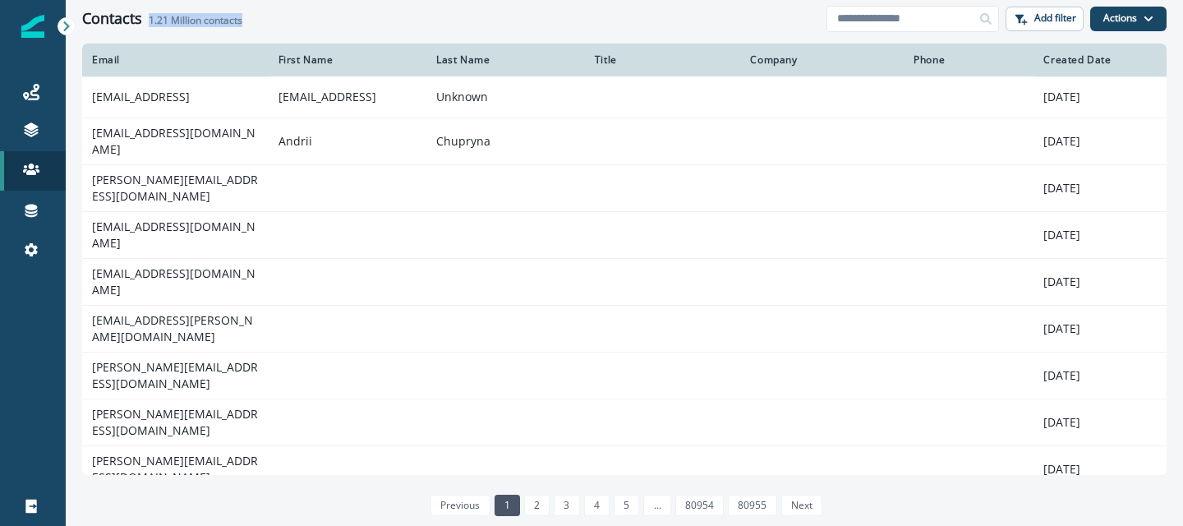
drag, startPoint x: 150, startPoint y: 17, endPoint x: 280, endPoint y: 17, distance: 130.7
click at [280, 17] on div "Contacts 1.21 Million contacts" at bounding box center [454, 19] width 745 height 18
click at [1051, 25] on button "Add filter" at bounding box center [1045, 19] width 78 height 25
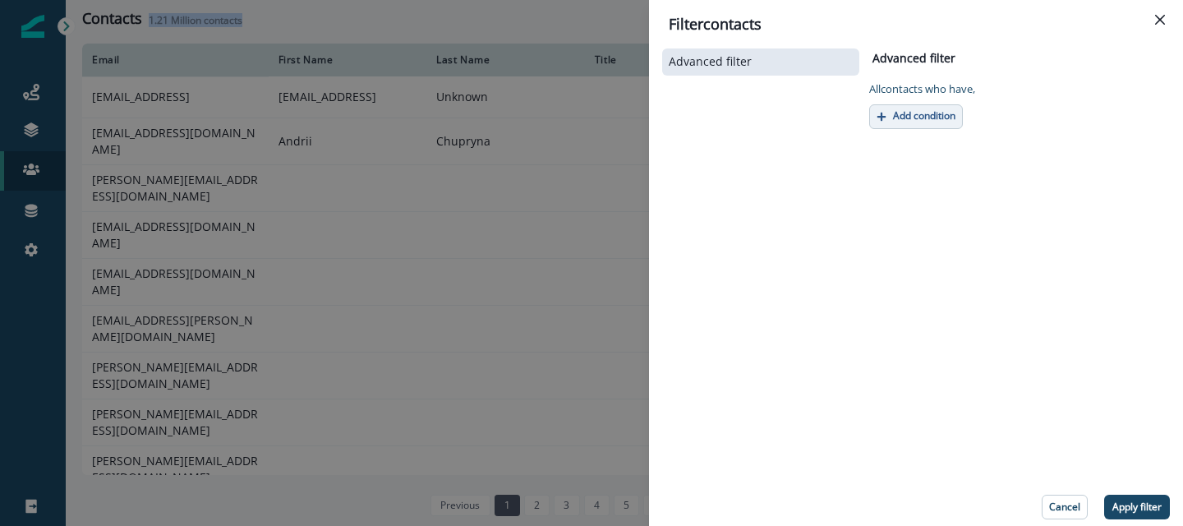
click at [925, 104] on button "Add condition" at bounding box center [917, 116] width 94 height 25
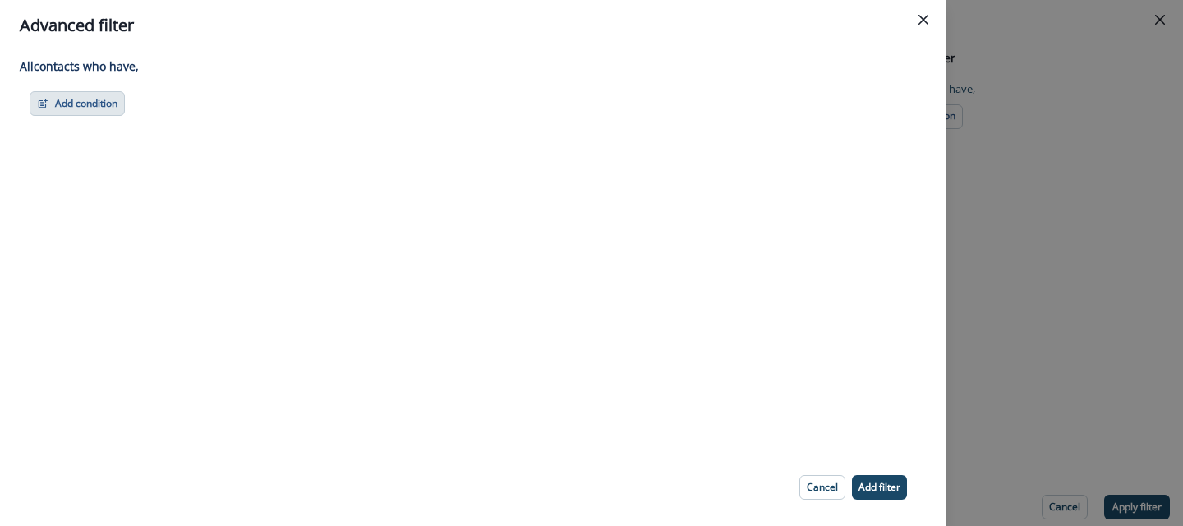
click at [85, 104] on button "Add condition" at bounding box center [77, 103] width 95 height 25
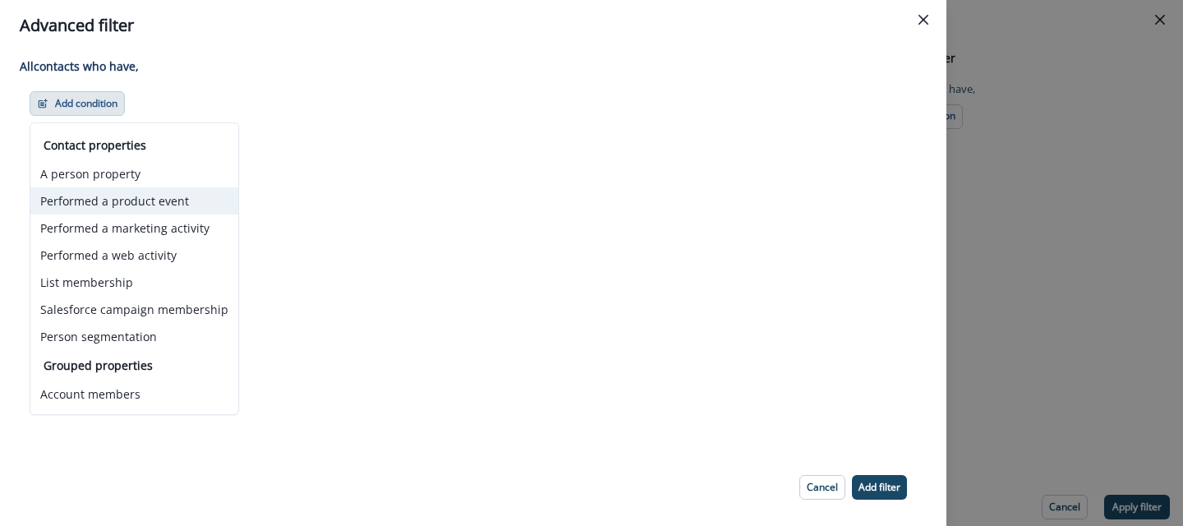
click at [140, 206] on button "Performed a product event" at bounding box center [134, 200] width 208 height 27
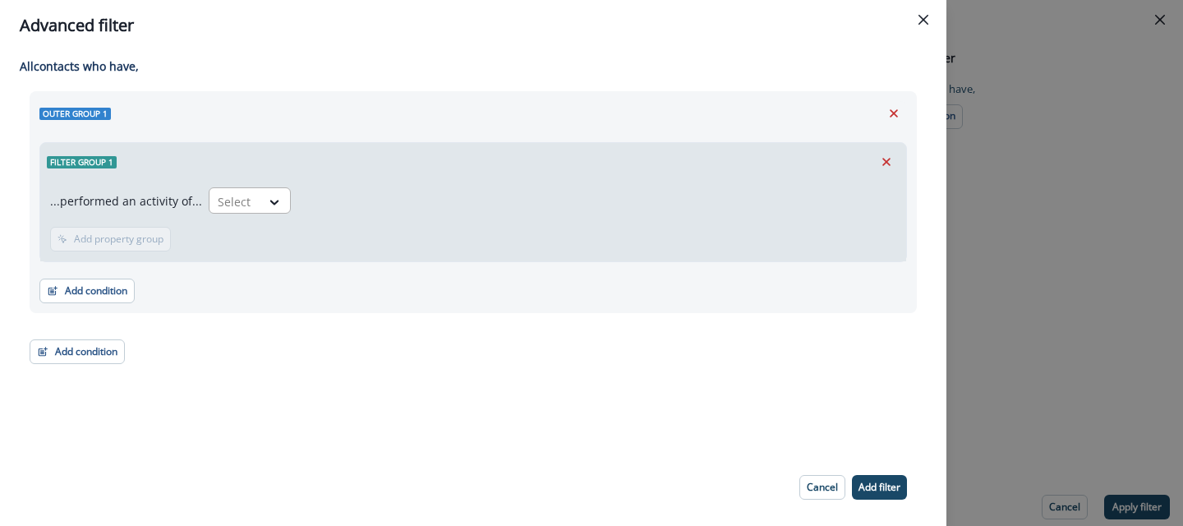
click at [254, 199] on div "Select" at bounding box center [235, 201] width 51 height 27
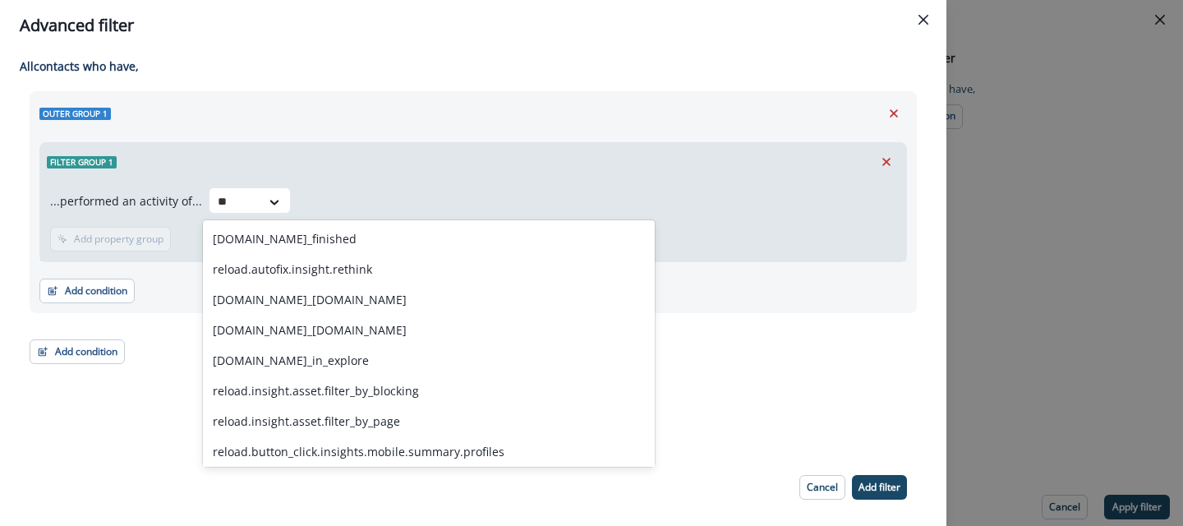
type input "*"
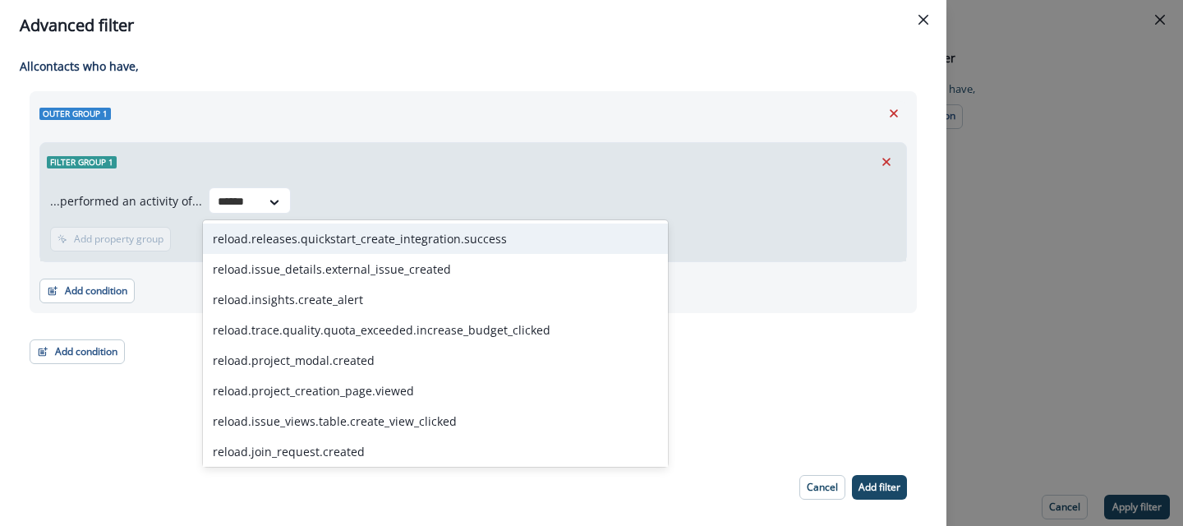
type input "*******"
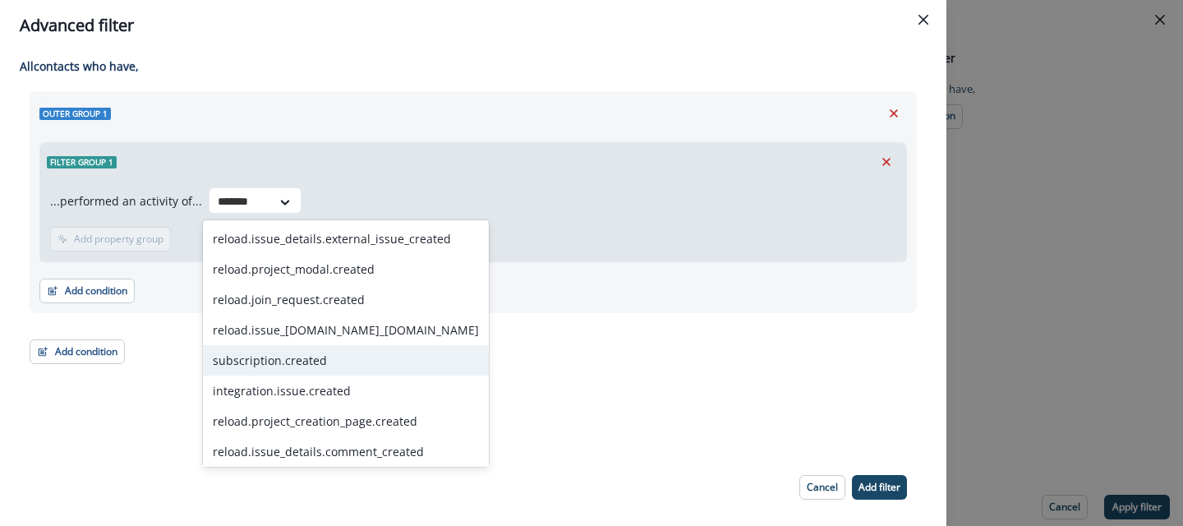
click at [371, 363] on div "subscription.created" at bounding box center [346, 360] width 286 height 30
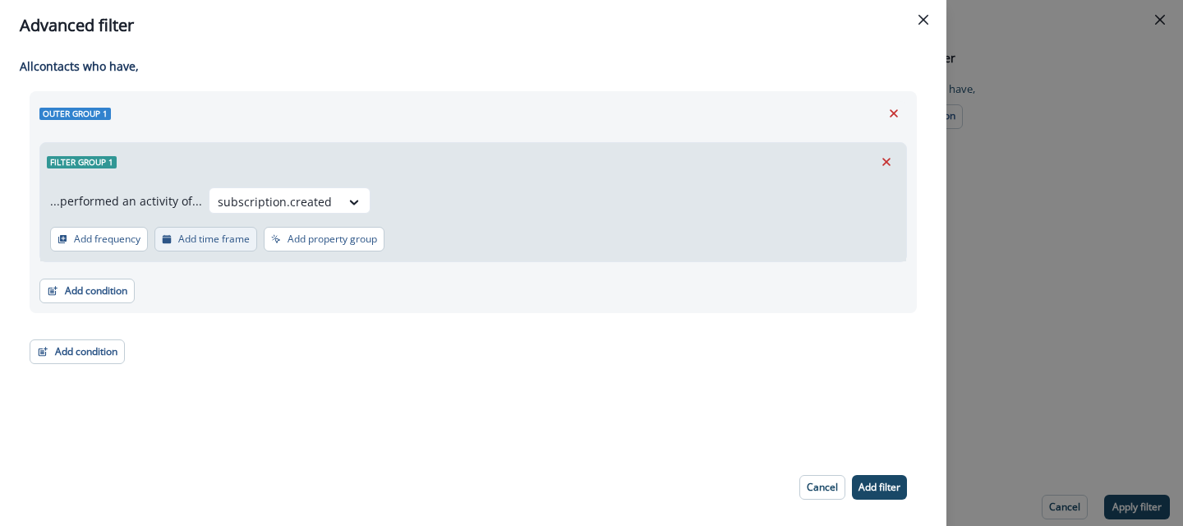
click at [182, 240] on p "Add time frame" at bounding box center [213, 239] width 71 height 12
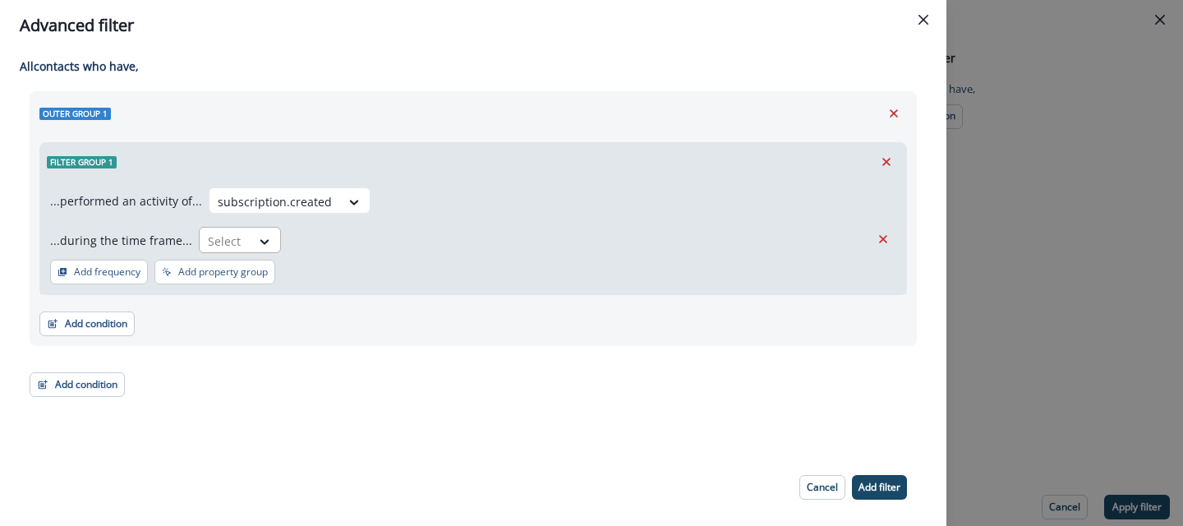
click at [251, 250] on div at bounding box center [266, 241] width 30 height 27
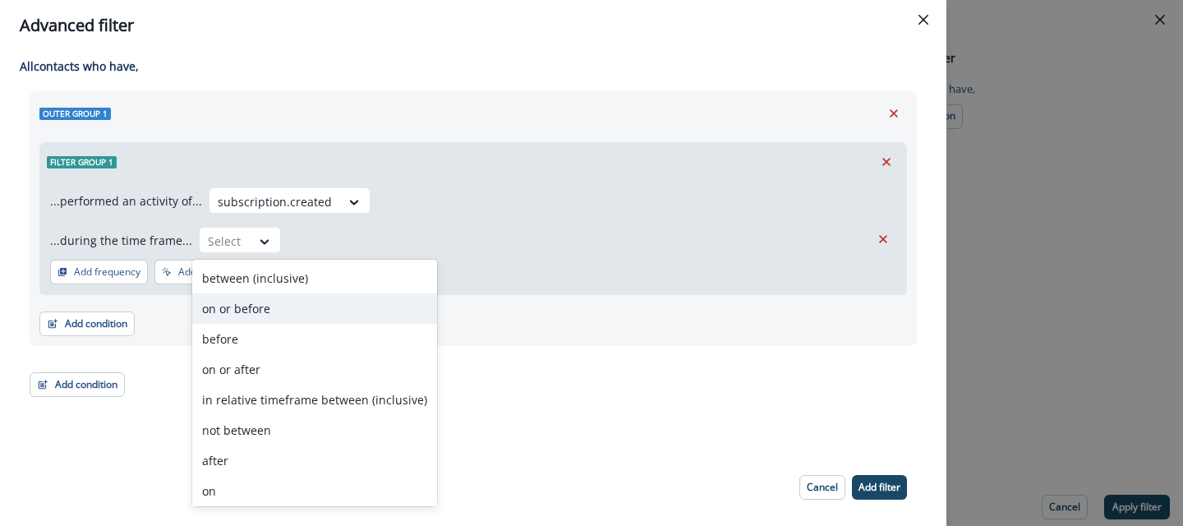
scroll to position [64, 0]
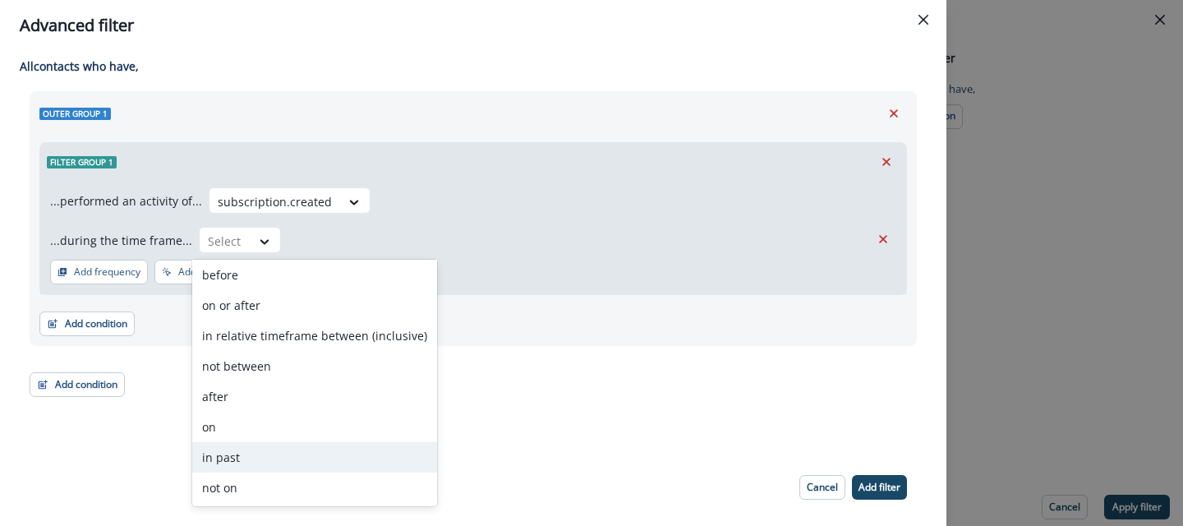
click at [246, 454] on div "in past" at bounding box center [314, 457] width 245 height 30
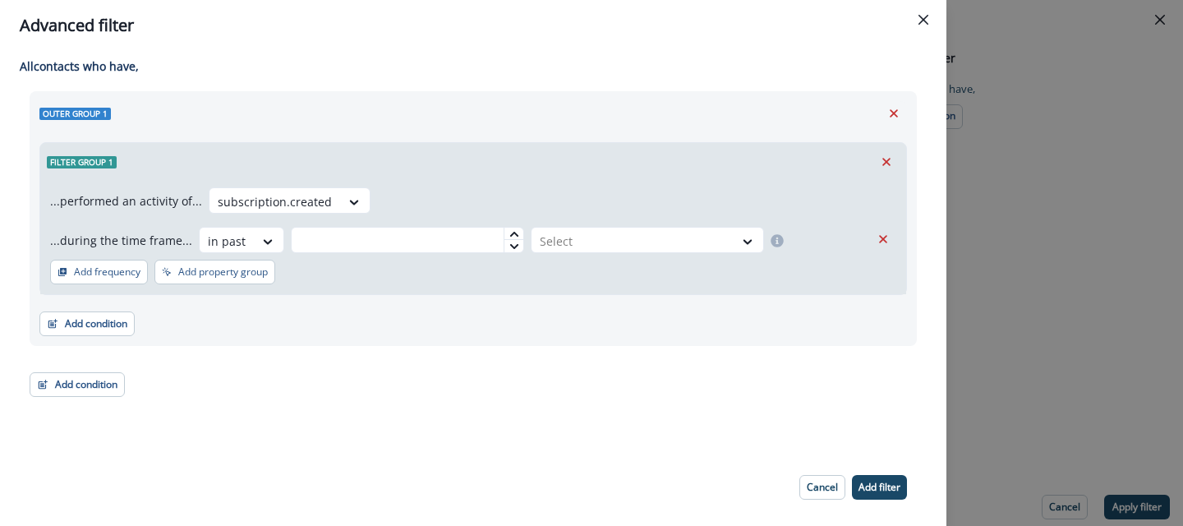
click at [511, 231] on div at bounding box center [514, 234] width 20 height 12
type input "*"
click at [678, 335] on div "Add condition Contact properties A person property Performed a product event Pe…" at bounding box center [473, 315] width 868 height 41
click at [879, 482] on p "Add filter" at bounding box center [880, 488] width 42 height 12
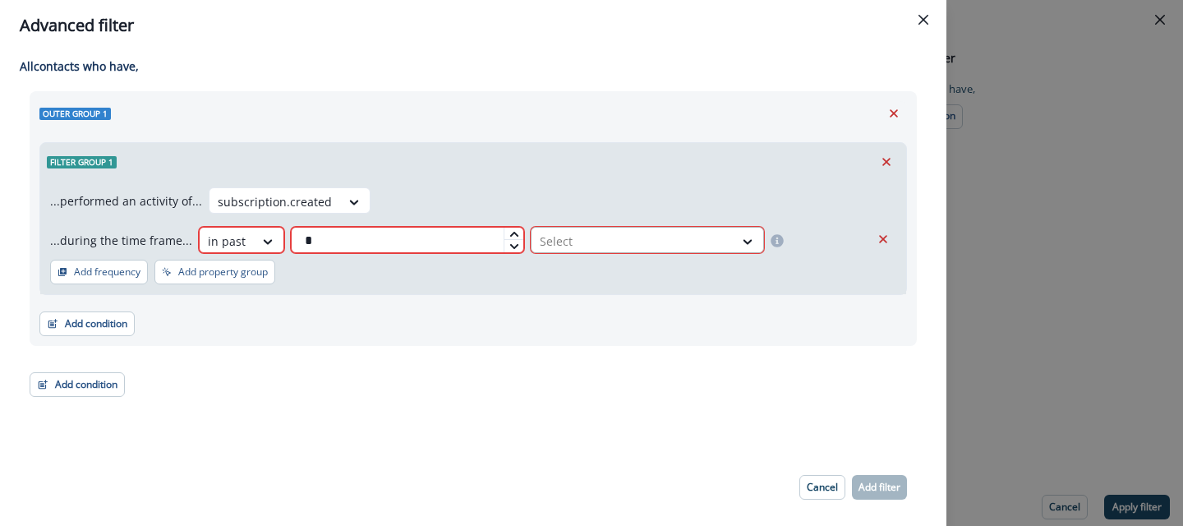
click at [741, 252] on div at bounding box center [749, 241] width 30 height 27
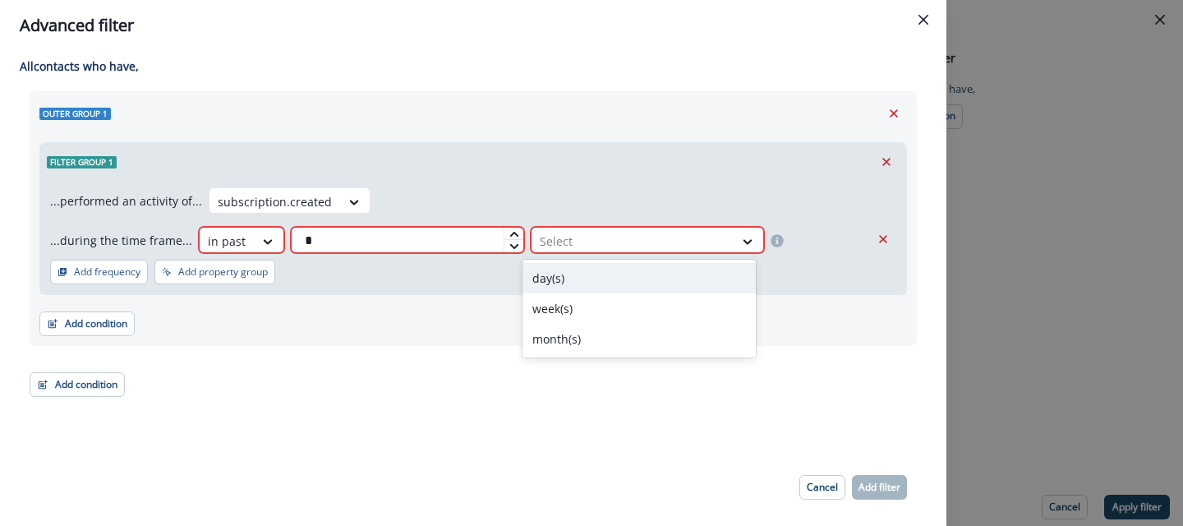
click at [689, 272] on div "day(s)" at bounding box center [639, 278] width 233 height 30
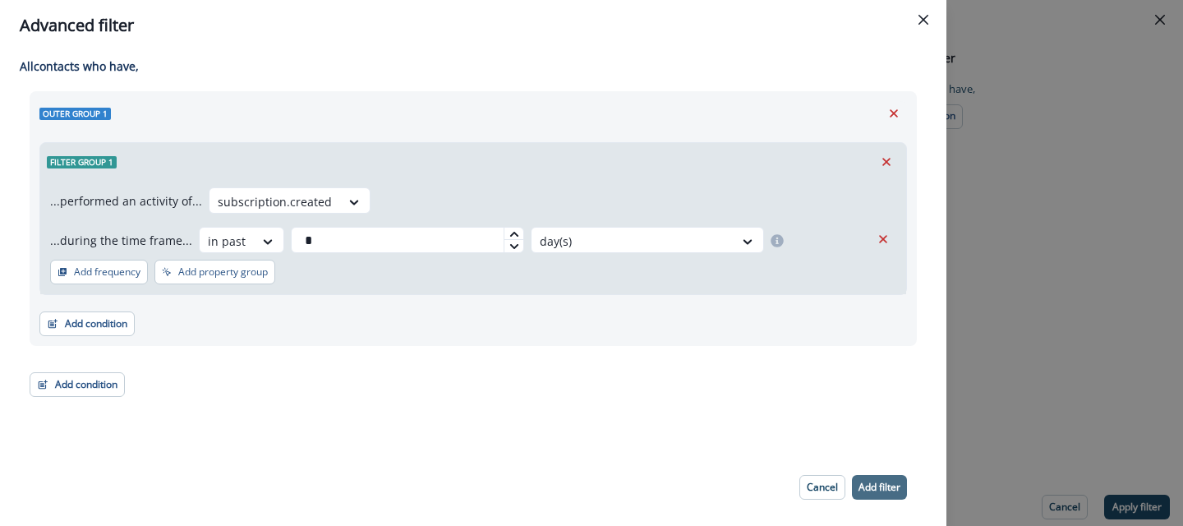
click at [873, 483] on p "Add filter" at bounding box center [880, 488] width 42 height 12
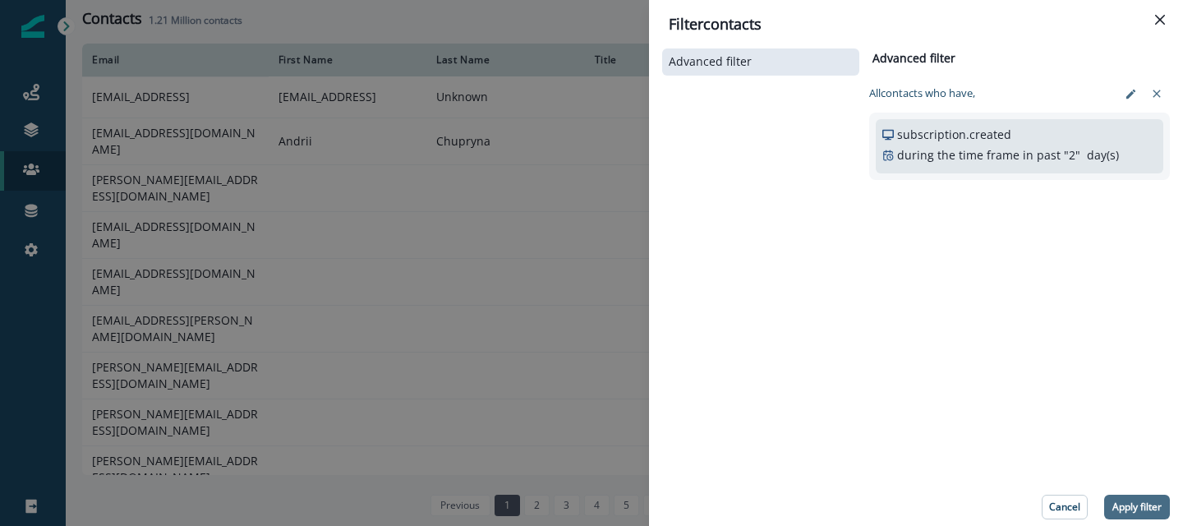
click at [1125, 507] on p "Apply filter" at bounding box center [1137, 507] width 49 height 12
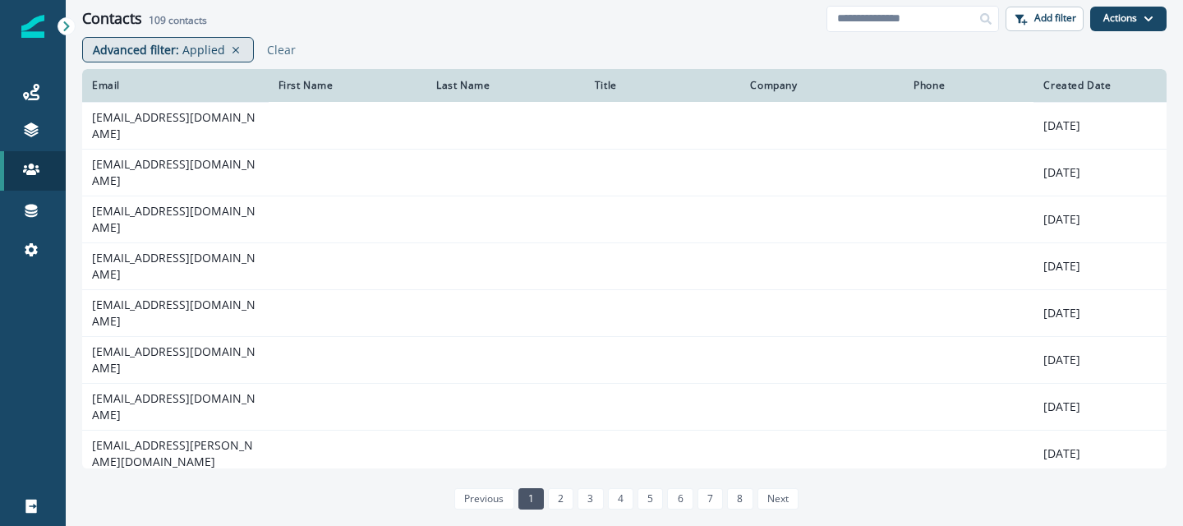
click at [219, 56] on p "Applied" at bounding box center [203, 49] width 43 height 17
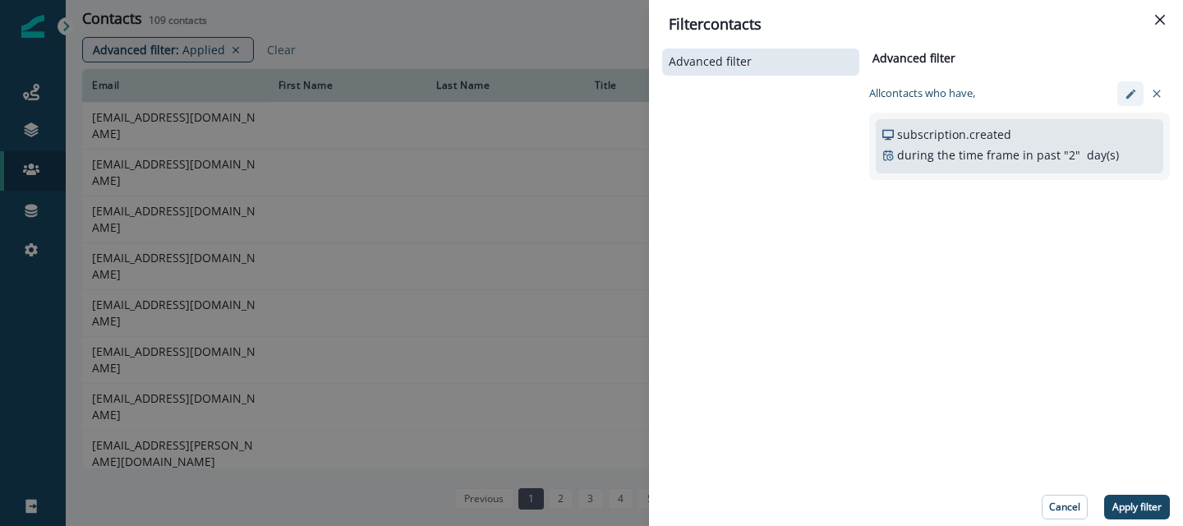
click at [1123, 95] on button "edit-filter" at bounding box center [1131, 93] width 26 height 25
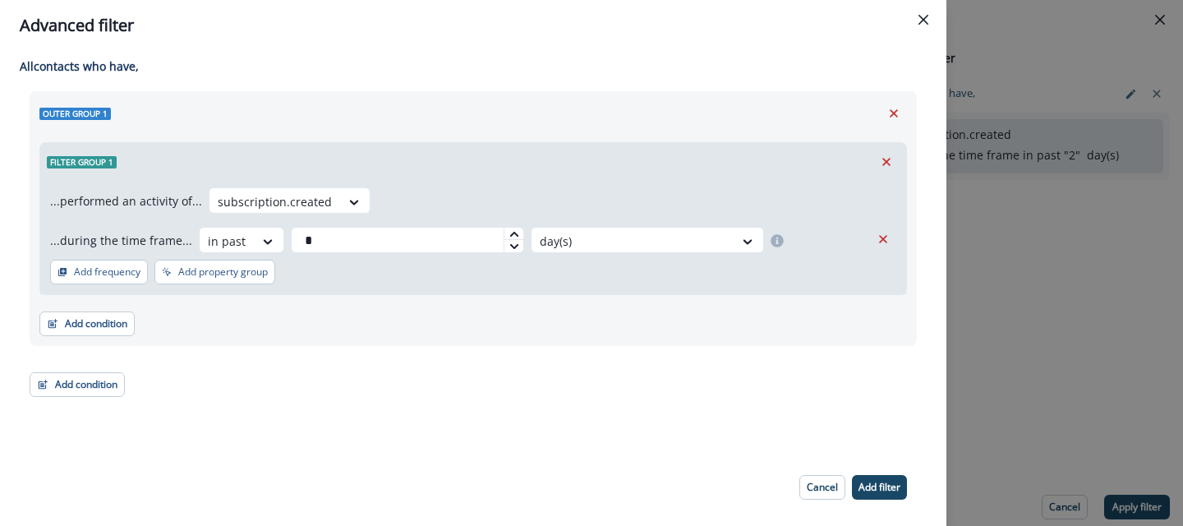
click at [505, 228] on div at bounding box center [514, 234] width 20 height 12
type input "*"
click at [890, 488] on p "Add filter" at bounding box center [880, 488] width 42 height 12
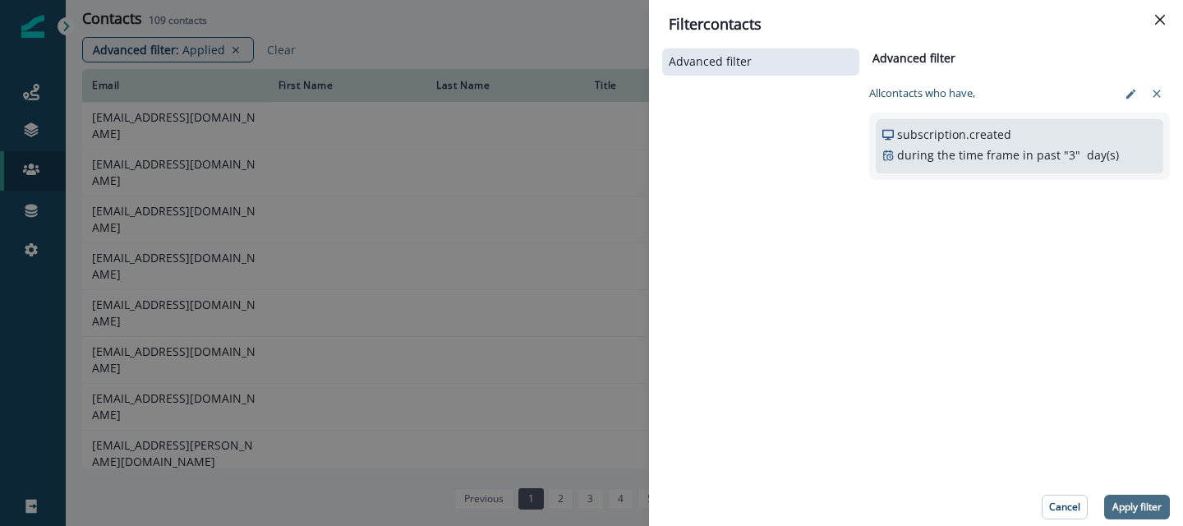
click at [1155, 505] on p "Apply filter" at bounding box center [1137, 507] width 49 height 12
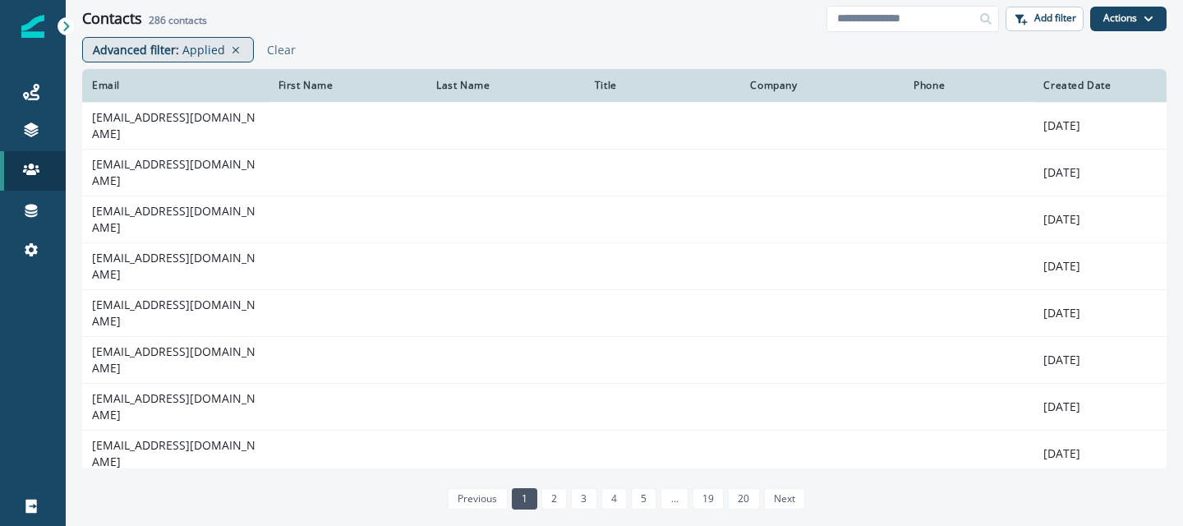
click at [210, 39] on div "Advanced filter : Applied" at bounding box center [168, 49] width 172 height 25
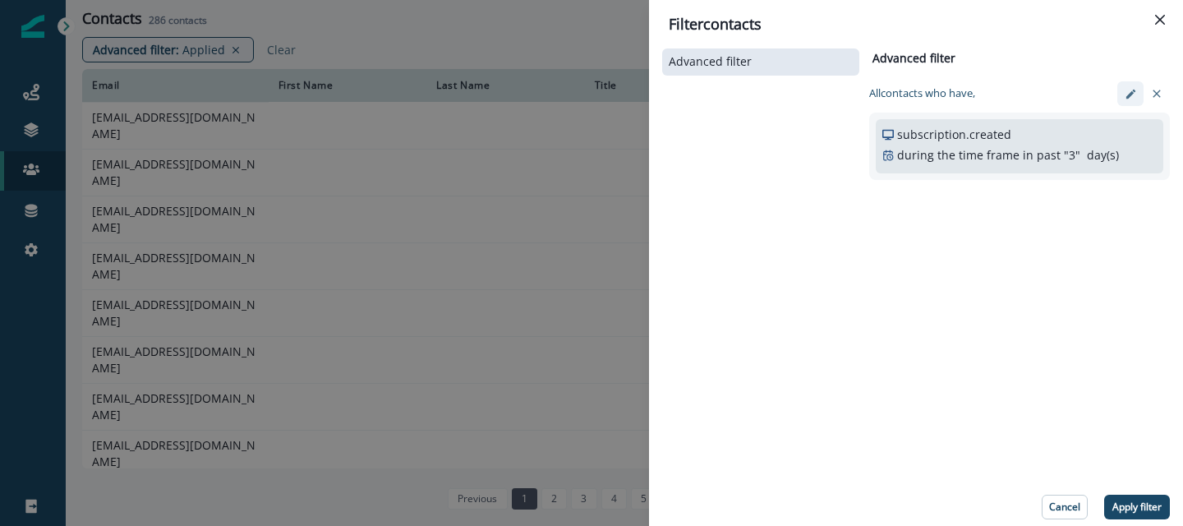
click at [1137, 88] on icon "edit-filter" at bounding box center [1131, 94] width 12 height 12
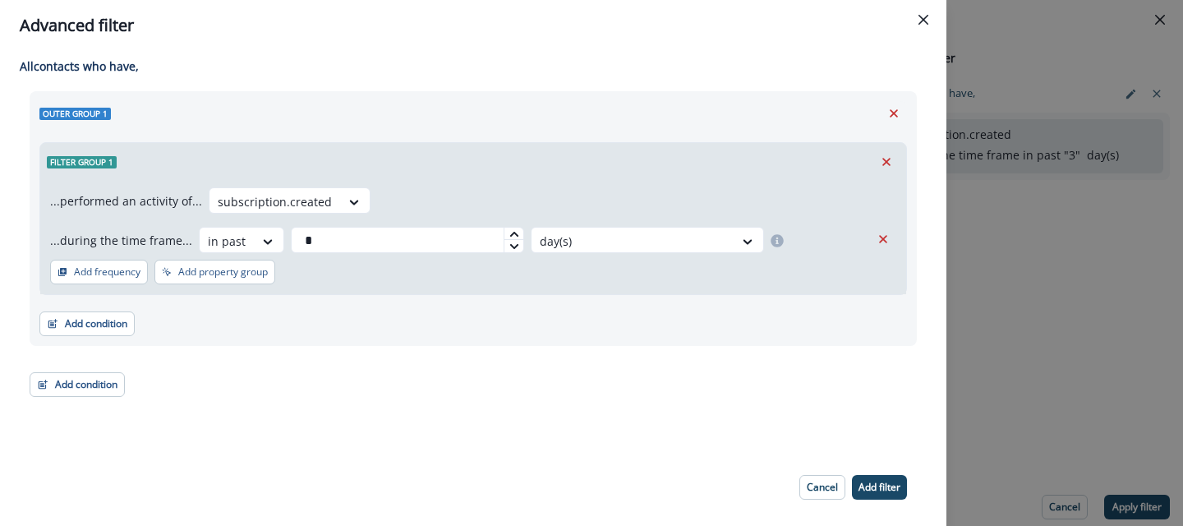
click at [510, 251] on div at bounding box center [514, 245] width 20 height 13
type input "*"
click at [865, 477] on button "Add filter" at bounding box center [879, 487] width 55 height 25
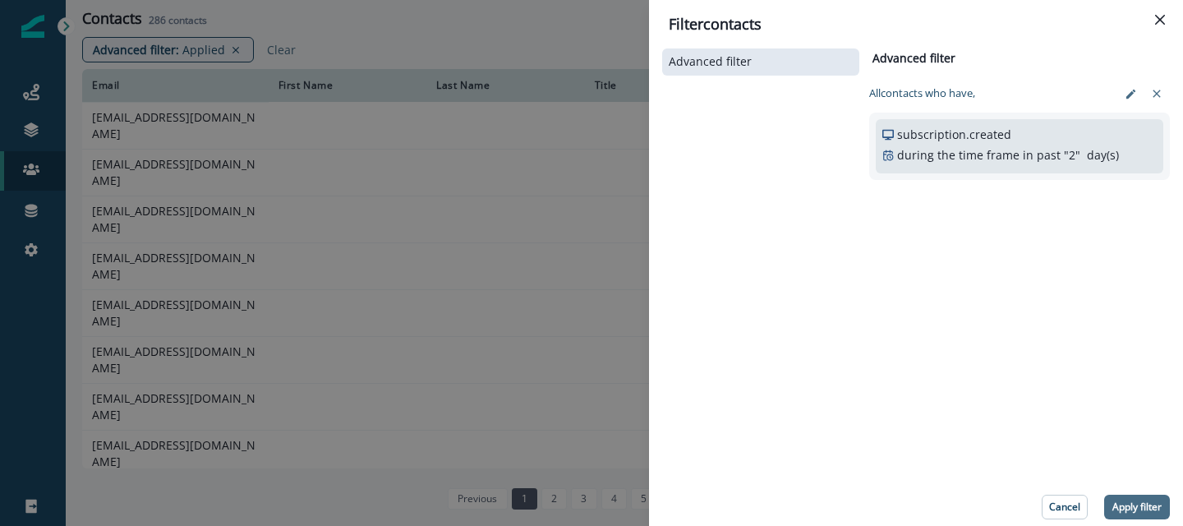
click at [1129, 499] on button "Apply filter" at bounding box center [1138, 507] width 66 height 25
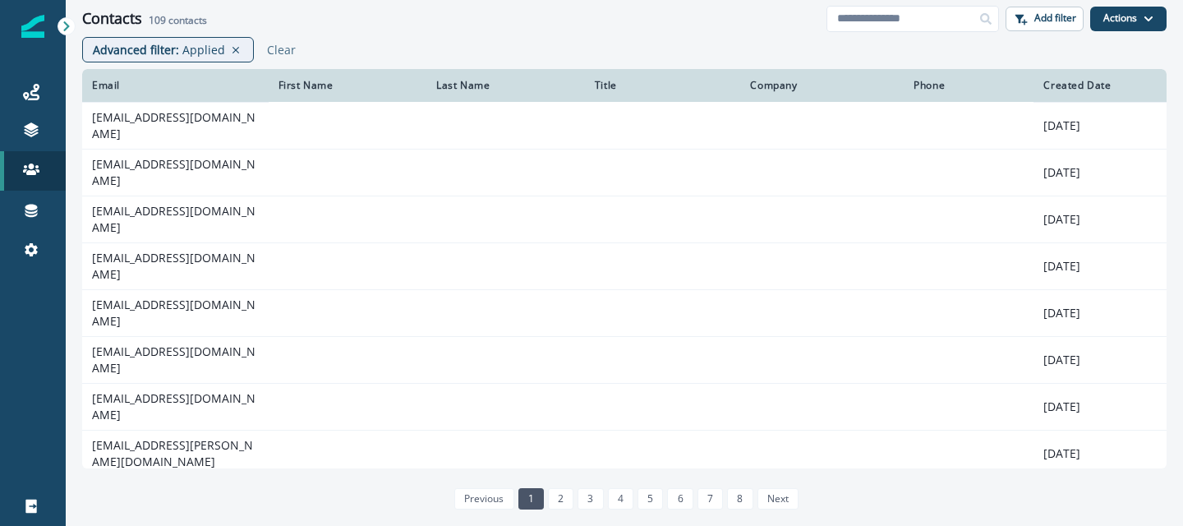
click at [345, 30] on div "Contacts 109 contacts Add filter Actions Create Contact Import Contacts" at bounding box center [625, 18] width 1118 height 37
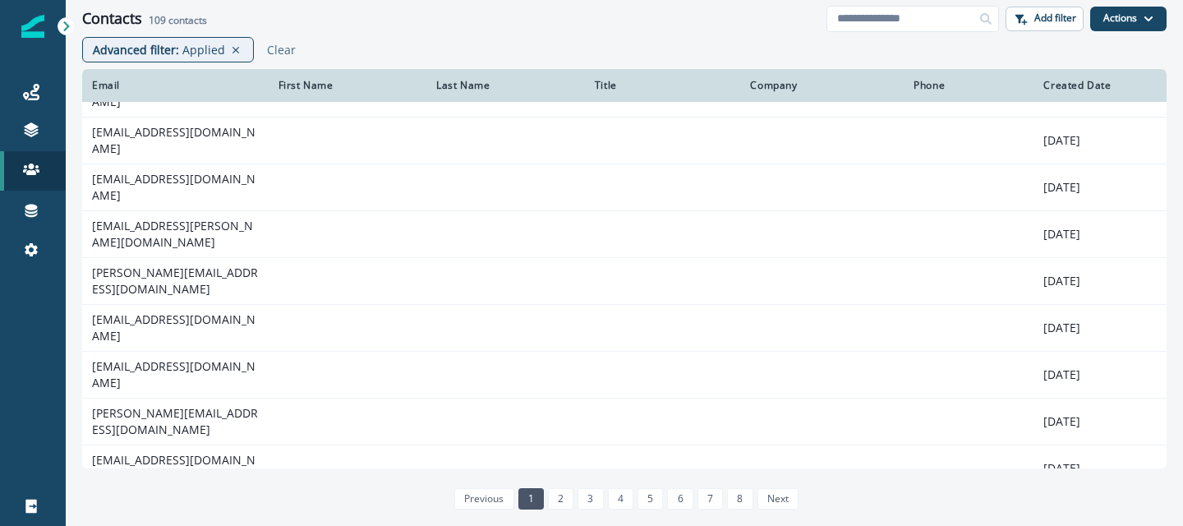
scroll to position [250, 0]
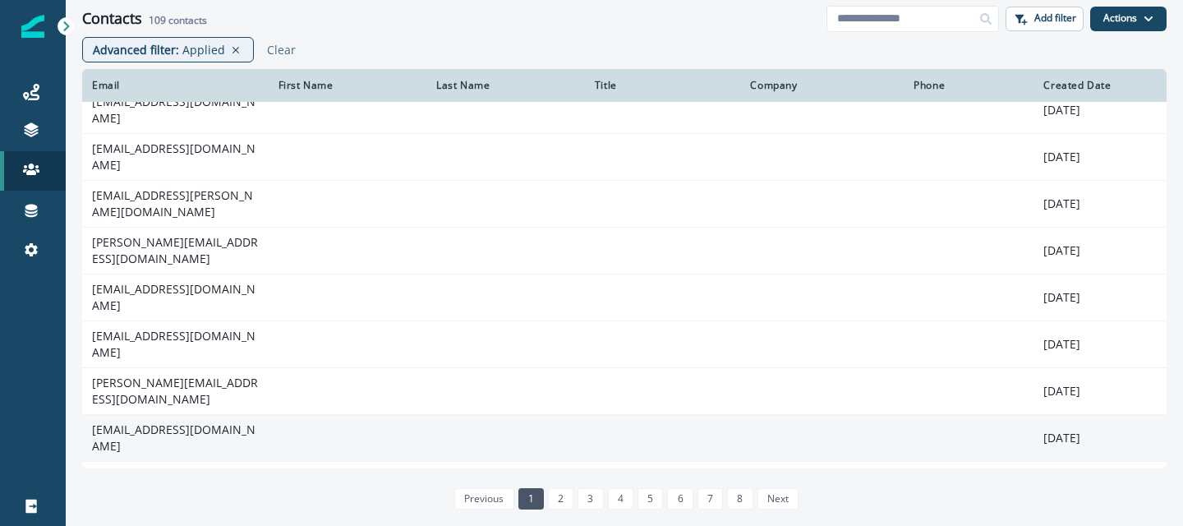
click at [199, 414] on td "[EMAIL_ADDRESS][DOMAIN_NAME]" at bounding box center [175, 437] width 187 height 47
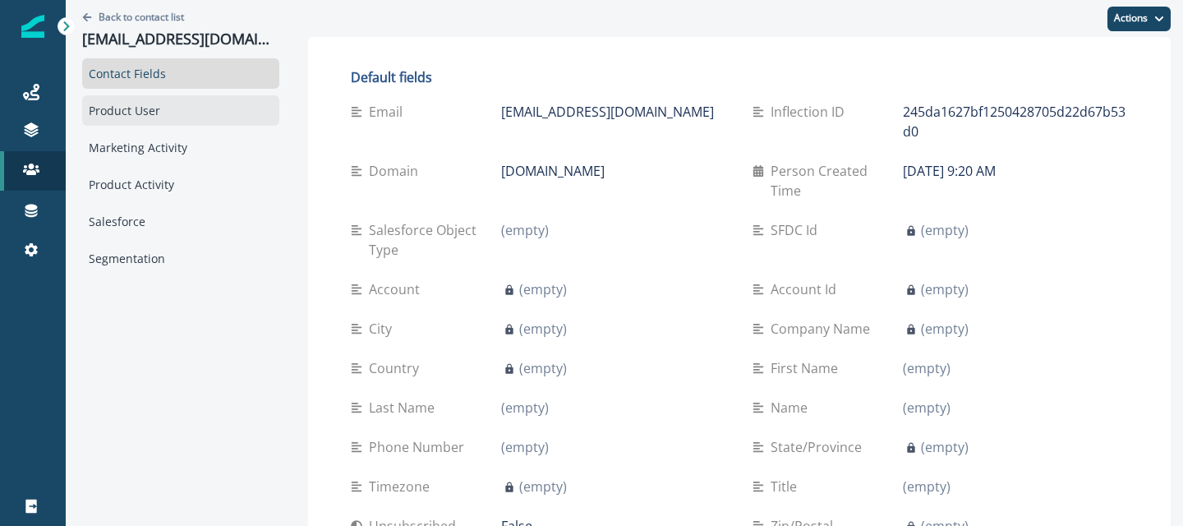
click at [121, 118] on div "Product User" at bounding box center [180, 110] width 197 height 30
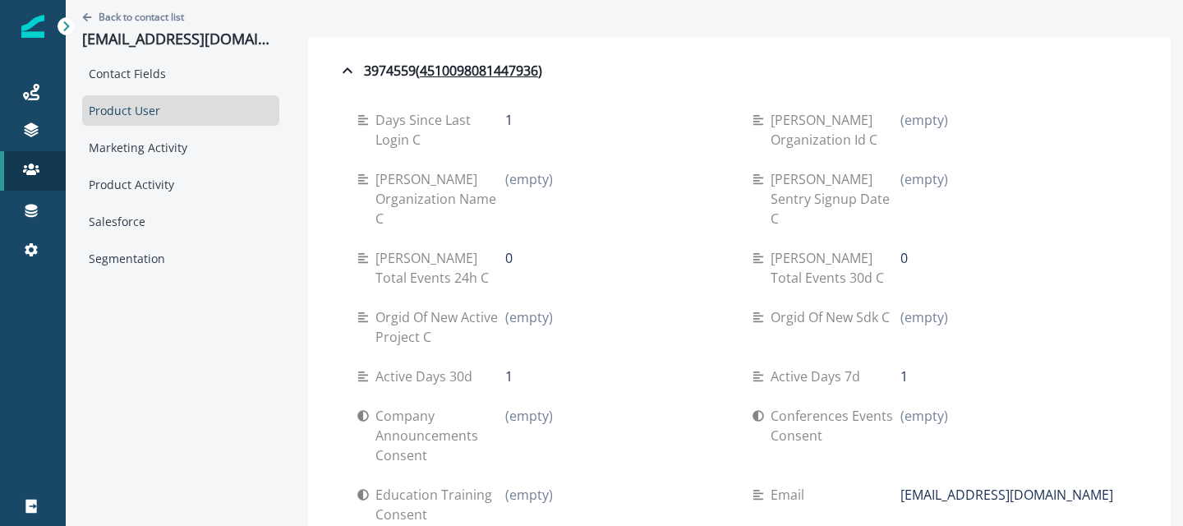
drag, startPoint x: 351, startPoint y: 122, endPoint x: 744, endPoint y: 448, distance: 510.7
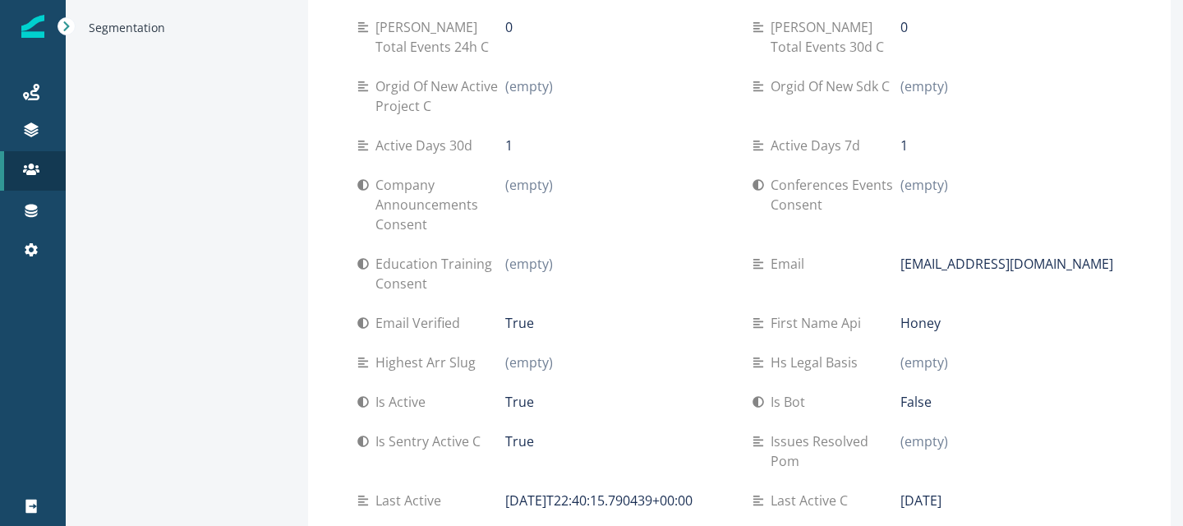
scroll to position [246, 0]
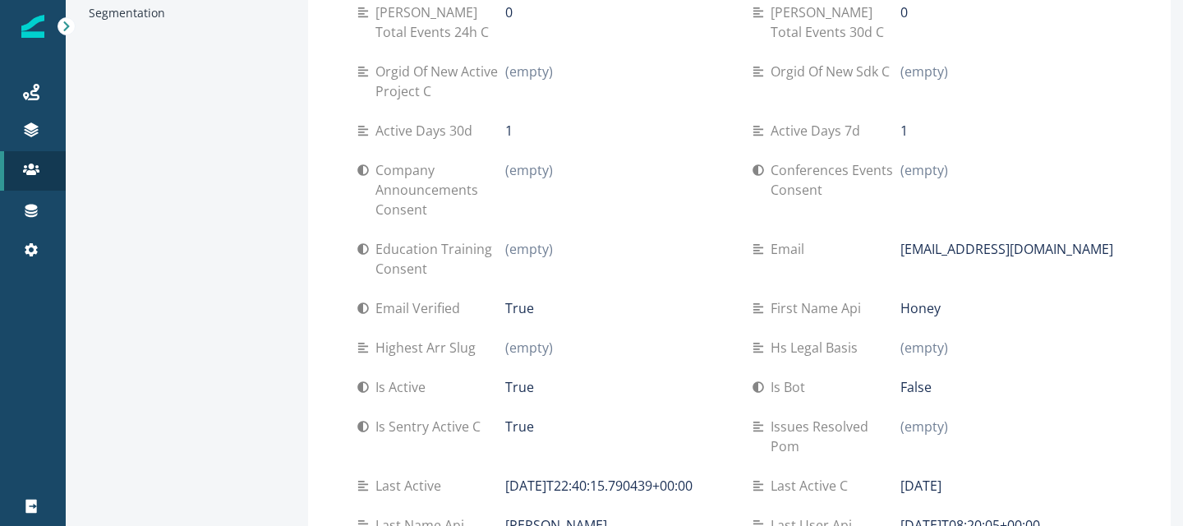
click at [753, 288] on div "First name api Honey" at bounding box center [937, 307] width 369 height 39
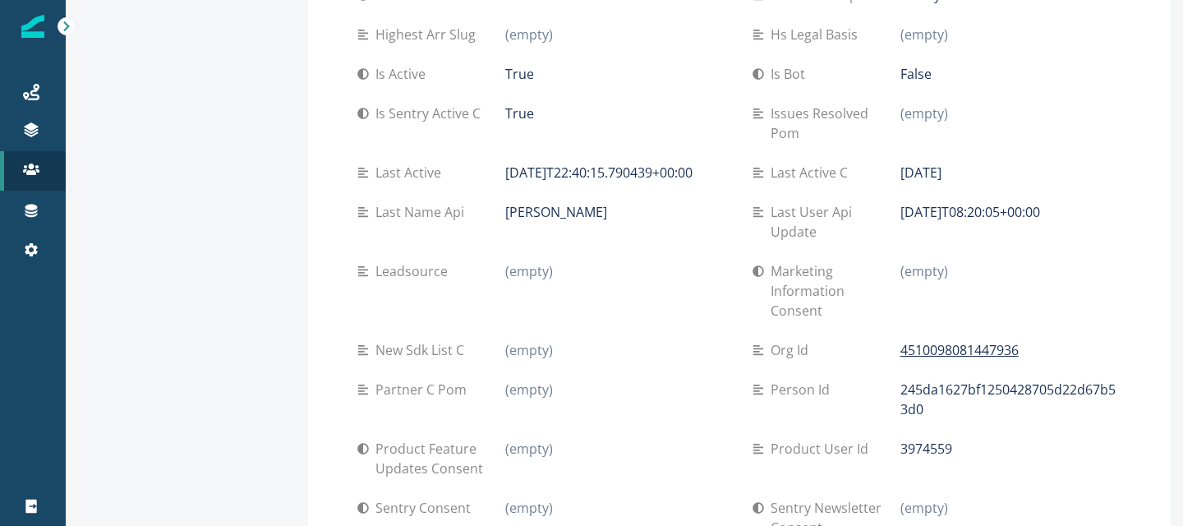
scroll to position [640, 0]
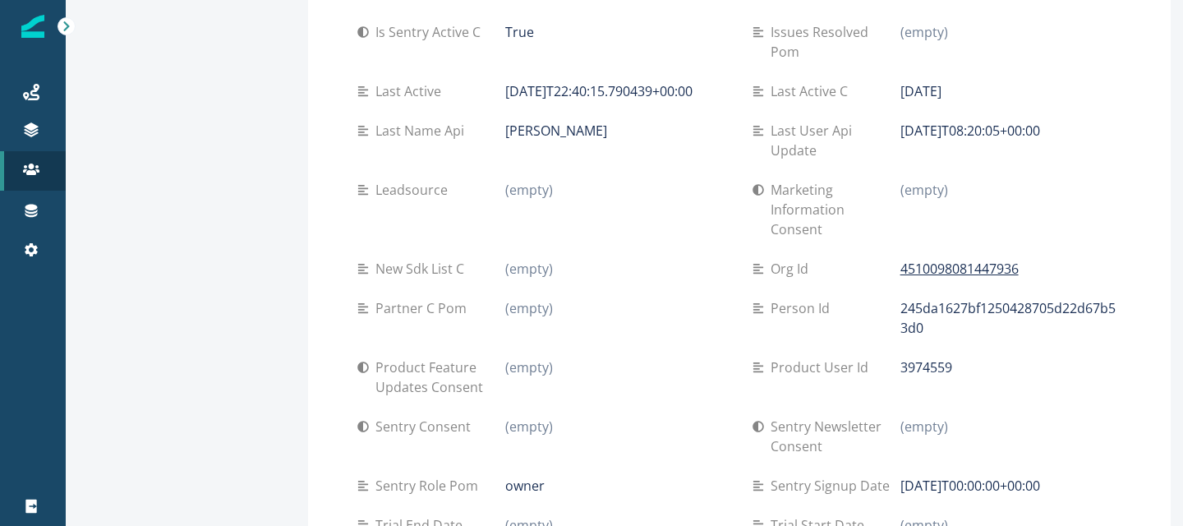
drag, startPoint x: 486, startPoint y: 367, endPoint x: 572, endPoint y: 371, distance: 86.4
click at [572, 417] on div "(empty)" at bounding box center [615, 427] width 221 height 20
click at [470, 417] on div "Sentry consent" at bounding box center [431, 427] width 148 height 20
drag, startPoint x: 483, startPoint y: 367, endPoint x: 562, endPoint y: 368, distance: 78.9
click at [562, 417] on div "Sentry consent (empty)" at bounding box center [541, 427] width 369 height 20
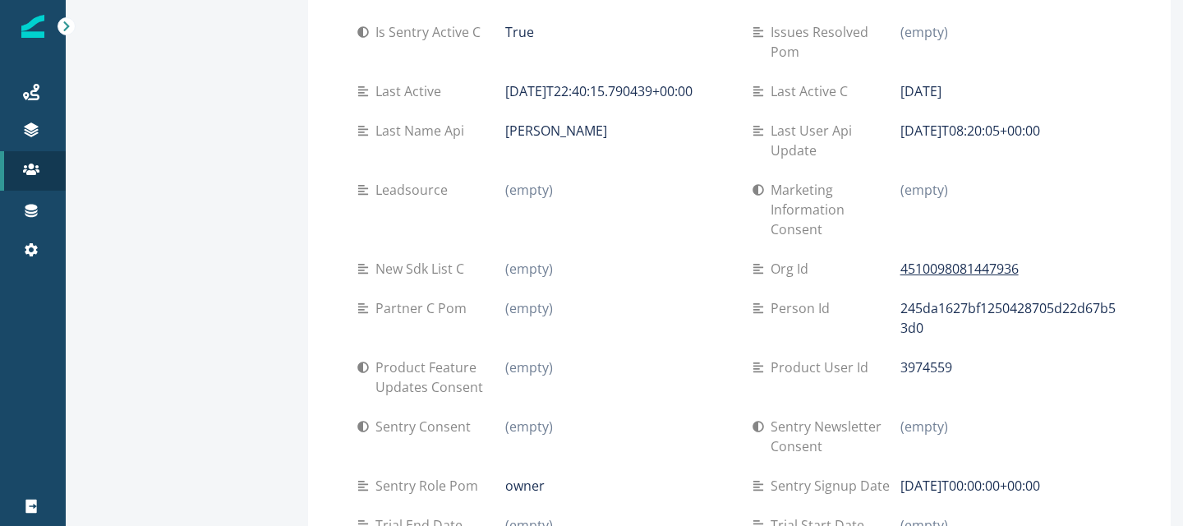
drag, startPoint x: 348, startPoint y: 367, endPoint x: 577, endPoint y: 371, distance: 229.3
click at [577, 417] on div "Sentry consent (empty)" at bounding box center [541, 427] width 369 height 20
click at [577, 417] on div "(empty)" at bounding box center [615, 427] width 221 height 20
drag, startPoint x: 347, startPoint y: 367, endPoint x: 593, endPoint y: 371, distance: 246.6
click at [593, 417] on div "Sentry consent (empty)" at bounding box center [541, 427] width 369 height 20
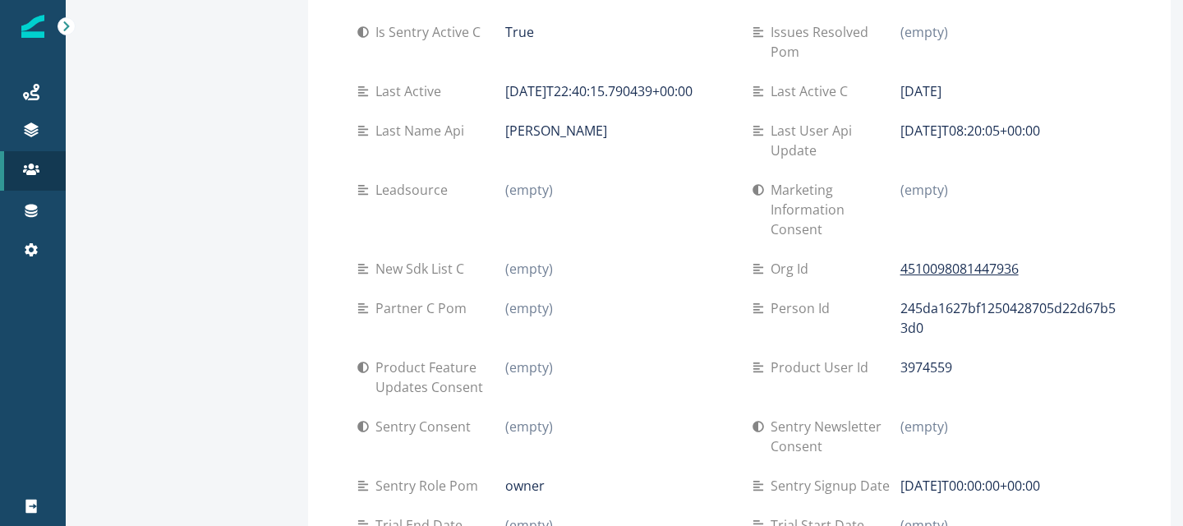
click at [533, 407] on div "Sentry consent (empty)" at bounding box center [541, 436] width 369 height 59
drag, startPoint x: 483, startPoint y: 367, endPoint x: 579, endPoint y: 367, distance: 95.3
click at [579, 417] on div "Sentry consent (empty)" at bounding box center [541, 427] width 369 height 20
click at [542, 417] on div "(empty)" at bounding box center [615, 427] width 221 height 20
drag, startPoint x: 481, startPoint y: 365, endPoint x: 574, endPoint y: 367, distance: 92.9
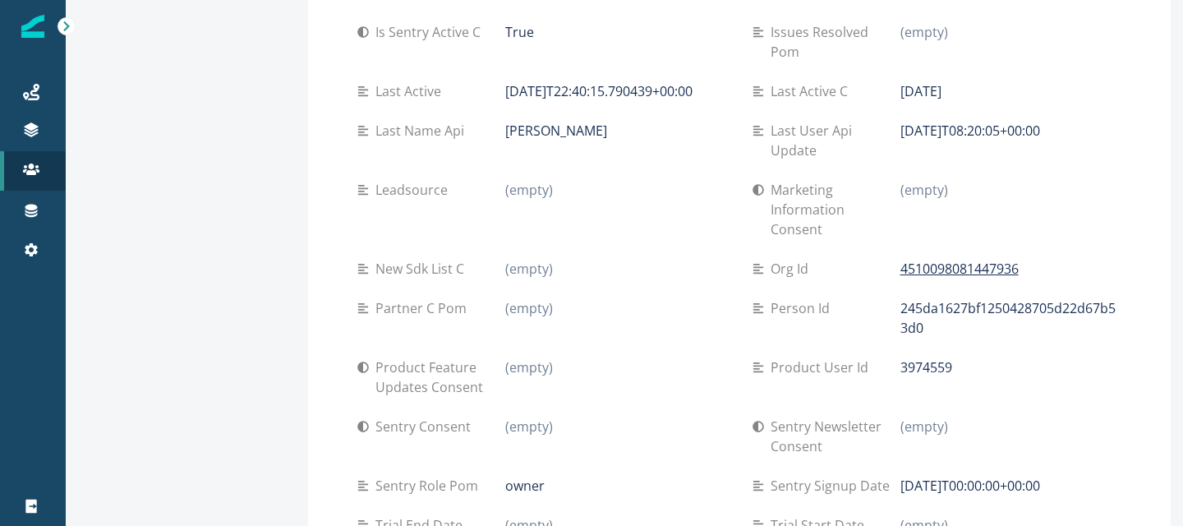
click at [574, 417] on div "Sentry consent (empty)" at bounding box center [541, 427] width 369 height 20
click at [574, 417] on div "(empty)" at bounding box center [615, 427] width 221 height 20
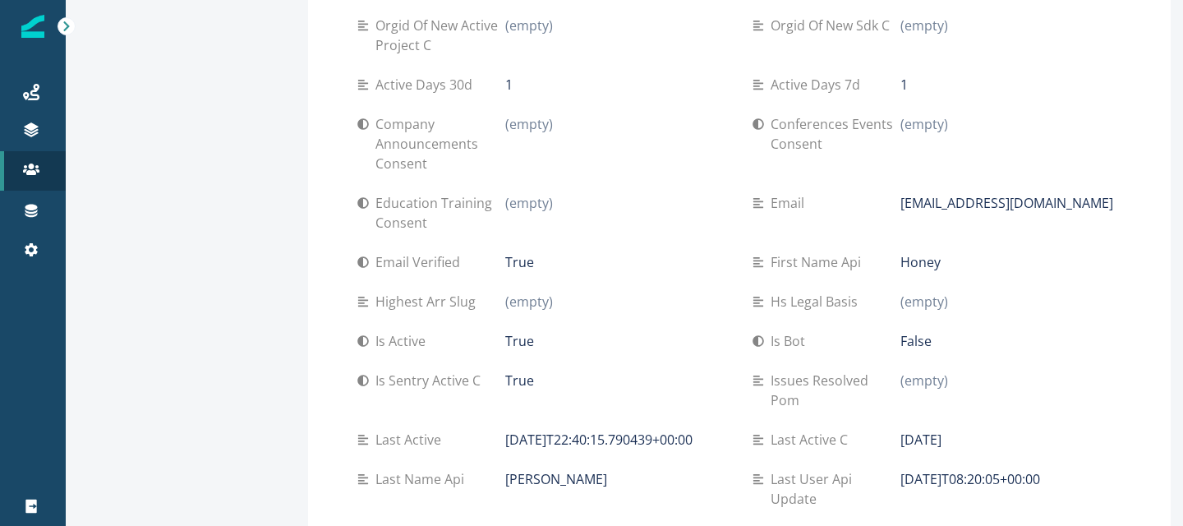
scroll to position [0, 0]
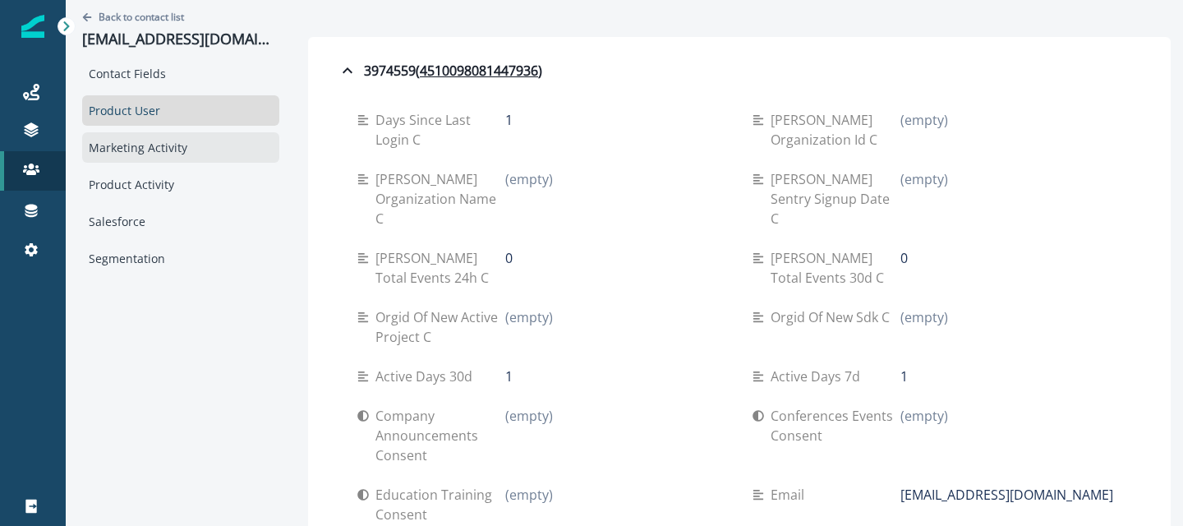
click at [159, 148] on div "Marketing Activity" at bounding box center [180, 147] width 197 height 30
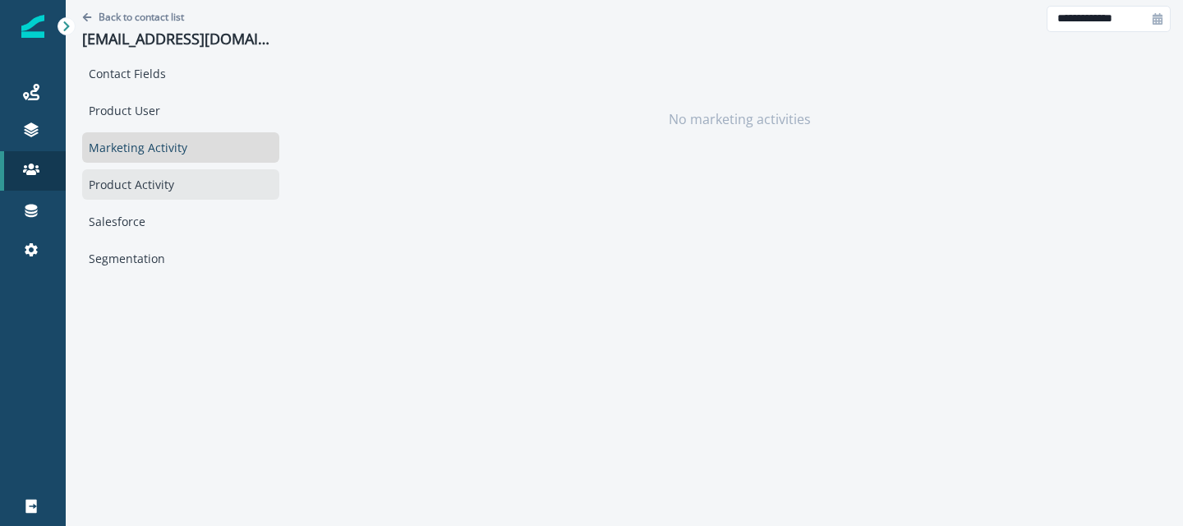
click at [120, 184] on div "Product Activity" at bounding box center [180, 184] width 197 height 30
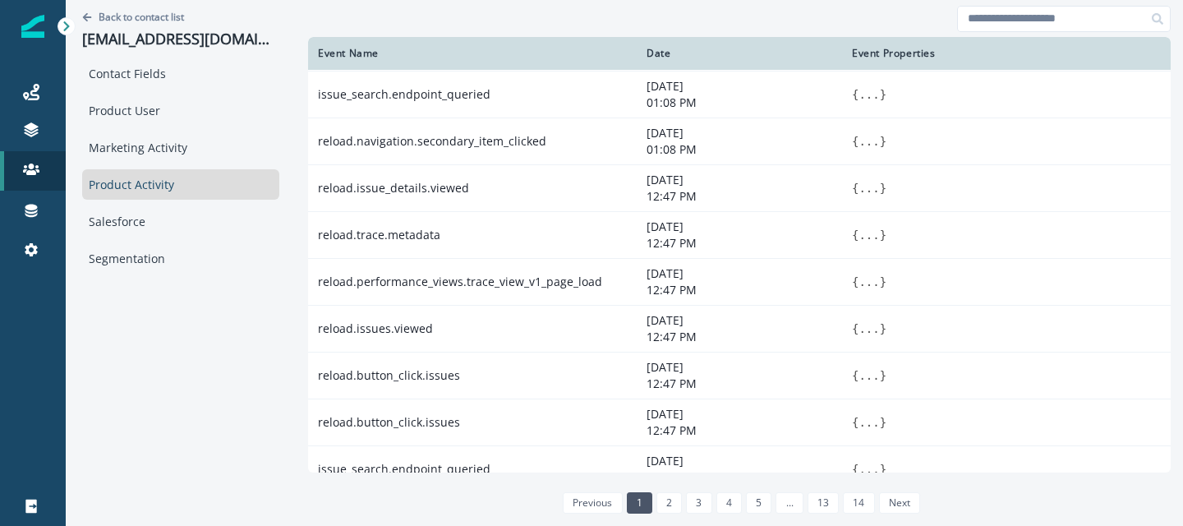
scroll to position [300, 0]
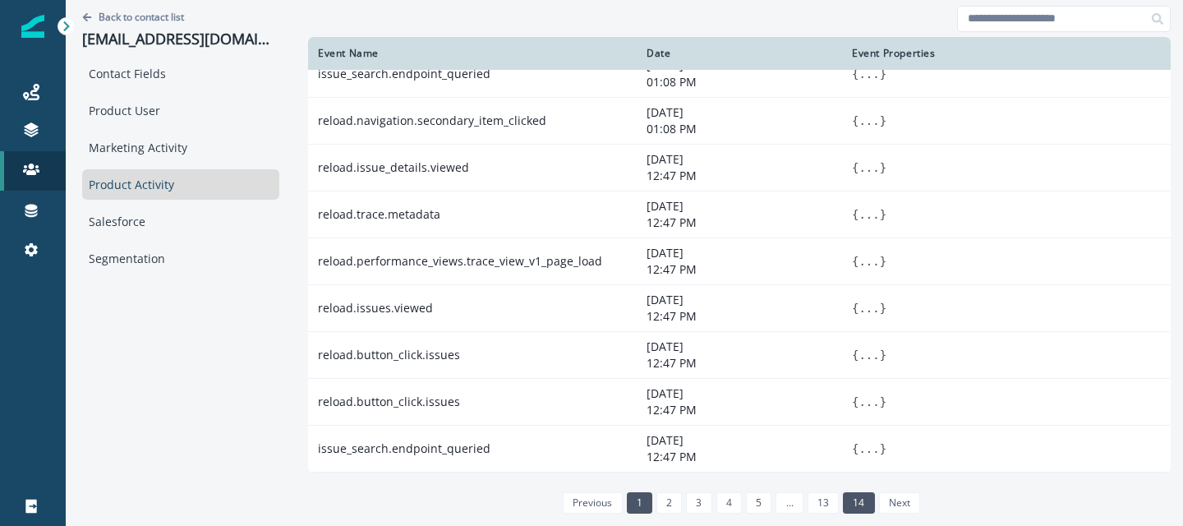
click at [843, 500] on link "14" at bounding box center [858, 502] width 31 height 21
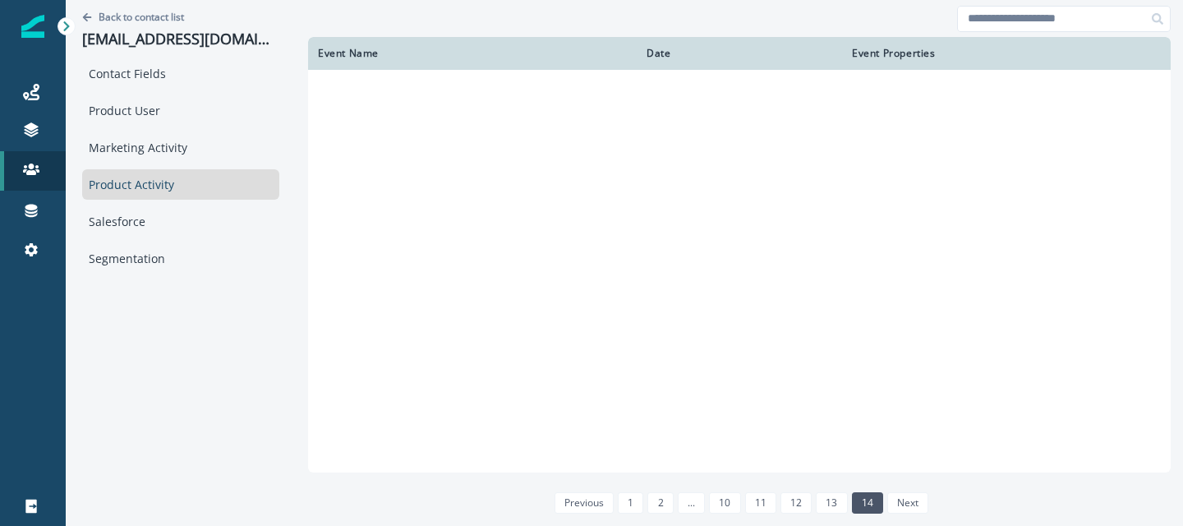
scroll to position [0, 0]
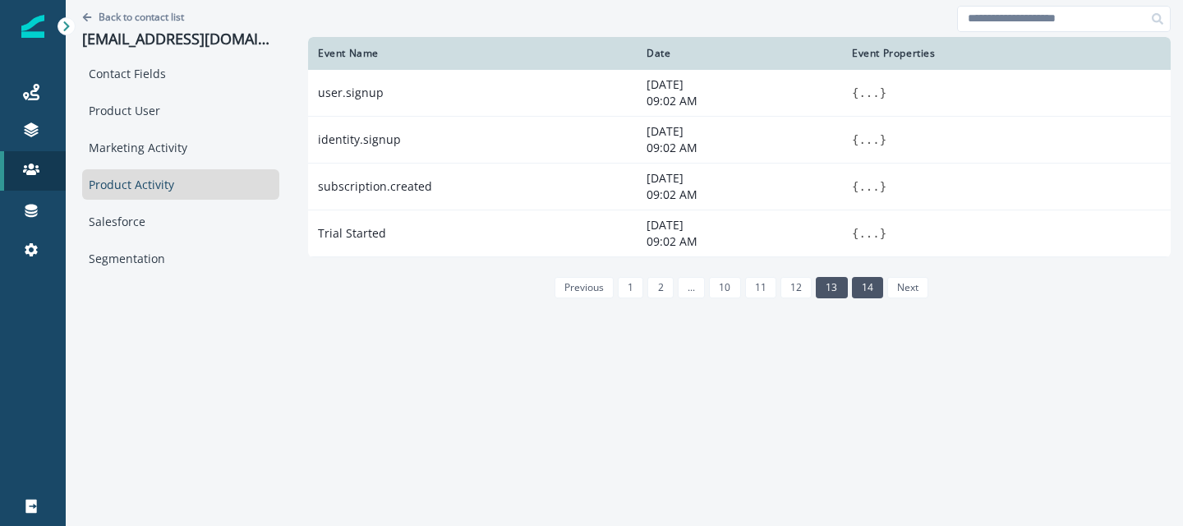
click at [816, 289] on link "13" at bounding box center [831, 287] width 31 height 21
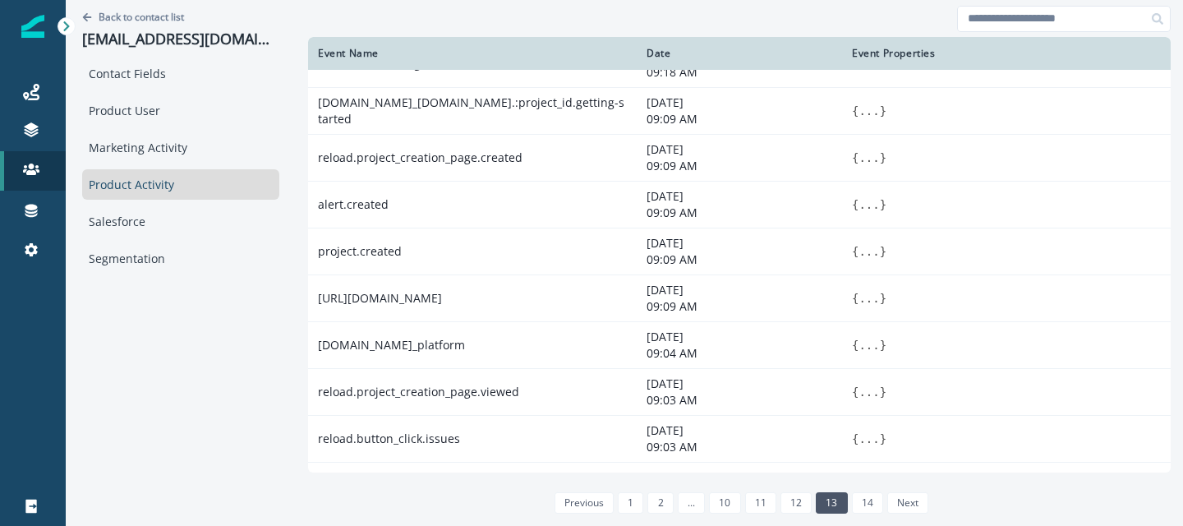
scroll to position [300, 0]
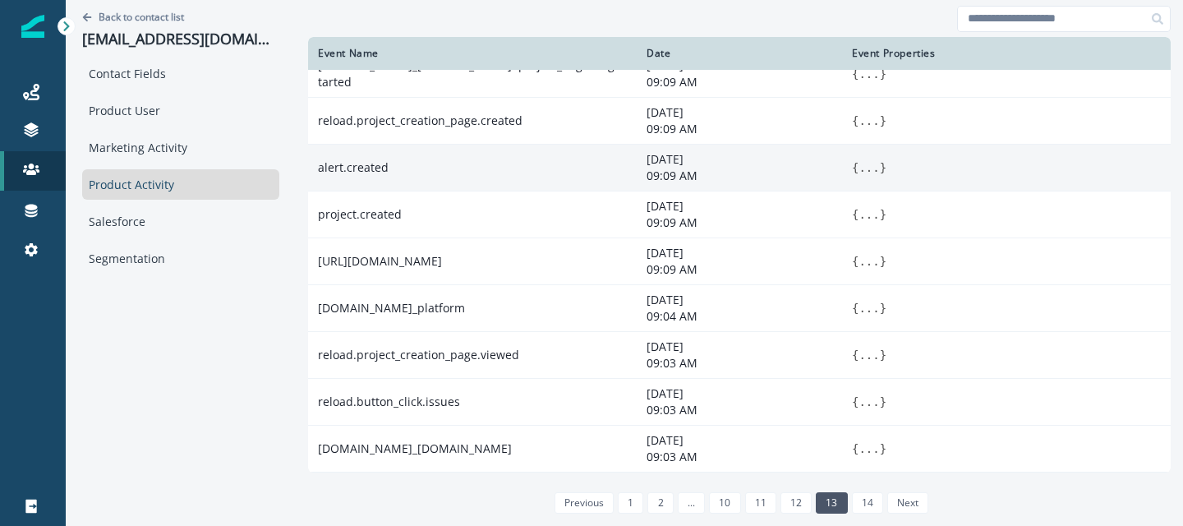
click at [859, 171] on button "..." at bounding box center [869, 167] width 21 height 16
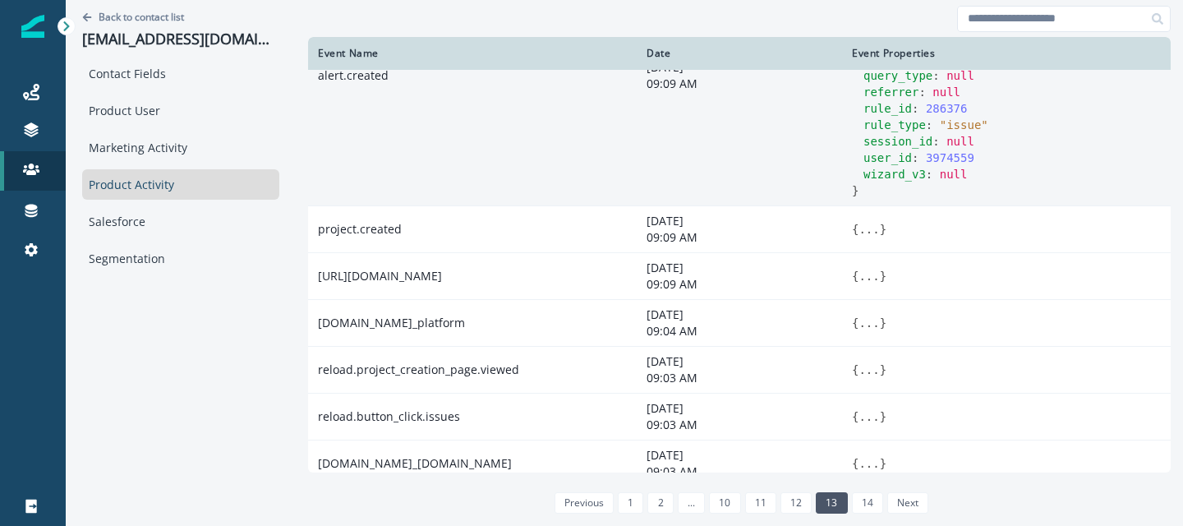
scroll to position [514, 0]
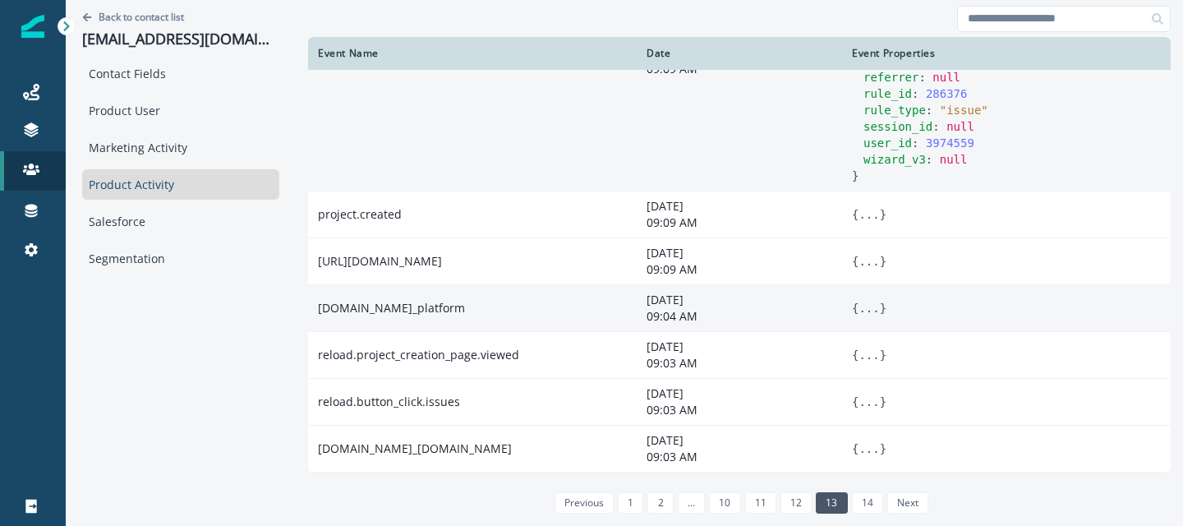
click at [859, 306] on button "..." at bounding box center [869, 308] width 21 height 16
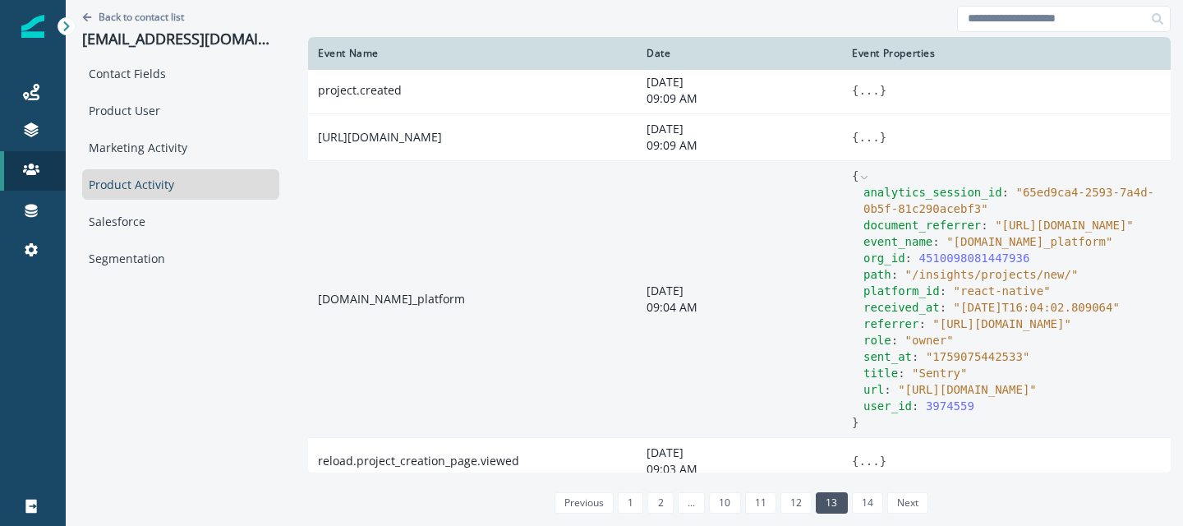
scroll to position [651, 0]
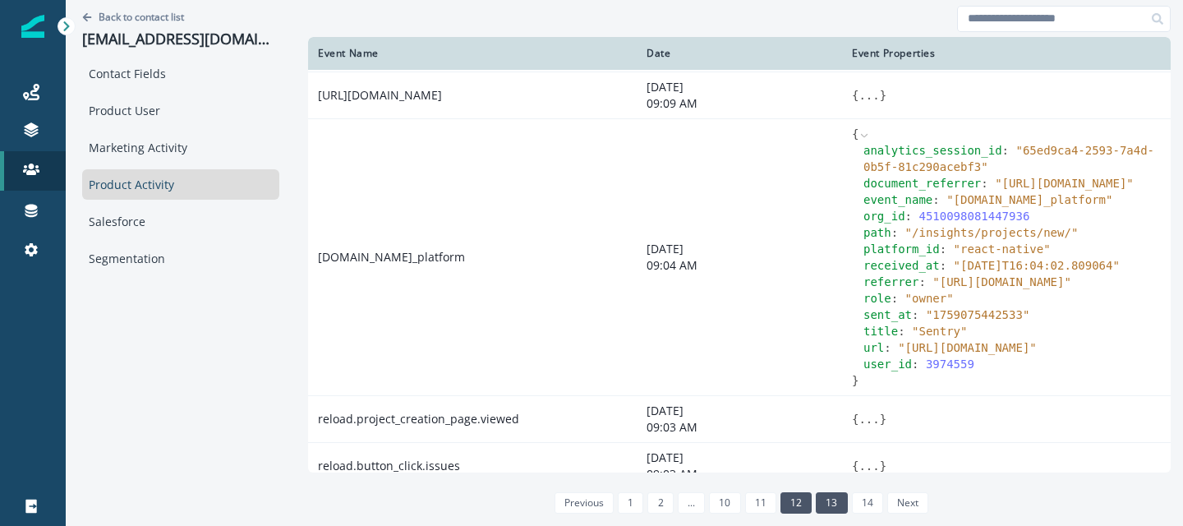
click at [782, 507] on link "12" at bounding box center [796, 502] width 31 height 21
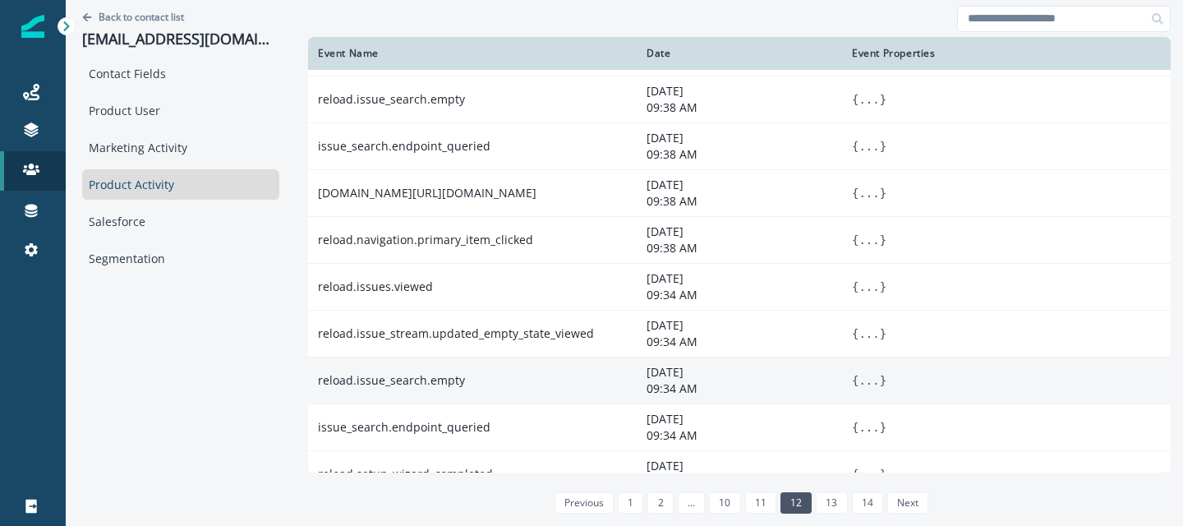
scroll to position [0, 0]
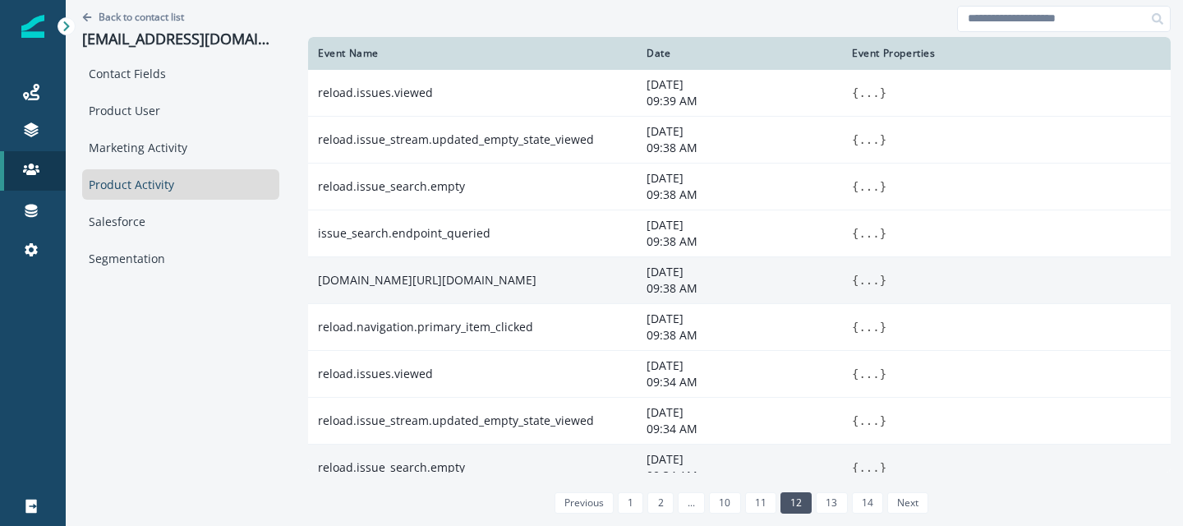
click at [859, 280] on button "..." at bounding box center [869, 280] width 21 height 16
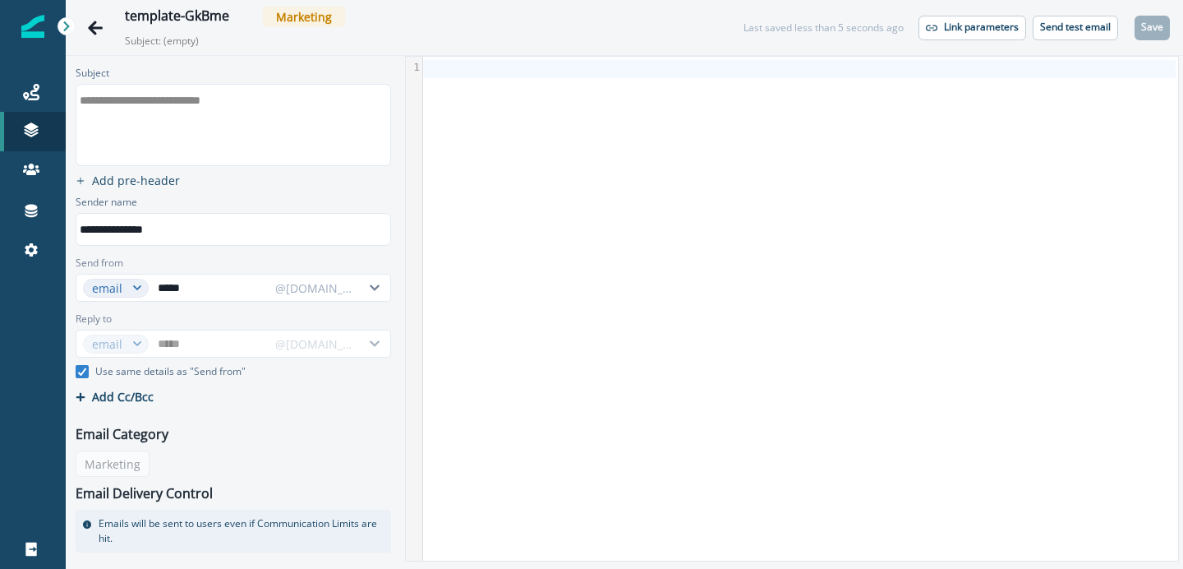
click at [508, 85] on div at bounding box center [799, 309] width 753 height 504
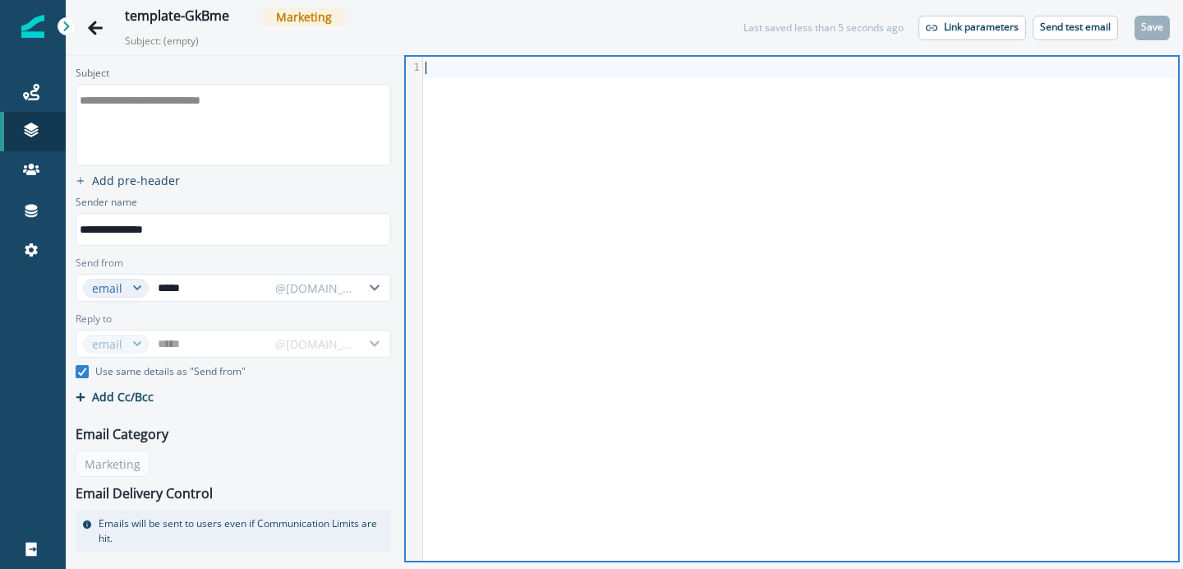
drag, startPoint x: 589, startPoint y: 113, endPoint x: 1147, endPoint y: 337, distance: 601.4
click at [1147, 337] on div at bounding box center [799, 309] width 753 height 504
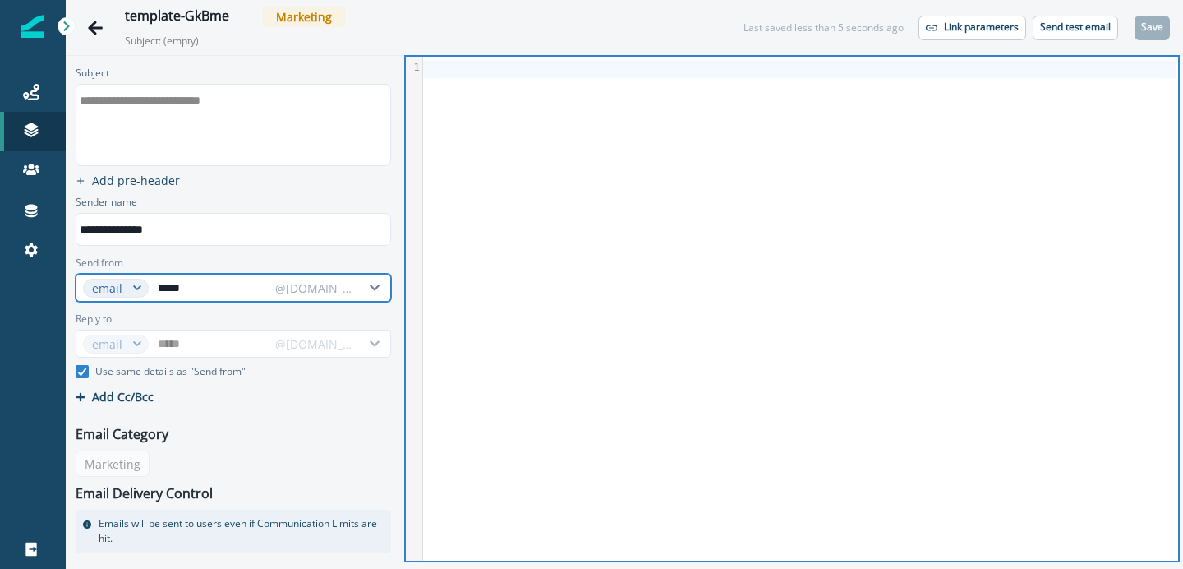
click at [188, 288] on input "*****" at bounding box center [211, 287] width 113 height 26
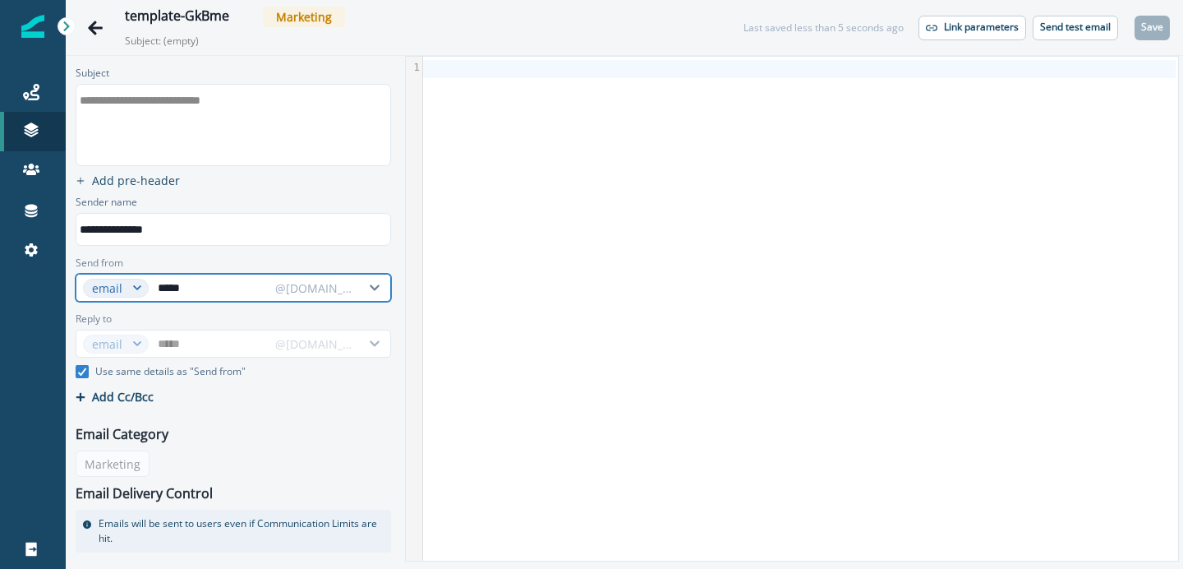
click at [188, 288] on input "*****" at bounding box center [211, 287] width 113 height 26
type input "*"
type input "**"
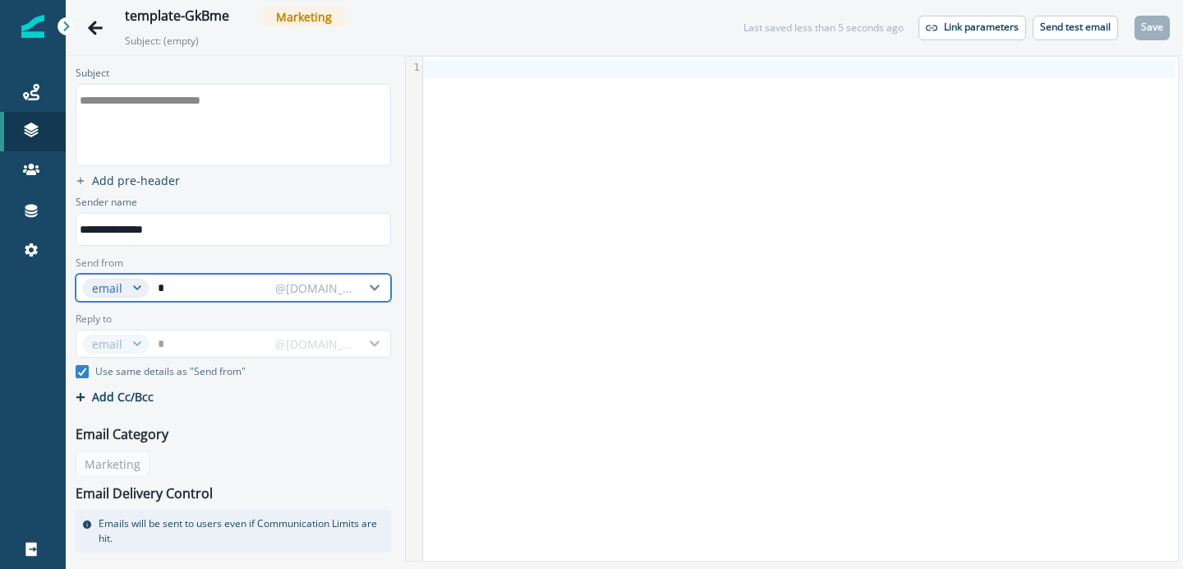
type input "**"
type input "***"
type input "****"
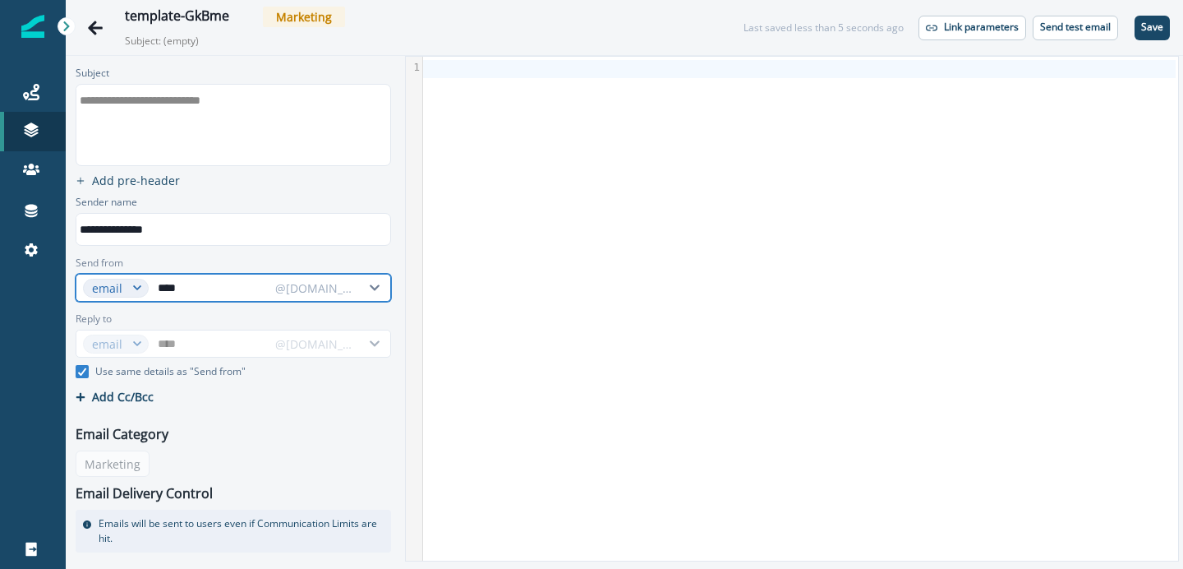
type input "*****"
type input "****"
type input "***"
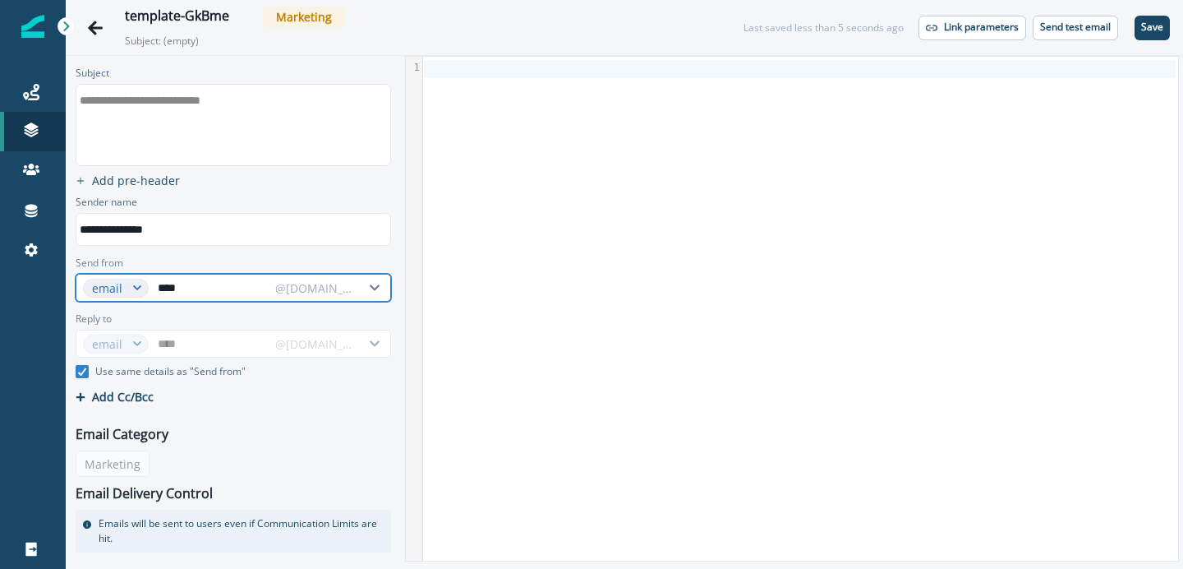
type input "***"
type input "****"
type input "*****"
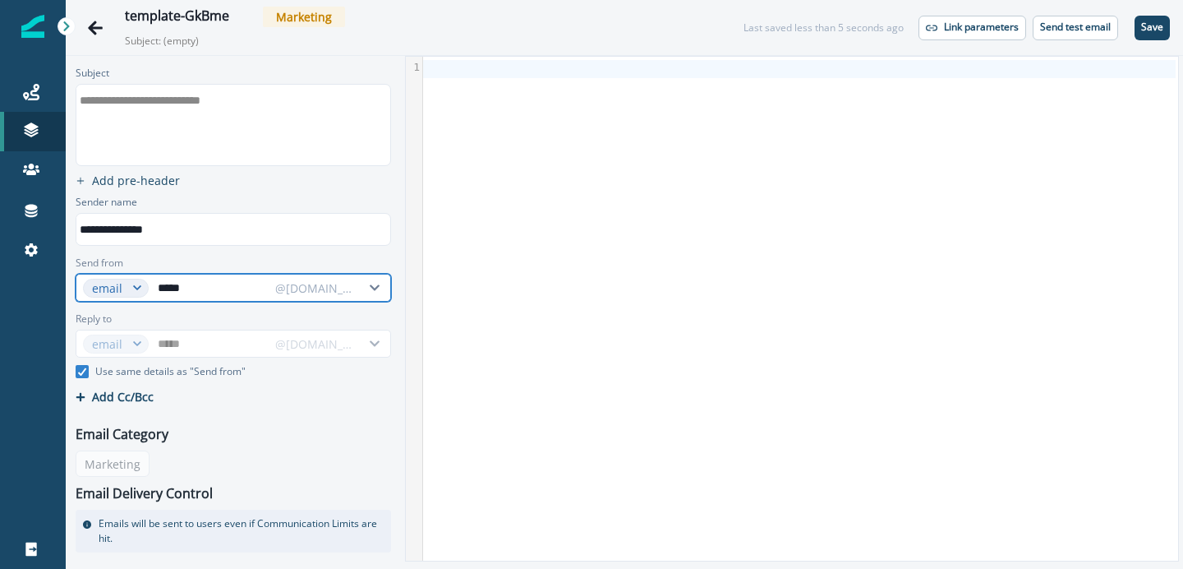
type input "******"
type input "*****"
click at [188, 280] on input "*****" at bounding box center [211, 287] width 113 height 26
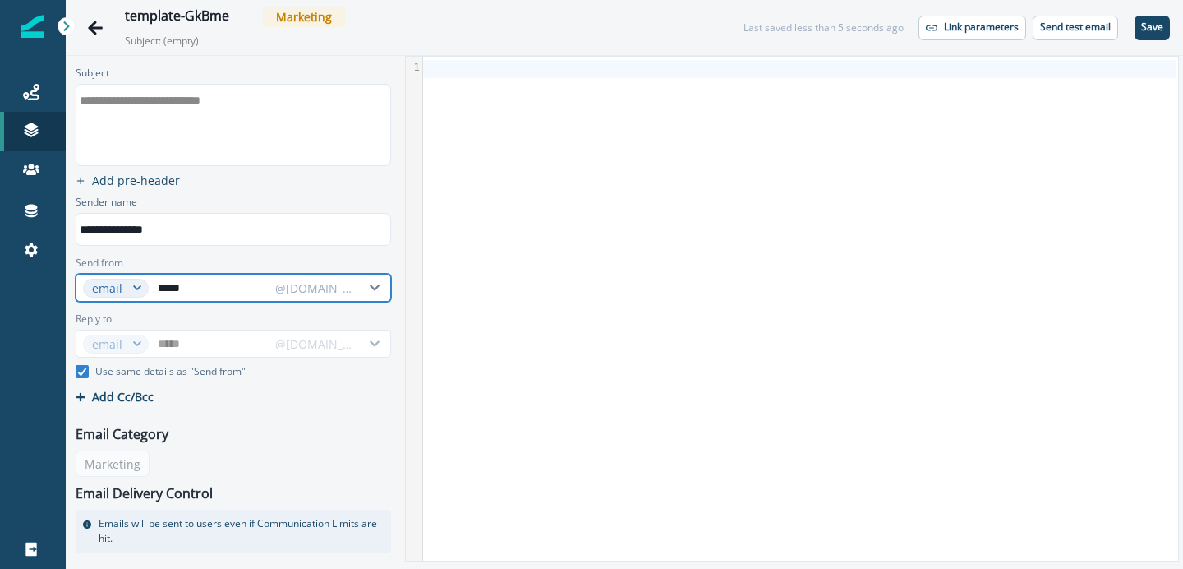
click at [188, 280] on input "*****" at bounding box center [211, 287] width 113 height 26
type input "*****"
type input "*"
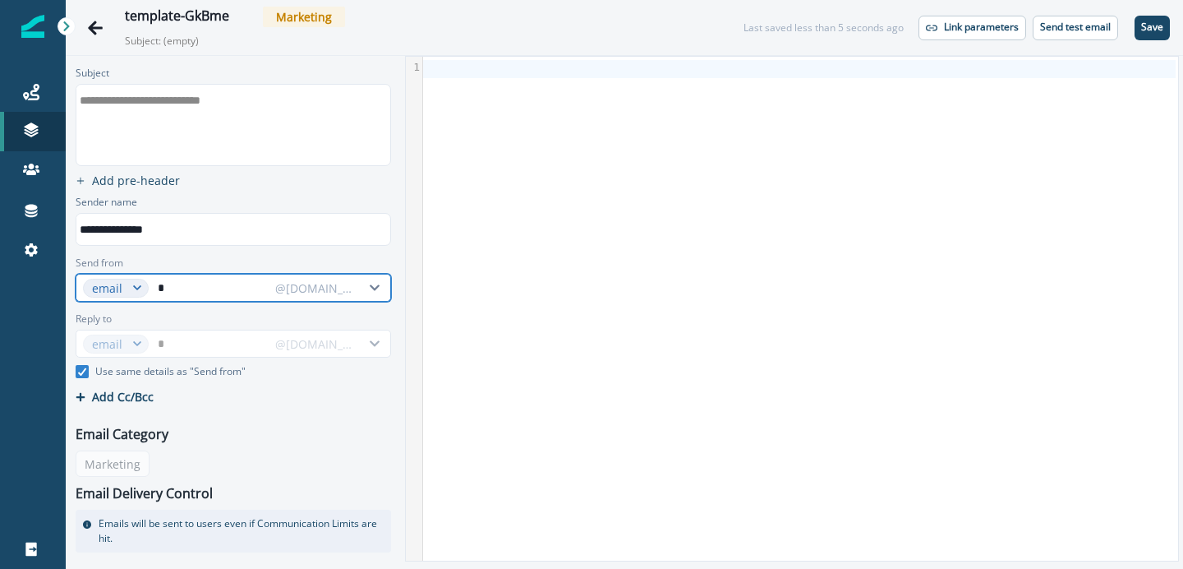
type input "**"
type input "***"
type input "****"
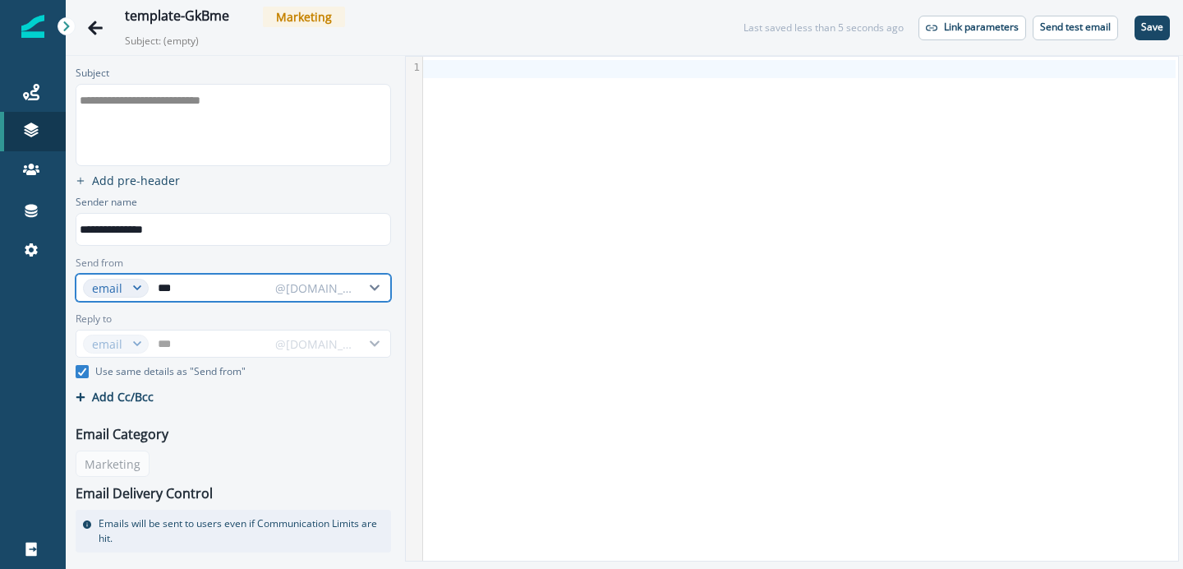
type input "****"
type input "*****"
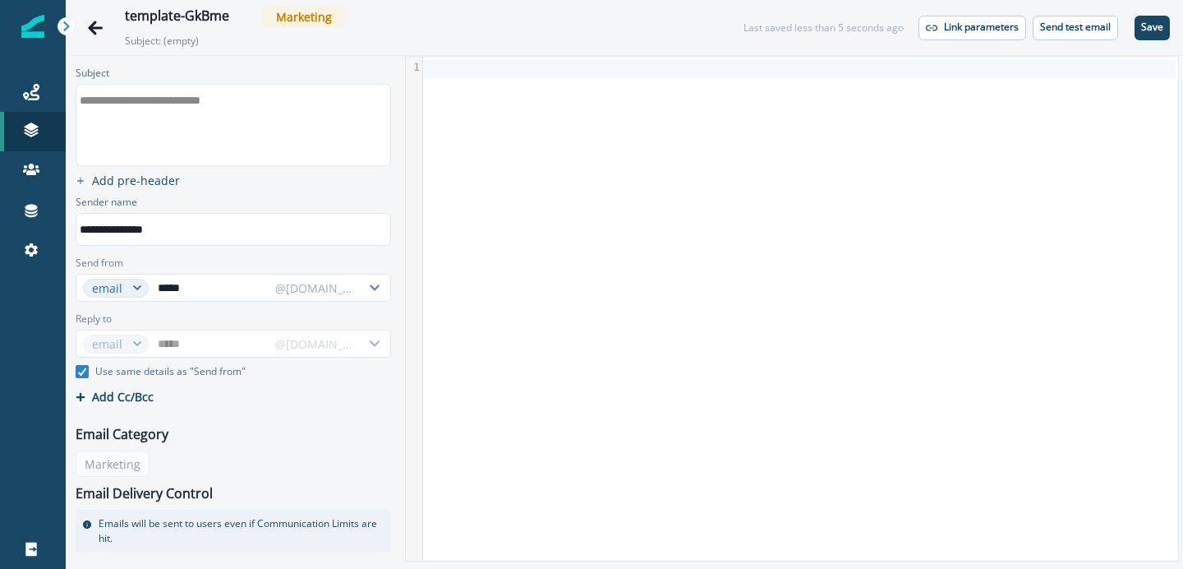
click at [265, 166] on div "**********" at bounding box center [233, 115] width 329 height 107
click at [99, 26] on icon "Go back" at bounding box center [95, 28] width 15 height 14
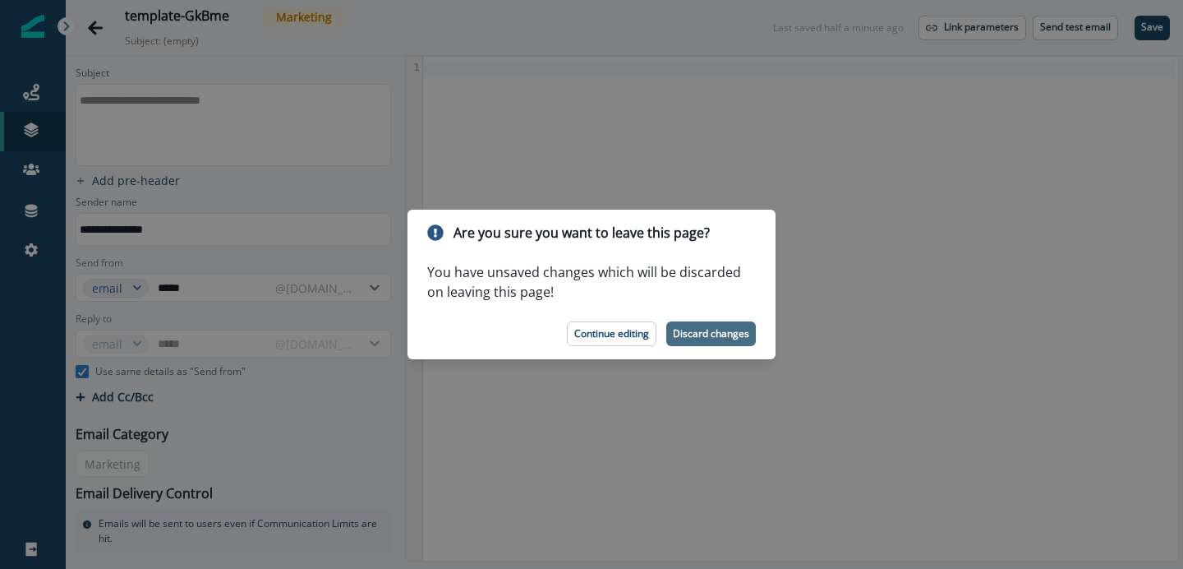
click at [727, 337] on p "Discard changes" at bounding box center [711, 334] width 76 height 12
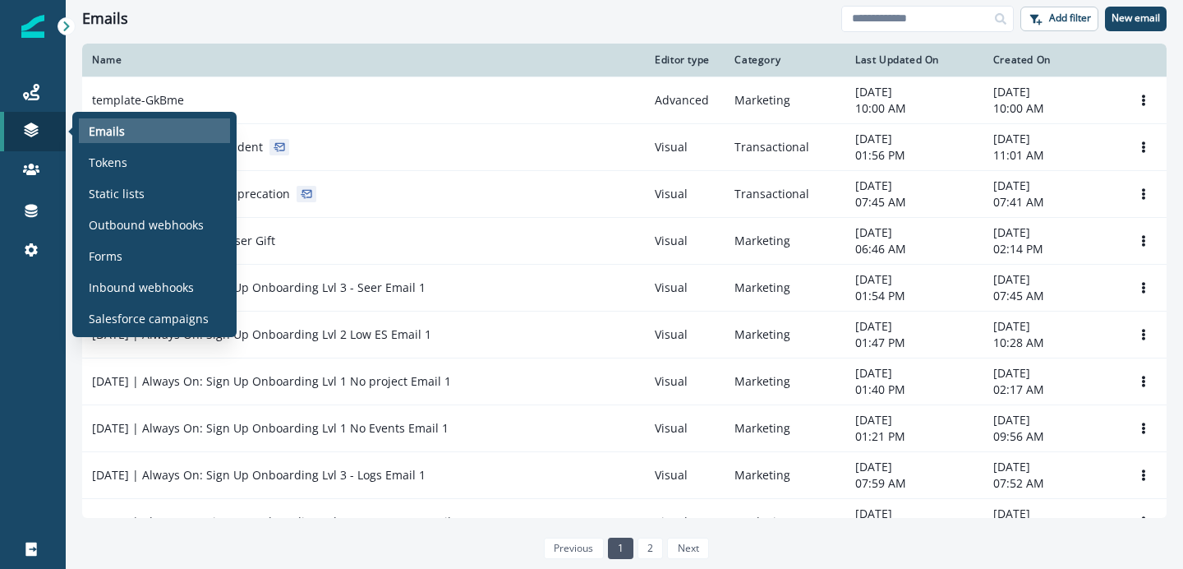
click at [123, 137] on div "Emails" at bounding box center [154, 130] width 151 height 25
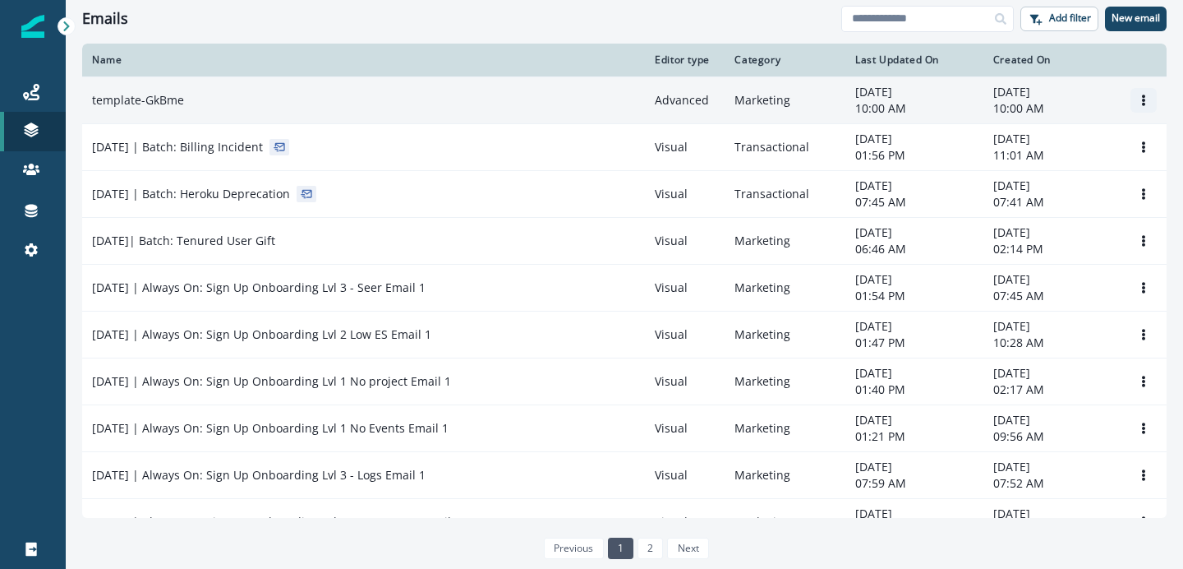
click at [1138, 98] on icon "Options" at bounding box center [1144, 101] width 12 height 12
click at [1015, 192] on button "Remove" at bounding box center [1065, 192] width 182 height 26
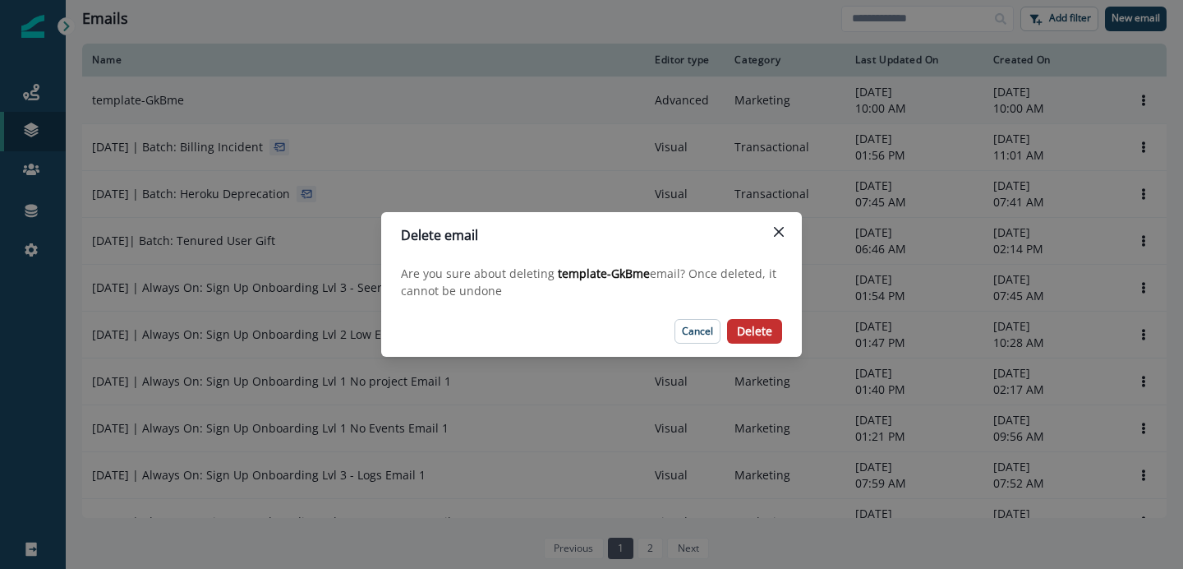
click at [752, 332] on p "Delete" at bounding box center [754, 332] width 35 height 14
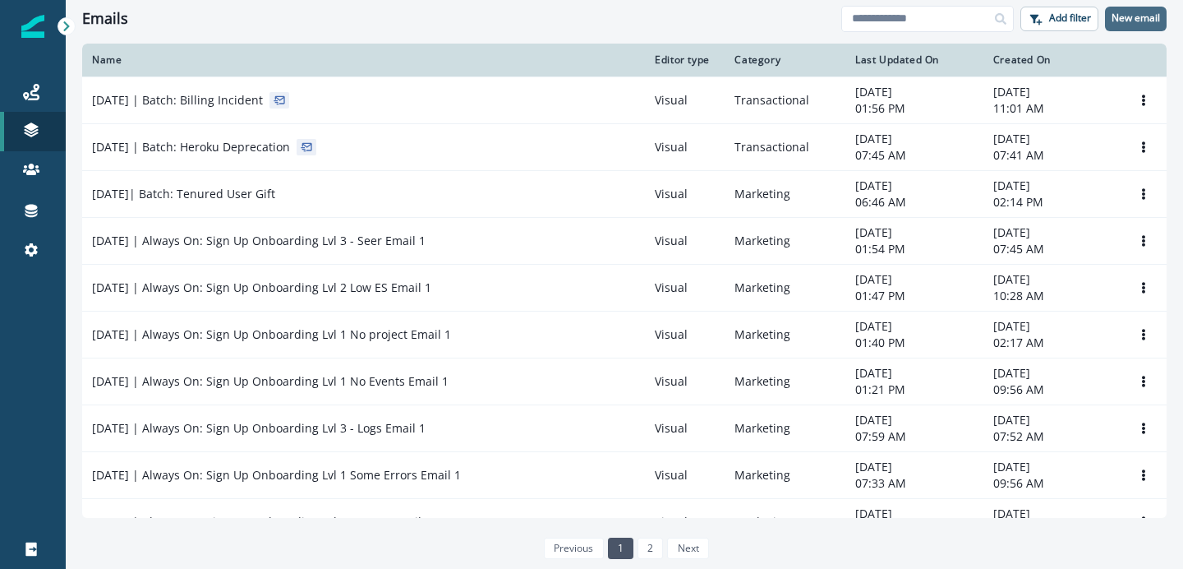
click at [1133, 12] on p "New email" at bounding box center [1136, 18] width 48 height 12
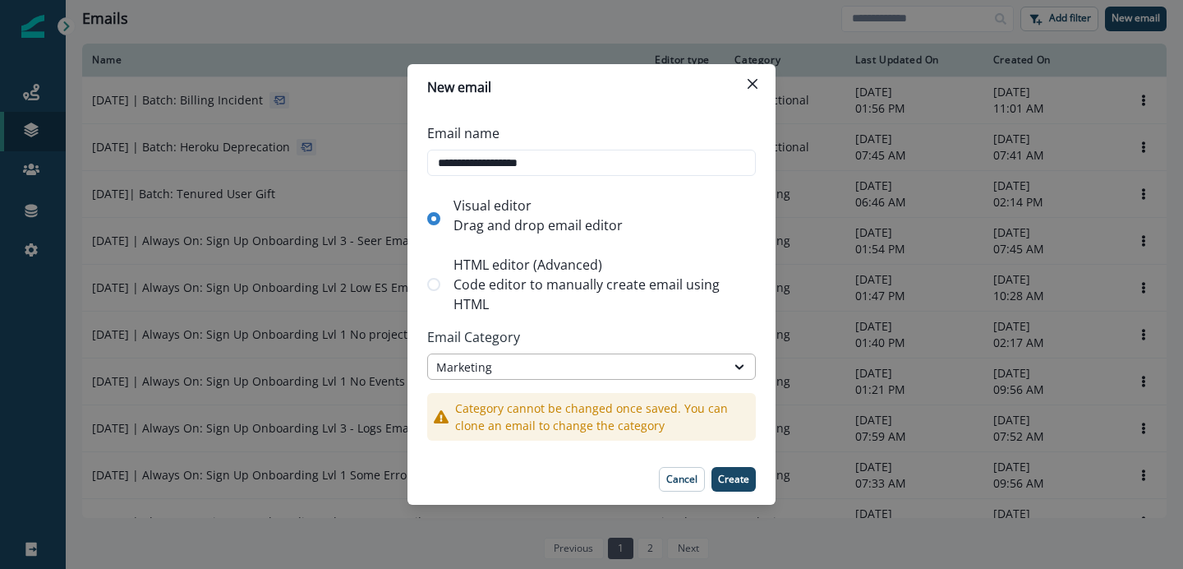
type input "**********"
click at [504, 370] on div "Marketing" at bounding box center [576, 366] width 281 height 17
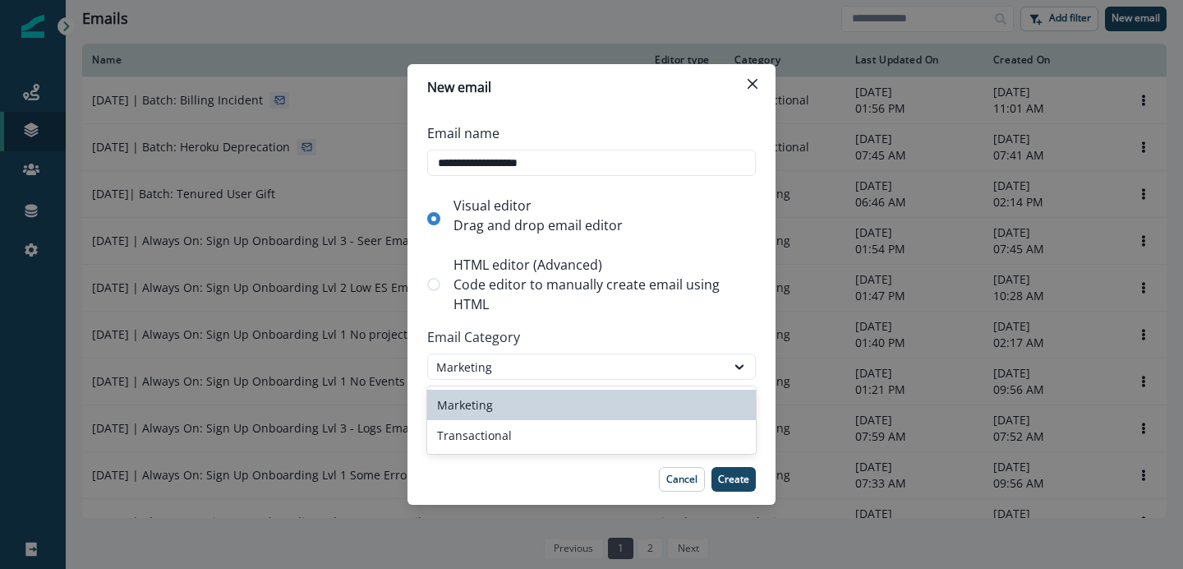
click at [600, 272] on p "HTML editor (Advanced)" at bounding box center [602, 265] width 296 height 20
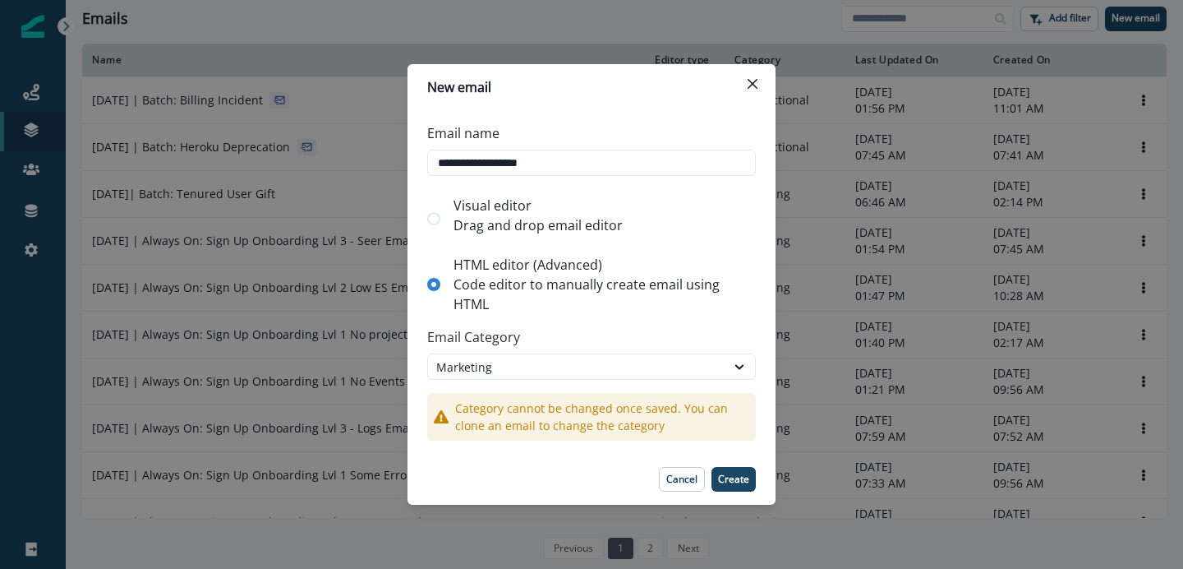
click at [512, 211] on p "Visual editor" at bounding box center [538, 206] width 169 height 20
click at [736, 477] on p "Create" at bounding box center [733, 479] width 31 height 12
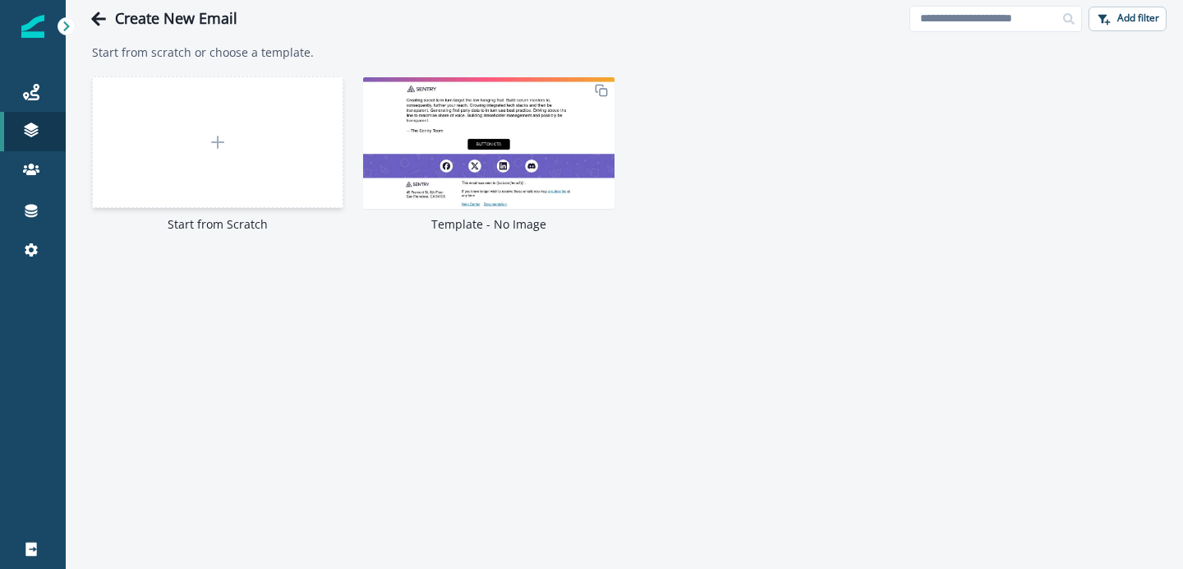
click at [228, 150] on div at bounding box center [217, 141] width 251 height 131
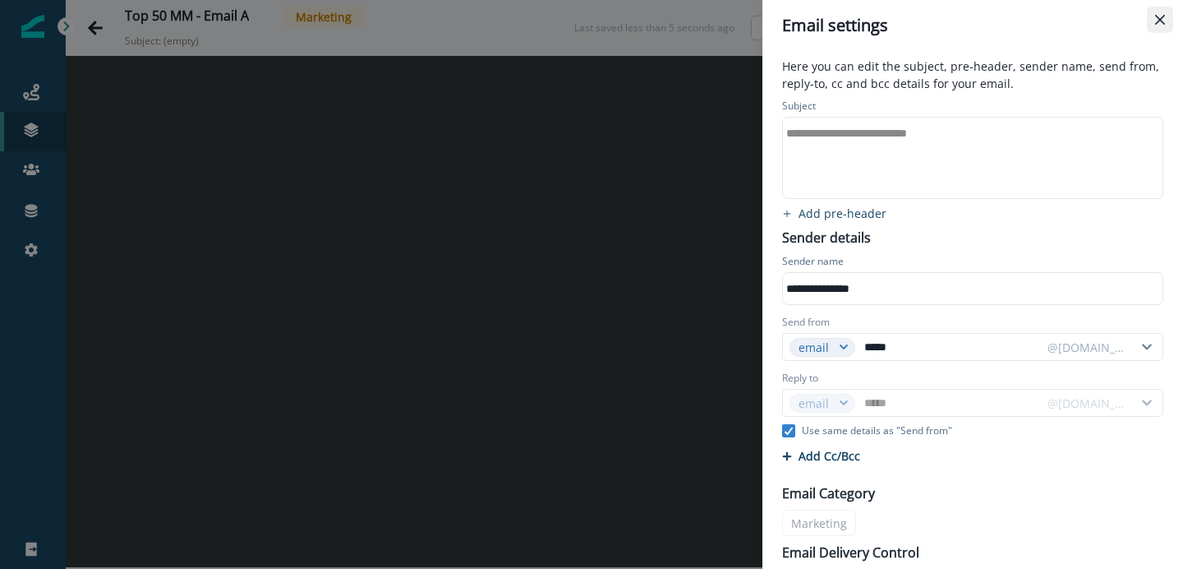
click at [1161, 20] on icon "Close" at bounding box center [1160, 20] width 10 height 10
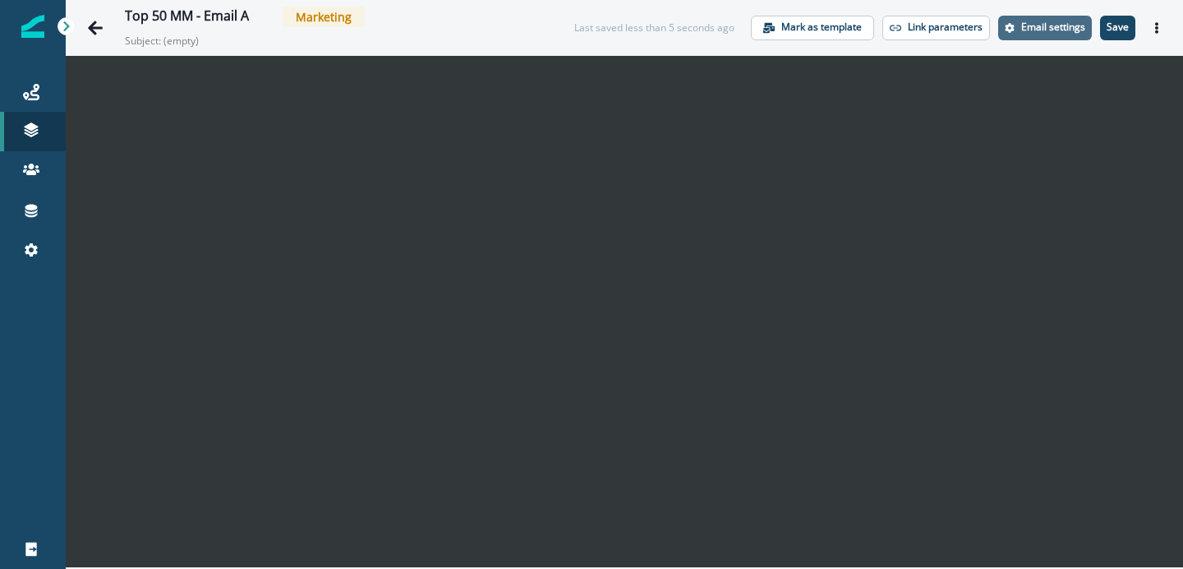
click at [1054, 21] on p "Email settings" at bounding box center [1054, 27] width 64 height 12
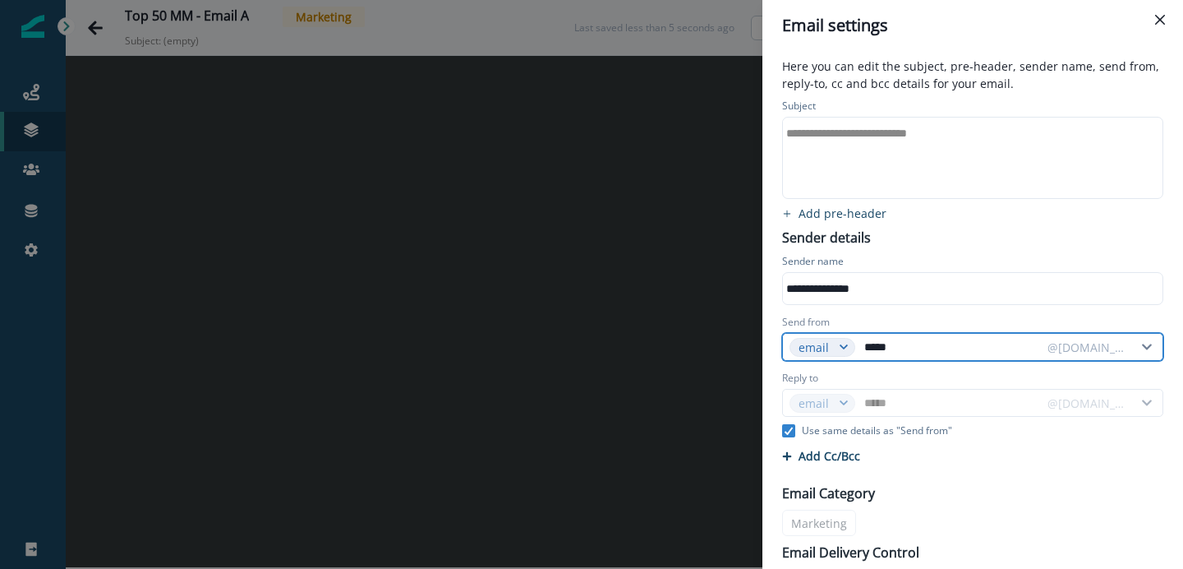
click at [902, 347] on input "*****" at bounding box center [950, 347] width 179 height 26
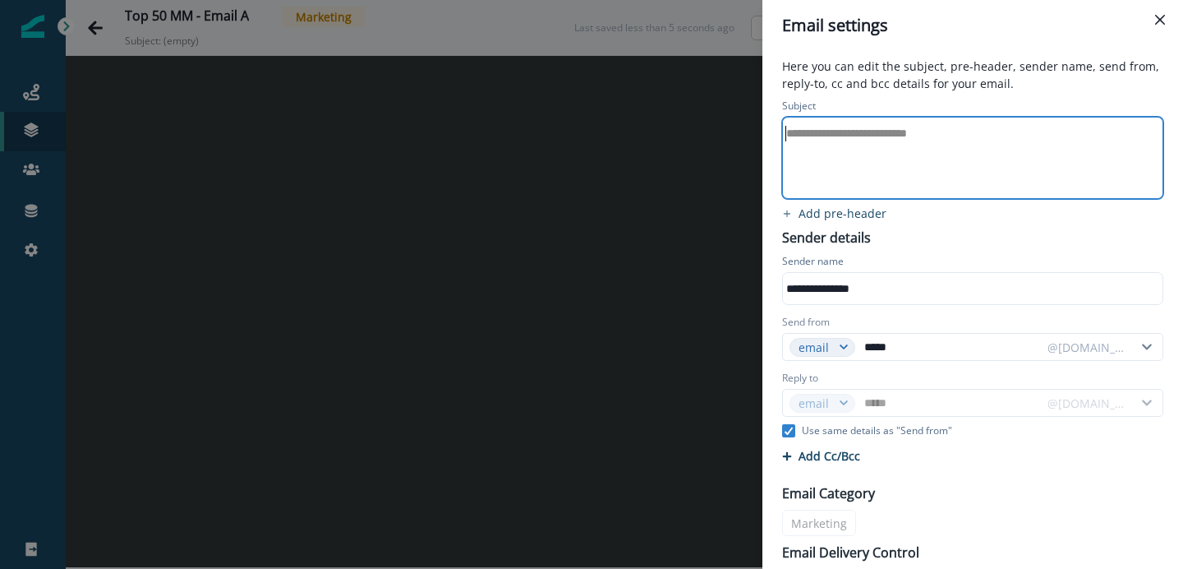
click at [953, 149] on div "**********" at bounding box center [971, 158] width 377 height 81
click at [1161, 27] on button "Close" at bounding box center [1160, 20] width 26 height 26
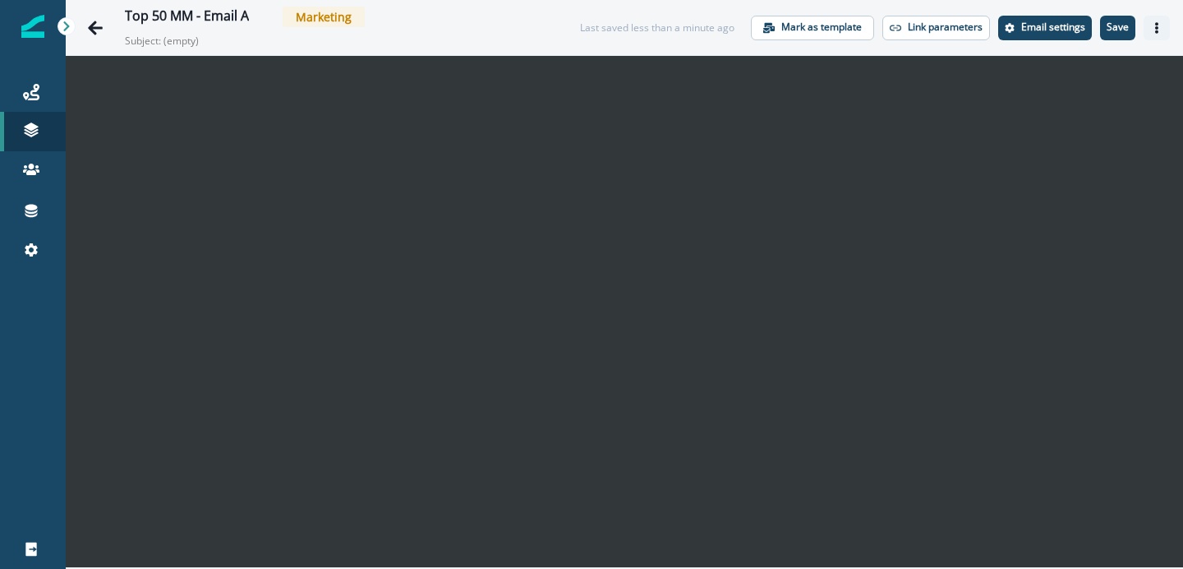
click at [1159, 26] on icon "Actions" at bounding box center [1157, 28] width 12 height 12
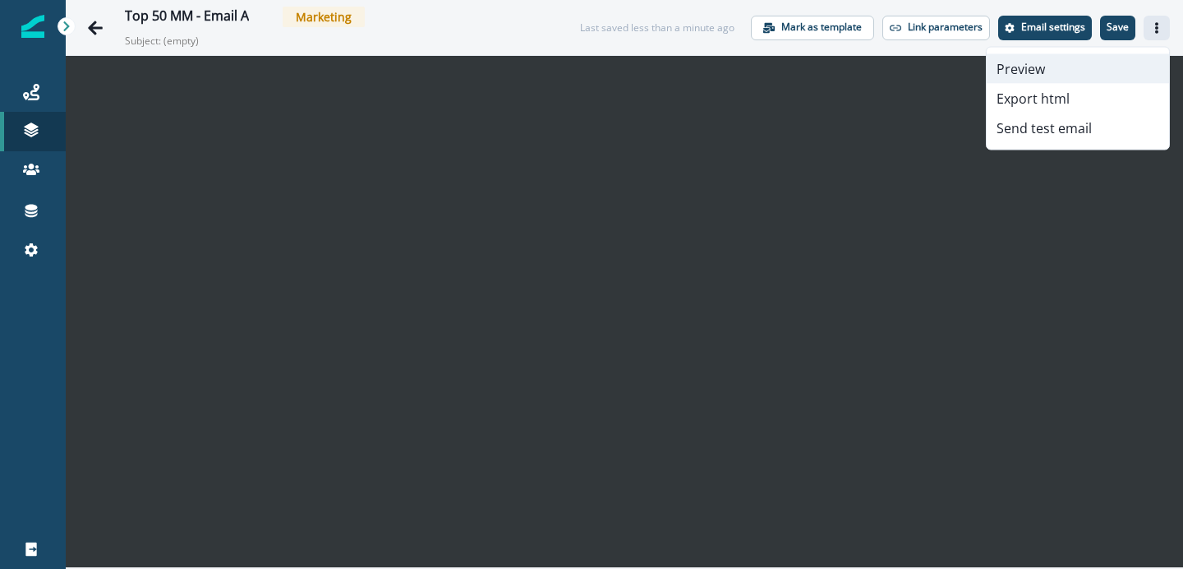
click at [1081, 69] on button "Preview" at bounding box center [1078, 69] width 182 height 30
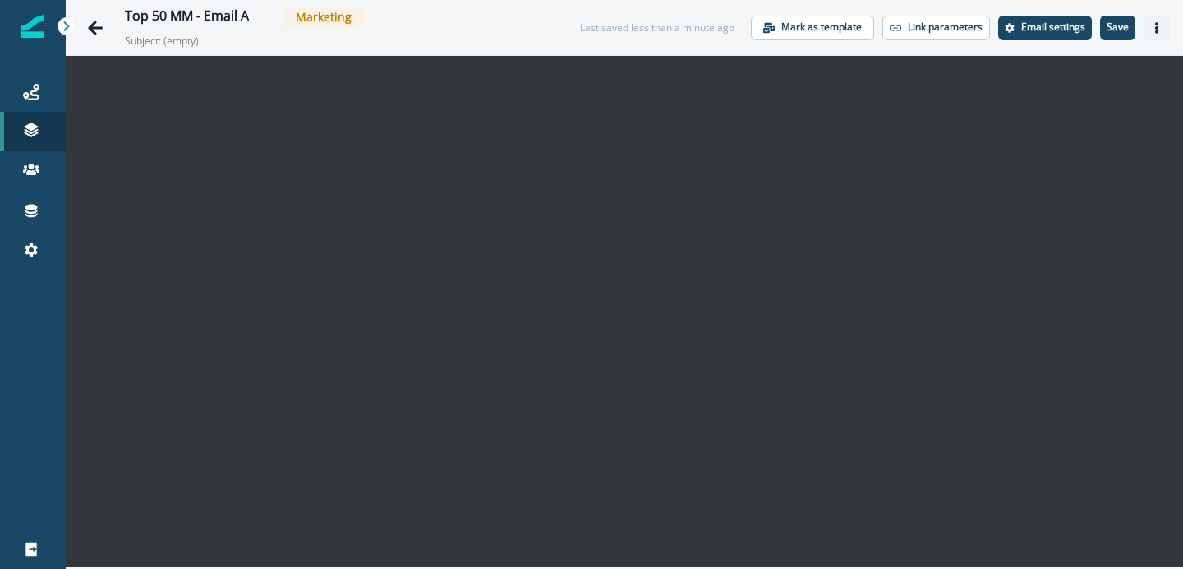
click at [1158, 27] on icon "Actions" at bounding box center [1156, 28] width 3 height 12
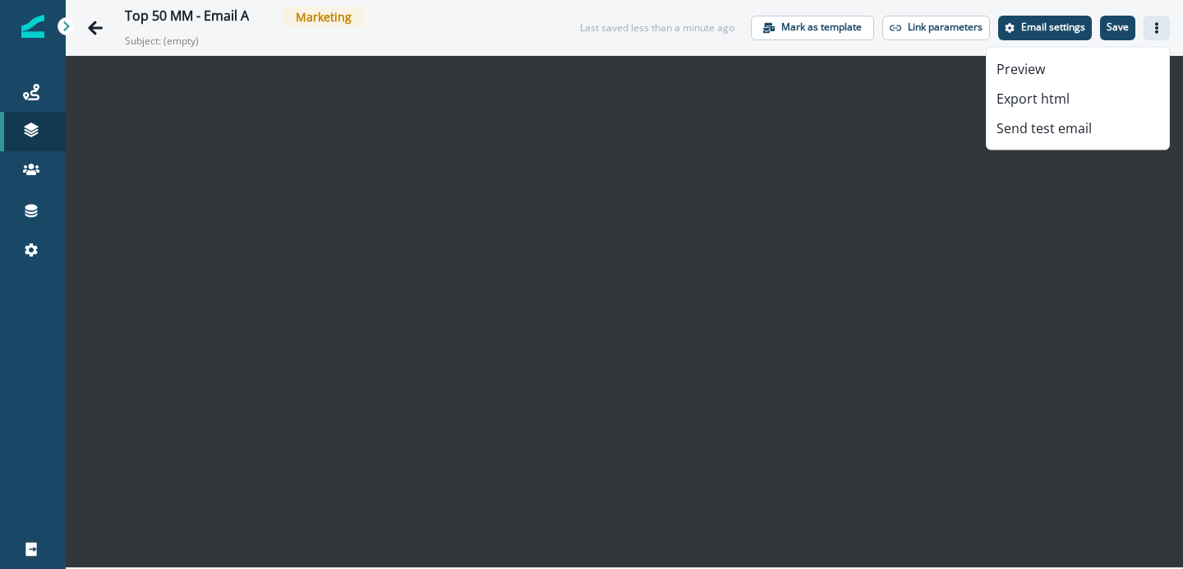
click at [1155, 18] on button "Actions" at bounding box center [1157, 28] width 26 height 25
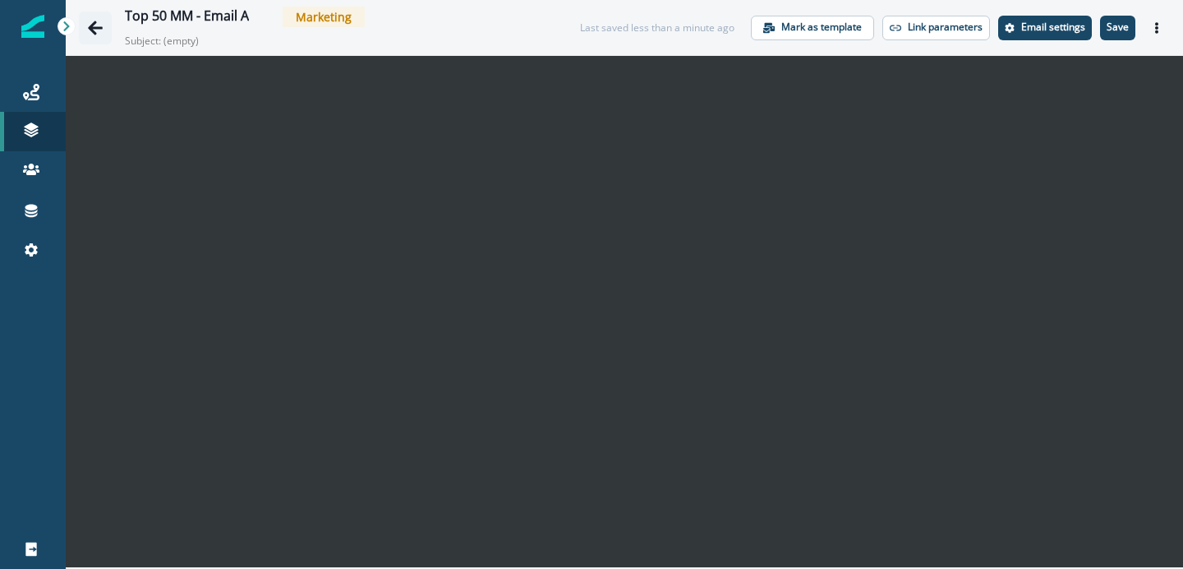
click at [97, 16] on button "Go back" at bounding box center [95, 28] width 33 height 33
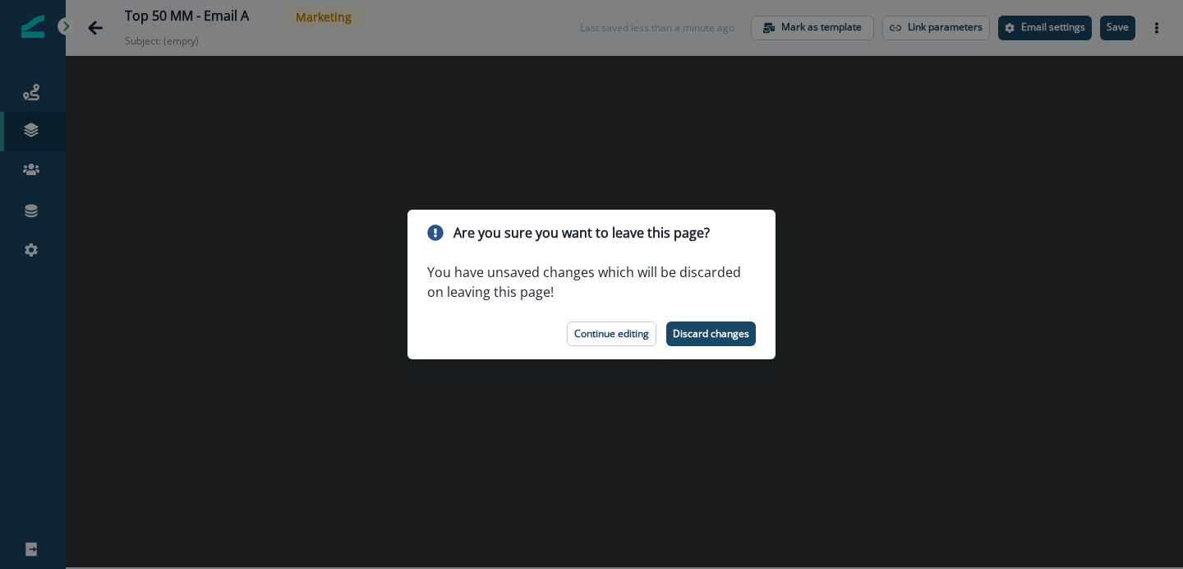
click at [330, 205] on div "Are you sure you want to leave this page? You have unsaved changes which will b…" at bounding box center [591, 284] width 1183 height 569
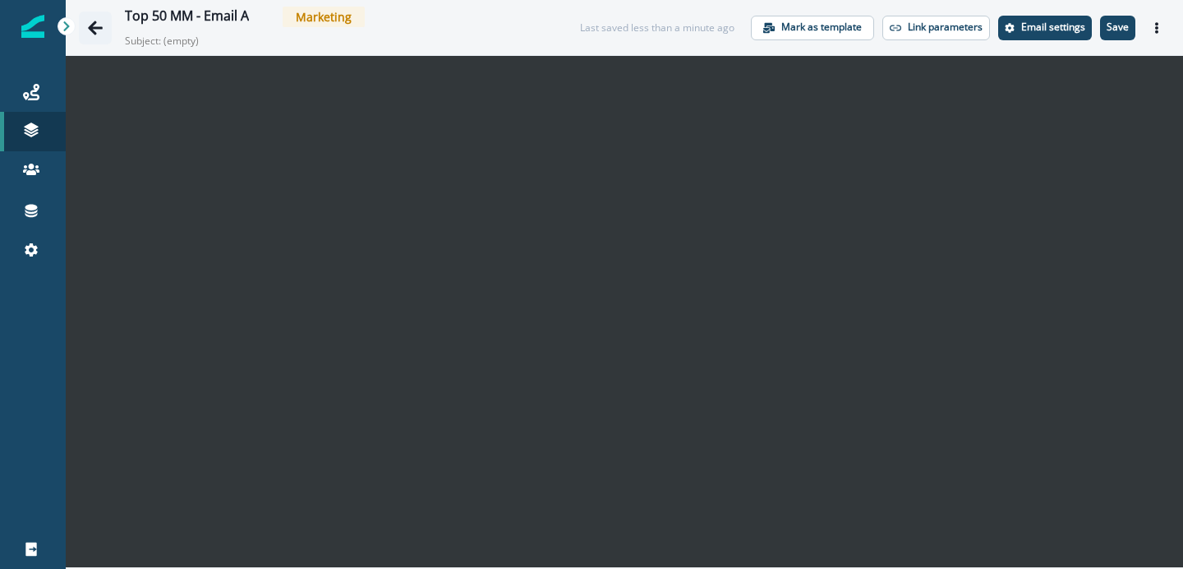
click at [95, 24] on icon "Go back" at bounding box center [95, 28] width 16 height 16
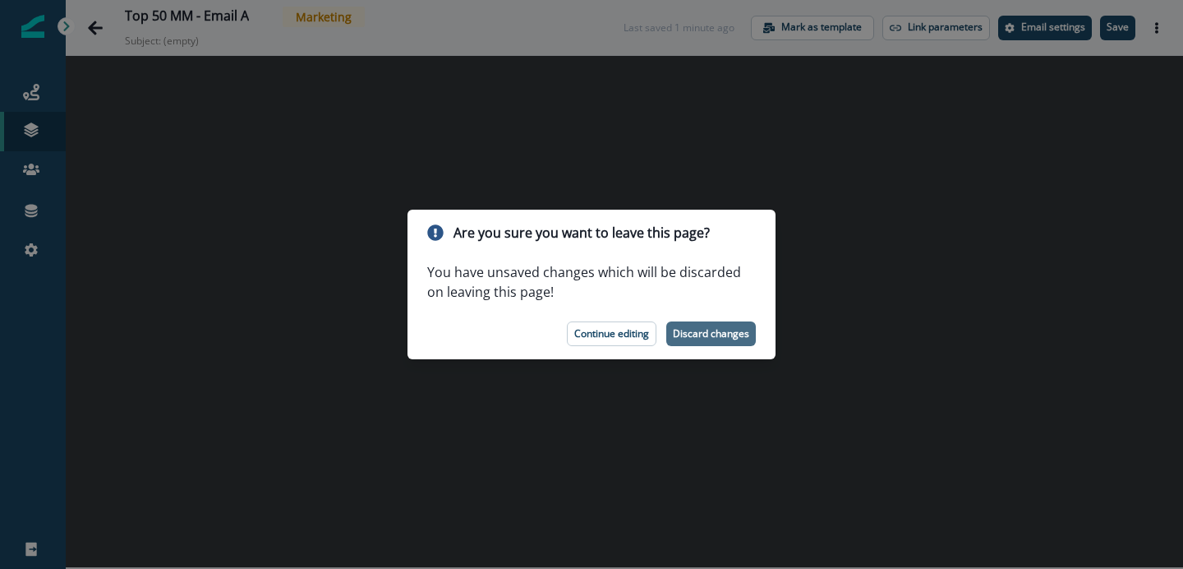
click at [713, 335] on p "Discard changes" at bounding box center [711, 334] width 76 height 12
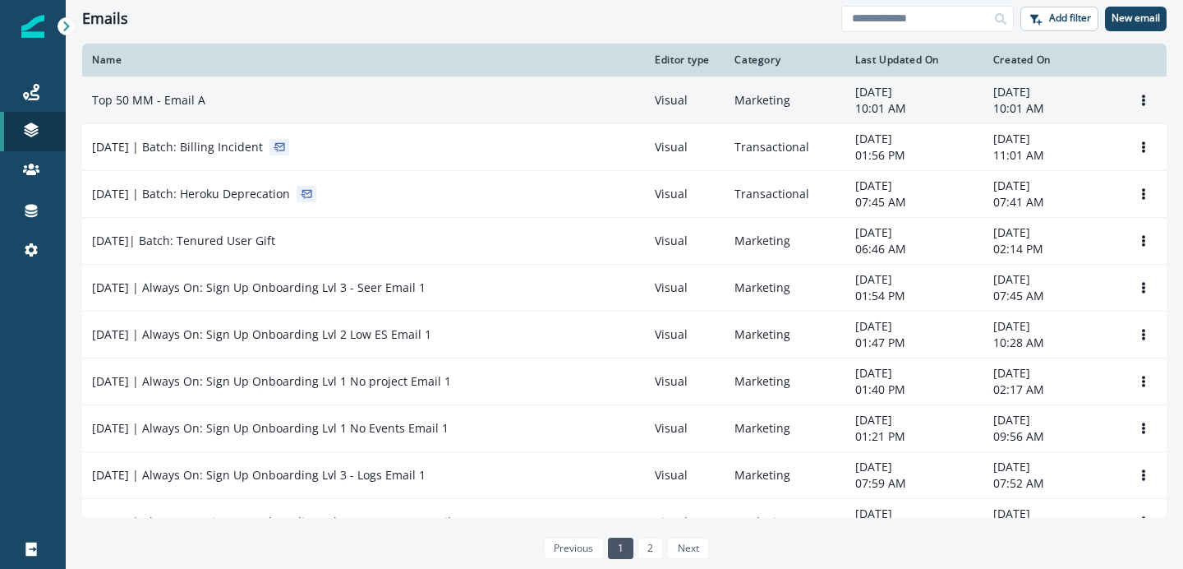
click at [282, 100] on div "Top 50 MM - Email A" at bounding box center [363, 100] width 543 height 16
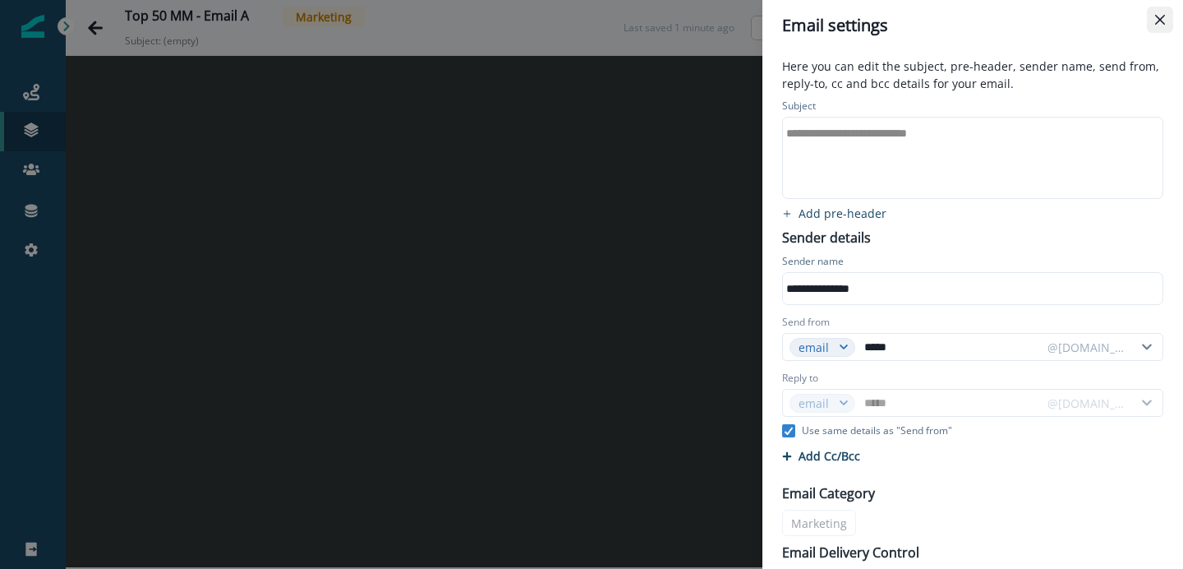
click at [1172, 17] on button "Close" at bounding box center [1160, 20] width 26 height 26
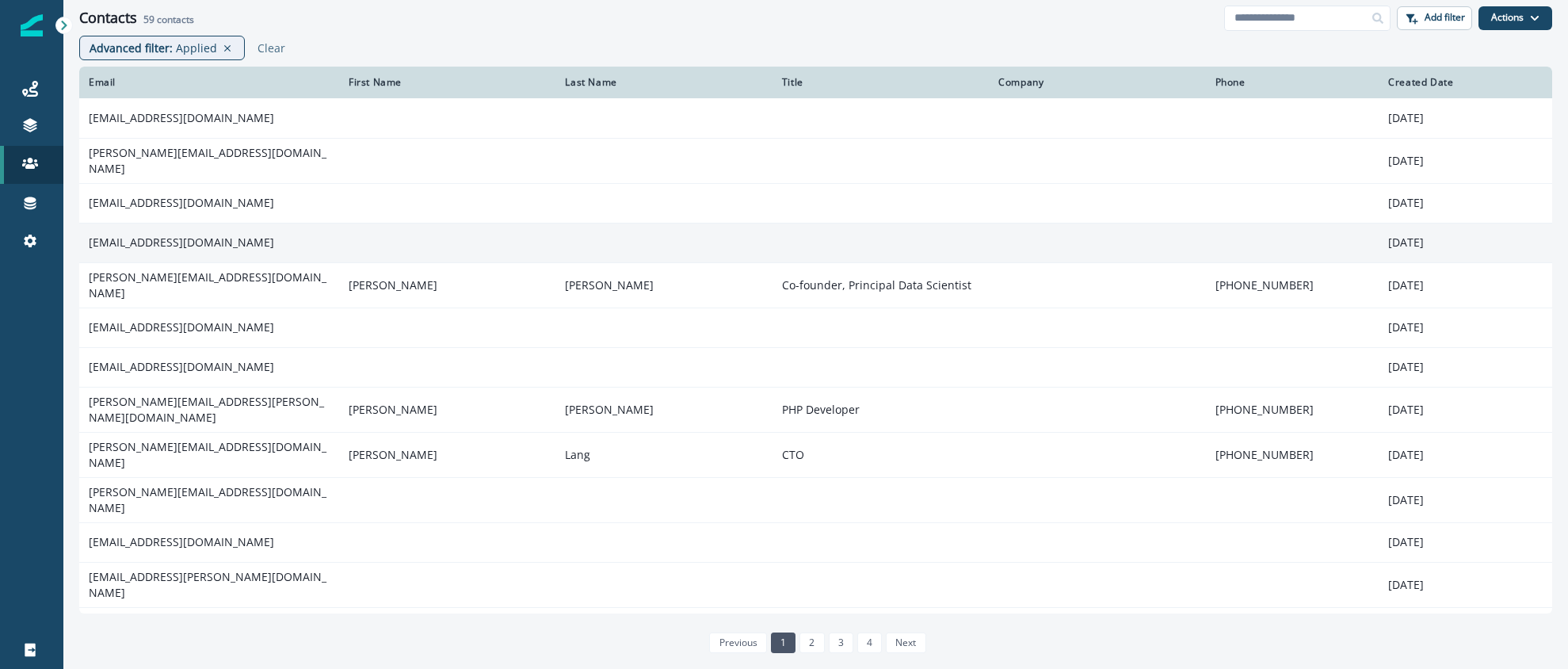
click at [206, 236] on td "[EMAIL_ADDRESS][DOMAIN_NAME]" at bounding box center [209, 242] width 260 height 40
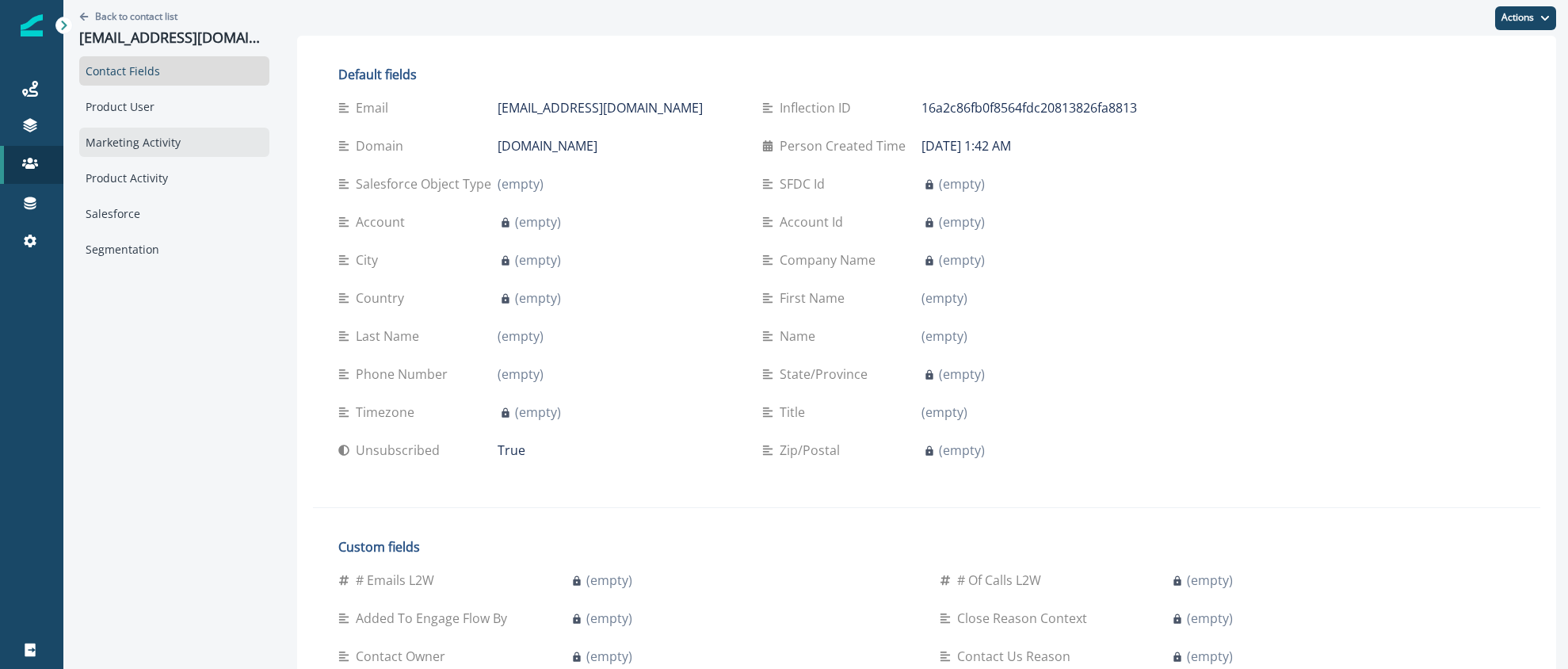
click at [138, 140] on div "Marketing Activity" at bounding box center [174, 142] width 190 height 29
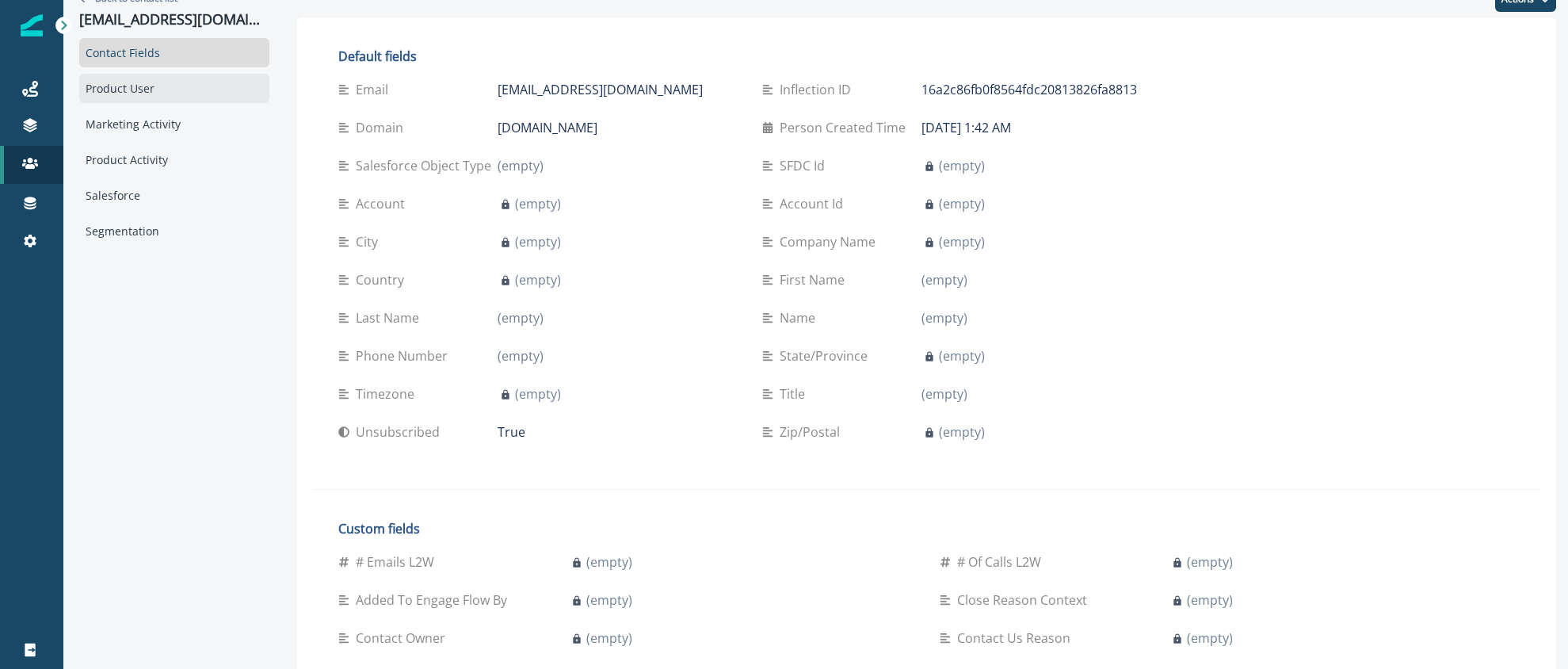
click at [161, 117] on div "Marketing Activity" at bounding box center [174, 123] width 190 height 29
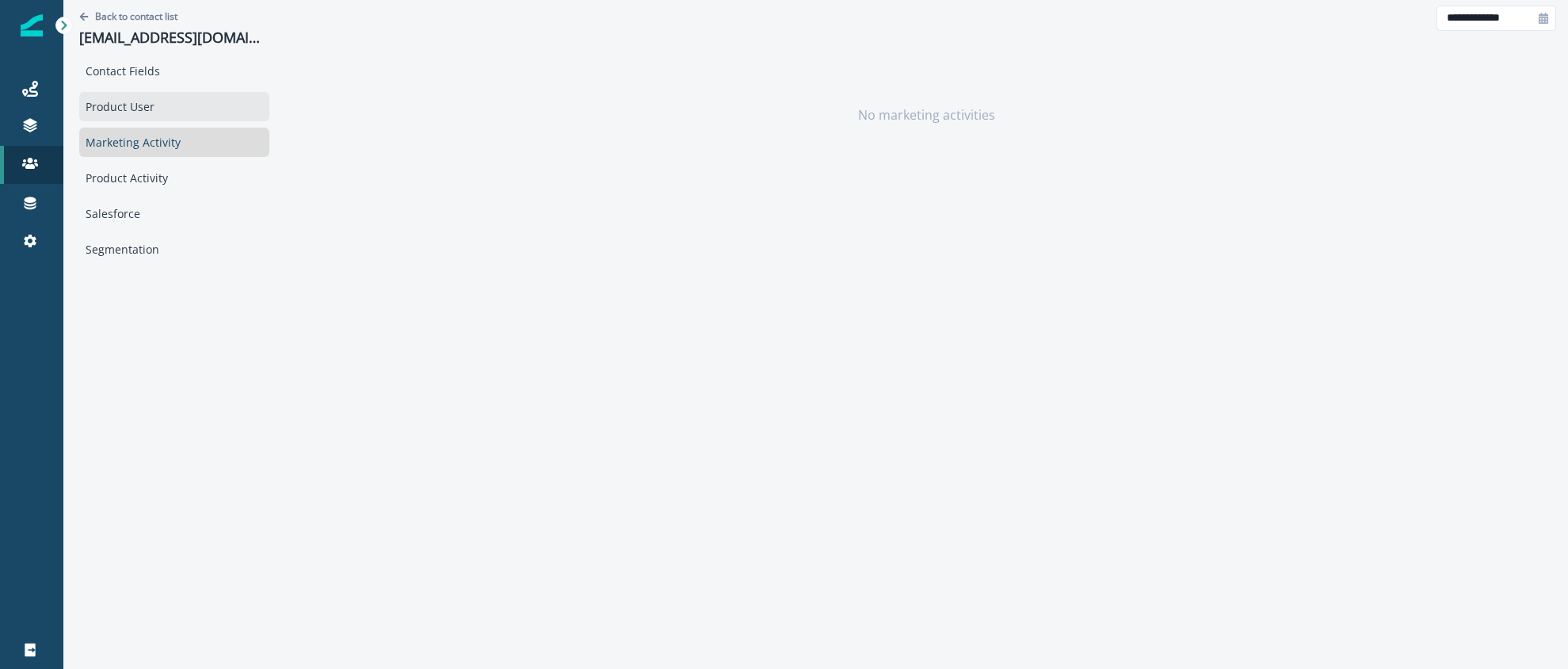
scroll to position [0, 0]
click at [140, 96] on div "Product User" at bounding box center [174, 106] width 190 height 29
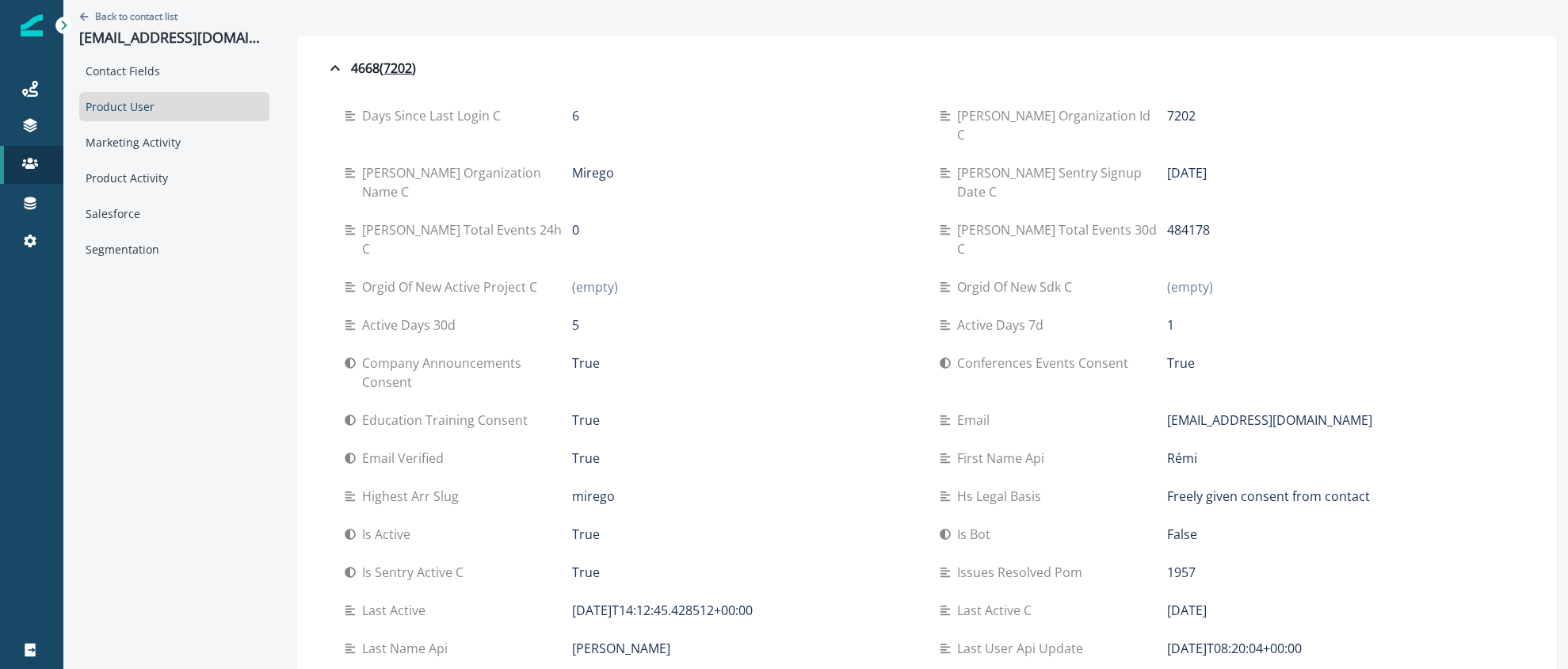
scroll to position [1, 0]
click at [139, 15] on p "Back to contact list" at bounding box center [136, 15] width 82 height 13
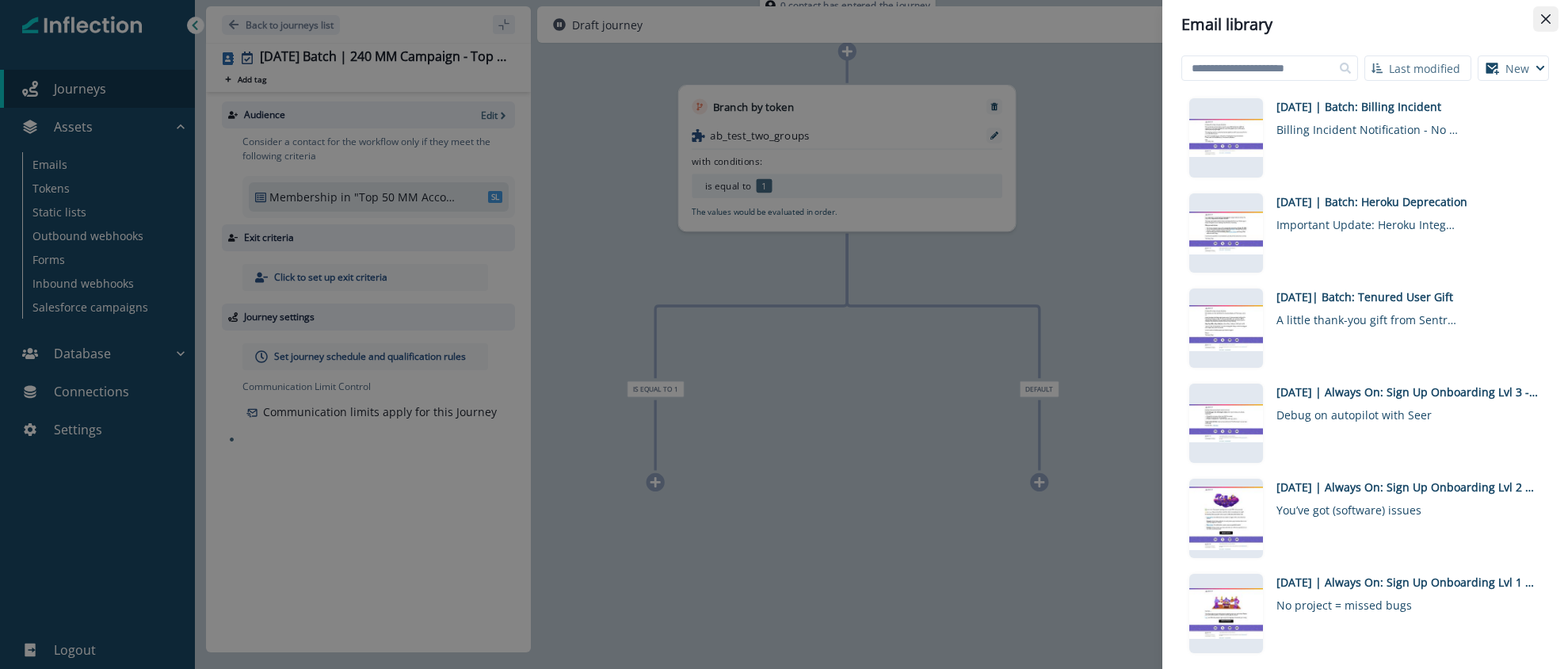
click at [1546, 25] on button "Close" at bounding box center [1546, 19] width 25 height 25
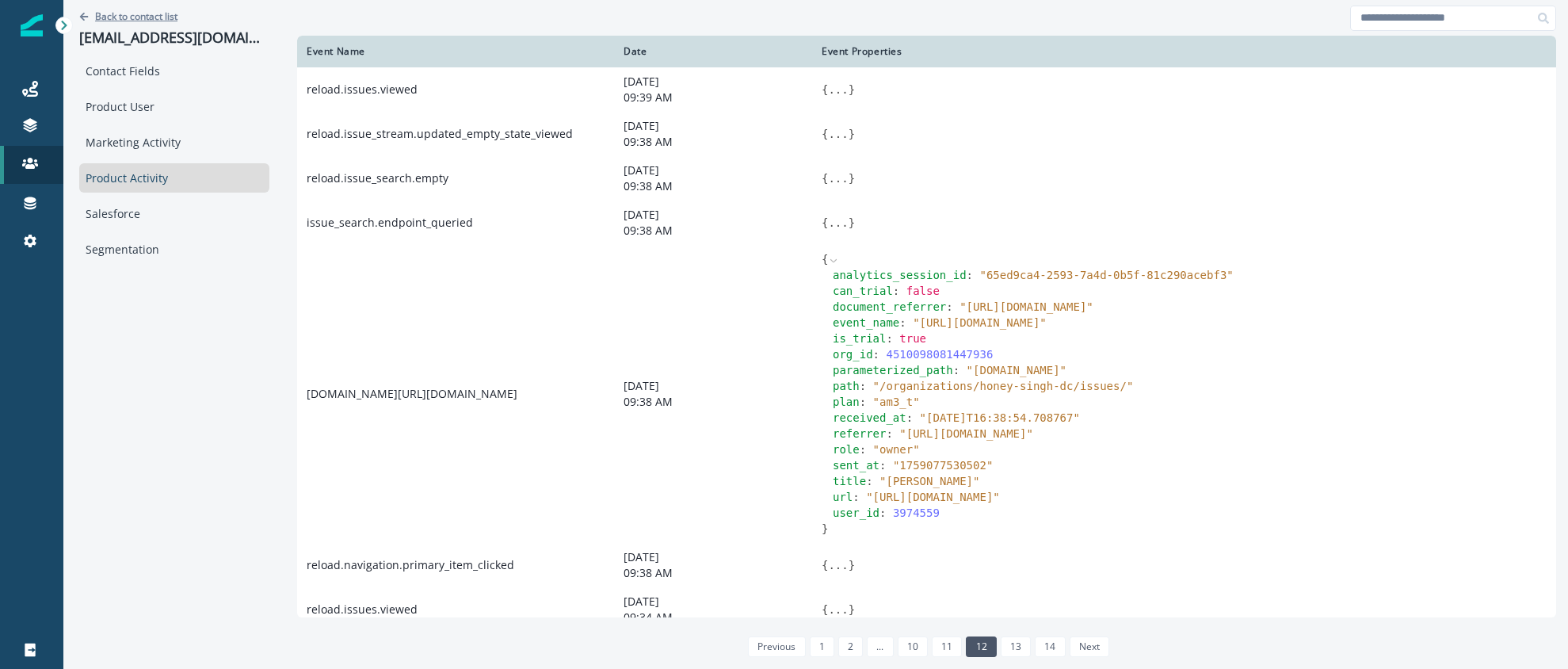
click at [147, 17] on p "Back to contact list" at bounding box center [136, 16] width 82 height 13
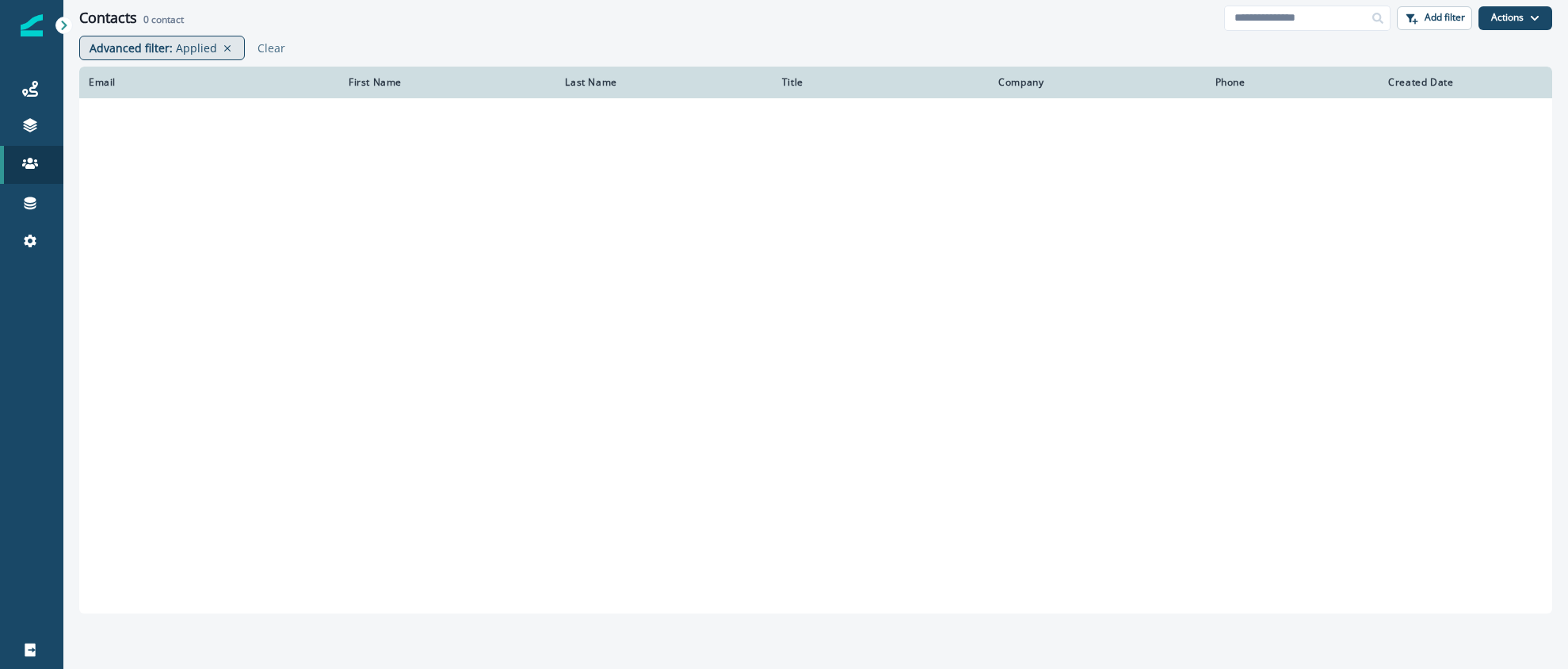
click at [195, 47] on p "Applied" at bounding box center [196, 47] width 41 height 16
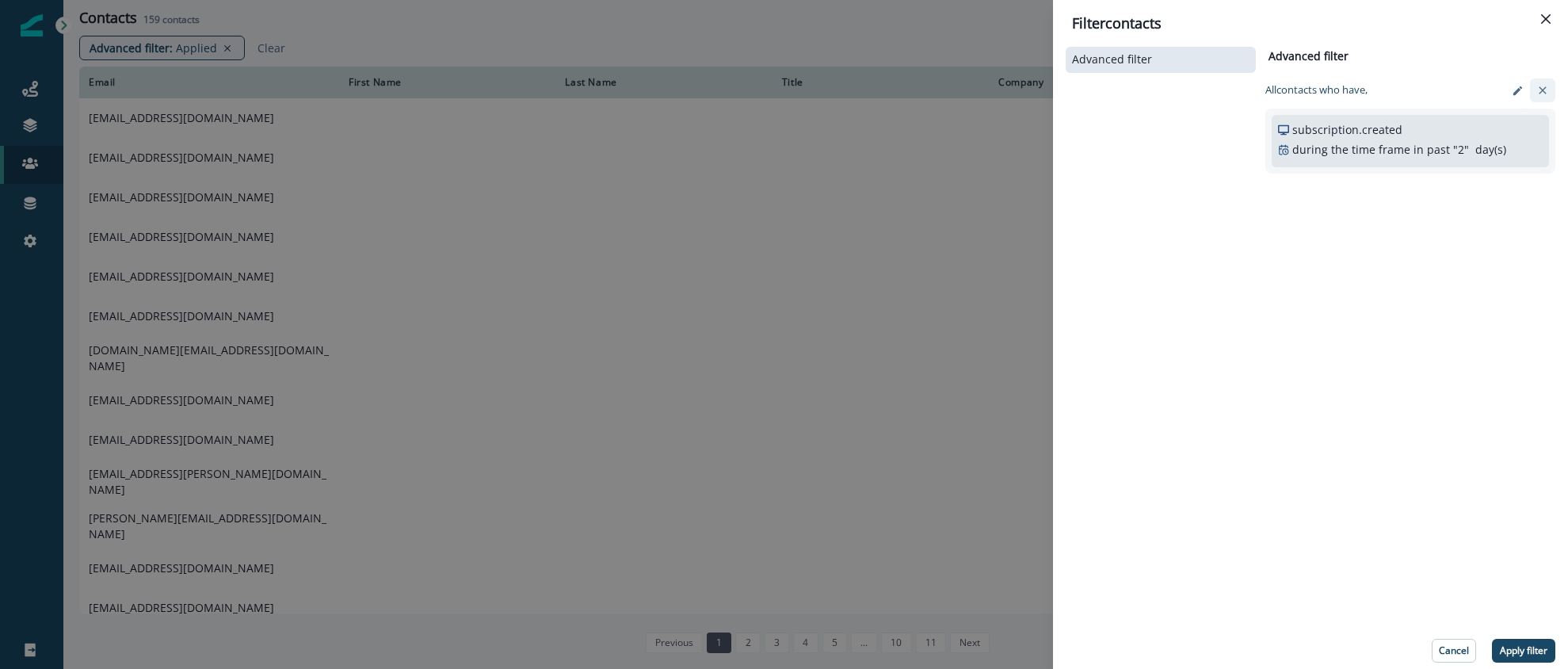
click at [1537, 92] on icon "clear-filter" at bounding box center [1543, 90] width 13 height 13
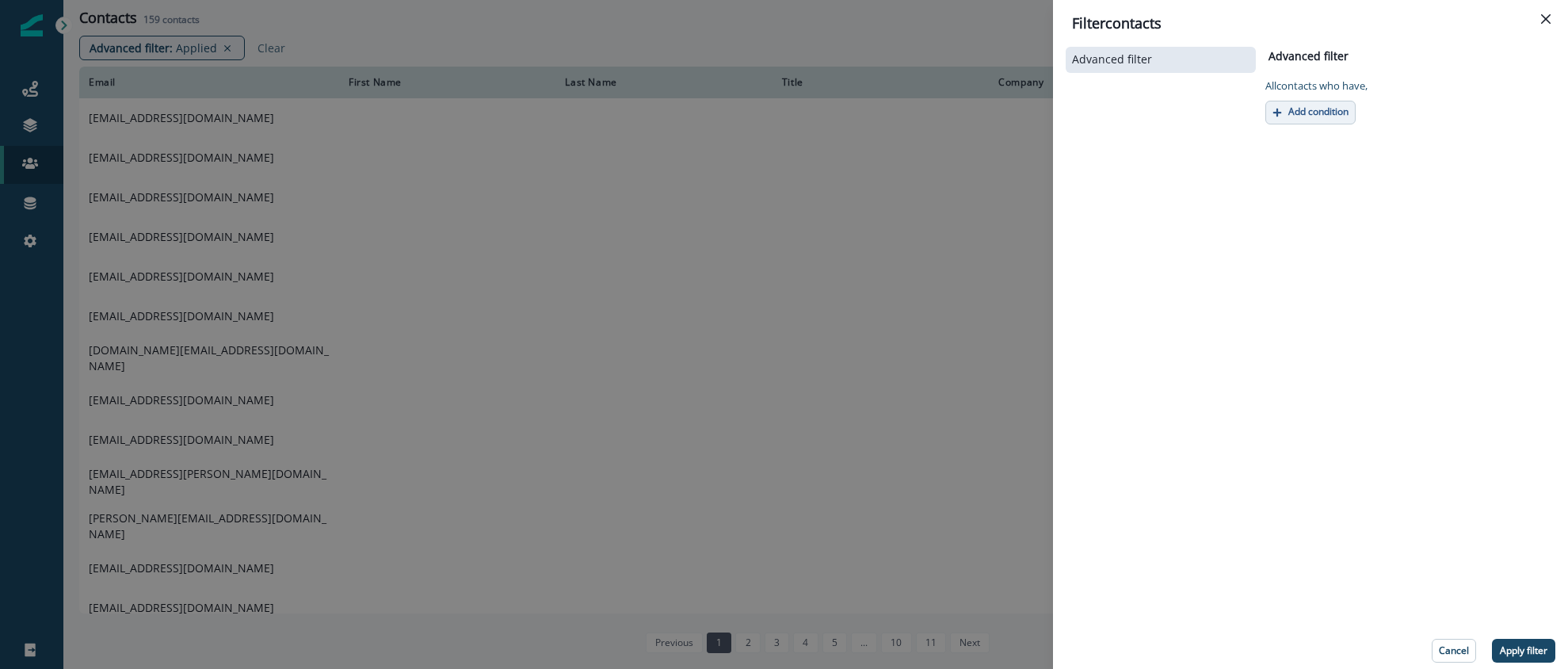
click at [1314, 106] on p "Add condition" at bounding box center [1318, 112] width 60 height 12
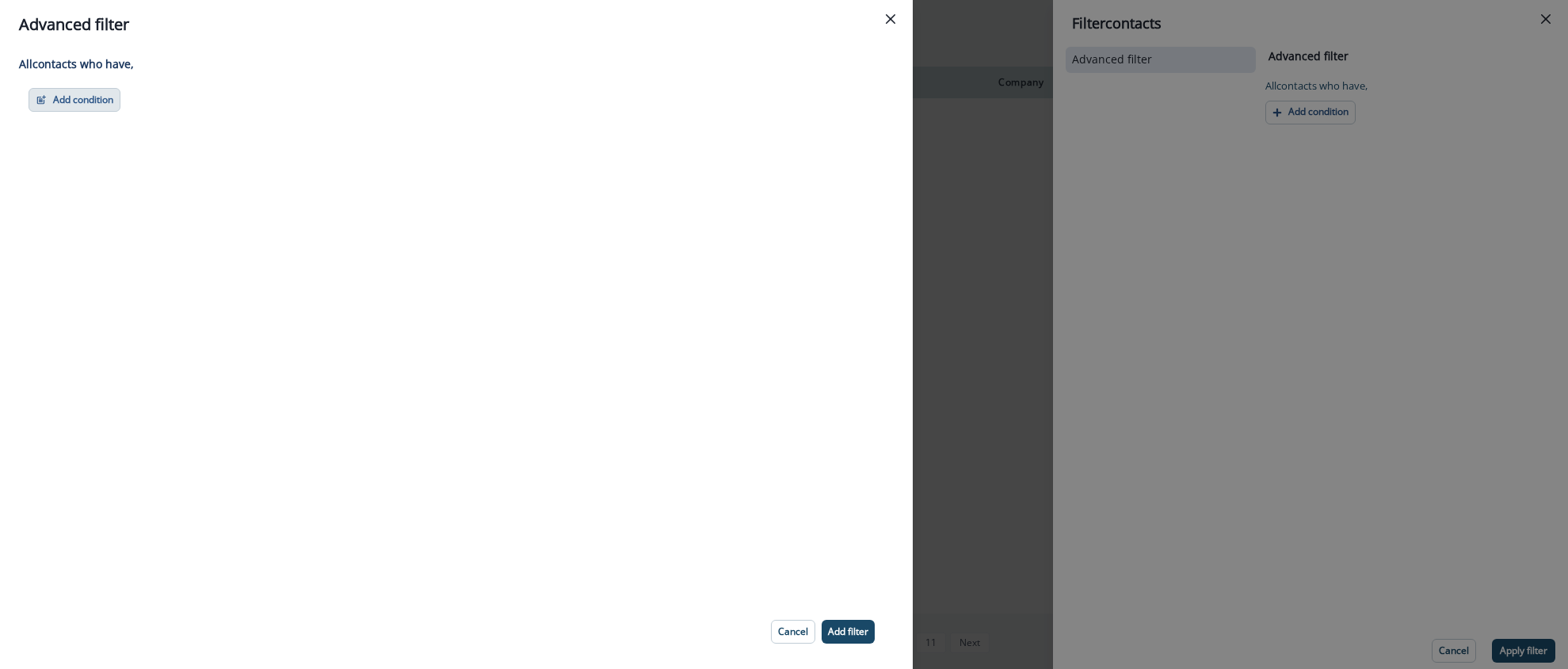
click at [80, 103] on button "Add condition" at bounding box center [74, 99] width 92 height 24
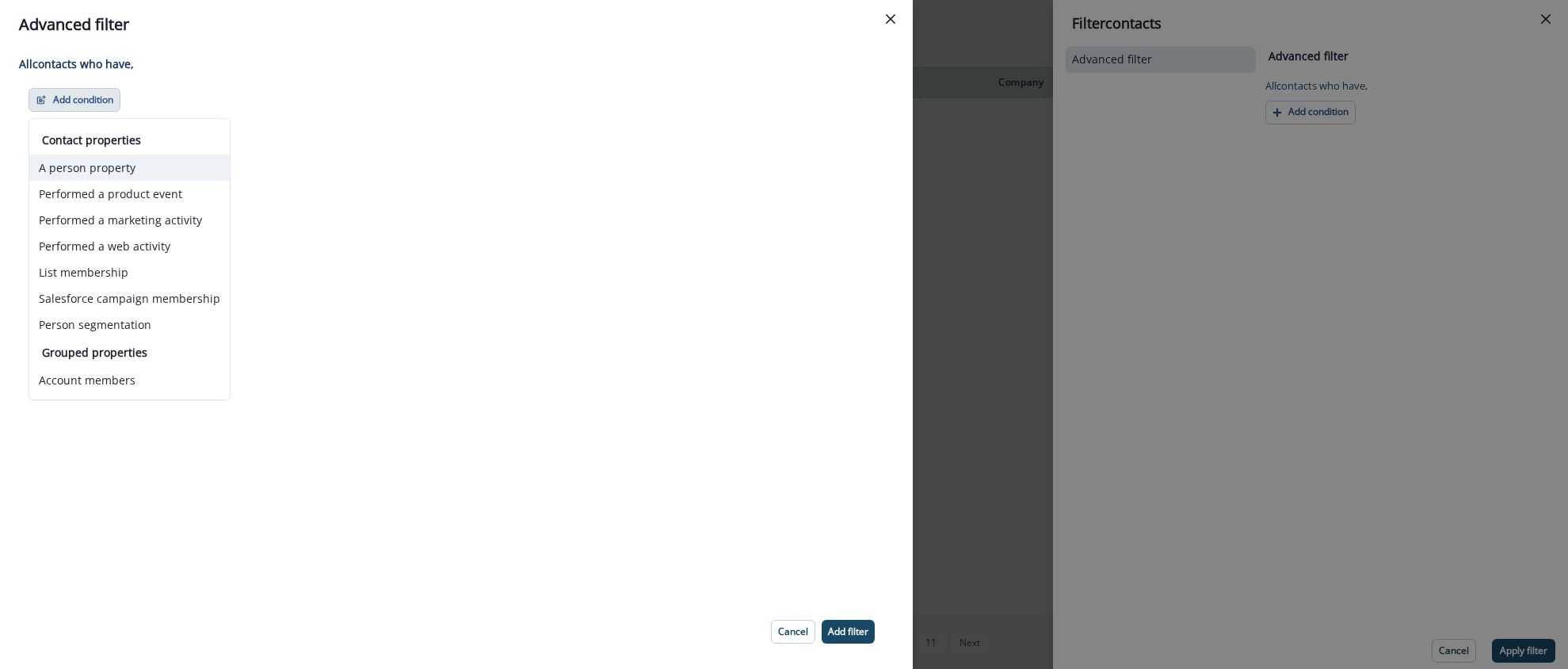
click at [110, 167] on button "A person property" at bounding box center [129, 167] width 201 height 26
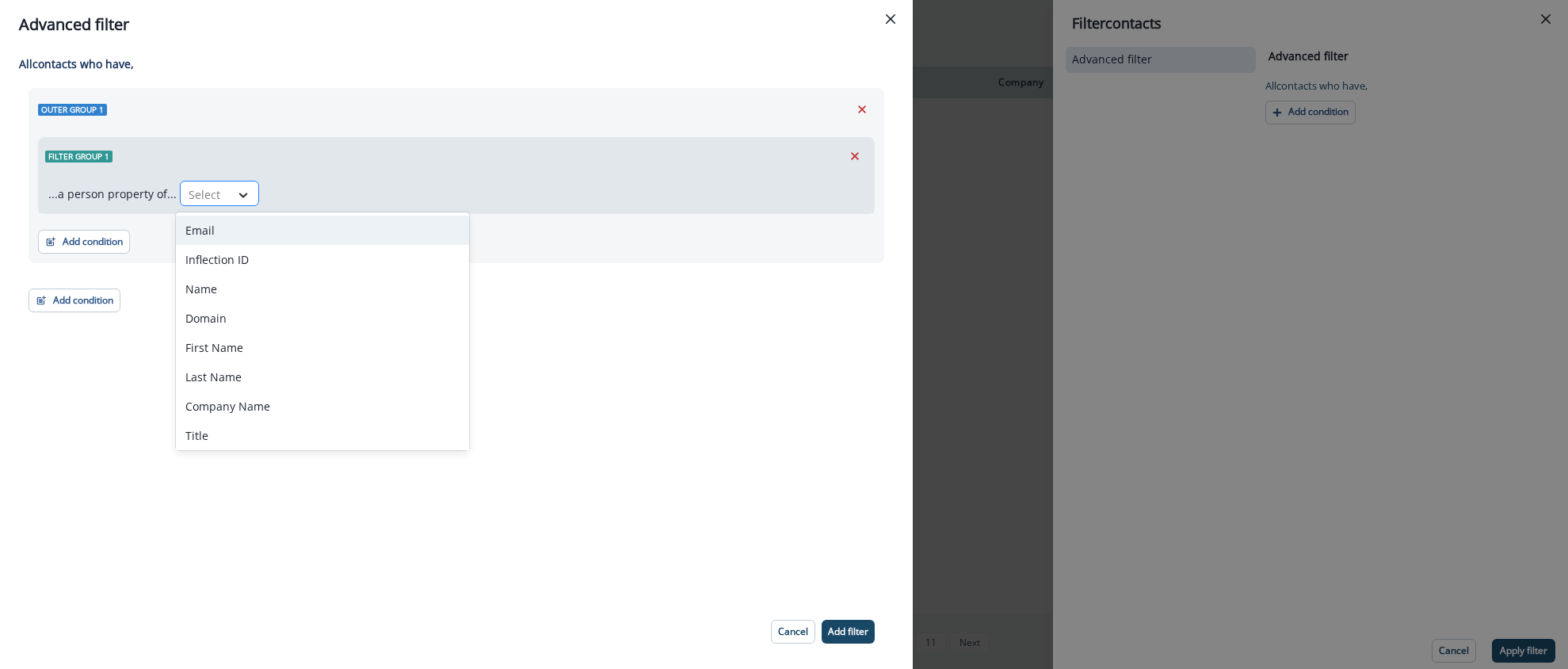
click at [242, 189] on icon at bounding box center [243, 195] width 14 height 15
type input "*"
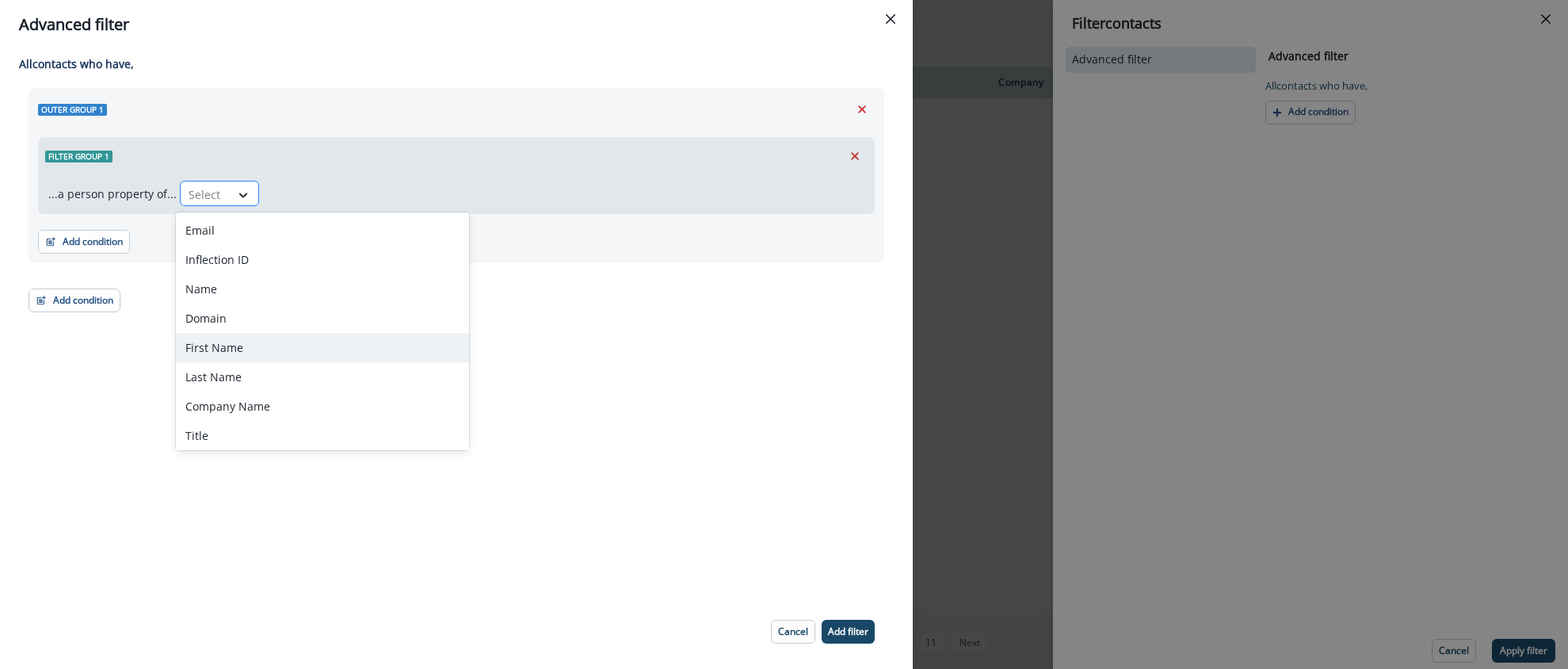
type input "*"
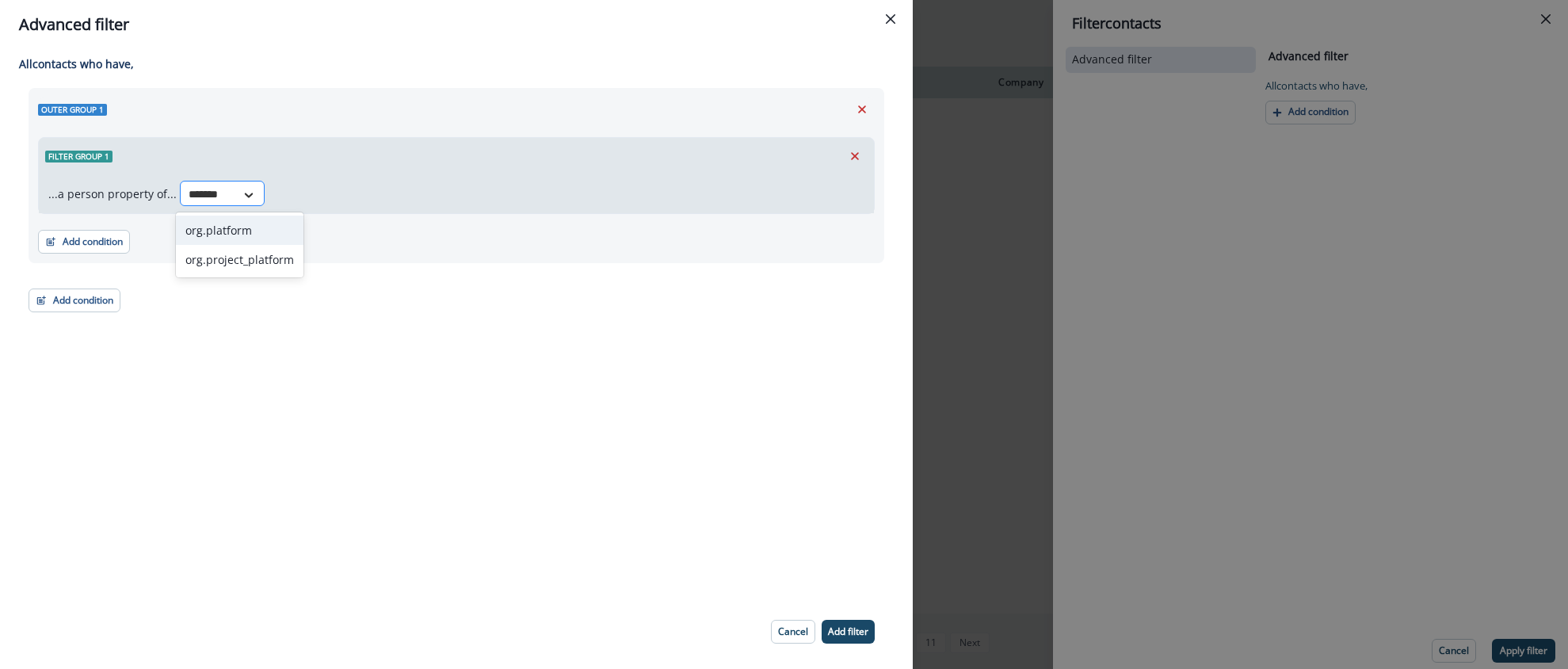
type input "********"
click at [264, 229] on div "org.platform" at bounding box center [239, 230] width 127 height 29
click at [358, 194] on icon at bounding box center [362, 195] width 9 height 5
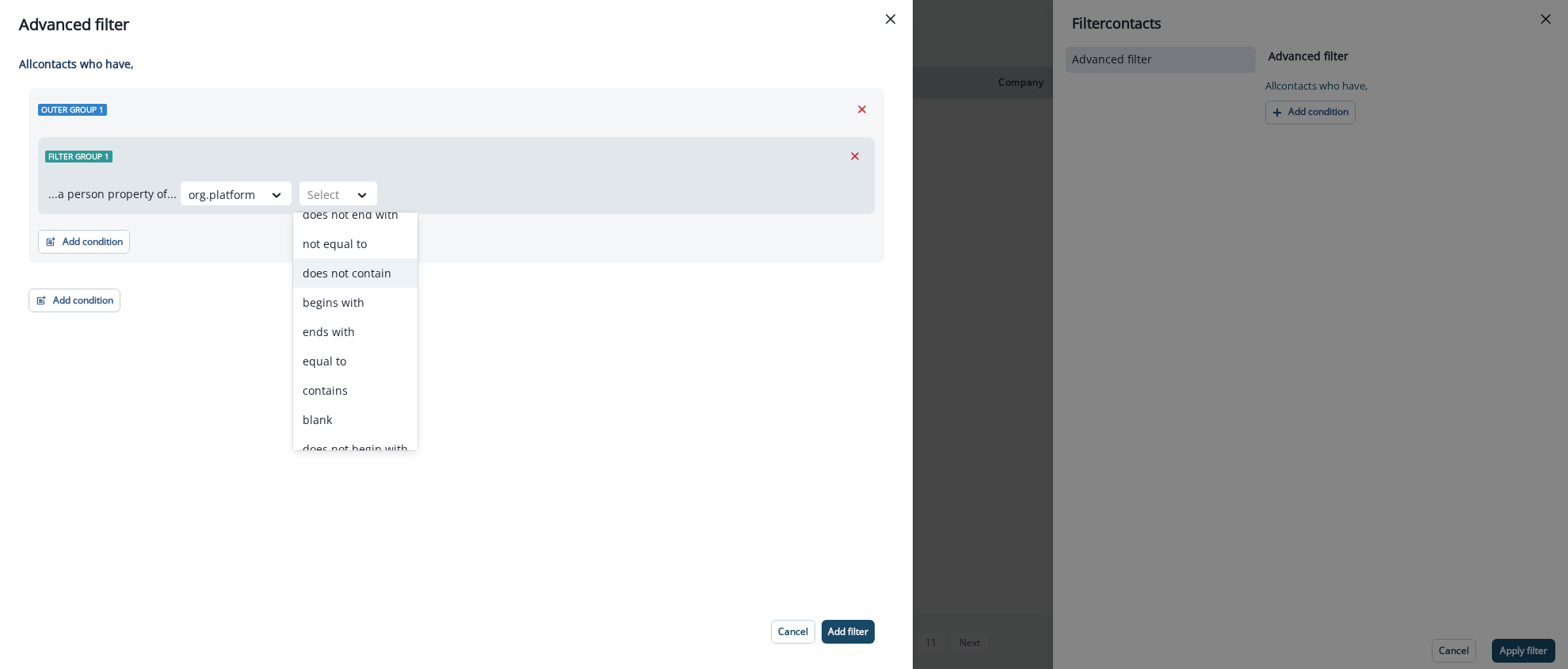
scroll to position [62, 0]
click at [343, 369] on div "contains" at bounding box center [355, 373] width 124 height 29
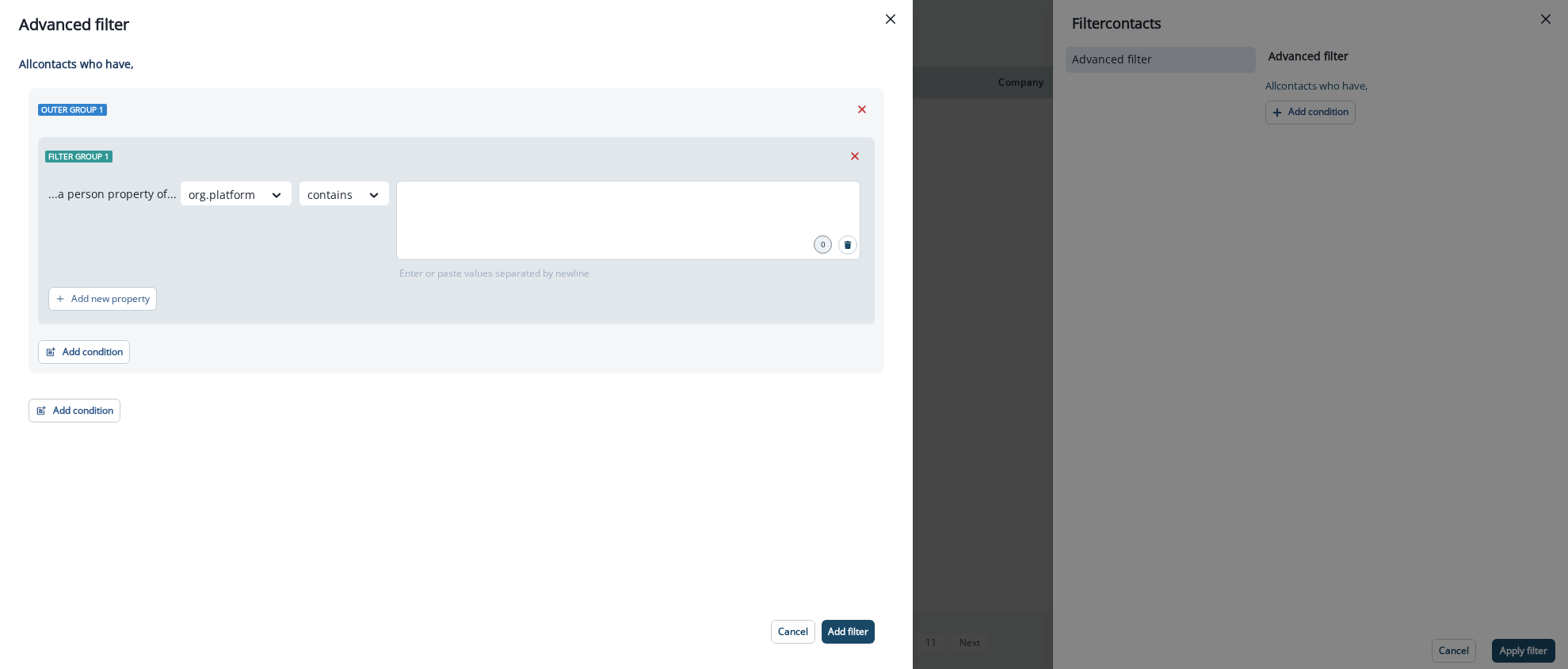
click at [451, 234] on div at bounding box center [629, 220] width 465 height 79
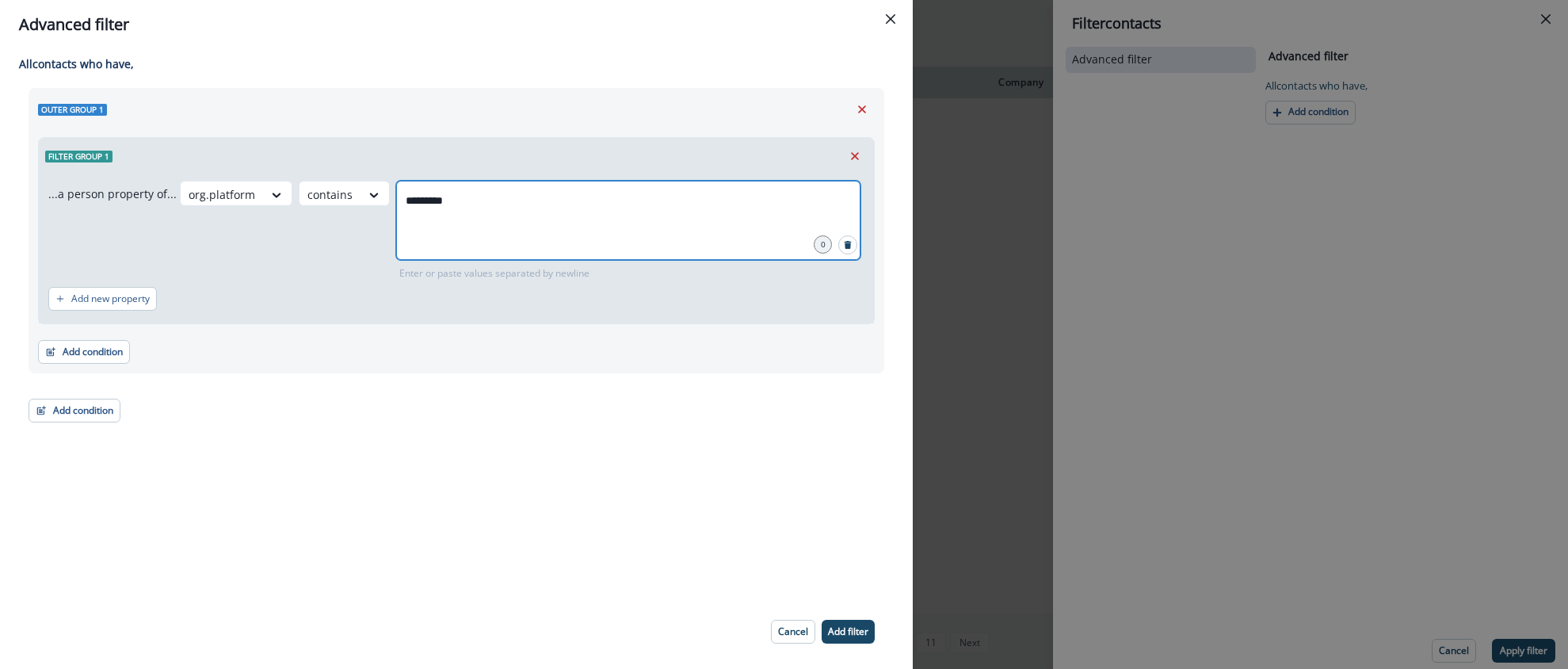
type input "**********"
type input "****"
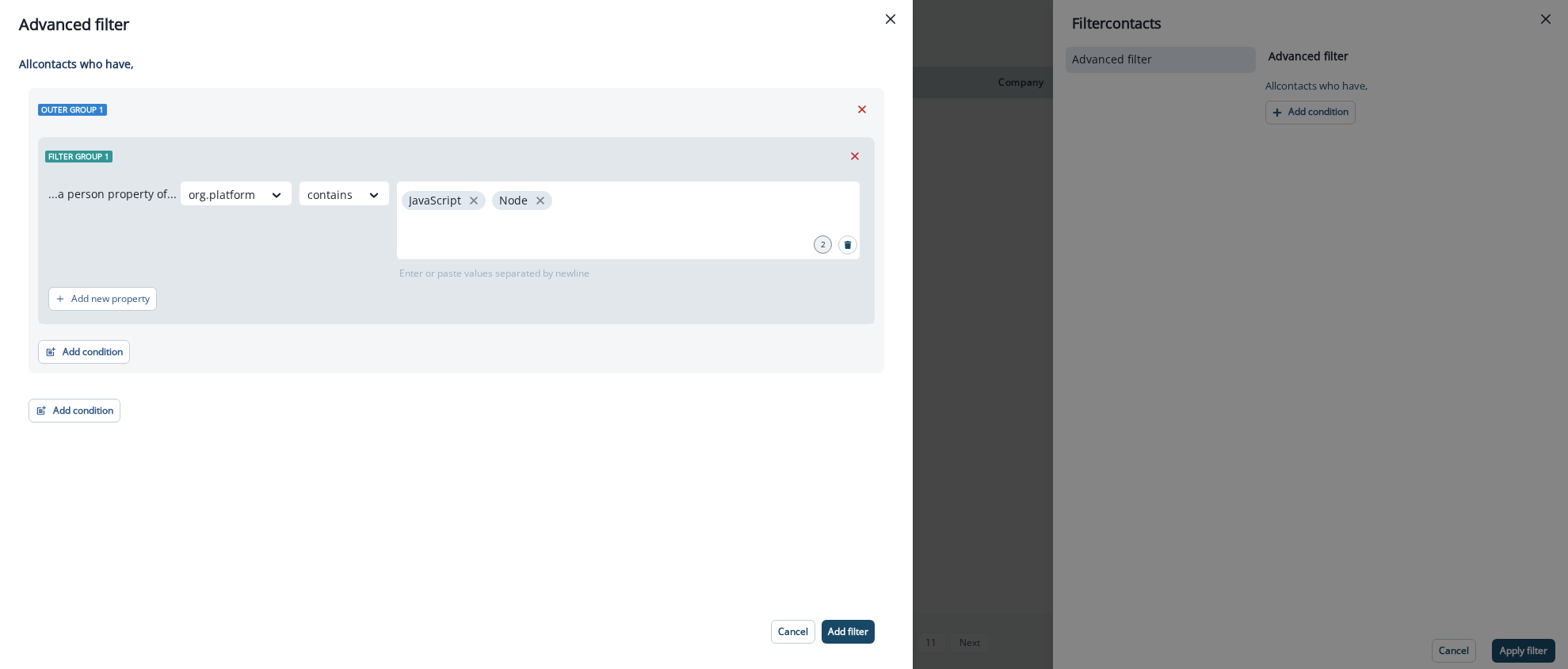
click at [480, 307] on div "Add new property" at bounding box center [456, 299] width 816 height 37
click at [109, 305] on p "Add new property" at bounding box center [110, 299] width 78 height 12
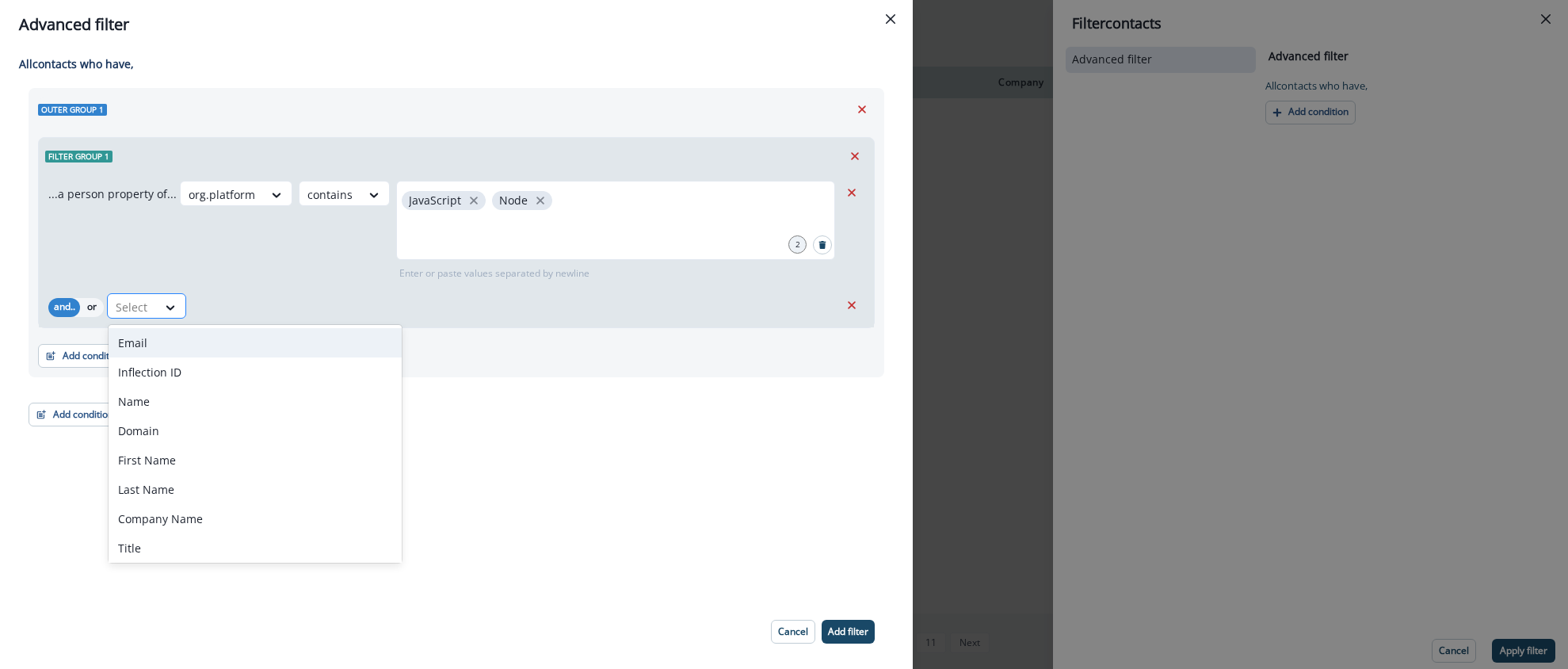
click at [145, 309] on div at bounding box center [132, 307] width 34 height 20
type input "*****"
click at [162, 336] on div "account.Annual Revenue" at bounding box center [184, 342] width 151 height 29
click at [324, 308] on div at bounding box center [316, 307] width 34 height 20
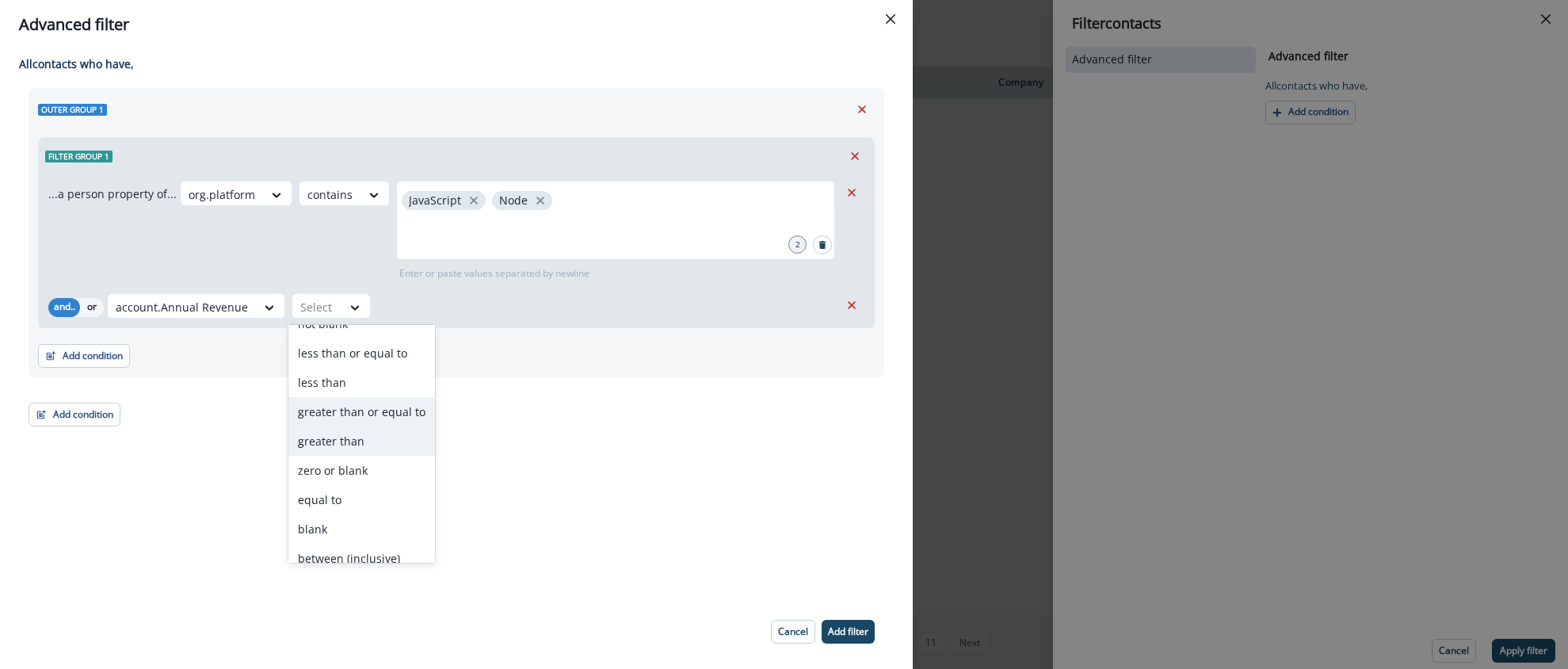
scroll to position [92, 0]
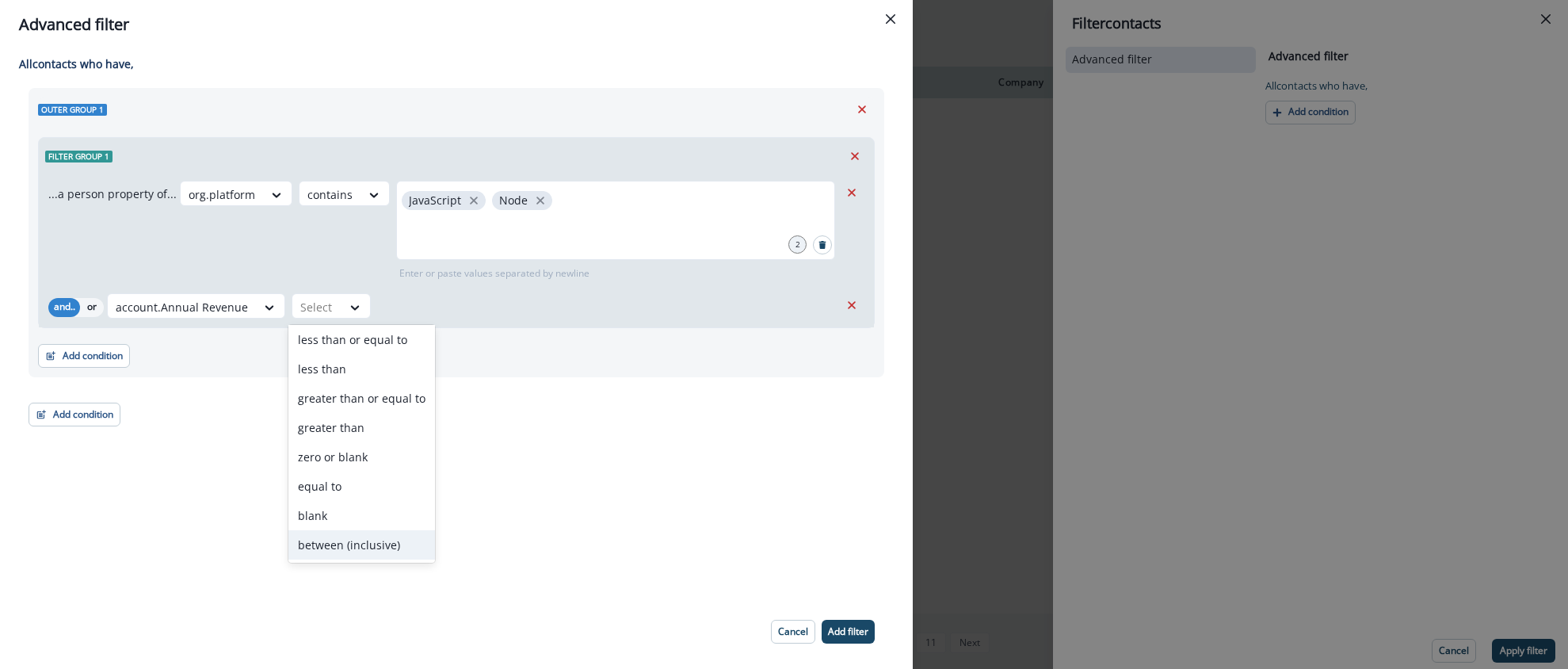
drag, startPoint x: 355, startPoint y: 540, endPoint x: 373, endPoint y: 535, distance: 18.7
click at [356, 540] on div "between (inclusive)" at bounding box center [362, 545] width 147 height 29
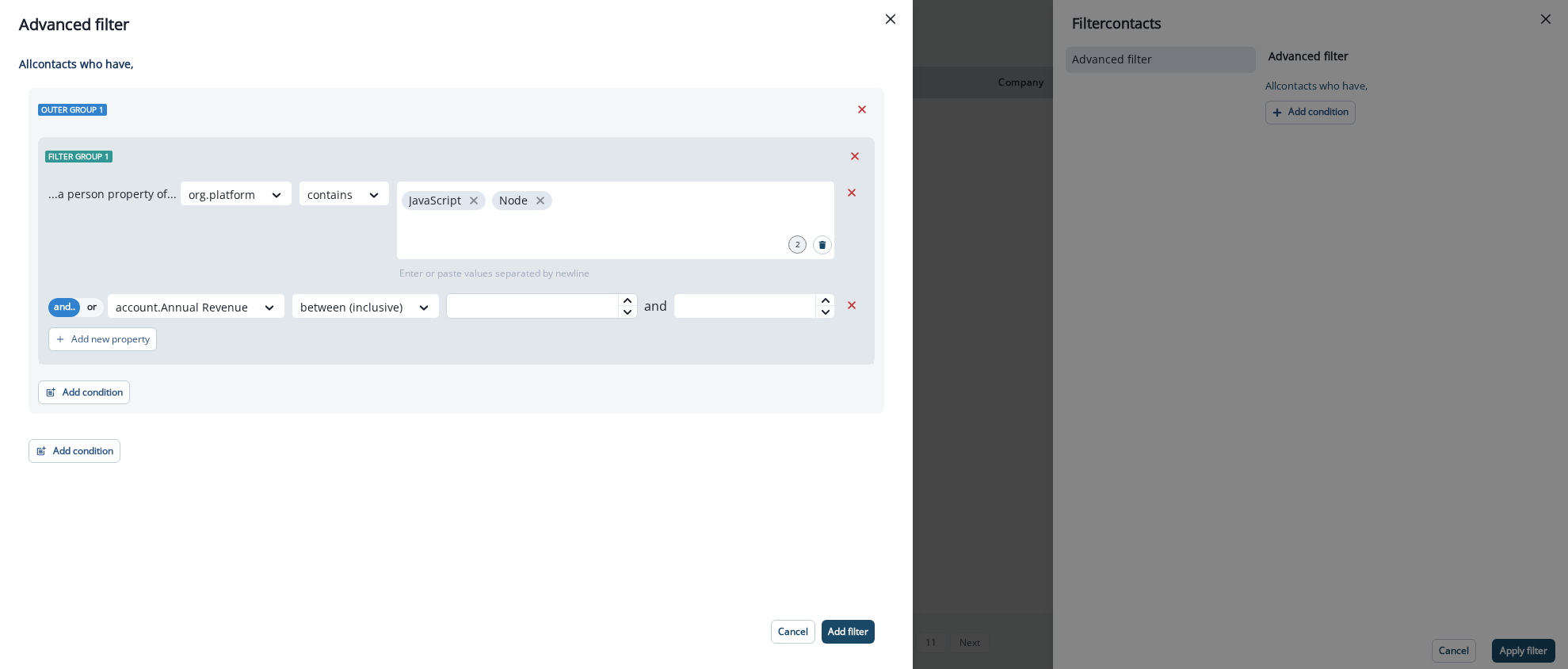
click at [485, 307] on input "text" at bounding box center [542, 306] width 192 height 25
type input "*******"
click at [725, 306] on input "text" at bounding box center [755, 306] width 162 height 25
type input "********"
click at [577, 357] on div "Add new property" at bounding box center [456, 339] width 816 height 37
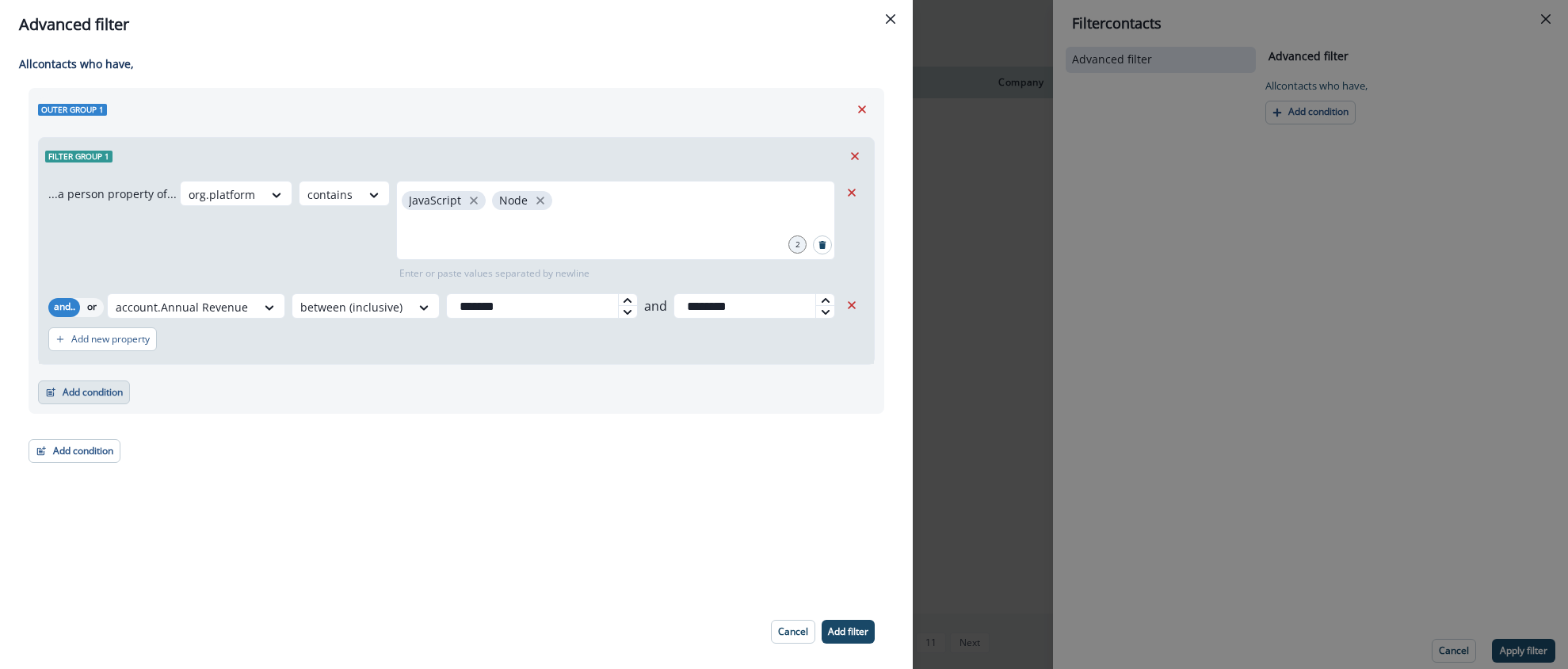
click at [100, 398] on button "Add condition" at bounding box center [83, 391] width 92 height 24
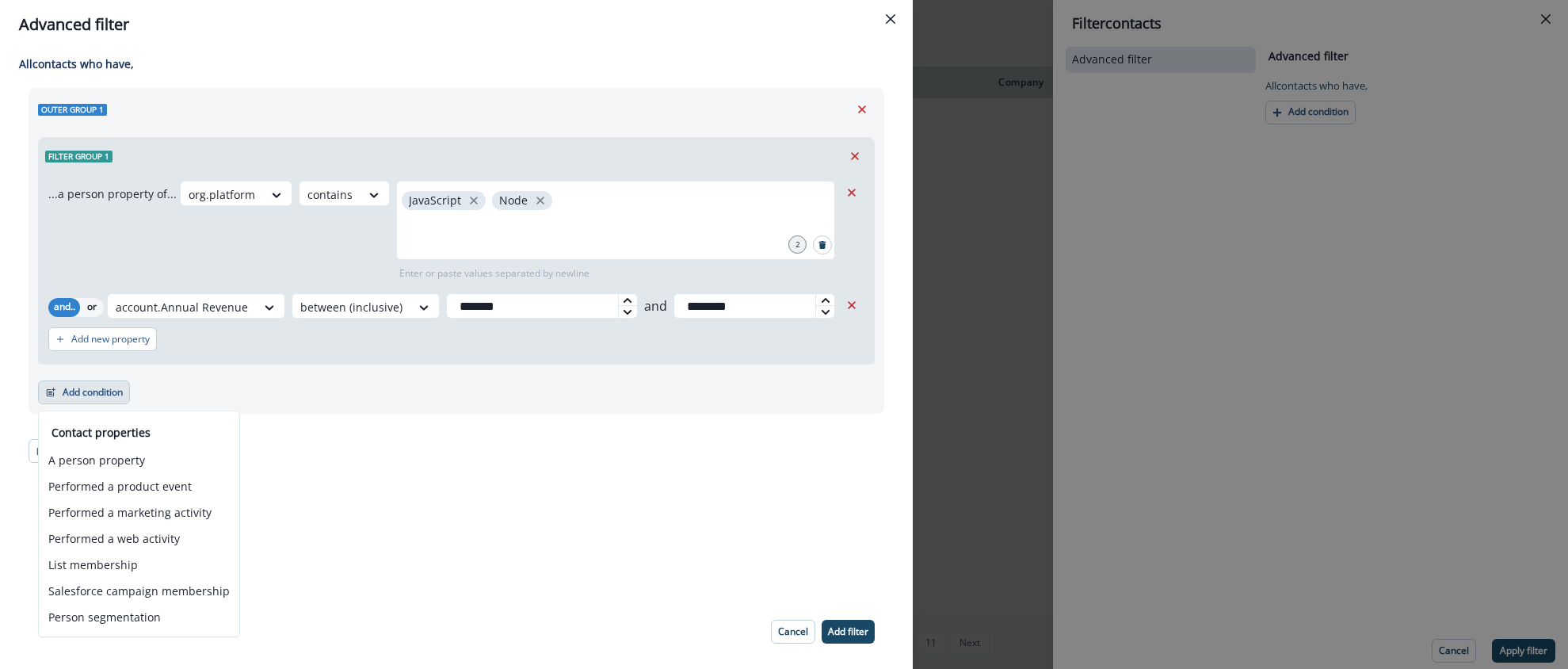
click at [288, 492] on div "All contact s who have, Outer group 1 Filter group 1 ...a person property of...…" at bounding box center [456, 321] width 913 height 545
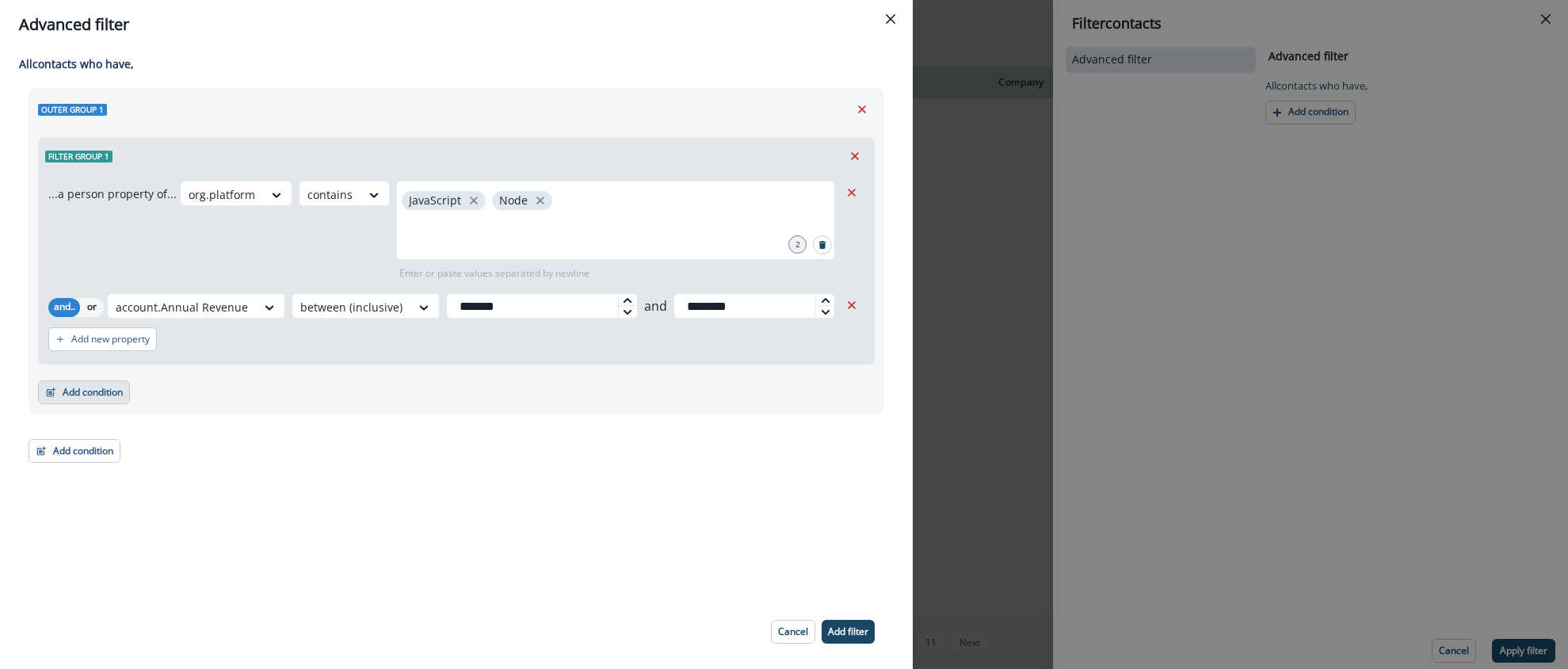
click at [101, 393] on button "Add condition" at bounding box center [83, 391] width 92 height 24
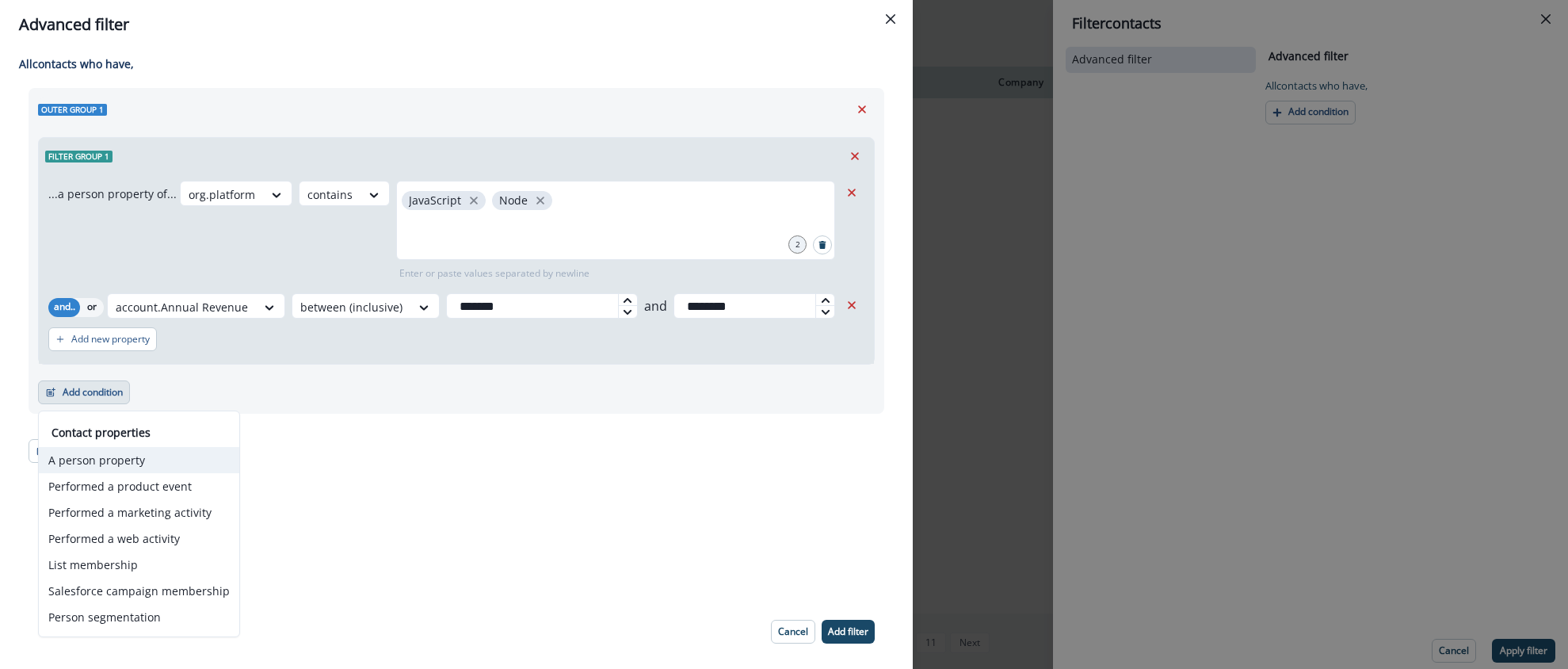
click at [101, 454] on button "A person property" at bounding box center [139, 460] width 201 height 26
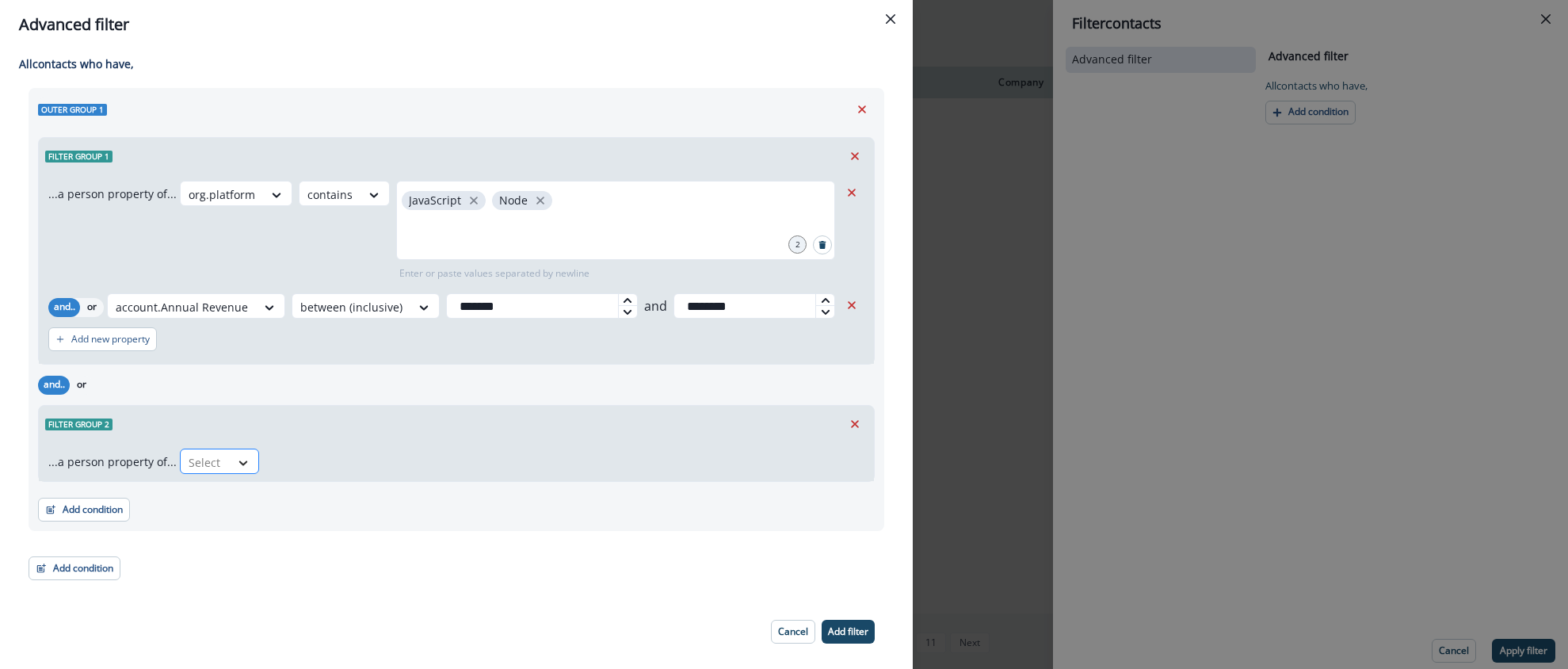
click at [230, 460] on div at bounding box center [243, 463] width 27 height 15
click at [216, 460] on input "*****" at bounding box center [206, 462] width 35 height 16
type input "****"
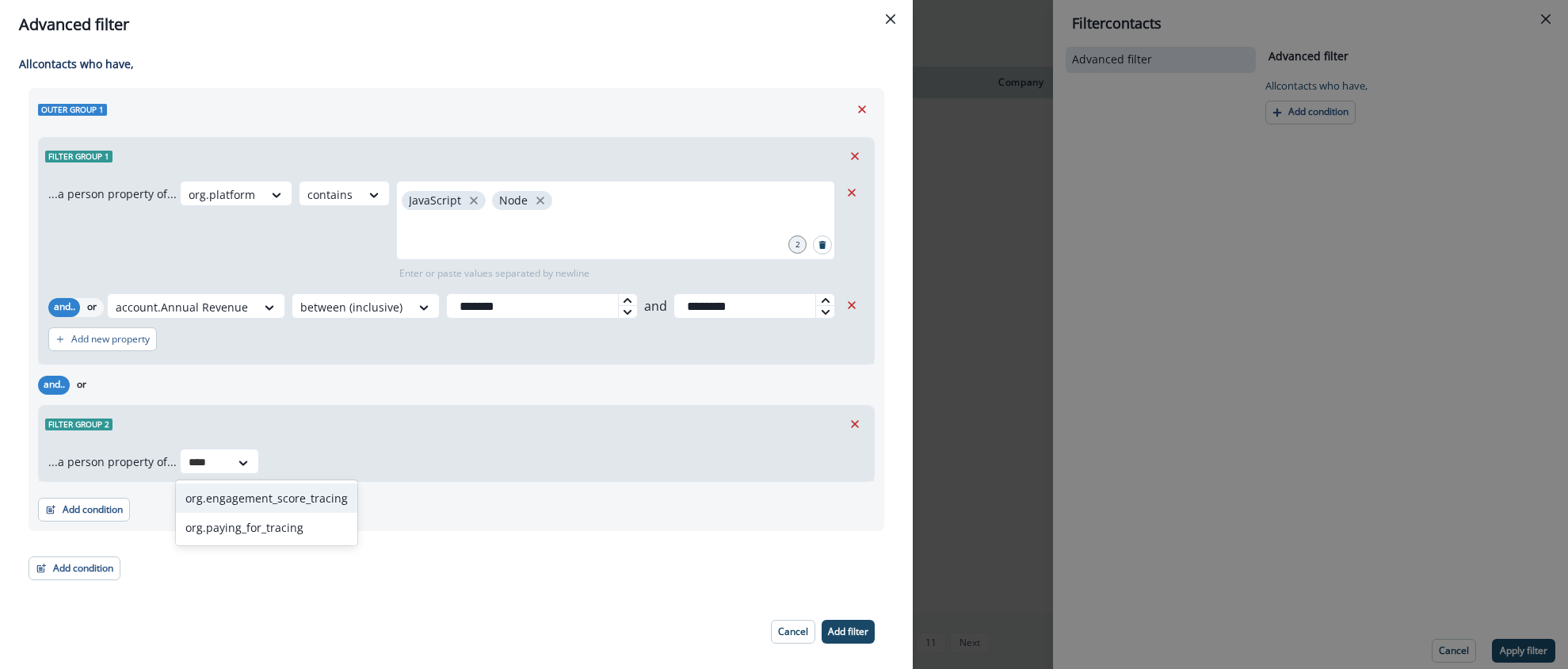
click at [235, 495] on div "org.engagement_score_tracing" at bounding box center [266, 497] width 181 height 29
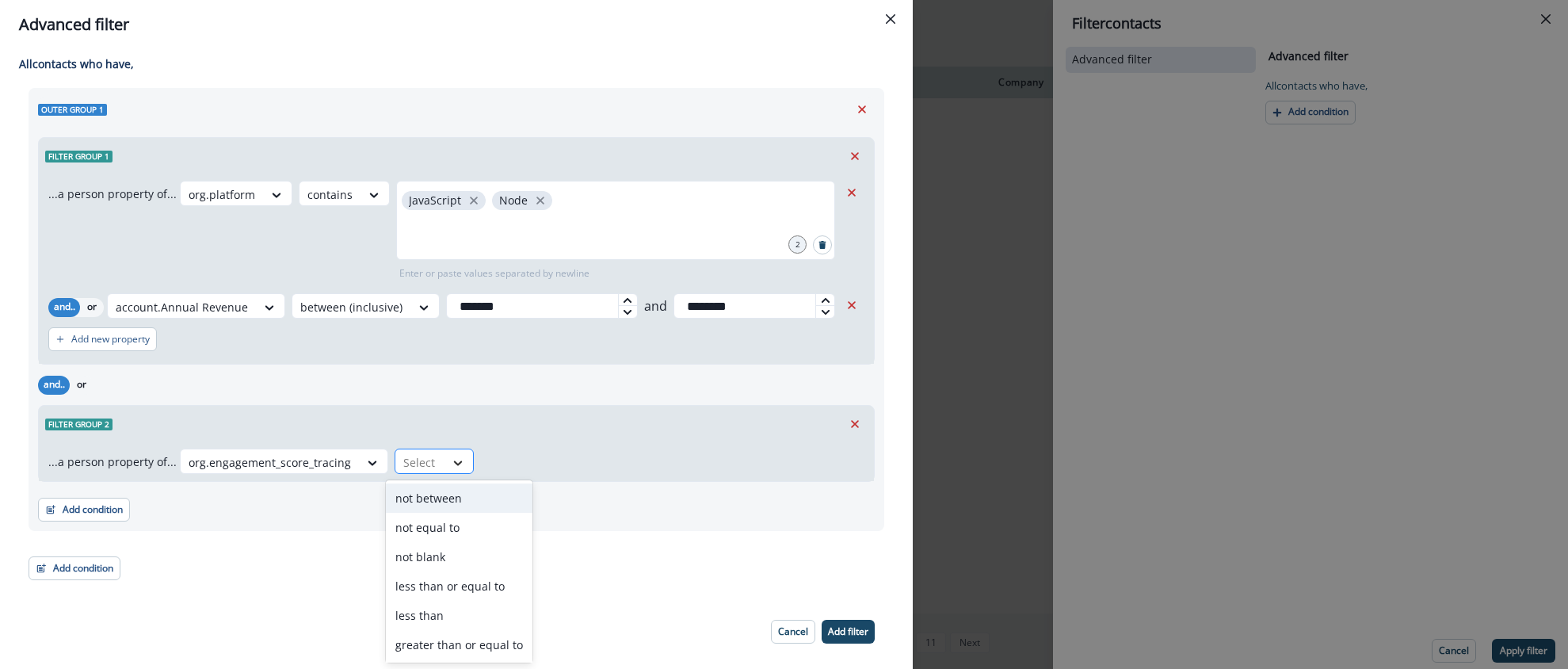
click at [445, 463] on div at bounding box center [458, 463] width 27 height 15
click at [598, 454] on div "org.engagement_score_tracing Select" at bounding box center [523, 461] width 685 height 25
click at [359, 460] on div at bounding box center [372, 463] width 27 height 15
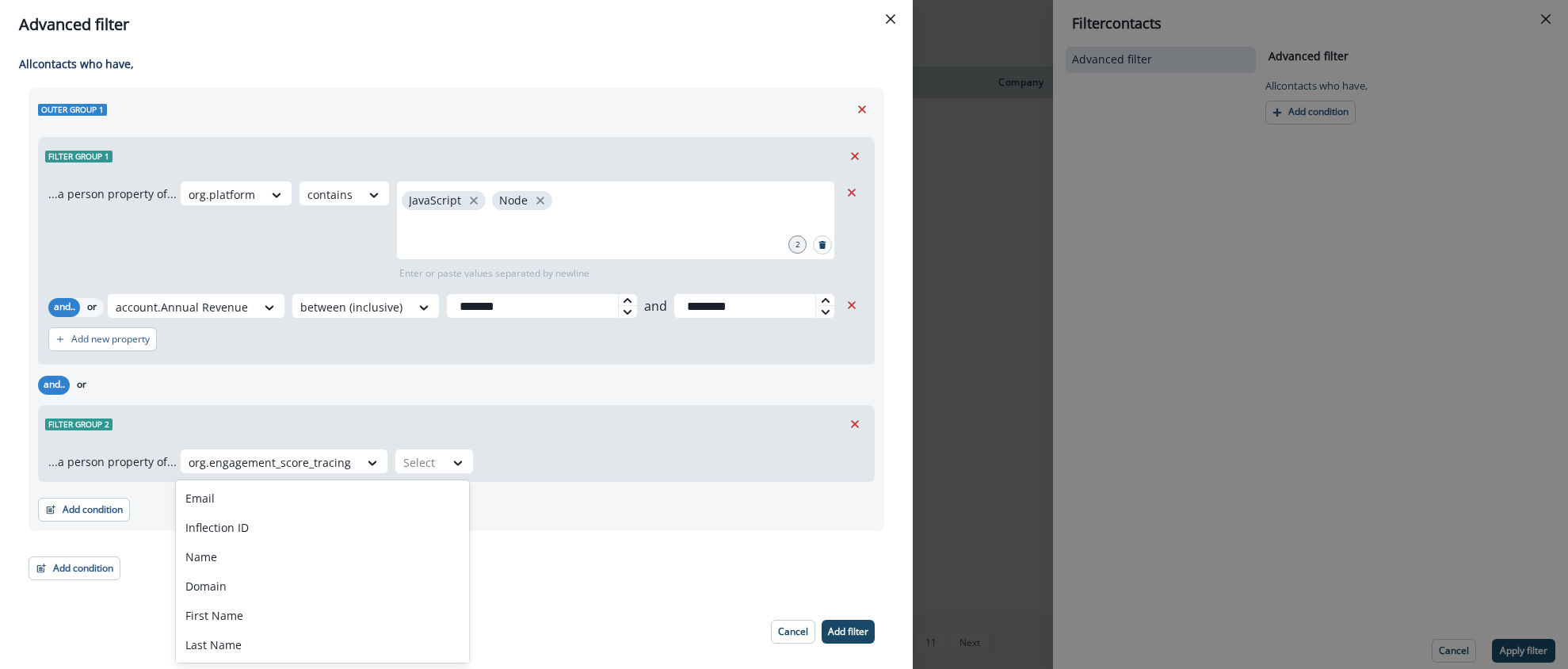
click at [668, 447] on div "...a person property of... org.engagement_score_tracing selected, 158 of 214. 2…" at bounding box center [456, 462] width 835 height 39
click at [455, 473] on div "...a person property of... org.engagement_score_tracing Select" at bounding box center [456, 462] width 835 height 39
click at [451, 470] on div at bounding box center [459, 462] width 29 height 26
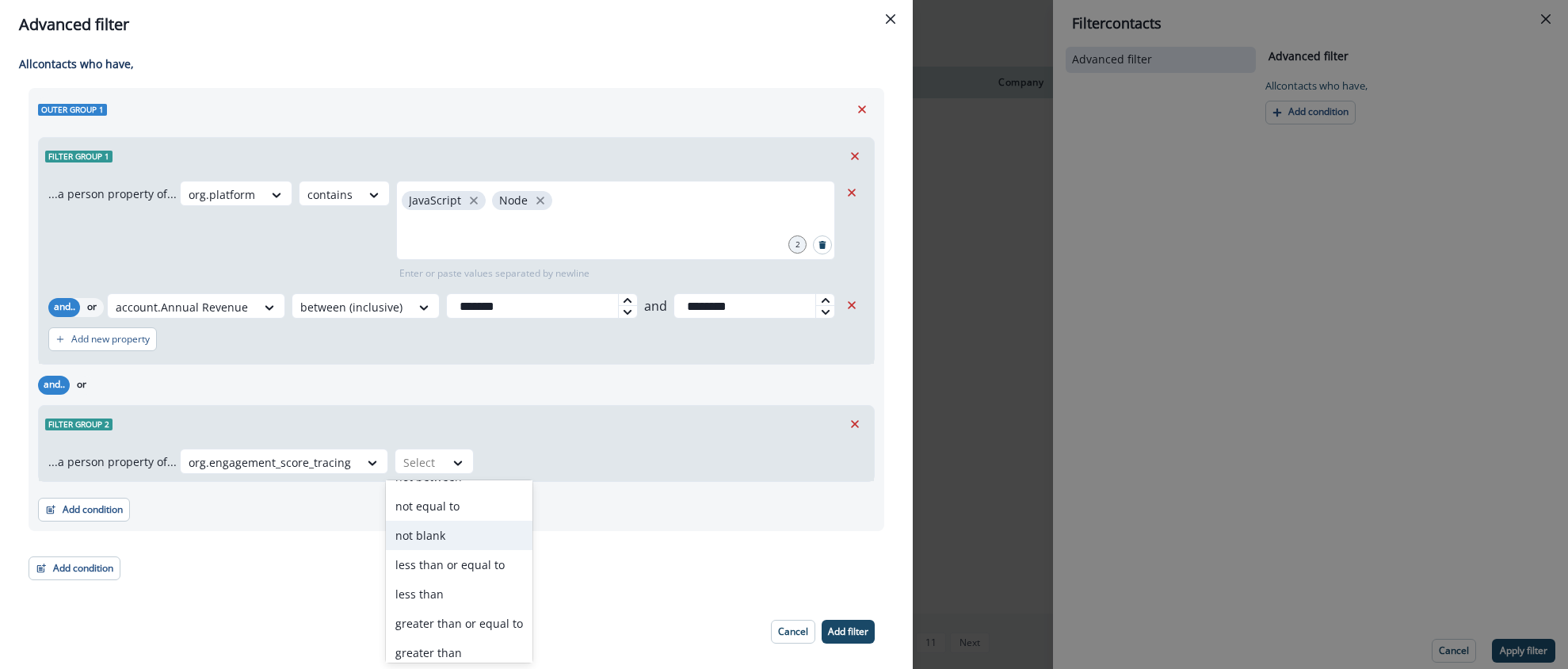
scroll to position [32, 0]
click at [459, 558] on div "less than or equal to" at bounding box center [459, 554] width 147 height 29
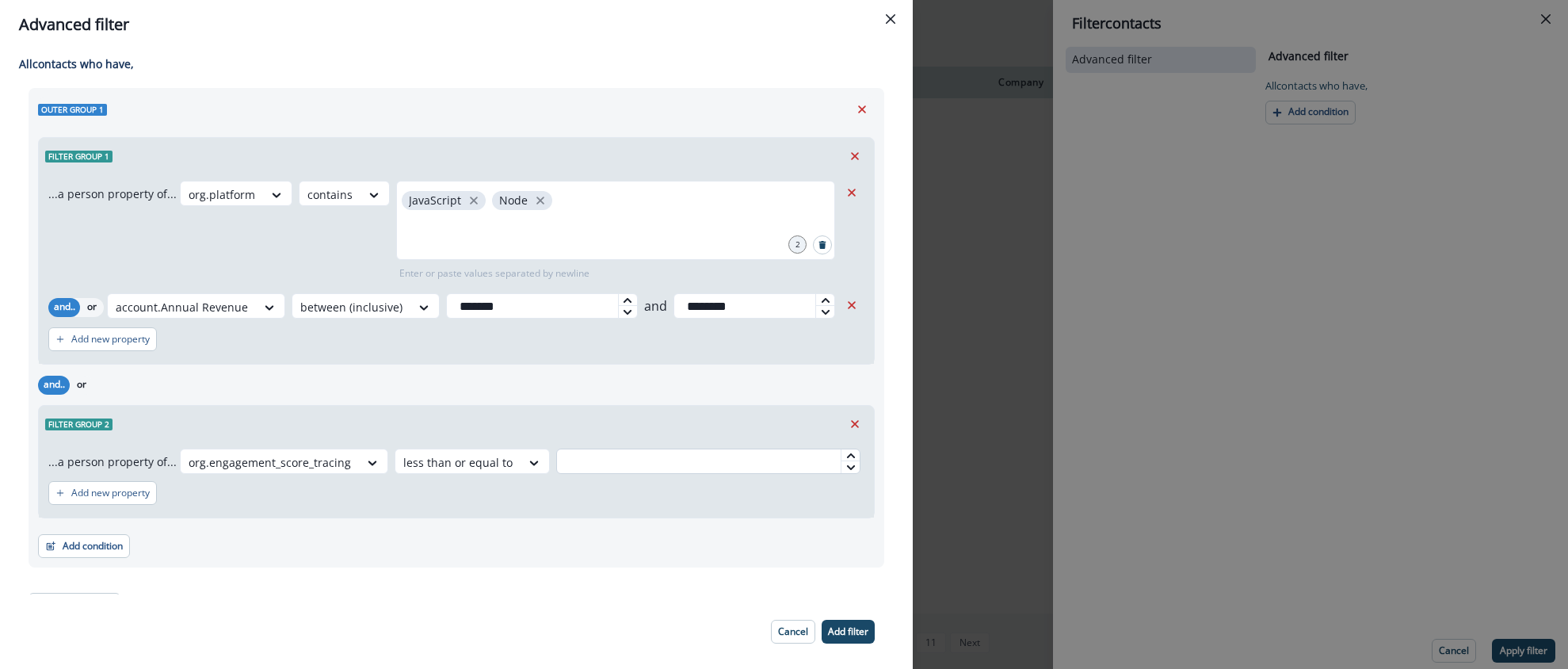
click at [615, 468] on input "text" at bounding box center [709, 461] width 305 height 25
type input "**"
click at [629, 536] on div "Add condition Contact properties A person property Performed a product event Pe…" at bounding box center [456, 537] width 837 height 40
click at [839, 633] on p "Add filter" at bounding box center [849, 631] width 41 height 12
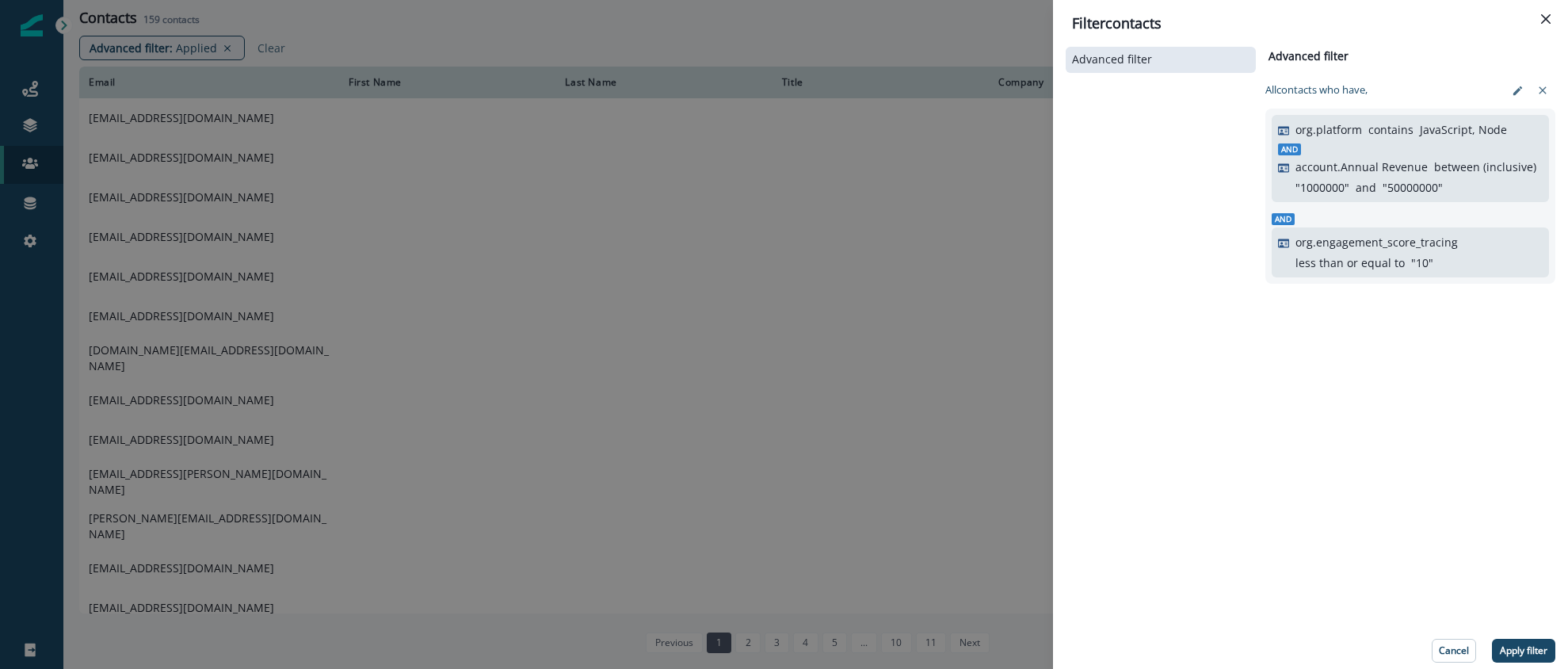
click at [1528, 645] on p "Apply filter" at bounding box center [1524, 651] width 47 height 12
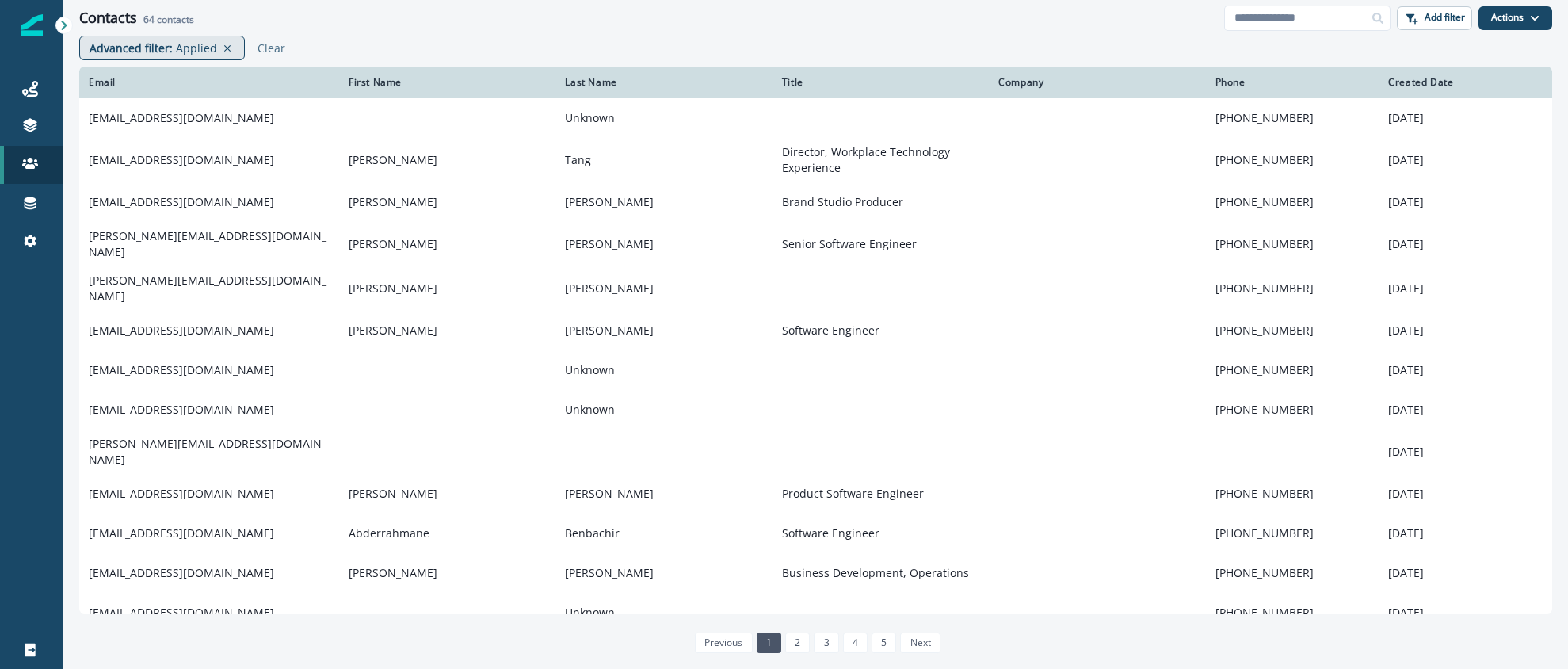
click at [203, 50] on p "Applied" at bounding box center [196, 47] width 41 height 16
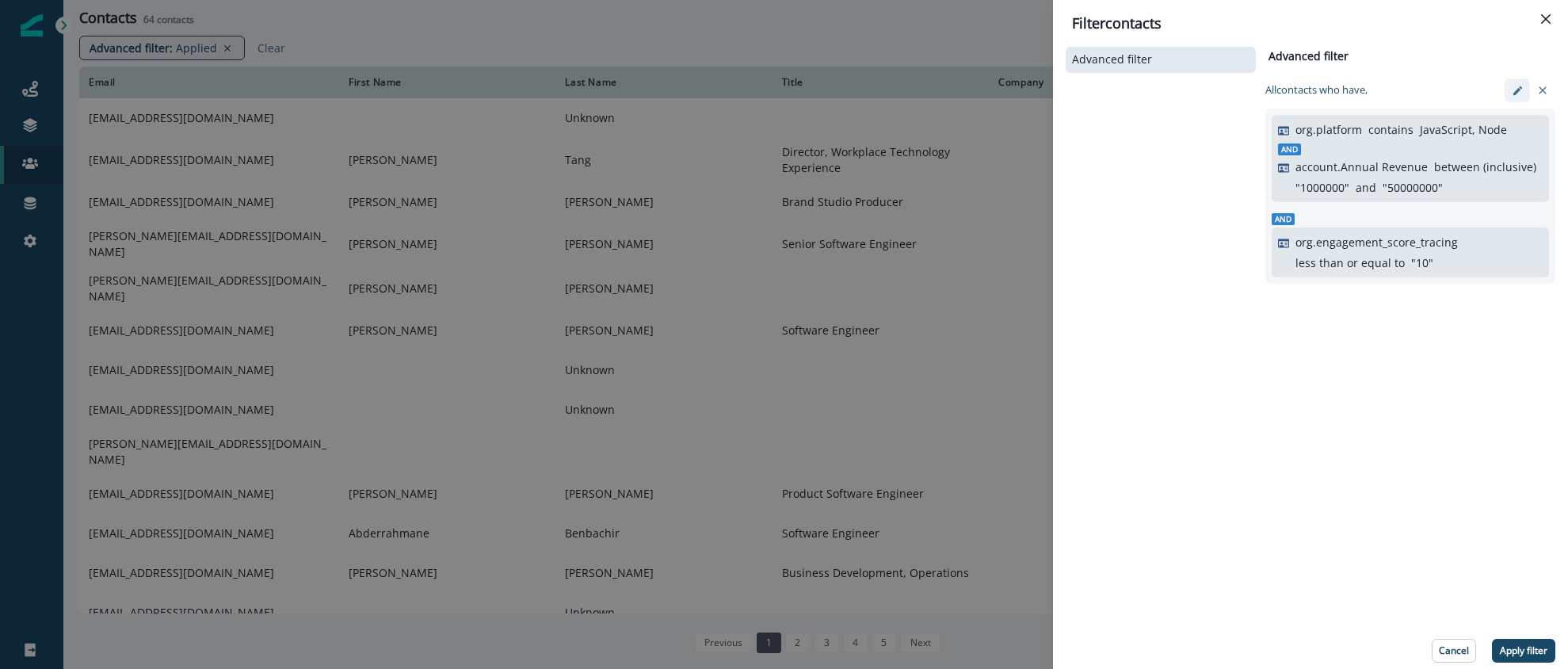
click at [1517, 96] on button "edit-filter" at bounding box center [1518, 90] width 25 height 24
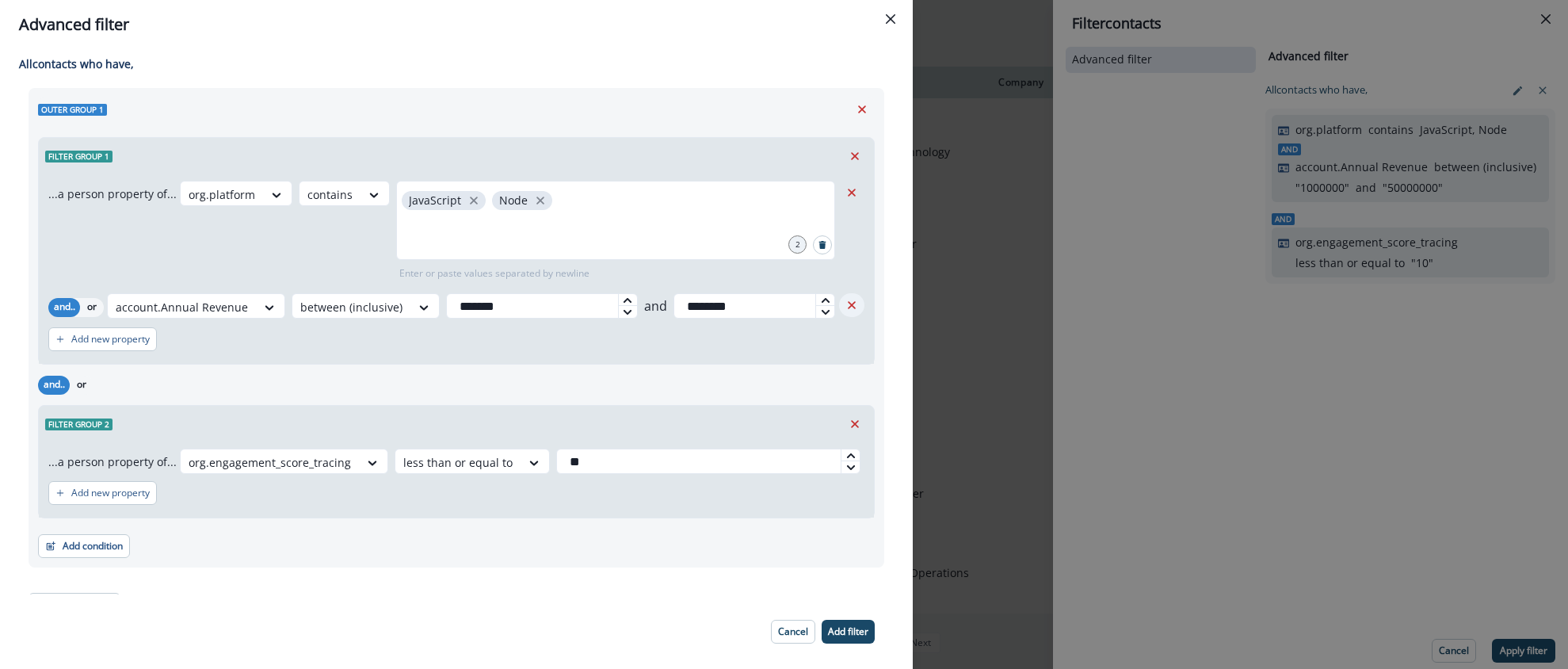
click at [846, 302] on icon "Remove" at bounding box center [852, 305] width 14 height 14
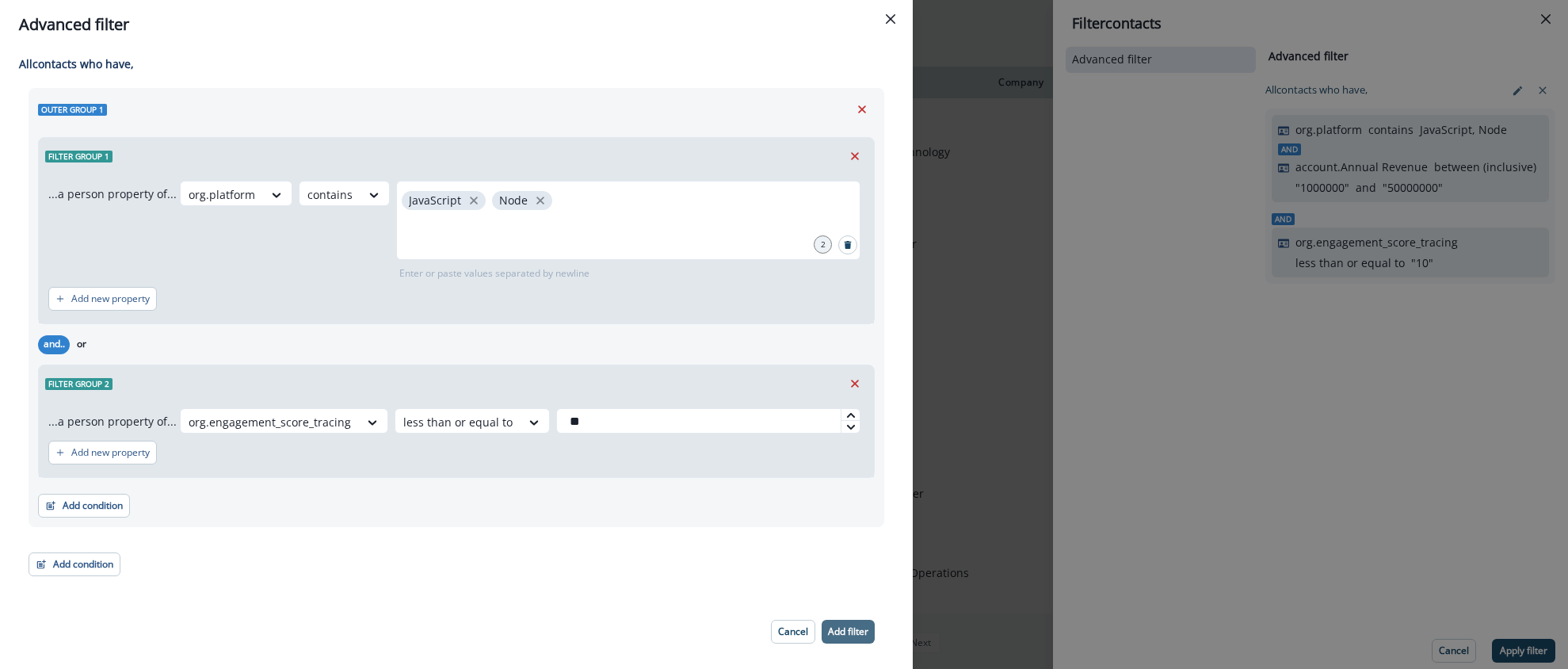
click at [837, 629] on p "Add filter" at bounding box center [849, 631] width 41 height 12
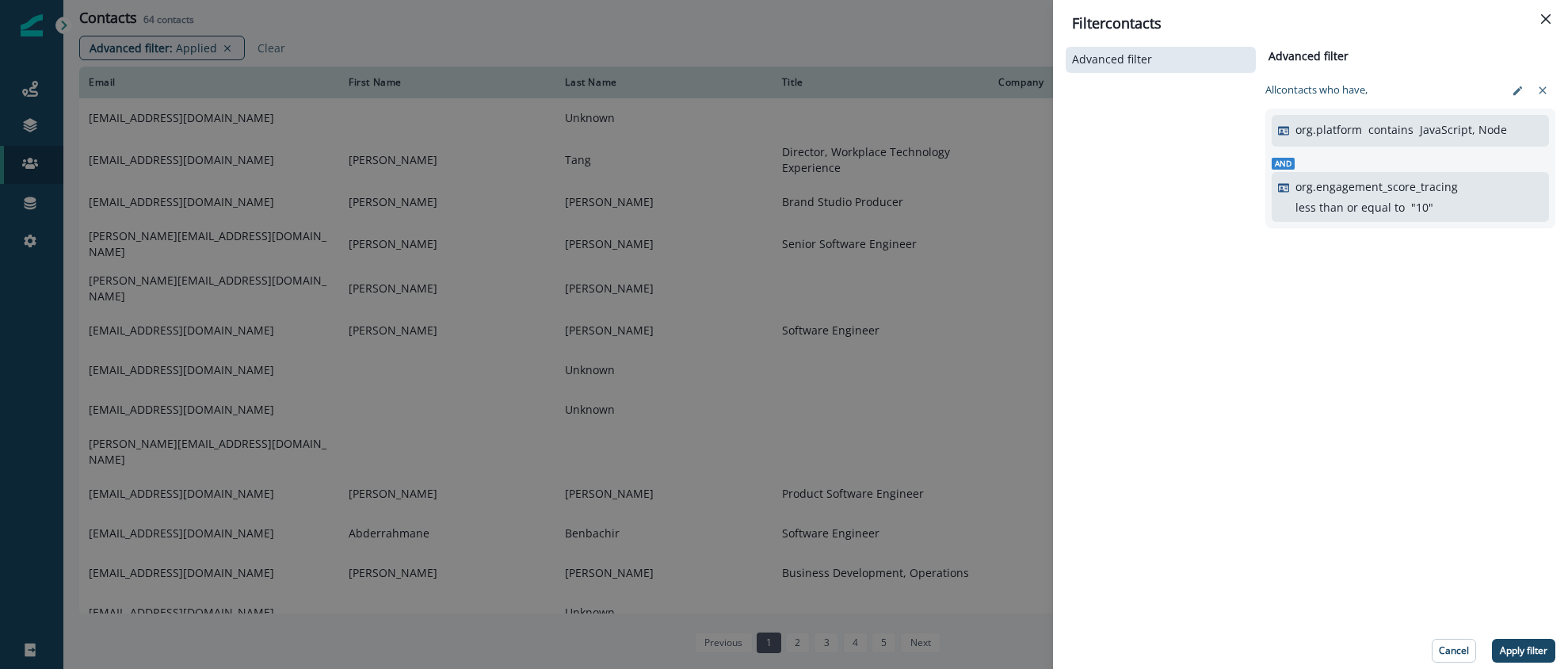
drag, startPoint x: 1517, startPoint y: 656, endPoint x: 1473, endPoint y: 650, distance: 44.4
click at [1515, 656] on button "Apply filter" at bounding box center [1525, 650] width 64 height 24
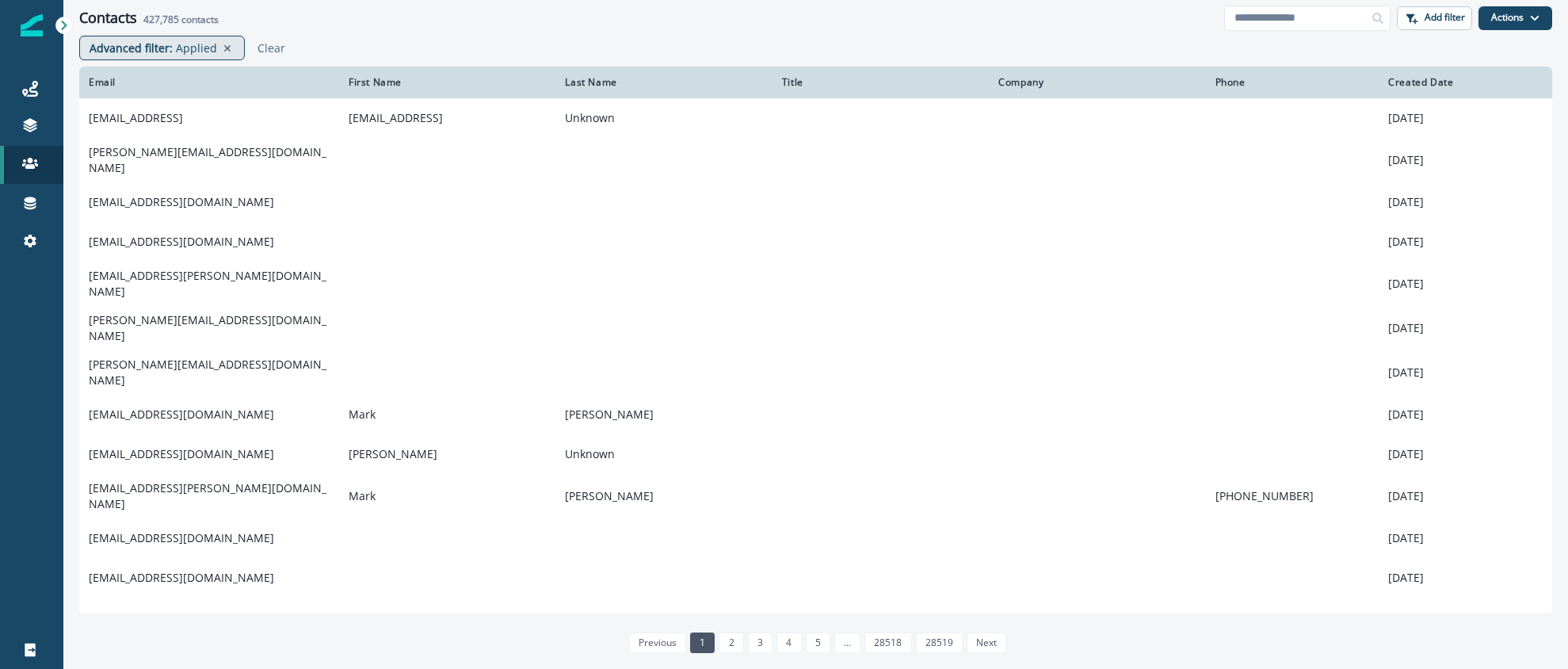
click at [189, 46] on p "Applied" at bounding box center [196, 47] width 41 height 16
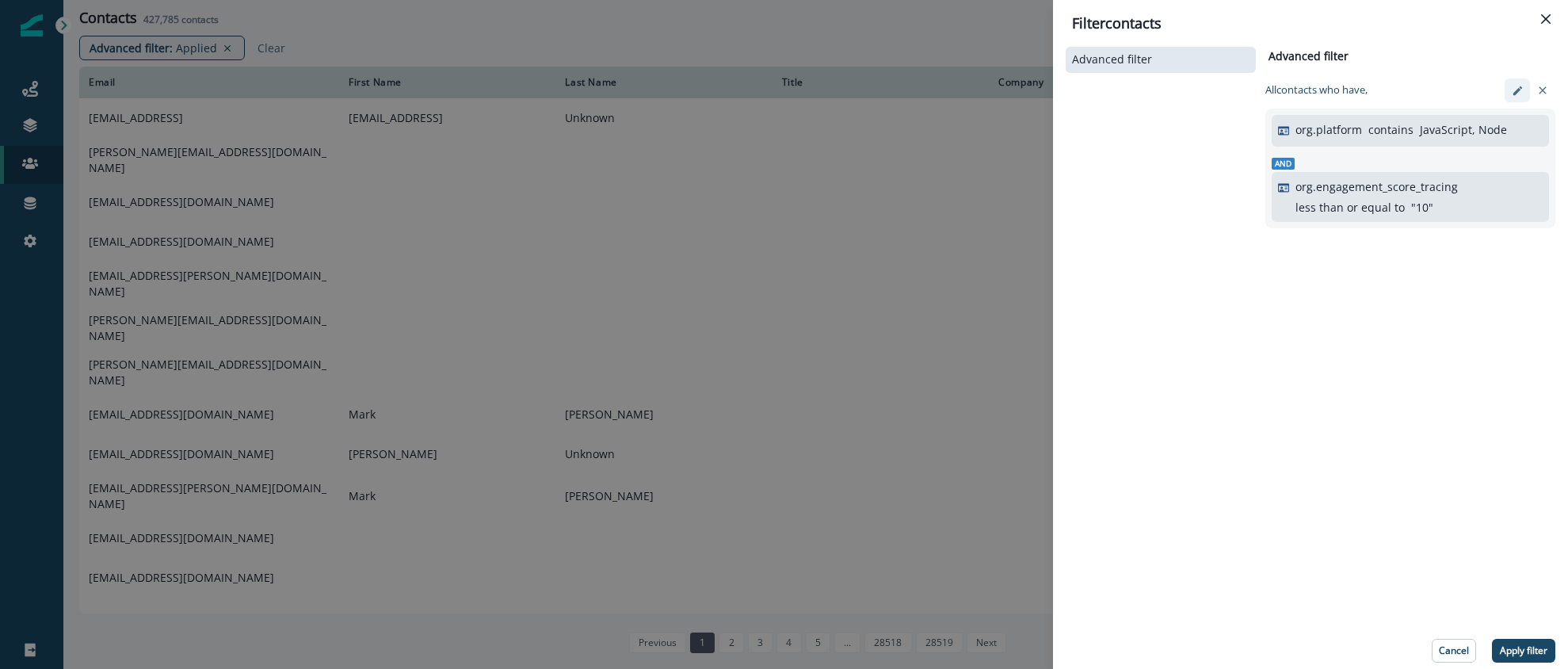
click at [1513, 94] on icon "edit-filter" at bounding box center [1517, 90] width 9 height 9
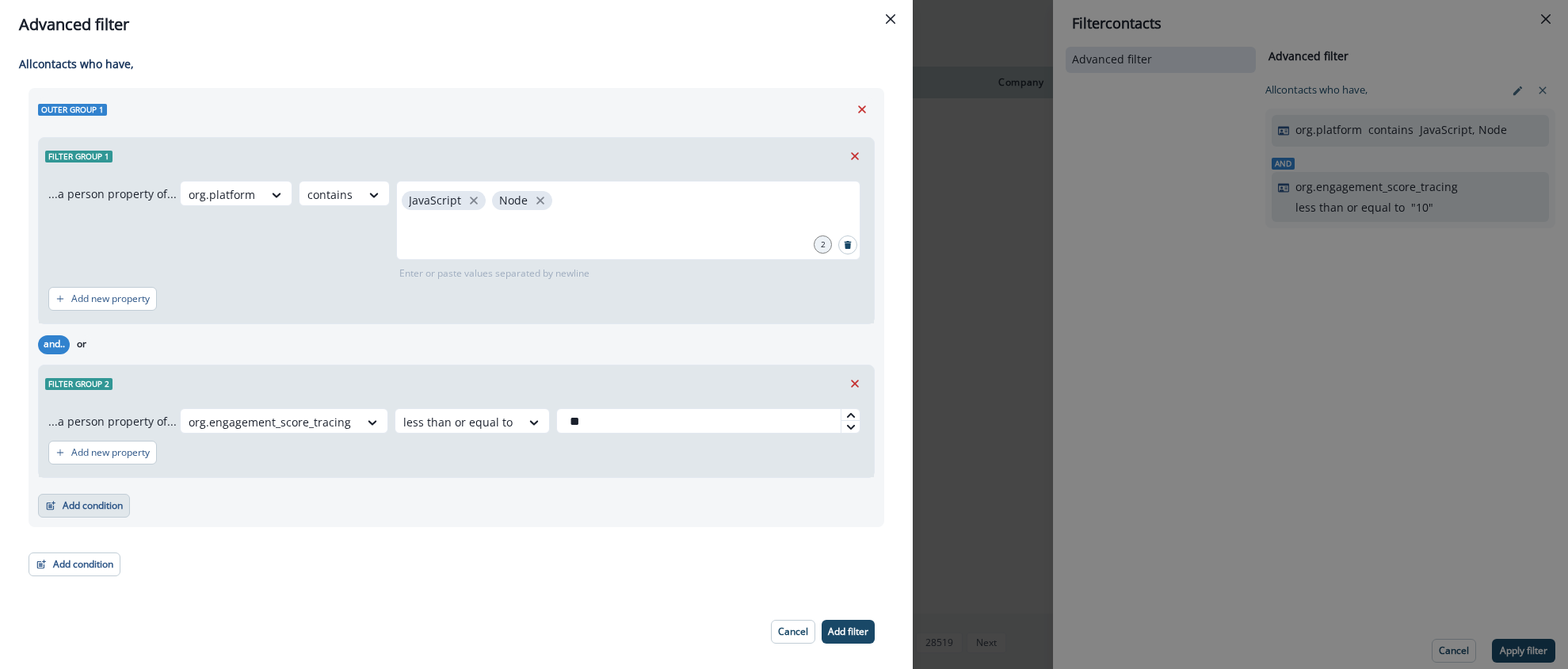
click at [97, 507] on button "Add condition" at bounding box center [83, 505] width 92 height 24
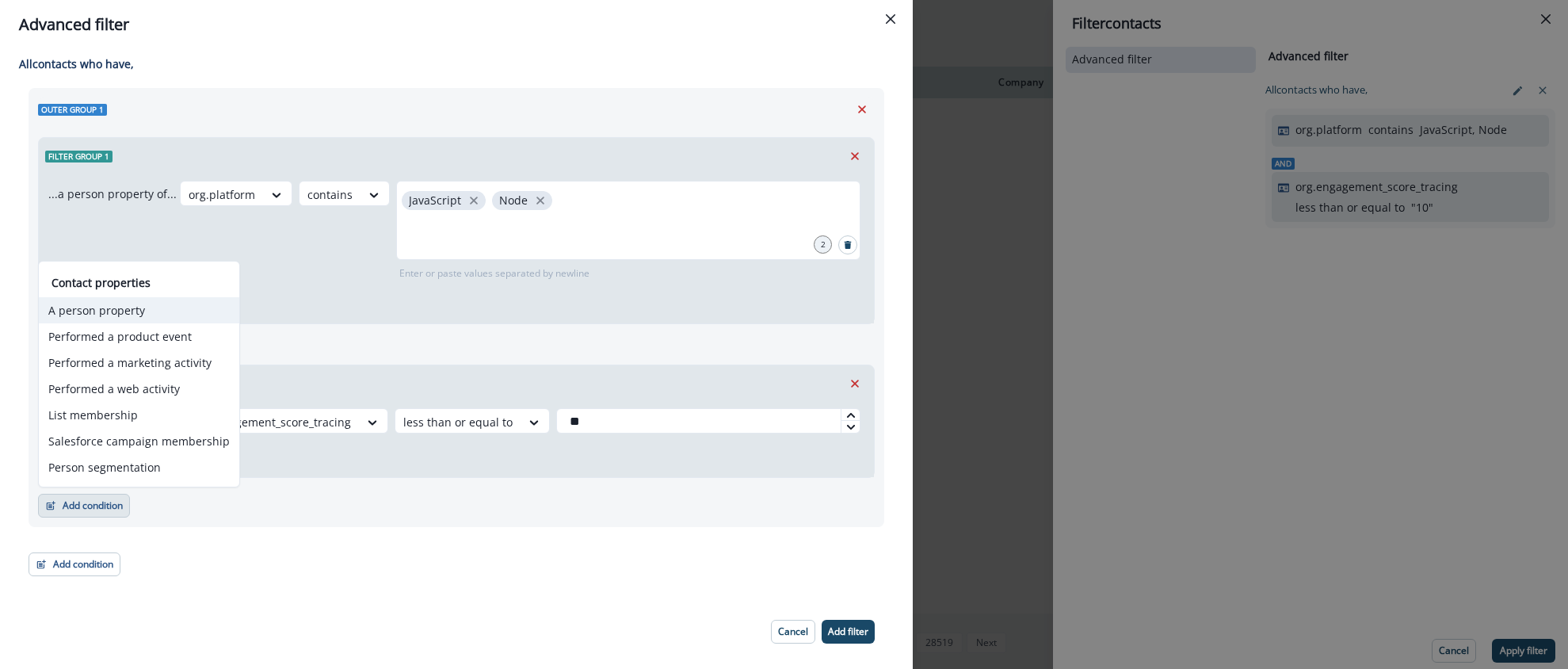
click at [126, 315] on button "A person property" at bounding box center [139, 309] width 201 height 26
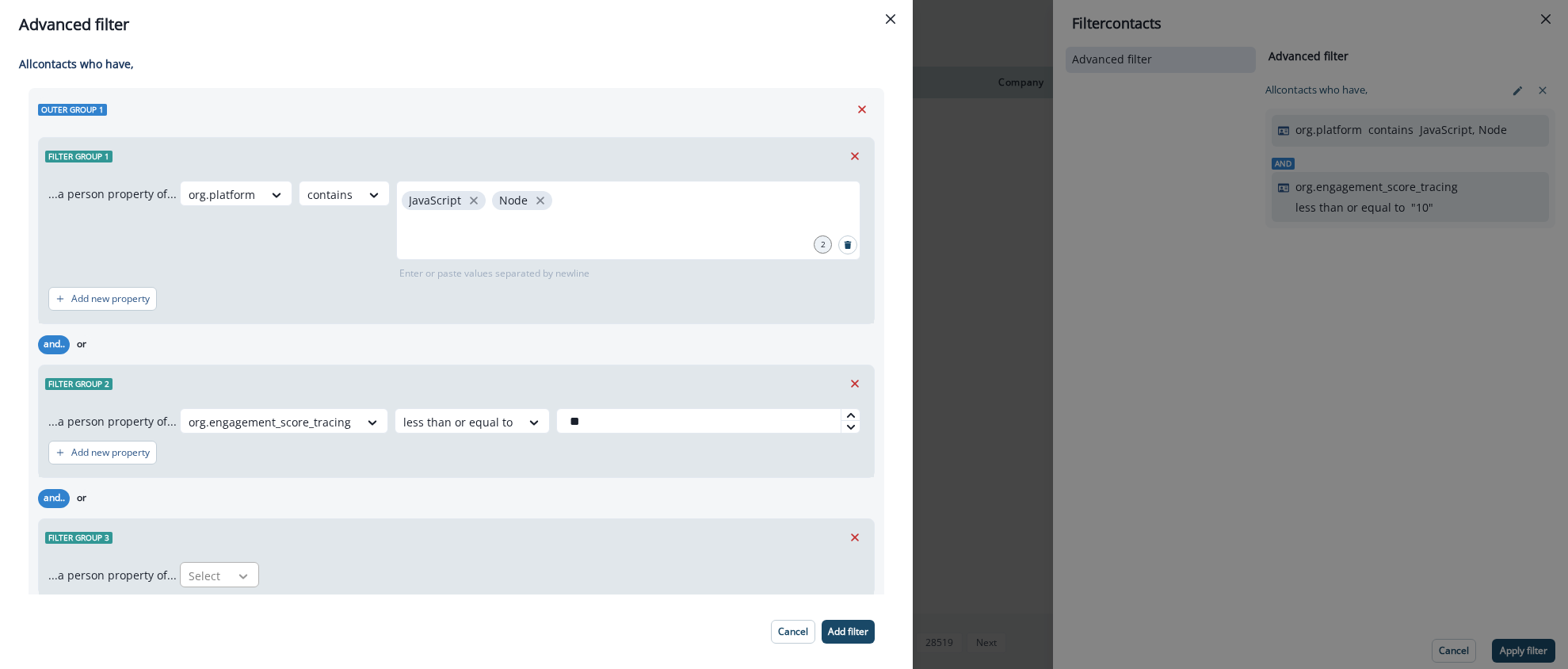
click at [230, 575] on div at bounding box center [243, 575] width 27 height 15
type input "****"
click at [230, 568] on div at bounding box center [243, 575] width 27 height 15
drag, startPoint x: 856, startPoint y: 528, endPoint x: 827, endPoint y: 530, distance: 29.1
click at [856, 528] on button "Remove" at bounding box center [855, 537] width 25 height 24
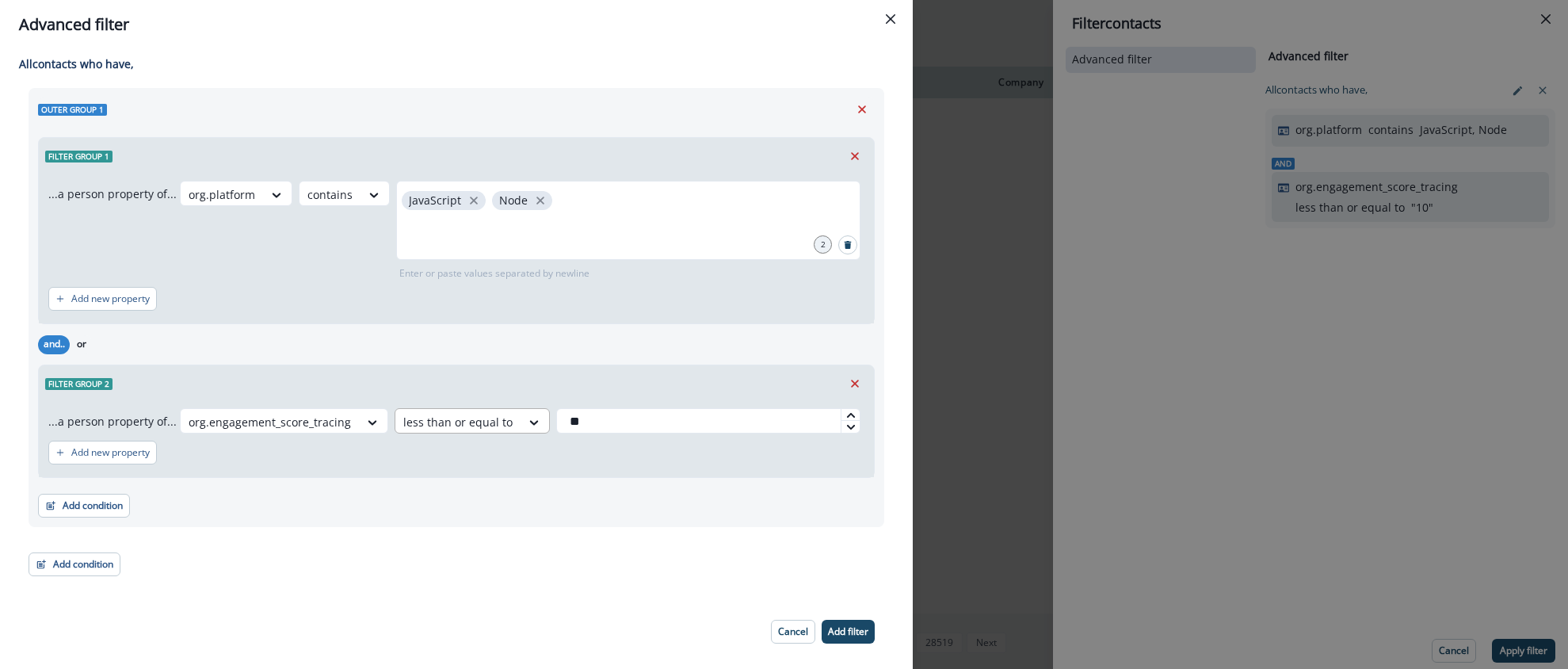
click at [431, 423] on div at bounding box center [457, 421] width 109 height 20
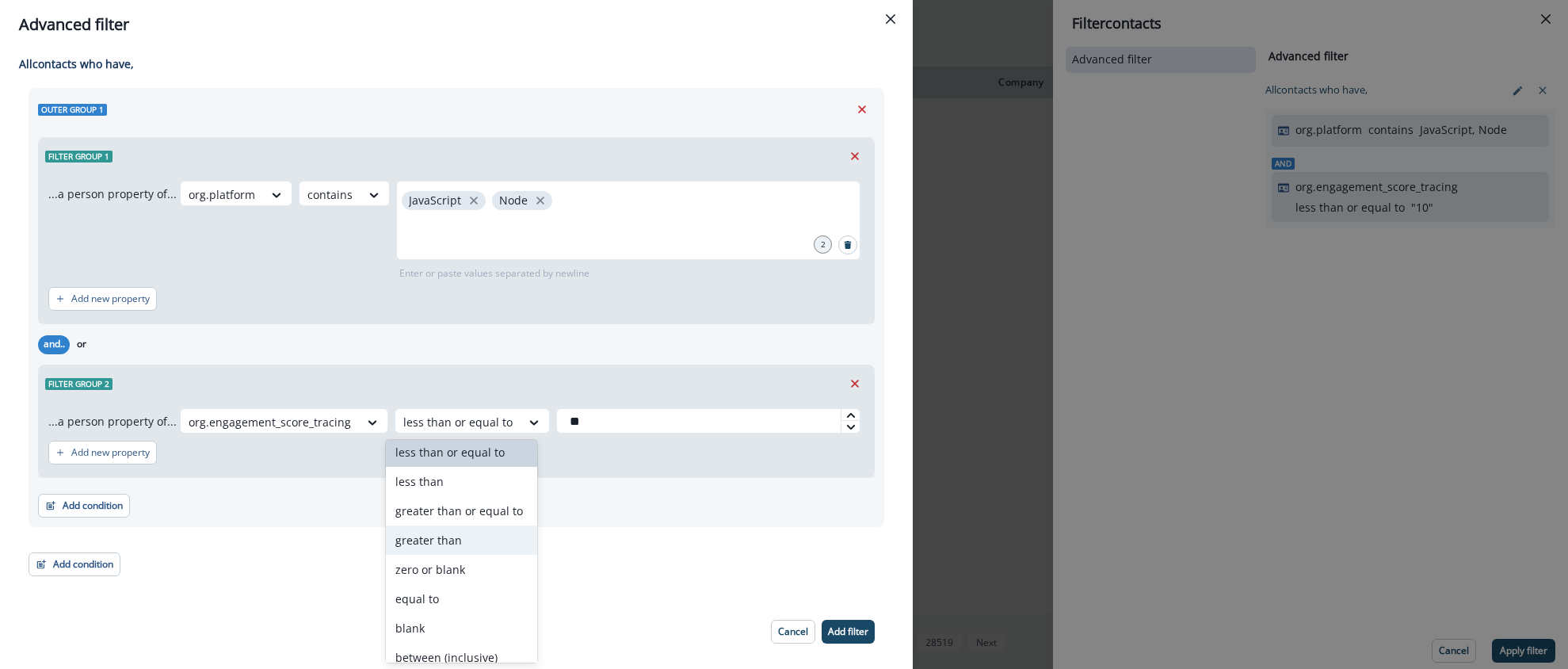
scroll to position [106, 0]
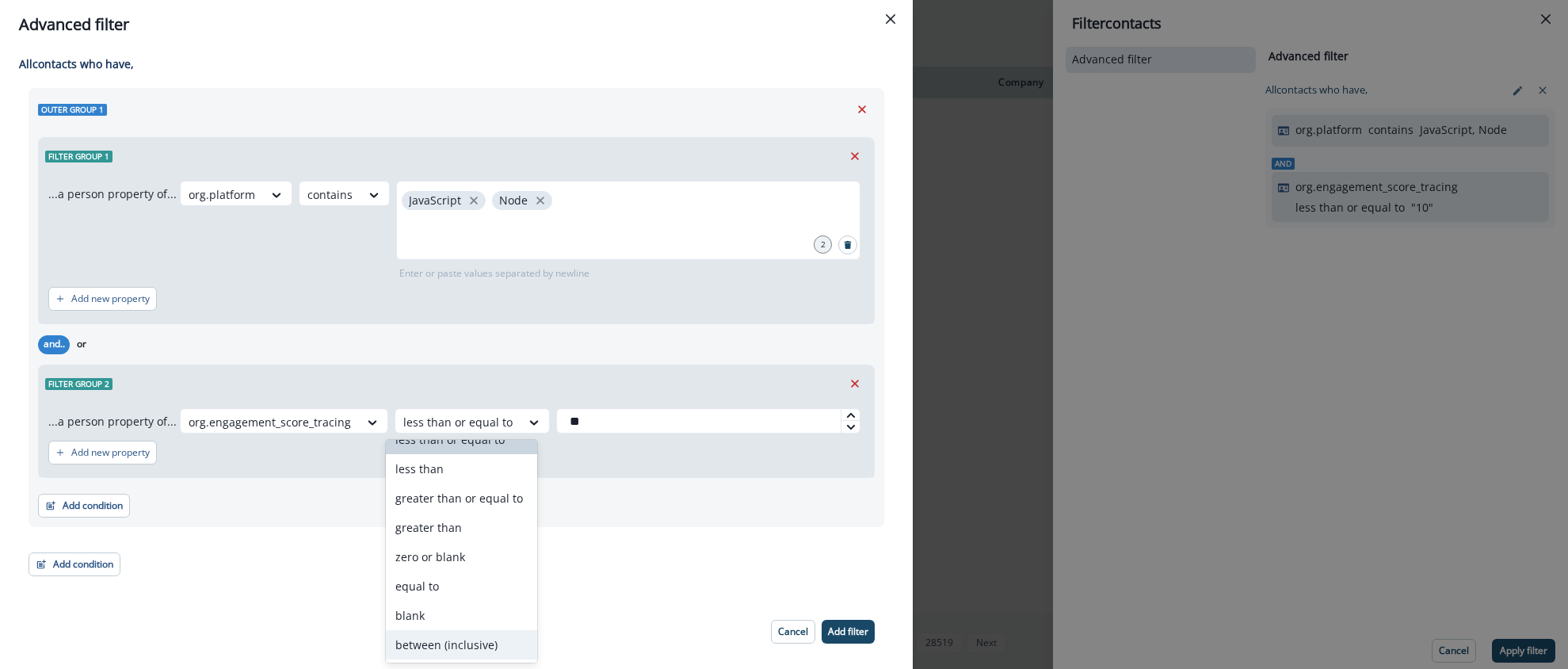
click at [447, 633] on div "between (inclusive)" at bounding box center [461, 644] width 151 height 29
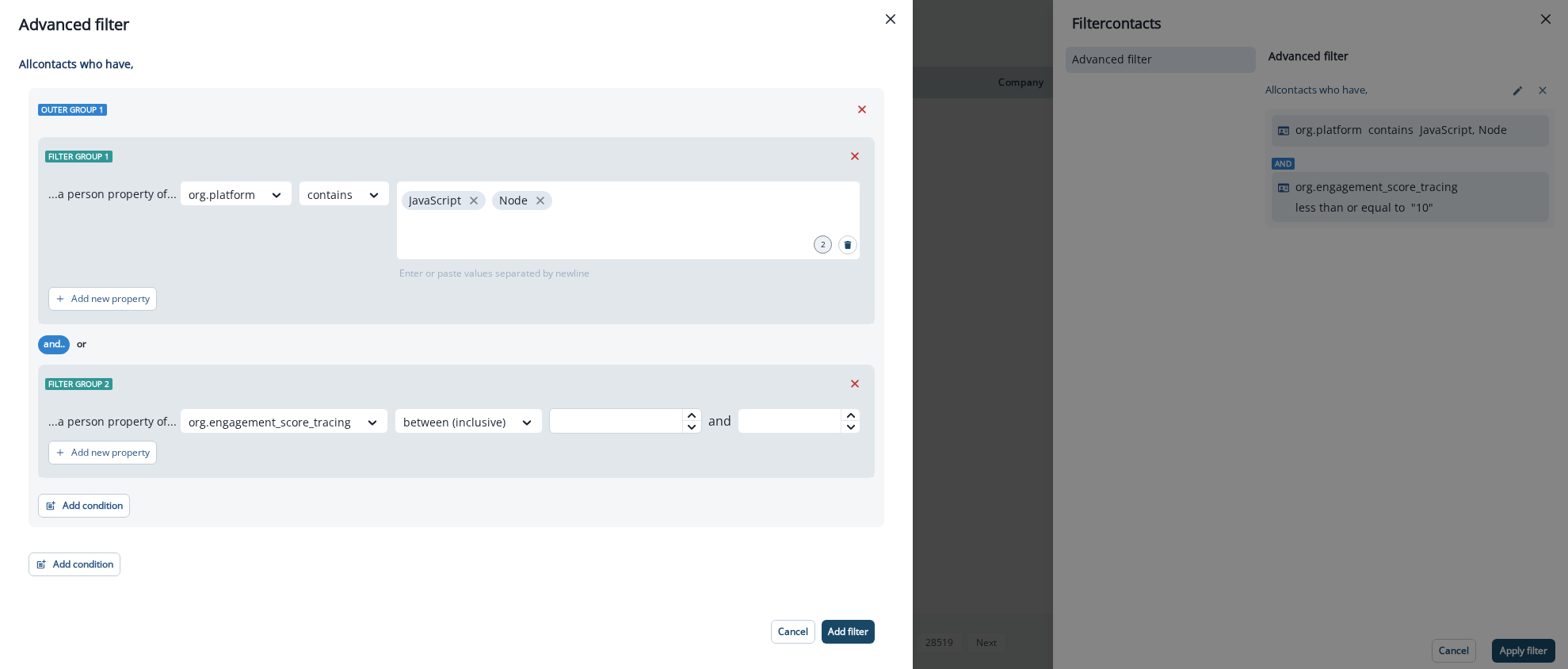
click at [611, 420] on input "text" at bounding box center [626, 420] width 153 height 25
type input "*"
type input "***"
click at [630, 448] on div "Add new property" at bounding box center [456, 452] width 816 height 37
click at [807, 420] on input "text" at bounding box center [799, 420] width 123 height 25
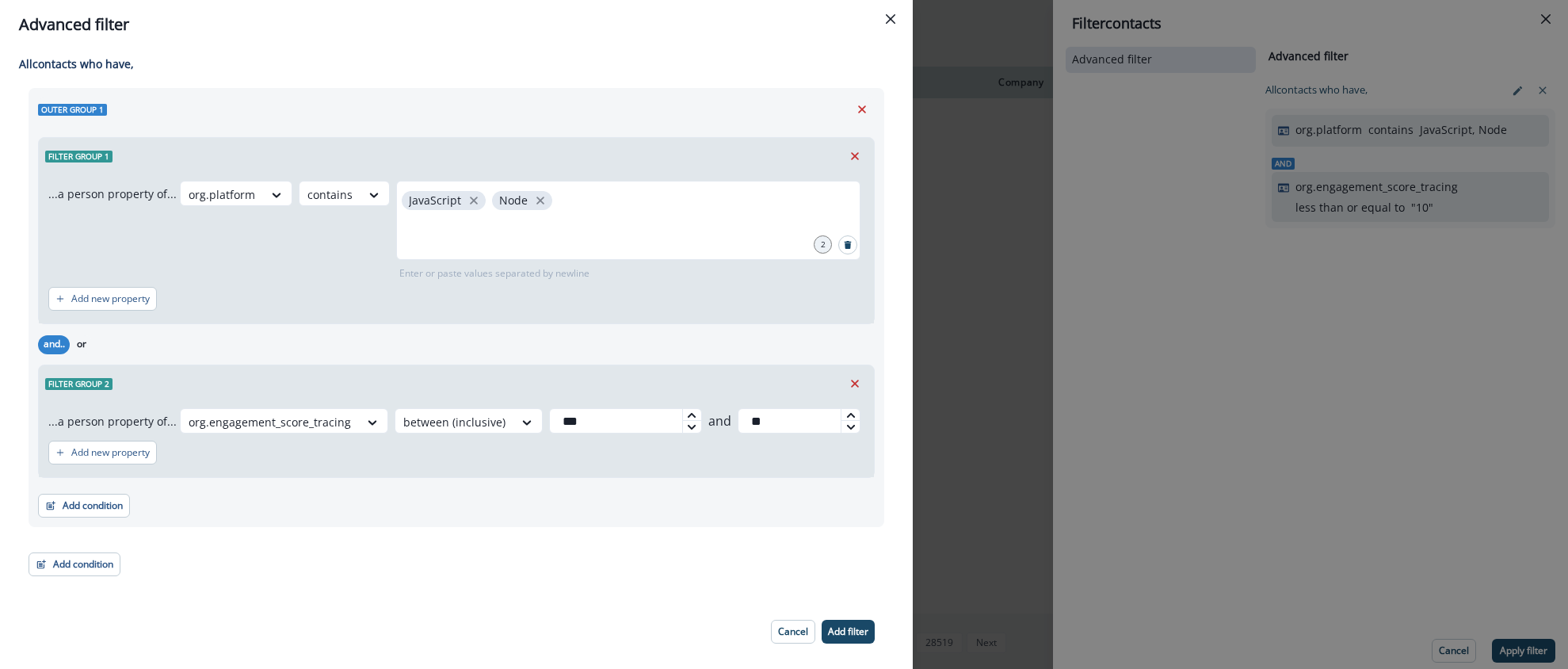
type input "**"
click at [798, 455] on div "Add new property" at bounding box center [456, 452] width 816 height 37
click at [845, 630] on p "Add filter" at bounding box center [849, 631] width 41 height 12
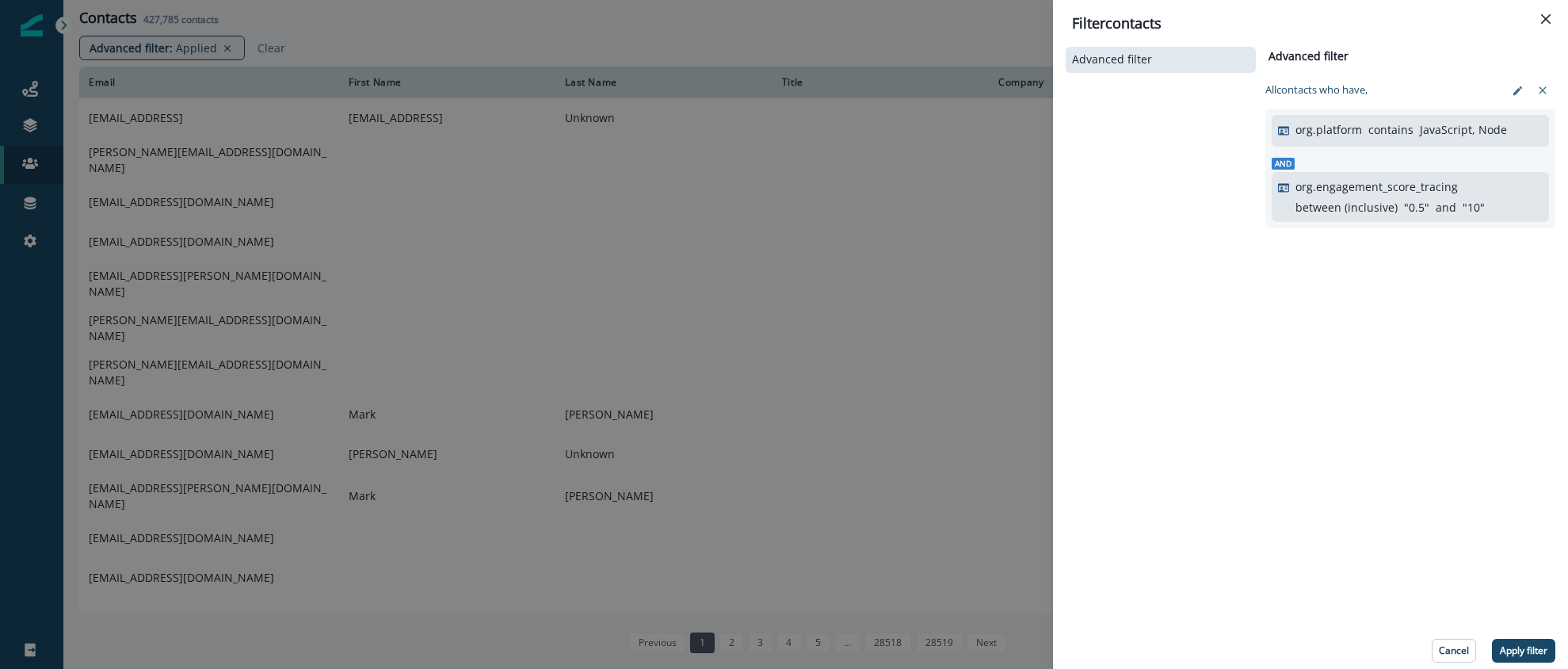
drag, startPoint x: 1527, startPoint y: 655, endPoint x: 1519, endPoint y: 648, distance: 10.6
click at [1527, 654] on p "Apply filter" at bounding box center [1524, 651] width 47 height 12
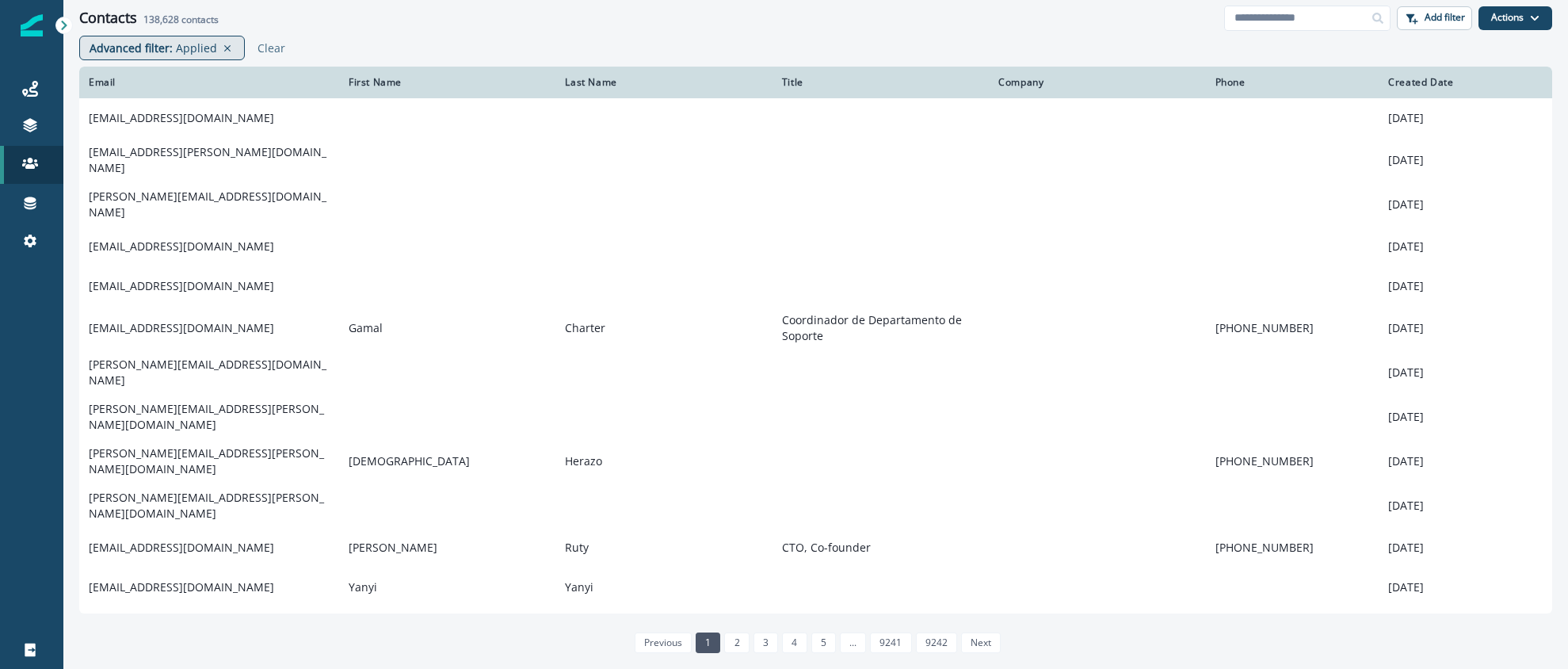
click at [176, 50] on p "Applied" at bounding box center [196, 47] width 41 height 16
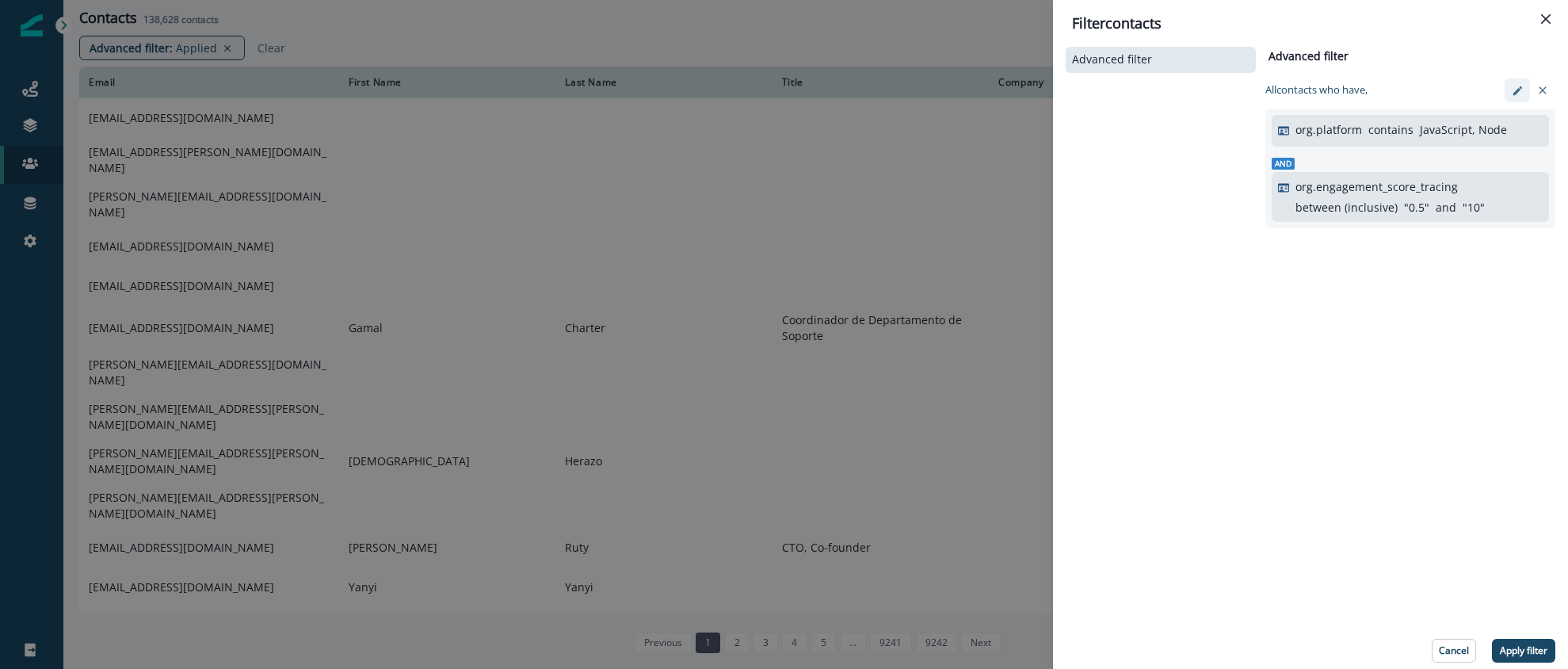
click at [1517, 94] on icon "edit-filter" at bounding box center [1518, 91] width 12 height 12
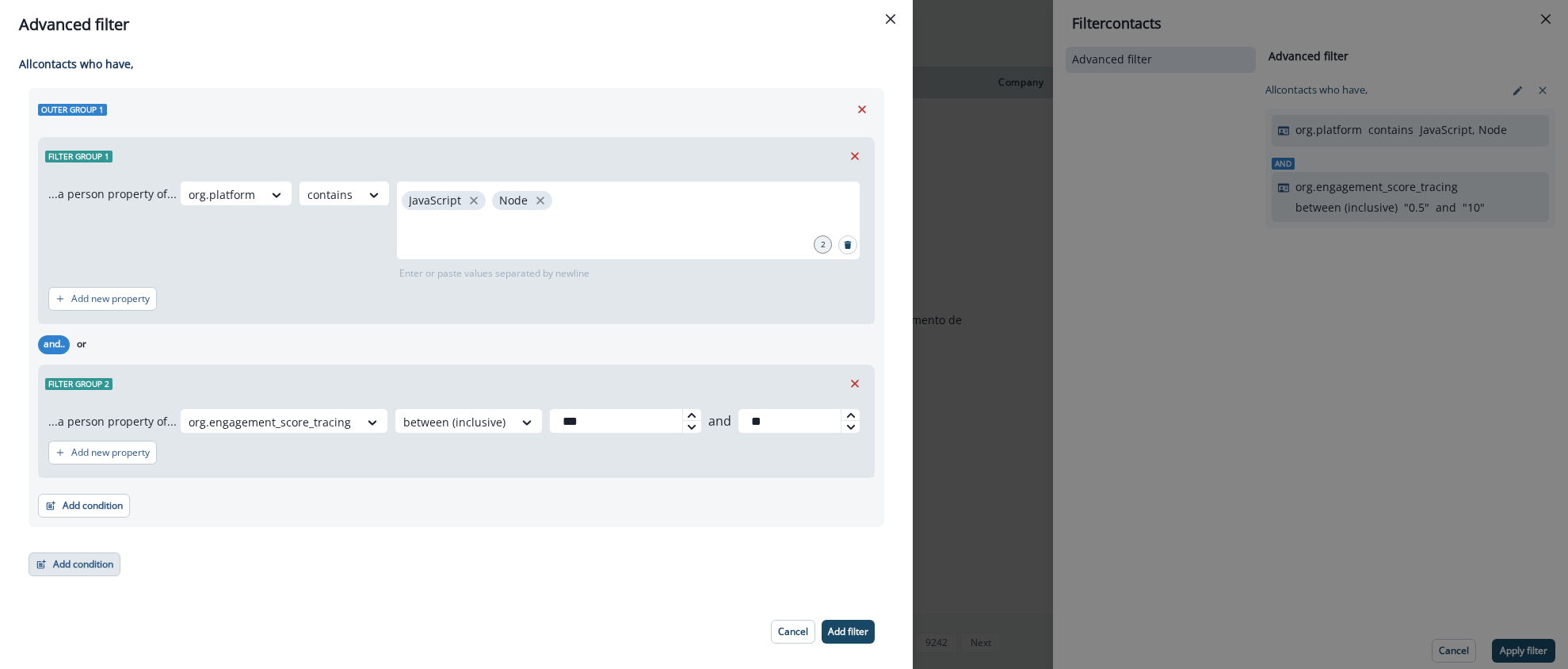
click at [88, 559] on button "Add condition" at bounding box center [74, 564] width 92 height 24
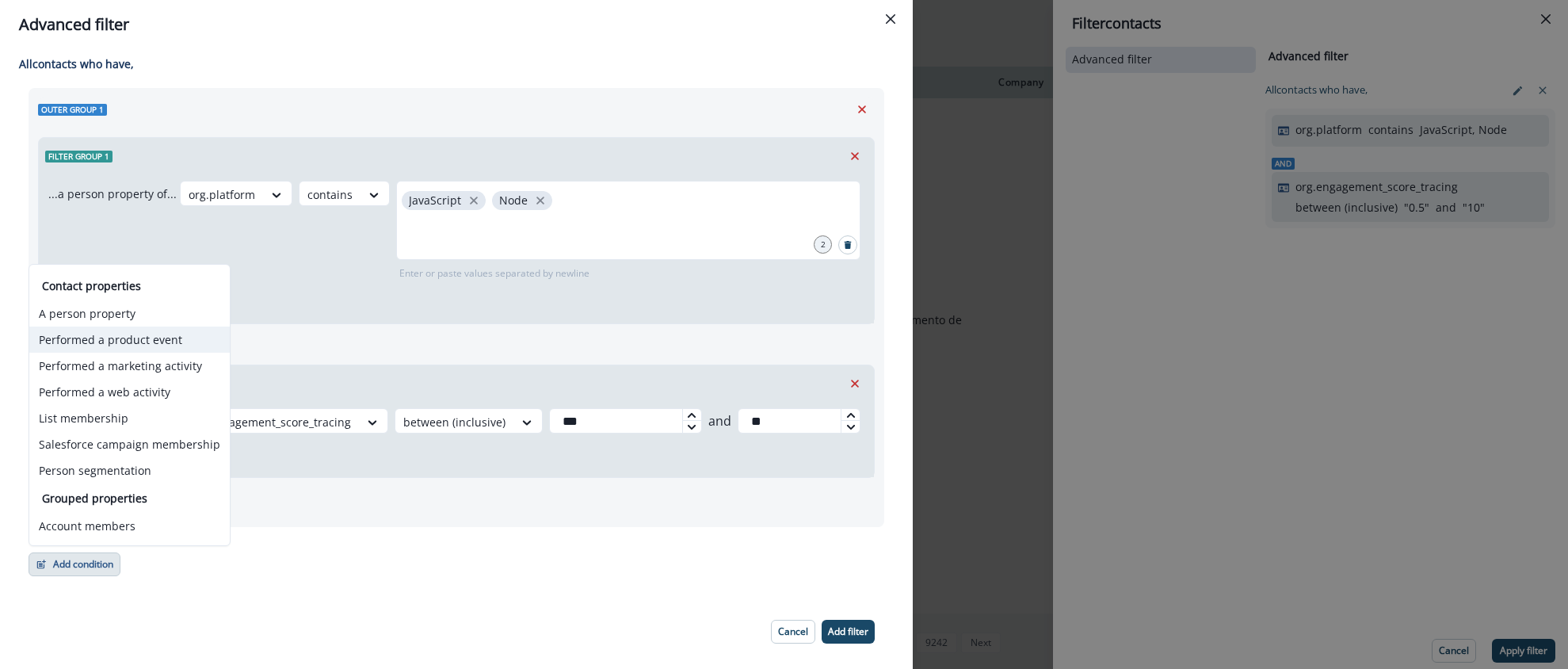
click at [113, 335] on button "Performed a product event" at bounding box center [129, 339] width 201 height 26
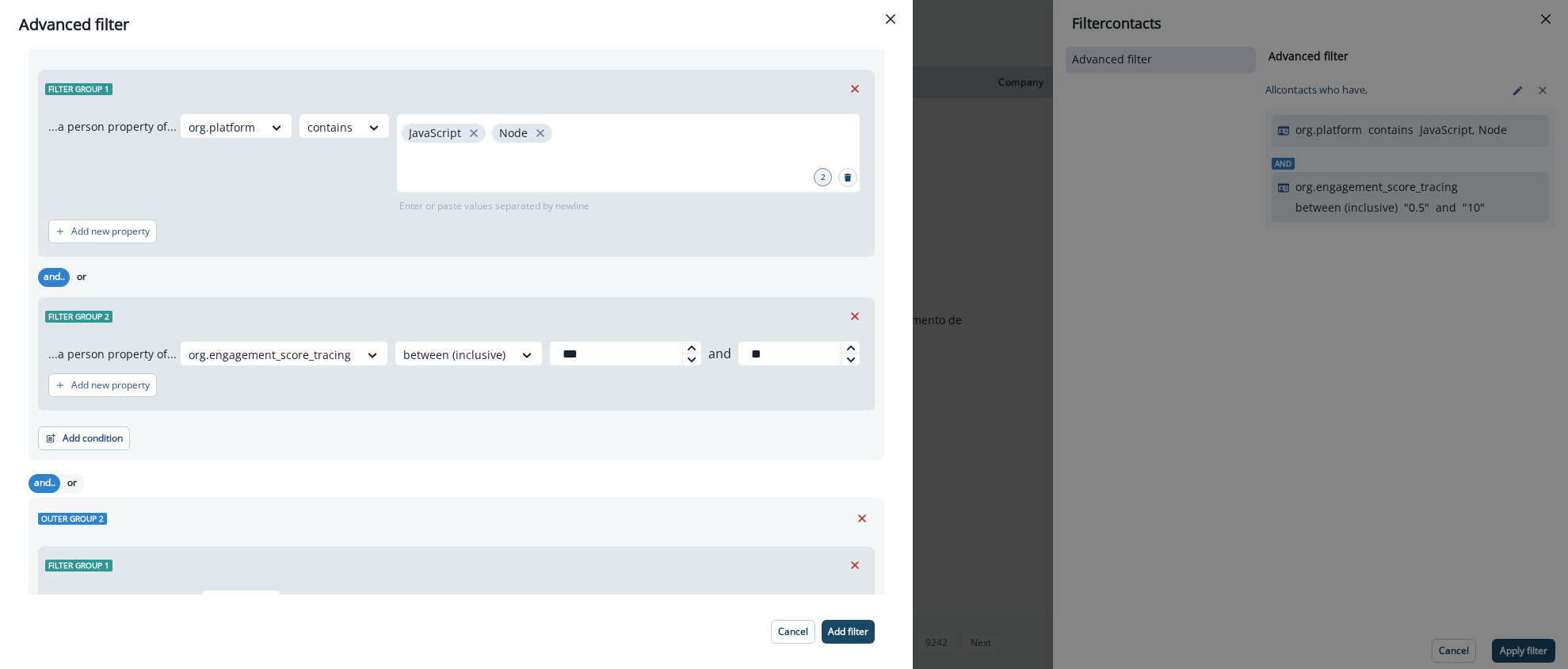
scroll to position [136, 0]
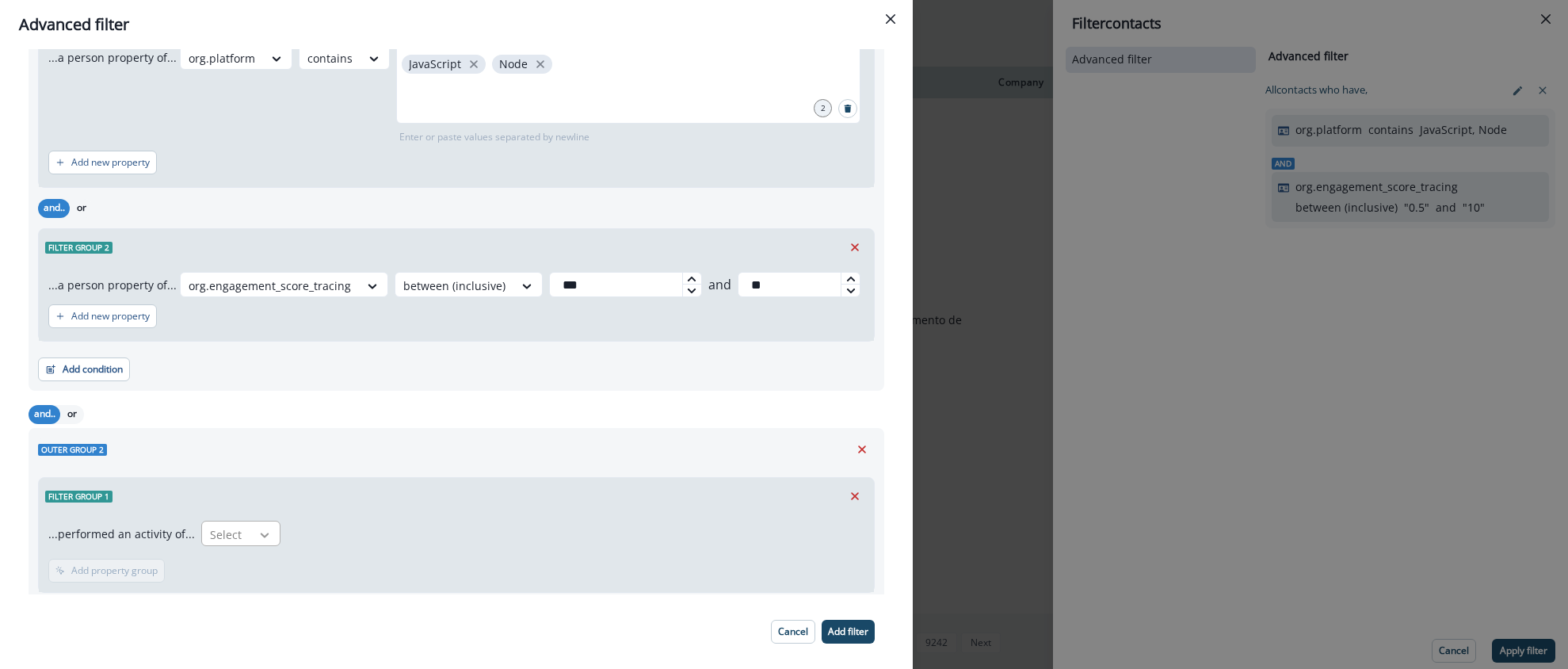
click at [252, 531] on div at bounding box center [265, 535] width 27 height 15
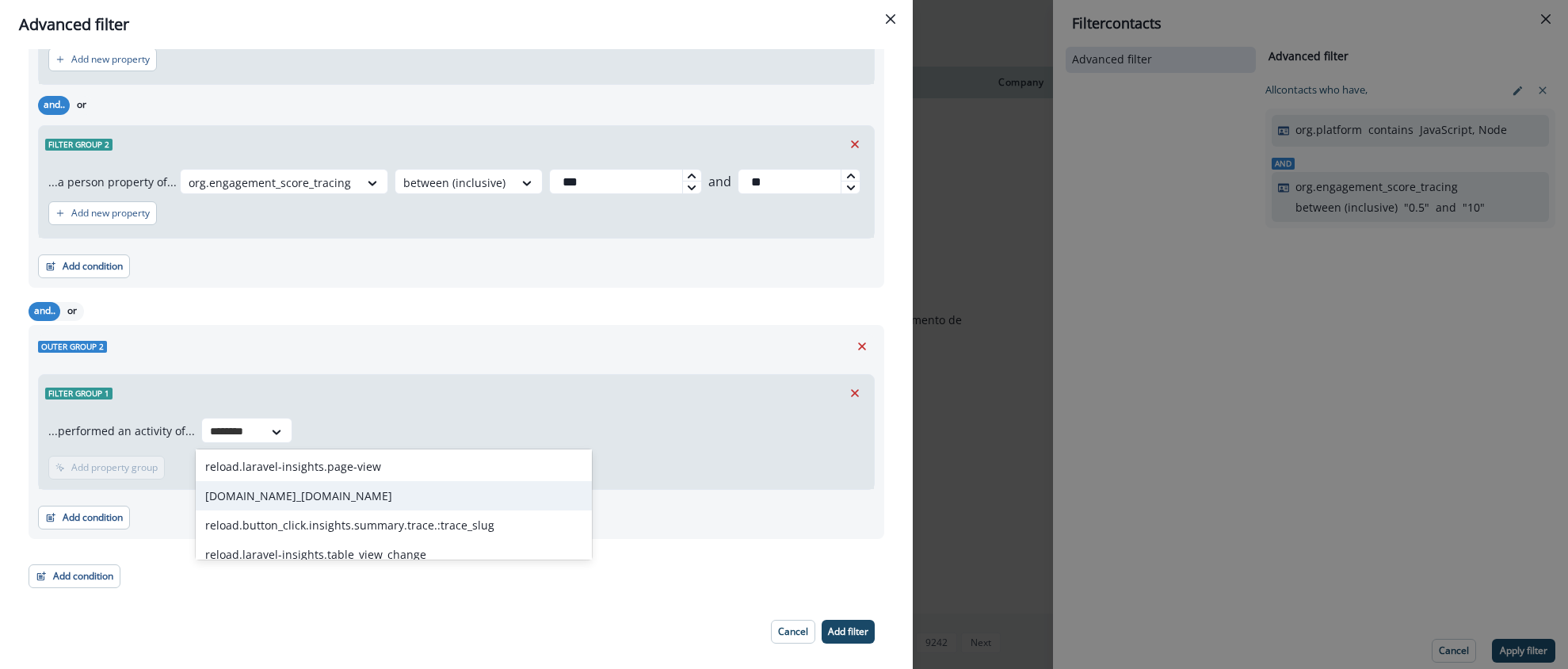
scroll to position [3227, 0]
type input "********"
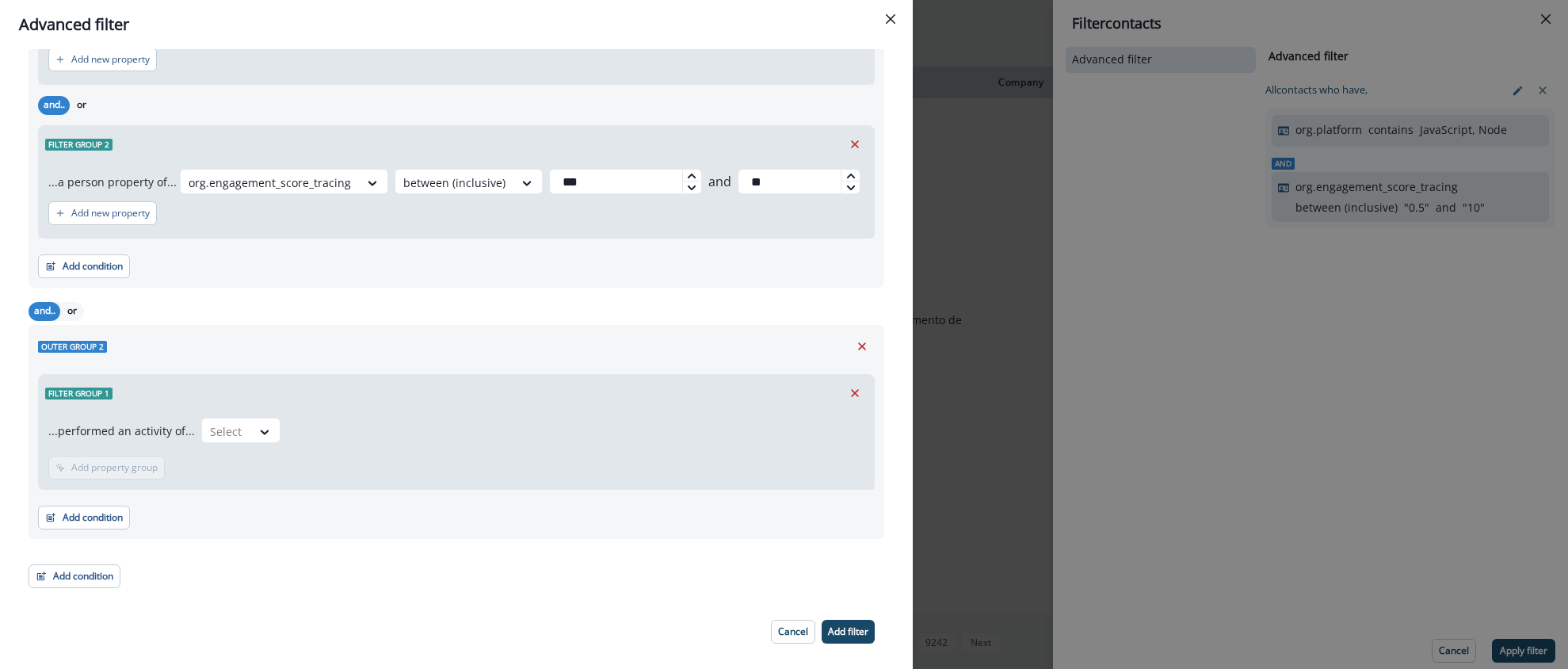
click at [392, 406] on div "Filter group 1" at bounding box center [456, 393] width 835 height 37
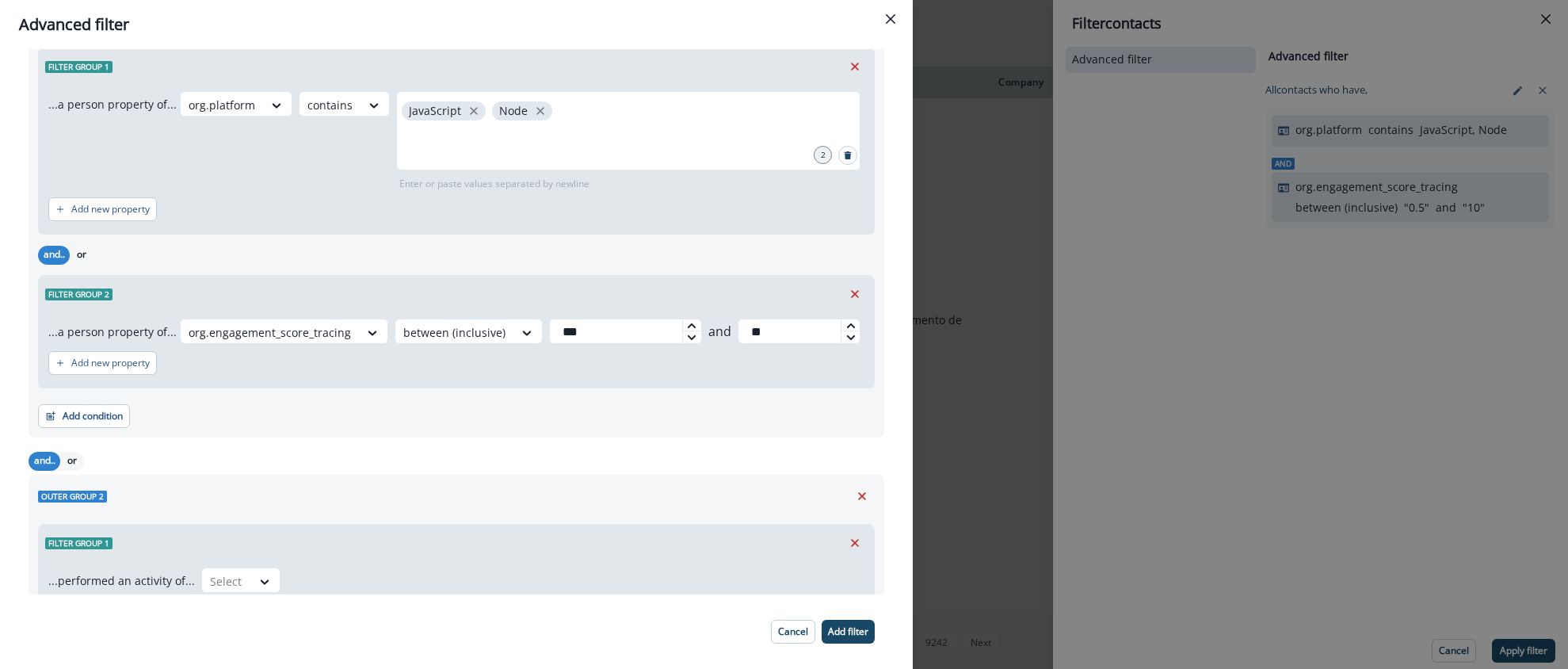
scroll to position [80, 0]
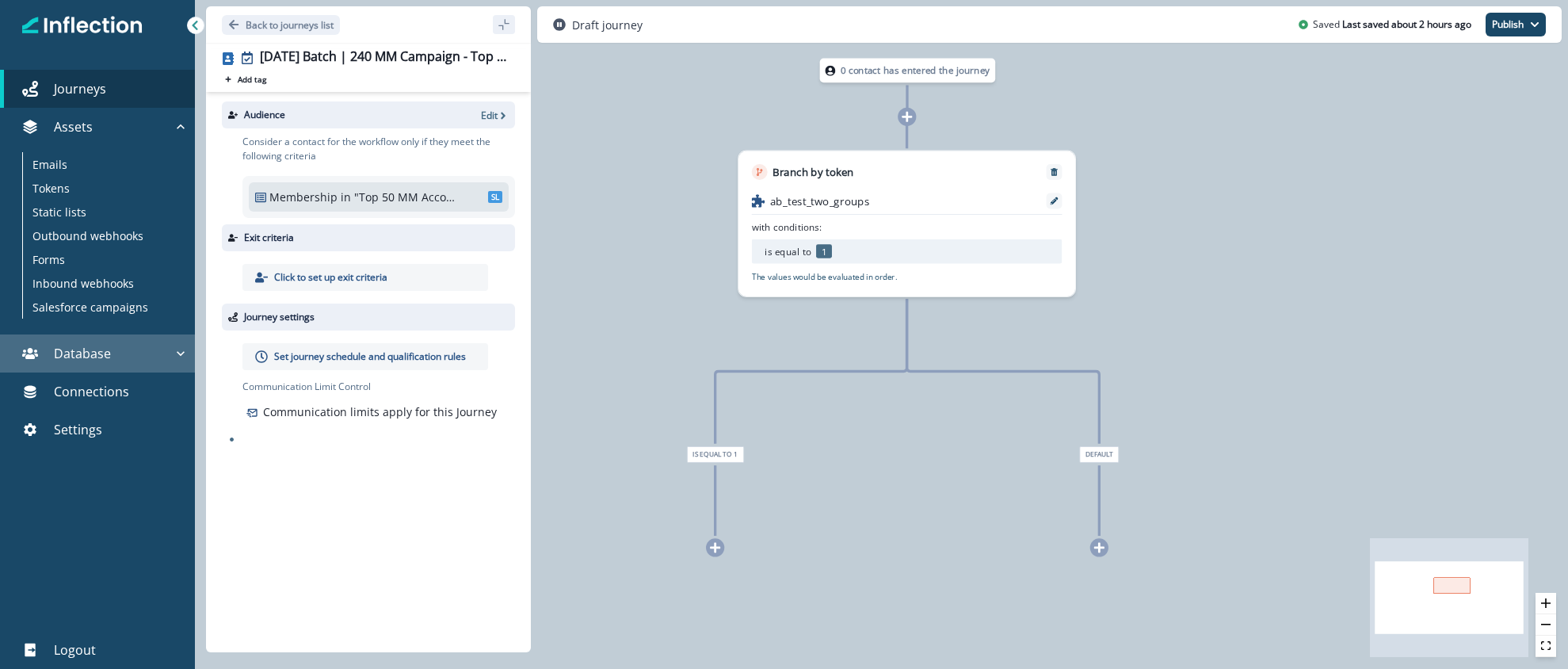
click at [98, 354] on p "Database" at bounding box center [82, 354] width 57 height 19
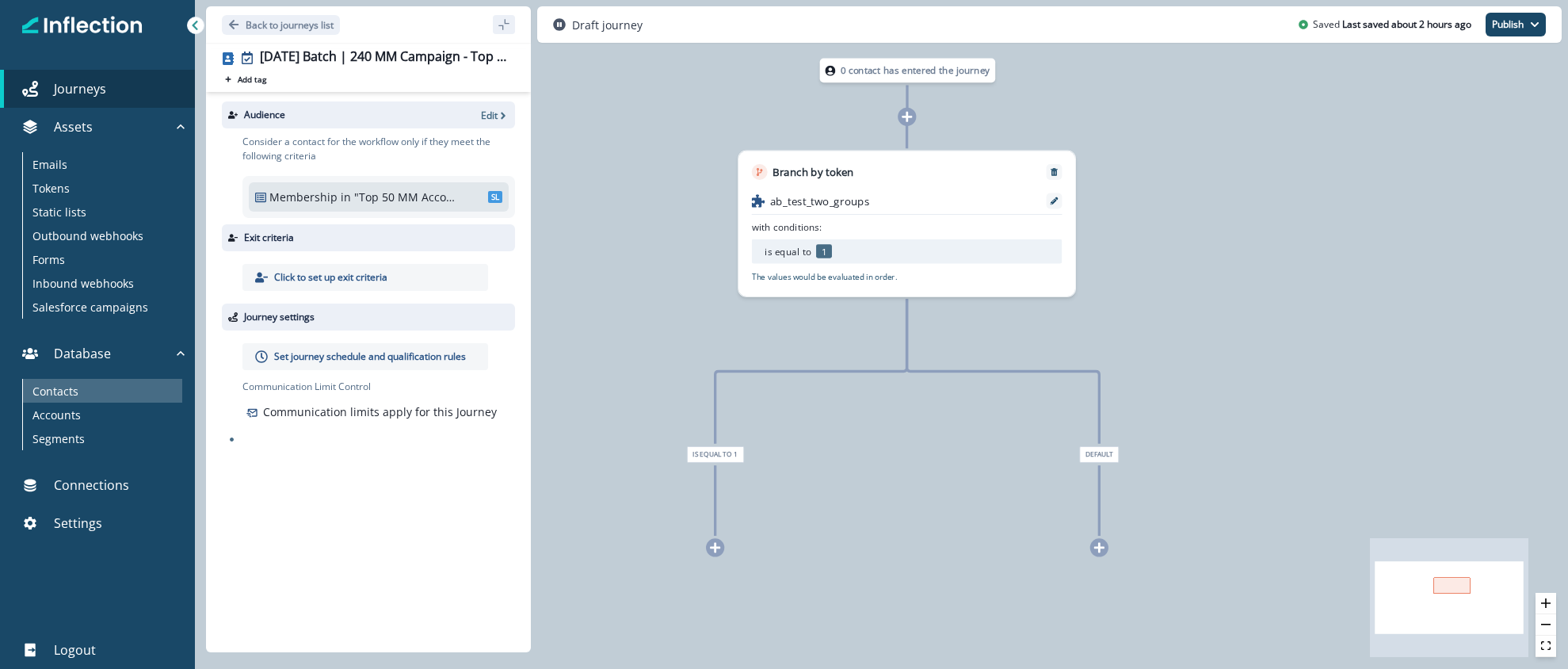
click at [68, 387] on p "Contacts" at bounding box center [56, 390] width 46 height 16
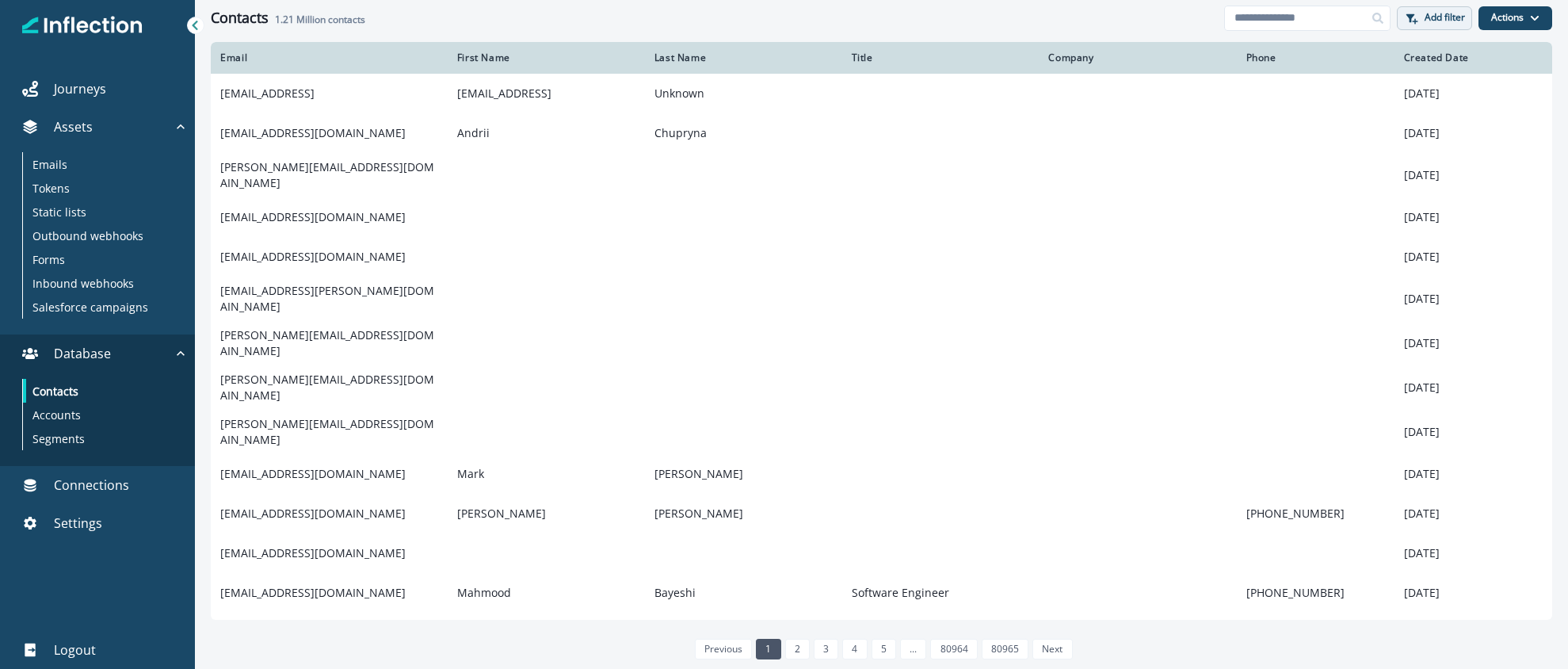
click at [1420, 13] on button "Add filter" at bounding box center [1435, 18] width 75 height 24
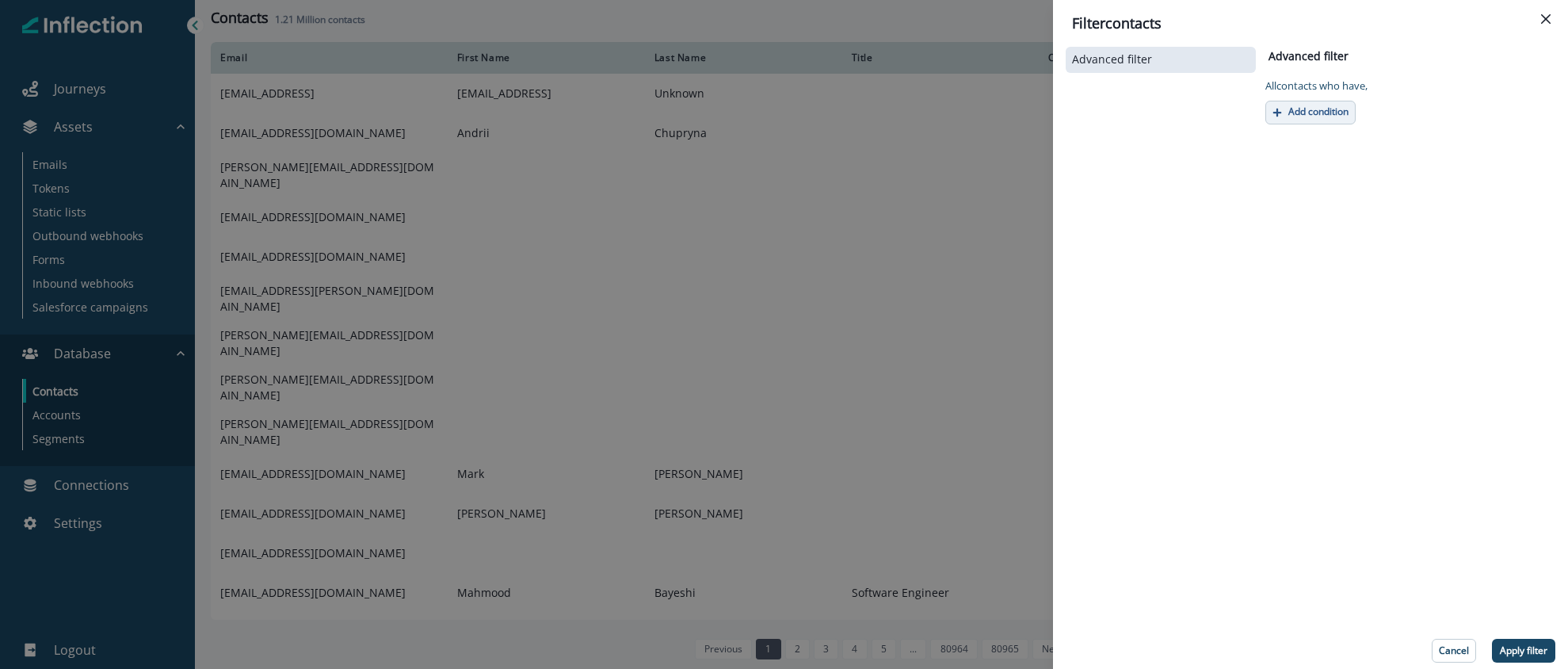
click at [1300, 115] on p "Add condition" at bounding box center [1318, 112] width 60 height 12
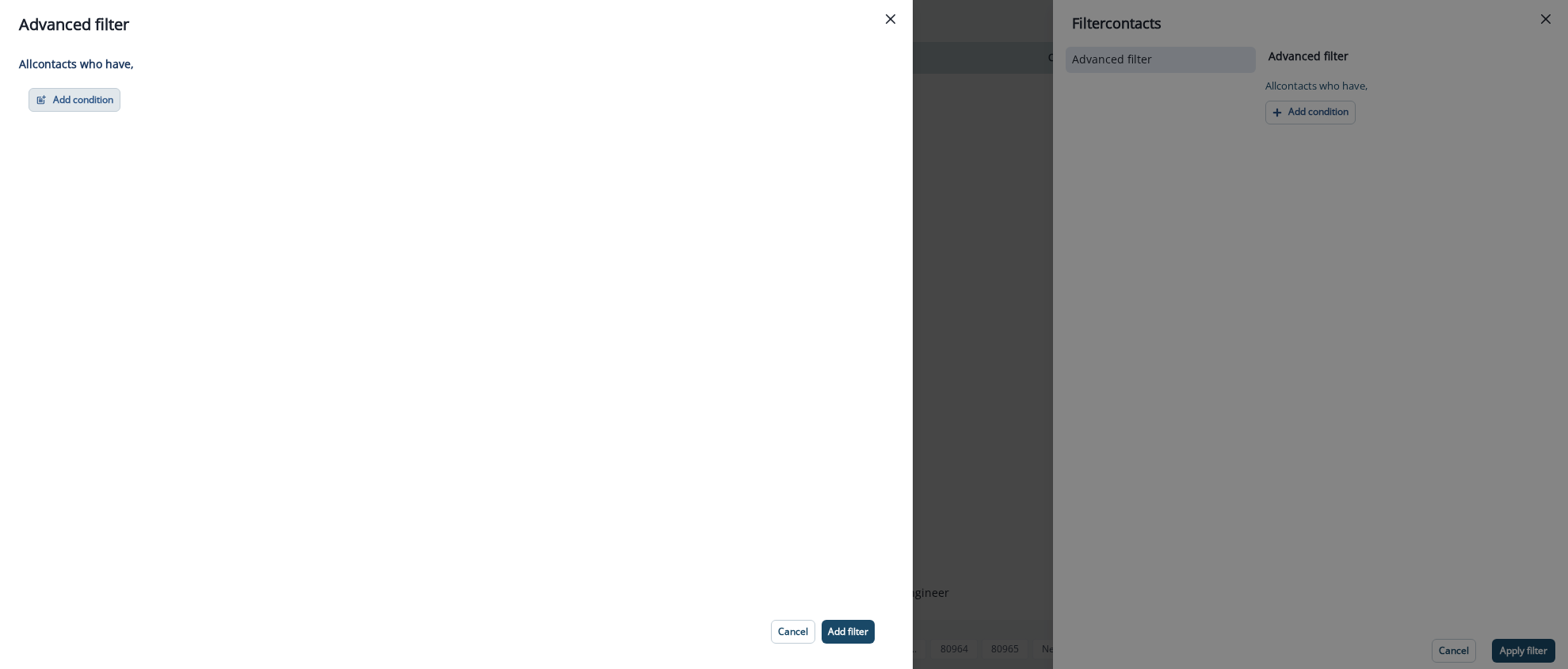
click at [105, 104] on button "Add condition" at bounding box center [74, 99] width 92 height 24
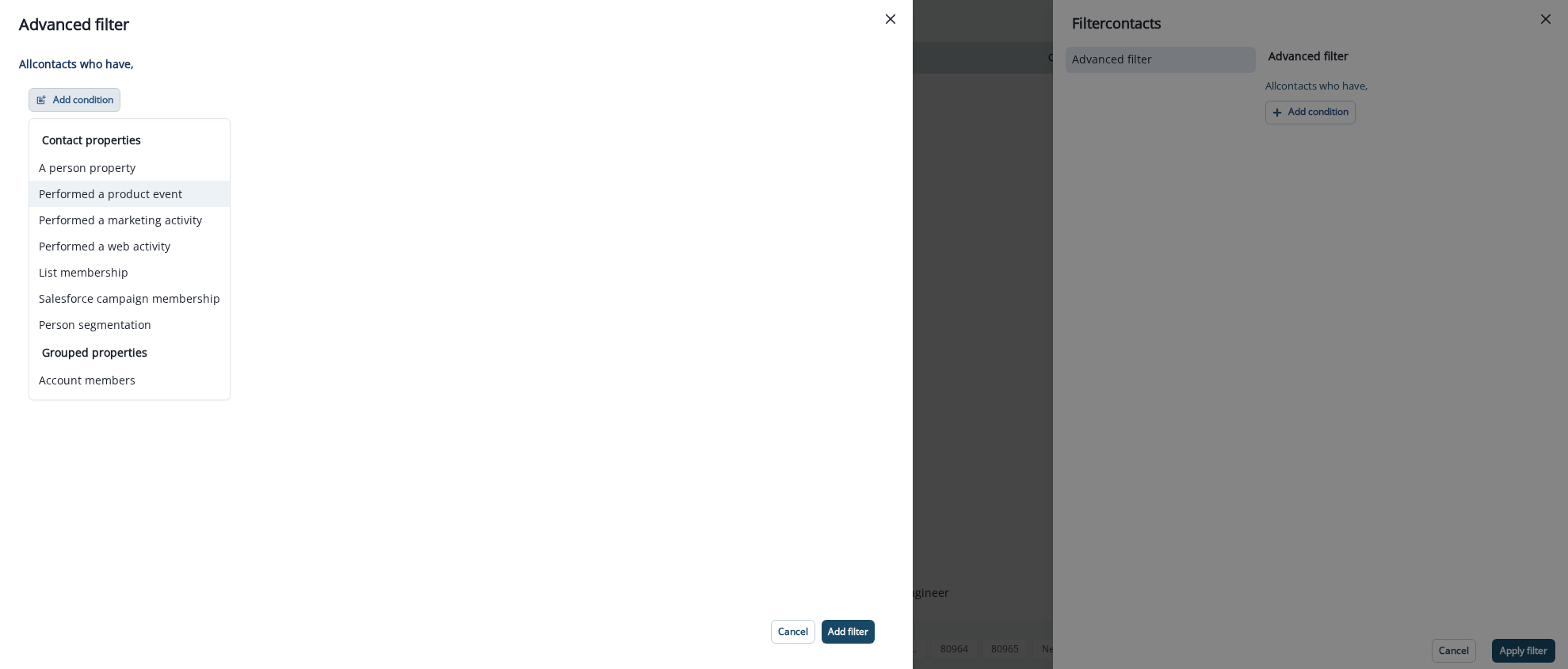
click at [113, 193] on button "Performed a product event" at bounding box center [129, 193] width 201 height 26
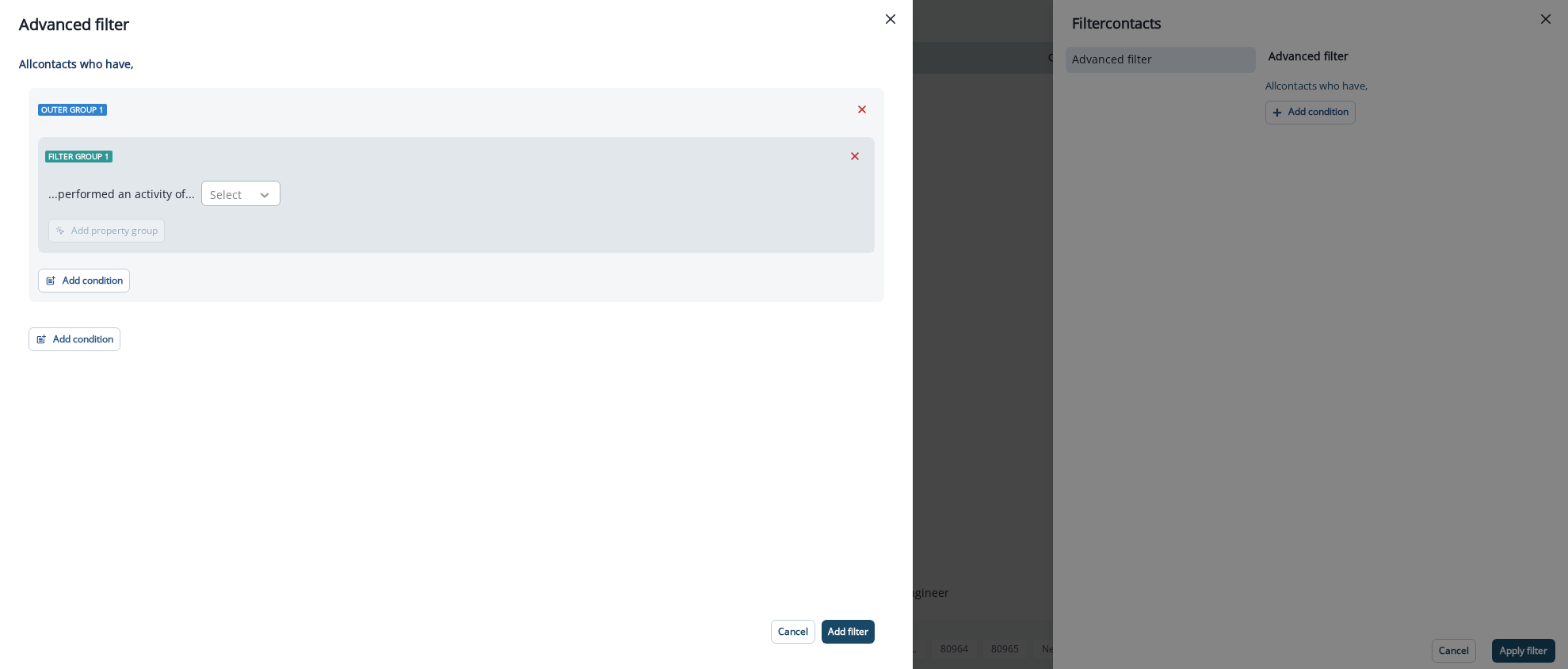
click at [257, 192] on icon at bounding box center [264, 195] width 14 height 15
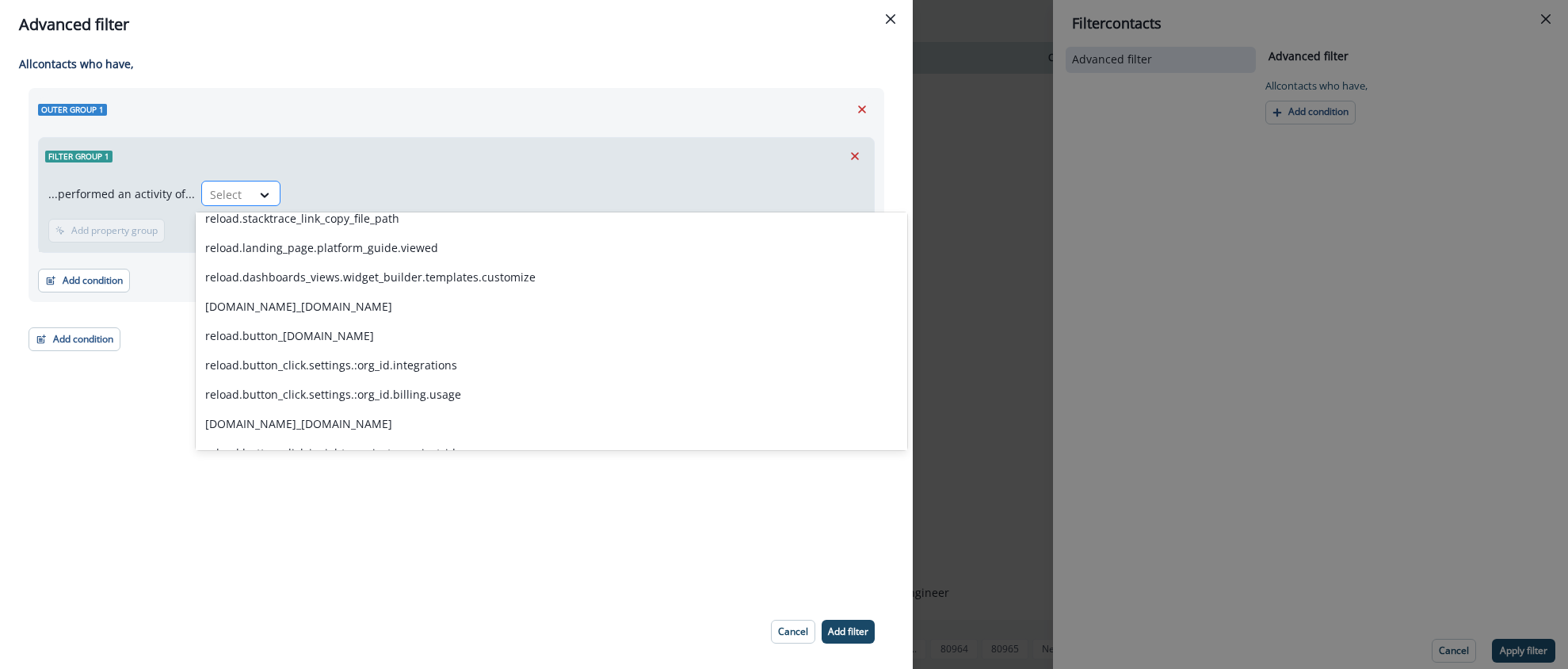
scroll to position [2243, 0]
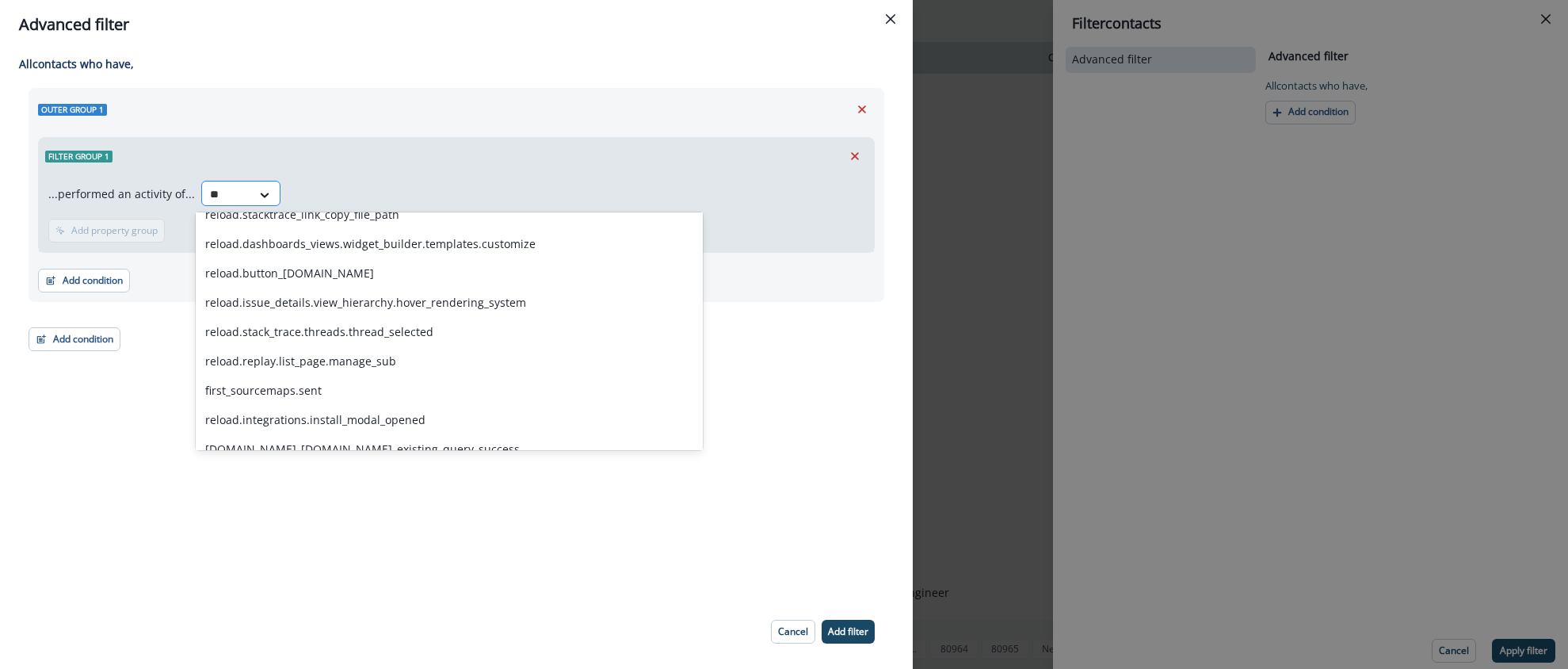
type input "*"
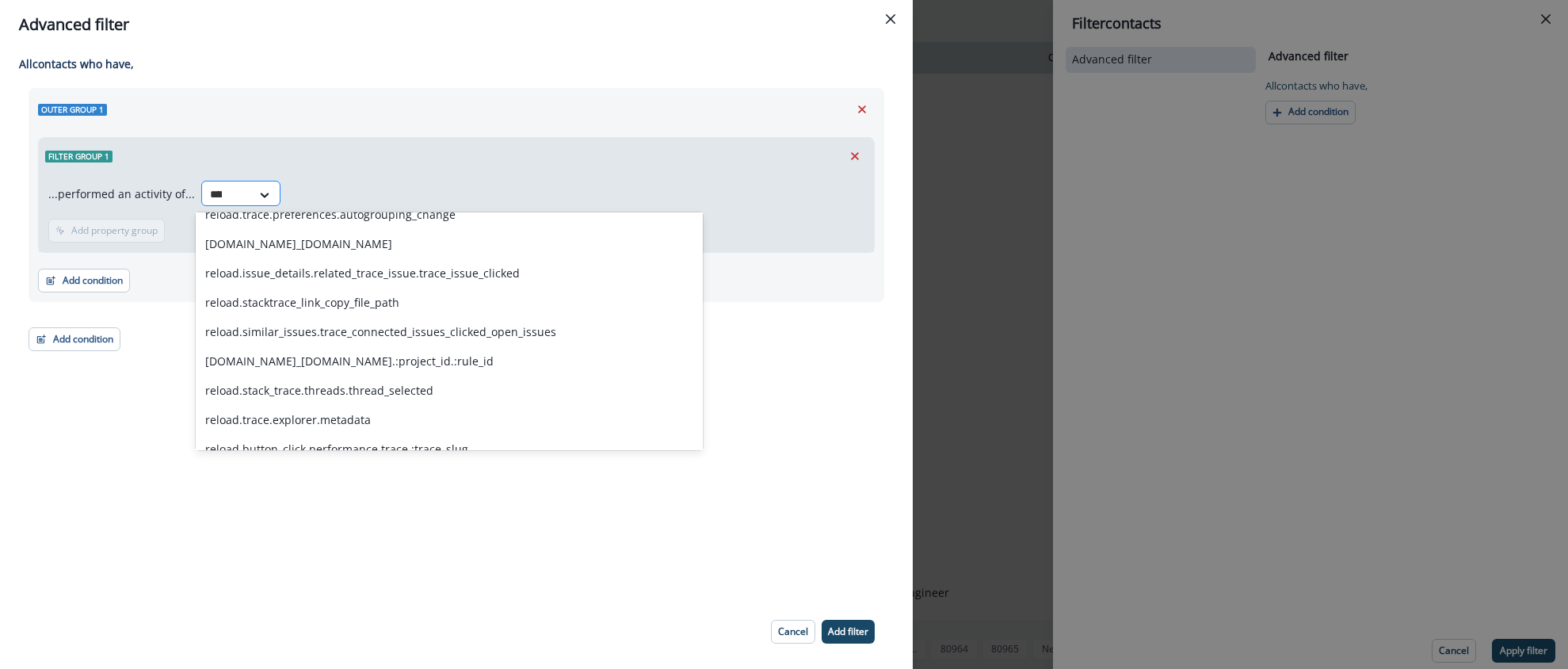
scroll to position [0, 0]
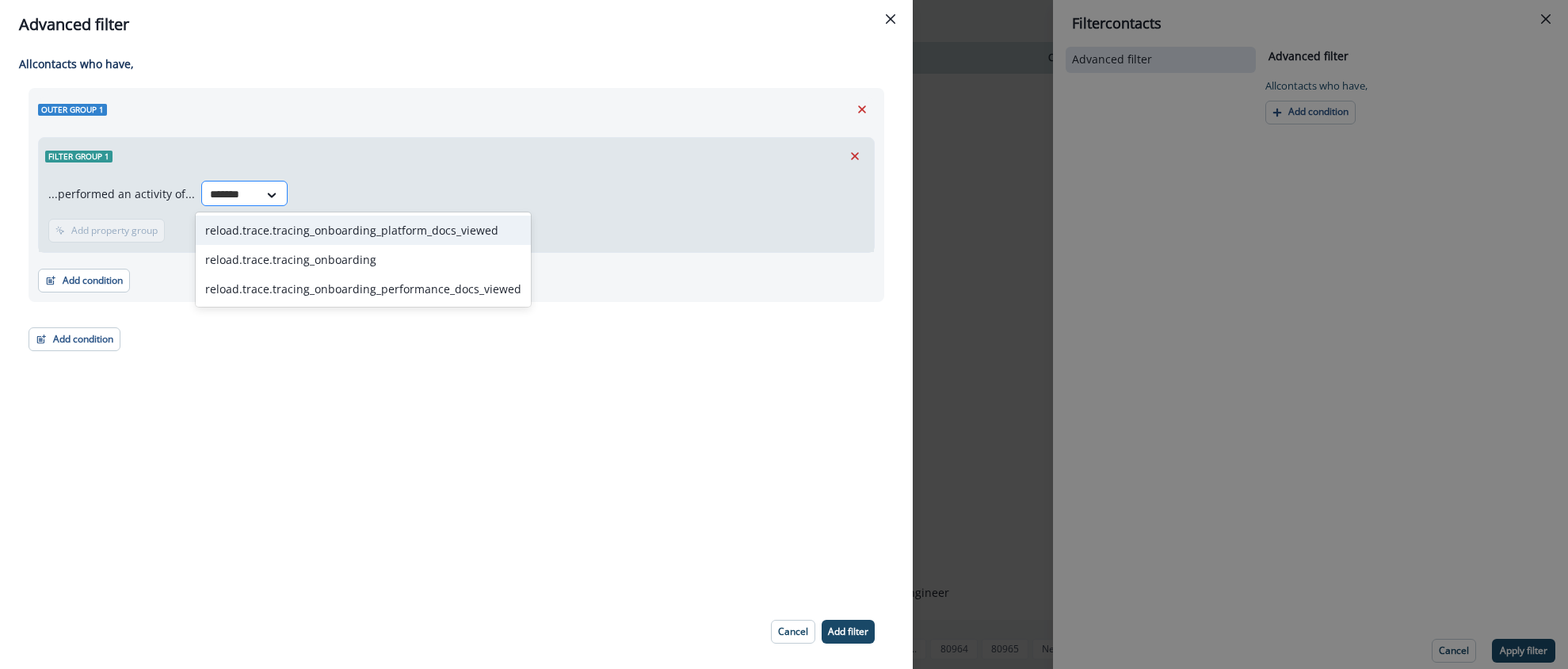
click at [241, 195] on input "*******" at bounding box center [230, 194] width 41 height 16
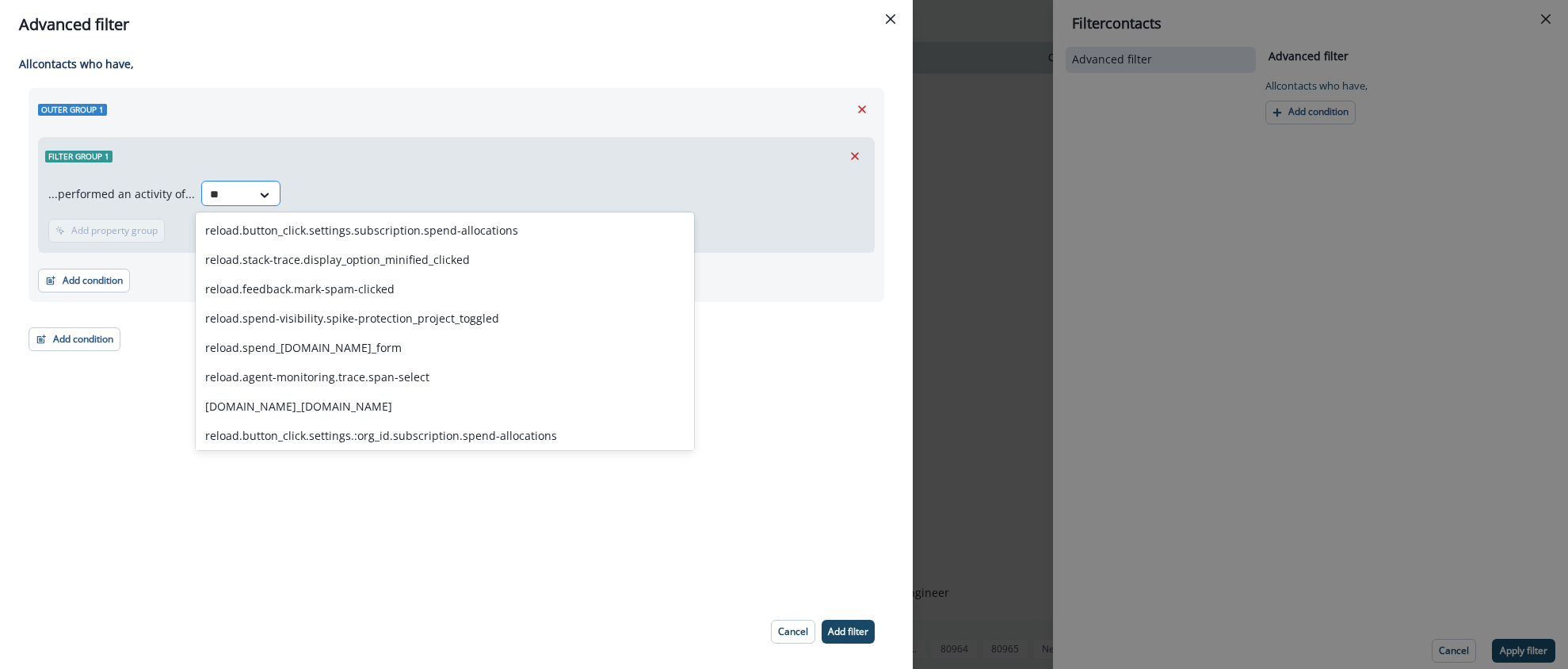
type input "*"
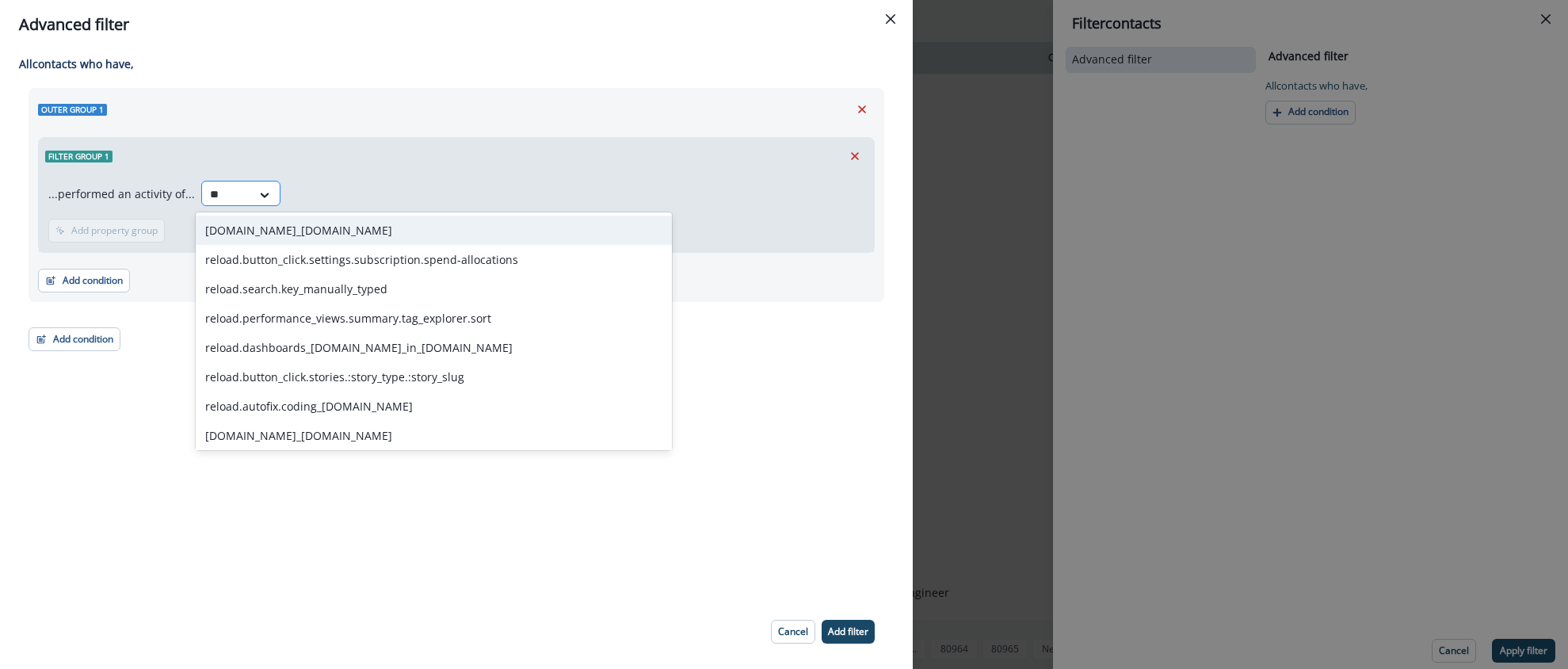
type input "*"
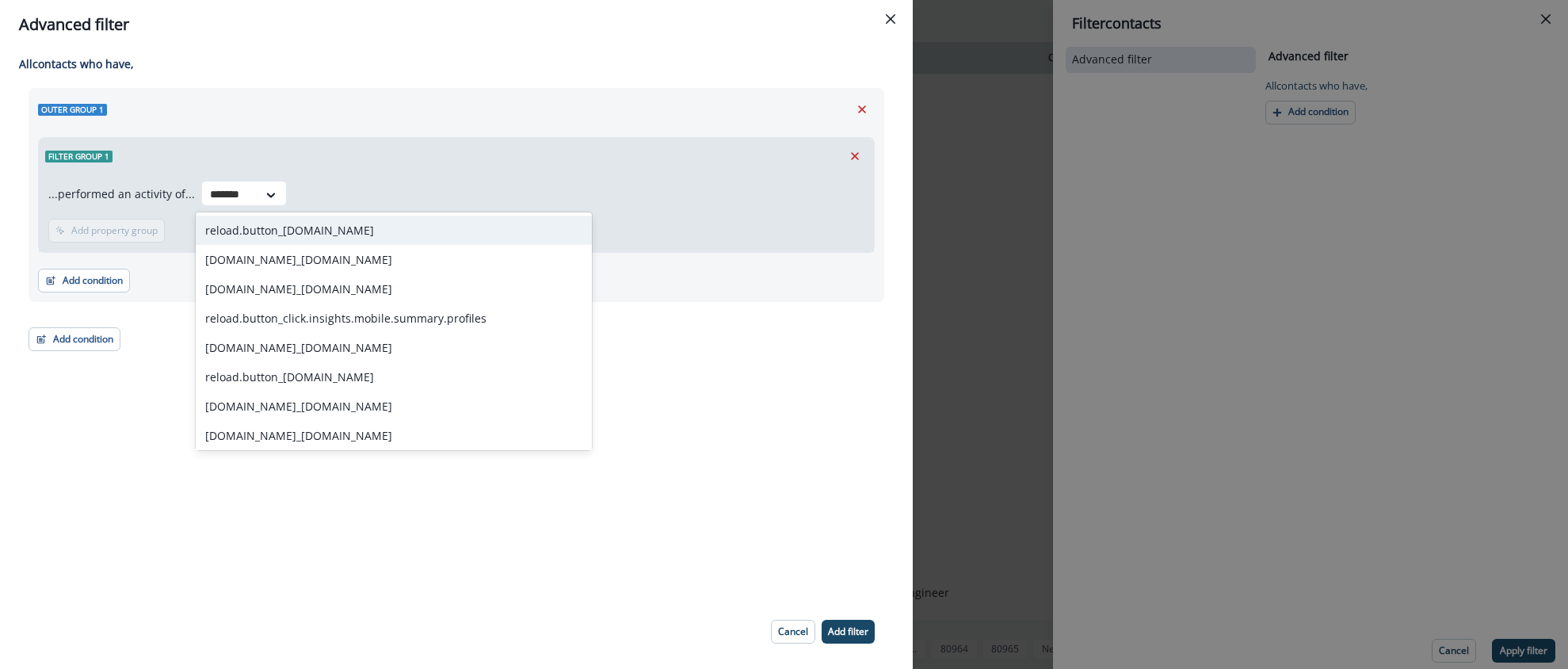
type input "********"
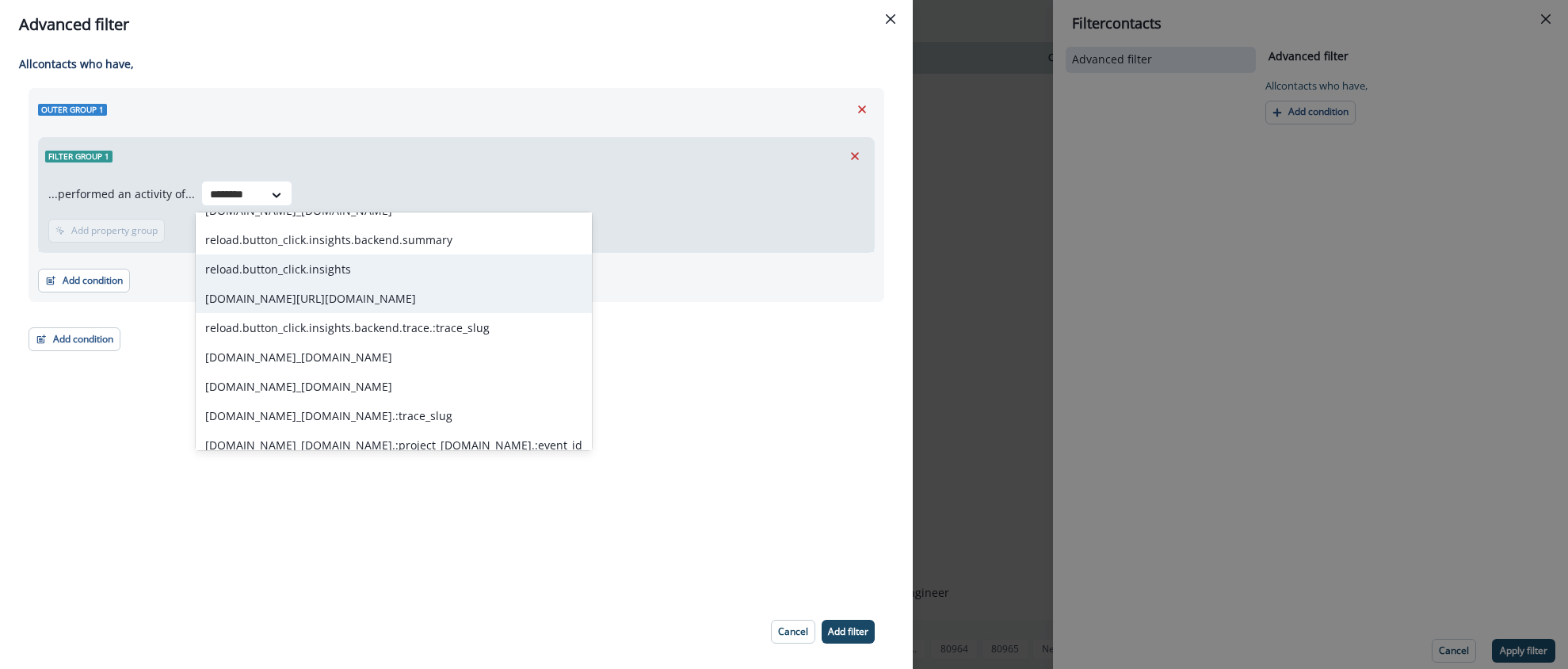
scroll to position [1844, 0]
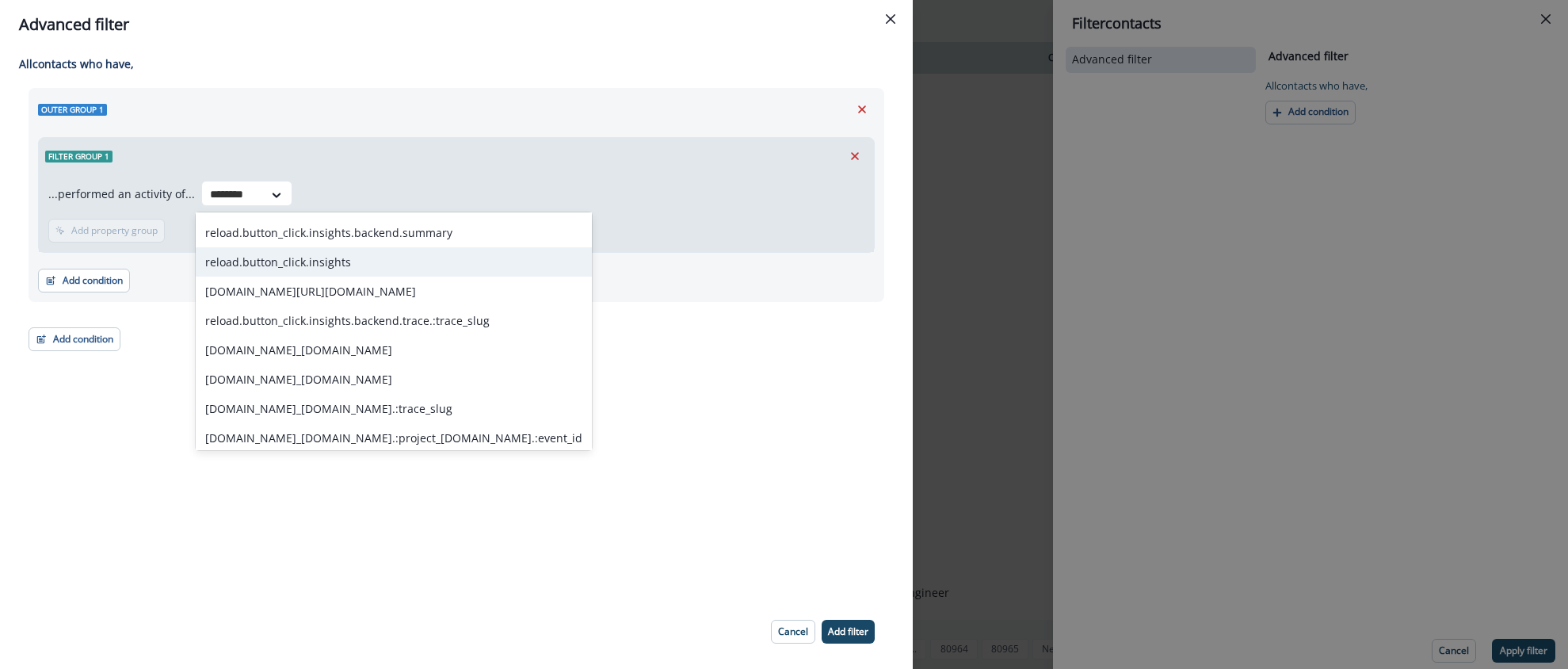
click at [294, 264] on div "reload.button_click.insights" at bounding box center [393, 261] width 396 height 29
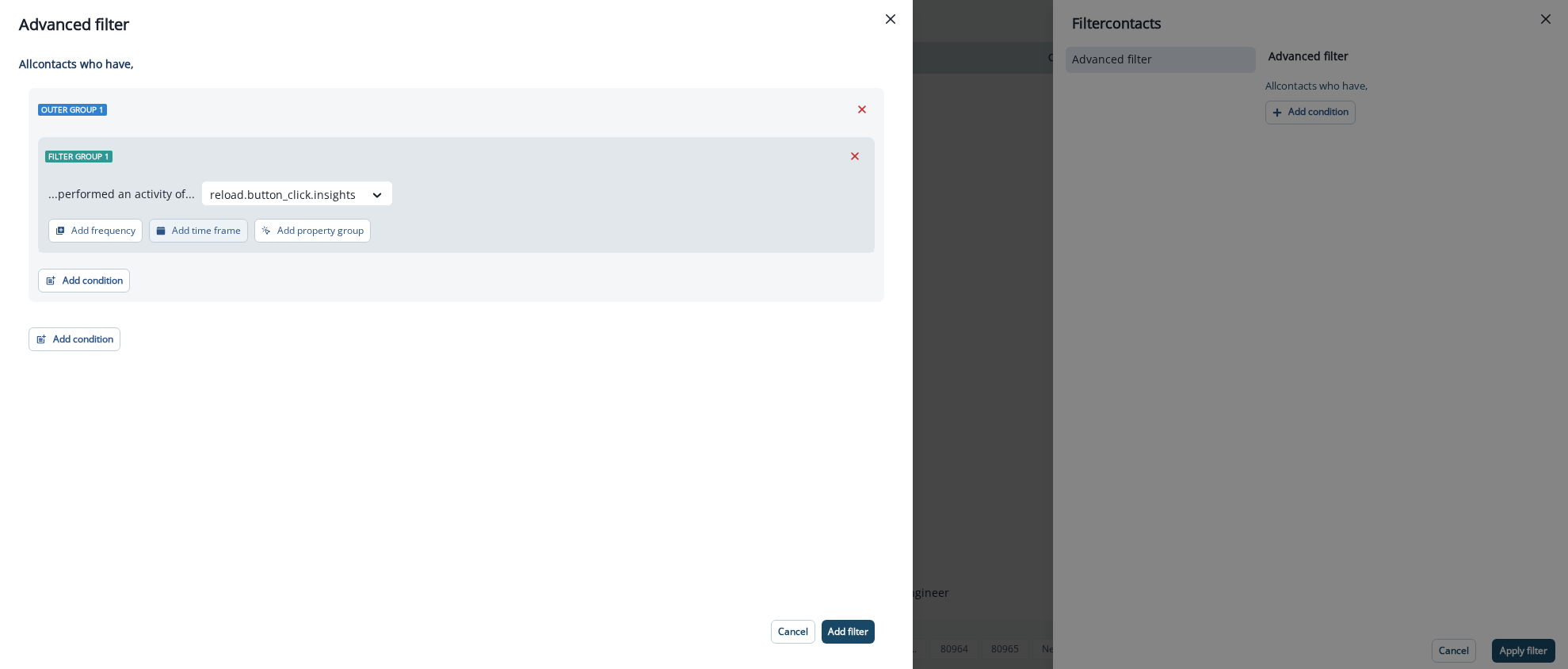
click at [221, 233] on p "Add time frame" at bounding box center [205, 230] width 68 height 12
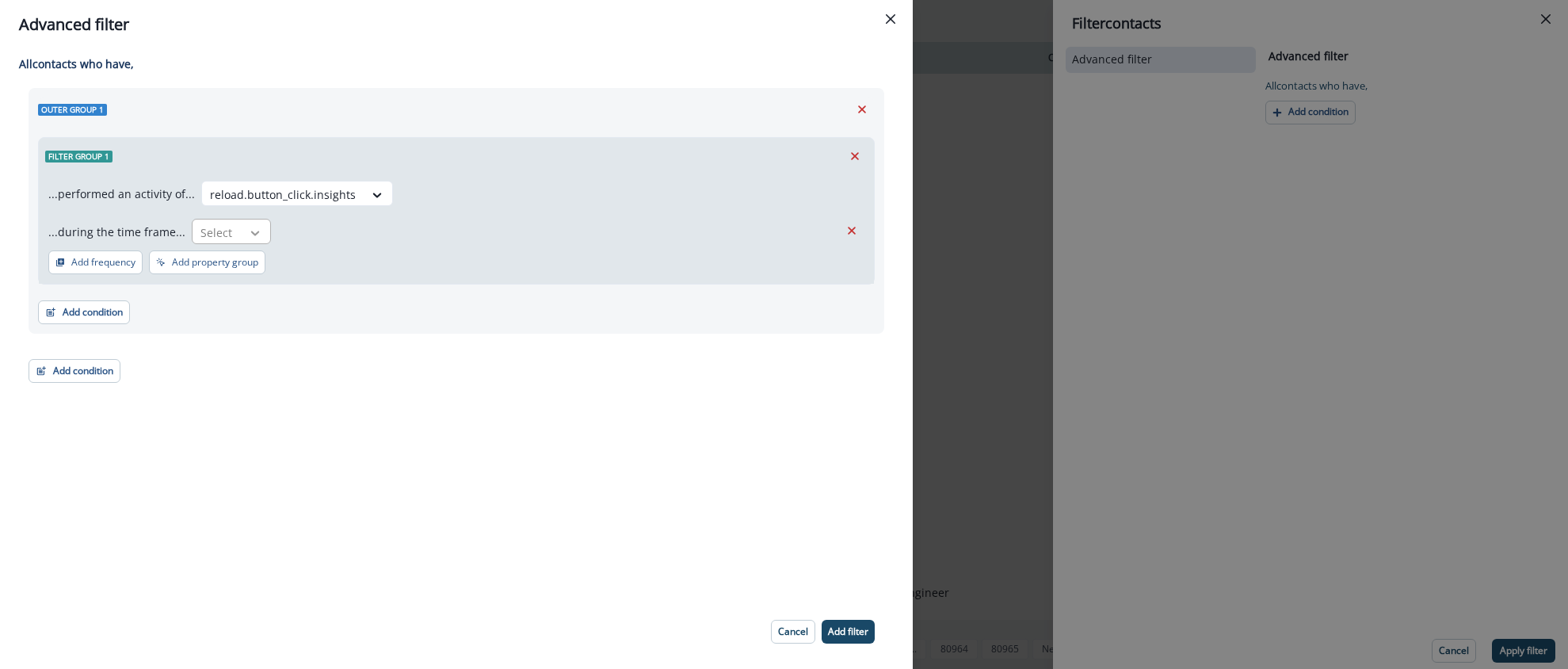
click at [259, 233] on div at bounding box center [256, 232] width 27 height 15
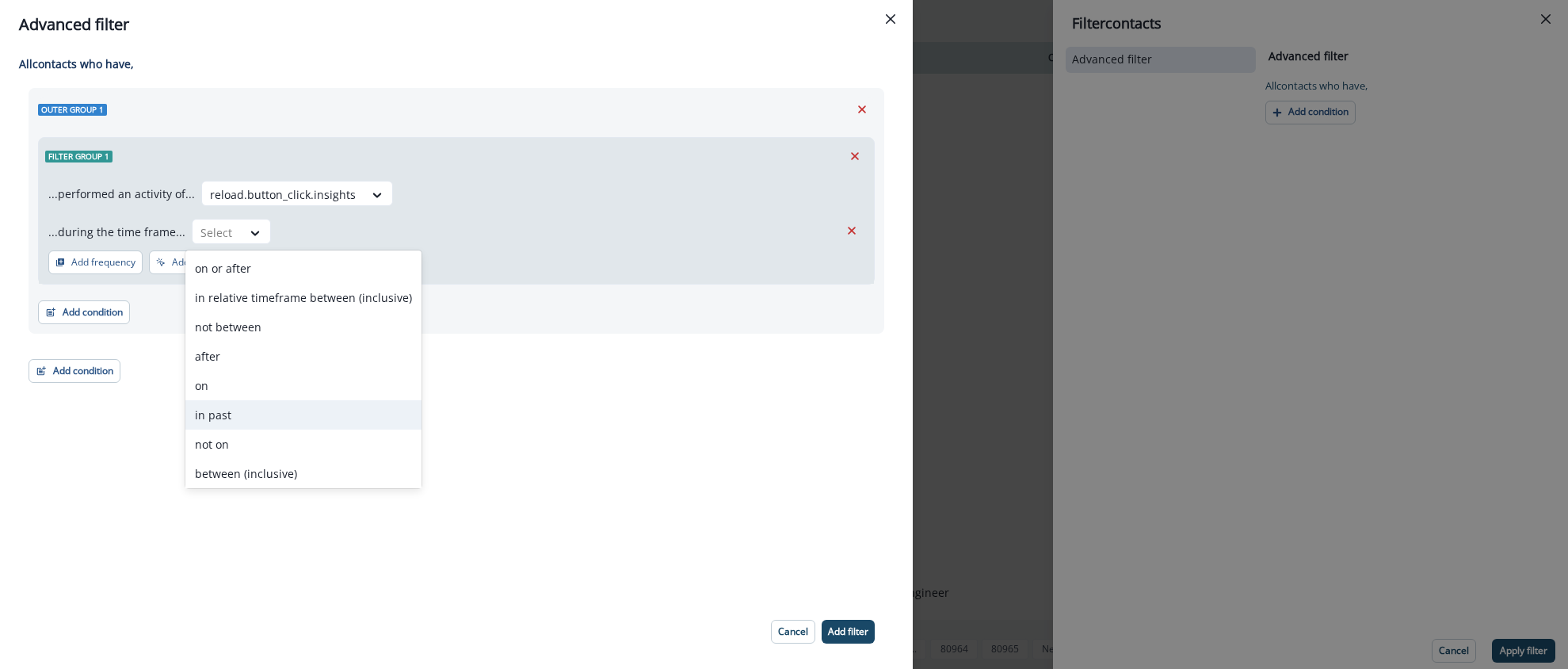
drag, startPoint x: 231, startPoint y: 414, endPoint x: 302, endPoint y: 335, distance: 106.2
click at [231, 413] on div "in past" at bounding box center [303, 415] width 236 height 29
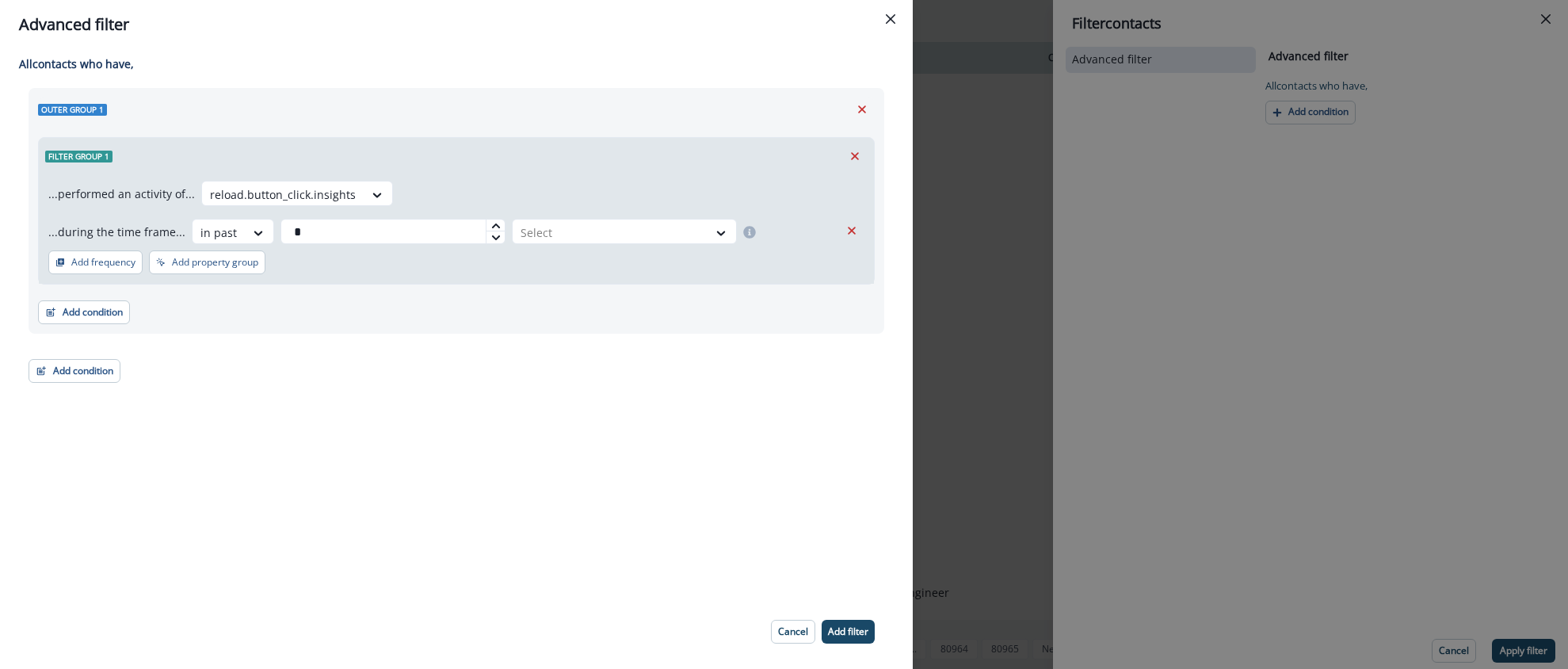
click at [494, 225] on div at bounding box center [496, 226] width 19 height 12
type input "*"
click at [493, 223] on div at bounding box center [496, 226] width 19 height 12
click at [554, 225] on div at bounding box center [610, 232] width 179 height 20
drag, startPoint x: 557, startPoint y: 263, endPoint x: 562, endPoint y: 270, distance: 8.6
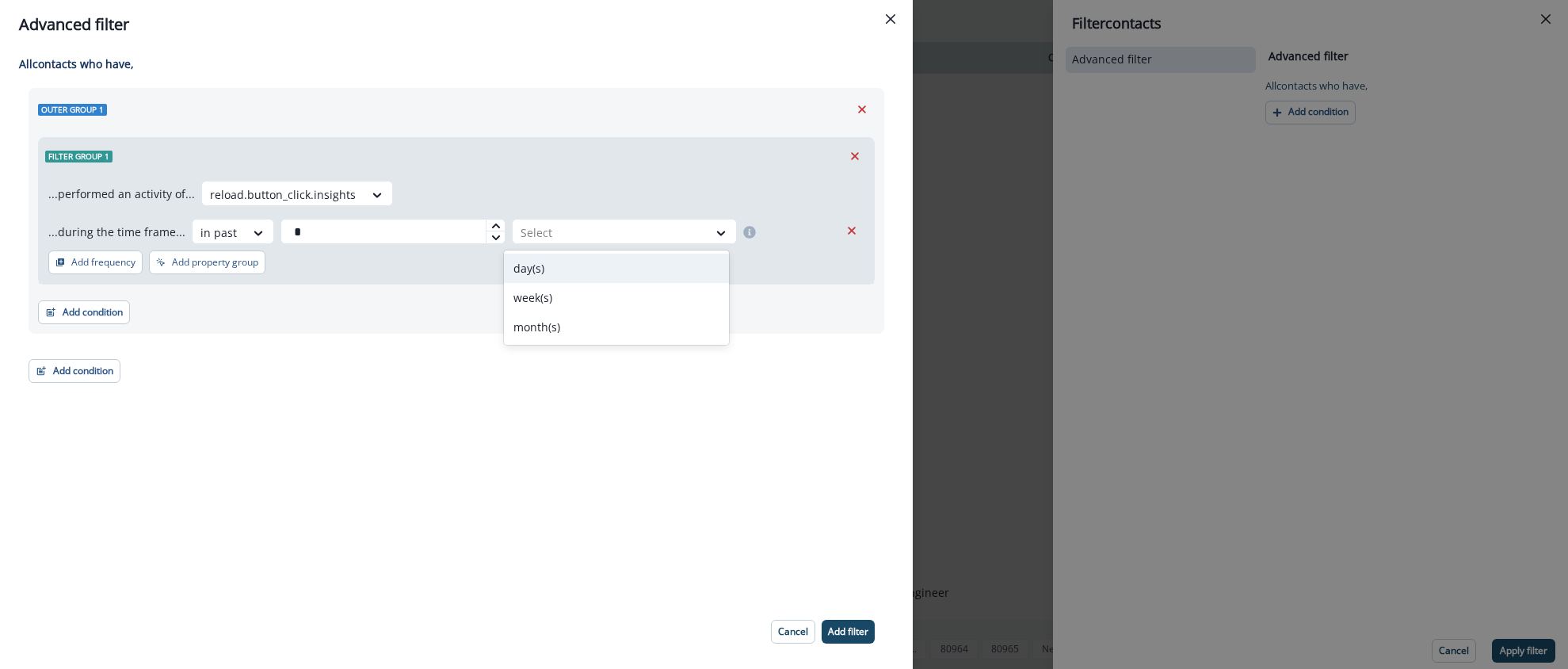
click at [557, 261] on div "day(s)" at bounding box center [616, 268] width 225 height 29
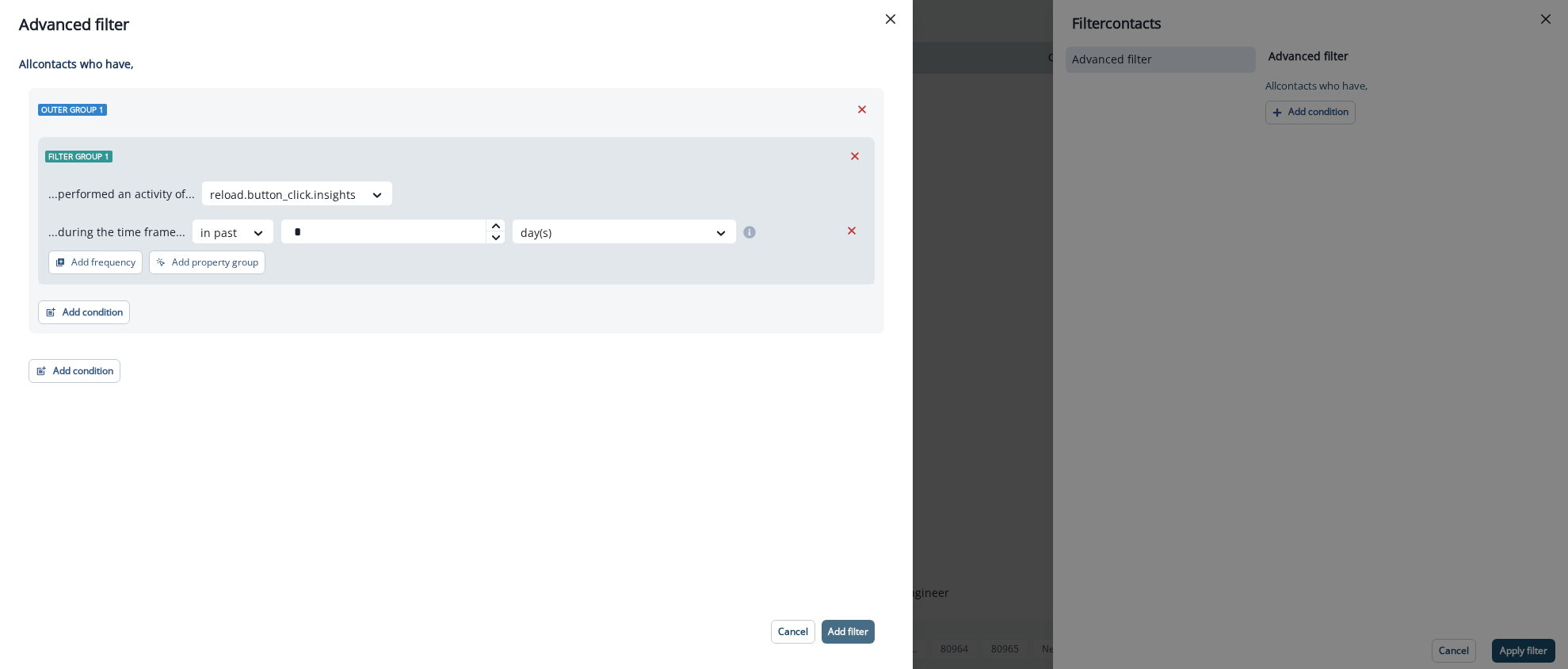
click at [848, 620] on button "Add filter" at bounding box center [848, 631] width 53 height 24
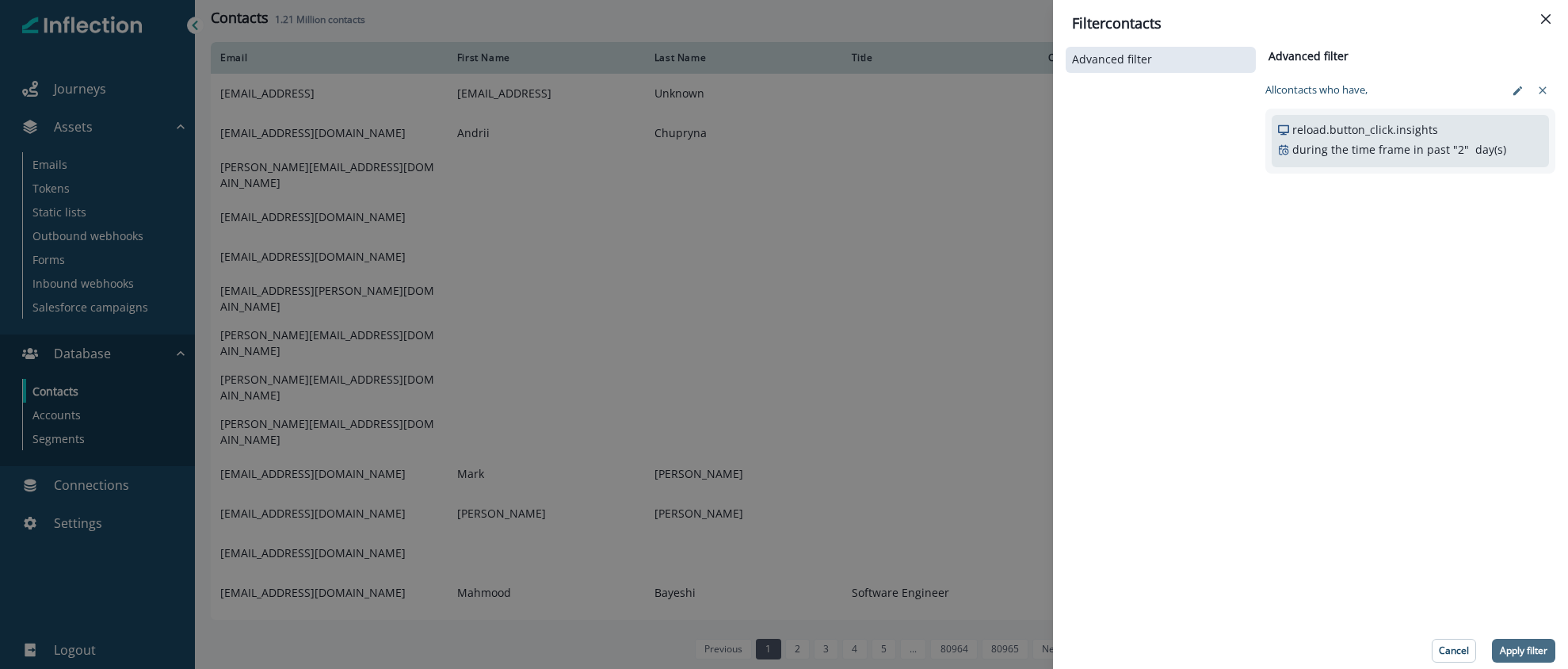
click at [1525, 645] on p "Apply filter" at bounding box center [1524, 651] width 47 height 12
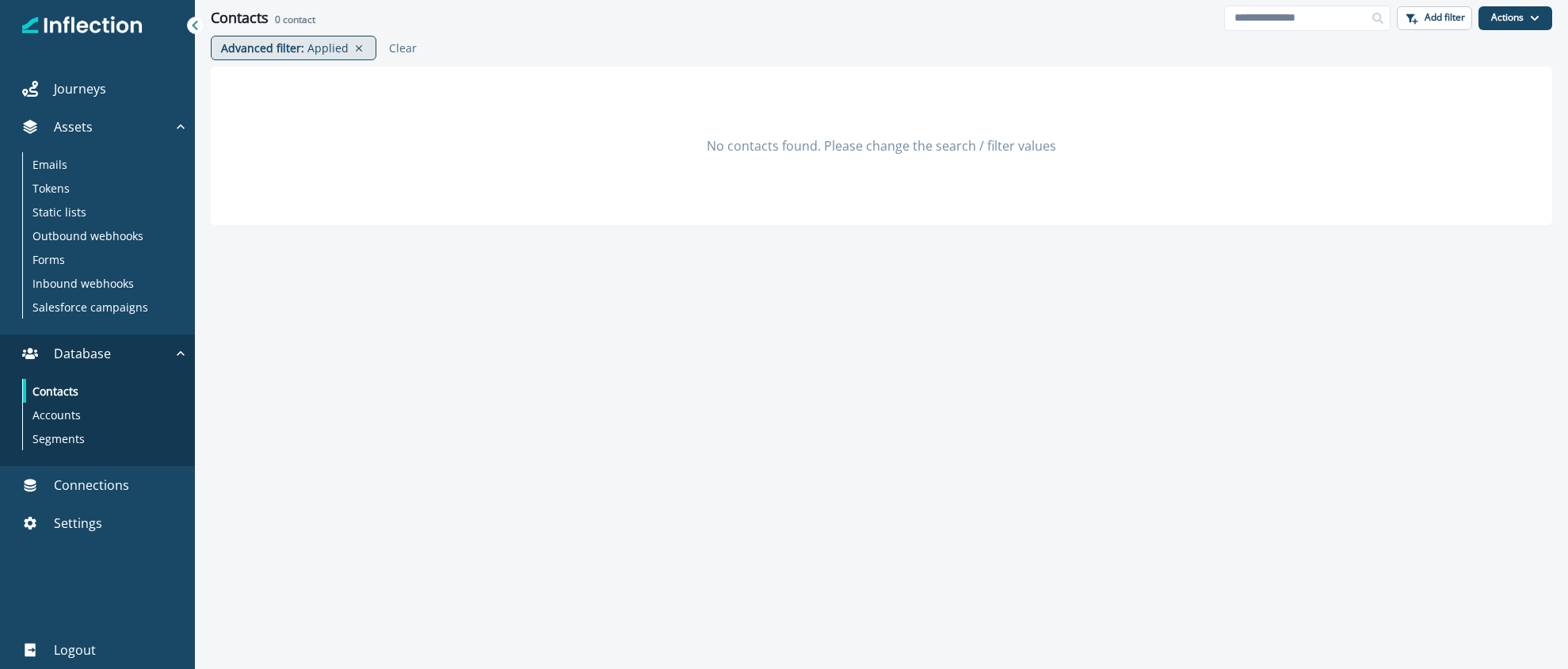
click at [318, 46] on p "Applied" at bounding box center [328, 47] width 41 height 16
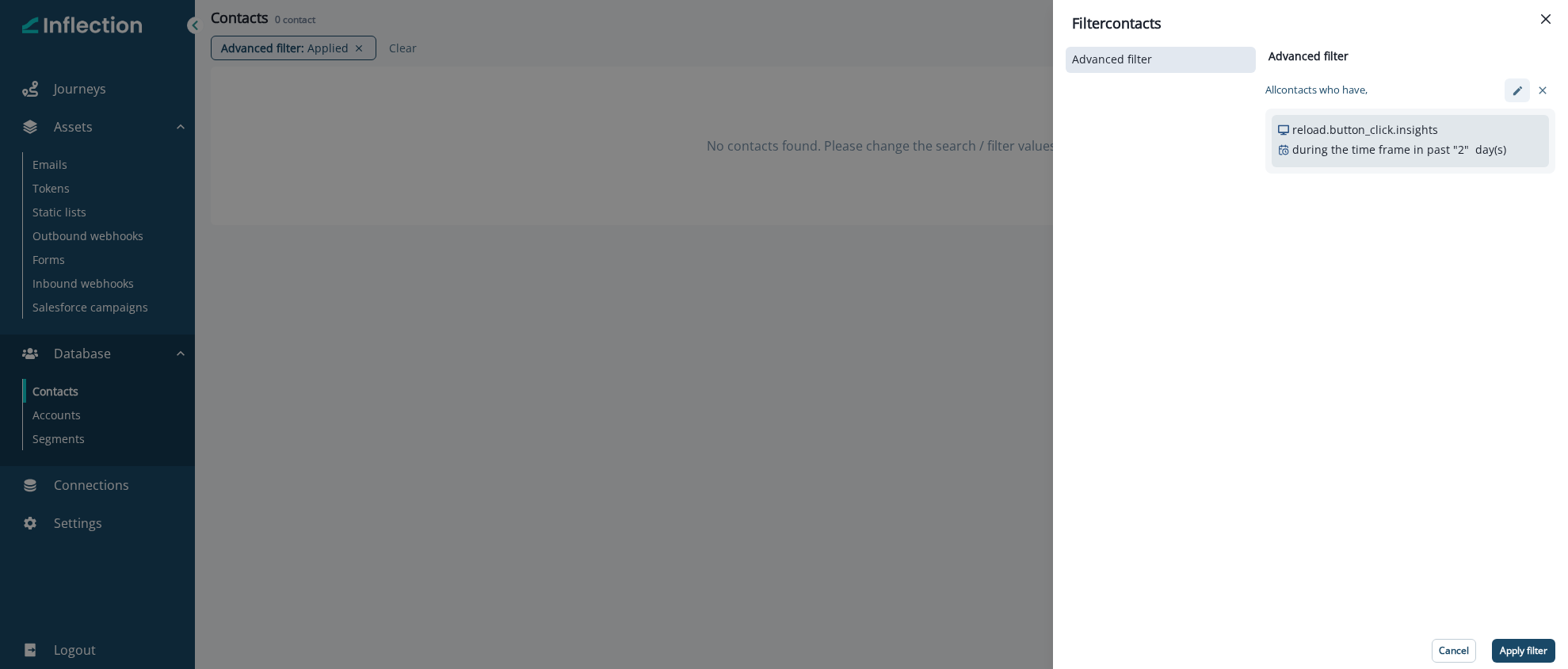
click at [1524, 87] on button "edit-filter" at bounding box center [1518, 90] width 25 height 24
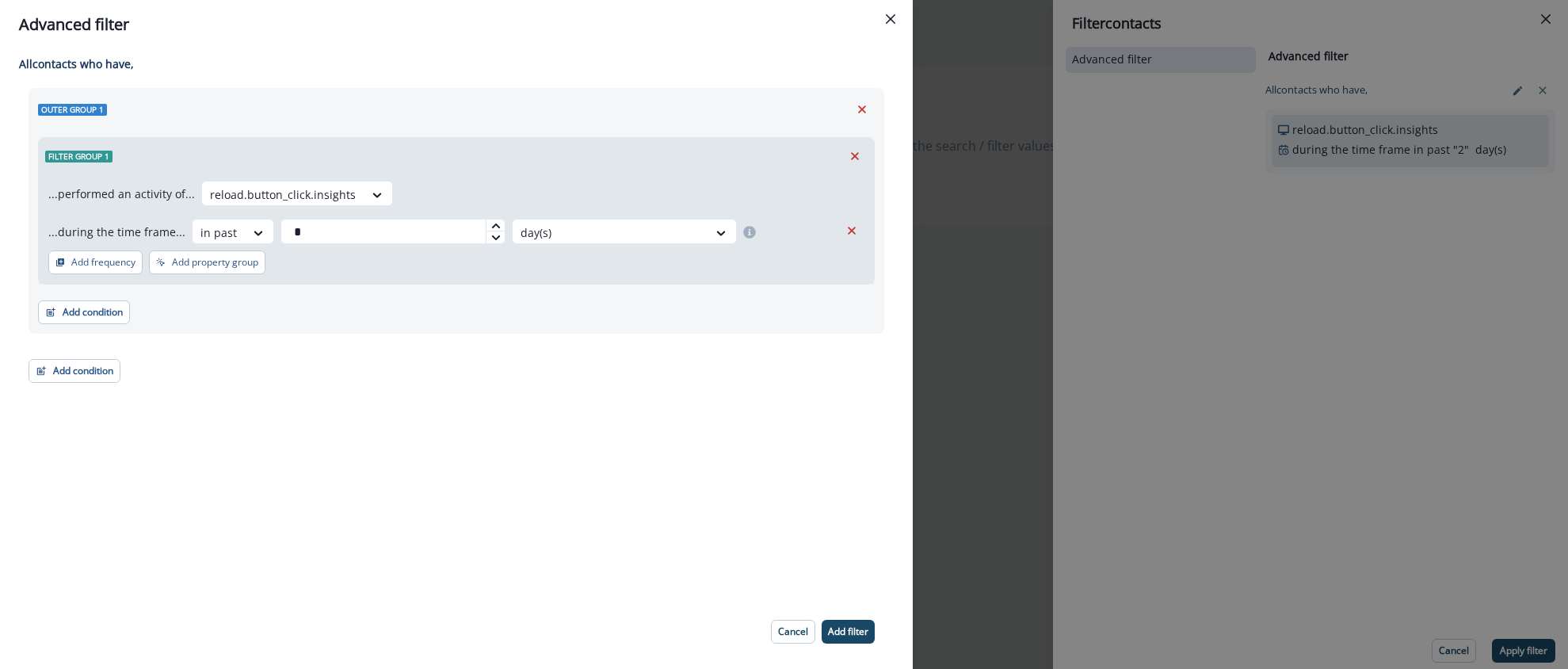
click at [488, 220] on div at bounding box center [496, 226] width 19 height 12
type input "*"
click at [492, 221] on icon at bounding box center [497, 226] width 10 height 10
click at [847, 626] on p "Add filter" at bounding box center [849, 631] width 41 height 12
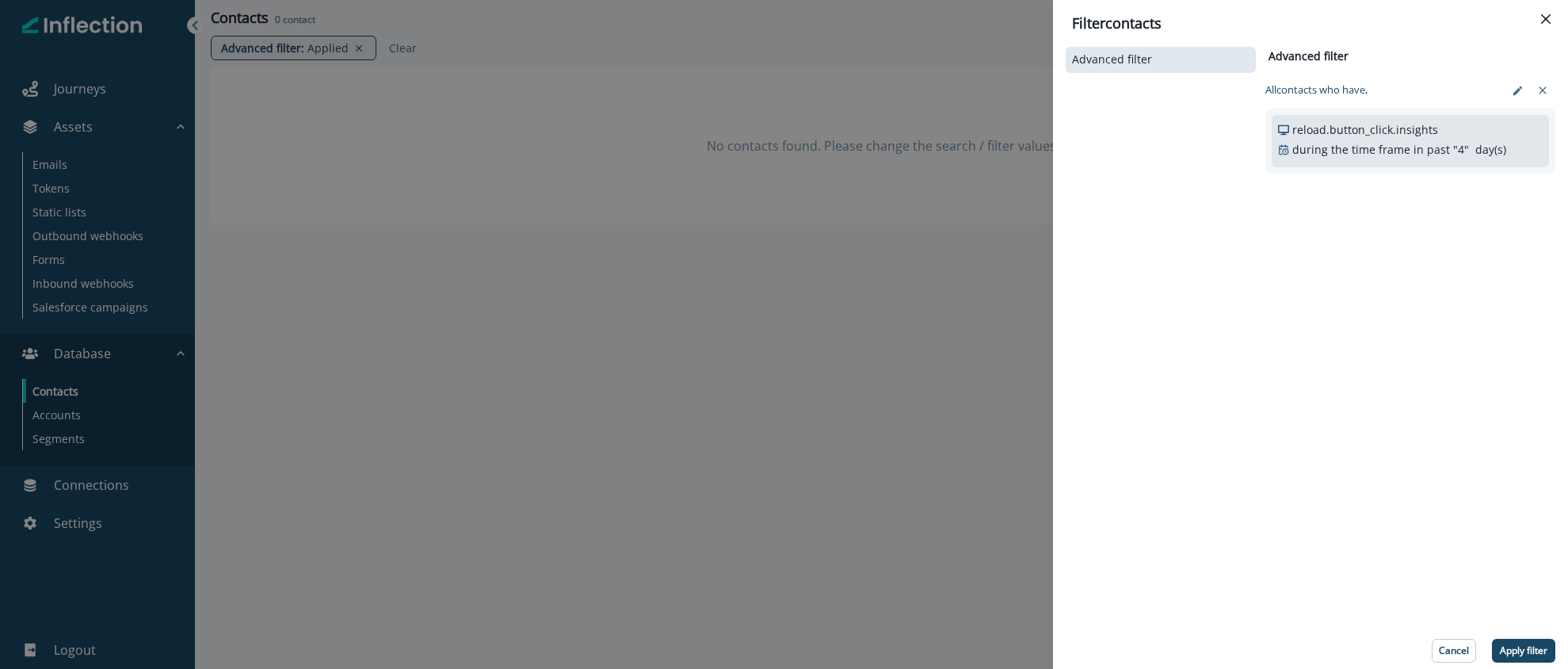
click at [1529, 657] on button "Apply filter" at bounding box center [1525, 650] width 64 height 24
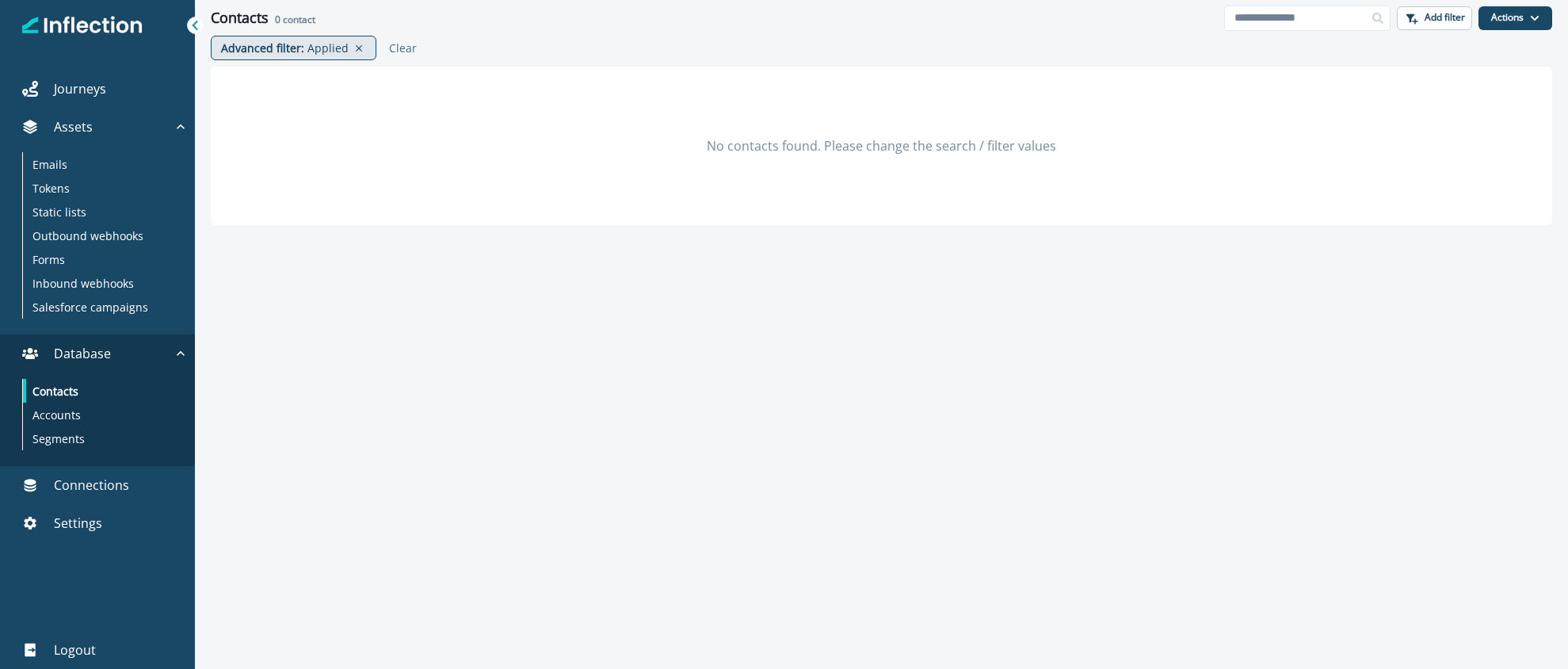
click at [318, 51] on p "Applied" at bounding box center [328, 47] width 41 height 16
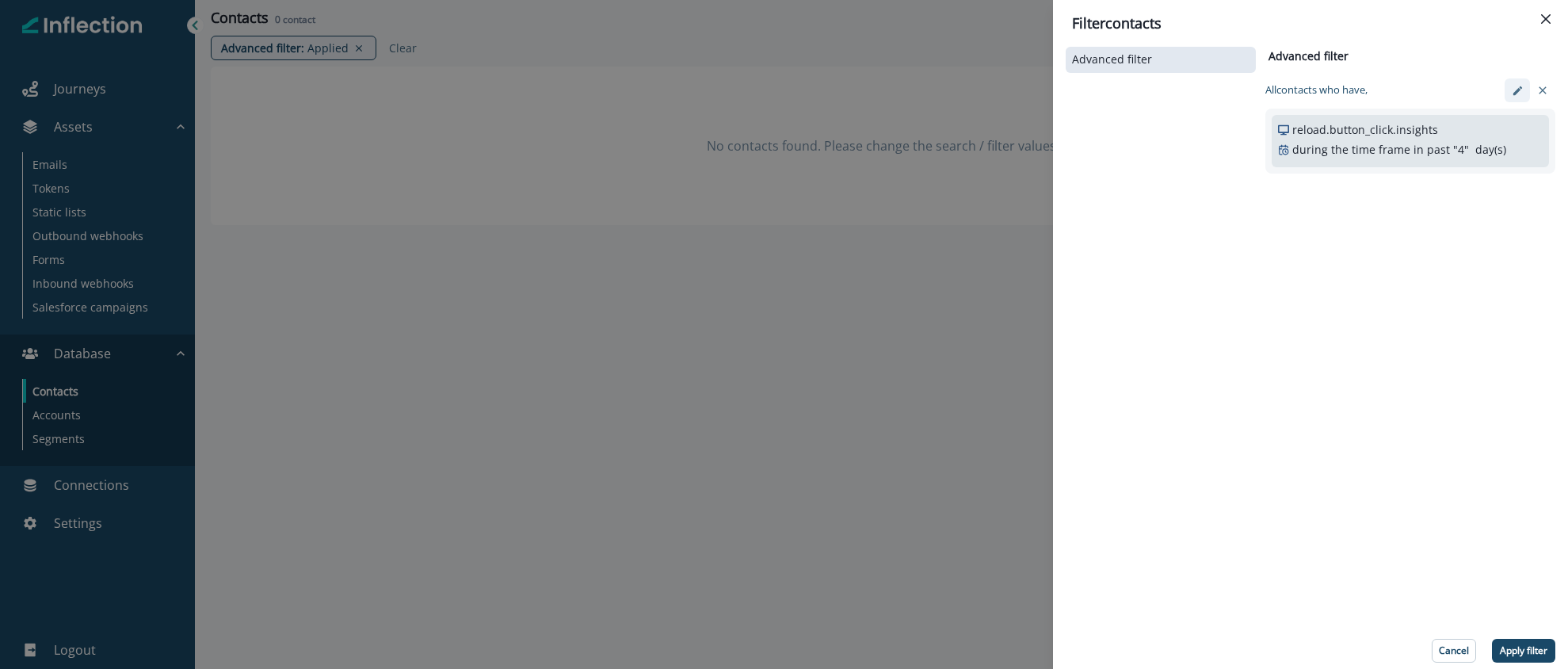
click at [1521, 95] on button "edit-filter" at bounding box center [1518, 90] width 25 height 24
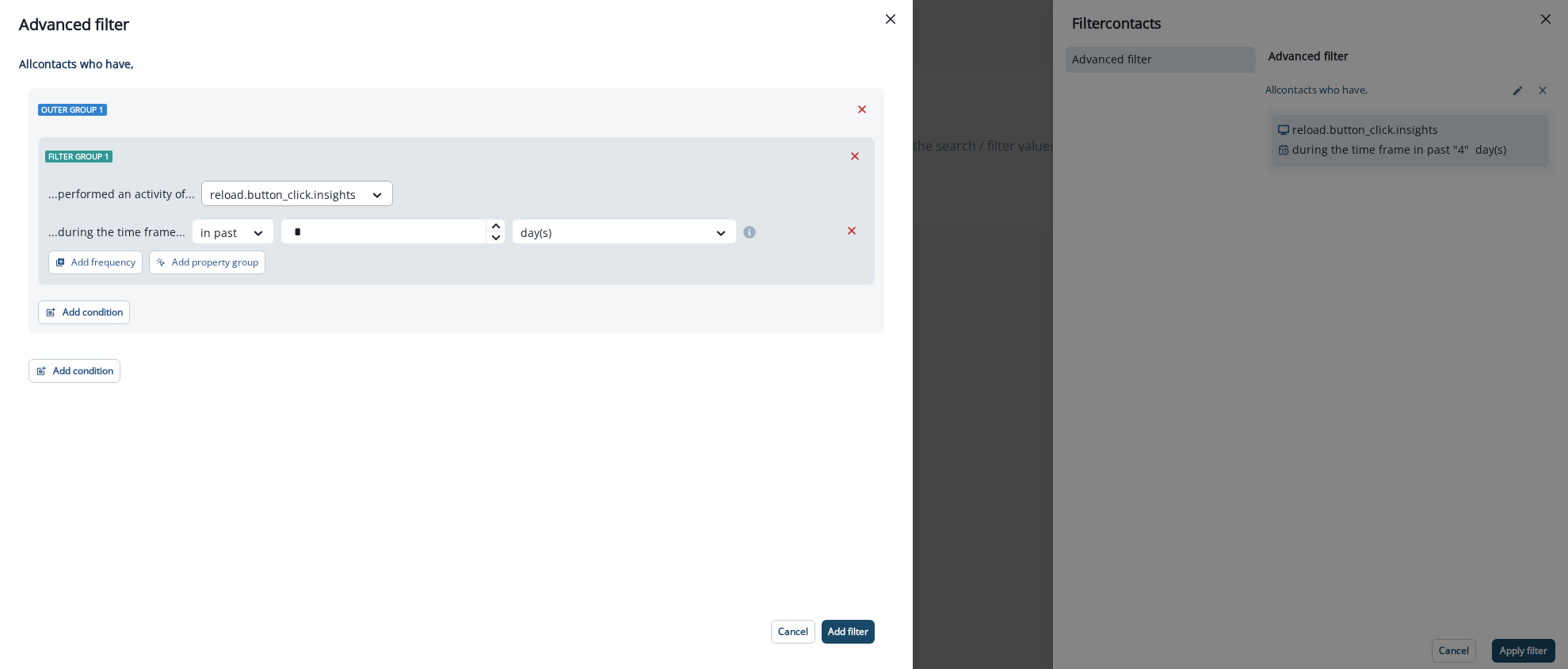
click at [351, 194] on div "reload.button_click.insights" at bounding box center [284, 194] width 162 height 26
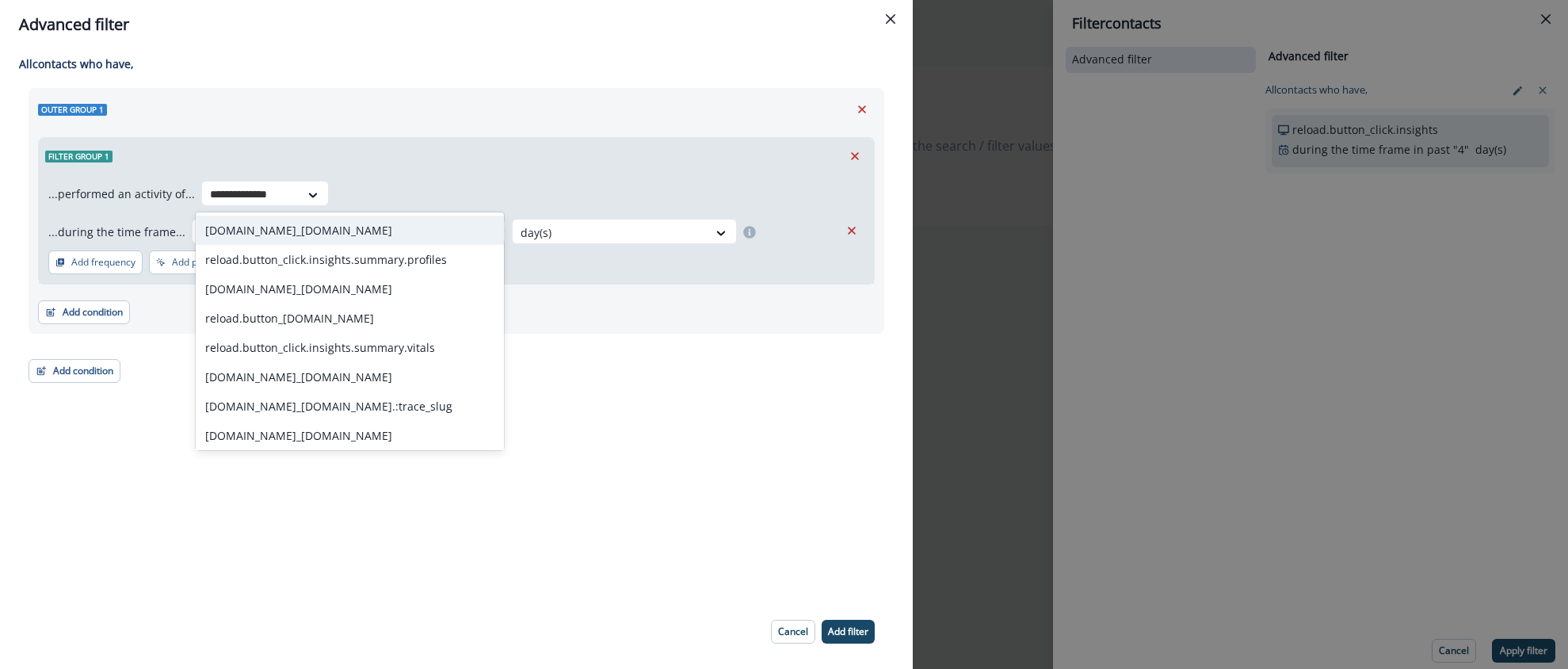
type input "**********"
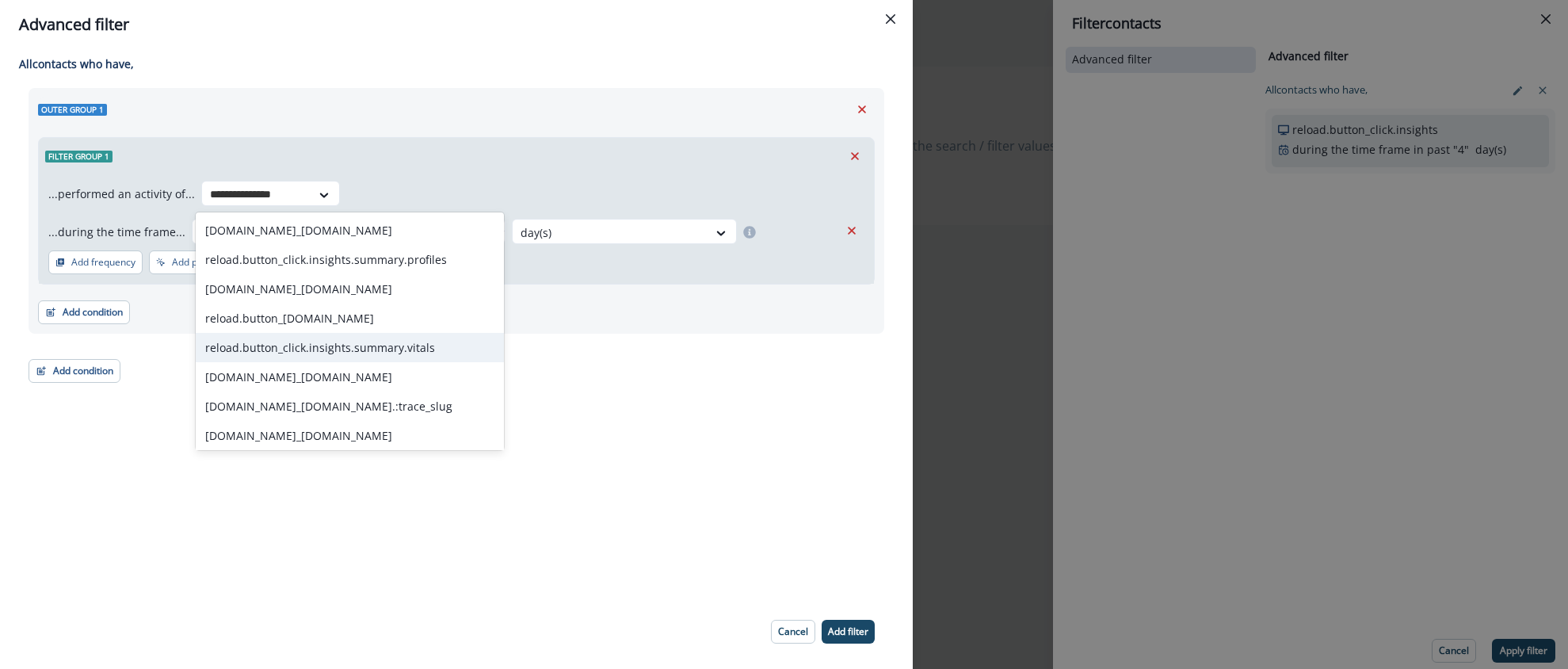
click at [320, 349] on div "reload.button_click.insights.summary.vitals" at bounding box center [350, 347] width 309 height 29
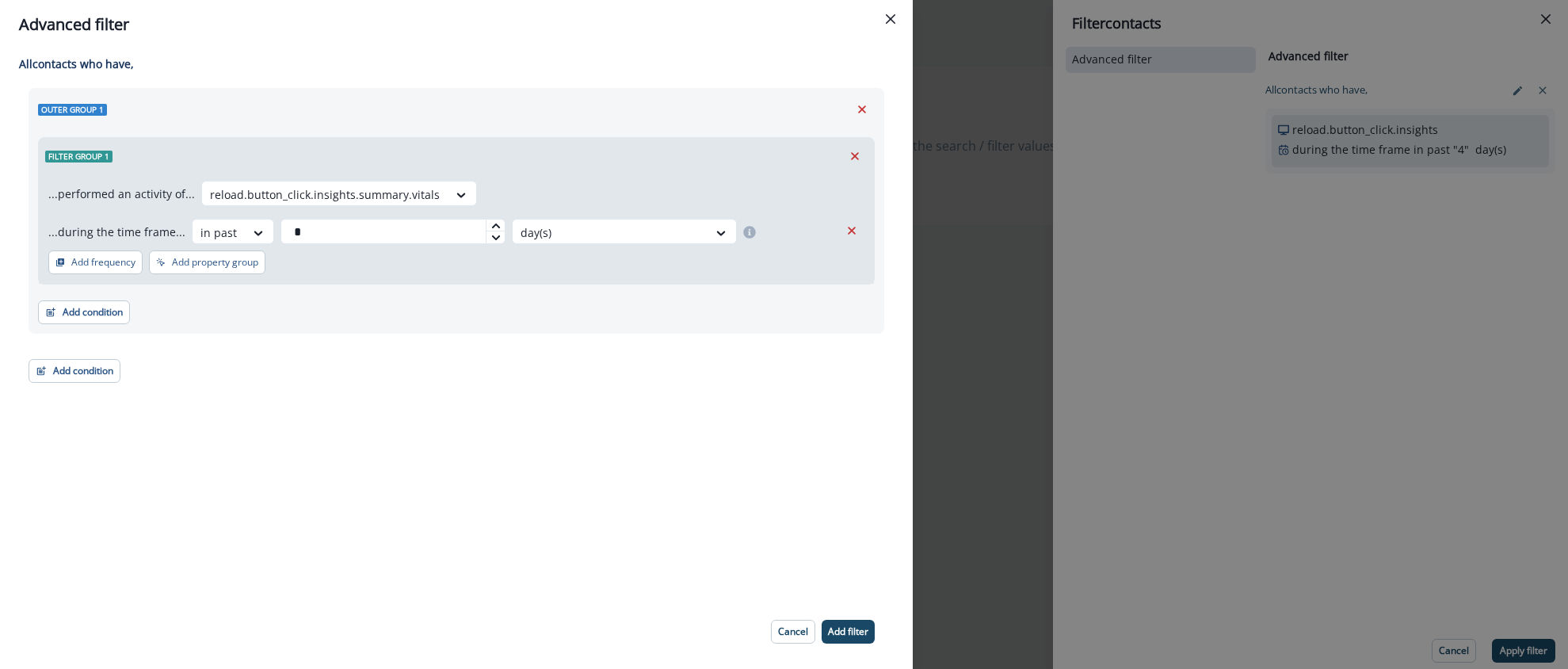
click at [497, 269] on div "...performed an activity of... reload.button_click.insights.summary.vitals ...d…" at bounding box center [456, 228] width 835 height 109
click at [845, 629] on p "Add filter" at bounding box center [849, 631] width 41 height 12
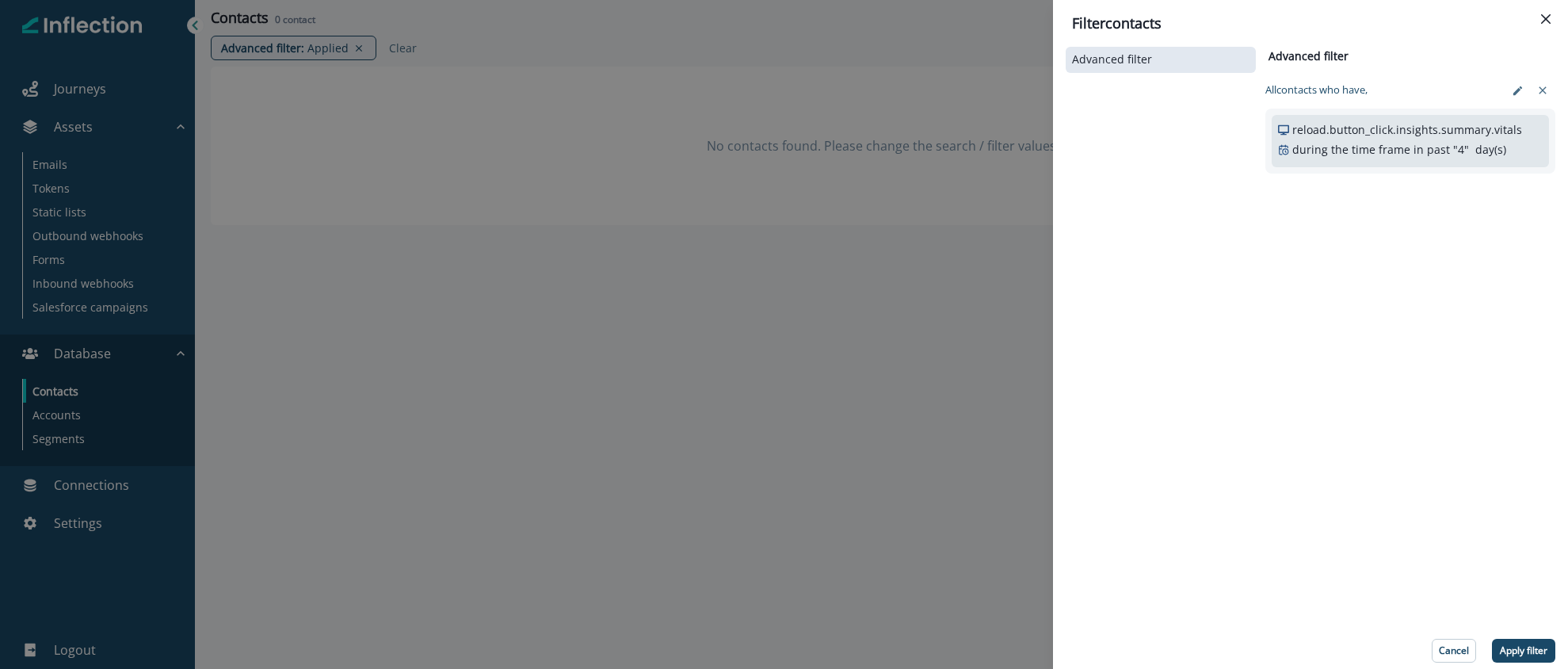
click at [1520, 642] on button "Apply filter" at bounding box center [1525, 650] width 64 height 24
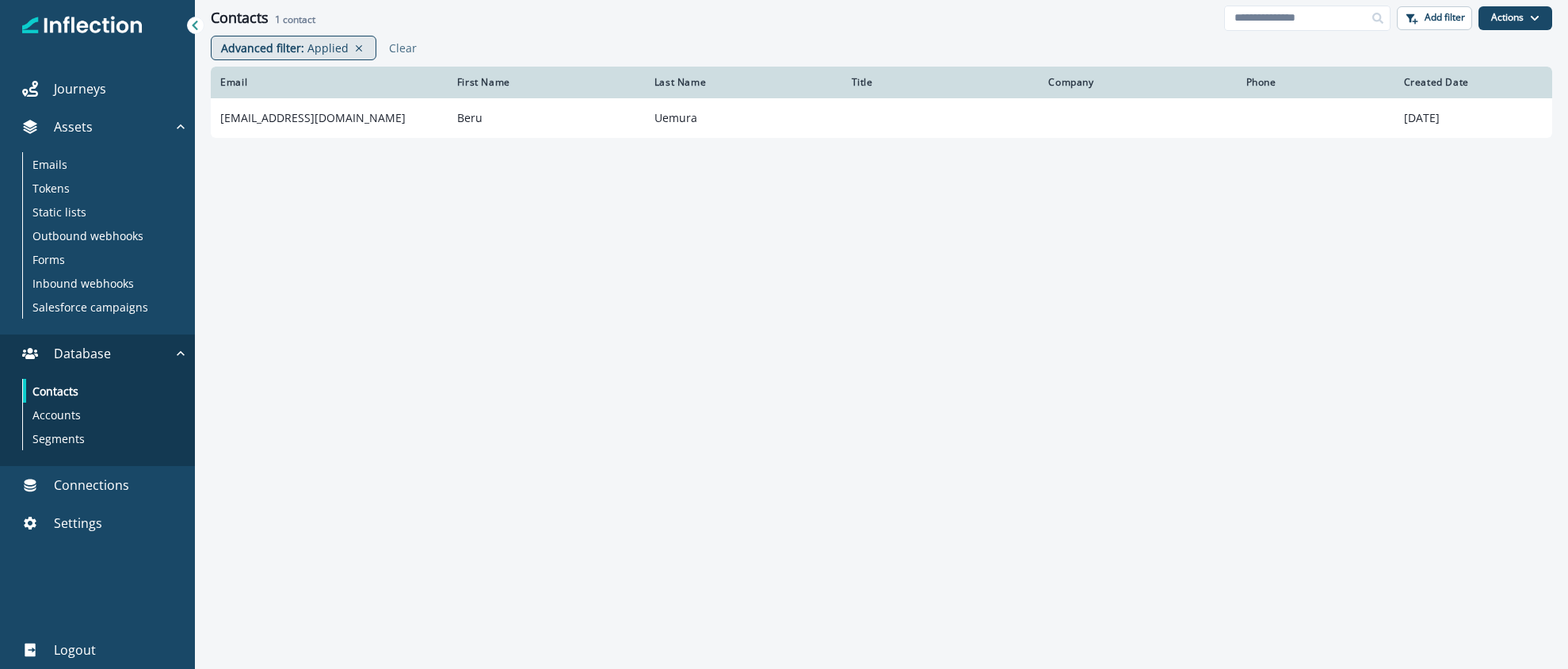
click at [313, 48] on p "Applied" at bounding box center [328, 47] width 41 height 16
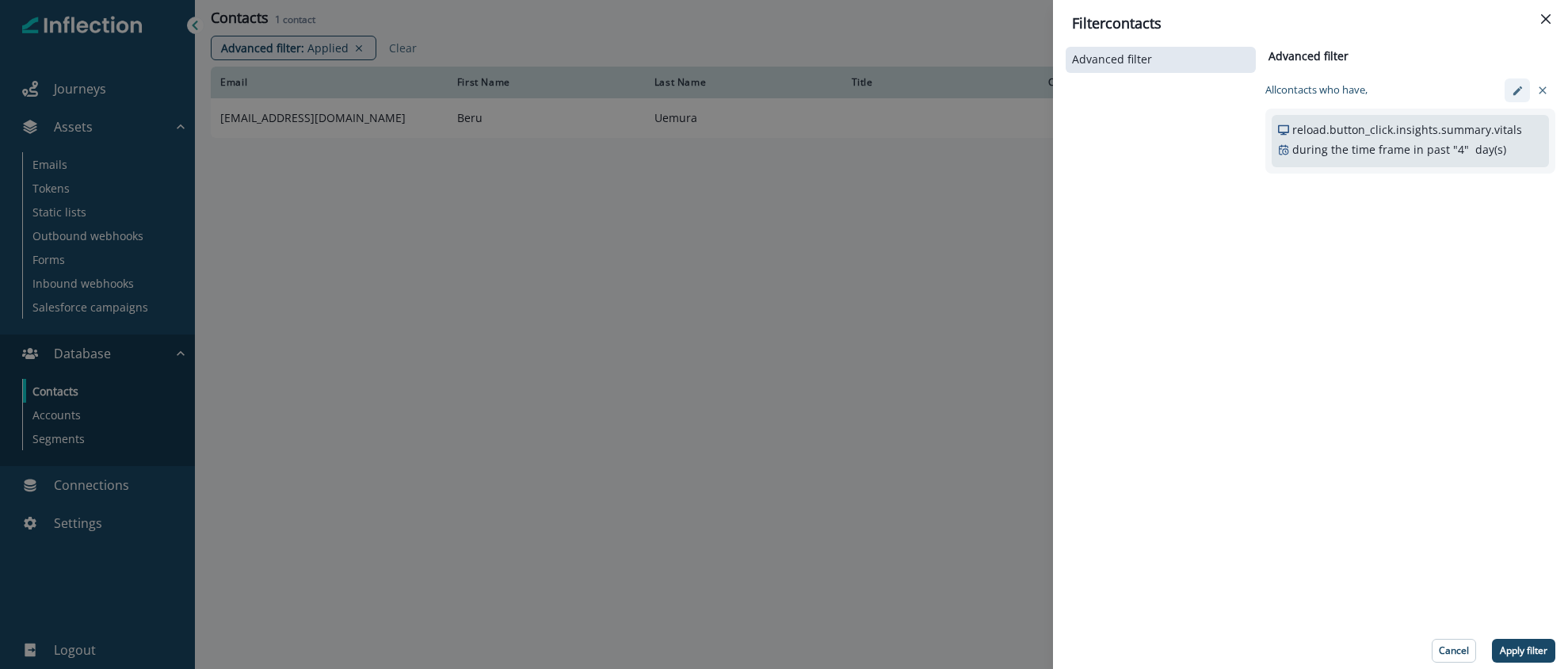
click at [1515, 100] on button "edit-filter" at bounding box center [1518, 90] width 25 height 24
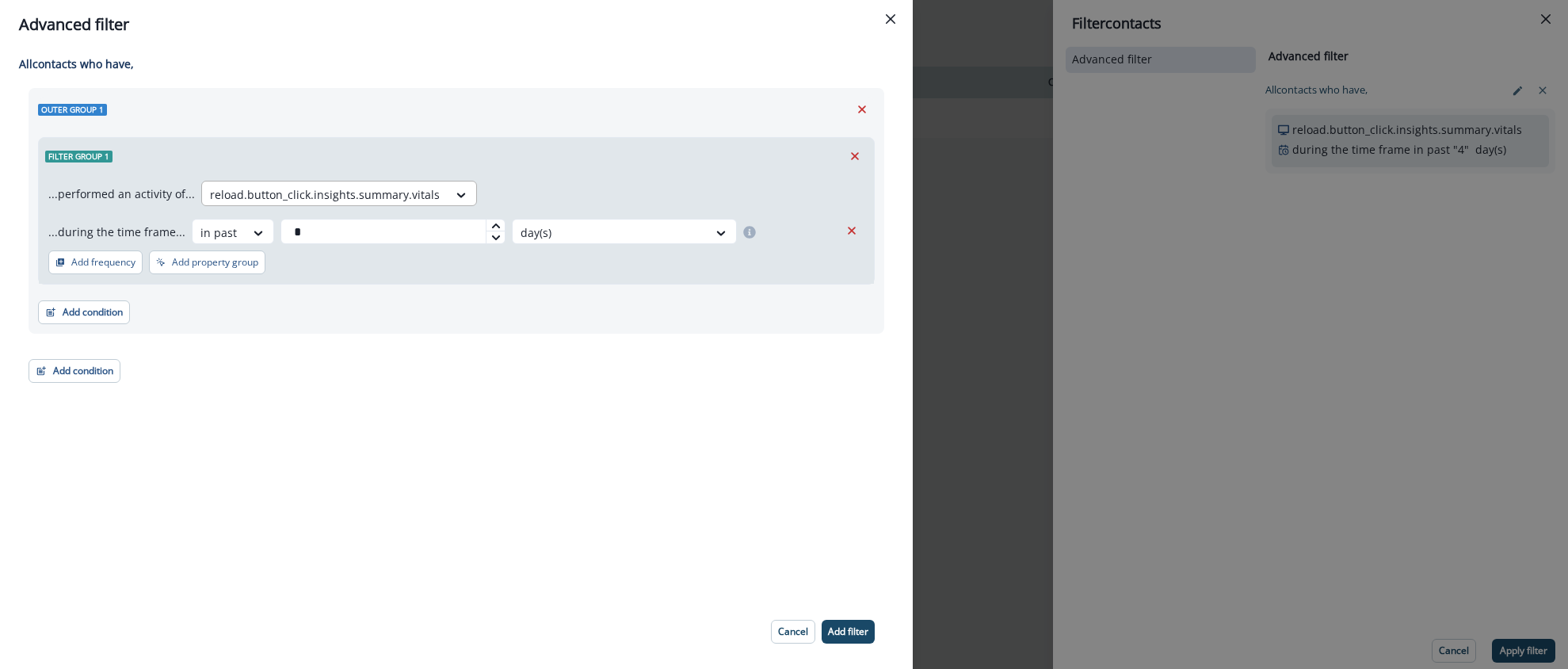
click at [331, 197] on div at bounding box center [325, 194] width 230 height 20
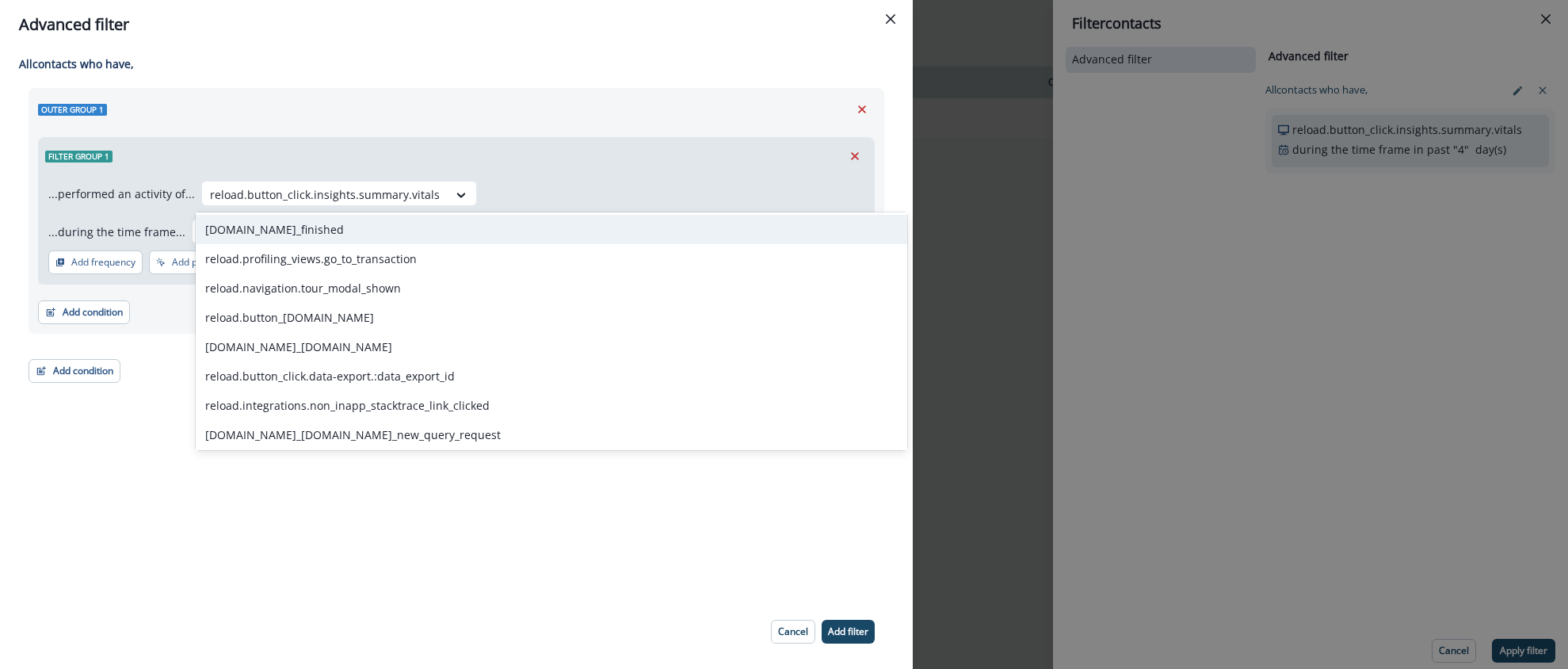
scroll to position [31, 0]
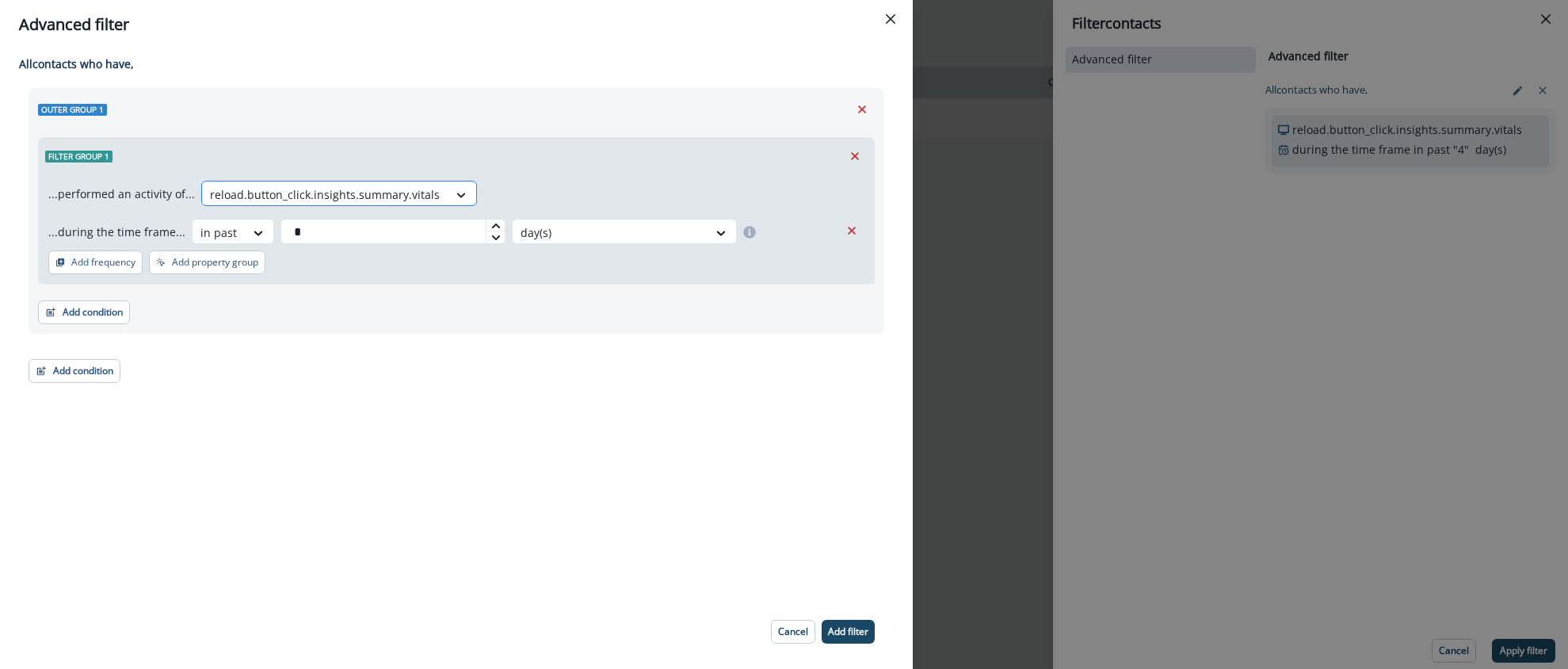
click at [457, 194] on icon at bounding box center [461, 195] width 9 height 5
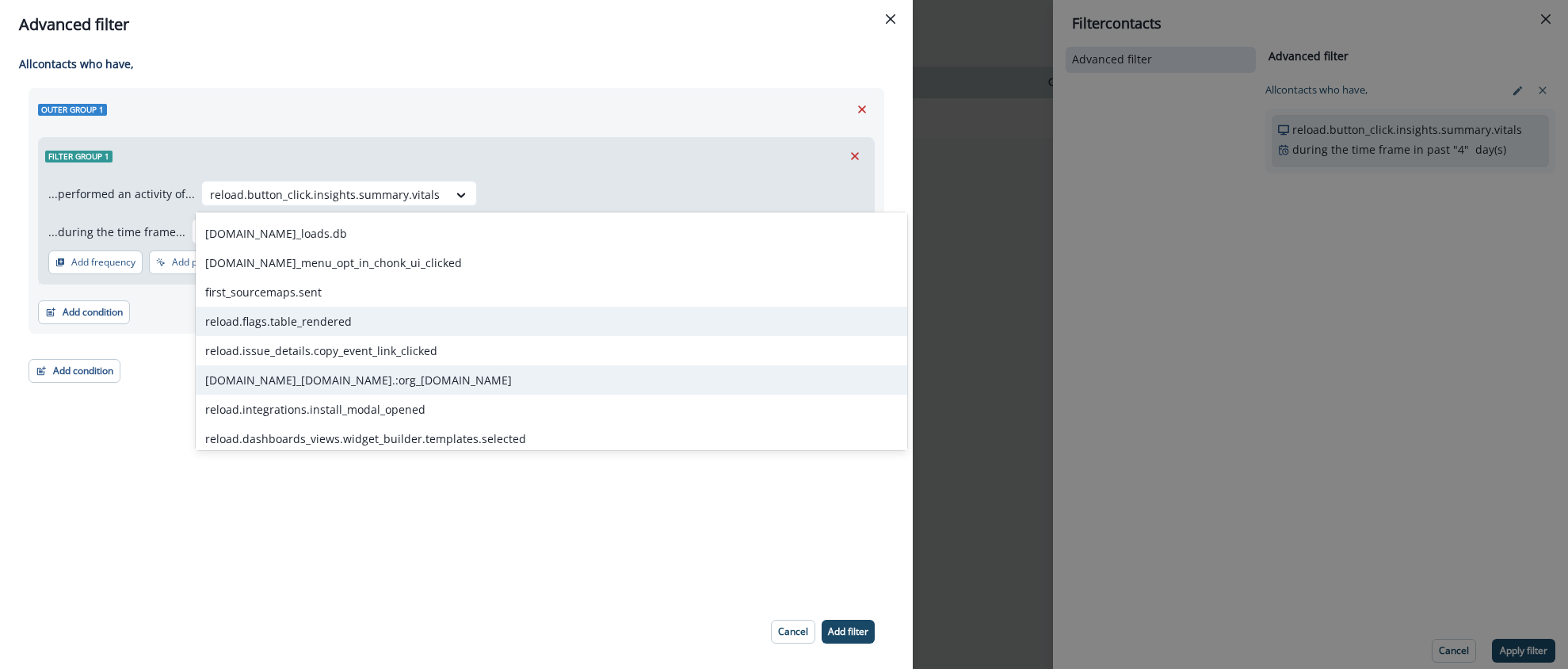
scroll to position [3099, 0]
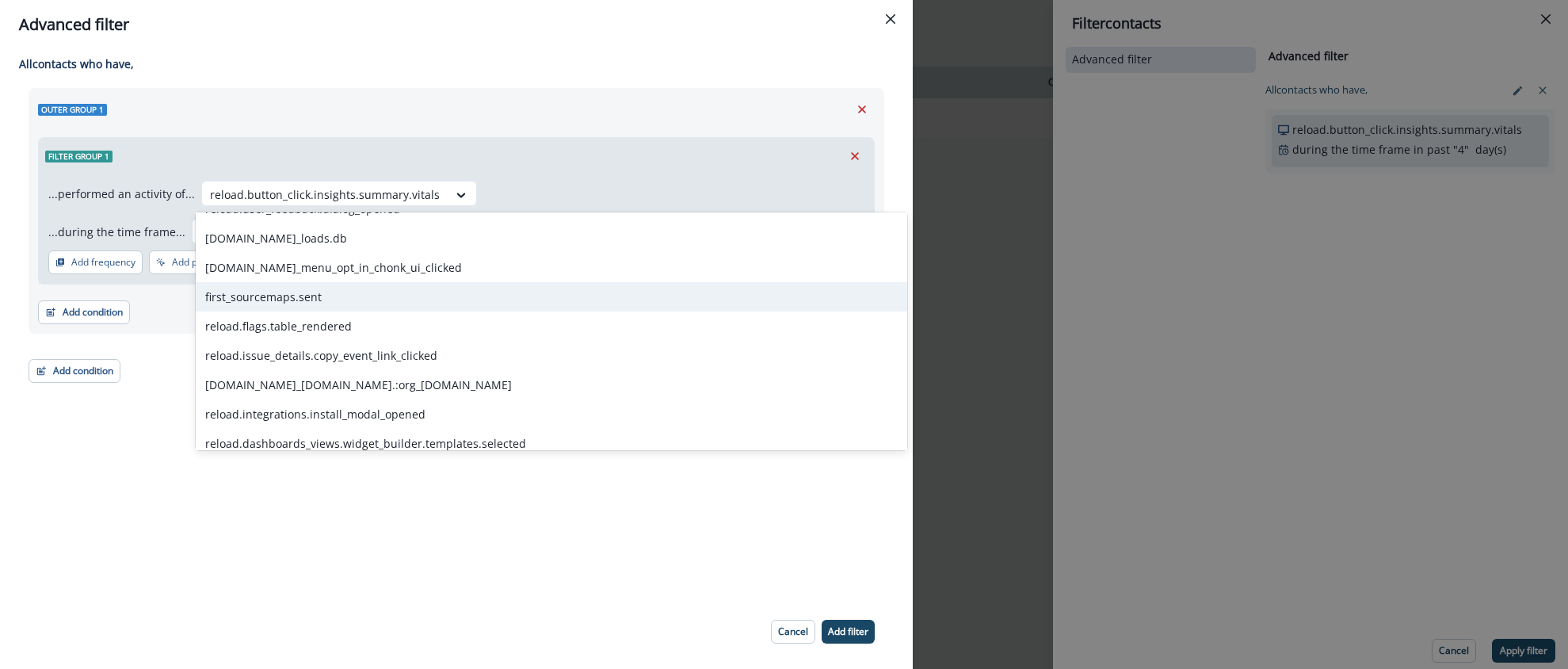
click at [311, 300] on div "first_sourcemaps.sent" at bounding box center [552, 297] width 712 height 29
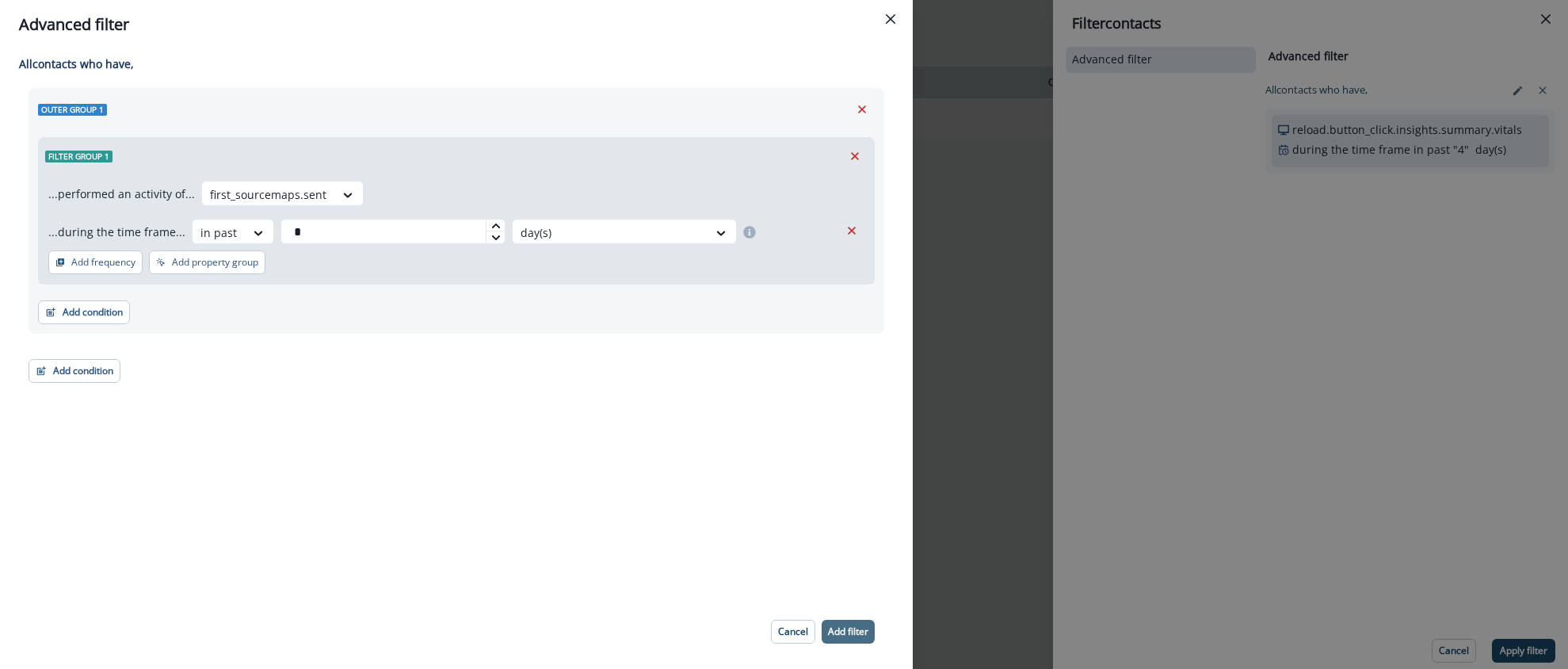
click at [846, 638] on button "Add filter" at bounding box center [848, 631] width 53 height 24
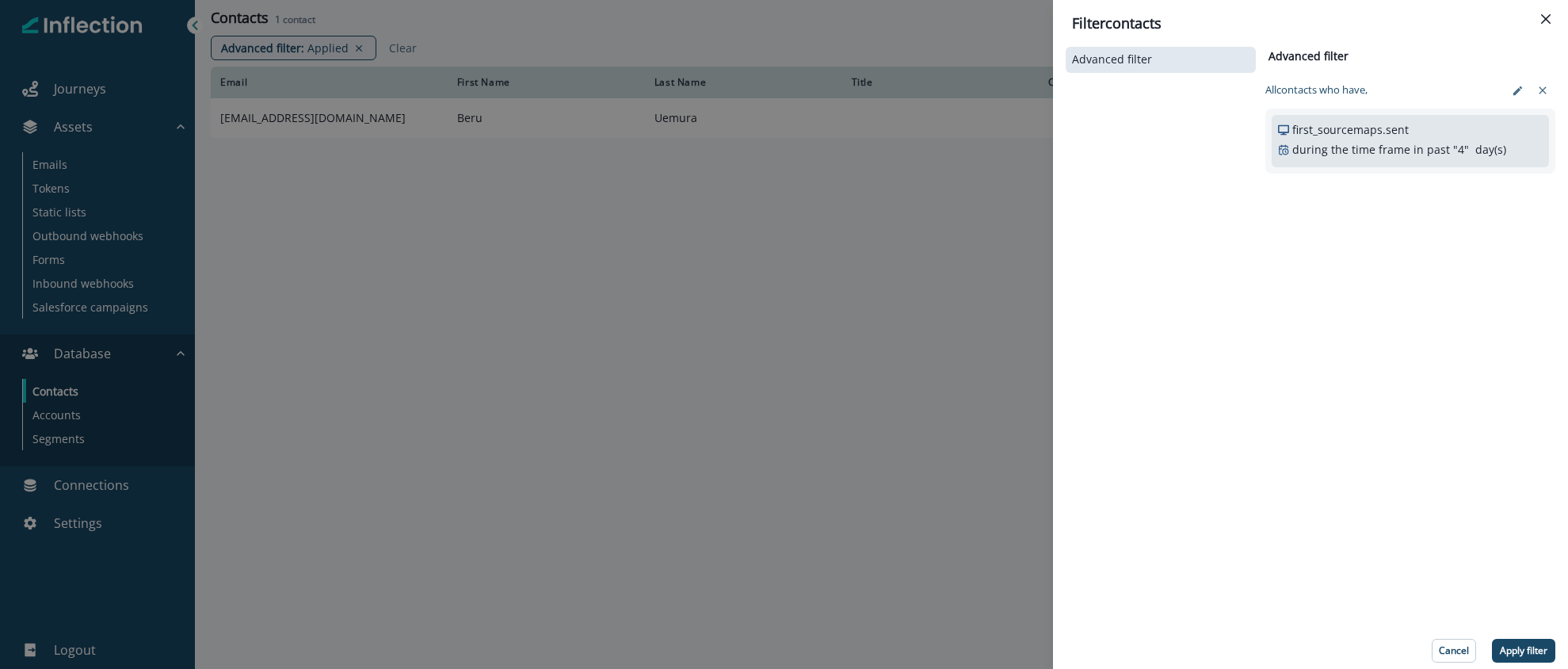
click at [1524, 640] on button "Apply filter" at bounding box center [1525, 650] width 64 height 24
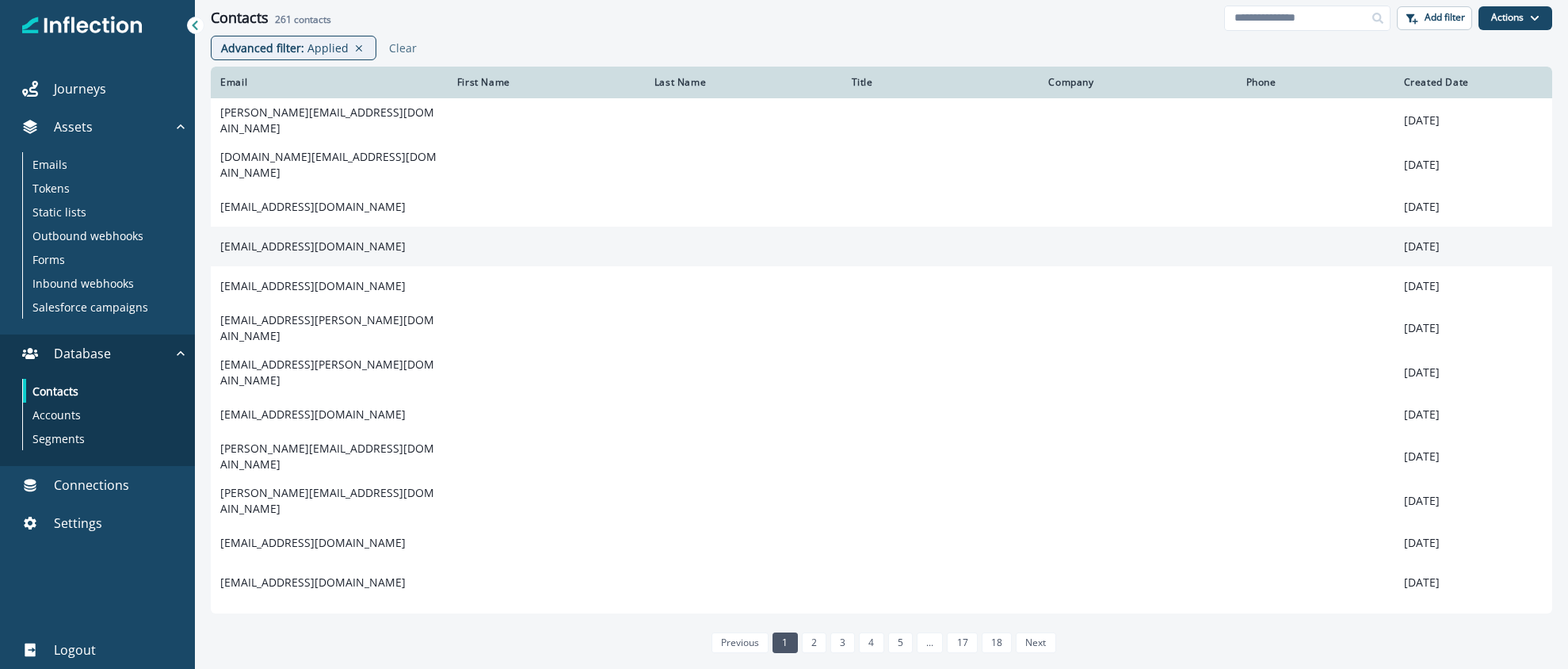
scroll to position [1, 0]
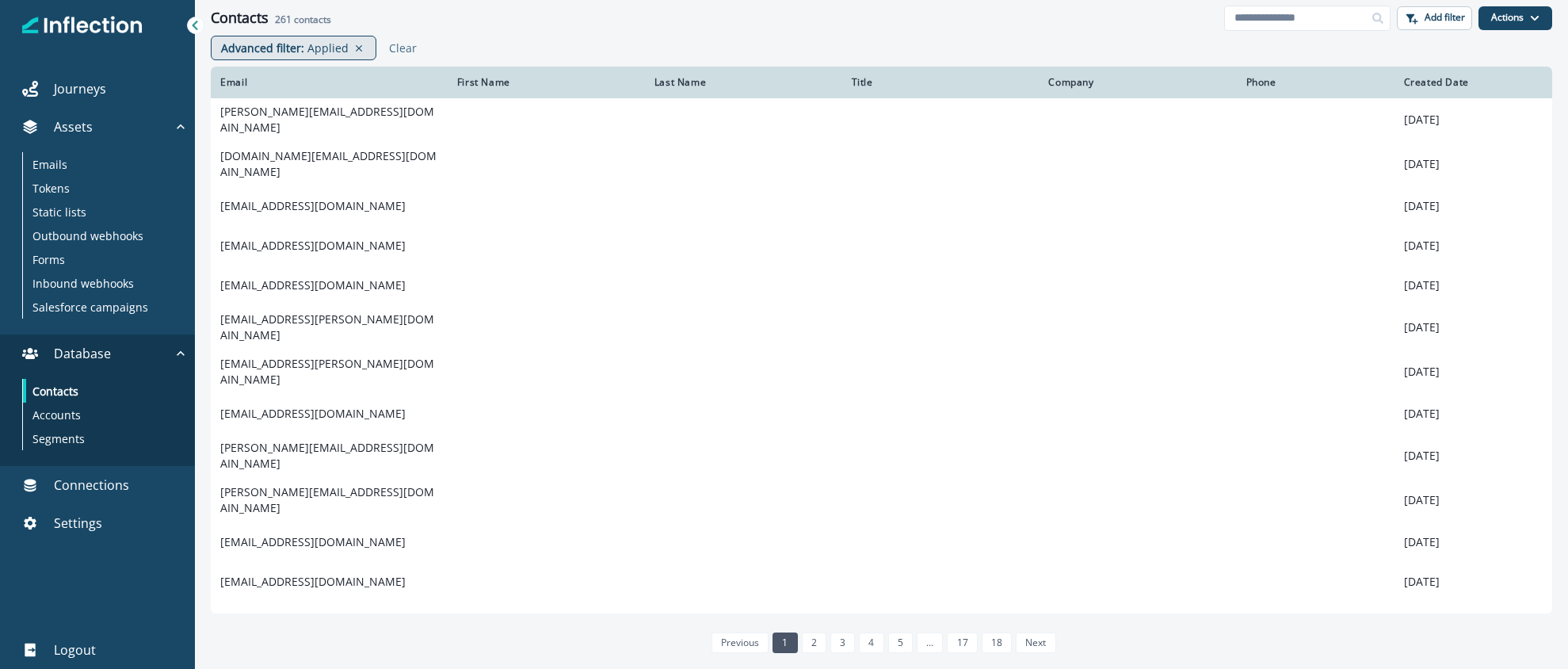
click at [296, 47] on p "Advanced filter :" at bounding box center [262, 47] width 83 height 16
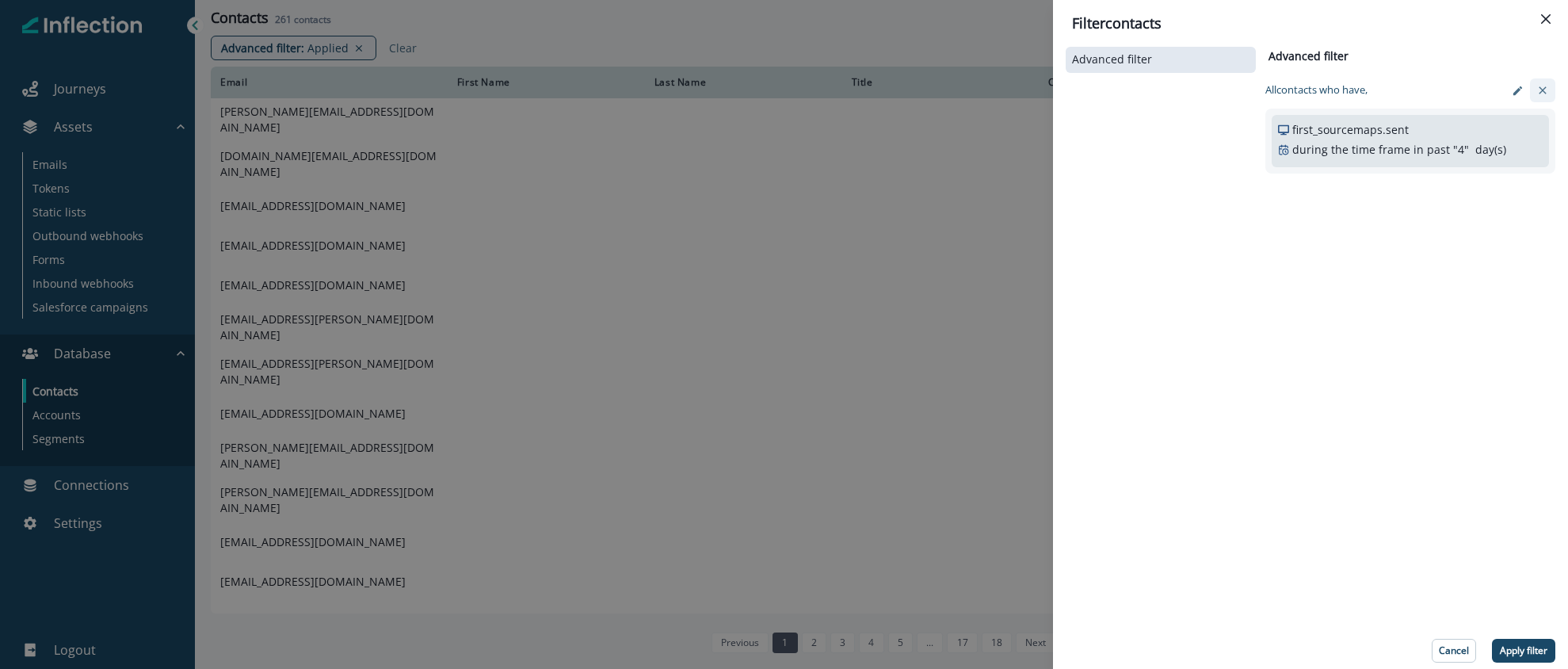
click at [1541, 91] on icon "clear-filter" at bounding box center [1543, 90] width 13 height 13
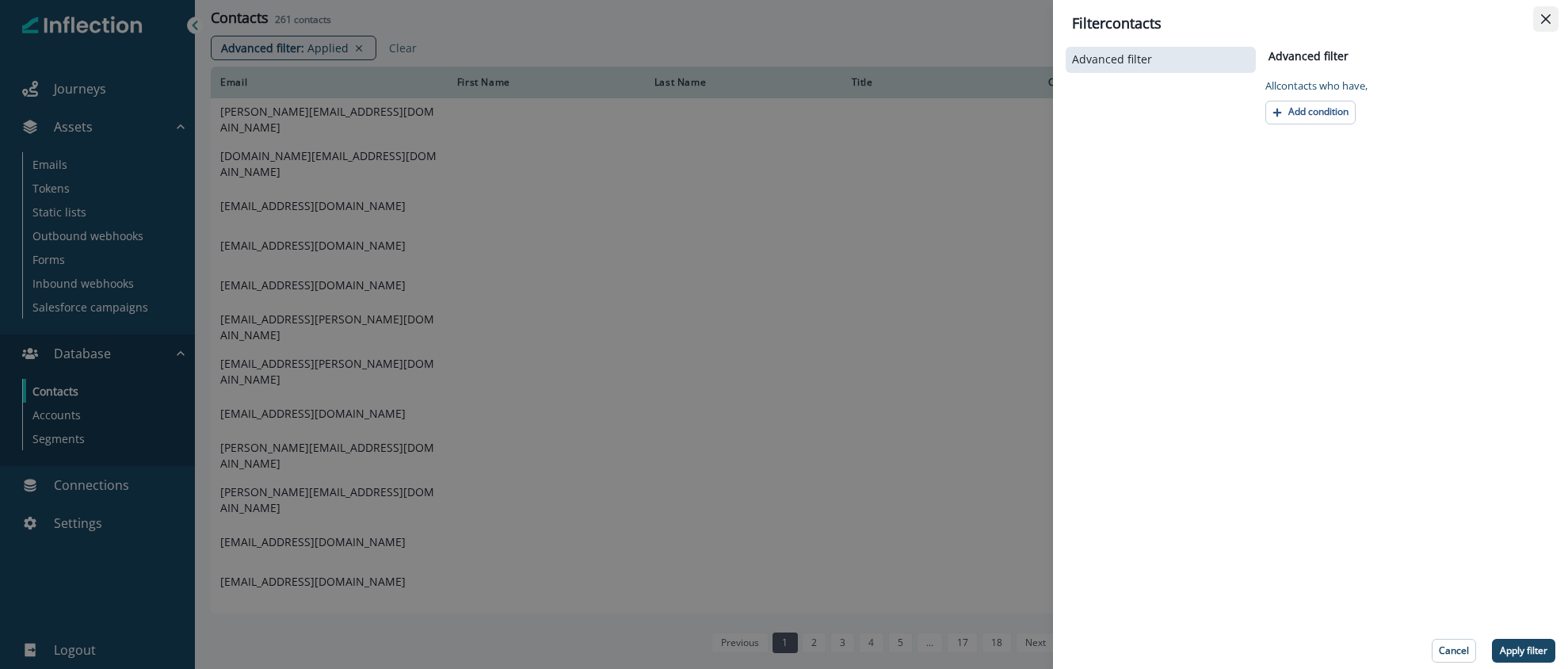
click at [1546, 16] on icon "Close" at bounding box center [1546, 19] width 10 height 10
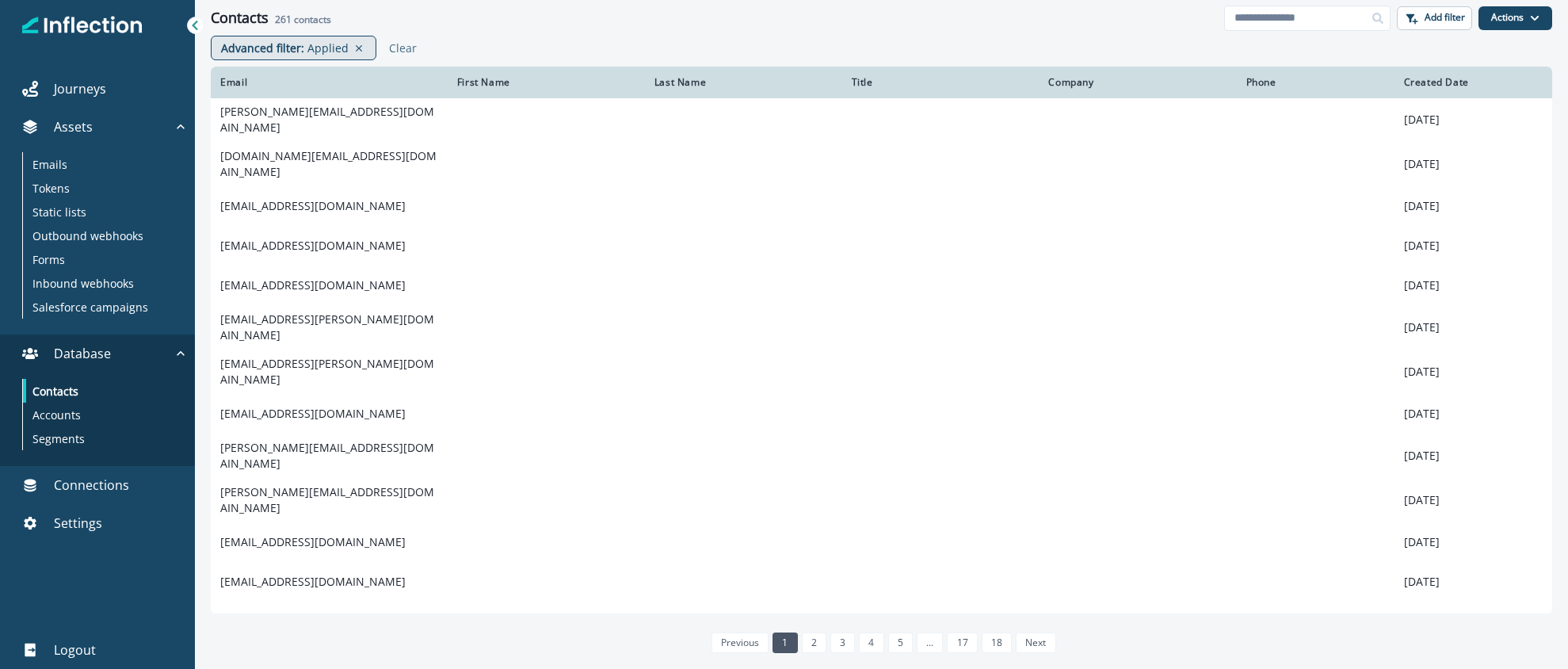
click at [330, 51] on p "Applied" at bounding box center [328, 47] width 41 height 16
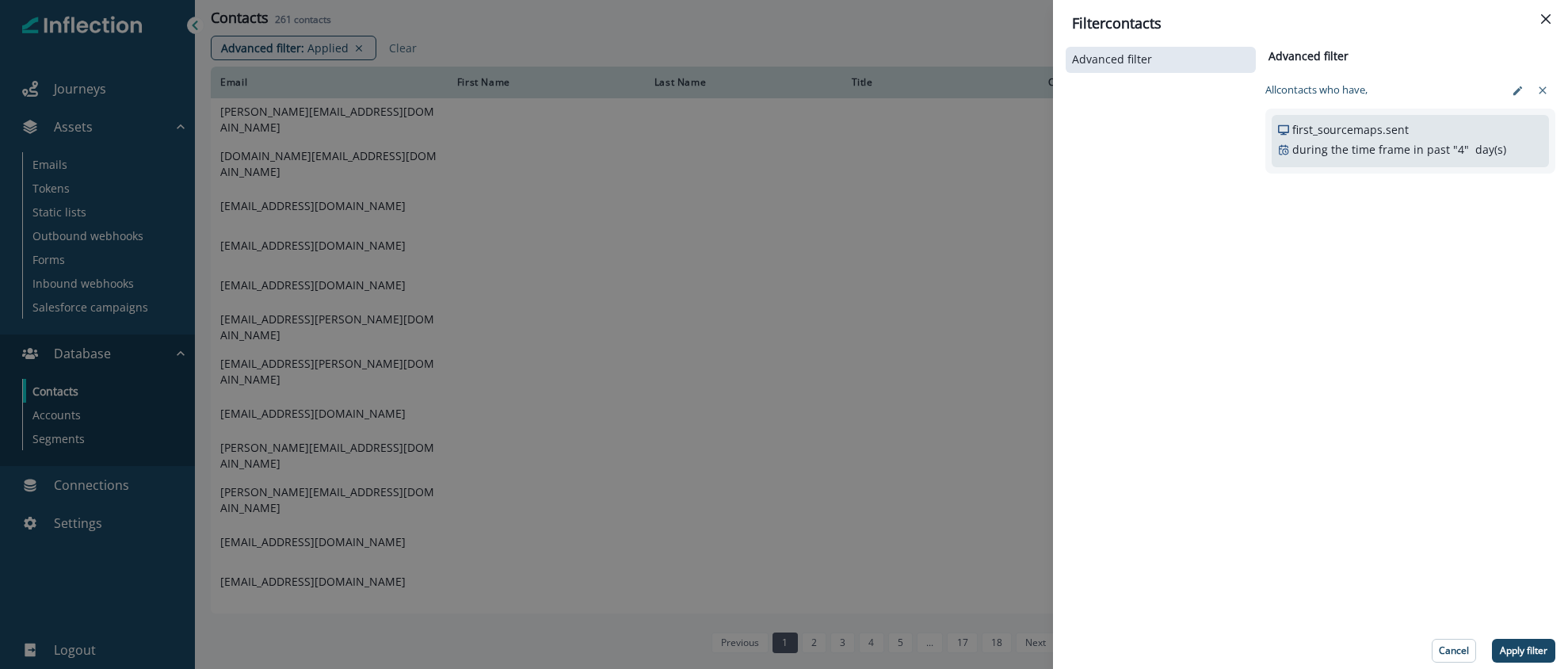
click at [881, 42] on div "Filter contacts Advanced filter Advanced filter Clear All contact s who have, f…" at bounding box center [784, 334] width 1568 height 669
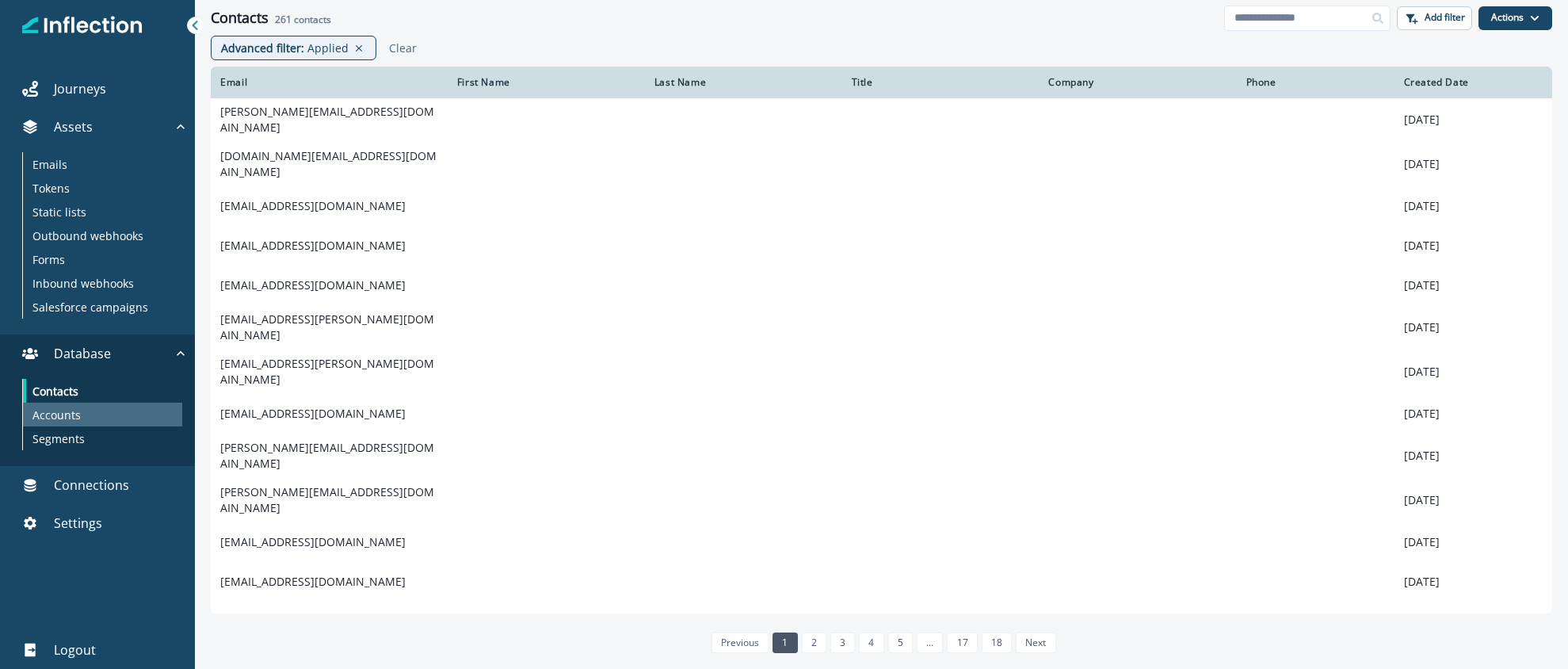
click at [86, 417] on div "Accounts" at bounding box center [102, 414] width 159 height 24
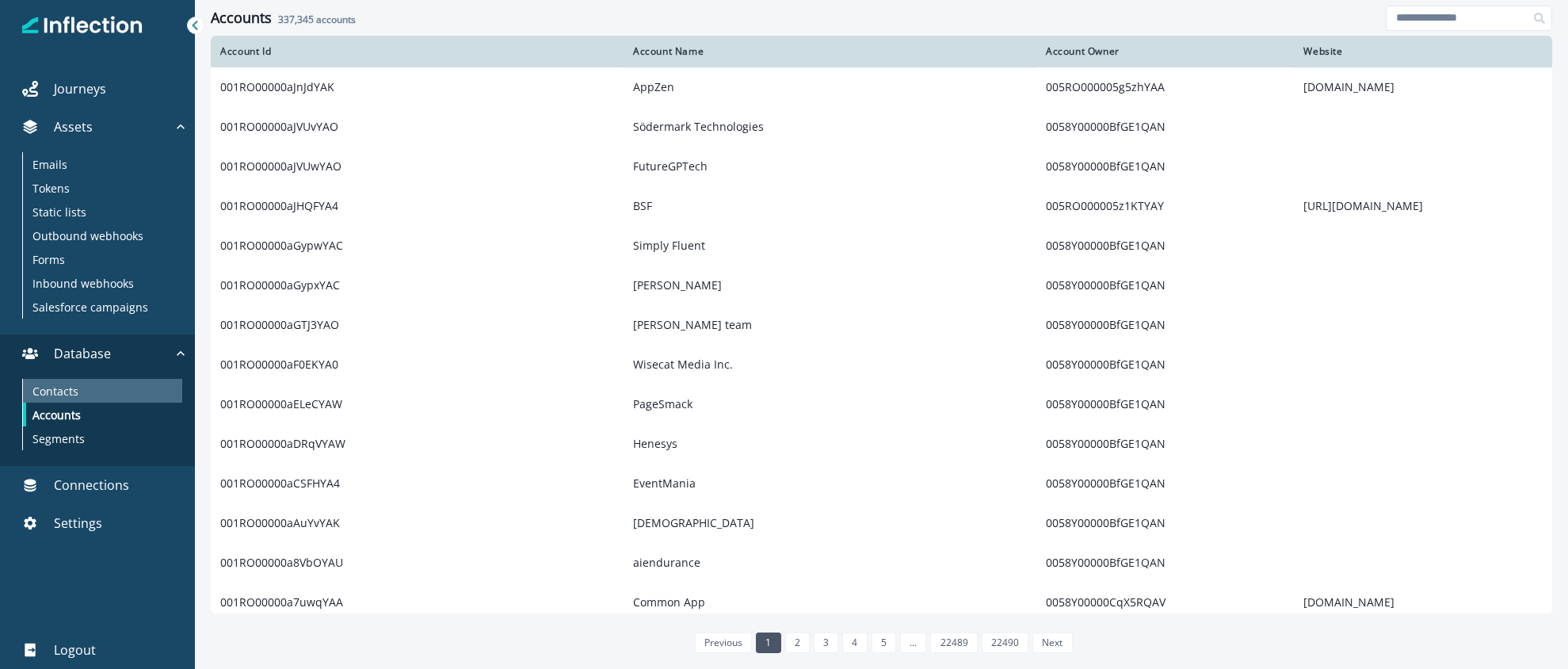
click at [66, 386] on p "Contacts" at bounding box center [56, 390] width 46 height 16
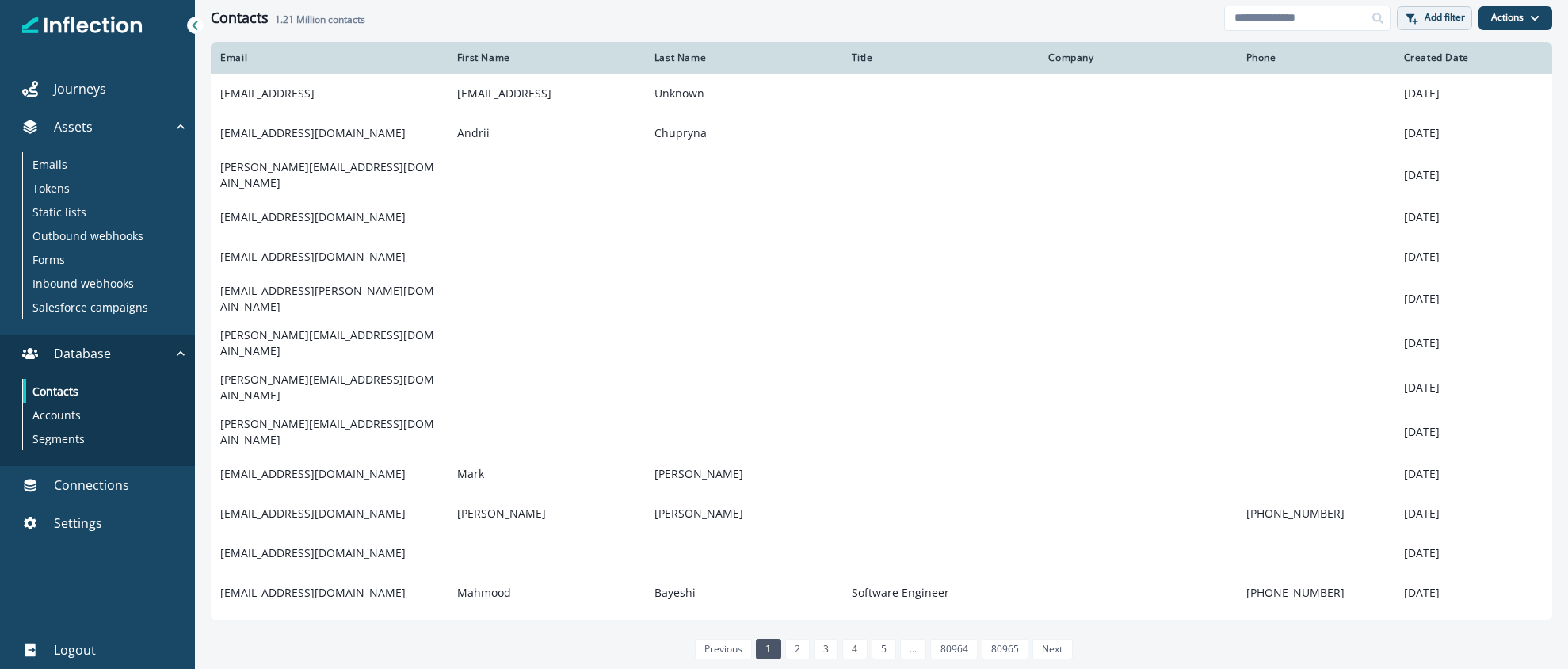
click at [1446, 15] on p "Add filter" at bounding box center [1446, 17] width 41 height 12
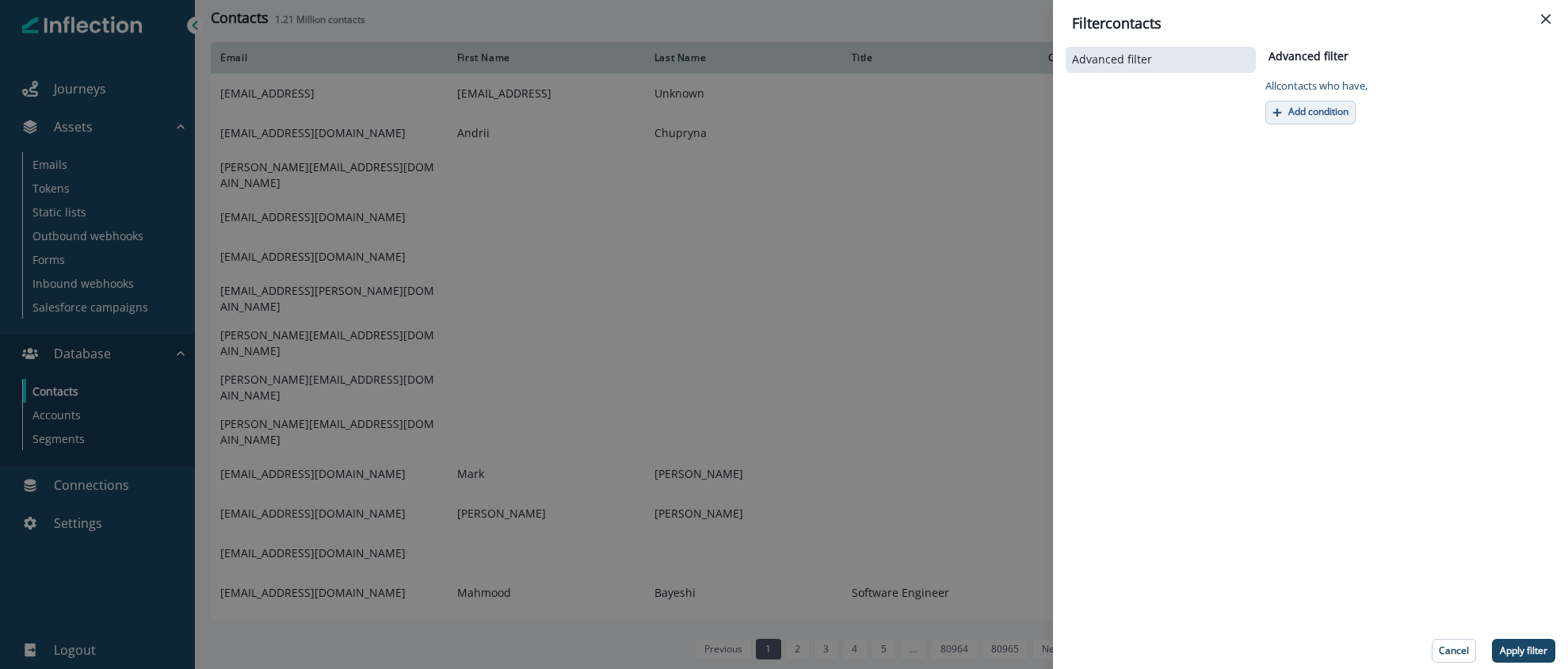
click at [1344, 106] on p "Add condition" at bounding box center [1318, 112] width 60 height 12
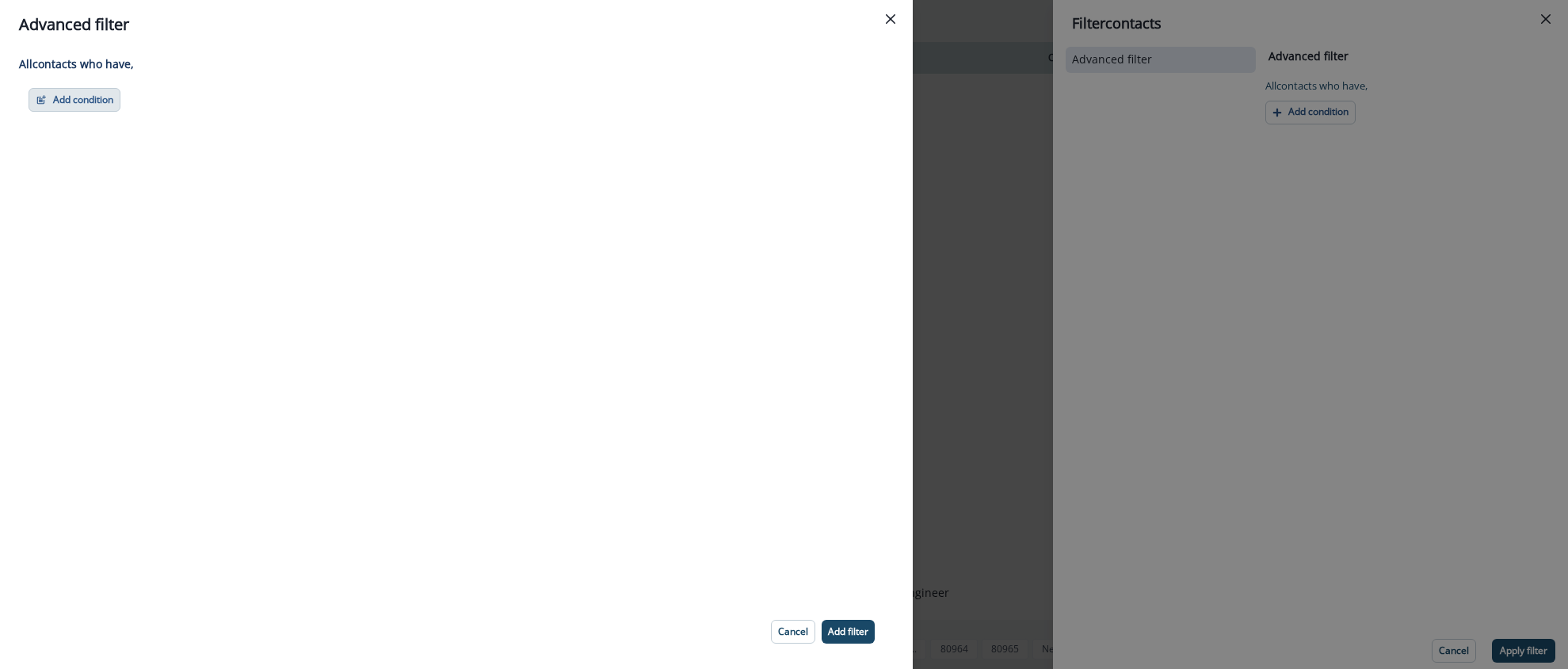
click at [65, 99] on button "Add condition" at bounding box center [74, 99] width 92 height 24
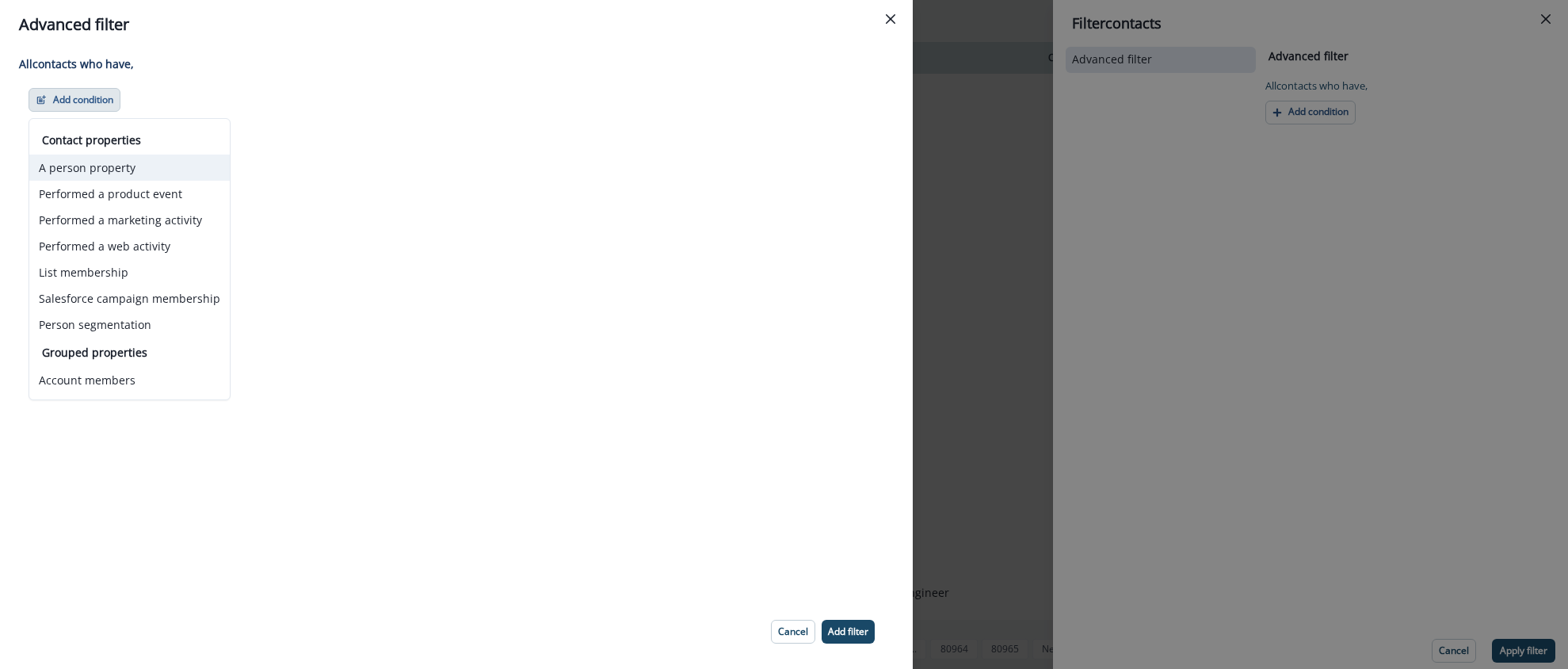
click at [100, 169] on button "A person property" at bounding box center [129, 167] width 201 height 26
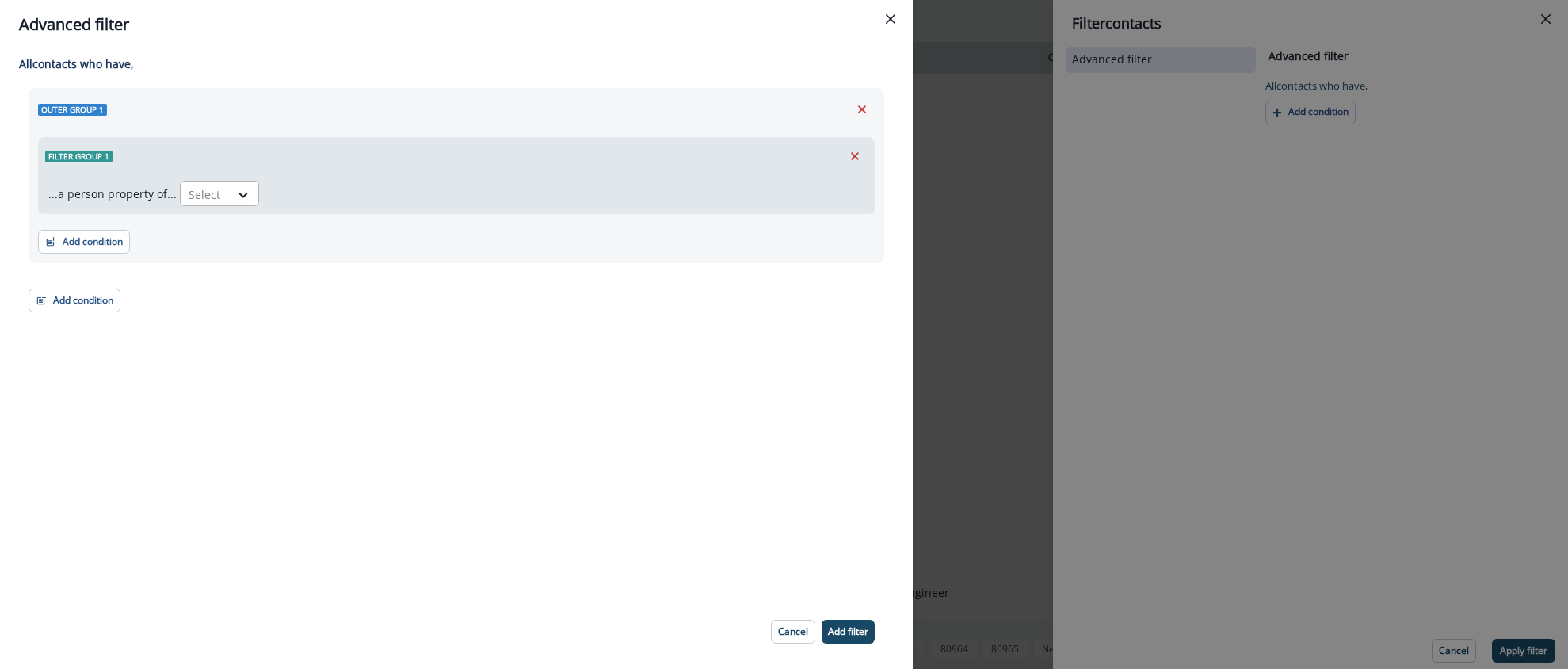
click at [223, 189] on div "Select" at bounding box center [204, 194] width 49 height 26
type input "*"
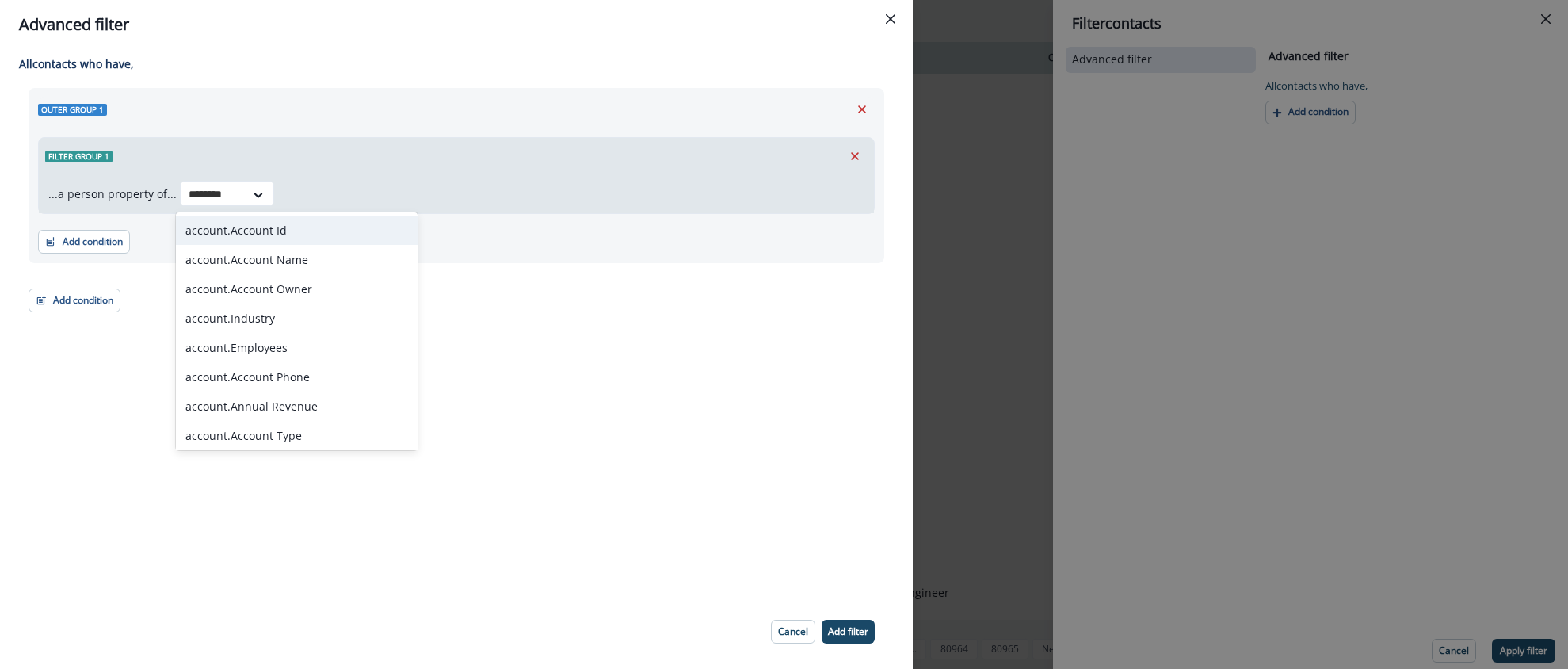
type input "********"
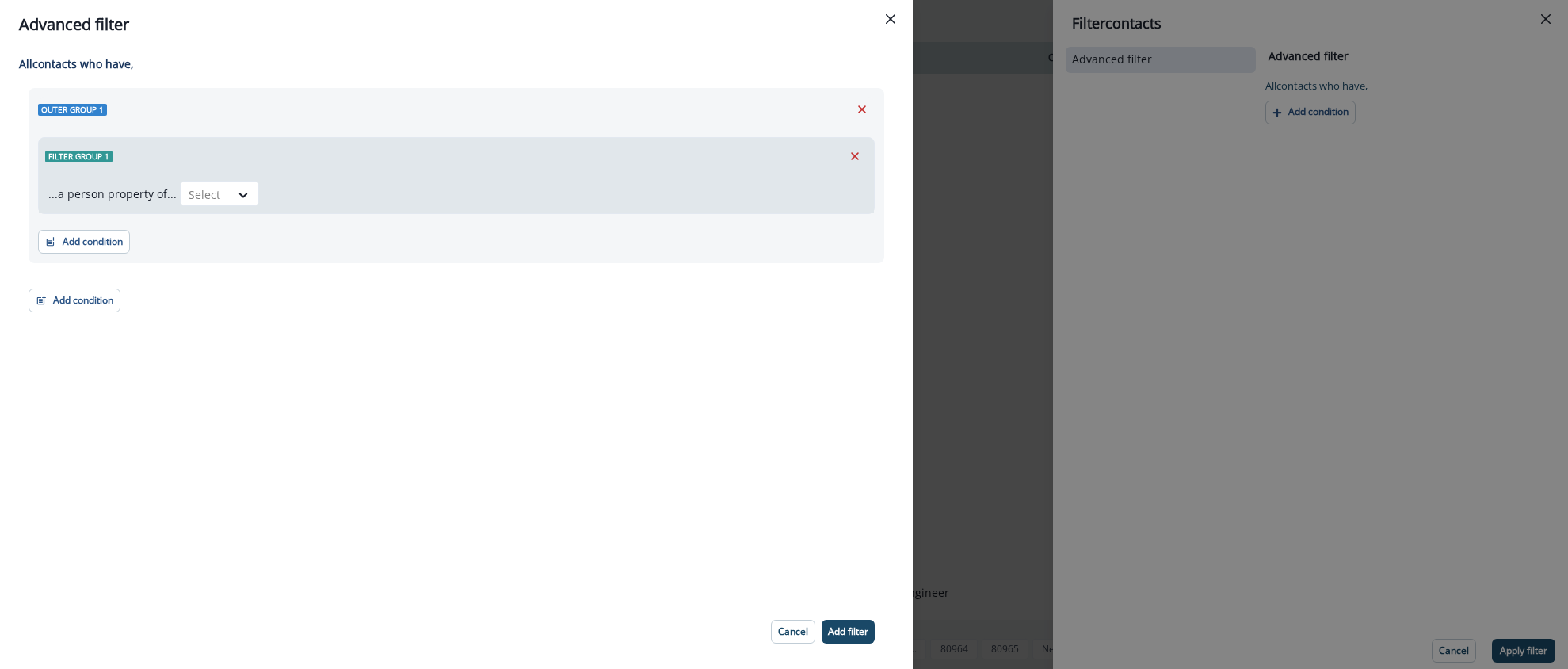
click at [331, 189] on div "Select" at bounding box center [523, 193] width 685 height 25
click at [884, 23] on button "Close" at bounding box center [891, 19] width 25 height 25
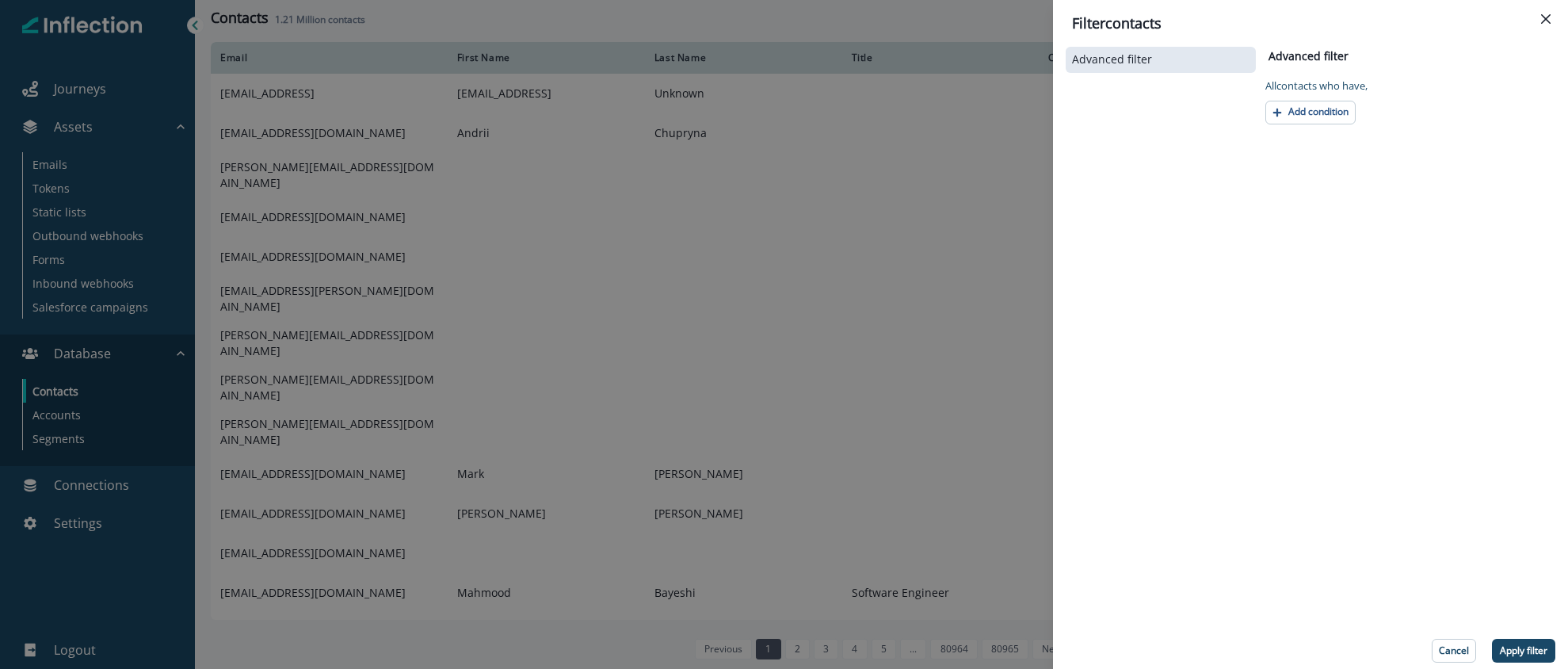
click at [762, 268] on div "Filter contacts Advanced filter Advanced filter Clear All contact s who have, A…" at bounding box center [784, 334] width 1568 height 669
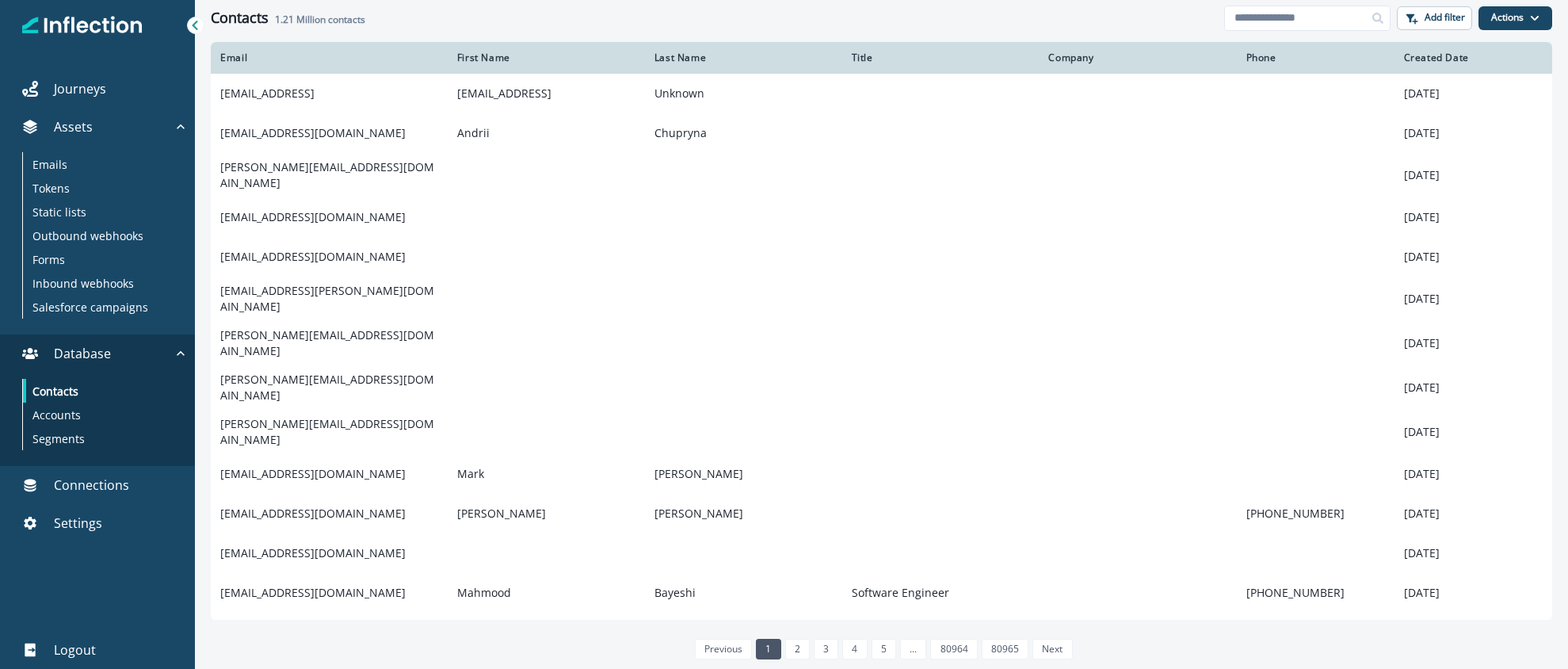
click at [820, 31] on div "Contacts 1.21 Million contacts Add filter Actions Create Contact Import Contacts" at bounding box center [881, 17] width 1373 height 36
click at [752, 22] on div "Contacts 1.21 Million contacts" at bounding box center [717, 18] width 1014 height 17
click at [842, 34] on div "Contacts 1.21 Million contacts Add filter Actions Create Contact Import Contacts" at bounding box center [881, 17] width 1373 height 36
click at [814, 32] on div "Contacts 1.21 Million contacts Add filter Actions Create Contact Import Contacts" at bounding box center [881, 17] width 1373 height 36
click at [1437, 21] on p "Add filter" at bounding box center [1446, 17] width 41 height 12
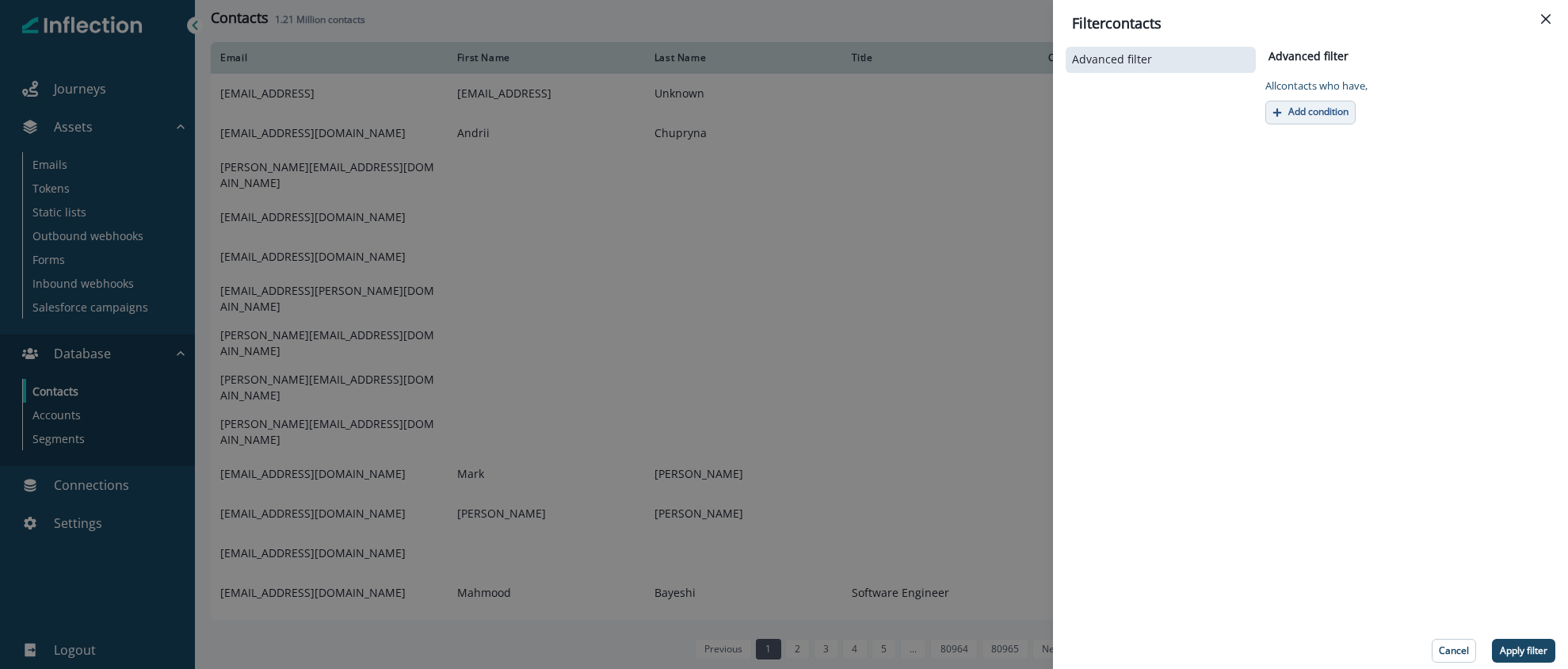
click at [1276, 109] on icon "button" at bounding box center [1278, 113] width 10 height 10
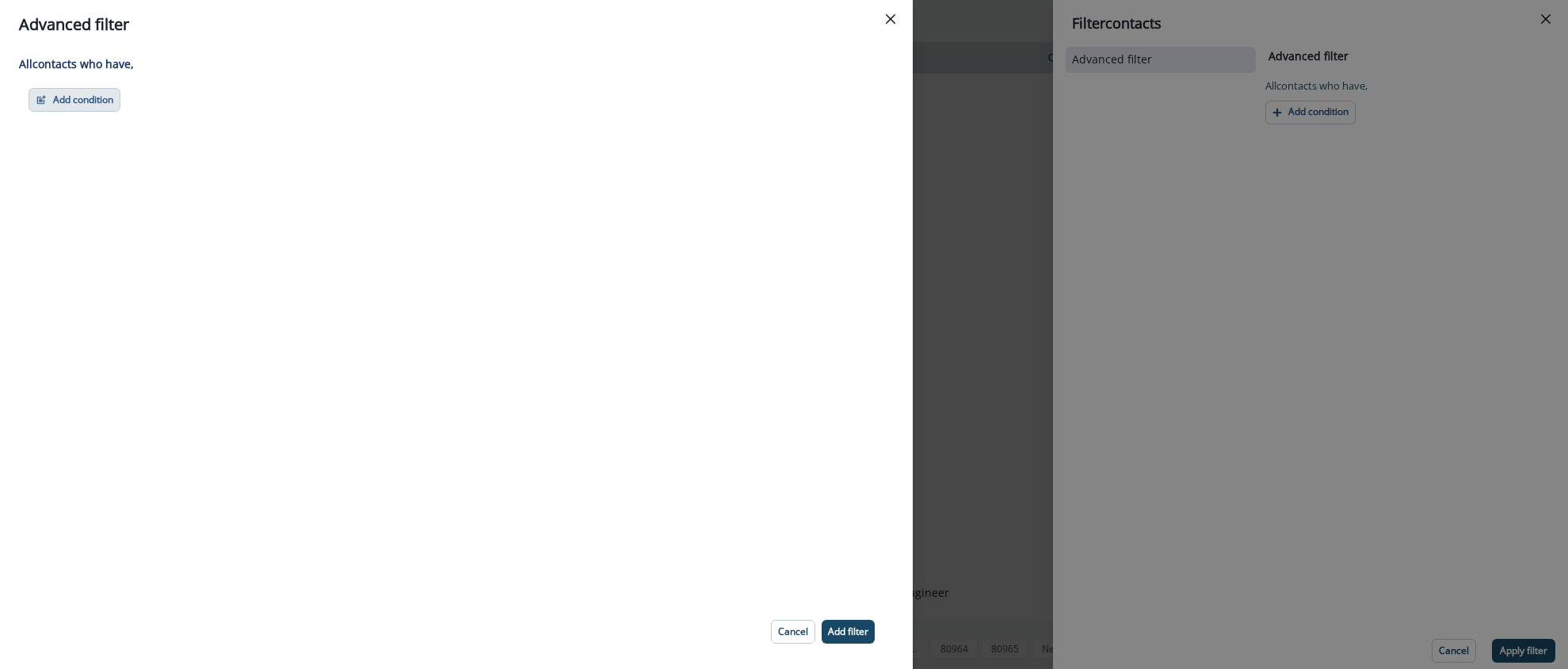
click at [103, 107] on button "Add condition" at bounding box center [74, 99] width 92 height 24
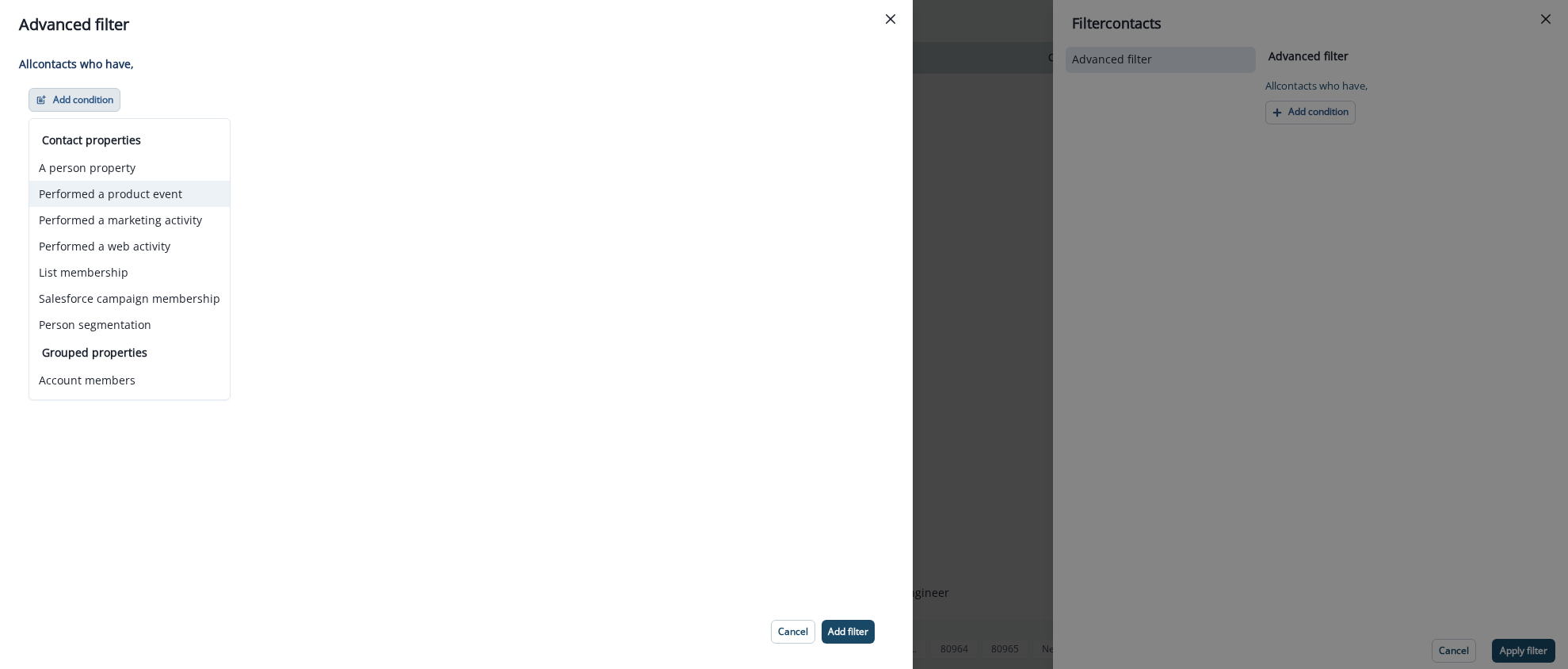
click at [106, 198] on button "Performed a product event" at bounding box center [129, 193] width 201 height 26
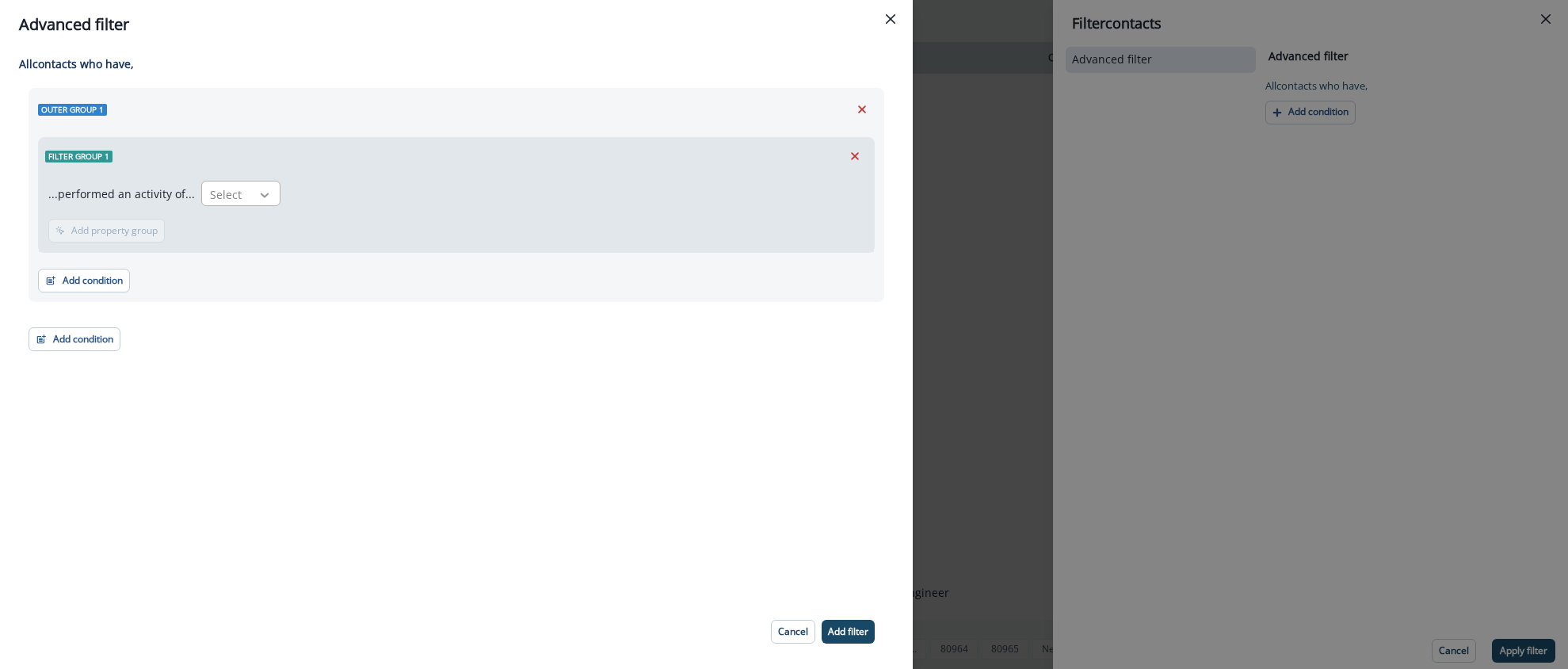
click at [252, 188] on div at bounding box center [265, 195] width 27 height 15
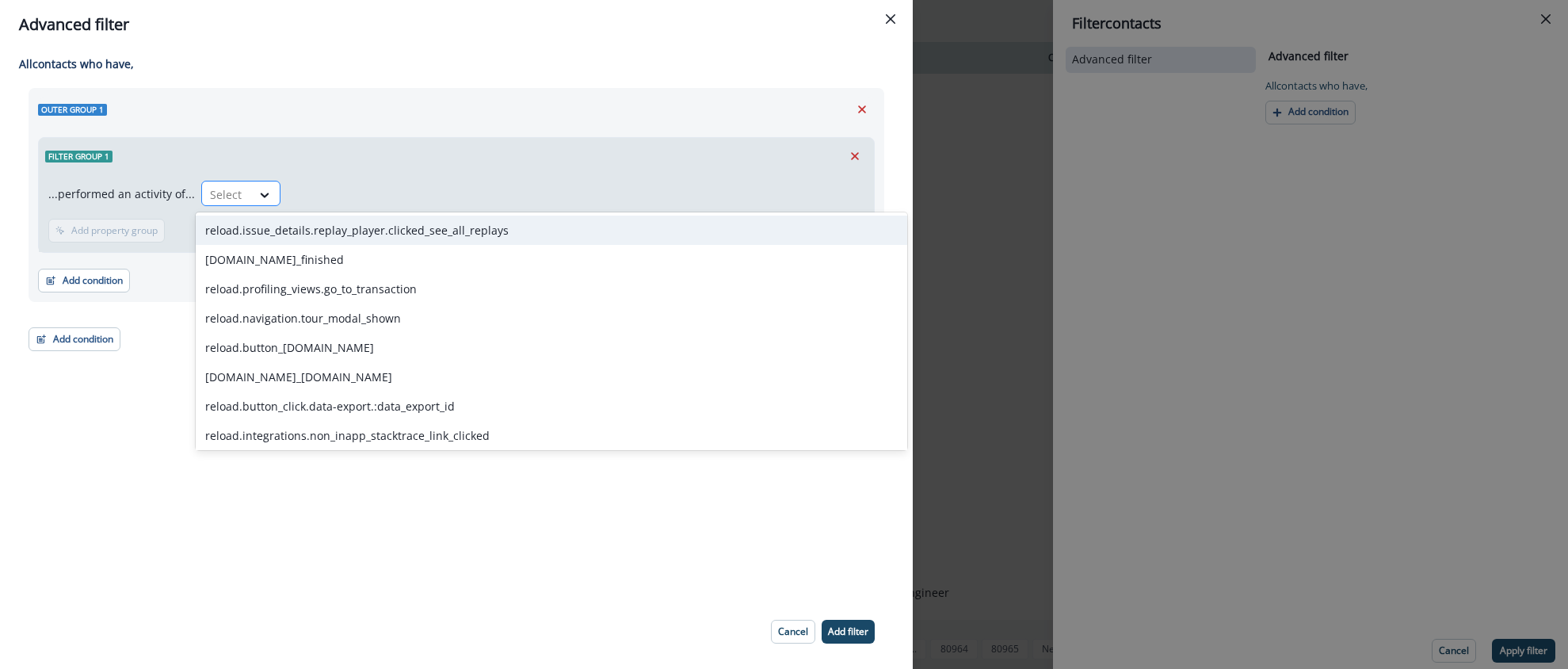
paste input "**********"
type input "**********"
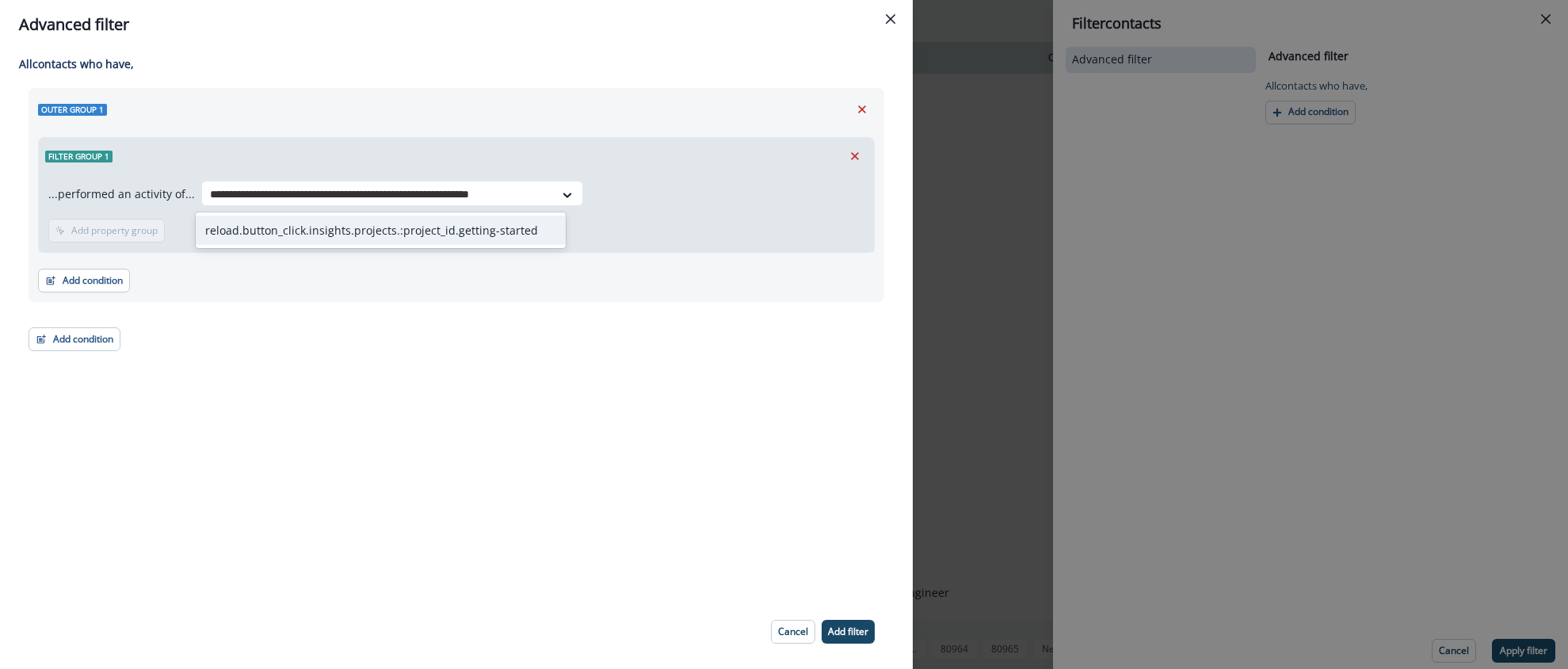
click at [301, 225] on div "reload.button_click.insights.projects.:project_id.getting-started" at bounding box center [381, 230] width 370 height 29
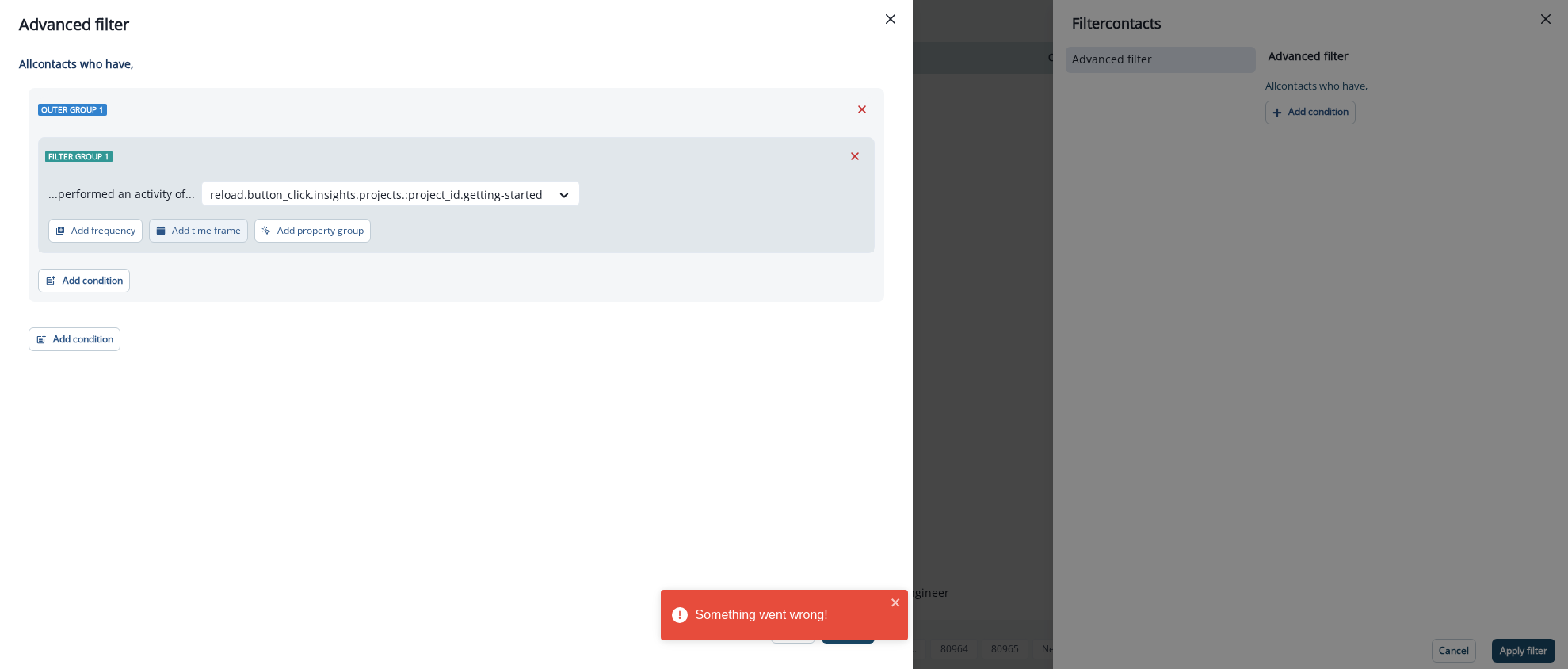
click at [206, 238] on button "Add time frame" at bounding box center [199, 230] width 99 height 24
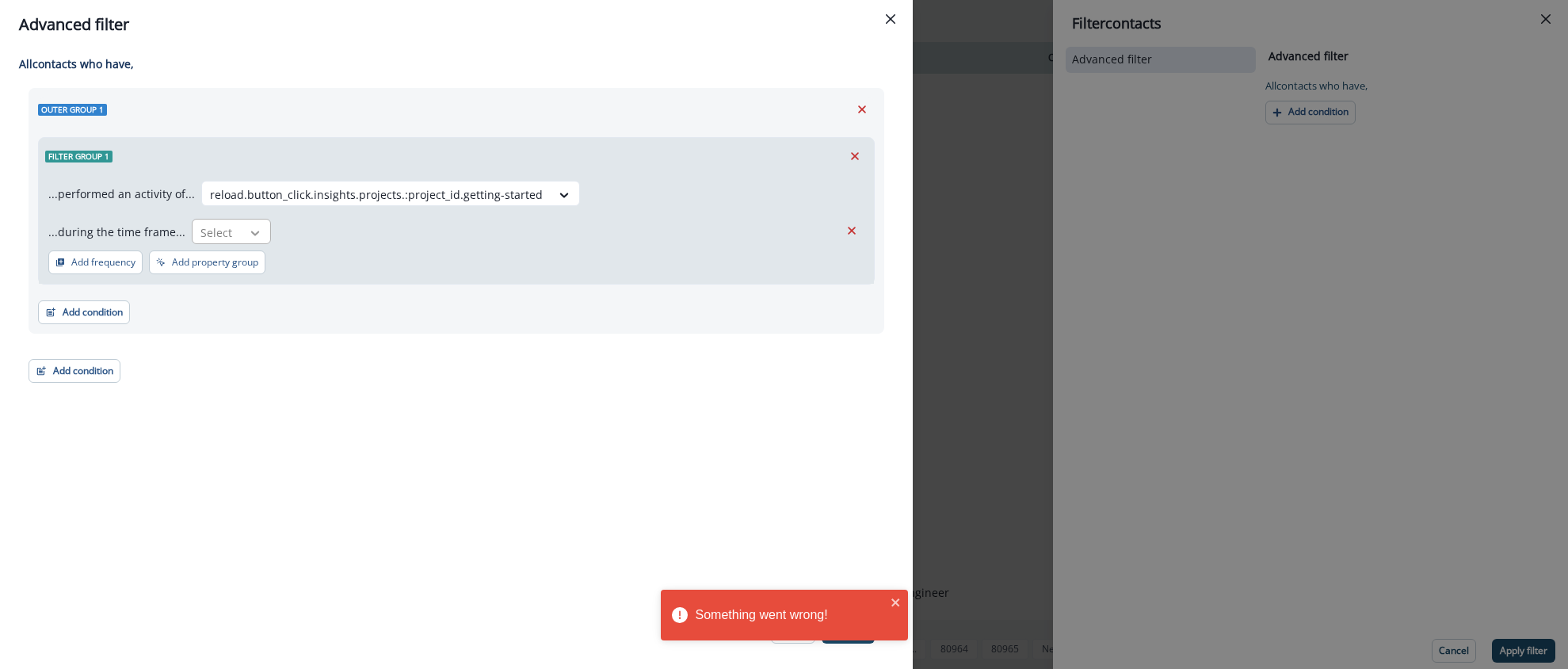
click at [248, 238] on icon at bounding box center [255, 232] width 14 height 15
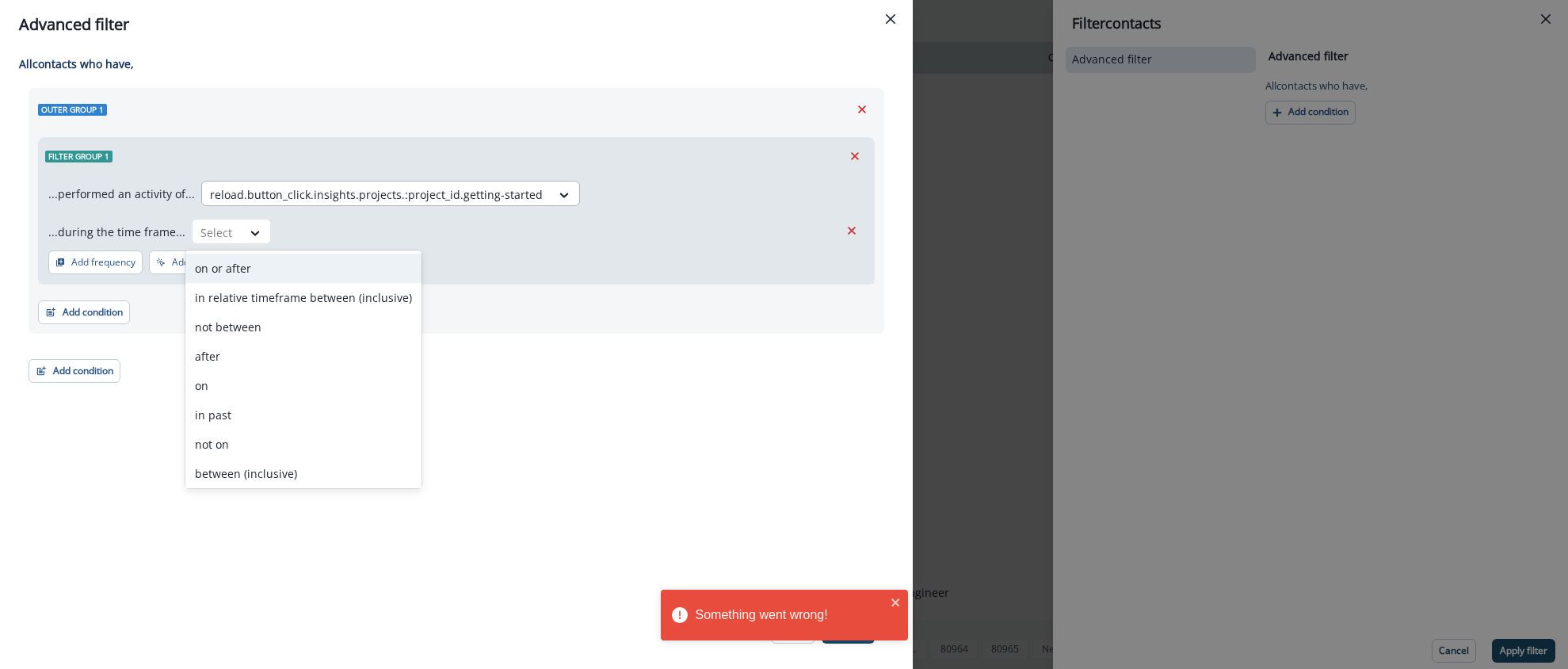
click at [399, 181] on div "reload.button_click.insights.projects.:project_id.getting-started" at bounding box center [377, 194] width 349 height 26
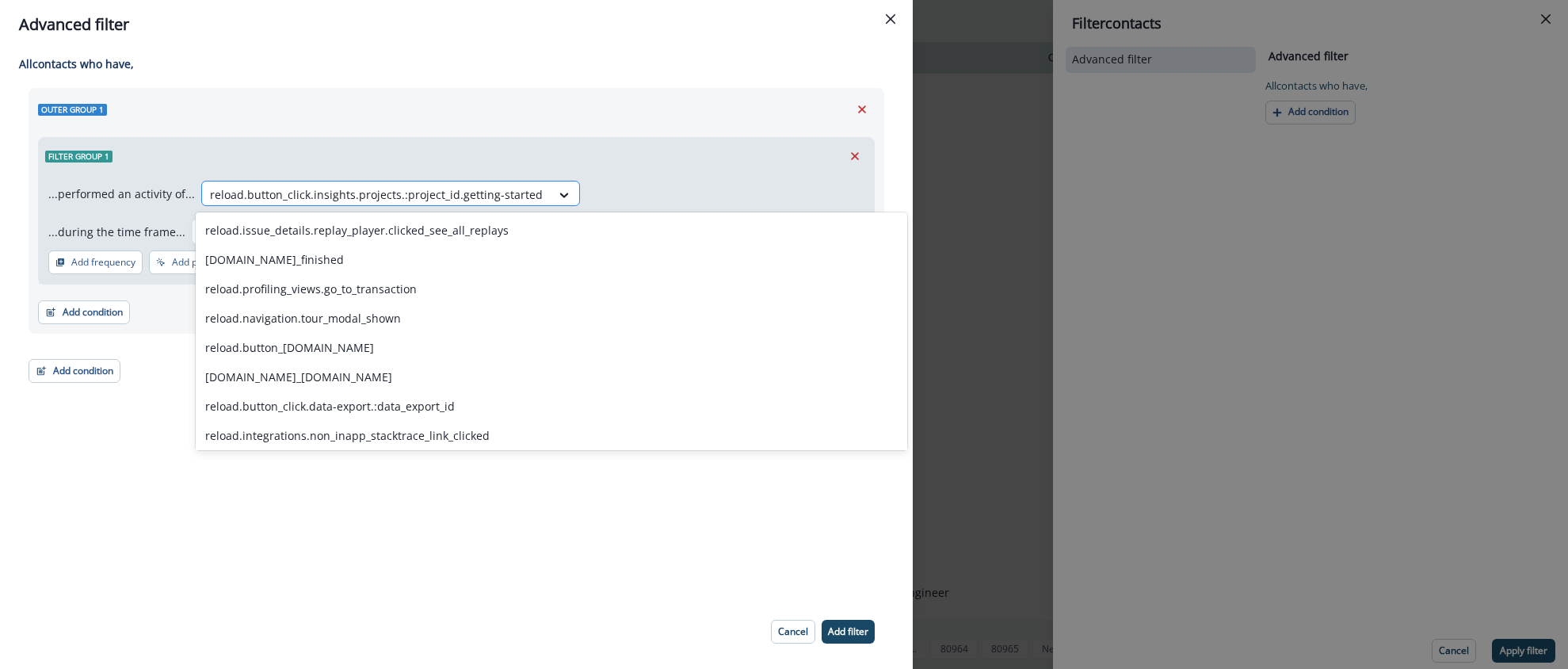
click at [532, 194] on div "reload.button_click.insights.projects.:project_id.getting-started" at bounding box center [377, 194] width 349 height 26
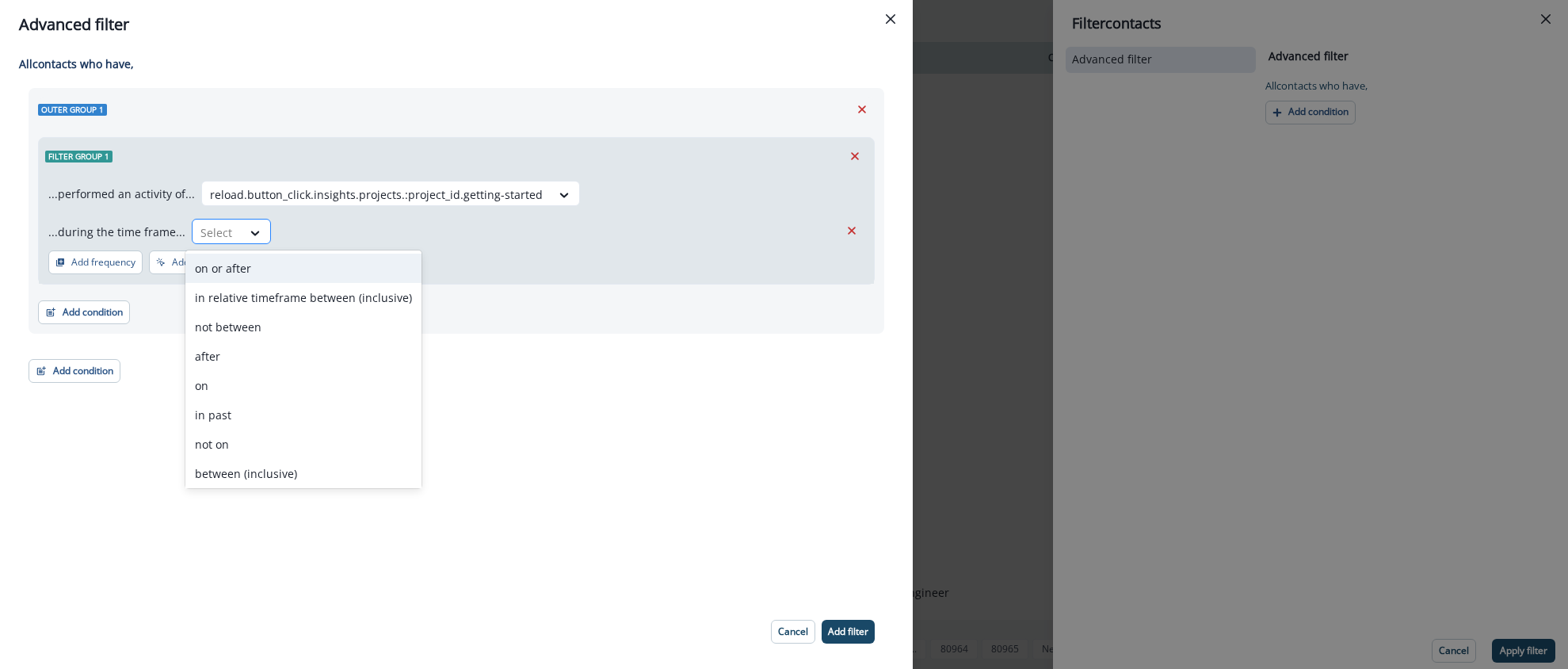
click at [244, 240] on div at bounding box center [257, 232] width 29 height 26
click at [231, 415] on div "in past" at bounding box center [303, 415] width 236 height 29
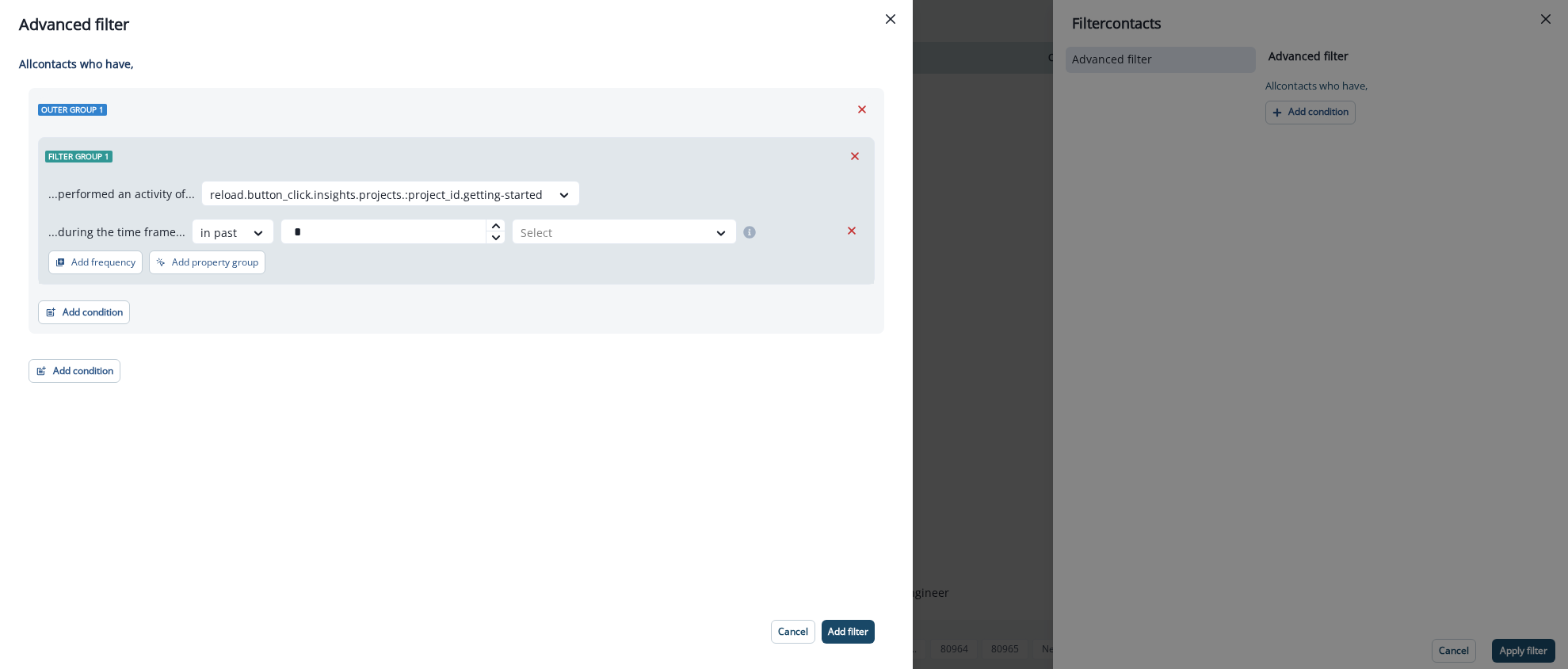
click at [492, 225] on icon at bounding box center [497, 226] width 10 height 10
type input "*"
click at [492, 225] on icon at bounding box center [497, 226] width 10 height 10
click at [607, 234] on div at bounding box center [610, 232] width 179 height 20
click at [535, 270] on div "day(s)" at bounding box center [616, 268] width 225 height 29
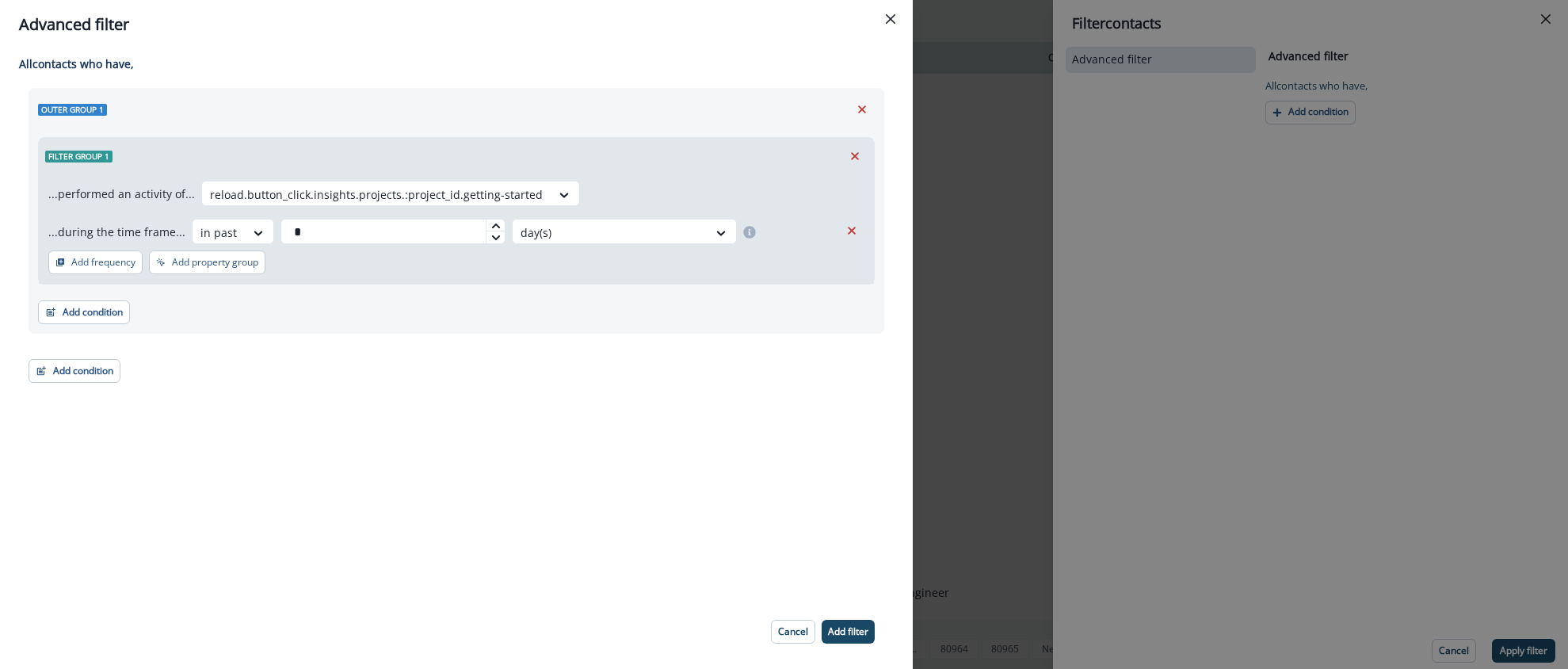
click at [649, 423] on div "All contact s who have, Outer group 1 Filter group 1 ...performed an activity o…" at bounding box center [456, 321] width 913 height 545
click at [846, 627] on p "Add filter" at bounding box center [849, 631] width 41 height 12
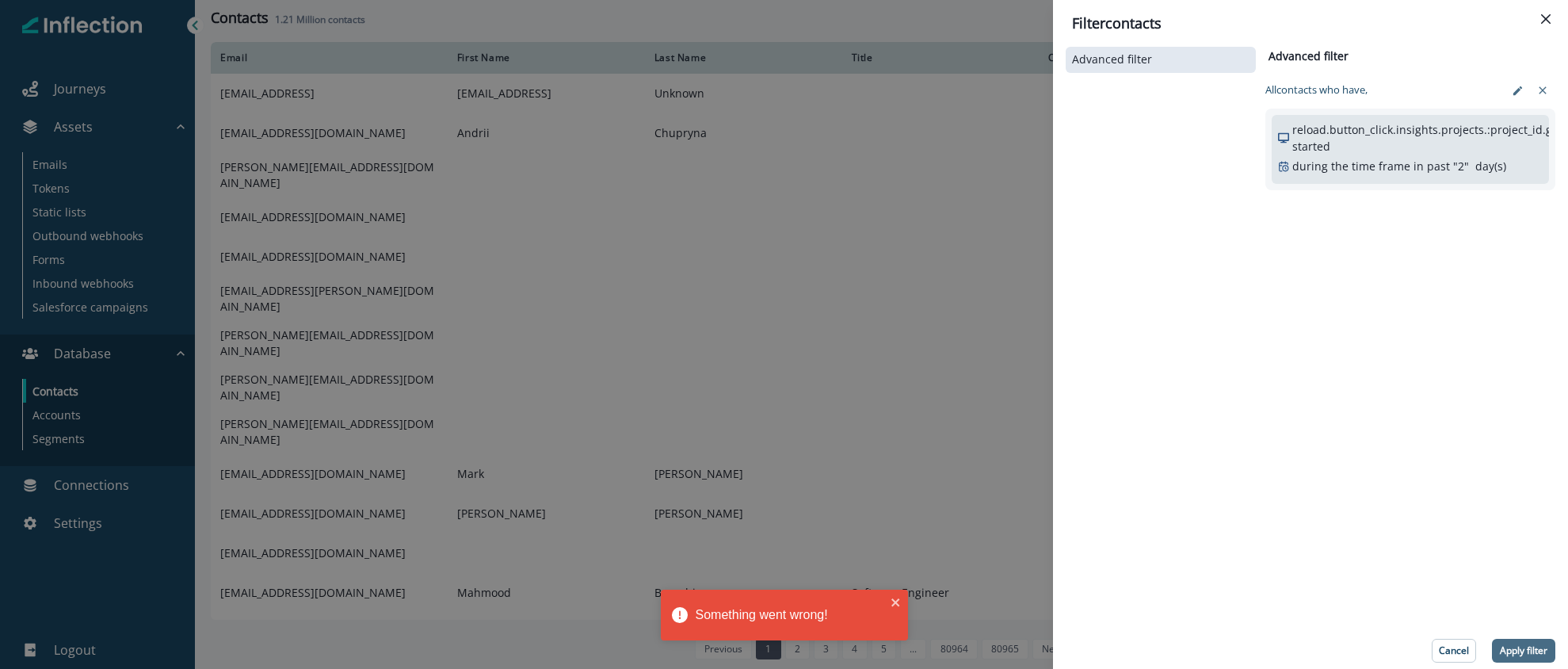
click at [1523, 641] on button "Apply filter" at bounding box center [1525, 650] width 64 height 24
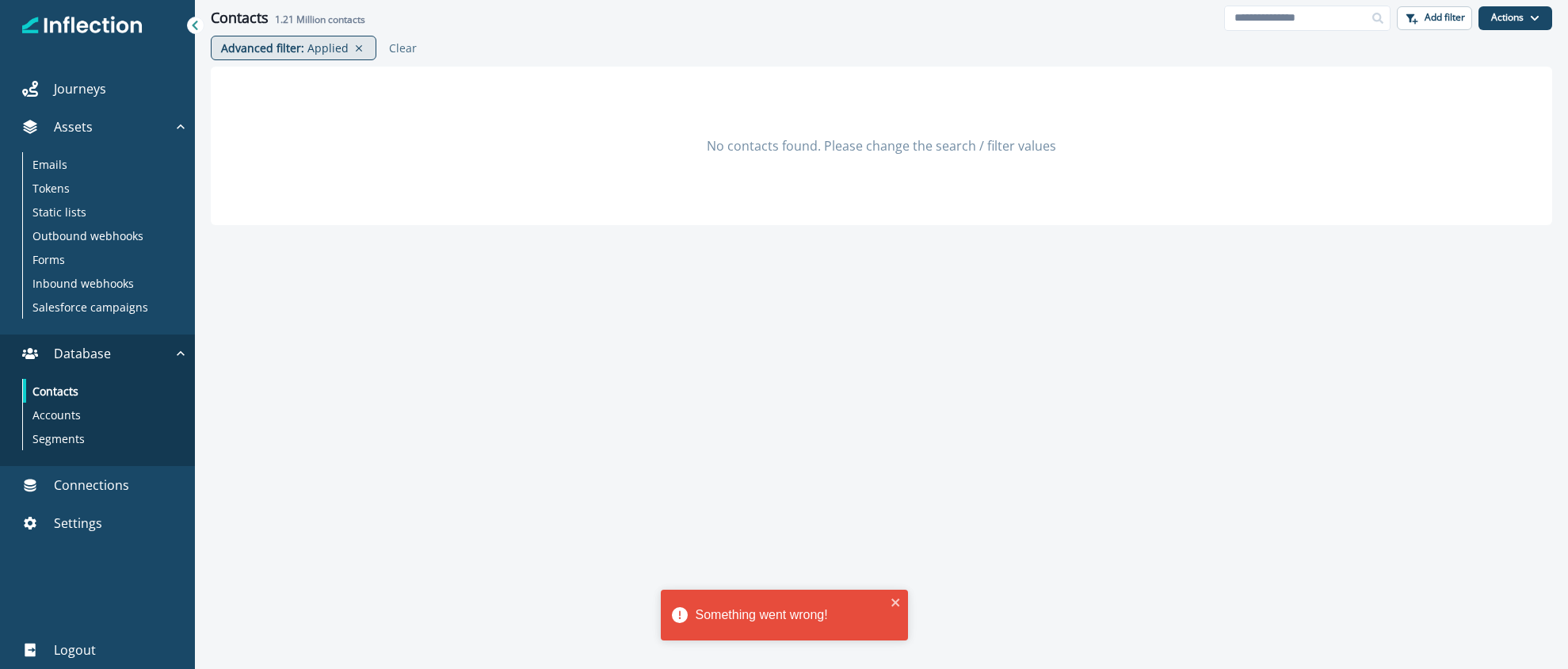
click at [308, 56] on p "Applied" at bounding box center [328, 47] width 41 height 16
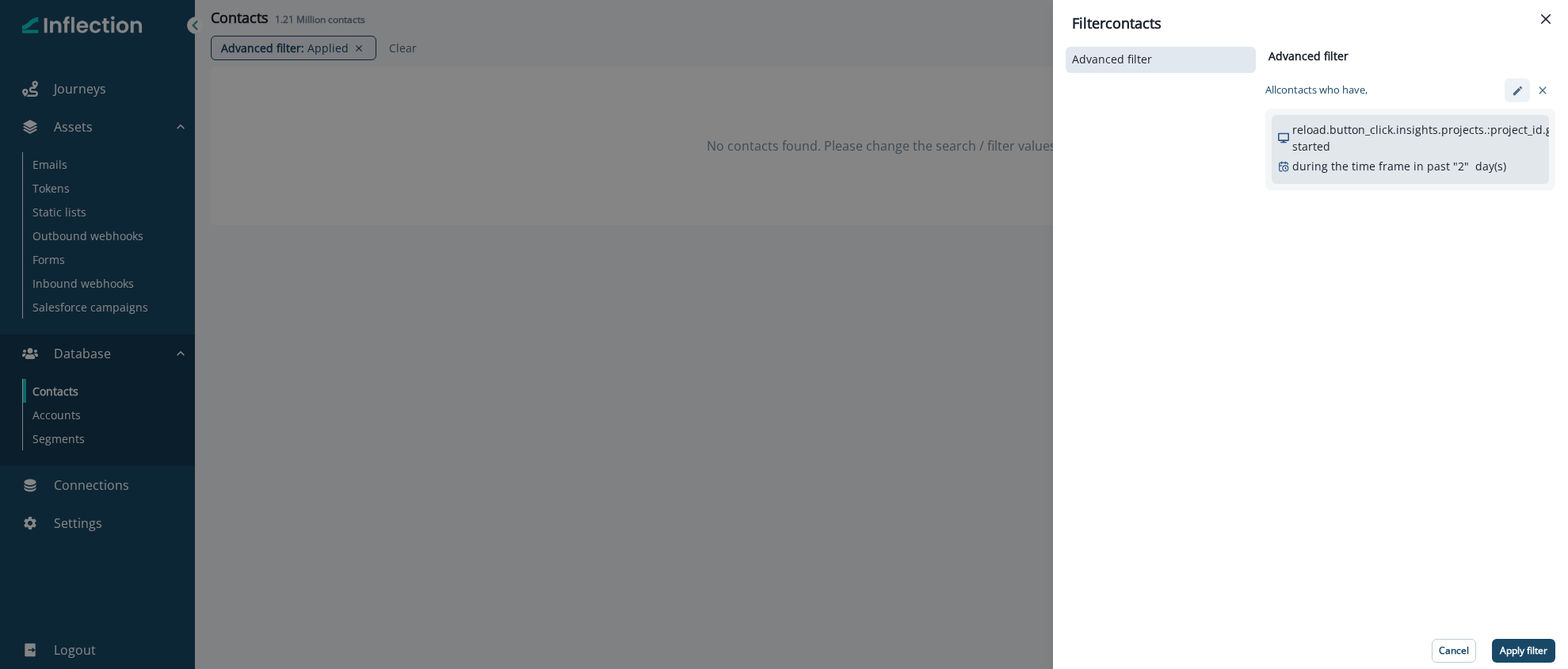
click at [1511, 95] on button "edit-filter" at bounding box center [1518, 90] width 25 height 24
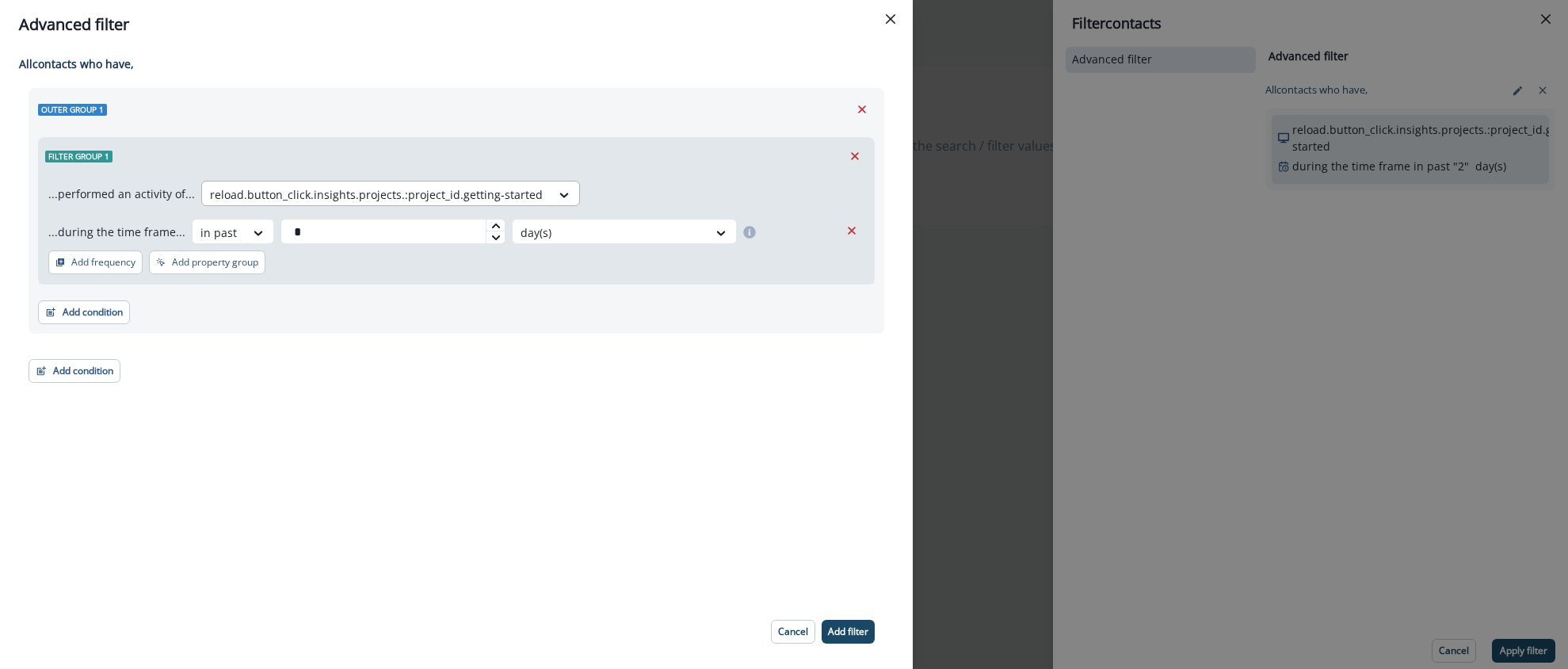
click at [385, 187] on div at bounding box center [376, 194] width 333 height 20
type input "**********"
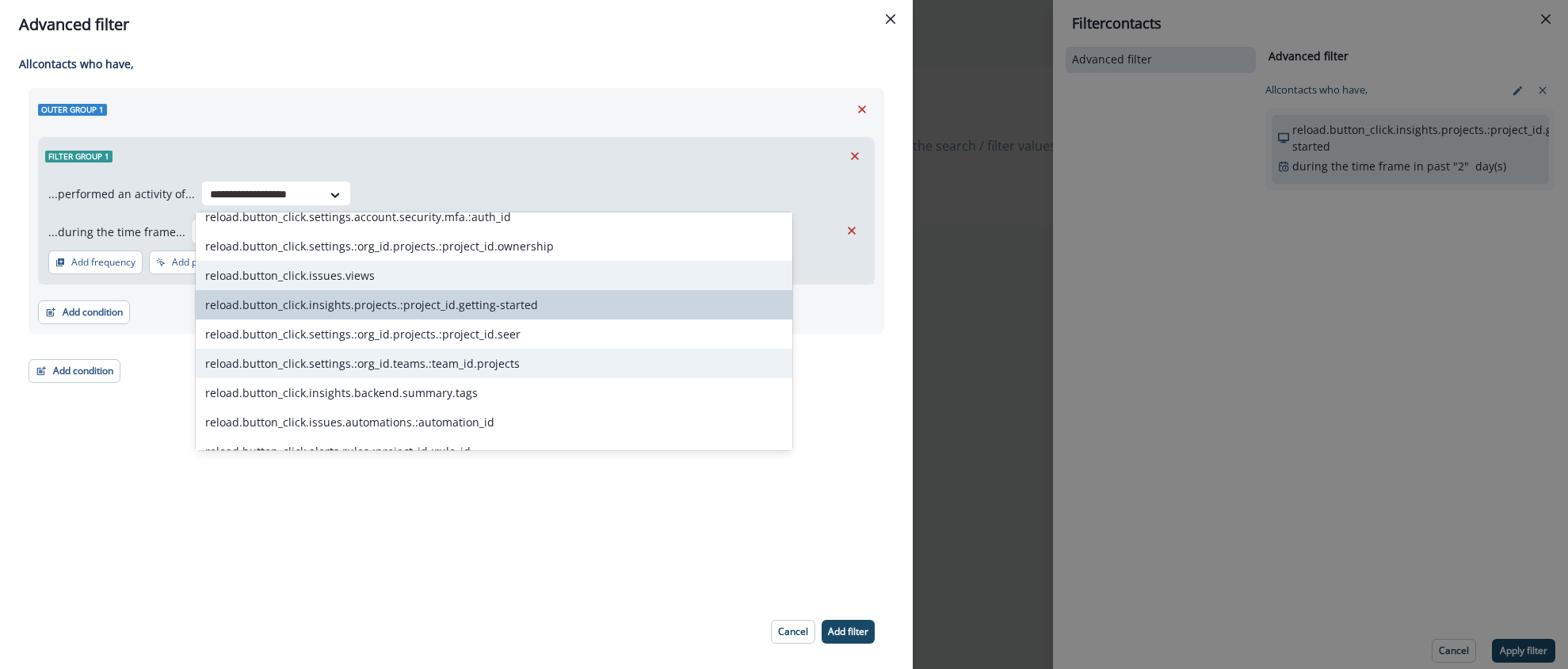
scroll to position [770, 0]
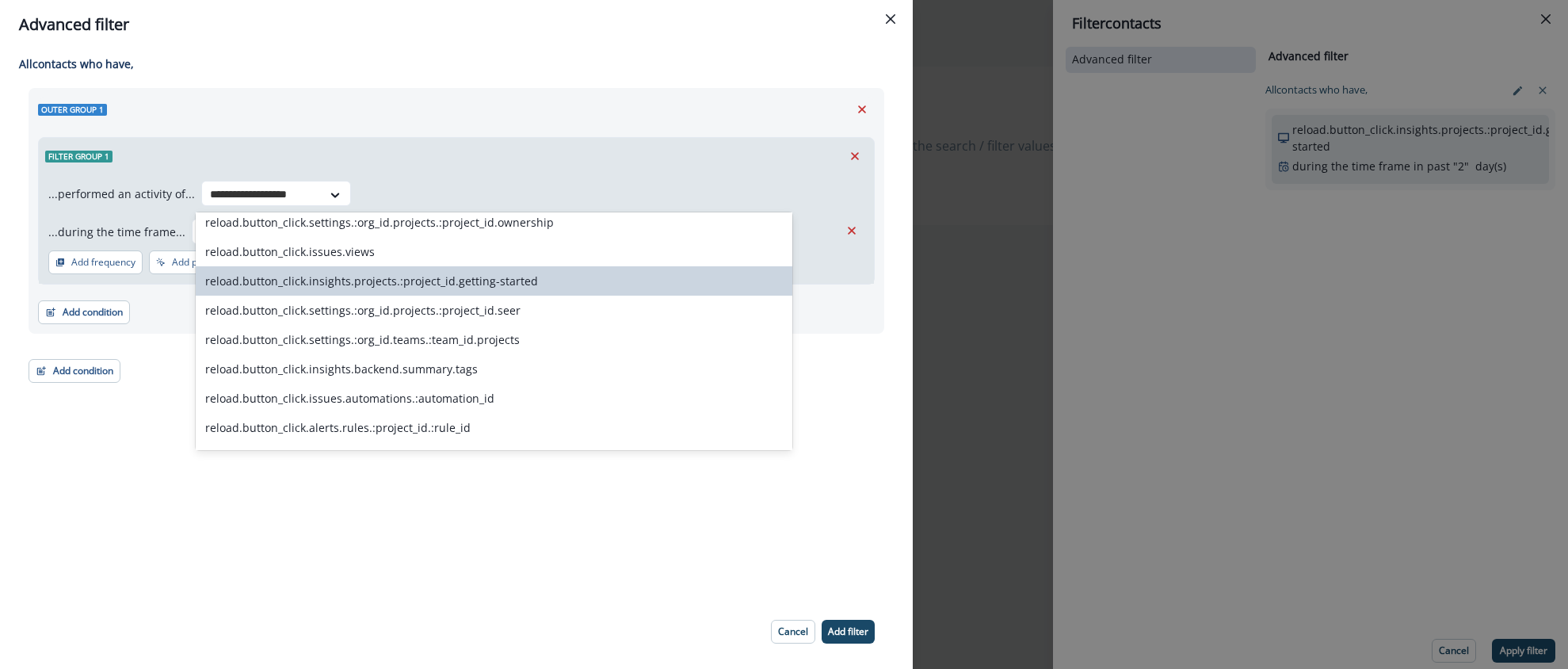
click at [369, 287] on div "reload.button_click.insights.projects.:project_id.getting-started" at bounding box center [494, 281] width 597 height 29
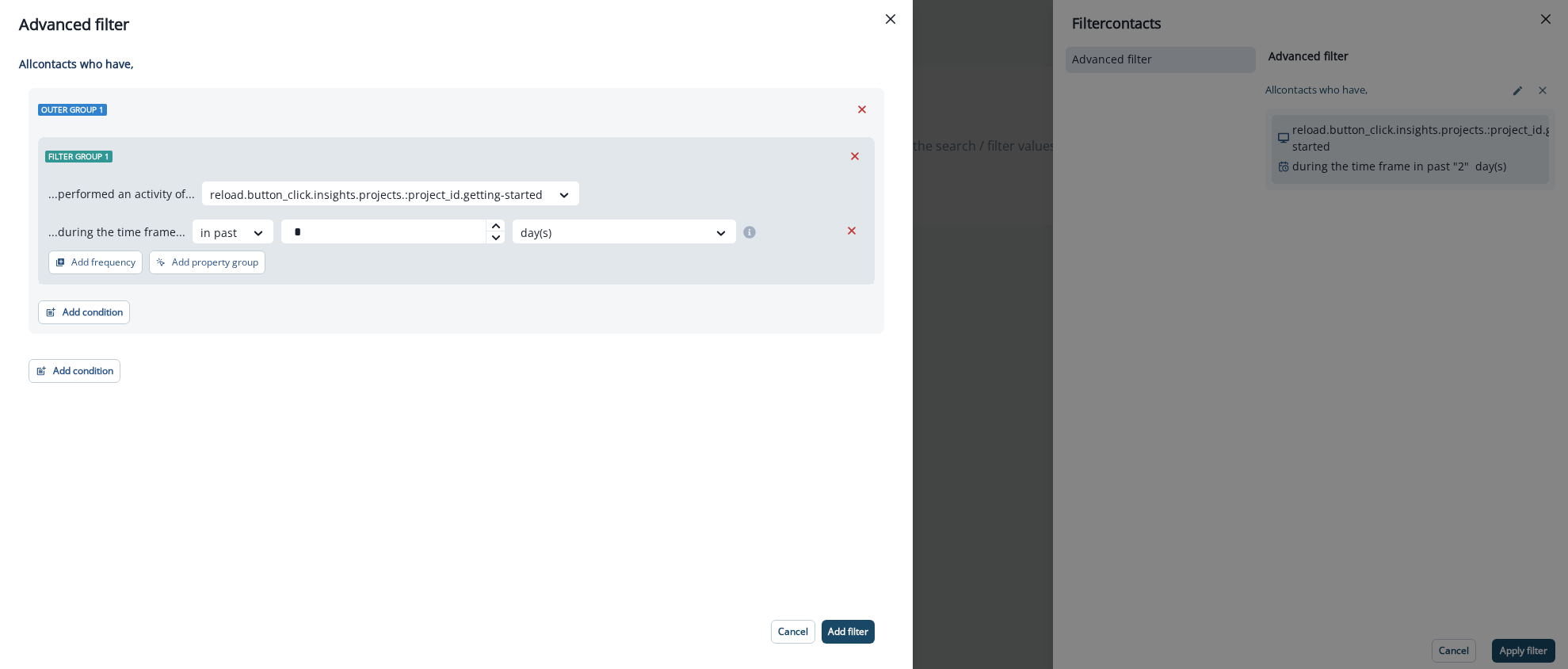
click at [390, 278] on div "...performed an activity of... reload.button_click.insights.projects.:project_i…" at bounding box center [456, 228] width 835 height 109
click at [848, 626] on p "Add filter" at bounding box center [849, 631] width 41 height 12
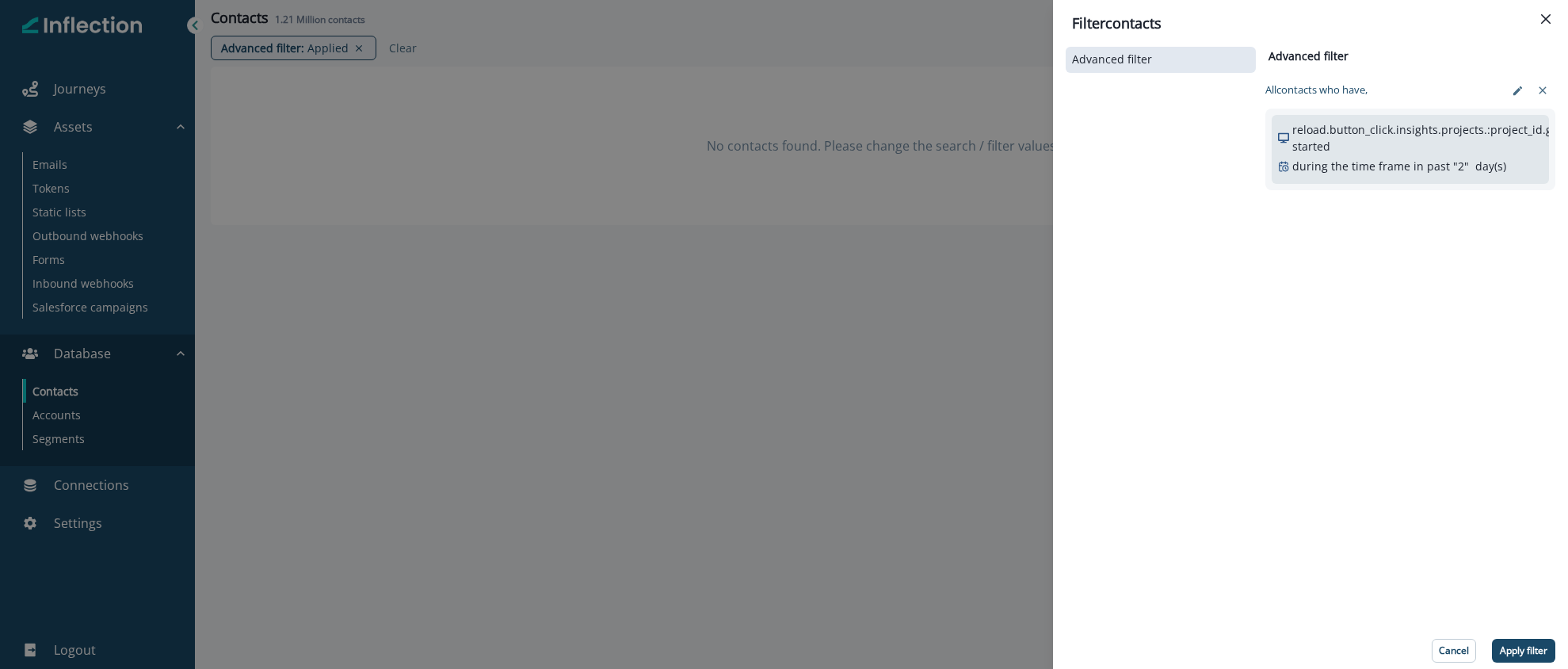
click at [1510, 650] on p "Apply filter" at bounding box center [1524, 651] width 47 height 12
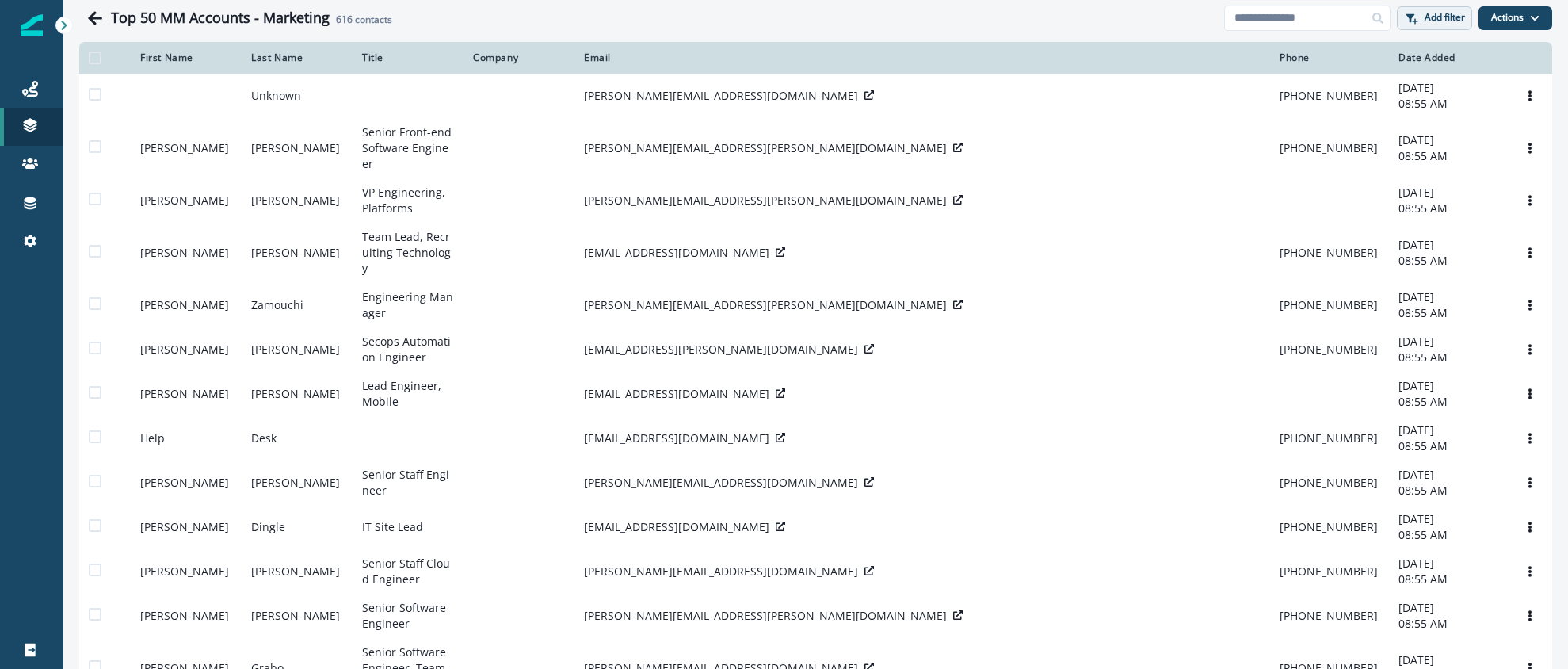
click at [1444, 15] on p "Add filter" at bounding box center [1446, 17] width 41 height 12
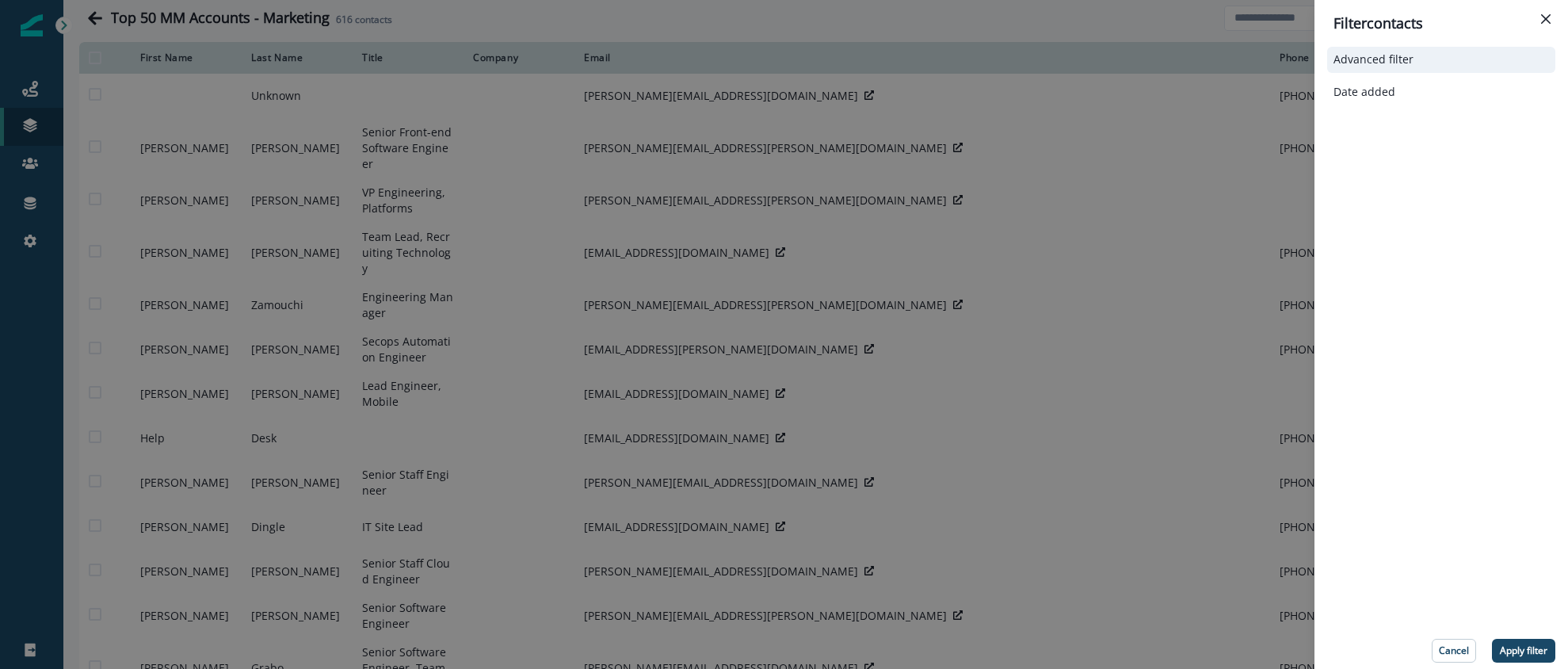
click at [1396, 63] on p "Advanced filter" at bounding box center [1373, 60] width 80 height 13
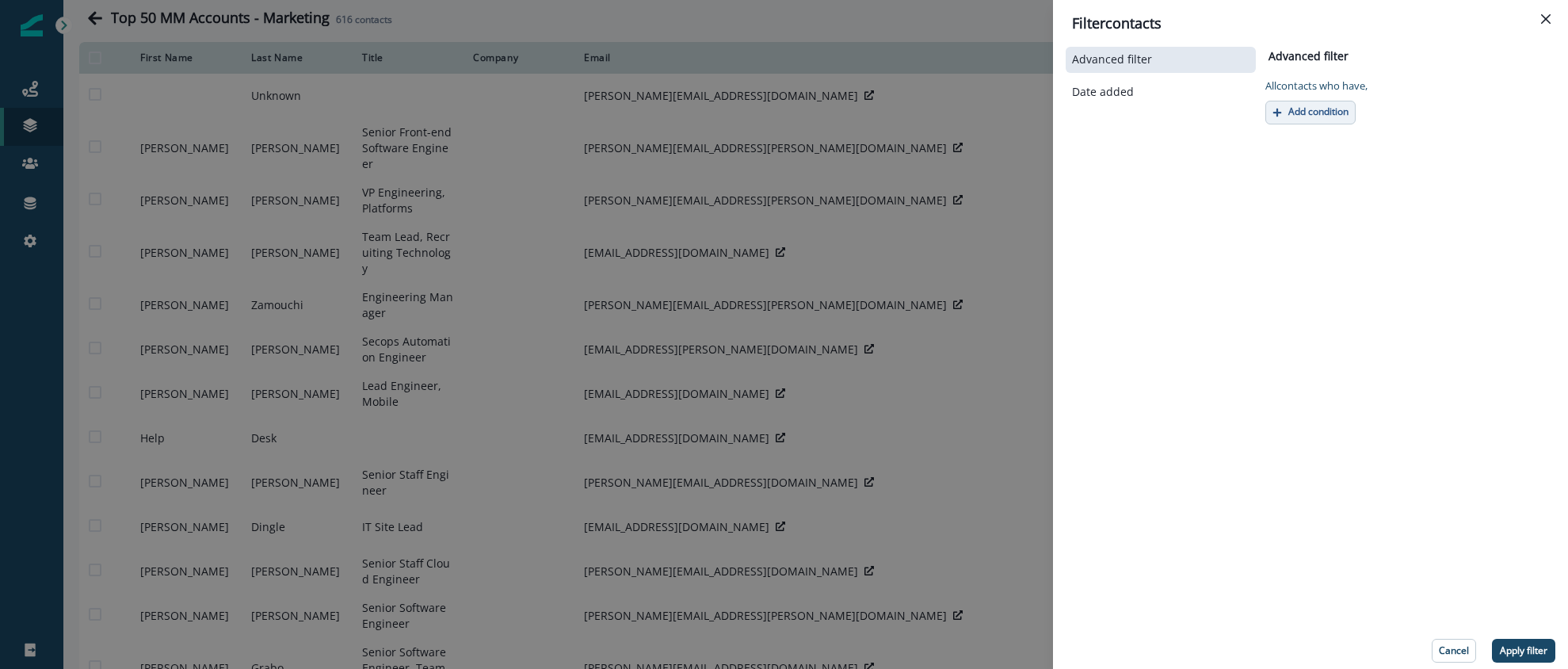
click at [1327, 112] on p "Add condition" at bounding box center [1318, 112] width 60 height 12
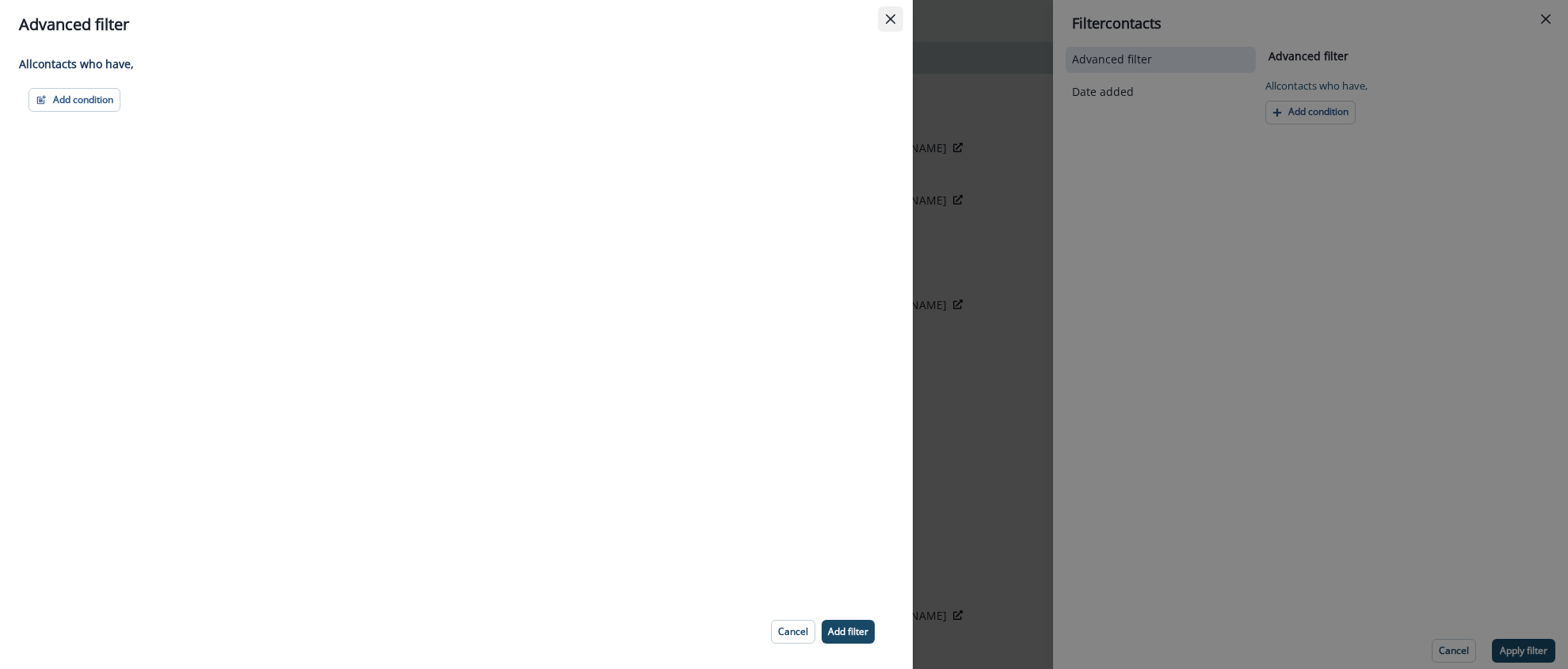
click at [883, 13] on button "Close" at bounding box center [891, 19] width 25 height 25
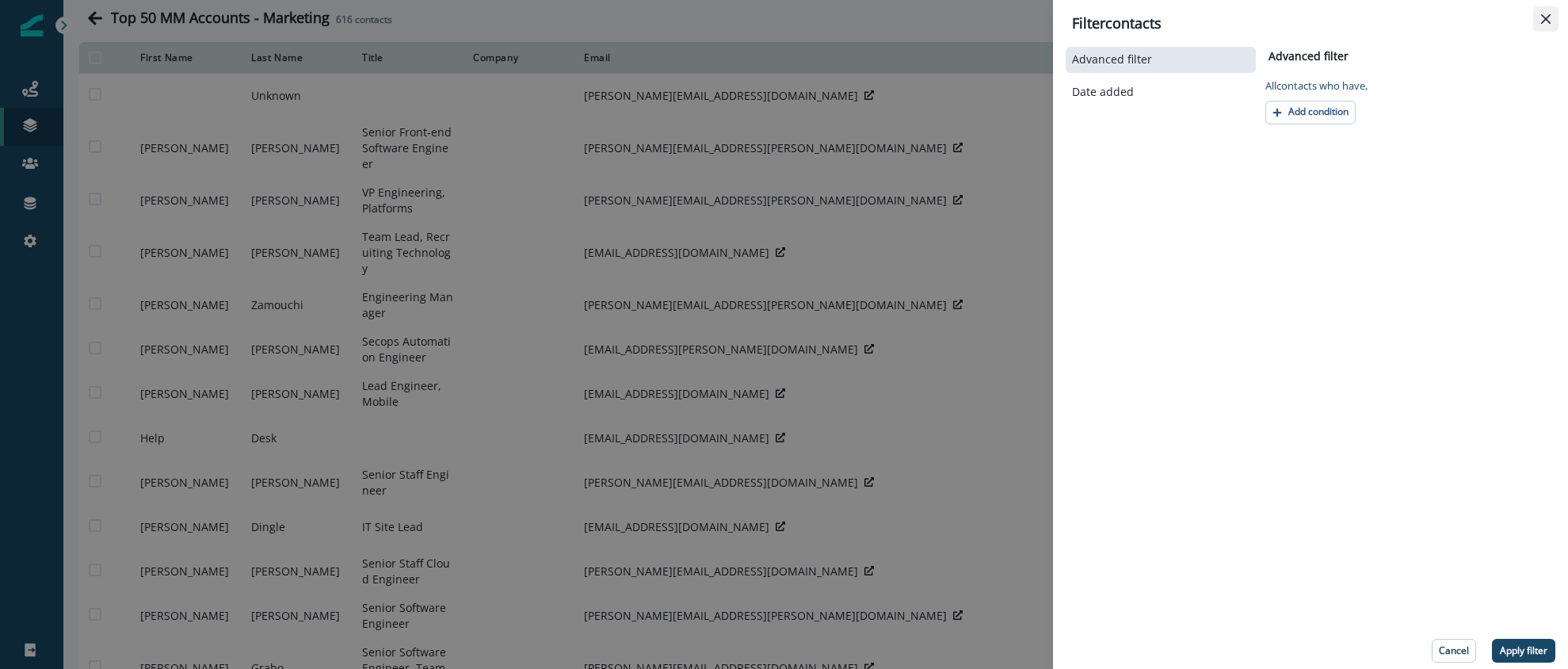
click at [1539, 20] on button "Close" at bounding box center [1546, 19] width 25 height 25
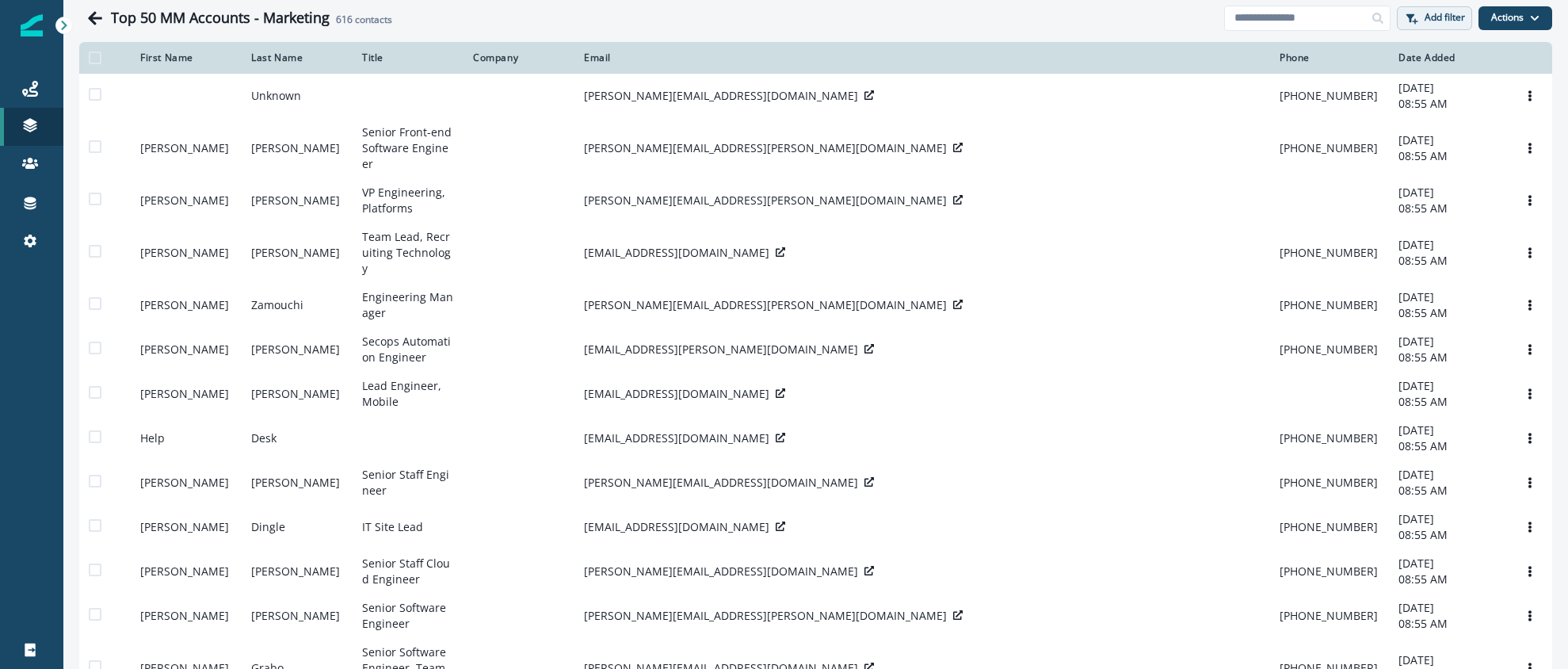
click at [1430, 23] on button "Add filter" at bounding box center [1435, 18] width 75 height 24
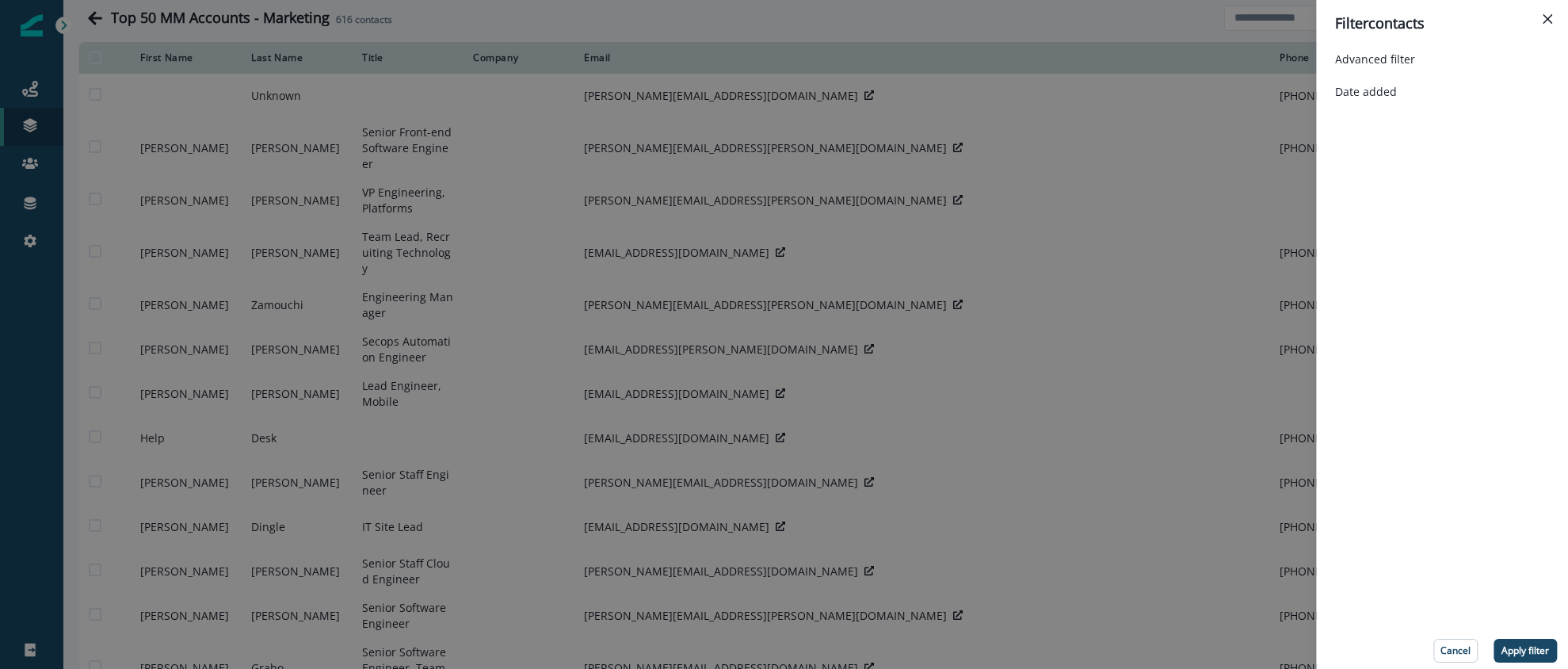
drag, startPoint x: 1174, startPoint y: 60, endPoint x: 1186, endPoint y: 59, distance: 12.0
click at [1175, 60] on div "Filter contacts Advanced filter Date added Cancel Apply filter" at bounding box center [784, 334] width 1568 height 669
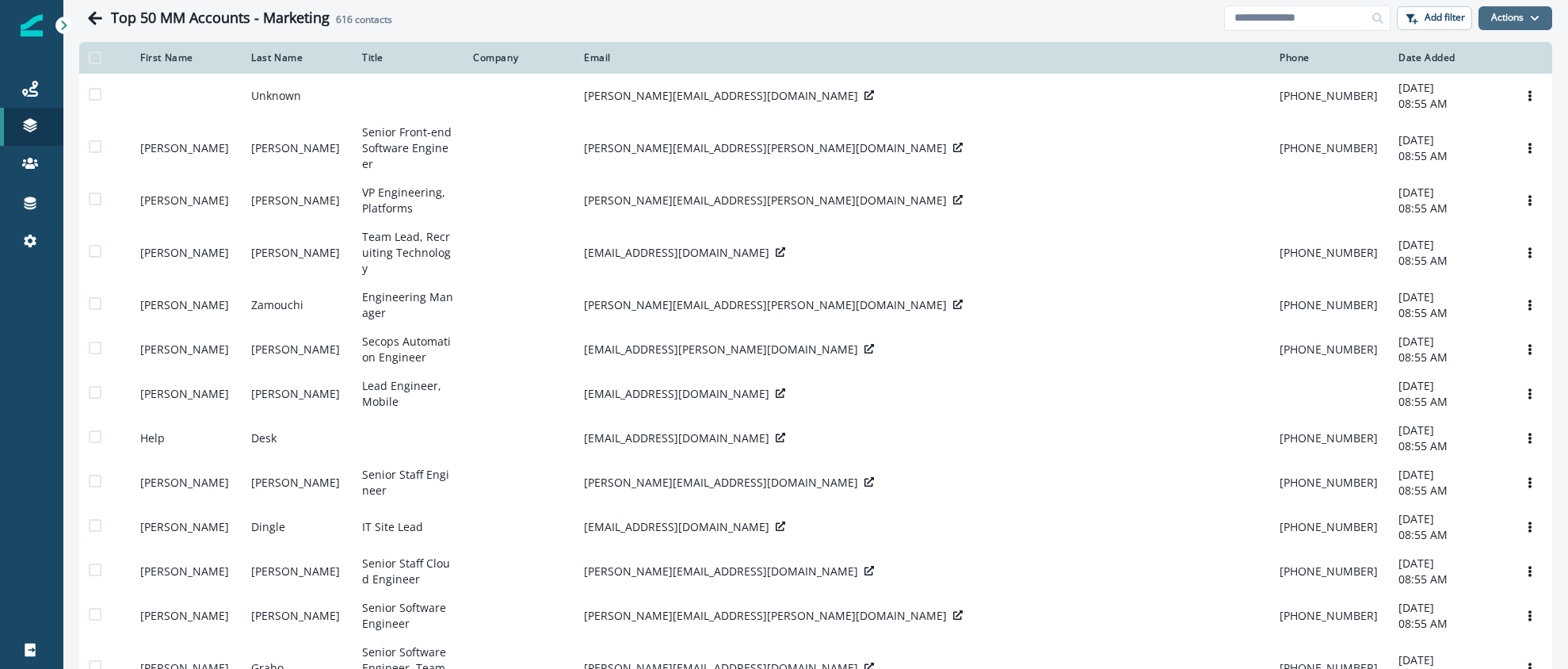
click at [1504, 19] on button "Actions" at bounding box center [1516, 18] width 73 height 24
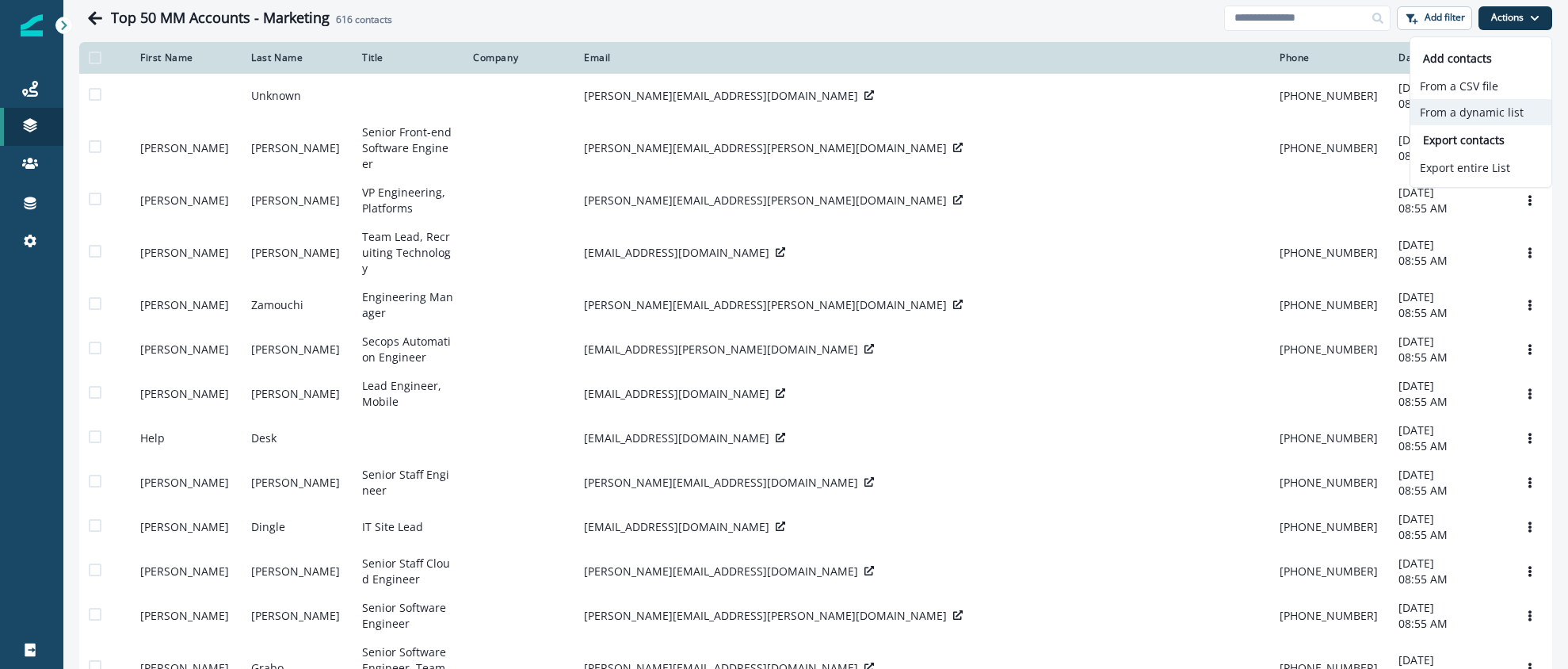
click at [1473, 112] on button "From a dynamic list" at bounding box center [1481, 112] width 141 height 26
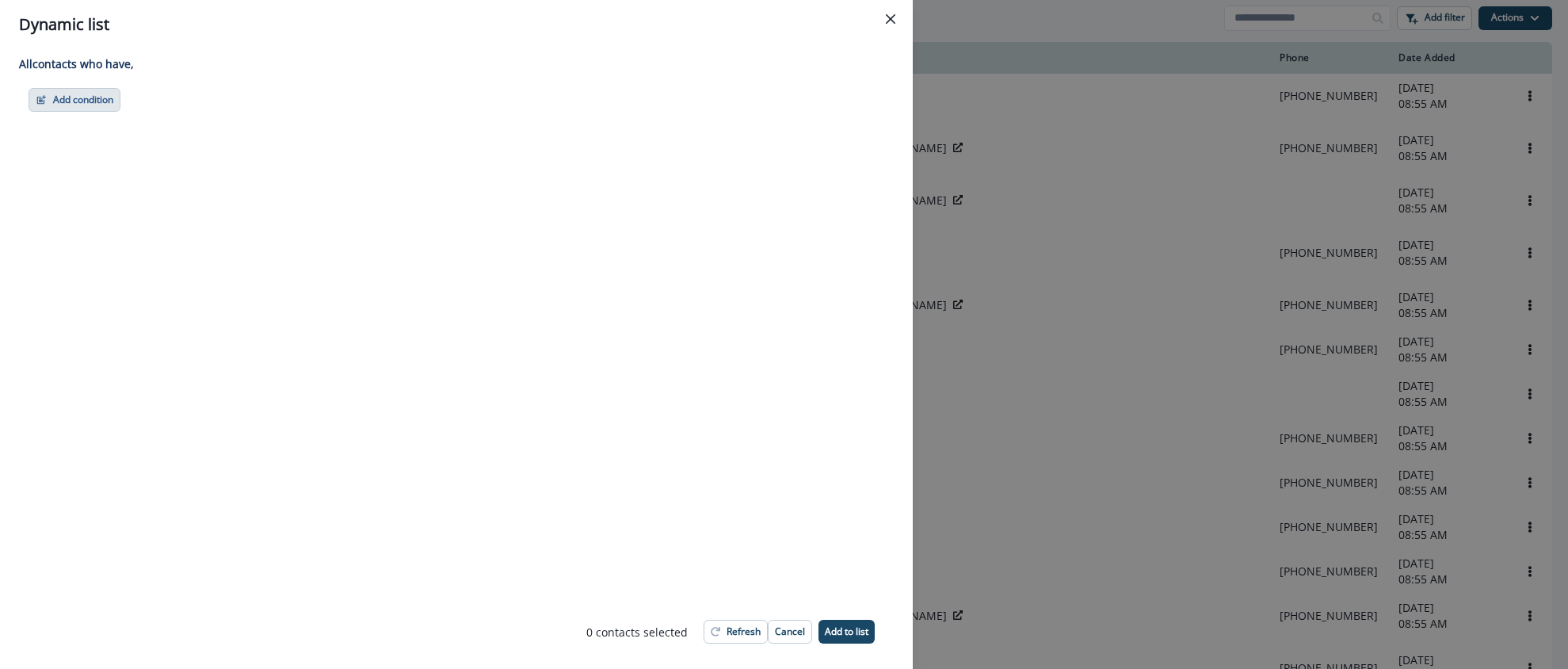
click at [100, 104] on button "Add condition" at bounding box center [74, 99] width 92 height 24
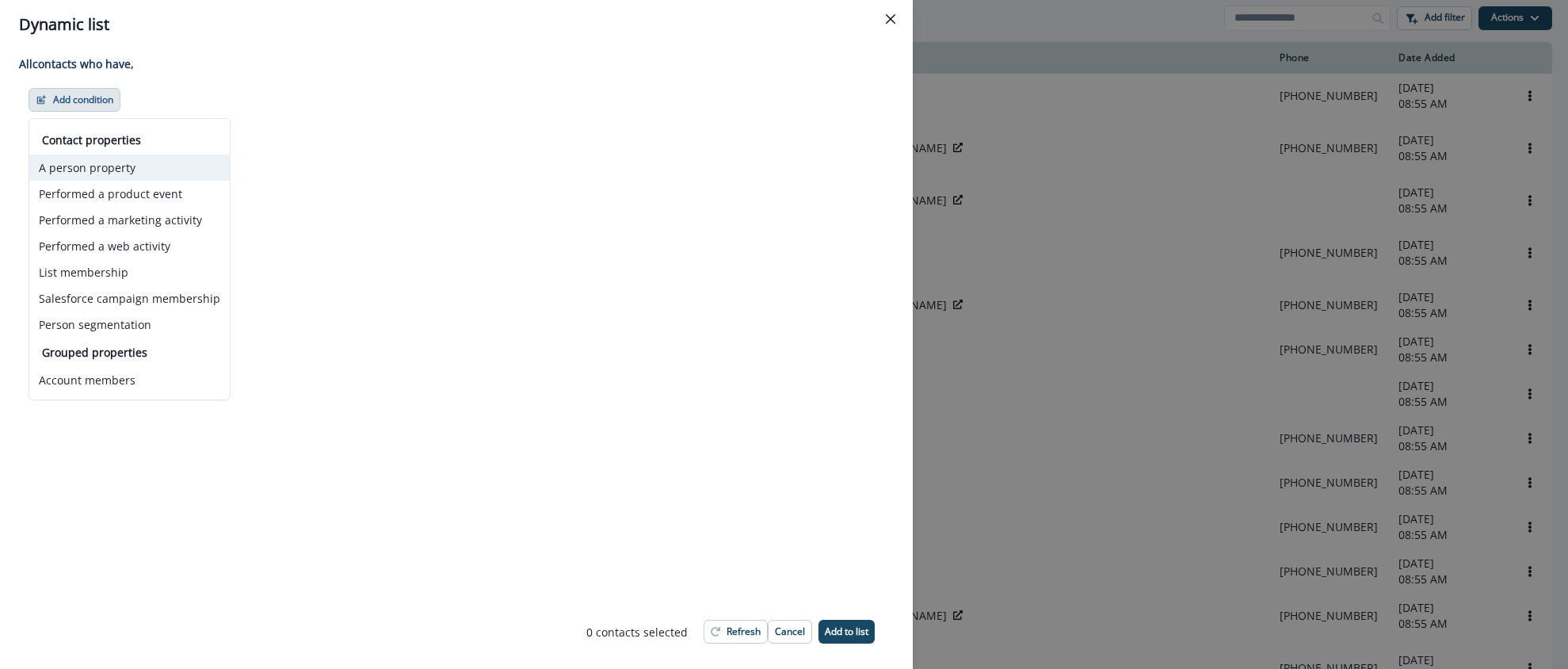
click at [101, 168] on button "A person property" at bounding box center [129, 167] width 201 height 26
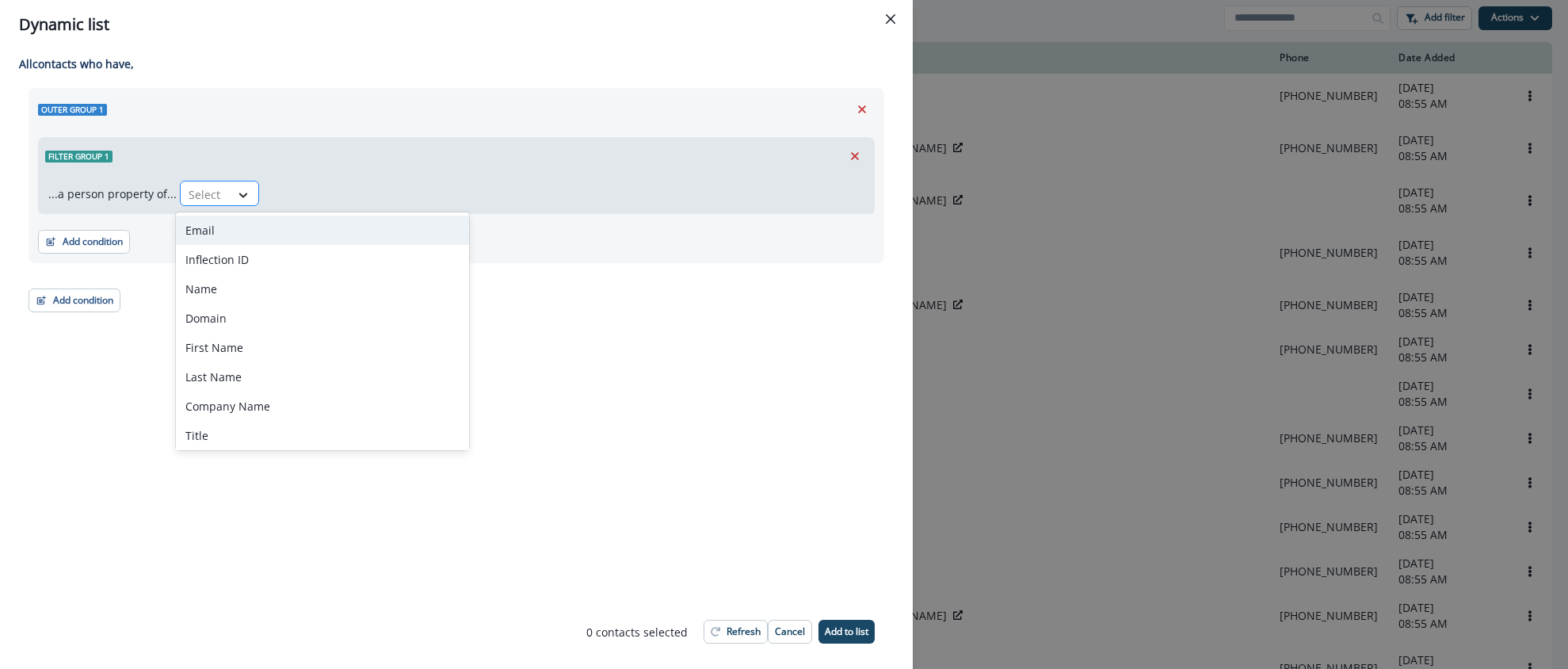
click at [237, 197] on icon at bounding box center [243, 195] width 14 height 15
type input "****"
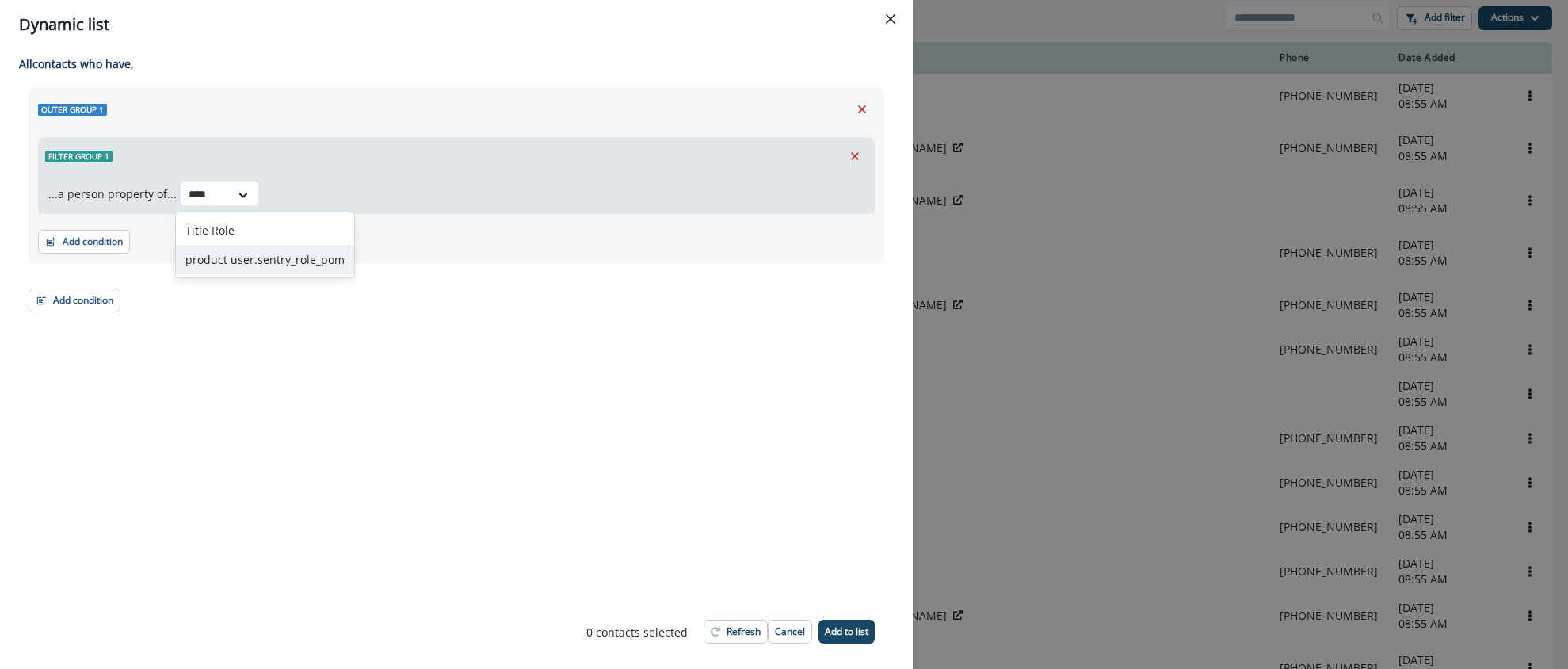
drag, startPoint x: 236, startPoint y: 252, endPoint x: 264, endPoint y: 249, distance: 28.2
click at [236, 252] on div "product user.sentry_role_pom" at bounding box center [264, 259] width 178 height 29
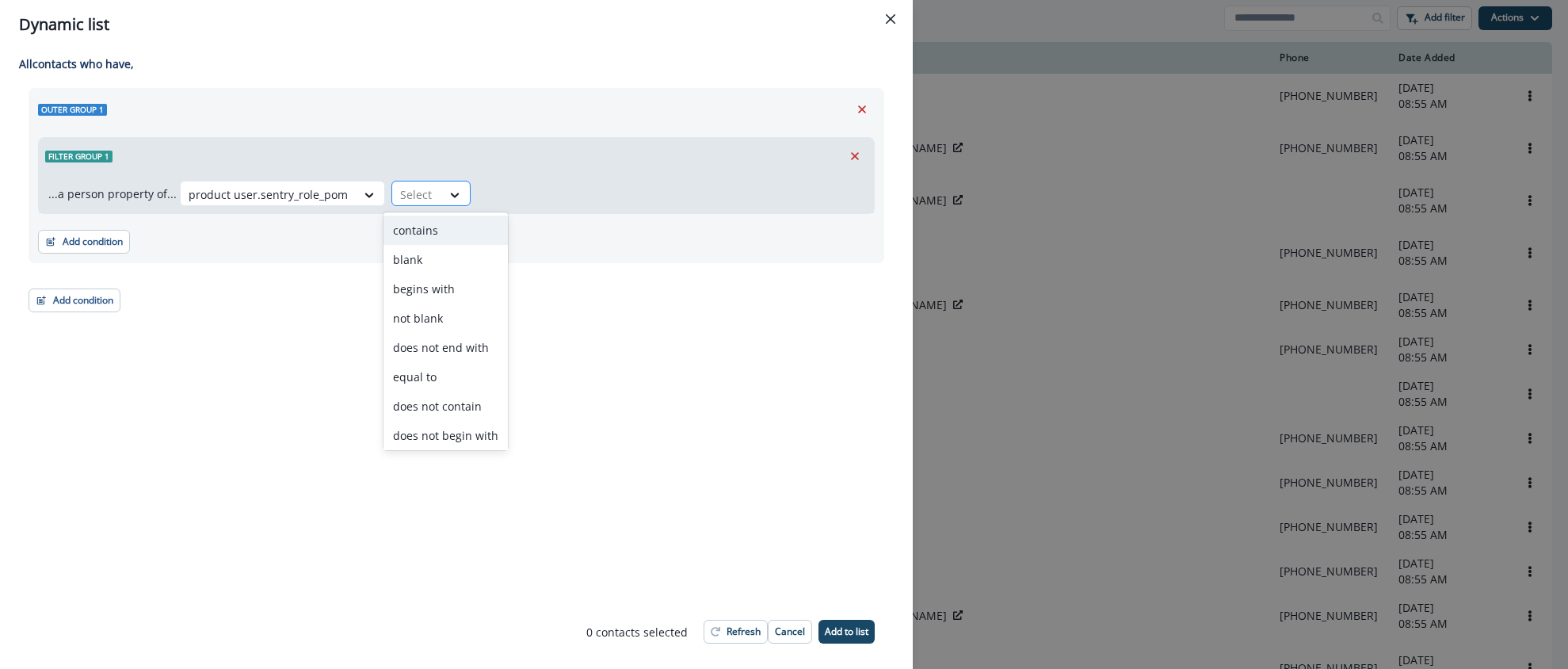
click at [401, 203] on div at bounding box center [417, 194] width 34 height 20
click at [411, 308] on div "equal to" at bounding box center [446, 314] width 124 height 29
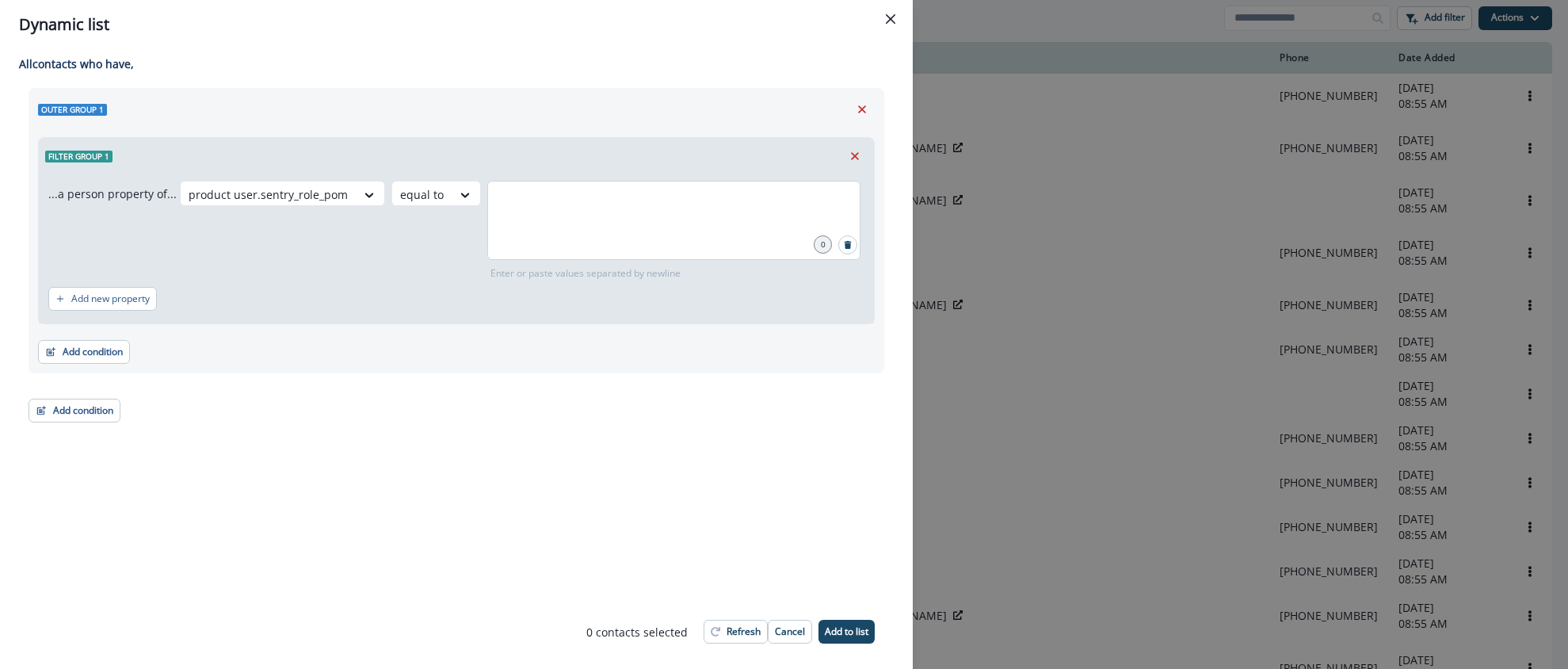
click at [545, 219] on div at bounding box center [673, 220] width 373 height 79
type input "*"
type input "*****"
click at [438, 324] on div "Add condition Contact properties A person property Performed a product event Pe…" at bounding box center [456, 343] width 837 height 40
click at [556, 216] on input "*****" at bounding box center [674, 200] width 368 height 32
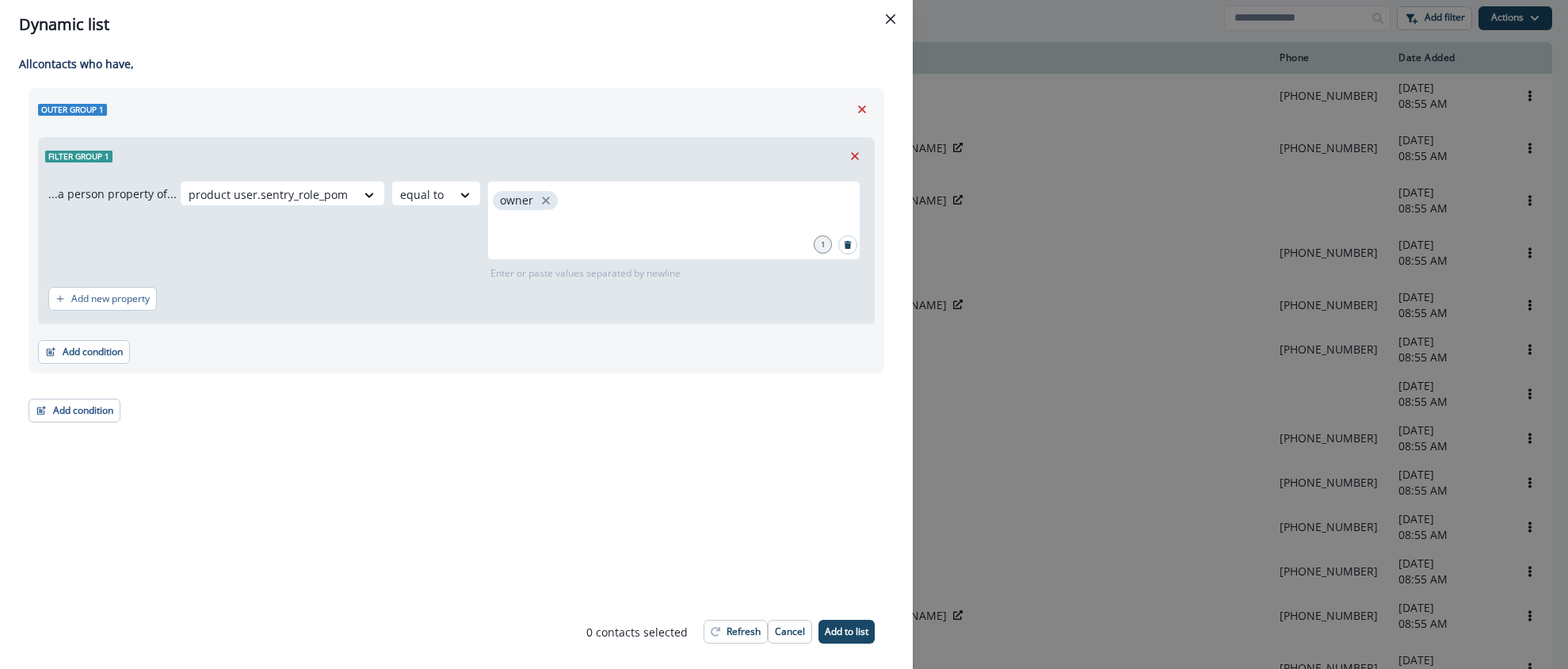
click at [385, 283] on div "Add new property" at bounding box center [456, 299] width 816 height 37
click at [99, 351] on button "Add condition" at bounding box center [83, 352] width 92 height 24
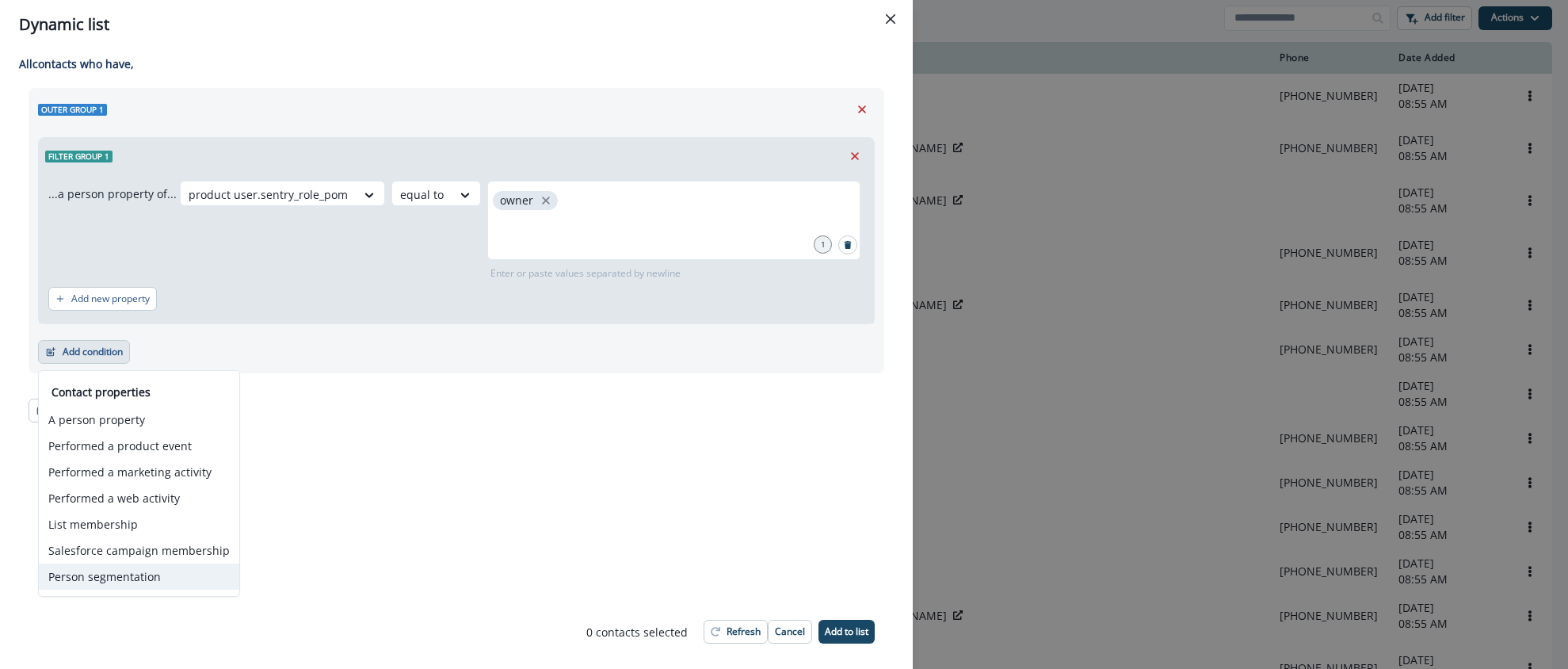
click at [130, 575] on button "Person segmentation" at bounding box center [139, 575] width 201 height 26
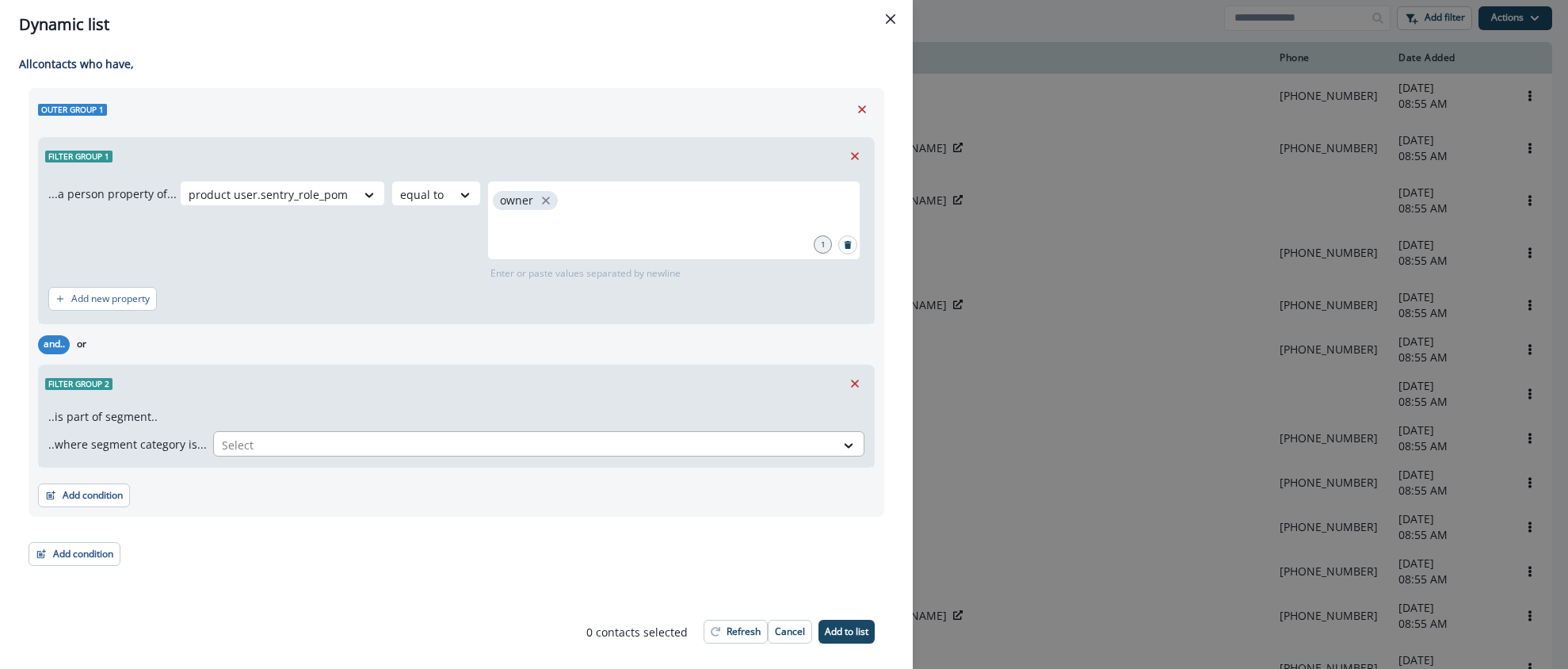
click at [415, 436] on div at bounding box center [525, 444] width 606 height 20
click at [358, 477] on div "Prospects With Perfect Titles" at bounding box center [535, 480] width 657 height 29
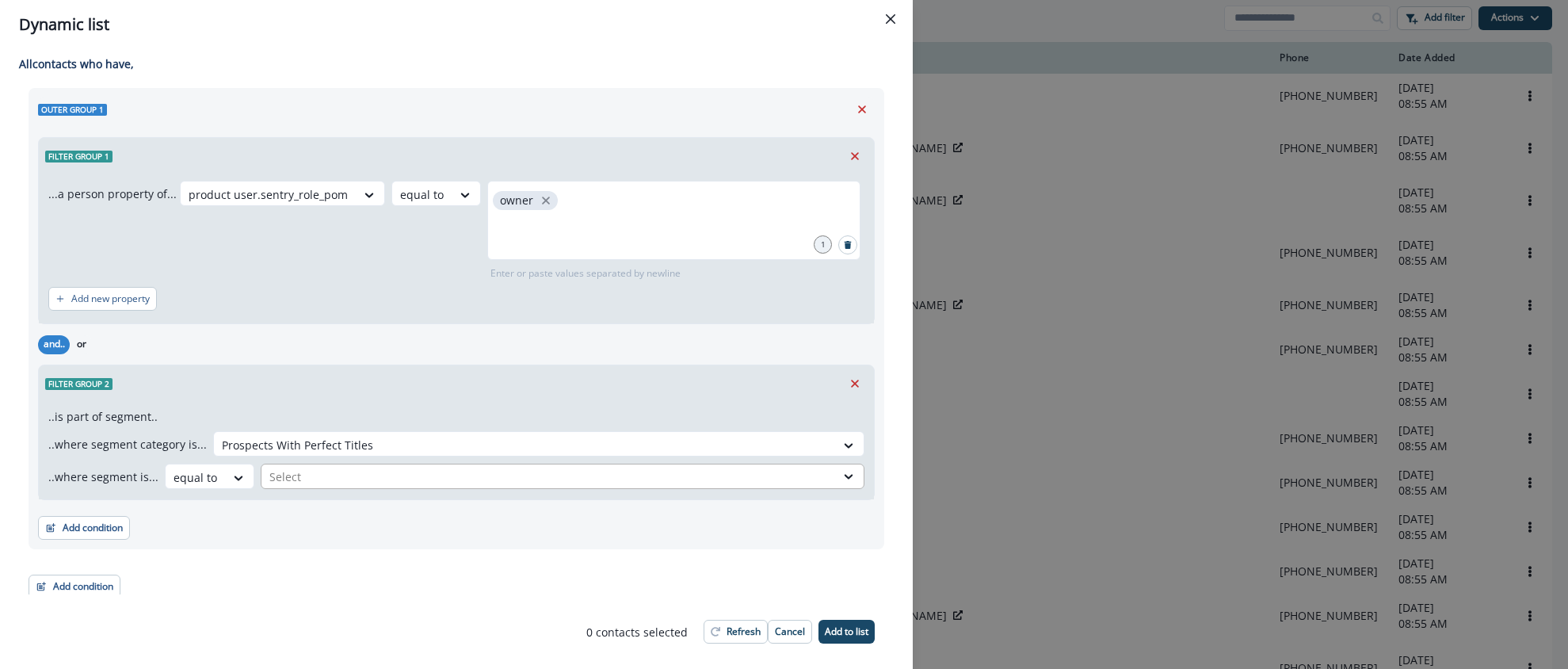
click at [422, 473] on div at bounding box center [548, 476] width 558 height 20
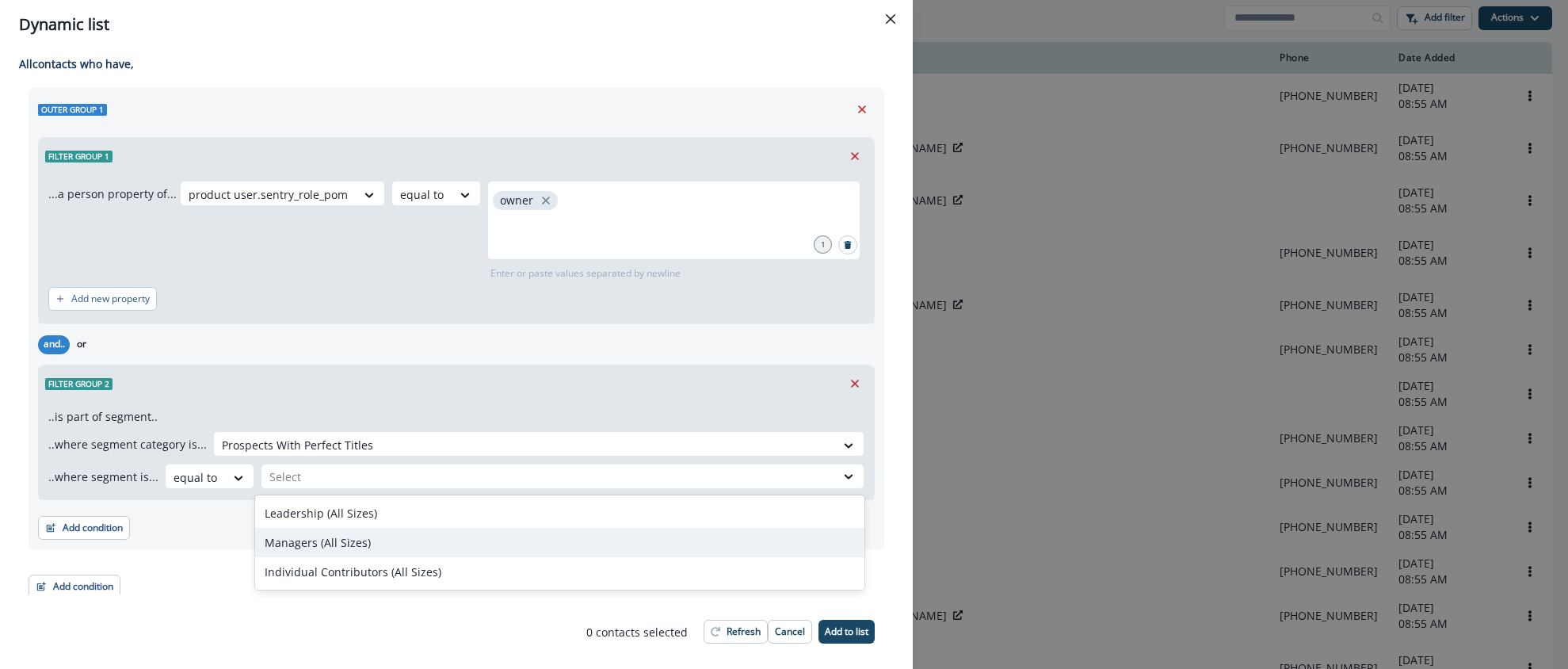
click at [354, 541] on div "Managers (All Sizes)" at bounding box center [560, 542] width 609 height 29
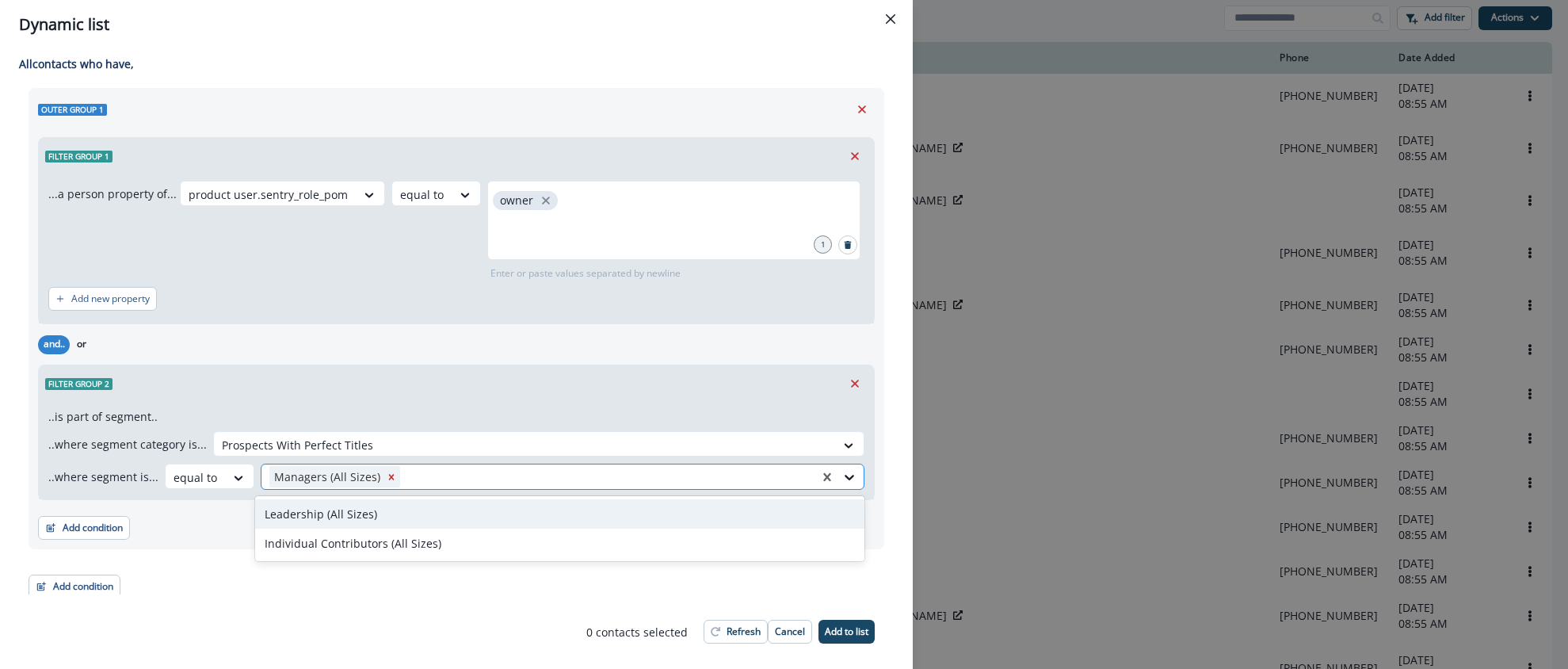
click at [420, 465] on div "Managers (All Sizes)" at bounding box center [540, 476] width 558 height 24
drag, startPoint x: 390, startPoint y: 513, endPoint x: 434, endPoint y: 522, distance: 44.9
click at [390, 513] on div "Leadership (All Sizes)" at bounding box center [560, 514] width 609 height 29
click at [432, 518] on div "Add condition Contact properties A person property Performed a product event Pe…" at bounding box center [456, 520] width 837 height 40
click at [589, 478] on div at bounding box center [678, 476] width 268 height 20
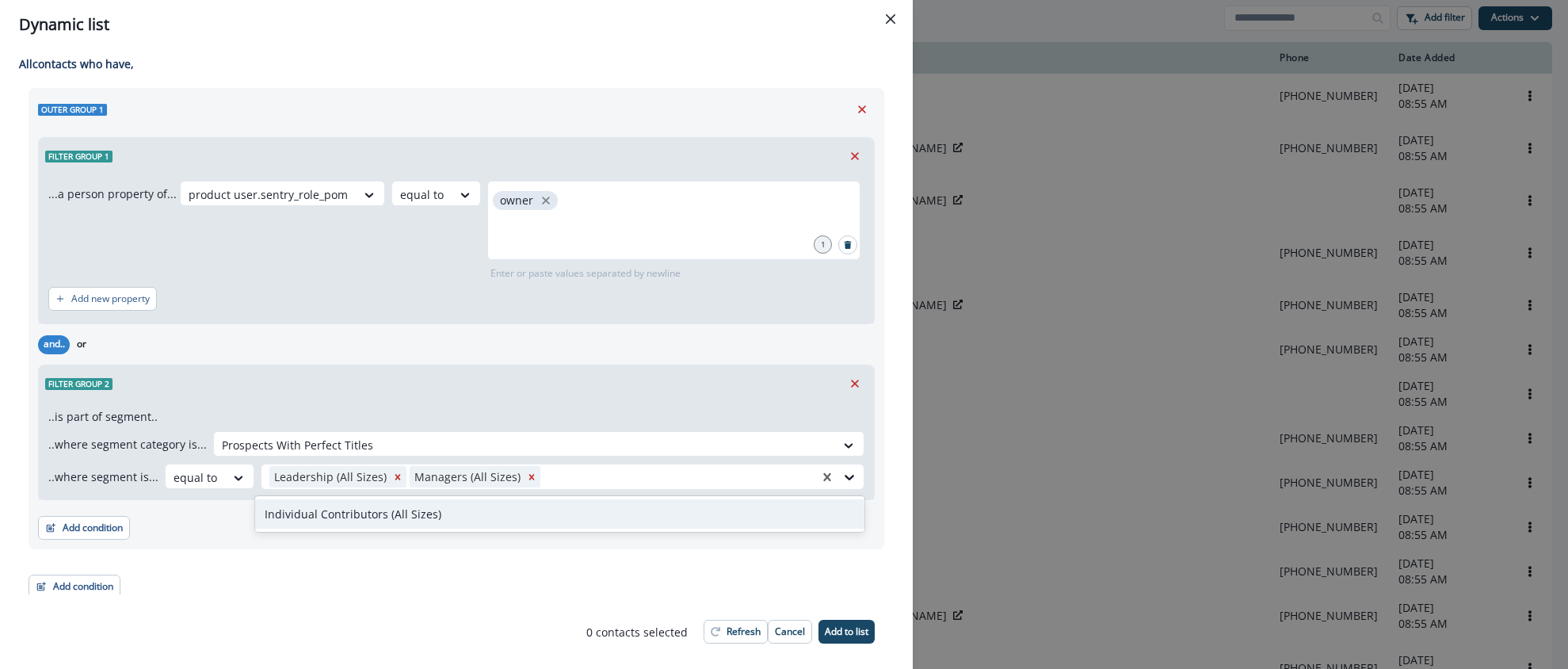
click at [435, 540] on div "Outer group 1 Filter group 1 ...a person property of... product user.sentry_rol…" at bounding box center [457, 318] width 856 height 461
click at [886, 13] on button "Close" at bounding box center [891, 19] width 25 height 25
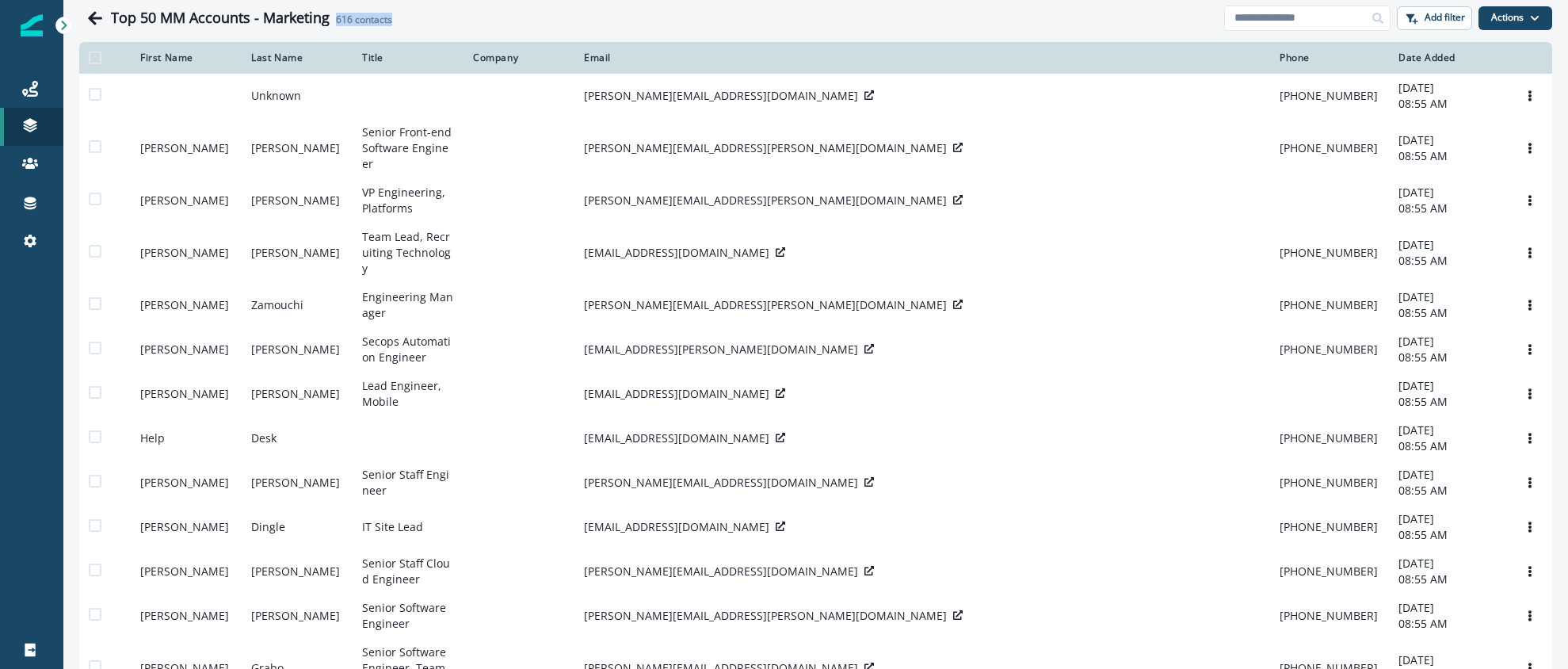
drag, startPoint x: 337, startPoint y: 22, endPoint x: 451, endPoint y: 29, distance: 114.2
click at [451, 29] on div "Top 50 MM Accounts - Marketing 616 contacts" at bounding box center [652, 17] width 1146 height 32
click at [420, 26] on div "Top 50 MM Accounts - Marketing 616 contacts" at bounding box center [652, 17] width 1146 height 32
drag, startPoint x: 335, startPoint y: 20, endPoint x: 398, endPoint y: 20, distance: 63.0
click at [398, 20] on div "Top 50 MM Accounts - Marketing 616 contacts" at bounding box center [667, 18] width 1114 height 17
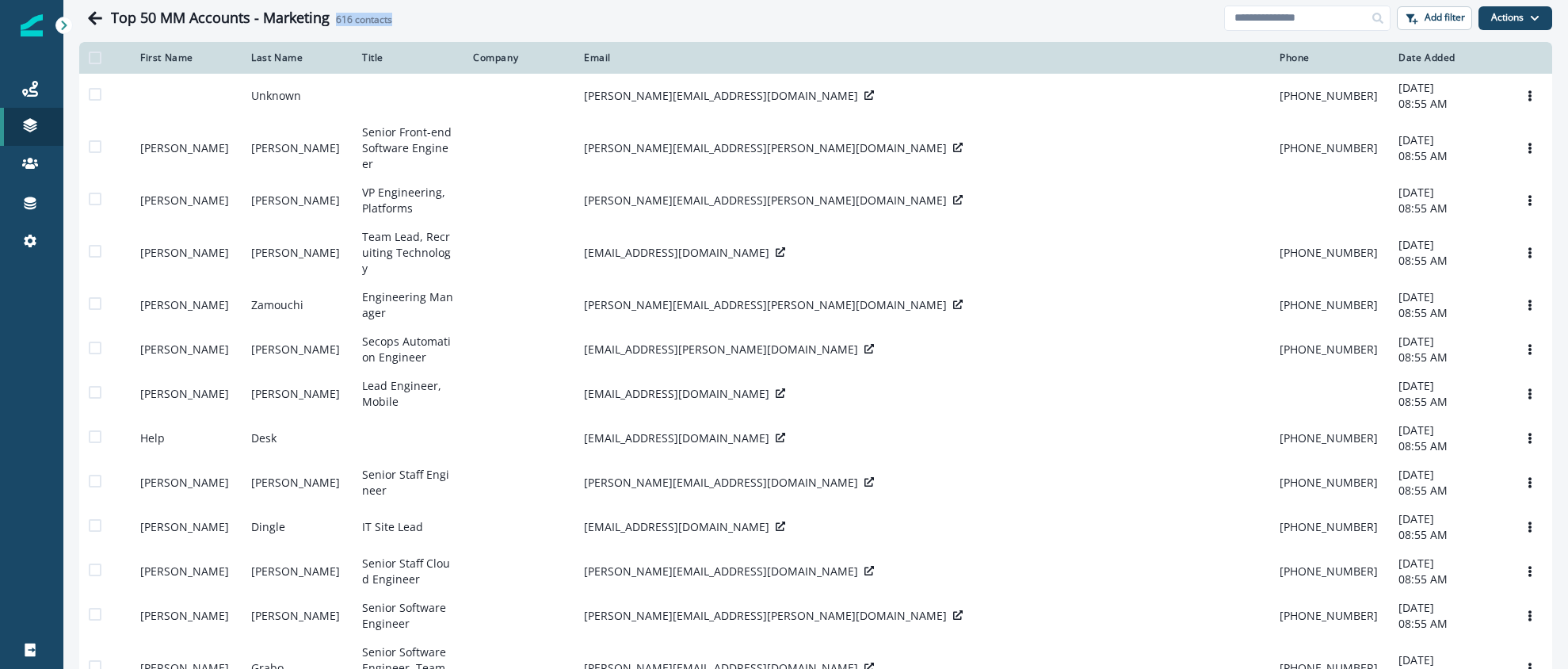
click at [404, 20] on div "Top 50 MM Accounts - Marketing 616 contacts" at bounding box center [667, 18] width 1114 height 17
drag, startPoint x: 336, startPoint y: 21, endPoint x: 393, endPoint y: 20, distance: 57.0
click at [393, 20] on div "Top 50 MM Accounts - Marketing 616 contacts" at bounding box center [667, 18] width 1114 height 17
drag, startPoint x: 377, startPoint y: 22, endPoint x: 368, endPoint y: 22, distance: 9.0
click at [374, 22] on h2 "616 contacts" at bounding box center [364, 20] width 56 height 12
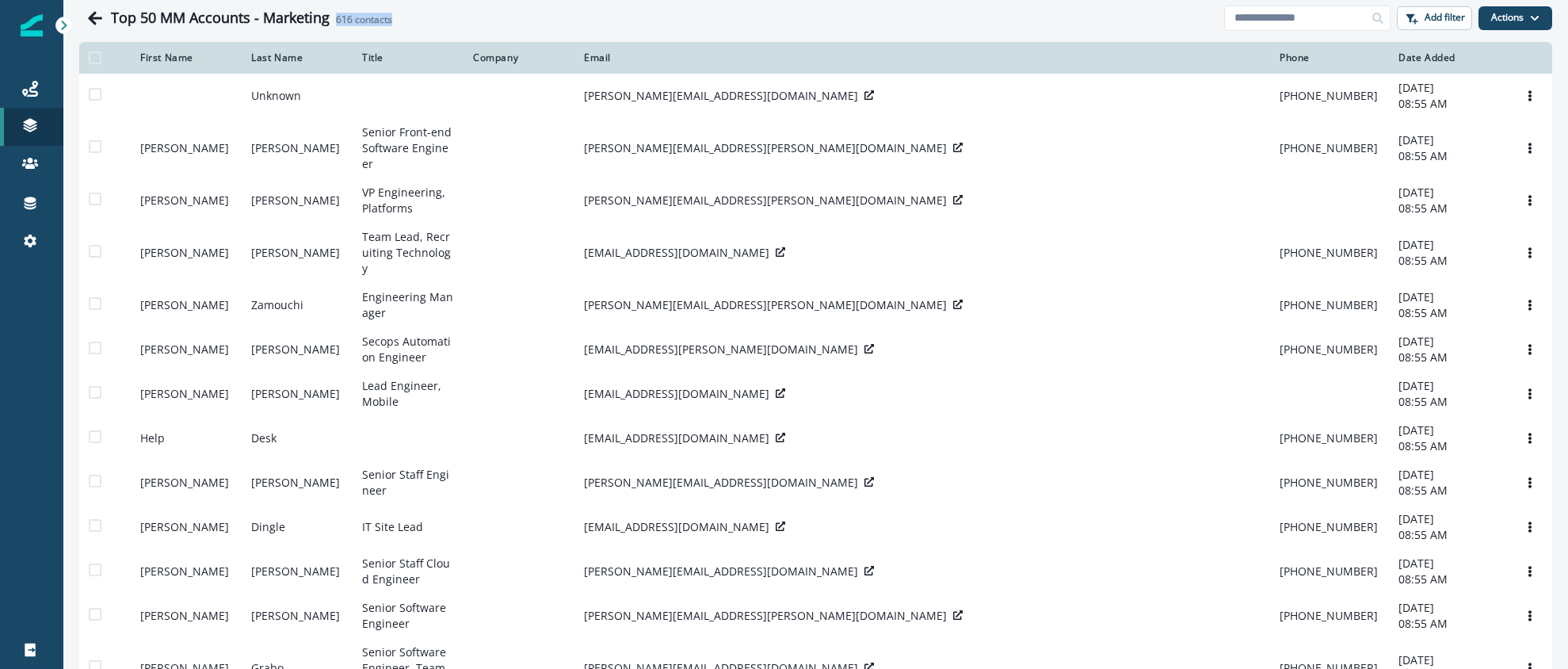
drag, startPoint x: 336, startPoint y: 22, endPoint x: 402, endPoint y: 17, distance: 66.2
click at [402, 17] on div "Top 50 MM Accounts - Marketing 616 contacts" at bounding box center [667, 18] width 1114 height 17
click at [404, 18] on div "Top 50 MM Accounts - Marketing 616 contacts" at bounding box center [667, 18] width 1114 height 17
drag, startPoint x: 336, startPoint y: 20, endPoint x: 393, endPoint y: 21, distance: 57.0
click at [393, 21] on div "Top 50 MM Accounts - Marketing 616 contacts" at bounding box center [667, 18] width 1114 height 17
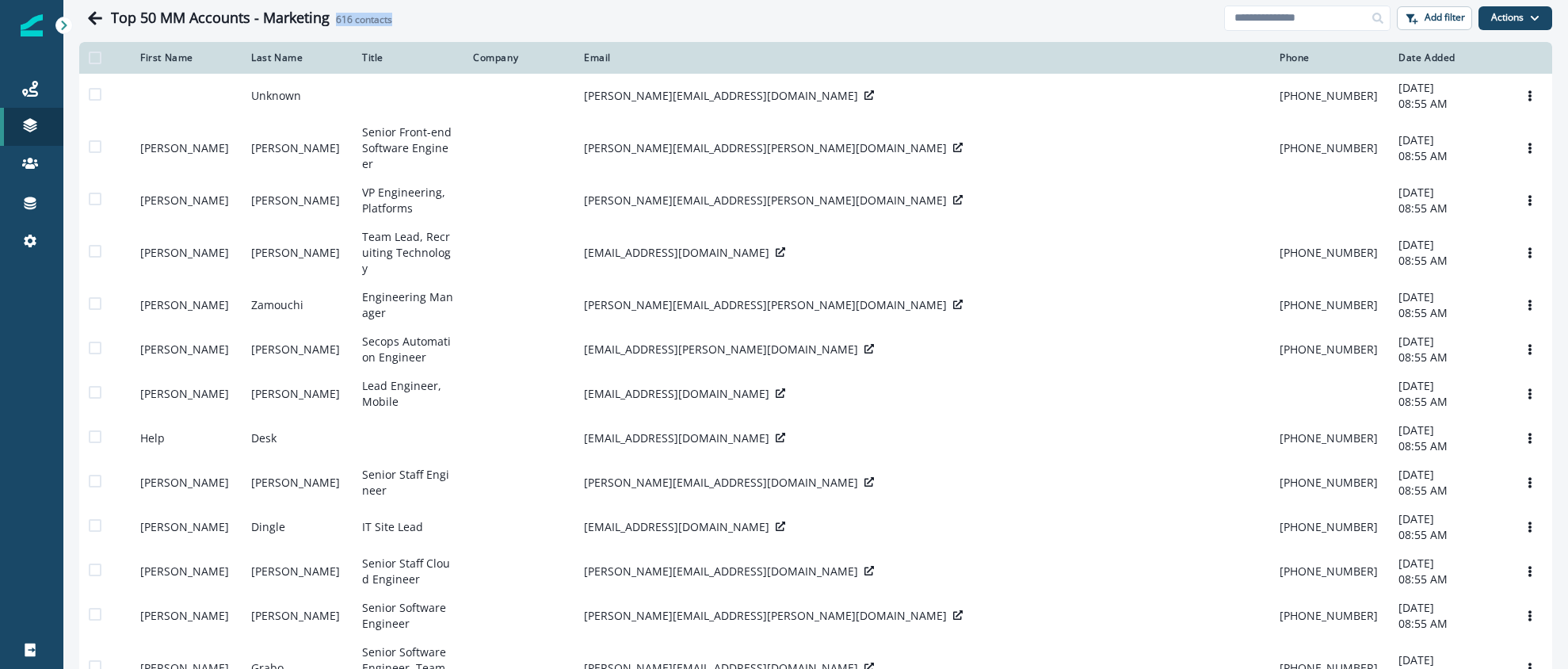
click at [395, 21] on div "Top 50 MM Accounts - Marketing 616 contacts" at bounding box center [667, 18] width 1114 height 17
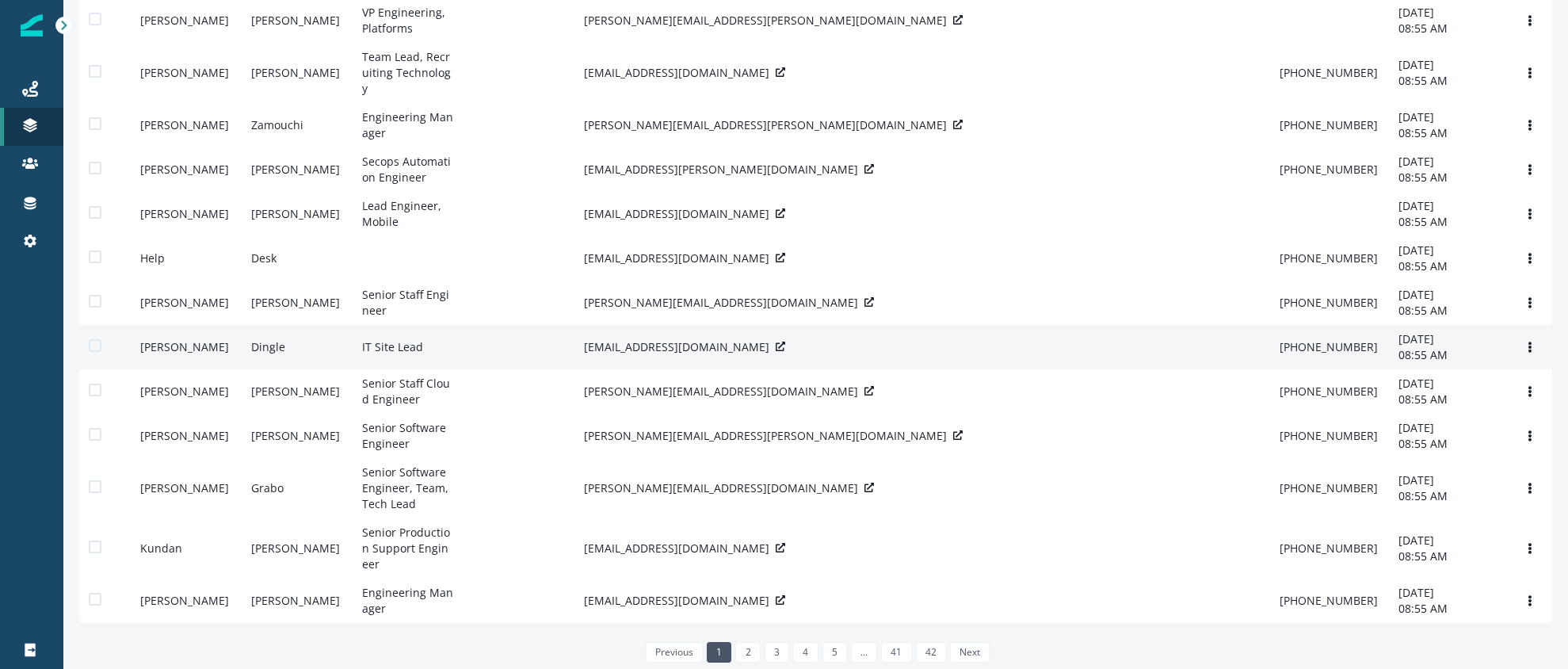
scroll to position [367, 0]
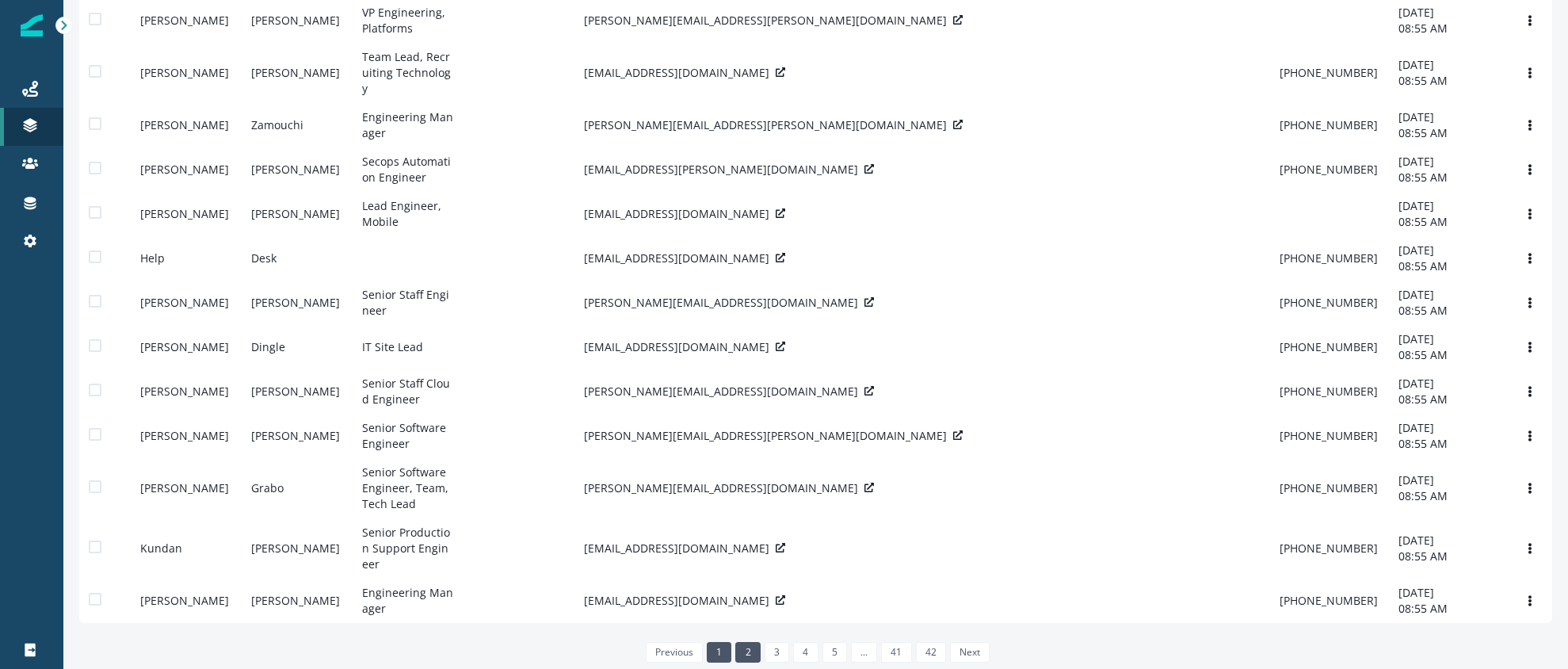
click at [746, 646] on link "2" at bounding box center [747, 652] width 24 height 20
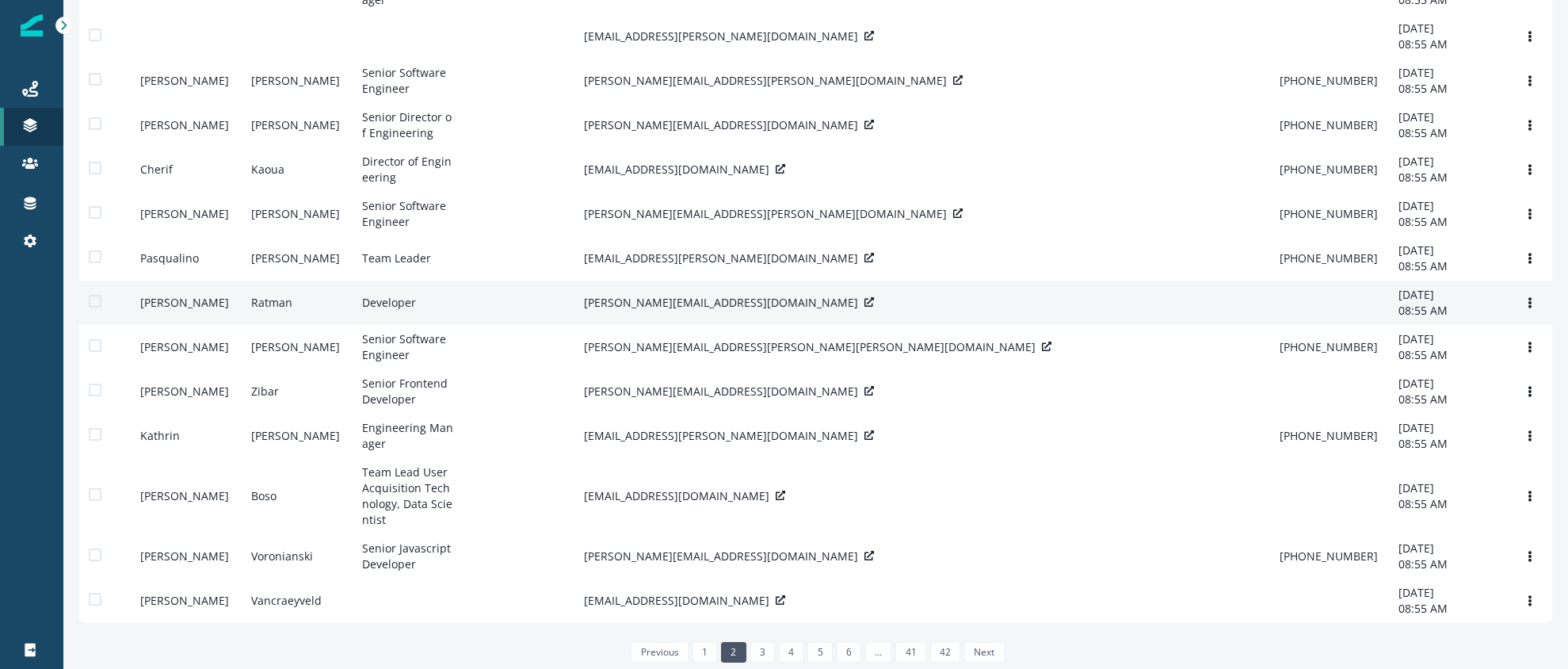
scroll to position [383, 0]
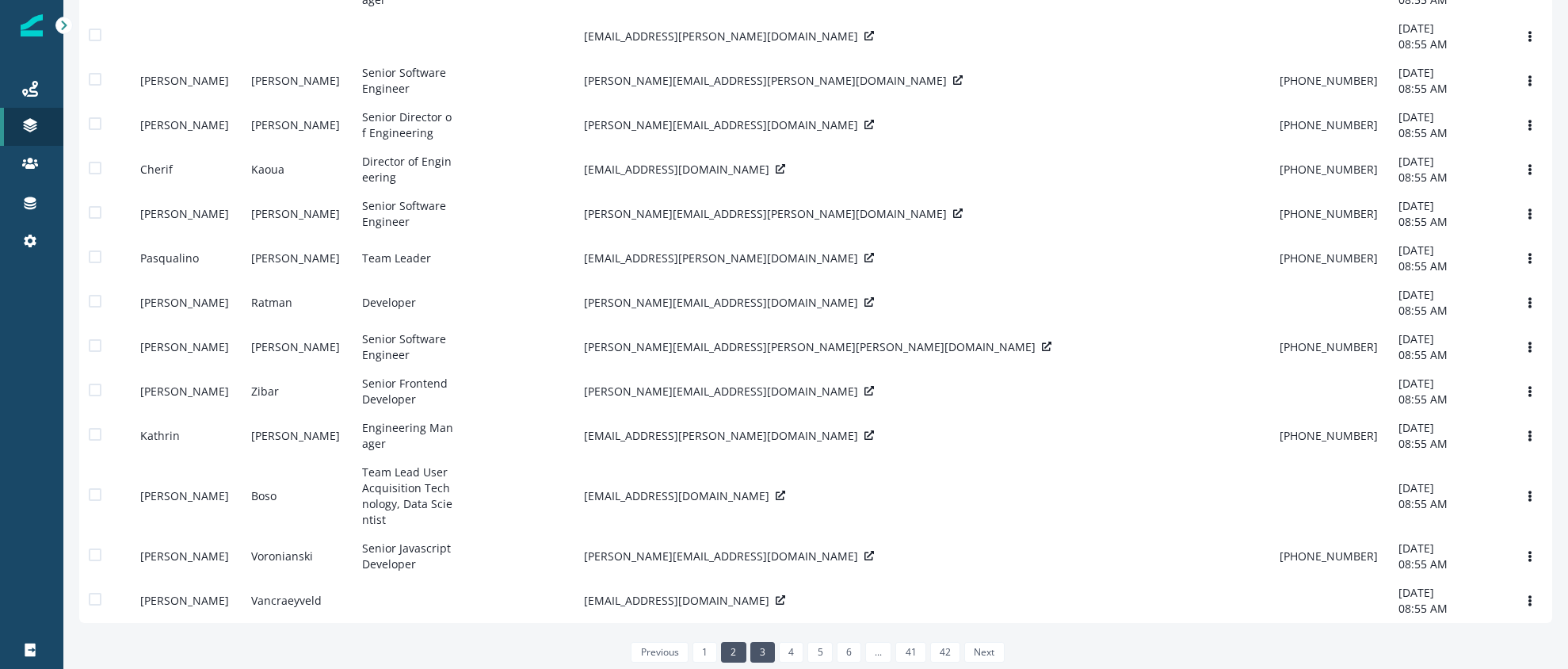
click at [758, 657] on link "3" at bounding box center [762, 652] width 24 height 20
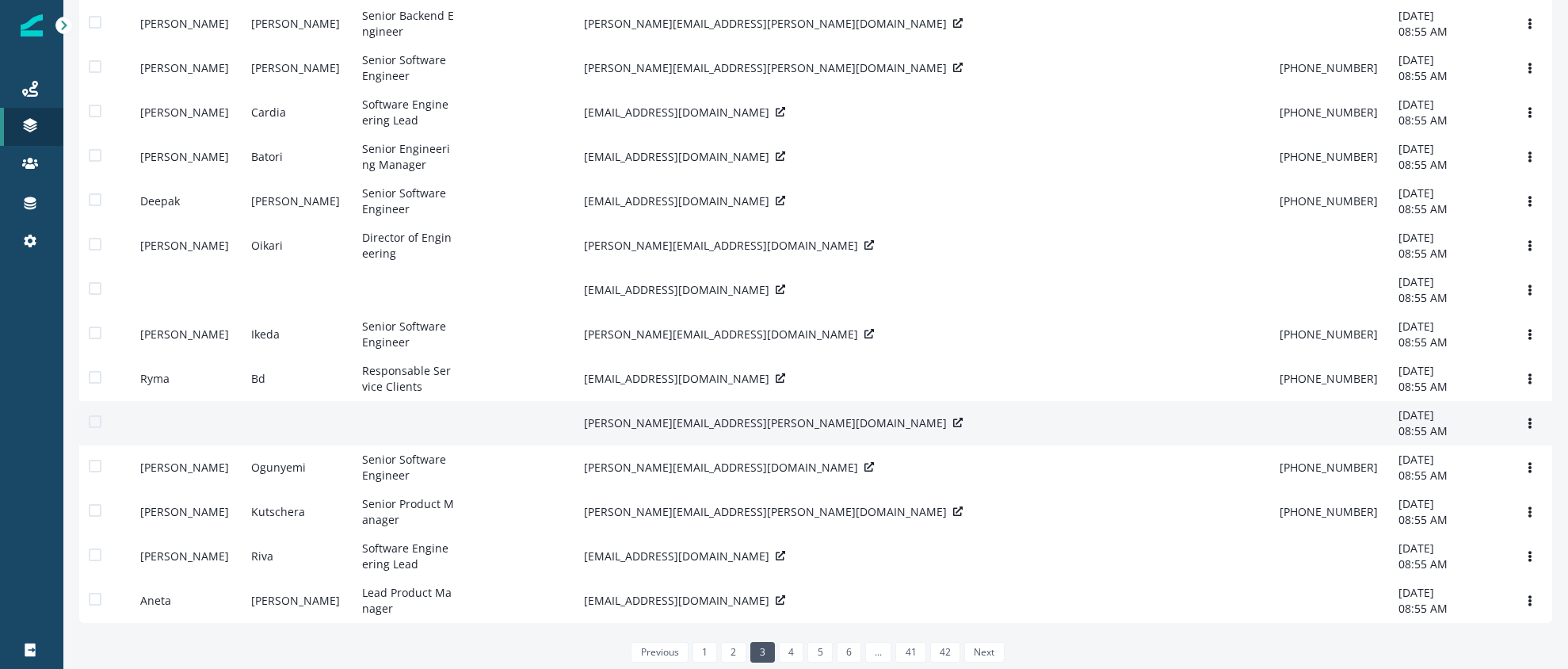
scroll to position [367, 0]
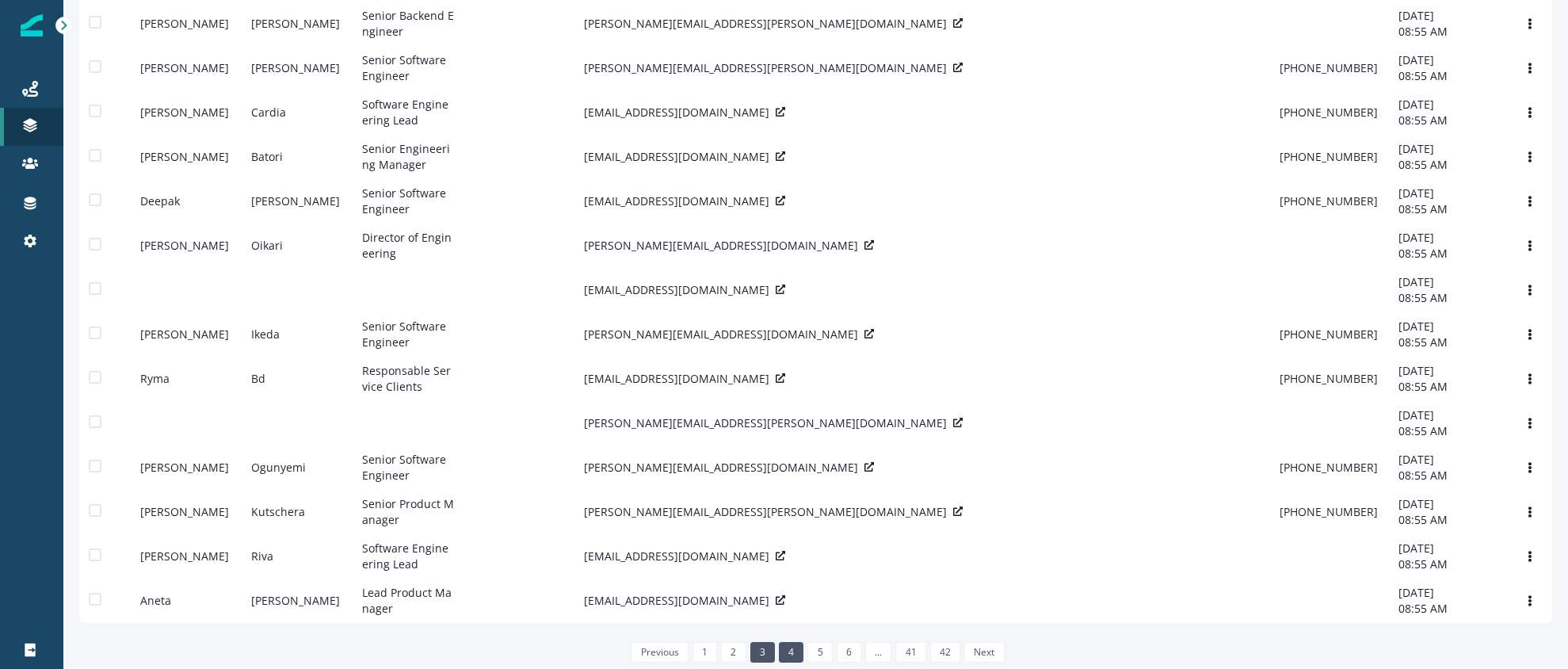
click at [791, 645] on link "4" at bounding box center [791, 652] width 24 height 20
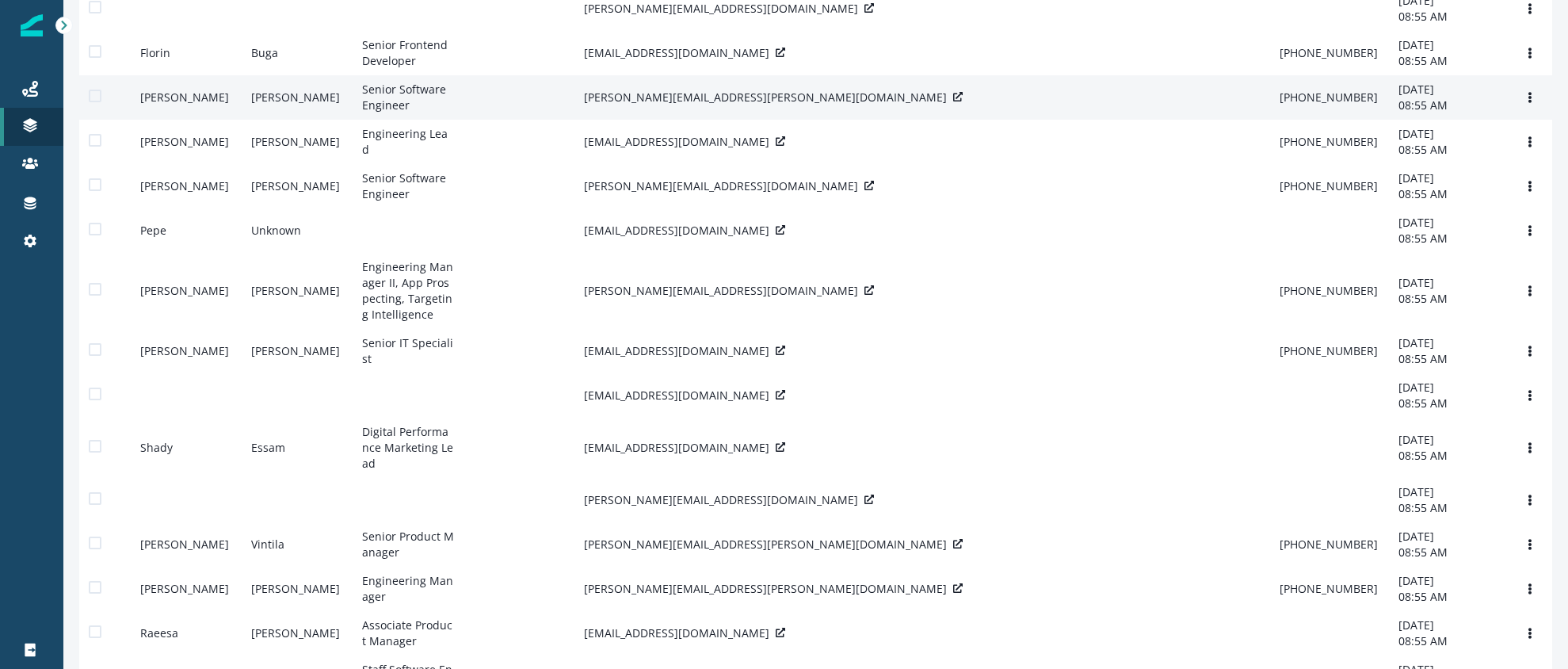
scroll to position [88, 0]
drag, startPoint x: 365, startPoint y: 131, endPoint x: 411, endPoint y: 151, distance: 50.2
click at [411, 119] on td "Senior Software Engineer" at bounding box center [408, 96] width 111 height 44
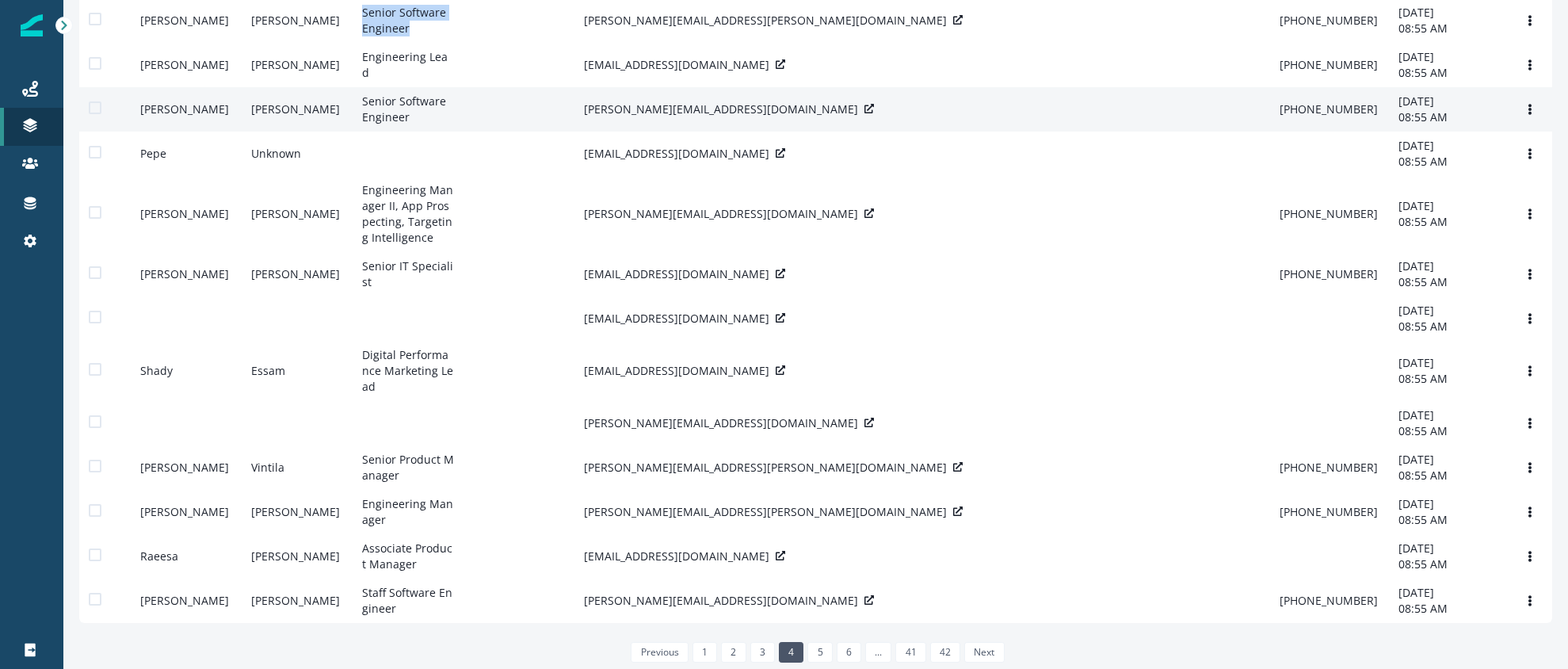
scroll to position [201, 0]
drag, startPoint x: 412, startPoint y: 159, endPoint x: 357, endPoint y: 140, distance: 58.2
click at [357, 131] on td "Senior Software Engineer" at bounding box center [408, 109] width 111 height 44
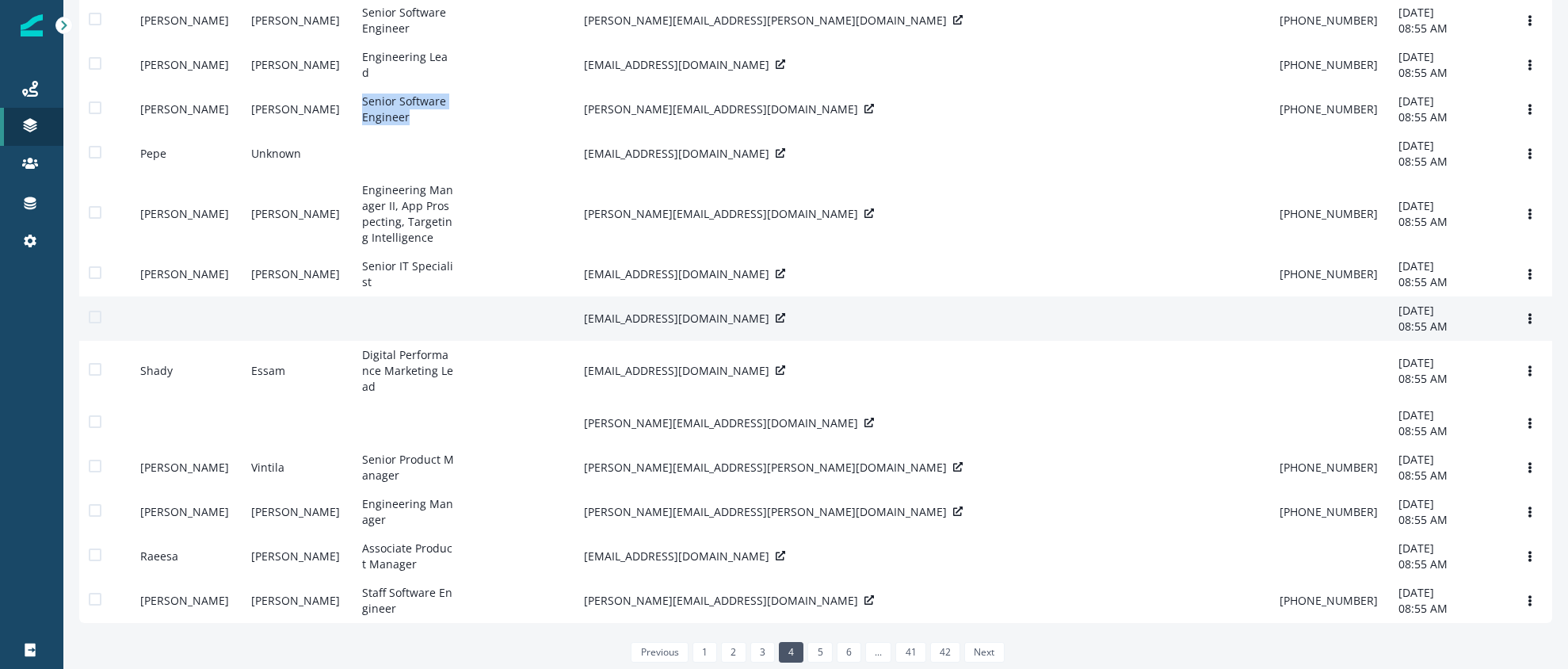
scroll to position [383, 0]
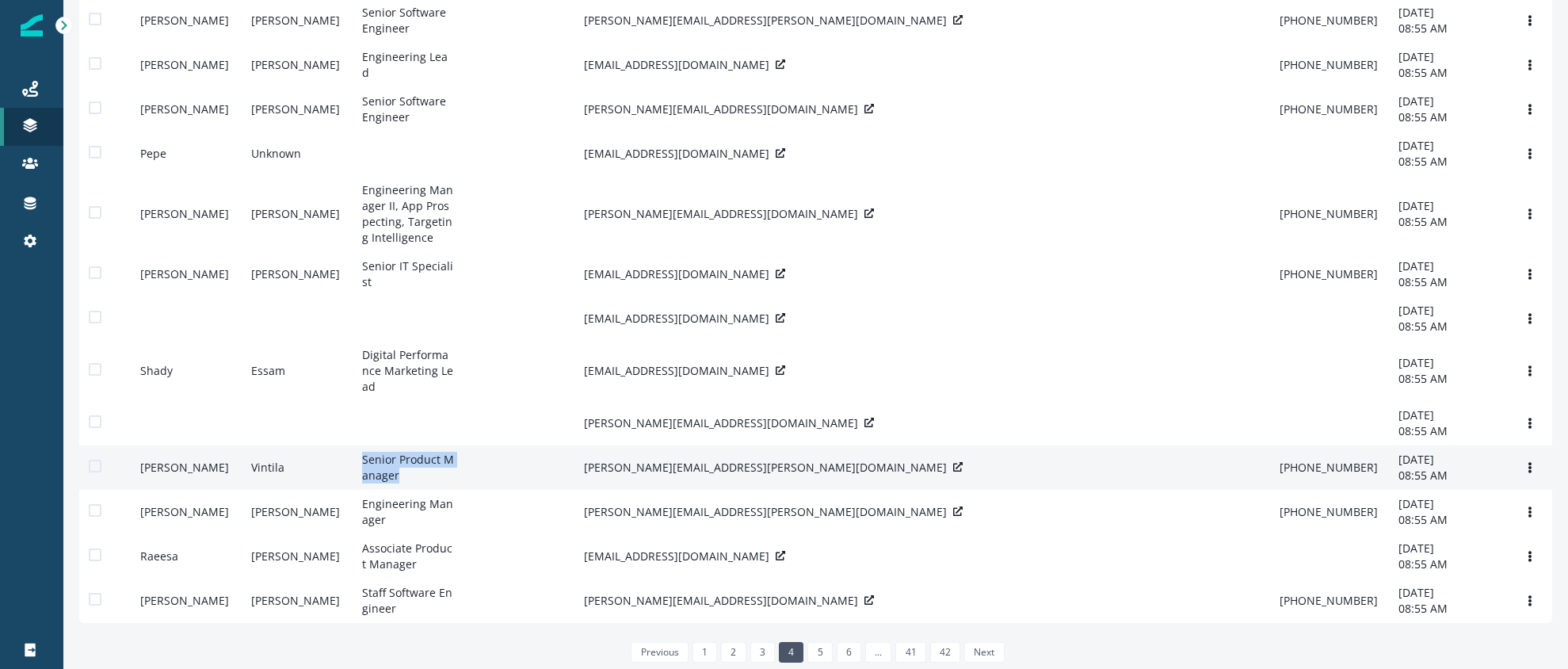
drag, startPoint x: 381, startPoint y: 415, endPoint x: 354, endPoint y: 398, distance: 31.9
click at [354, 445] on td "Senior Product Manager" at bounding box center [408, 468] width 111 height 44
drag, startPoint x: 408, startPoint y: 480, endPoint x: 363, endPoint y: 431, distance: 66.5
click at [354, 490] on td "Engineering Manager" at bounding box center [408, 512] width 111 height 44
drag, startPoint x: 408, startPoint y: 415, endPoint x: 358, endPoint y: 395, distance: 53.9
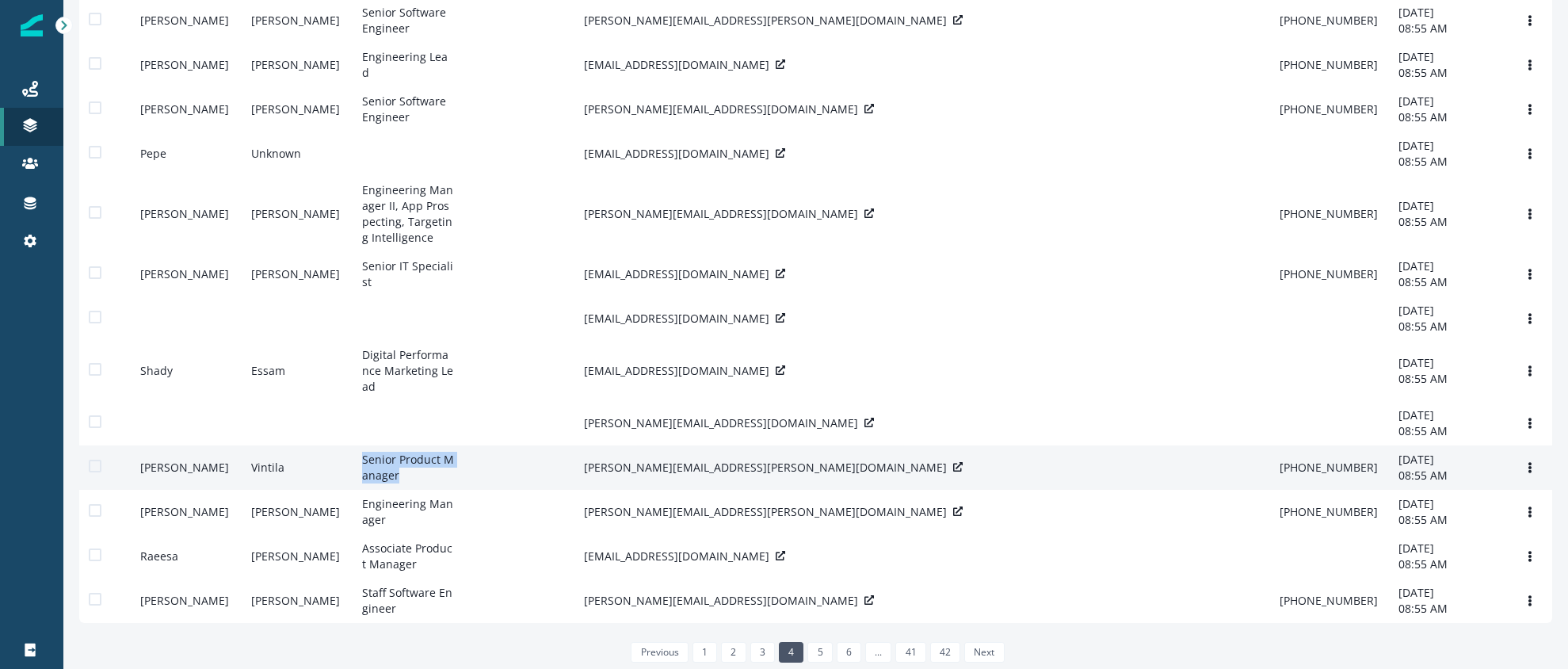
click at [358, 445] on td "Senior Product Manager" at bounding box center [408, 468] width 111 height 44
click at [413, 445] on td "Senior Product Manager" at bounding box center [408, 468] width 111 height 44
click at [416, 445] on td "Senior Product Manager" at bounding box center [408, 468] width 111 height 44
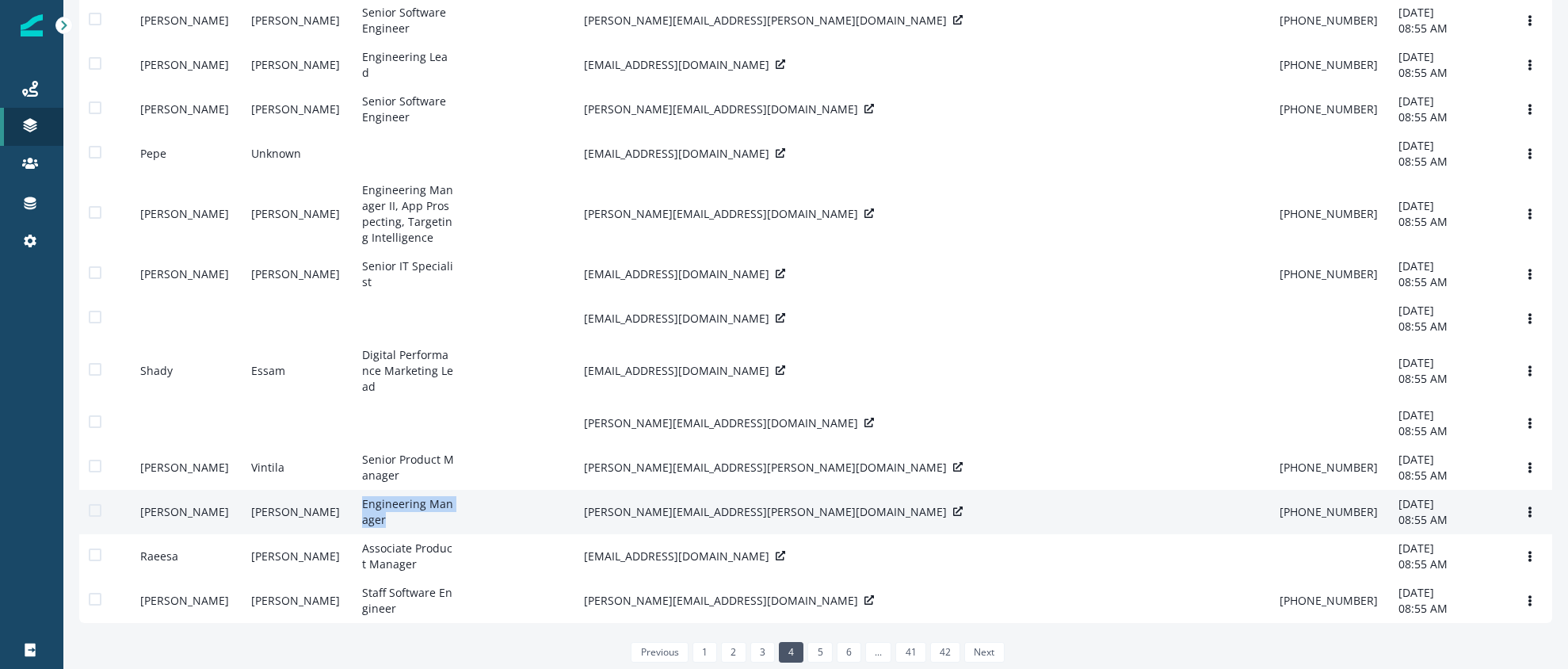
drag, startPoint x: 374, startPoint y: 473, endPoint x: 354, endPoint y: 461, distance: 23.3
click at [354, 490] on td "Engineering Manager" at bounding box center [408, 512] width 111 height 44
click at [417, 492] on td "Engineering Manager" at bounding box center [408, 512] width 111 height 44
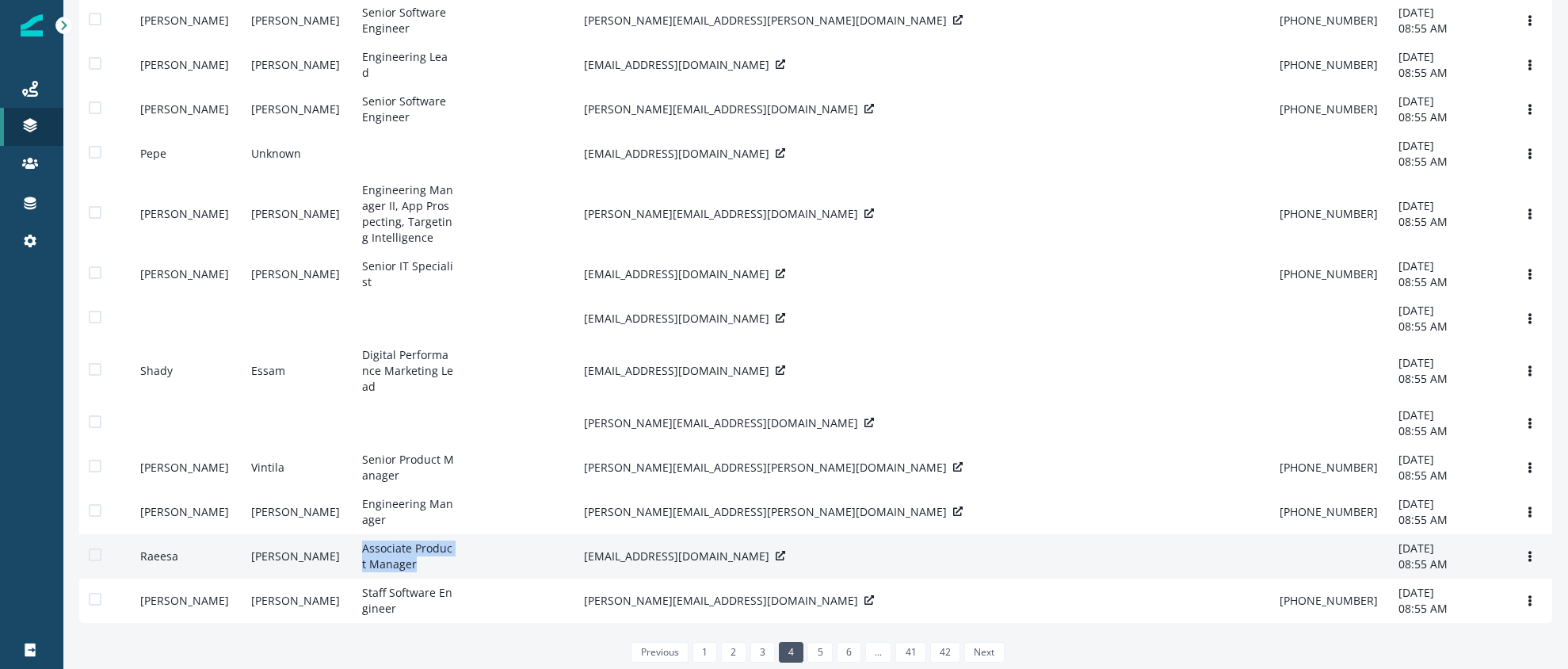
drag, startPoint x: 427, startPoint y: 536, endPoint x: 358, endPoint y: 522, distance: 70.4
click at [358, 534] on td "Associate Product Manager" at bounding box center [408, 556] width 111 height 44
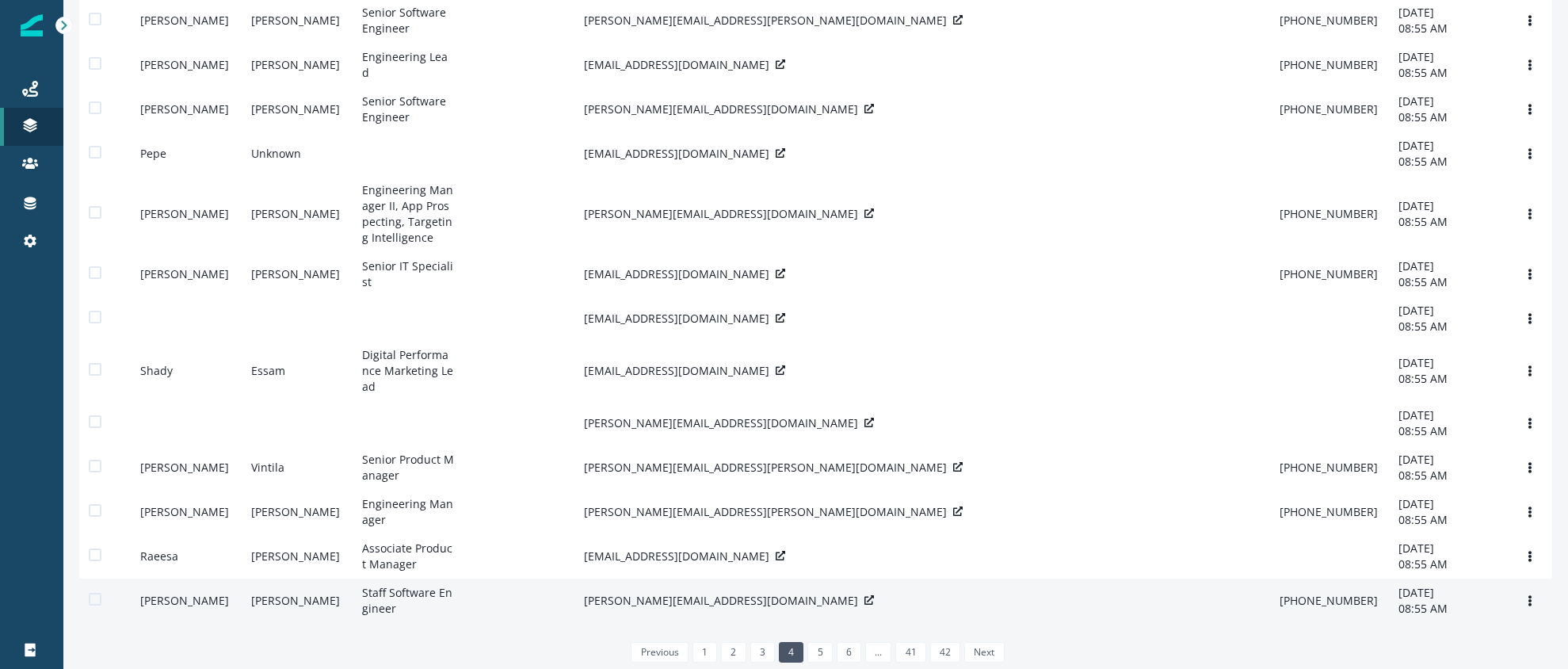
click at [403, 597] on td "Staff Software Engineer" at bounding box center [408, 601] width 111 height 44
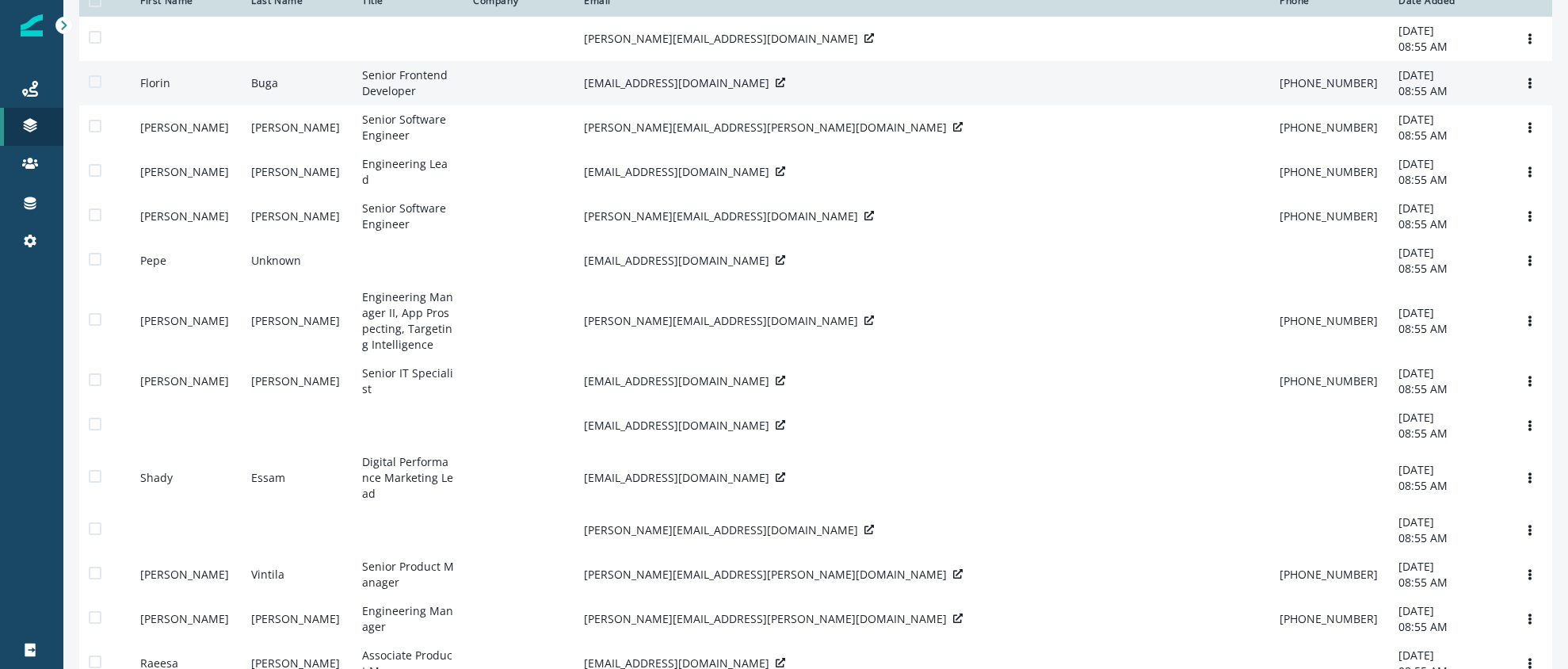
scroll to position [0, 0]
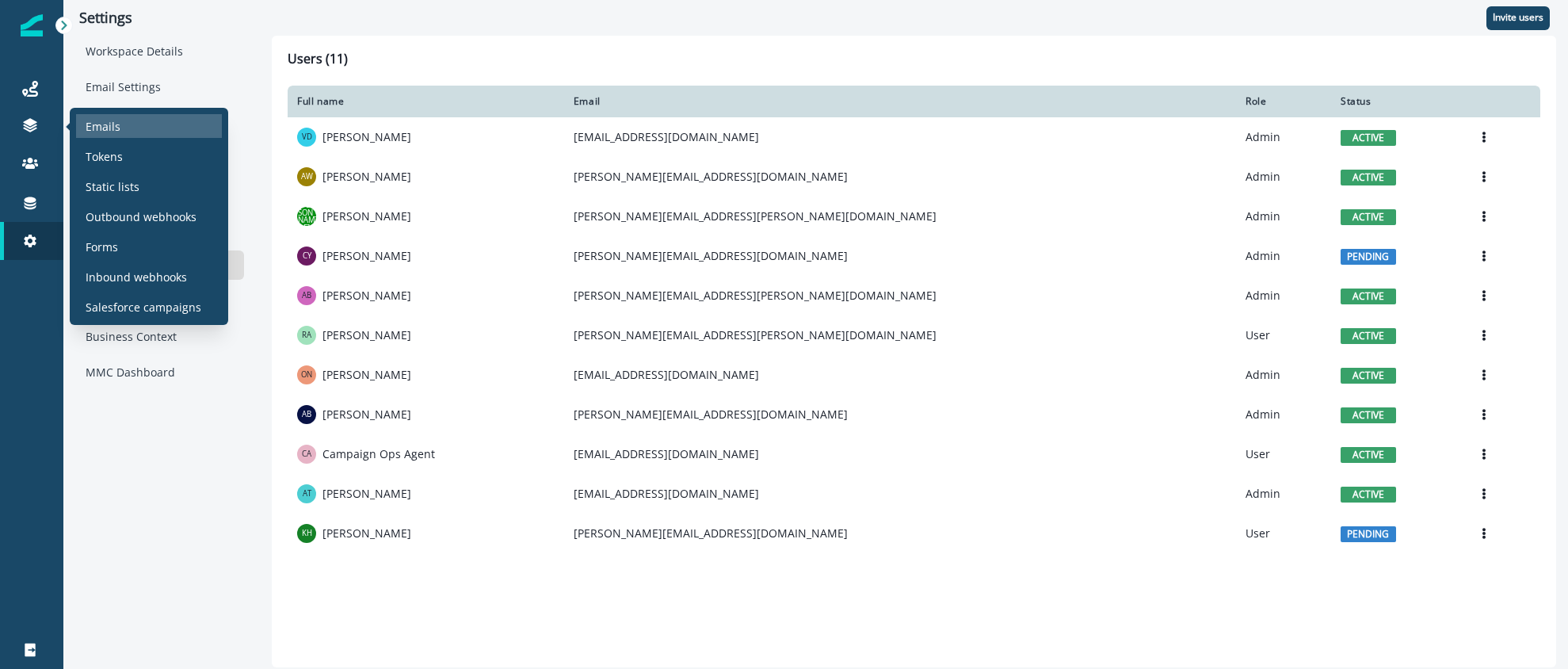
click at [101, 131] on p "Emails" at bounding box center [103, 125] width 35 height 16
